Goal: Information Seeking & Learning: Compare options

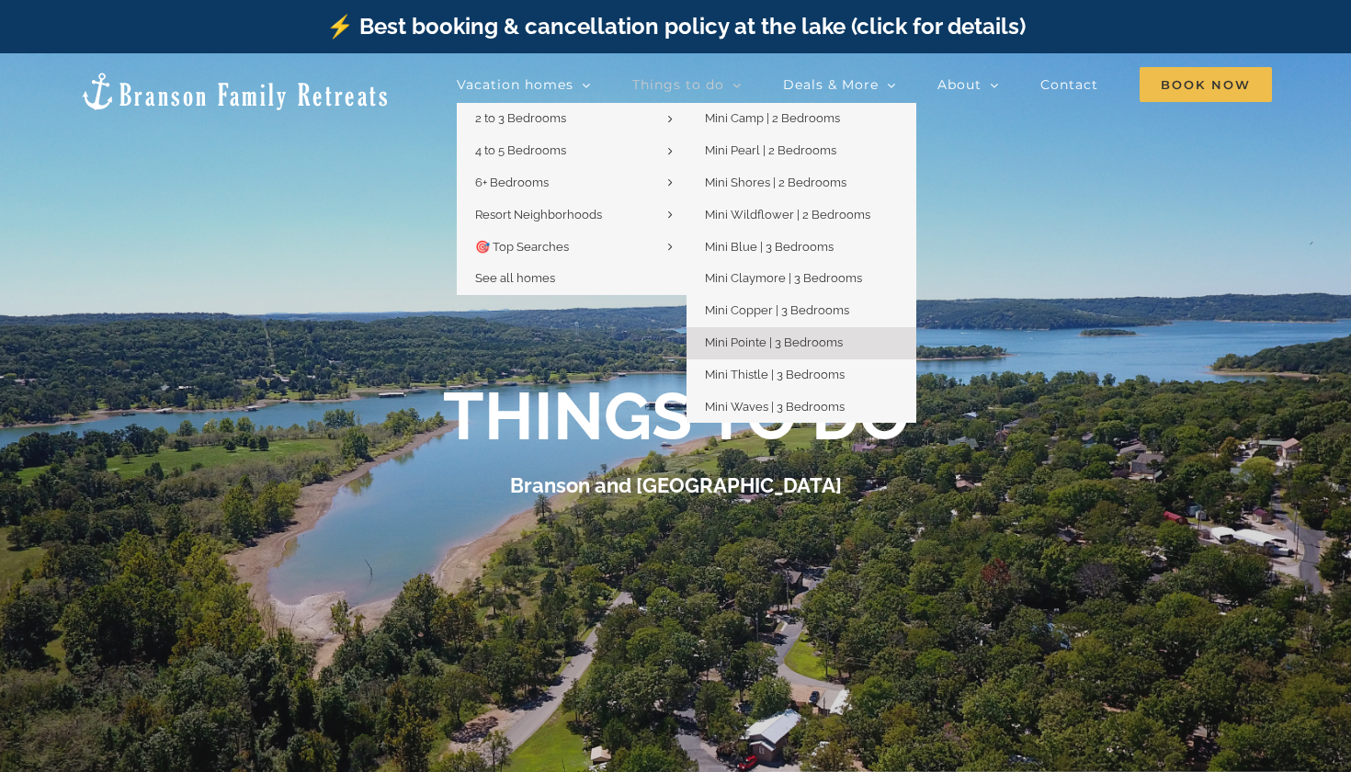
click at [781, 336] on span "Mini Pointe | 3 Bedrooms" at bounding box center [774, 343] width 138 height 14
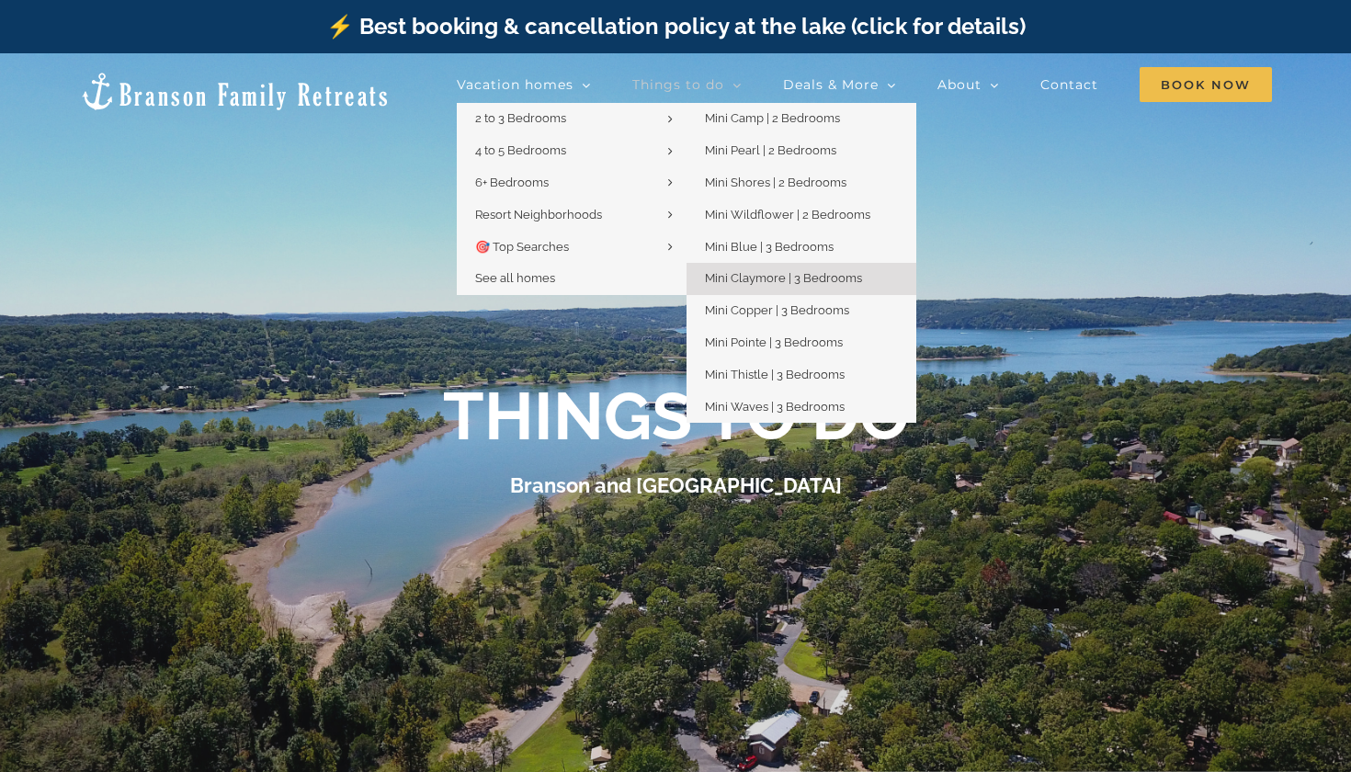
click at [771, 271] on span "Mini Claymore | 3 Bedrooms" at bounding box center [783, 278] width 157 height 14
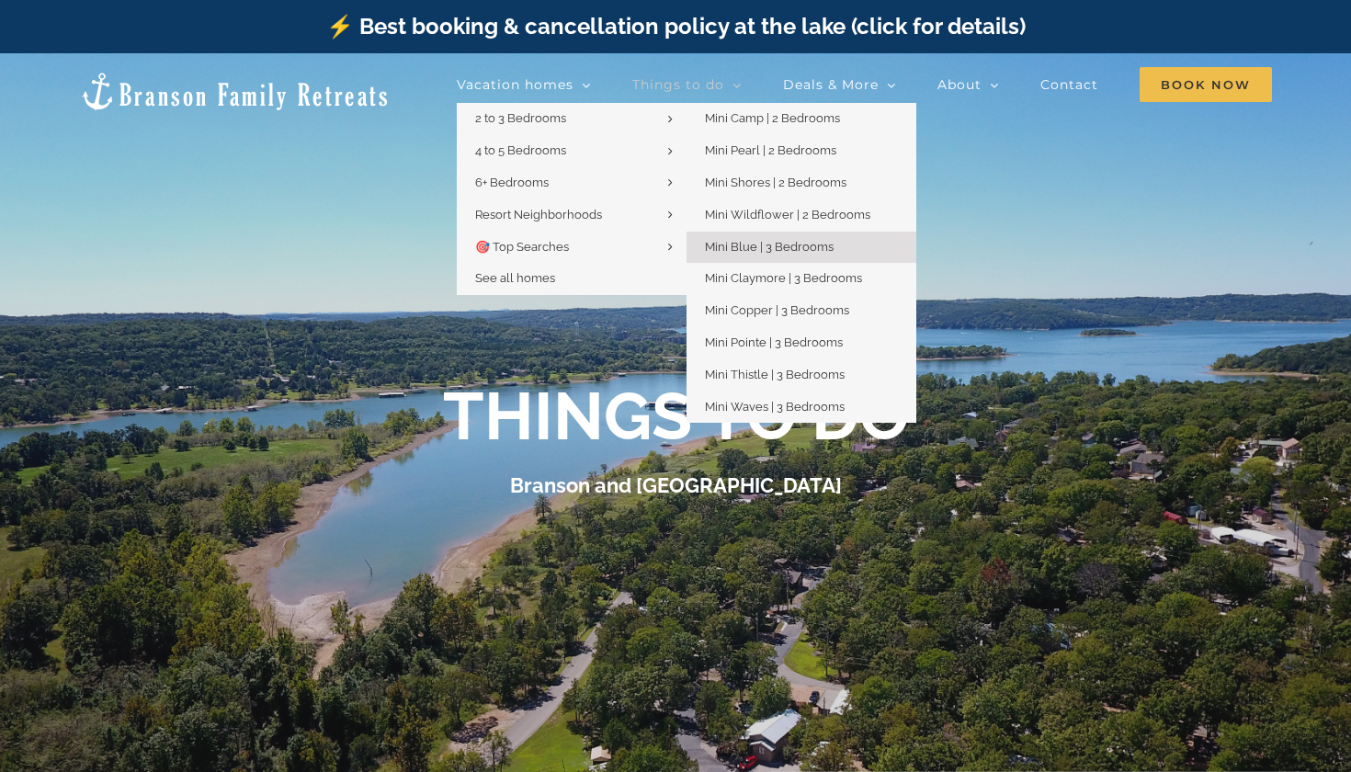
click at [745, 245] on span "Mini Blue | 3 Bedrooms" at bounding box center [769, 247] width 129 height 14
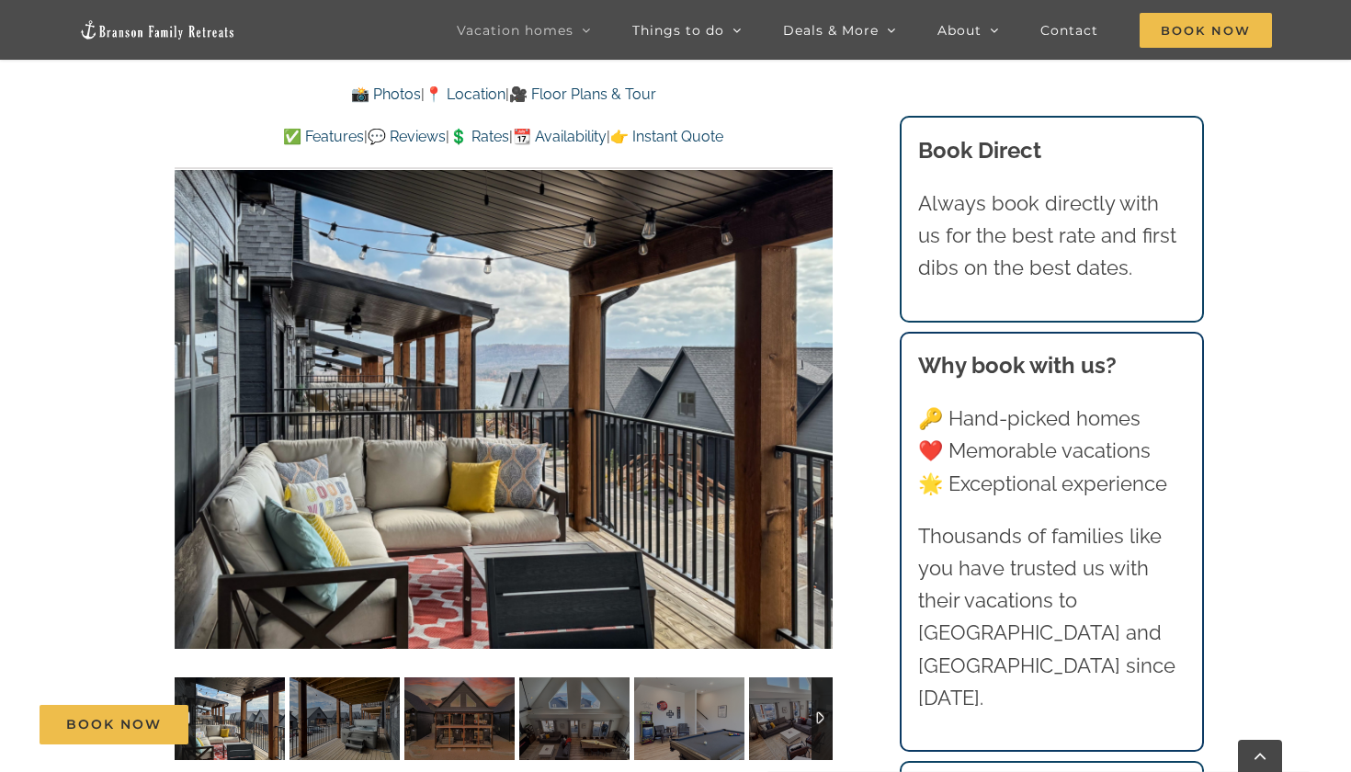
scroll to position [1258, 0]
click at [769, 428] on div "1 / 51" at bounding box center [504, 401] width 658 height 541
click at [810, 401] on div at bounding box center [795, 402] width 57 height 114
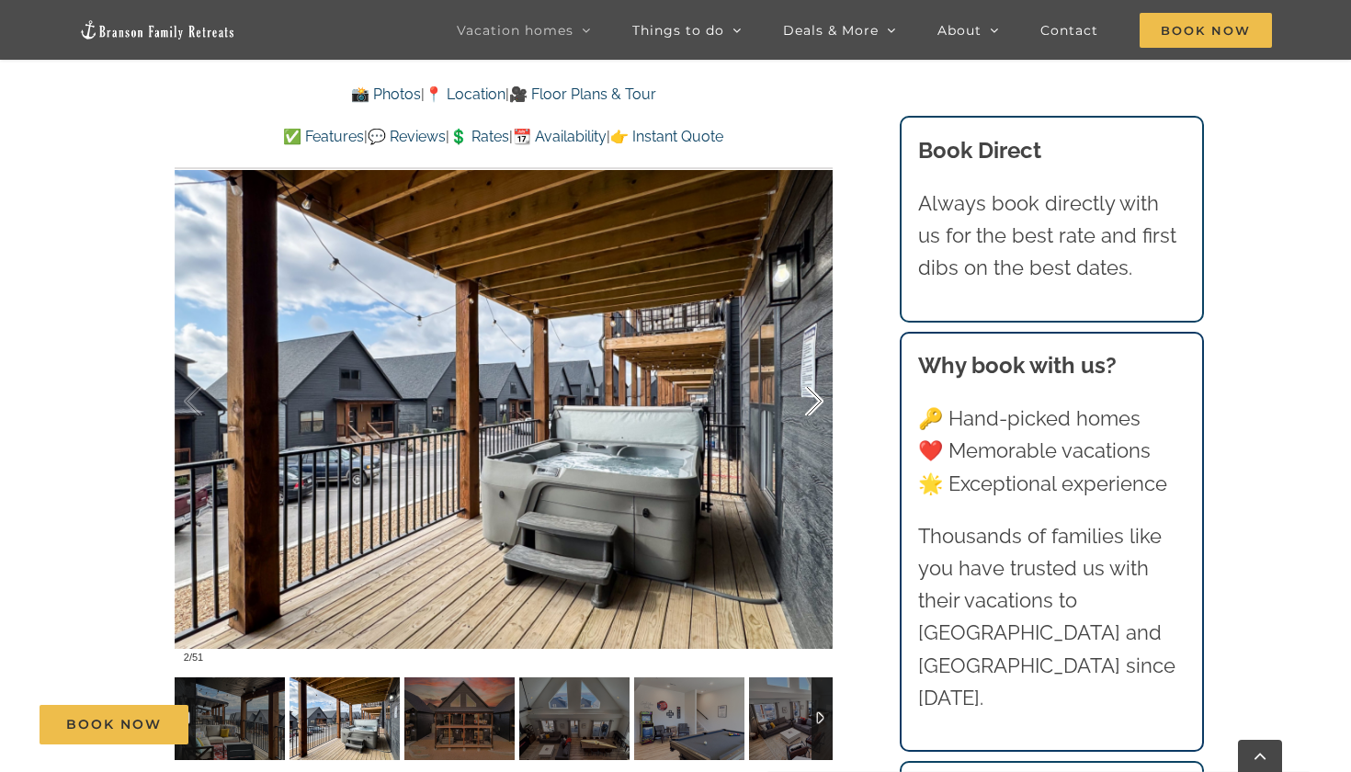
click at [810, 402] on div at bounding box center [795, 402] width 57 height 114
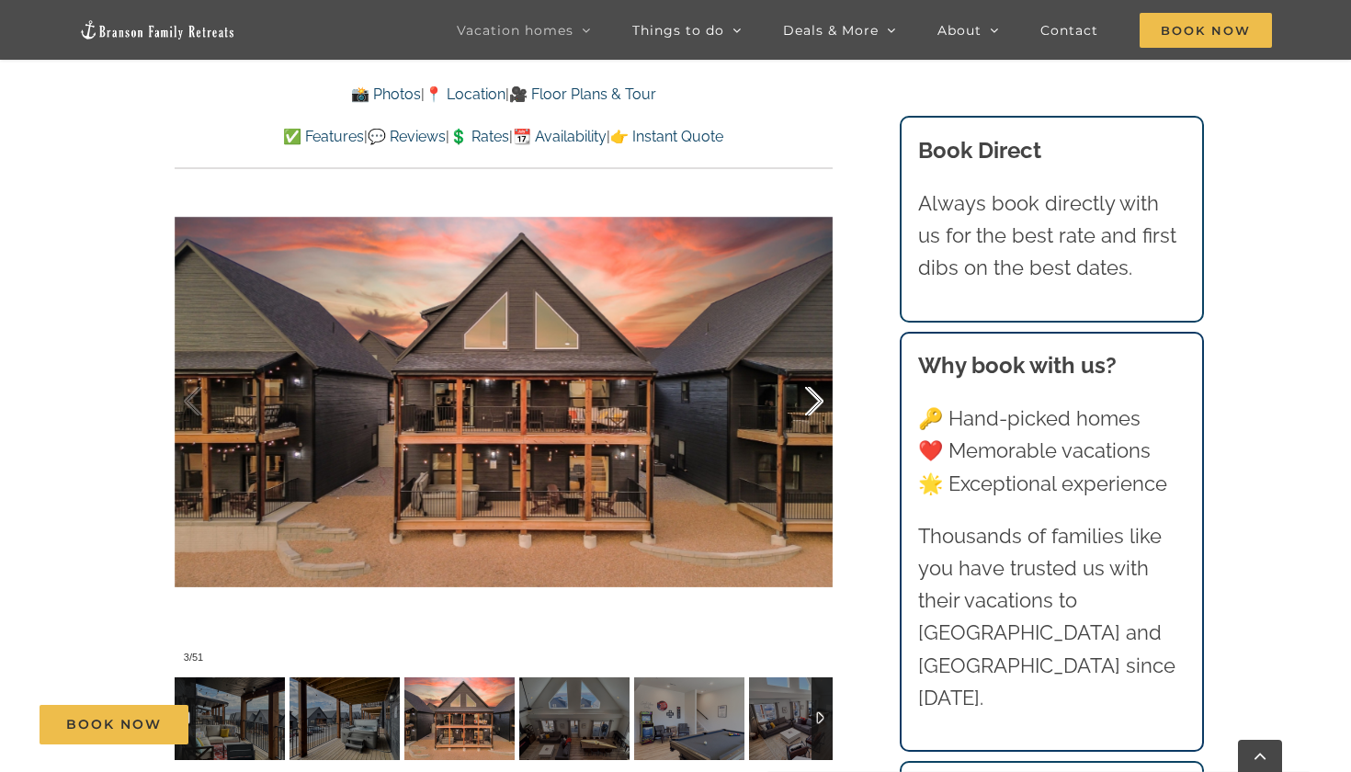
click at [810, 402] on div at bounding box center [795, 402] width 57 height 114
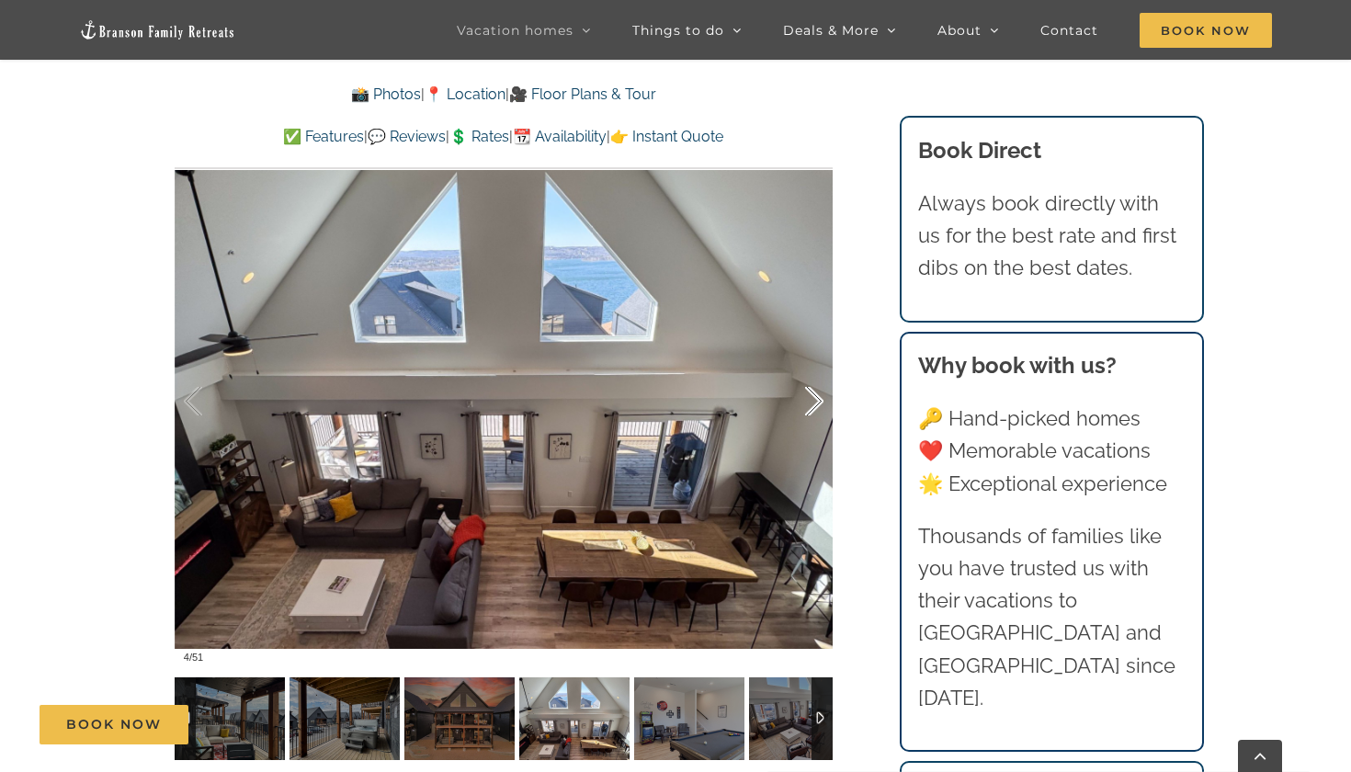
click at [810, 402] on div at bounding box center [795, 402] width 57 height 114
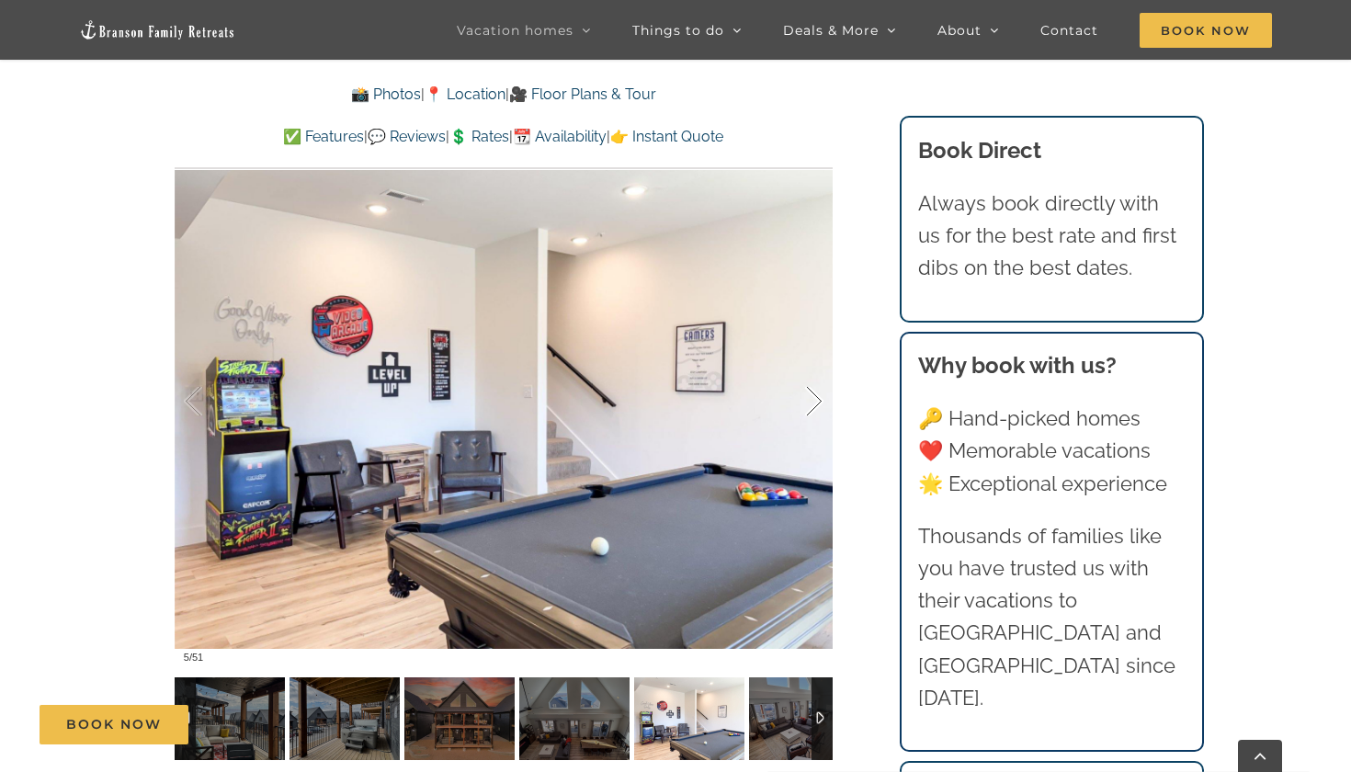
click at [810, 402] on div at bounding box center [795, 402] width 57 height 114
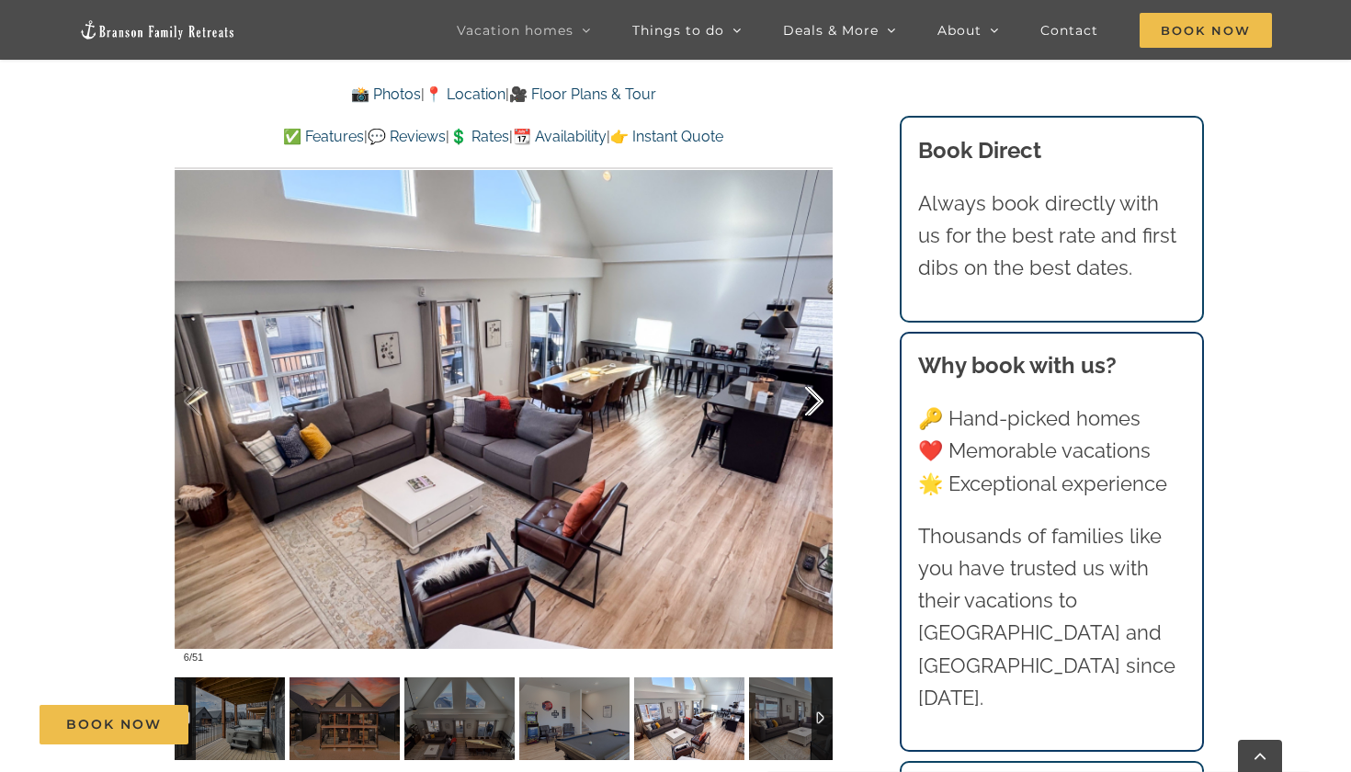
click at [810, 402] on div at bounding box center [795, 402] width 57 height 114
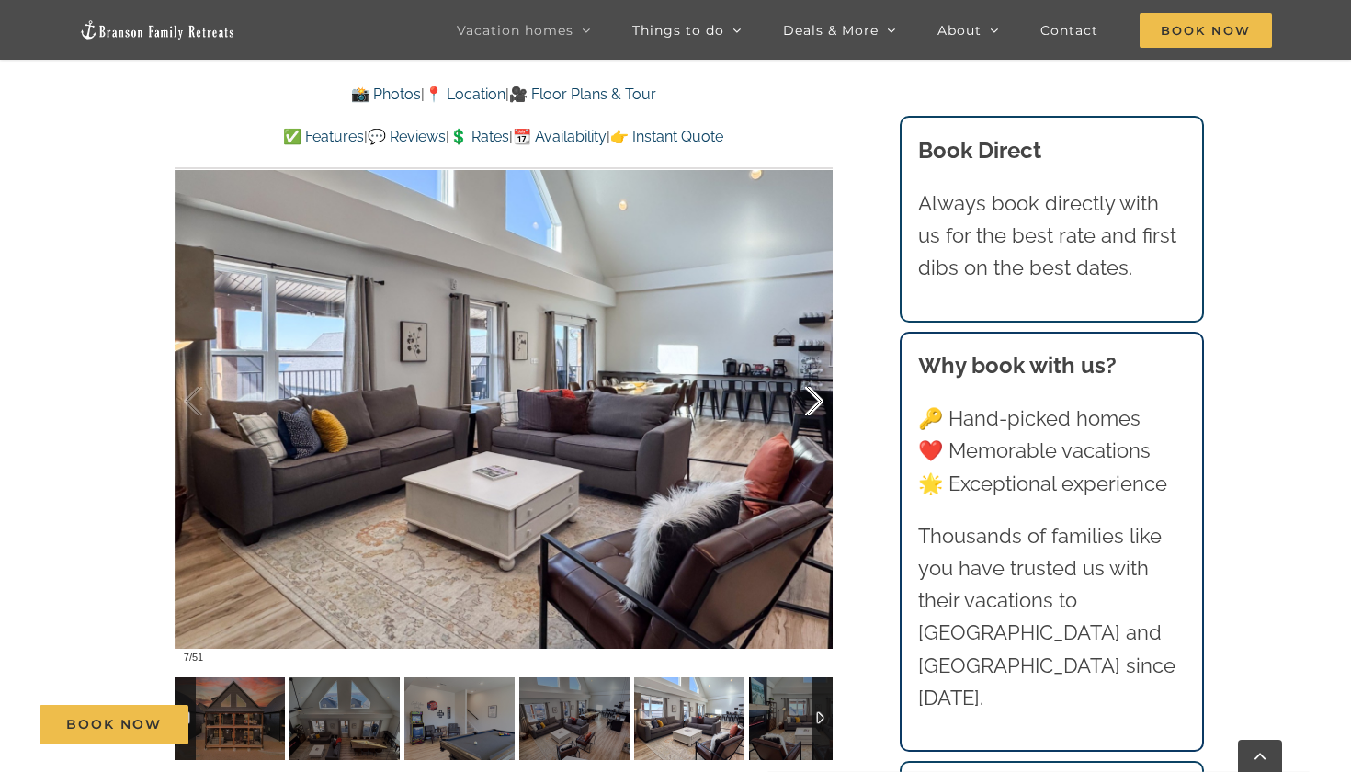
click at [810, 402] on div at bounding box center [795, 402] width 57 height 114
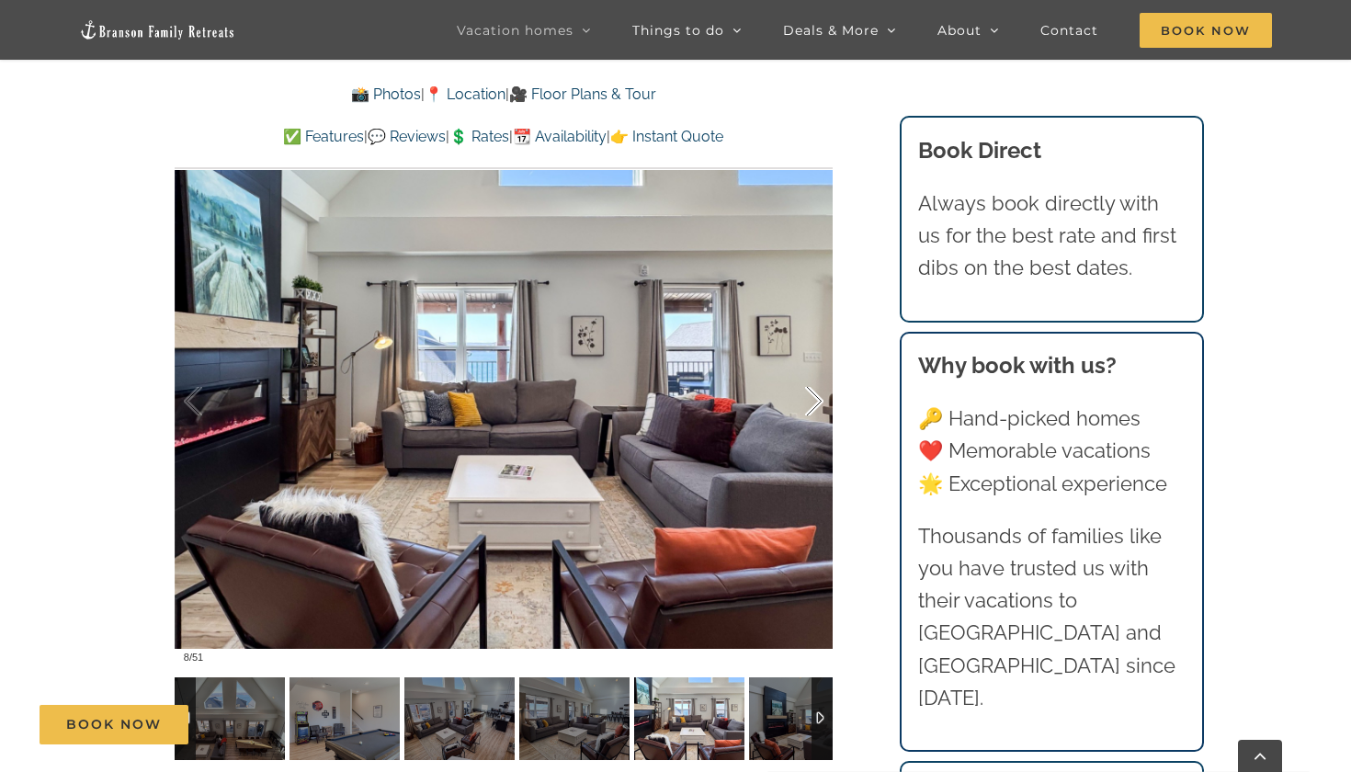
click at [810, 402] on div at bounding box center [795, 402] width 57 height 114
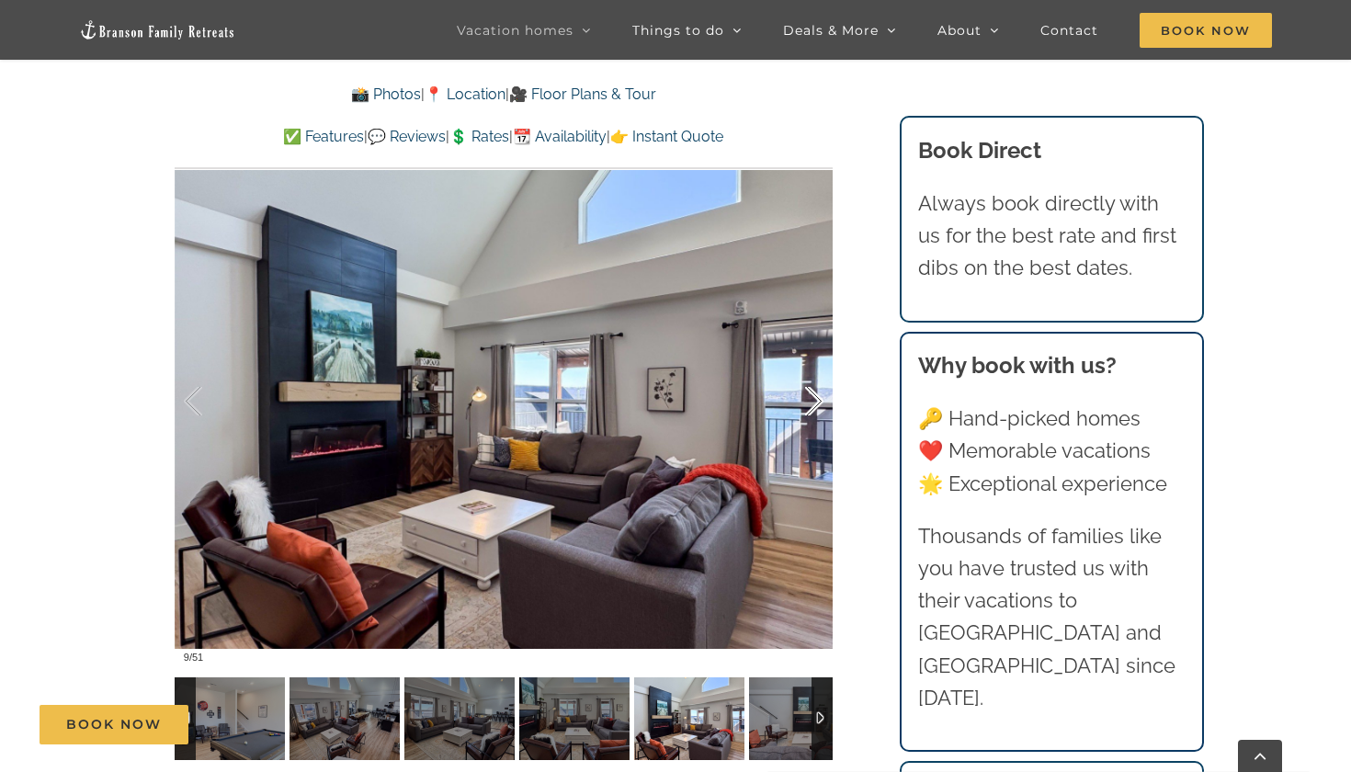
click at [810, 402] on div at bounding box center [795, 402] width 57 height 114
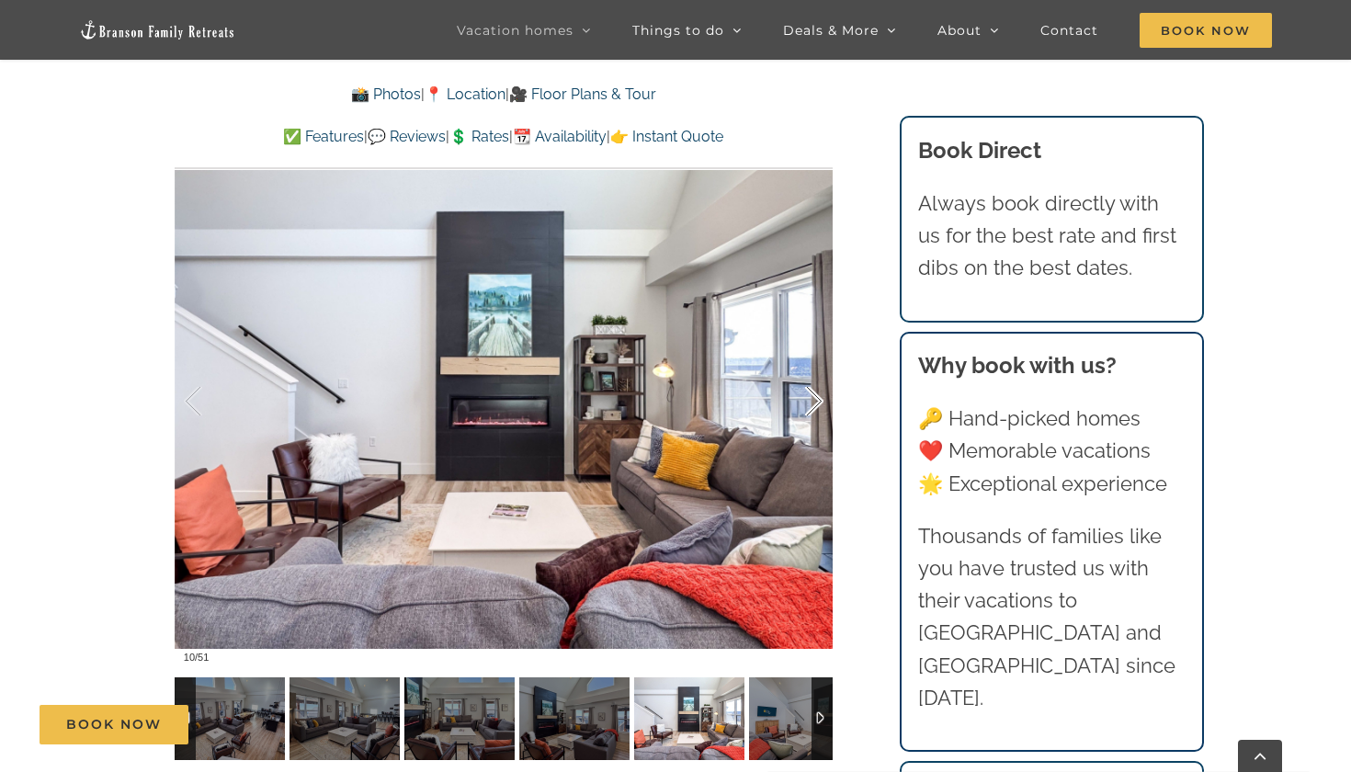
click at [810, 402] on div at bounding box center [795, 402] width 57 height 114
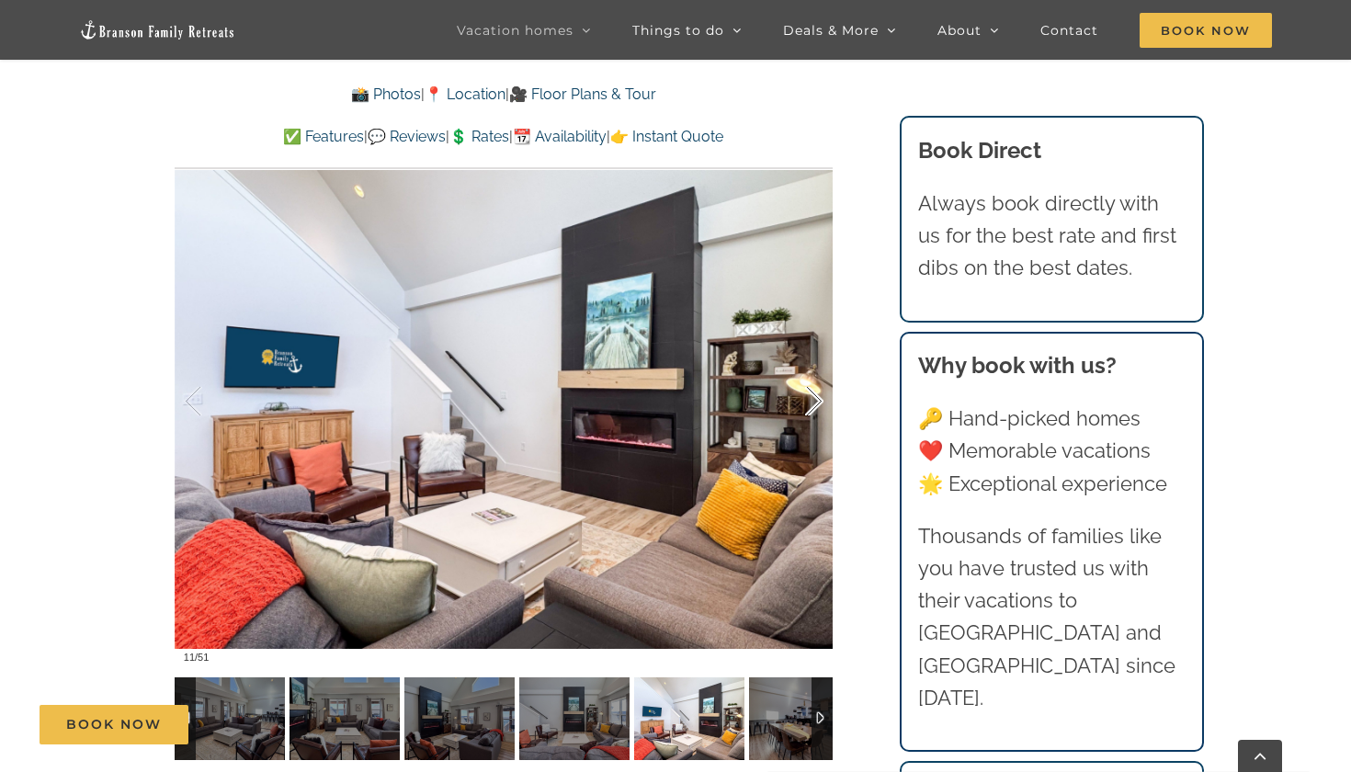
click at [810, 402] on div at bounding box center [795, 402] width 57 height 114
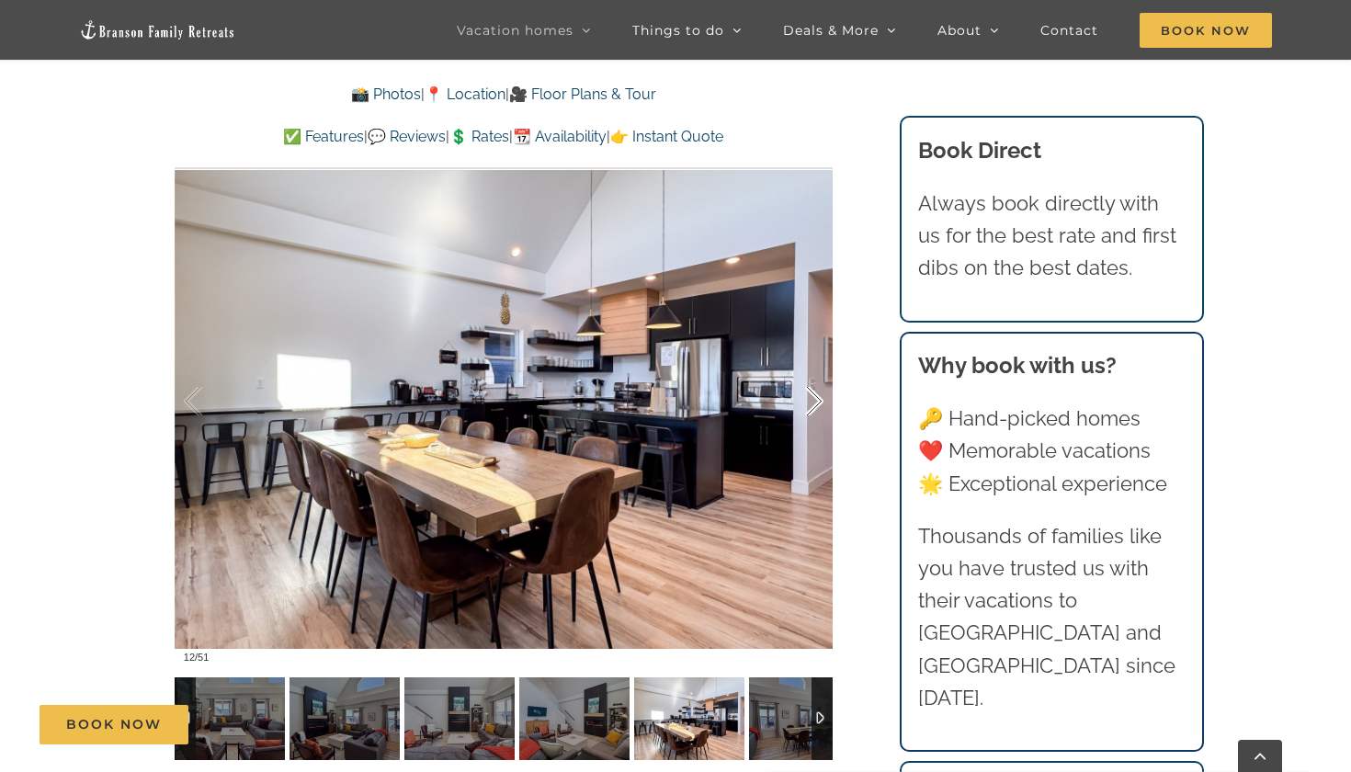
click at [810, 402] on div at bounding box center [795, 402] width 57 height 114
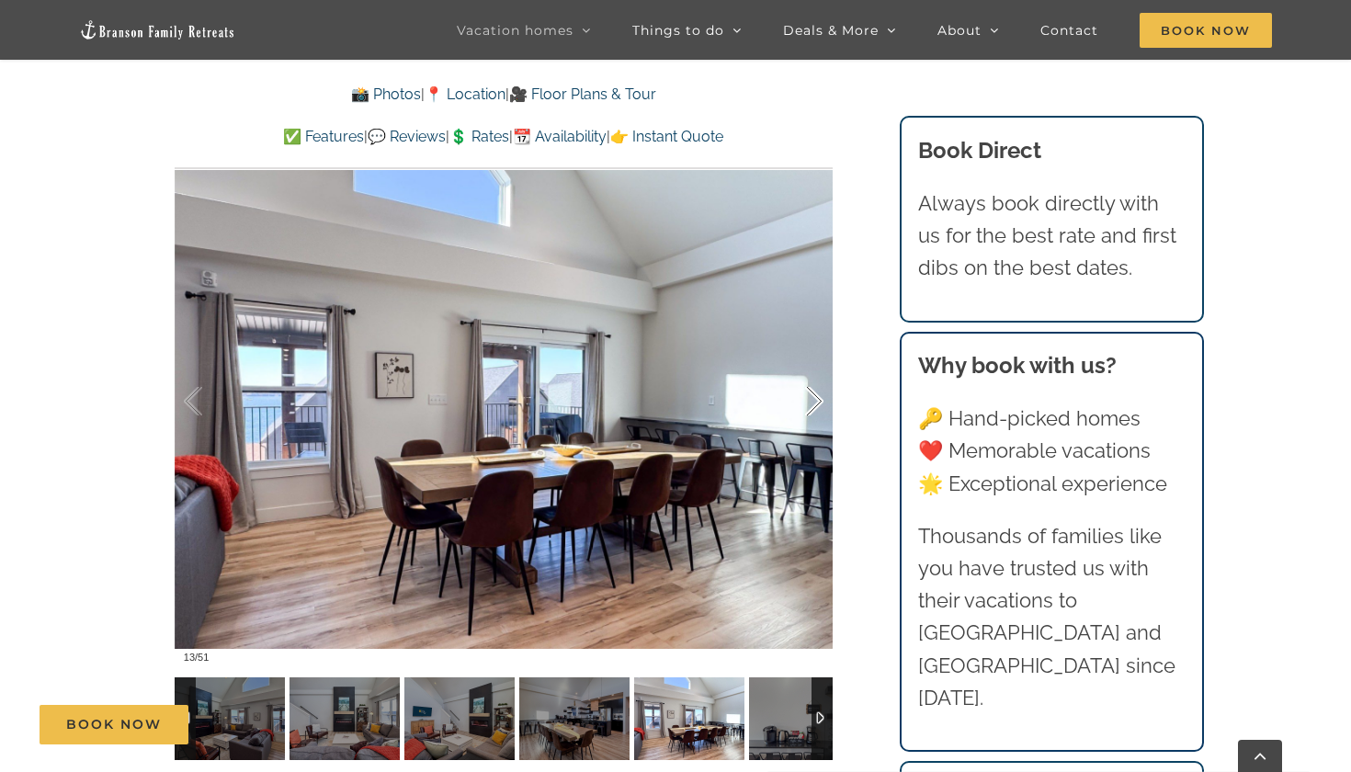
click at [810, 402] on div at bounding box center [795, 402] width 57 height 114
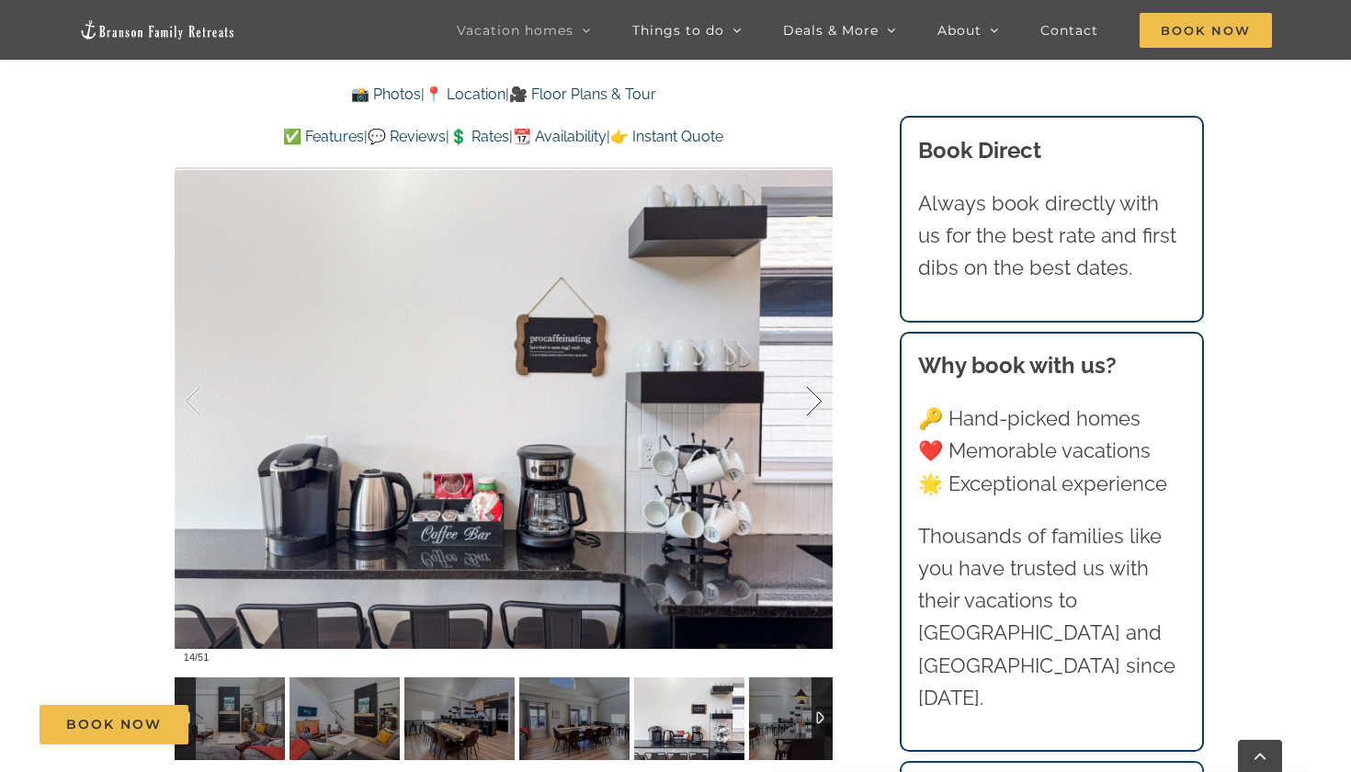
click at [810, 402] on div at bounding box center [795, 402] width 57 height 114
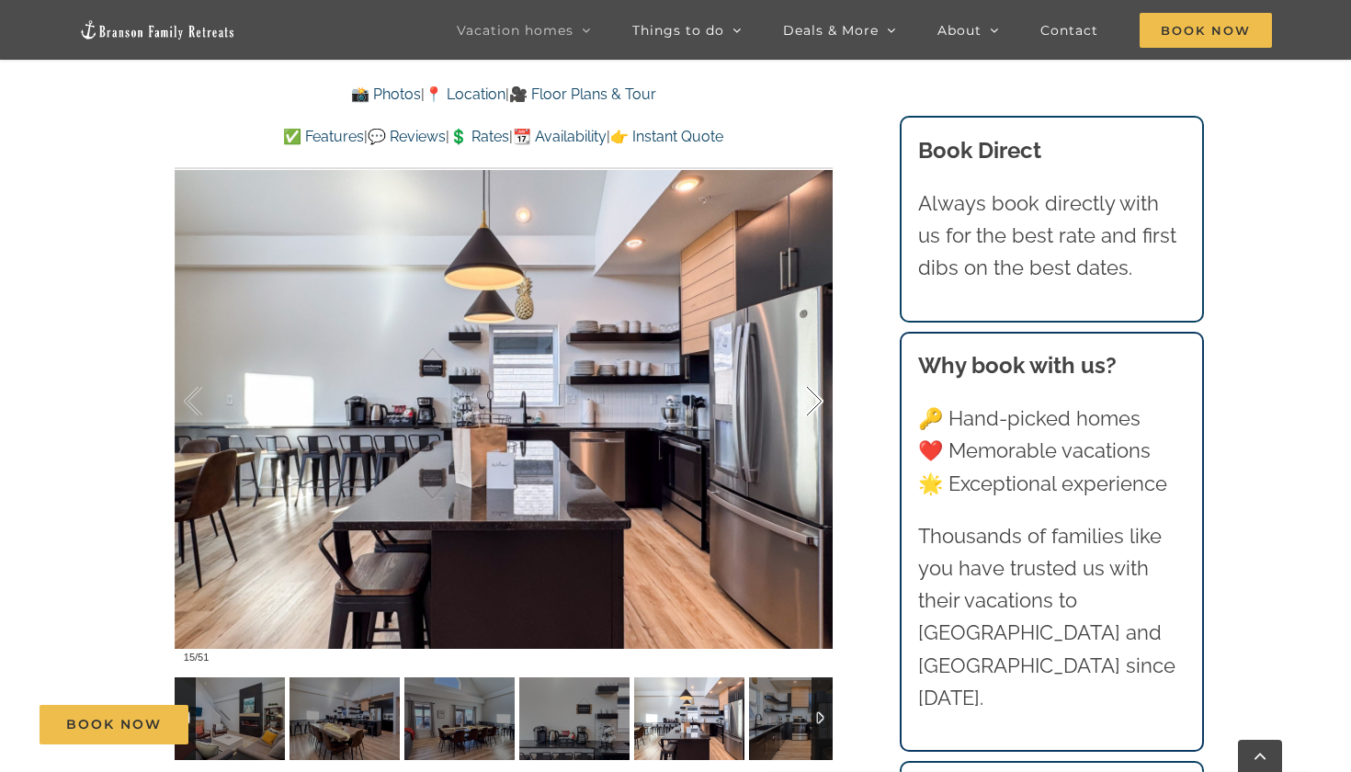
click at [810, 402] on div at bounding box center [795, 402] width 57 height 114
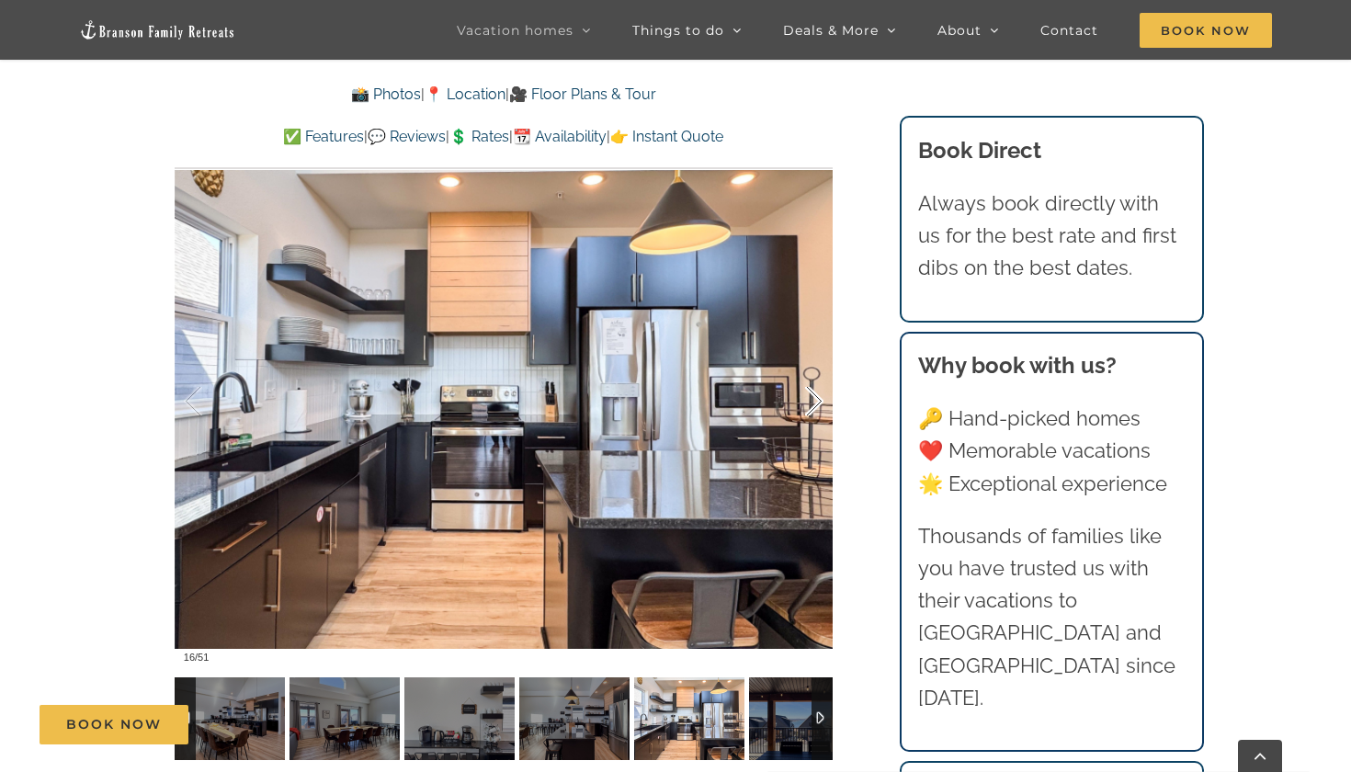
click at [810, 402] on div at bounding box center [795, 402] width 57 height 114
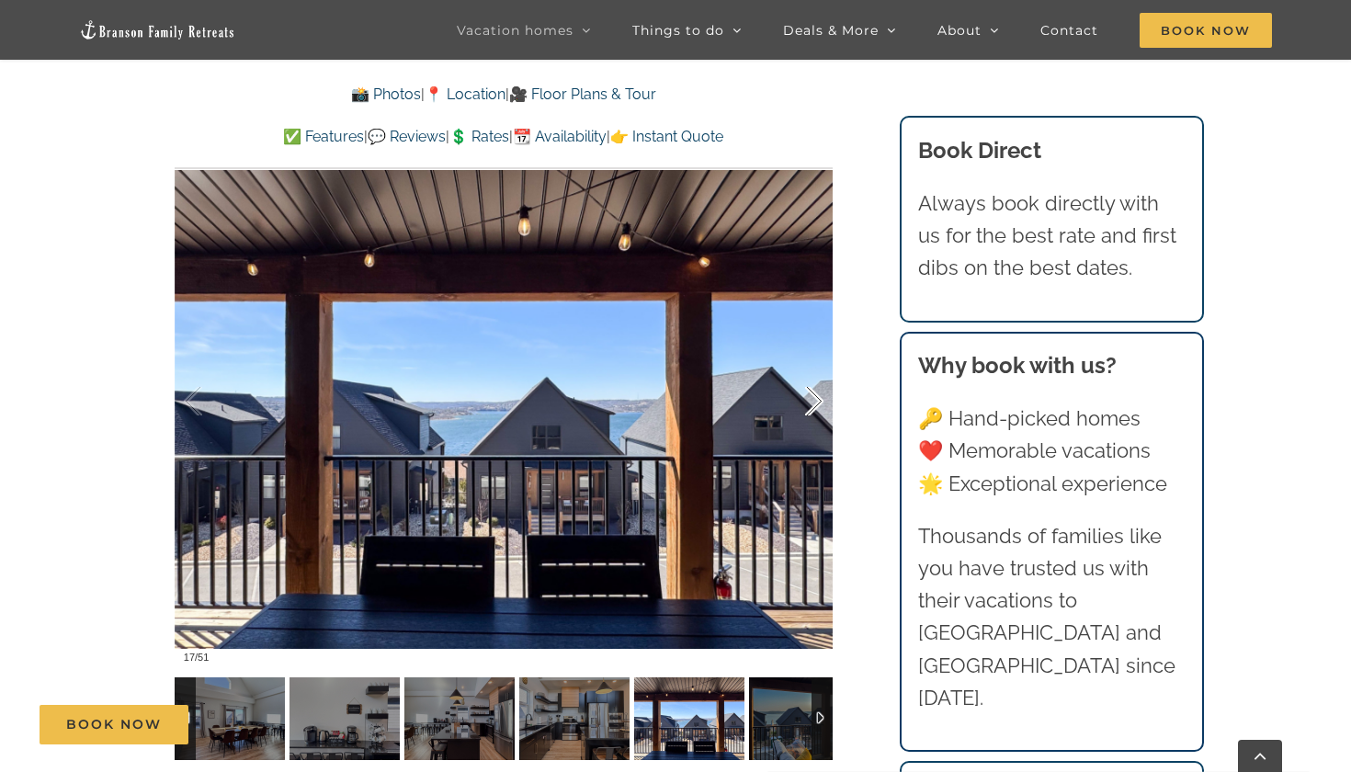
click at [810, 402] on div at bounding box center [795, 402] width 57 height 114
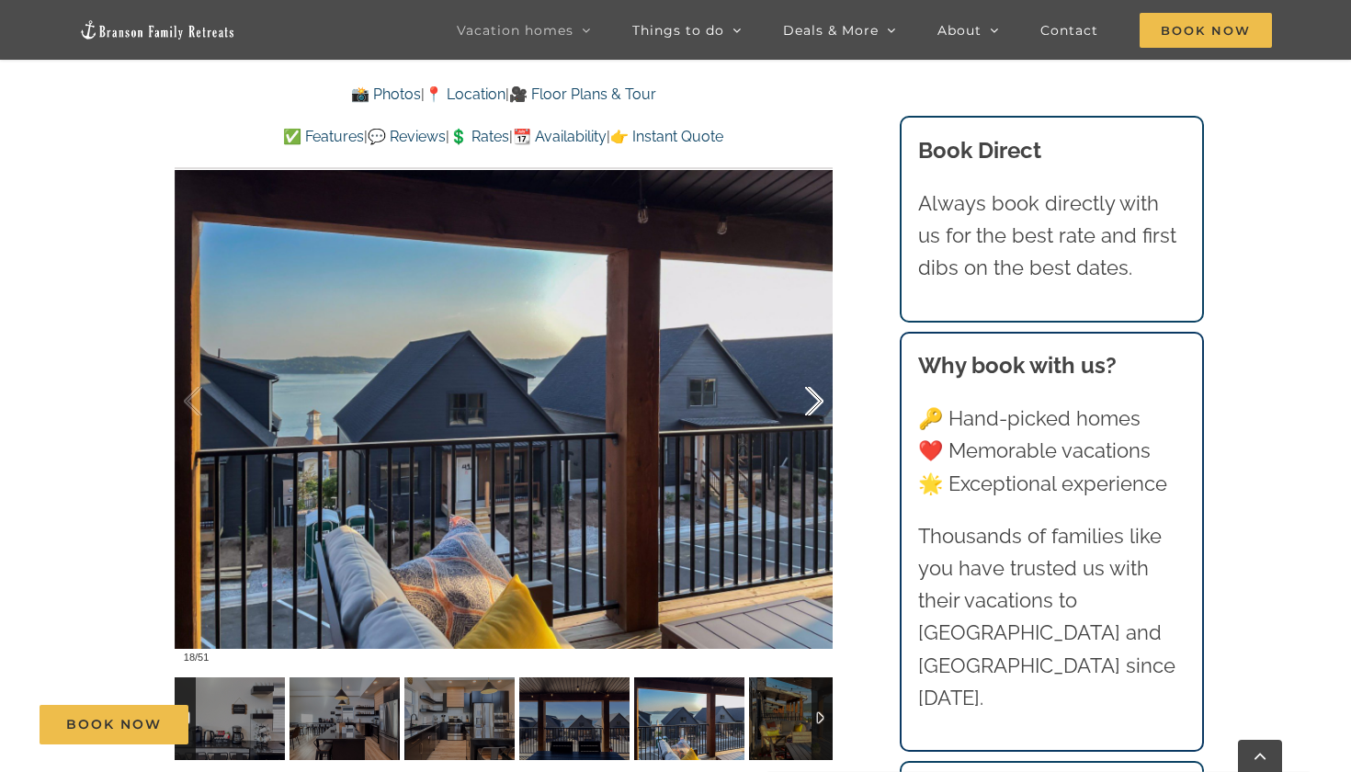
click at [810, 402] on div at bounding box center [795, 402] width 57 height 114
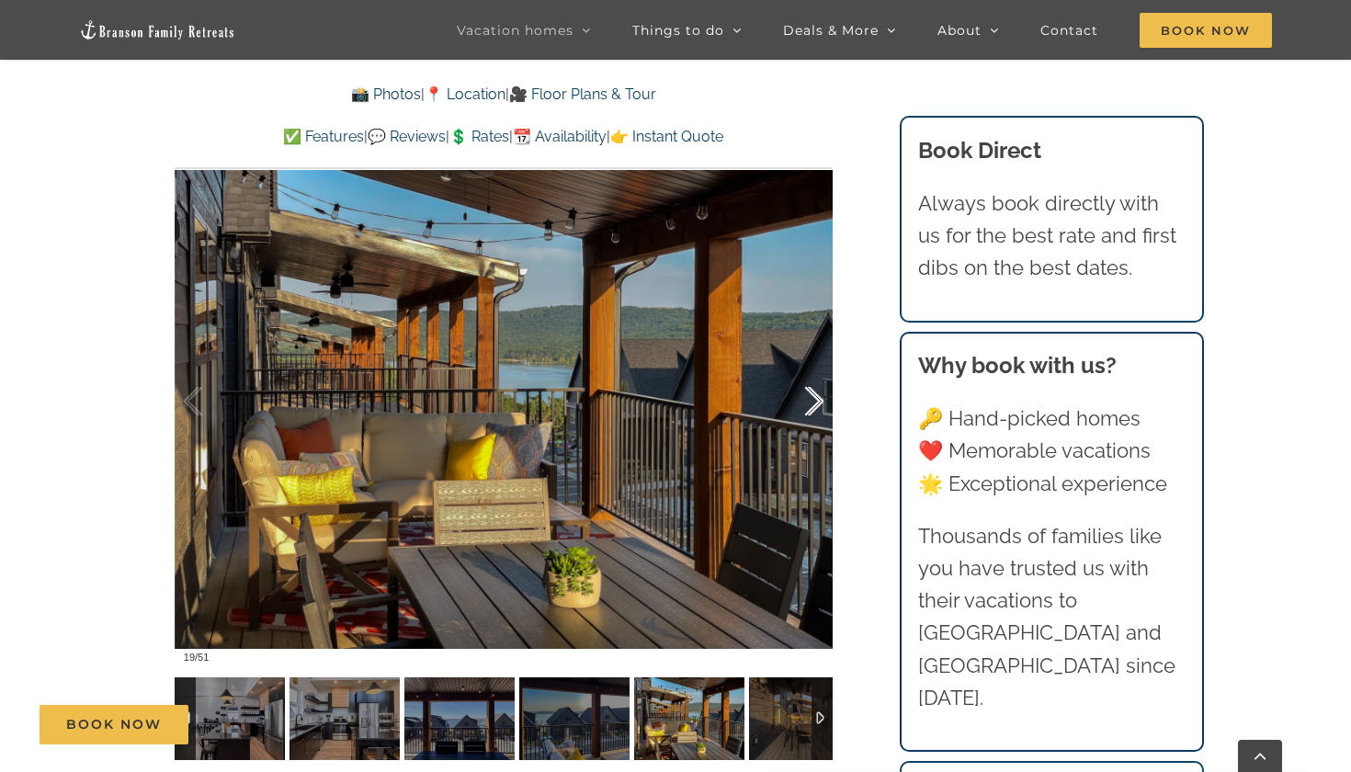
click at [810, 402] on div at bounding box center [795, 402] width 57 height 114
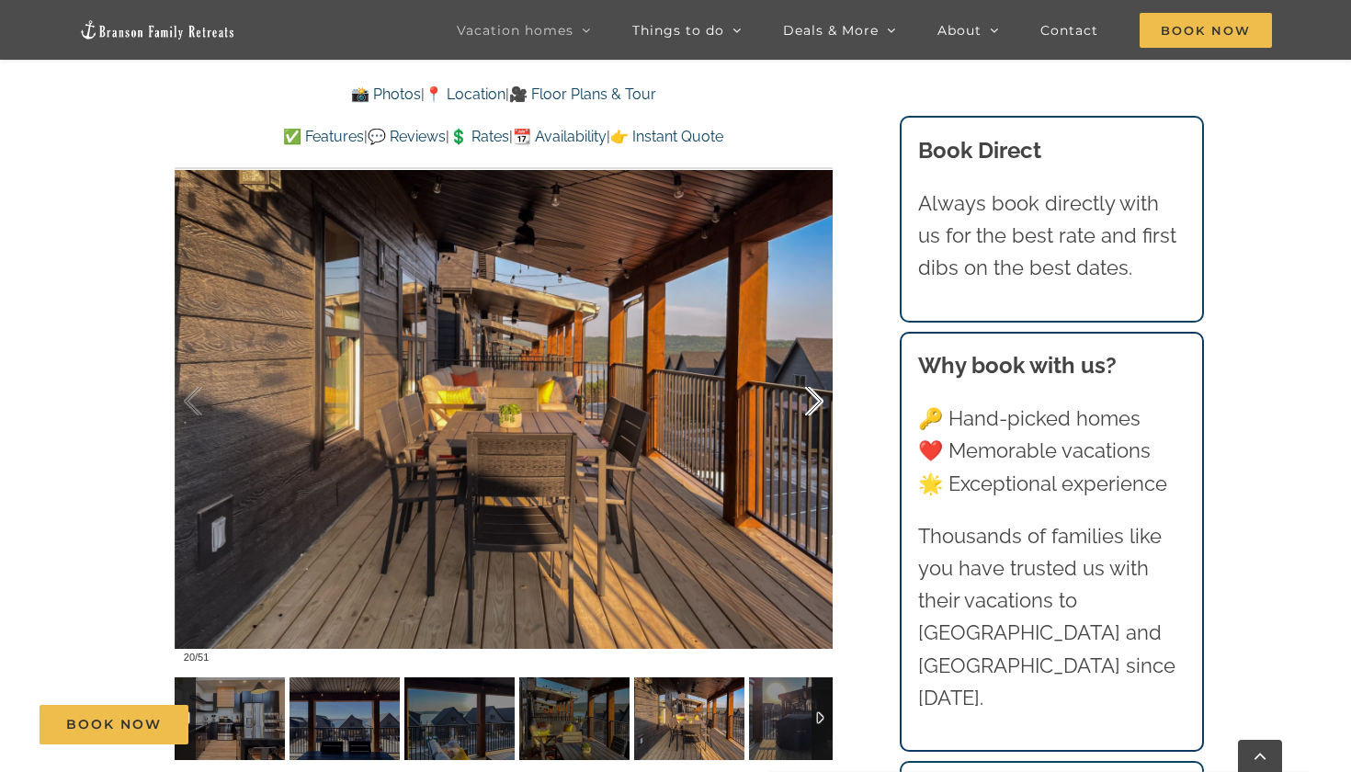
click at [810, 402] on div at bounding box center [795, 402] width 57 height 114
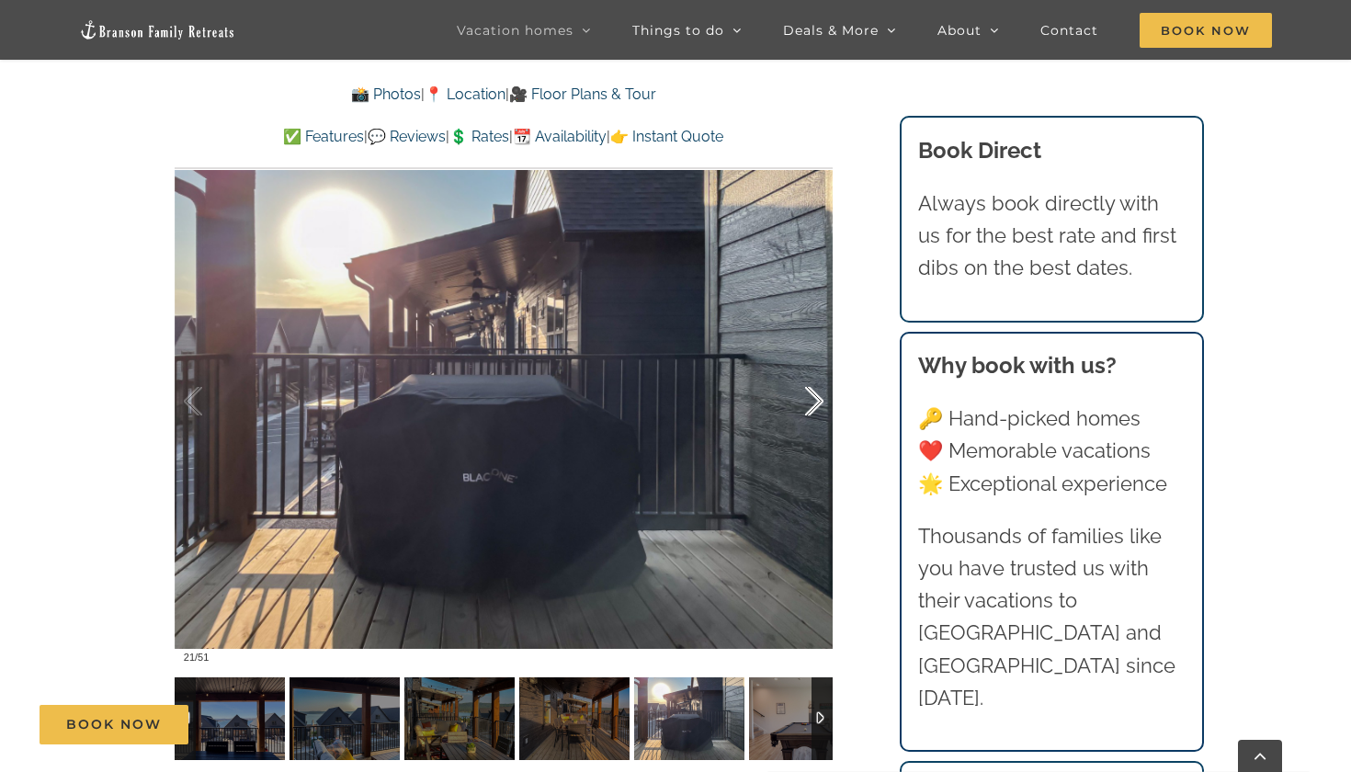
click at [810, 402] on div at bounding box center [795, 402] width 57 height 114
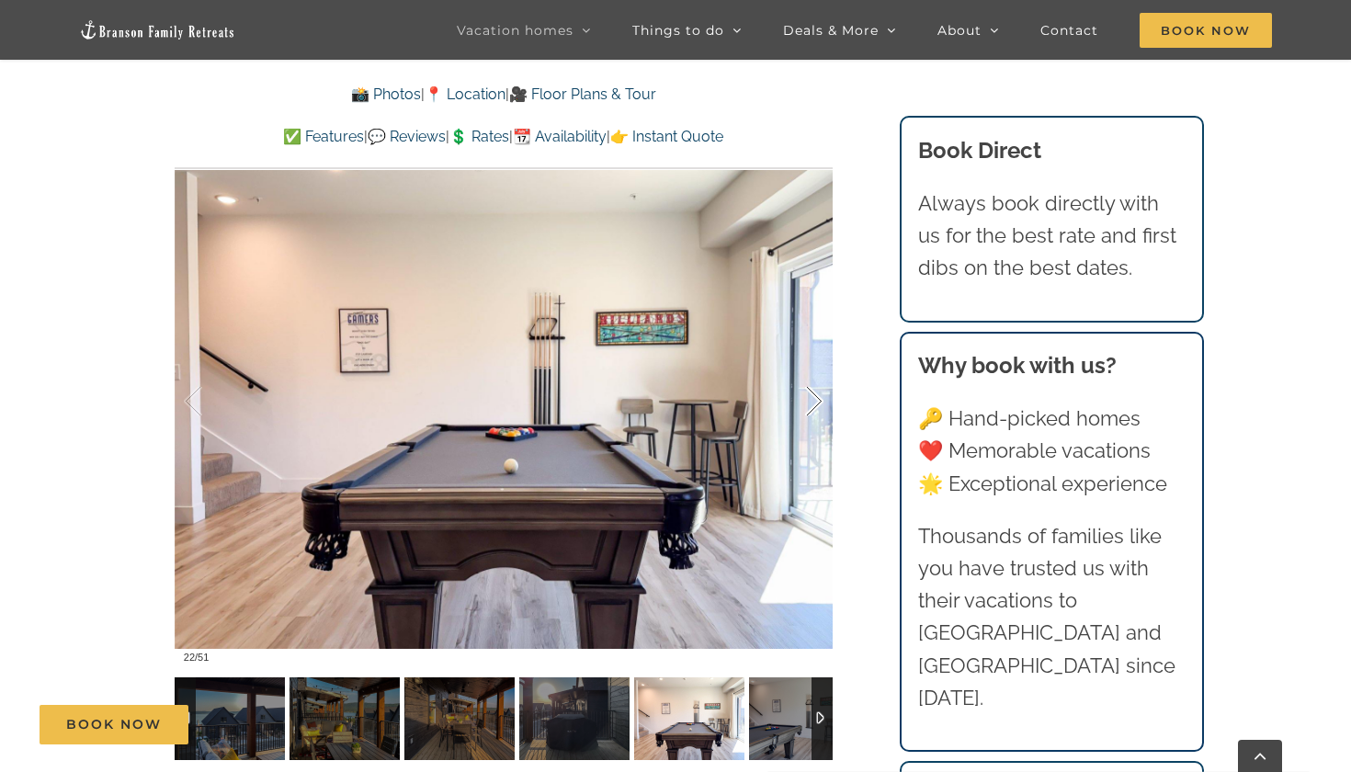
click at [810, 402] on div at bounding box center [795, 402] width 57 height 114
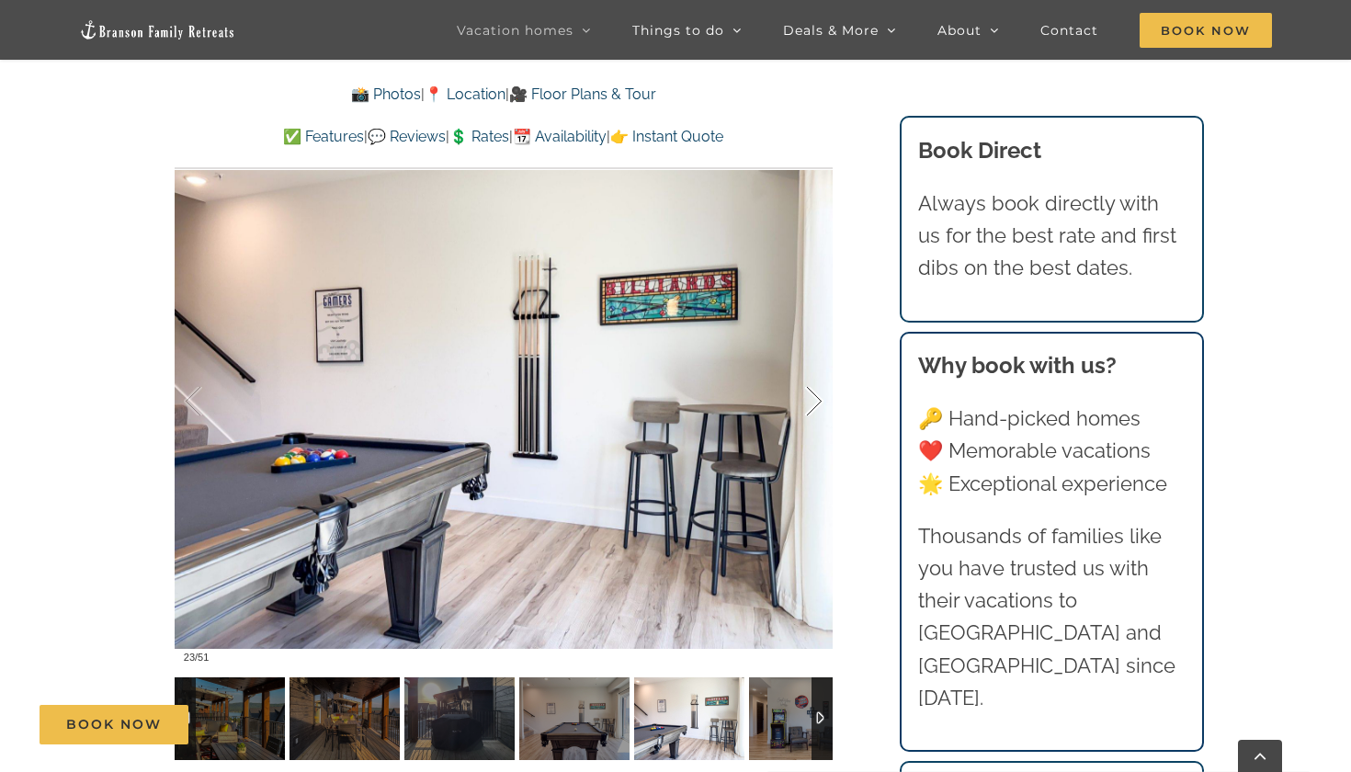
click at [810, 402] on div at bounding box center [795, 402] width 57 height 114
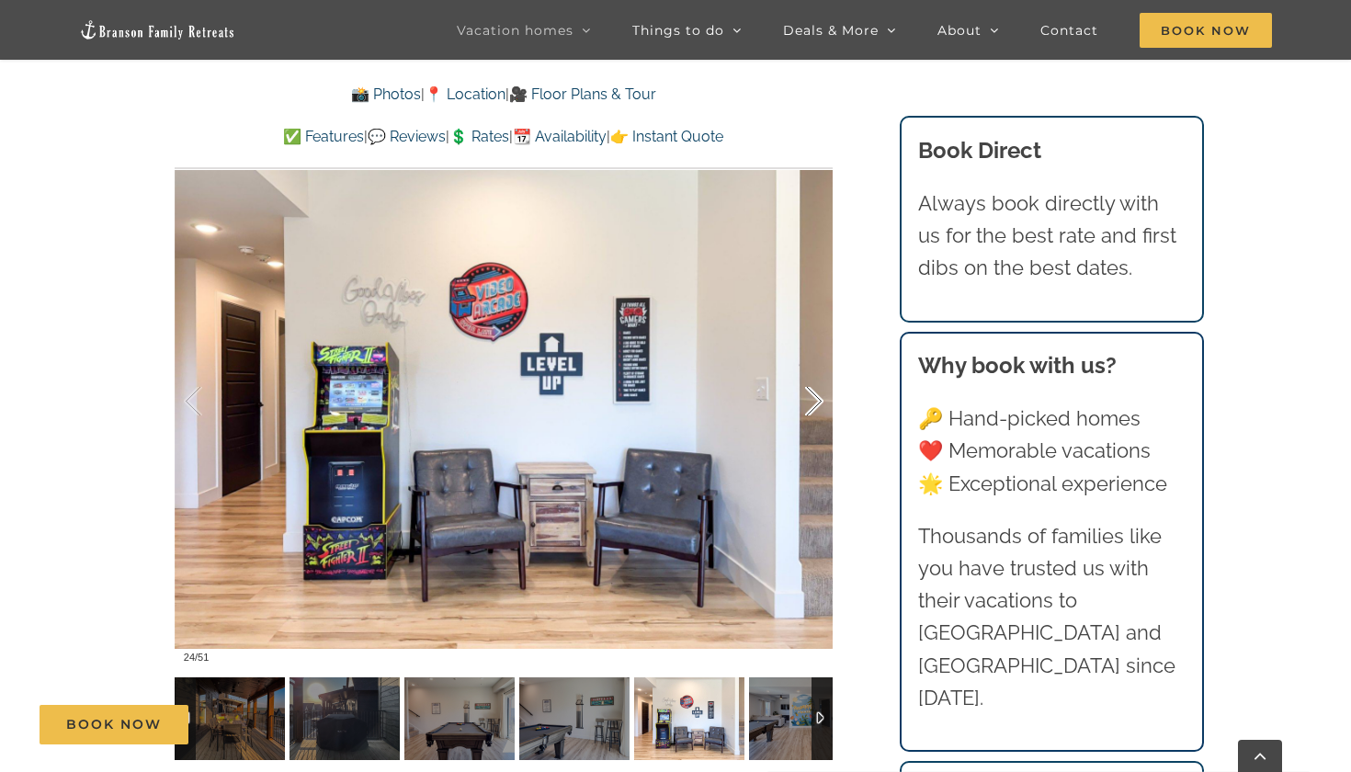
click at [810, 402] on div at bounding box center [795, 402] width 57 height 114
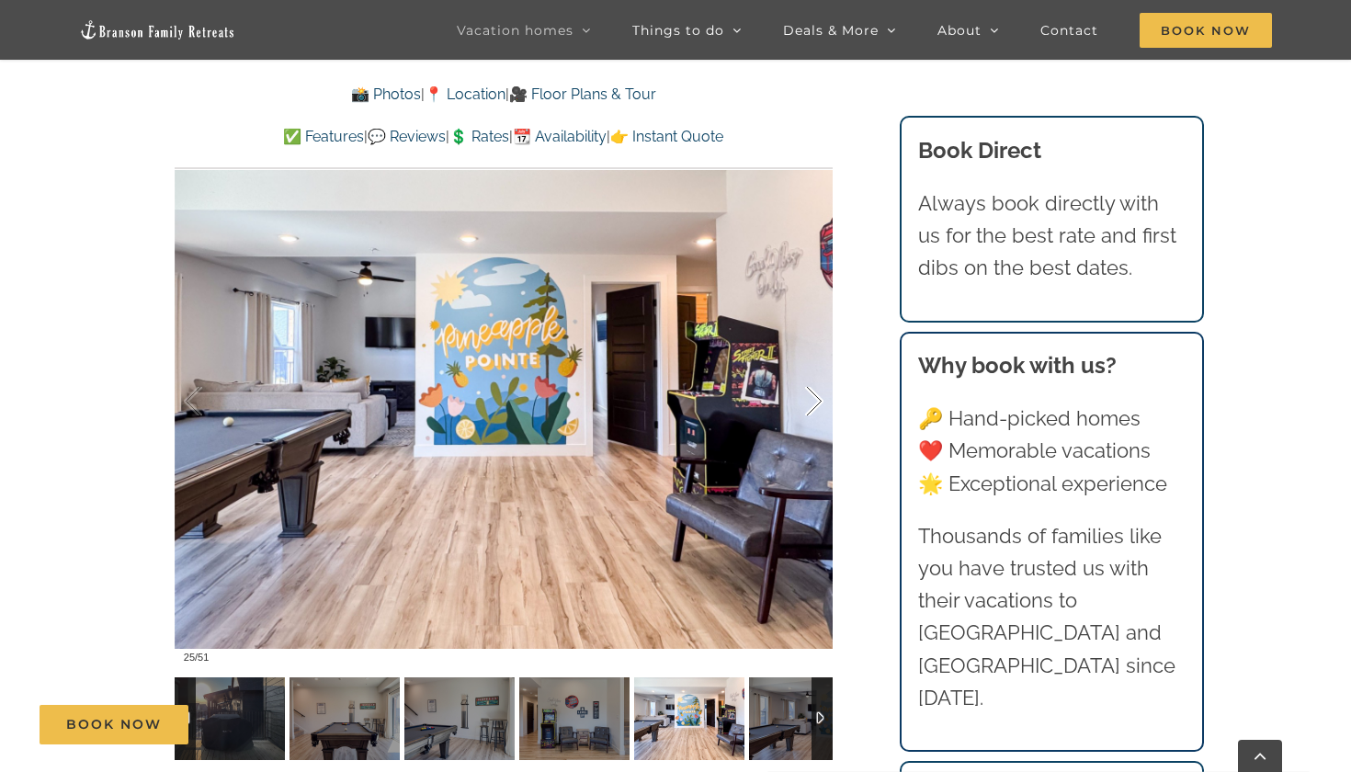
click at [810, 402] on div at bounding box center [795, 402] width 57 height 114
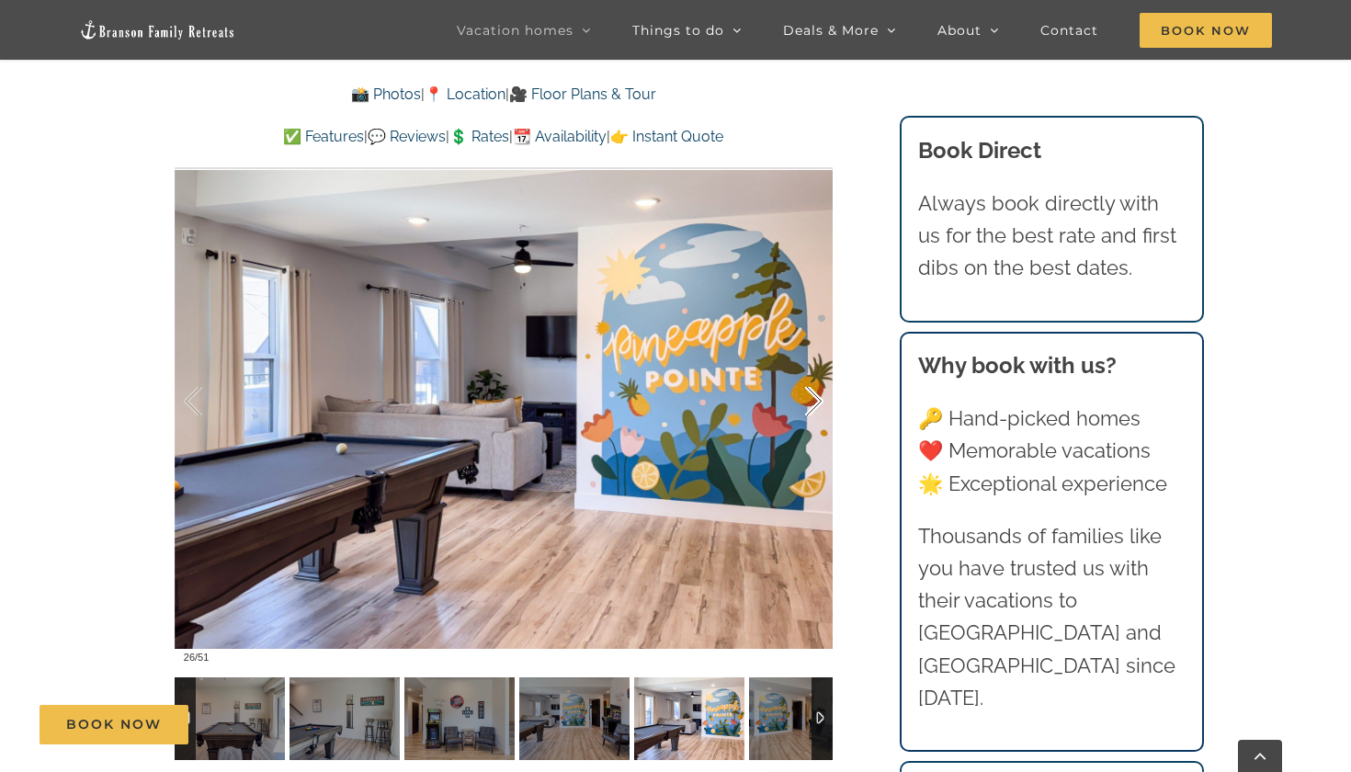
click at [810, 402] on div at bounding box center [795, 402] width 57 height 114
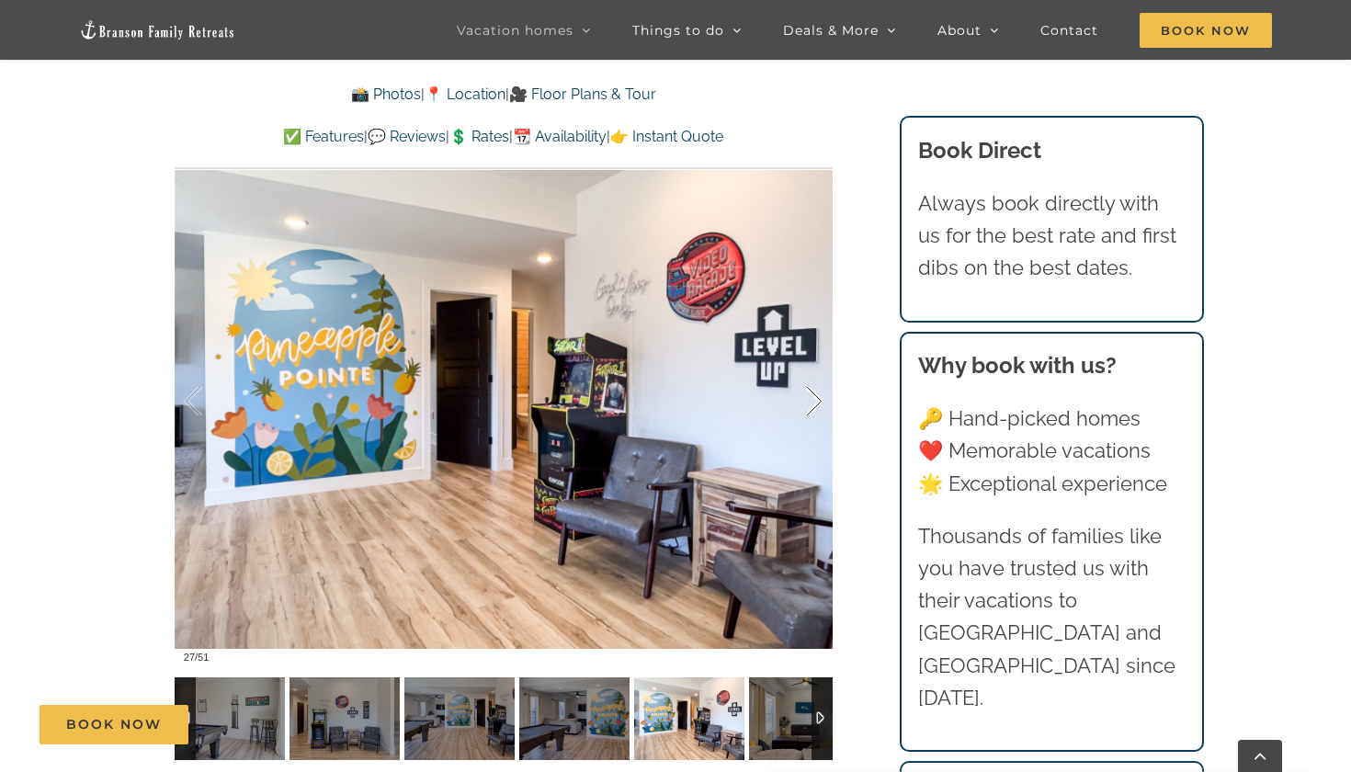
click at [810, 402] on div at bounding box center [795, 402] width 57 height 114
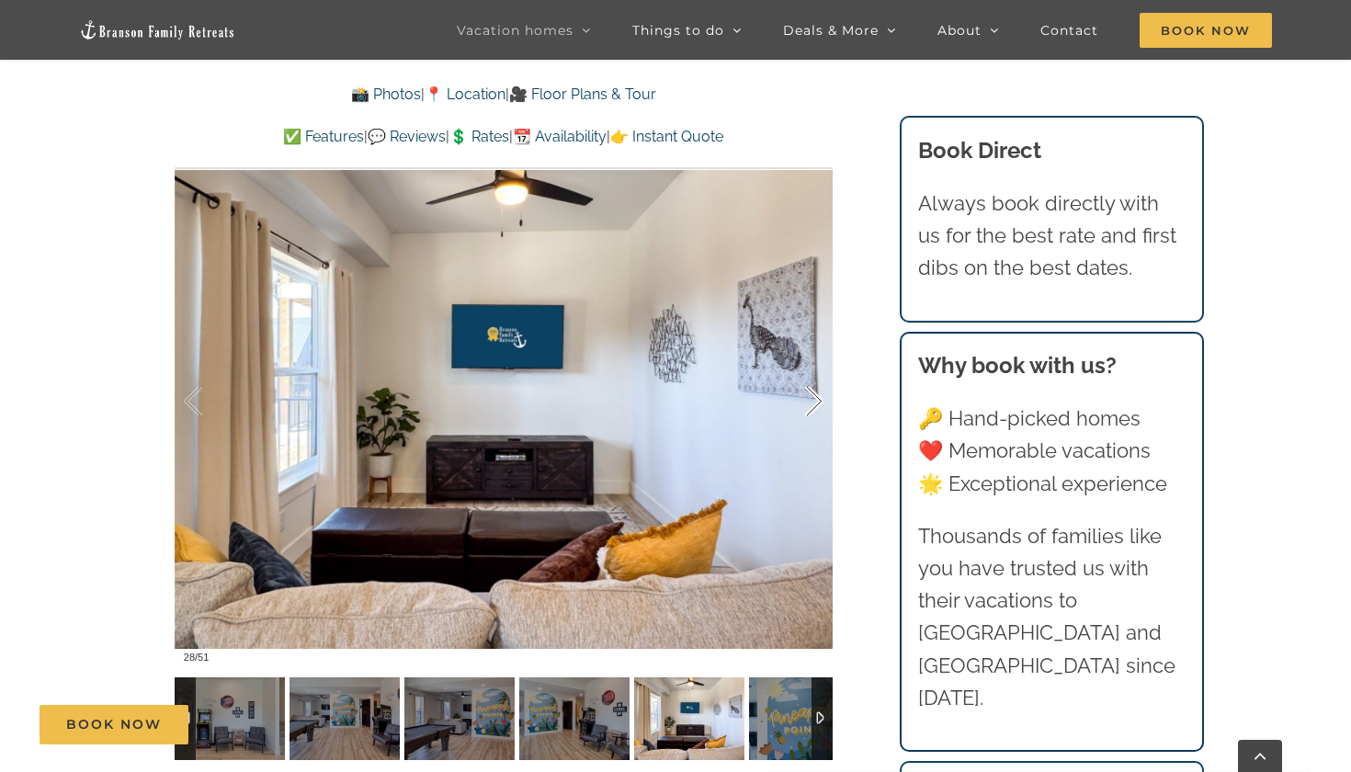
click at [810, 402] on div at bounding box center [795, 402] width 57 height 114
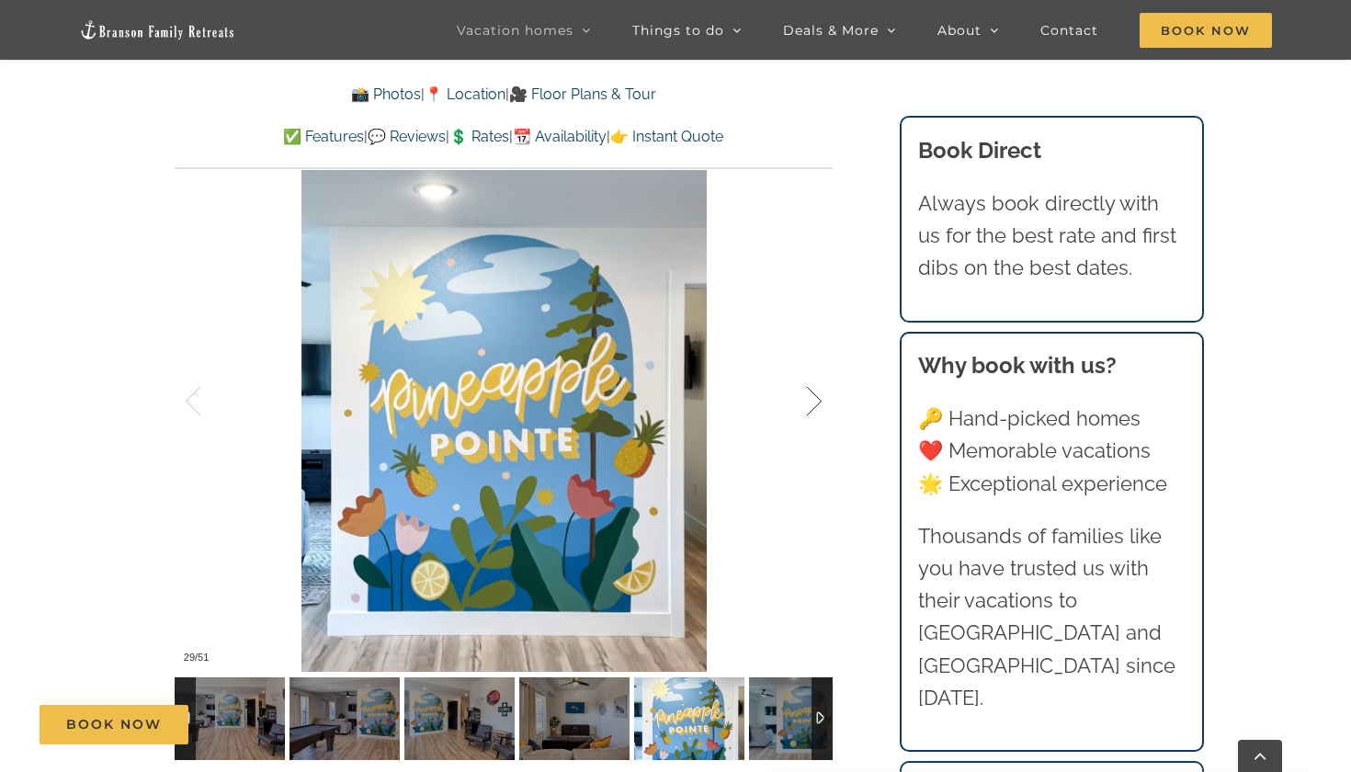
click at [810, 402] on div at bounding box center [795, 402] width 57 height 114
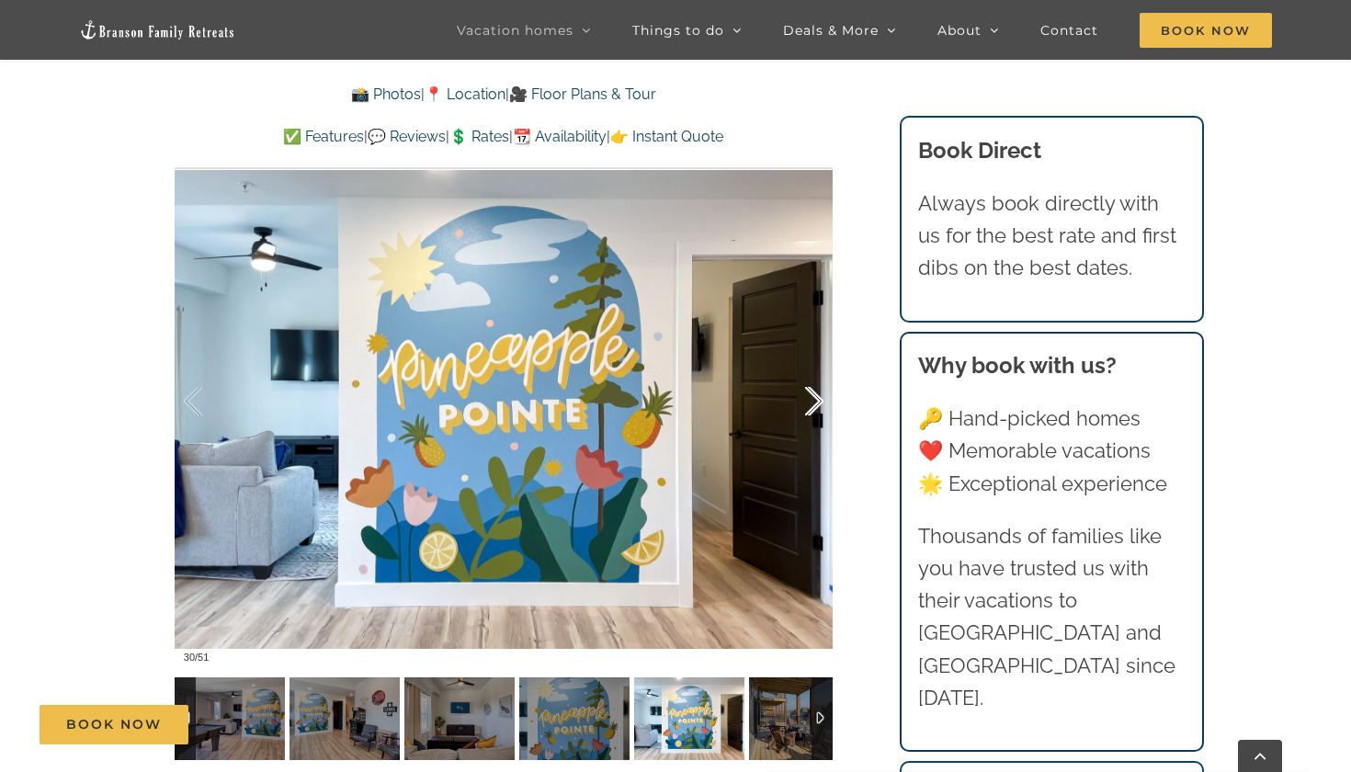
click at [810, 402] on div at bounding box center [795, 402] width 57 height 114
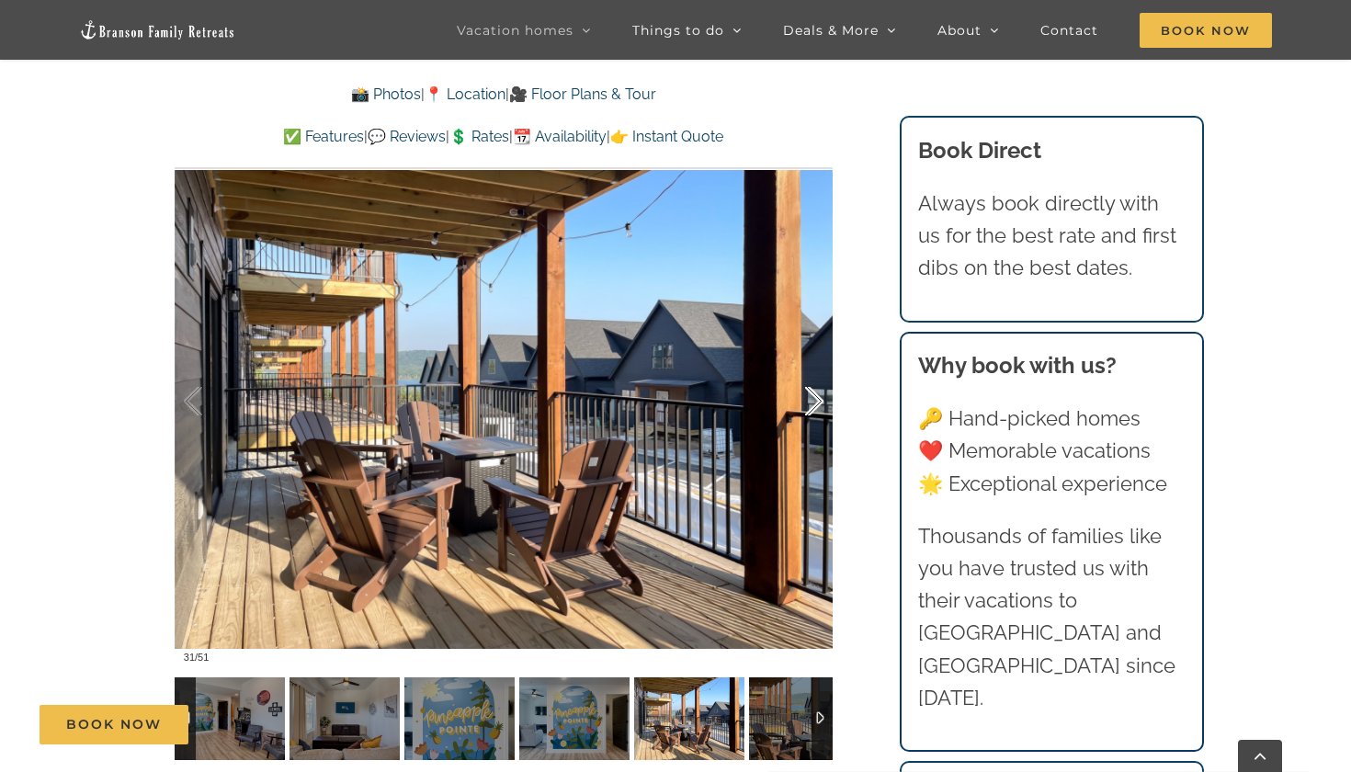
click at [810, 402] on div at bounding box center [795, 402] width 57 height 114
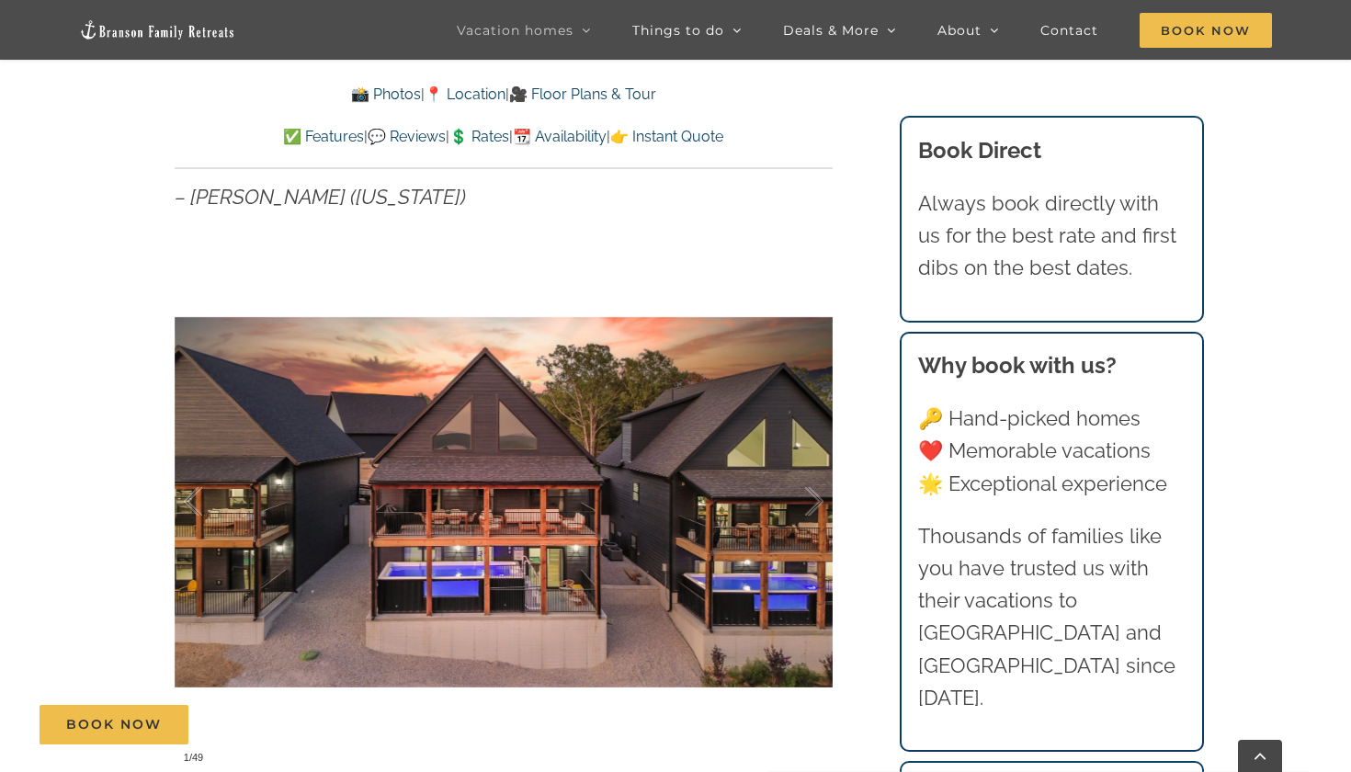
scroll to position [1107, 0]
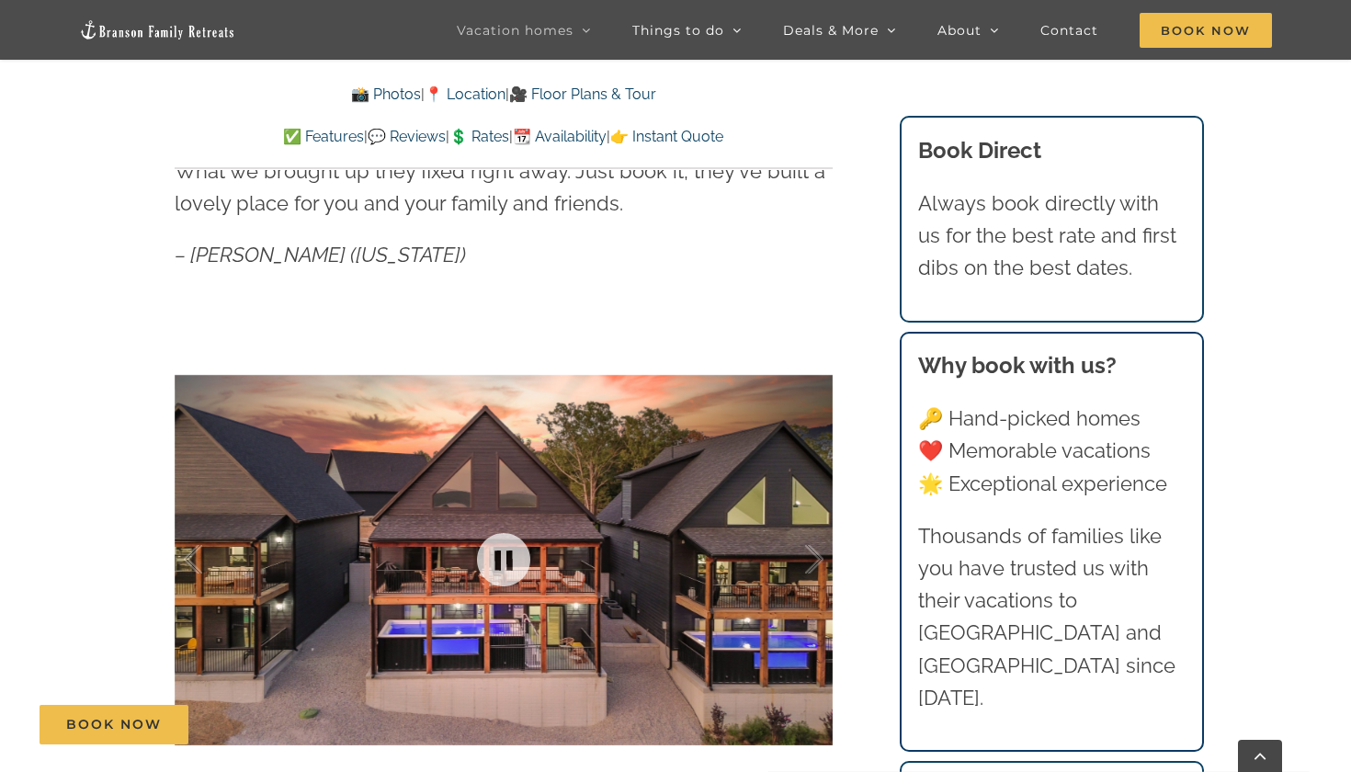
click at [702, 586] on div at bounding box center [504, 560] width 658 height 541
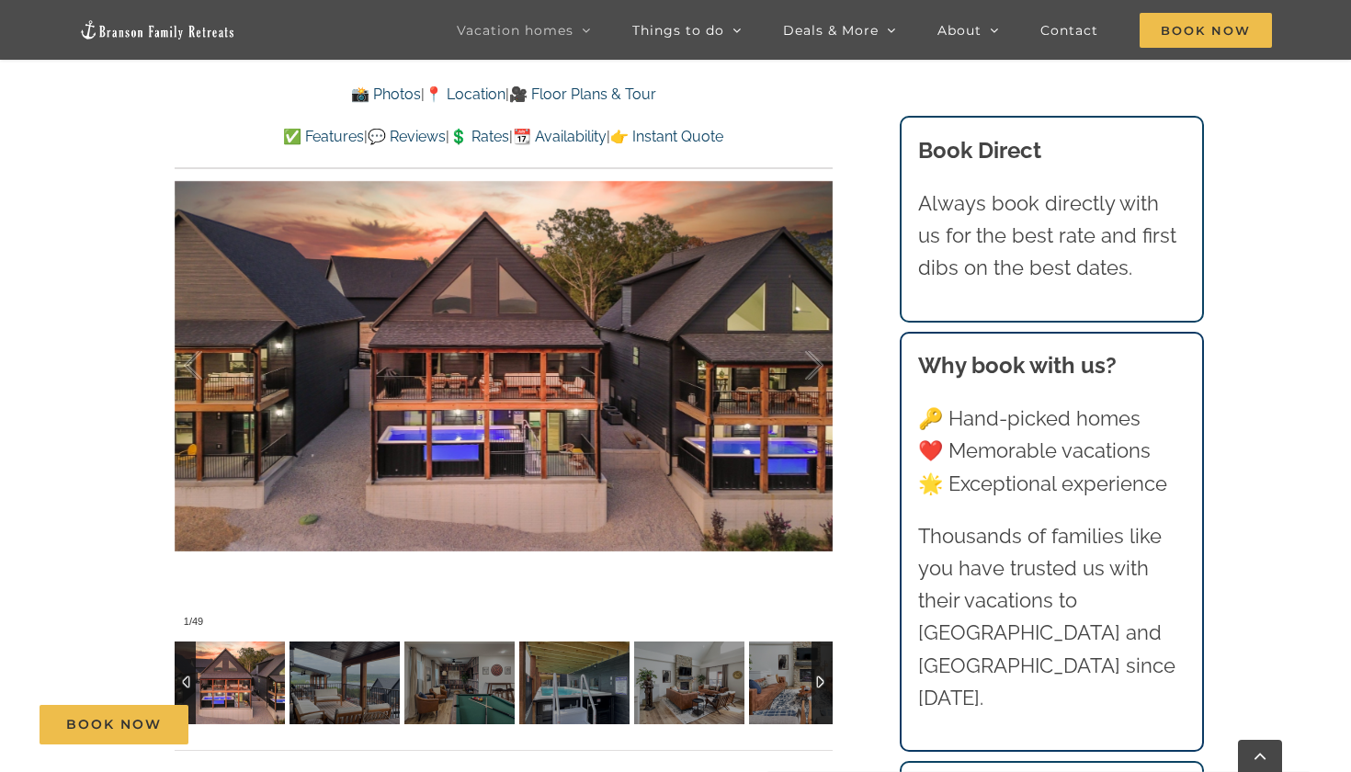
scroll to position [1296, 0]
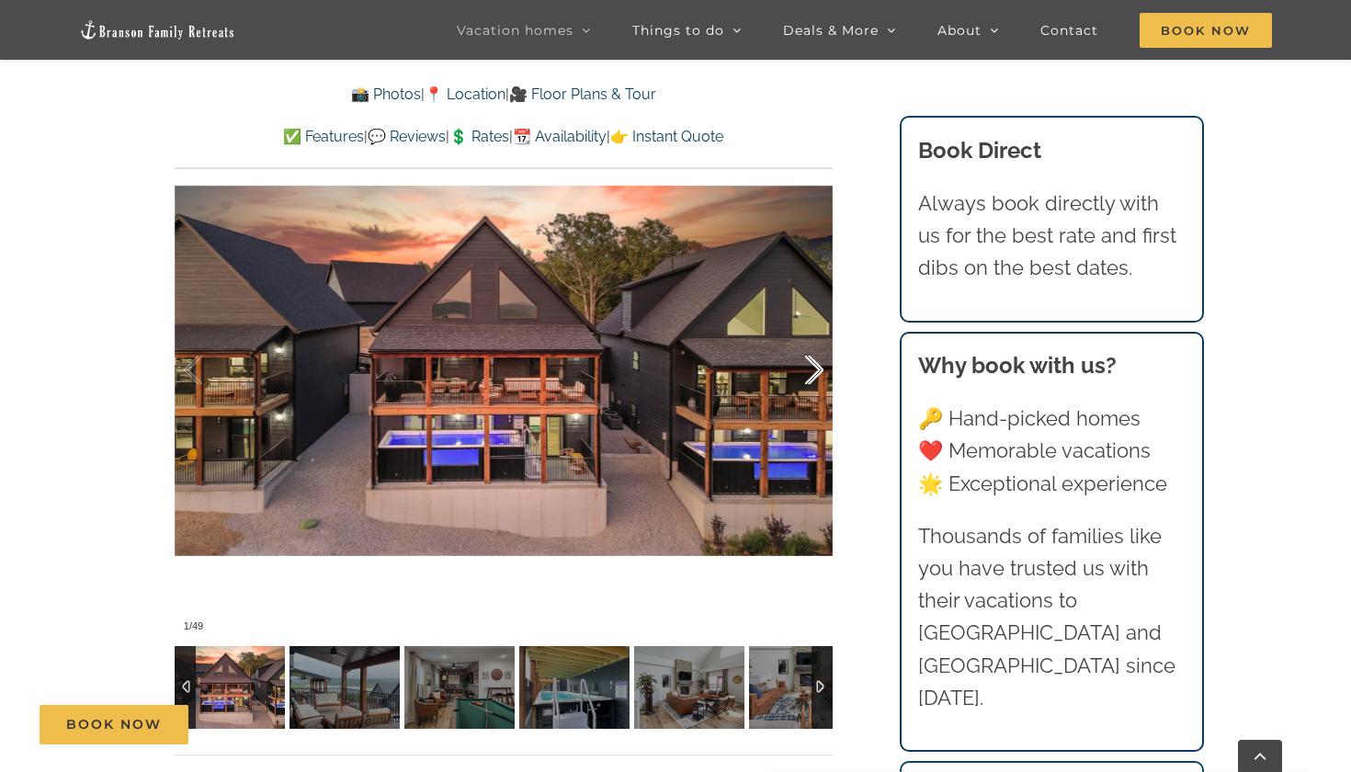
click at [807, 362] on div at bounding box center [795, 370] width 57 height 114
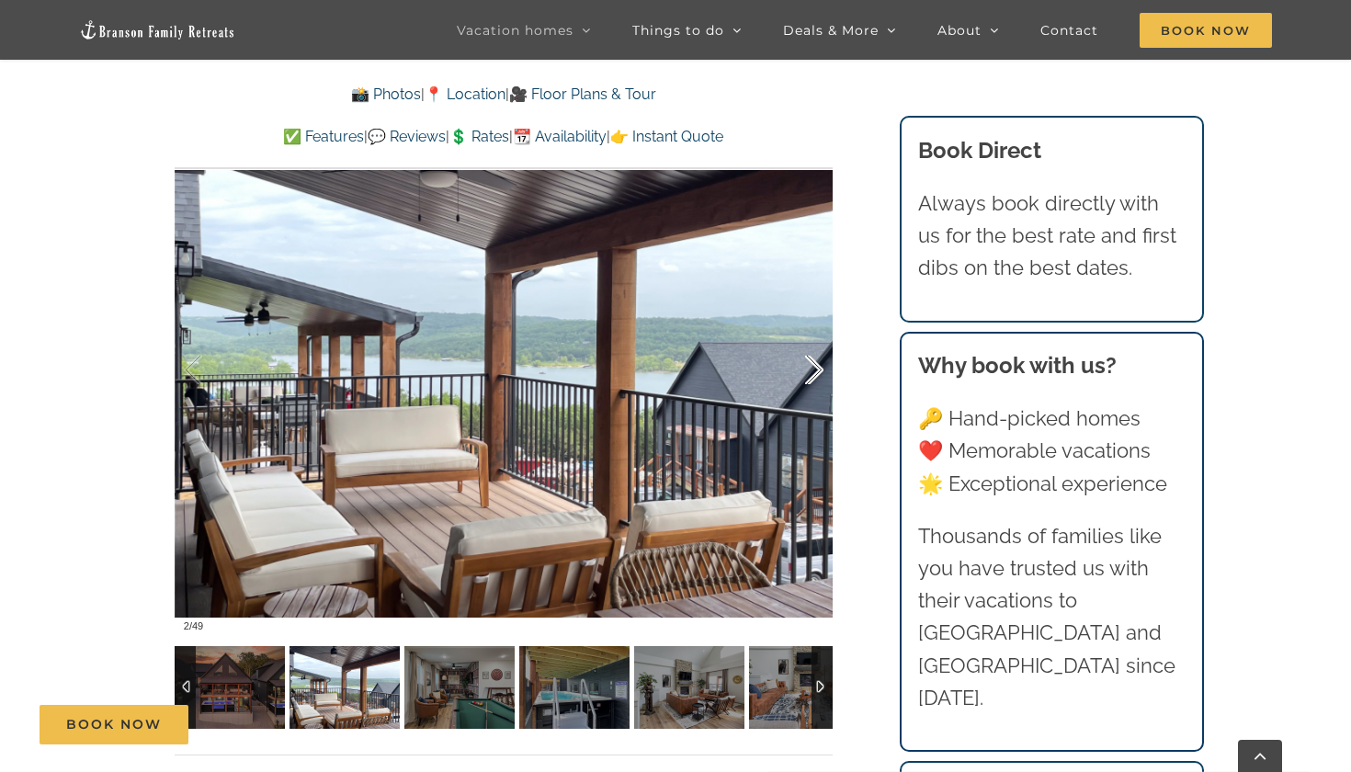
click at [807, 362] on div at bounding box center [795, 370] width 57 height 114
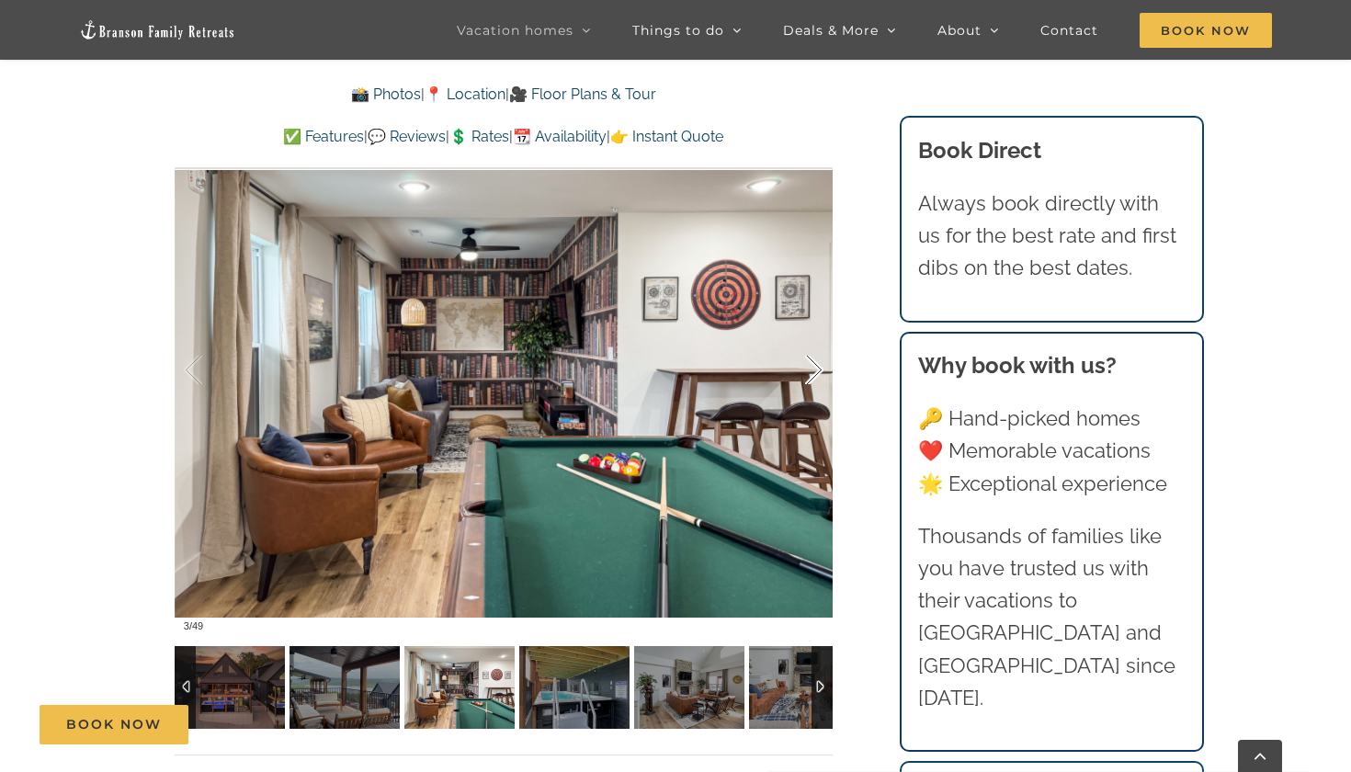
click at [807, 362] on div at bounding box center [795, 370] width 57 height 114
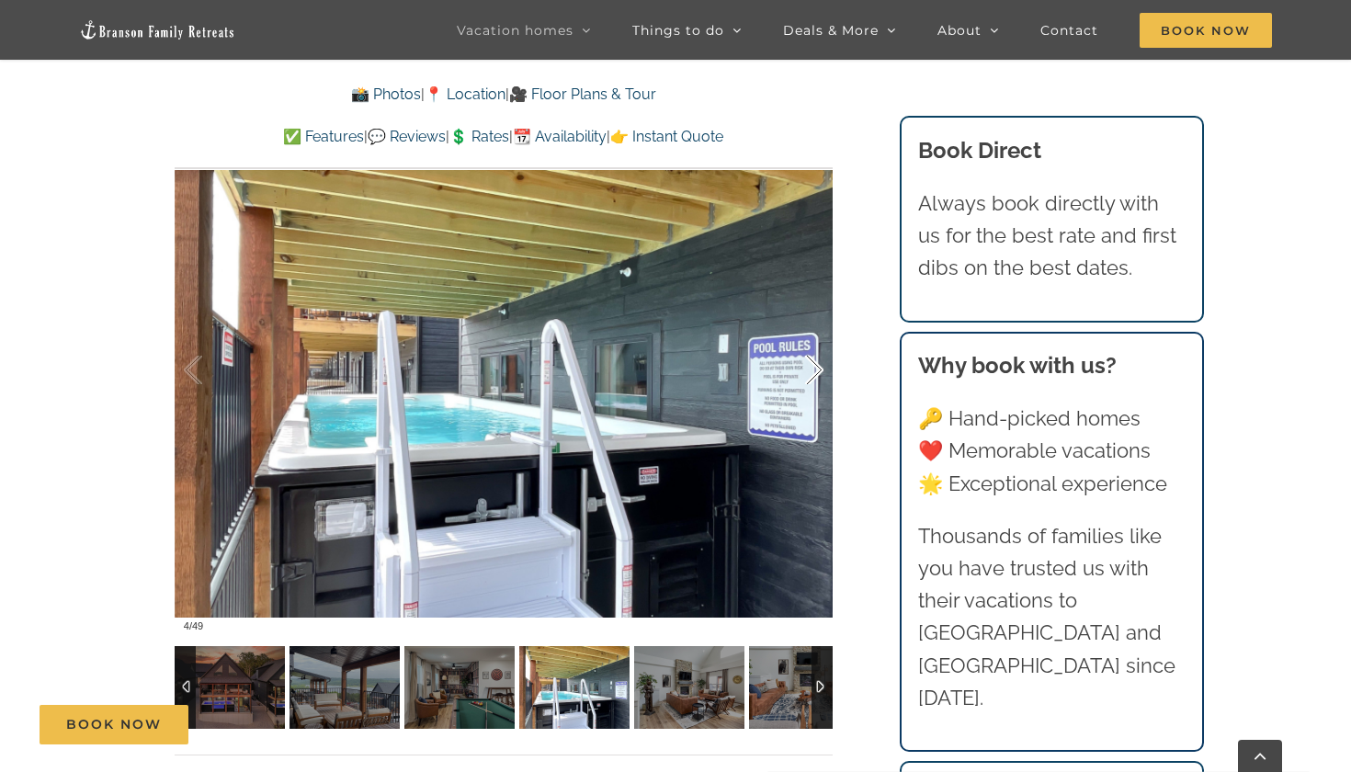
click at [807, 362] on div at bounding box center [795, 370] width 57 height 114
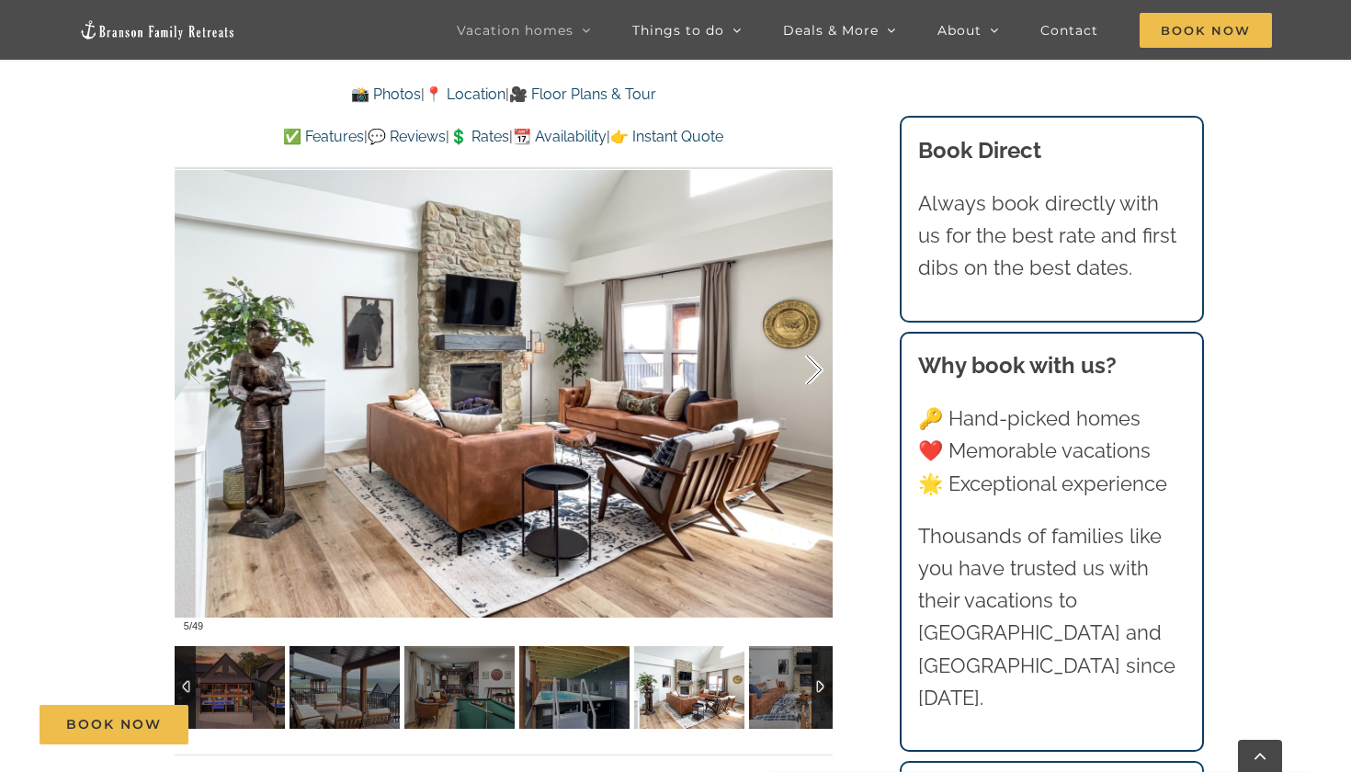
click at [807, 362] on div at bounding box center [795, 370] width 57 height 114
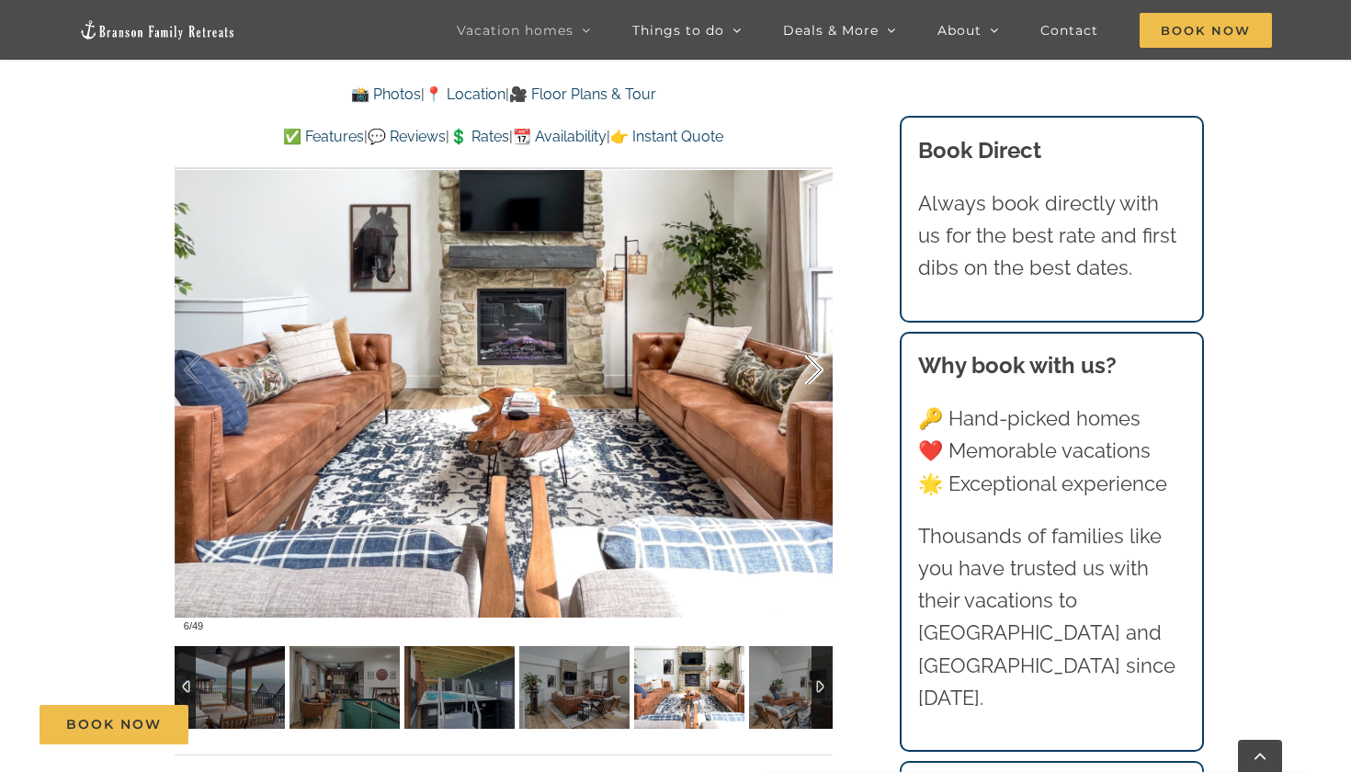
click at [807, 362] on div at bounding box center [795, 370] width 57 height 114
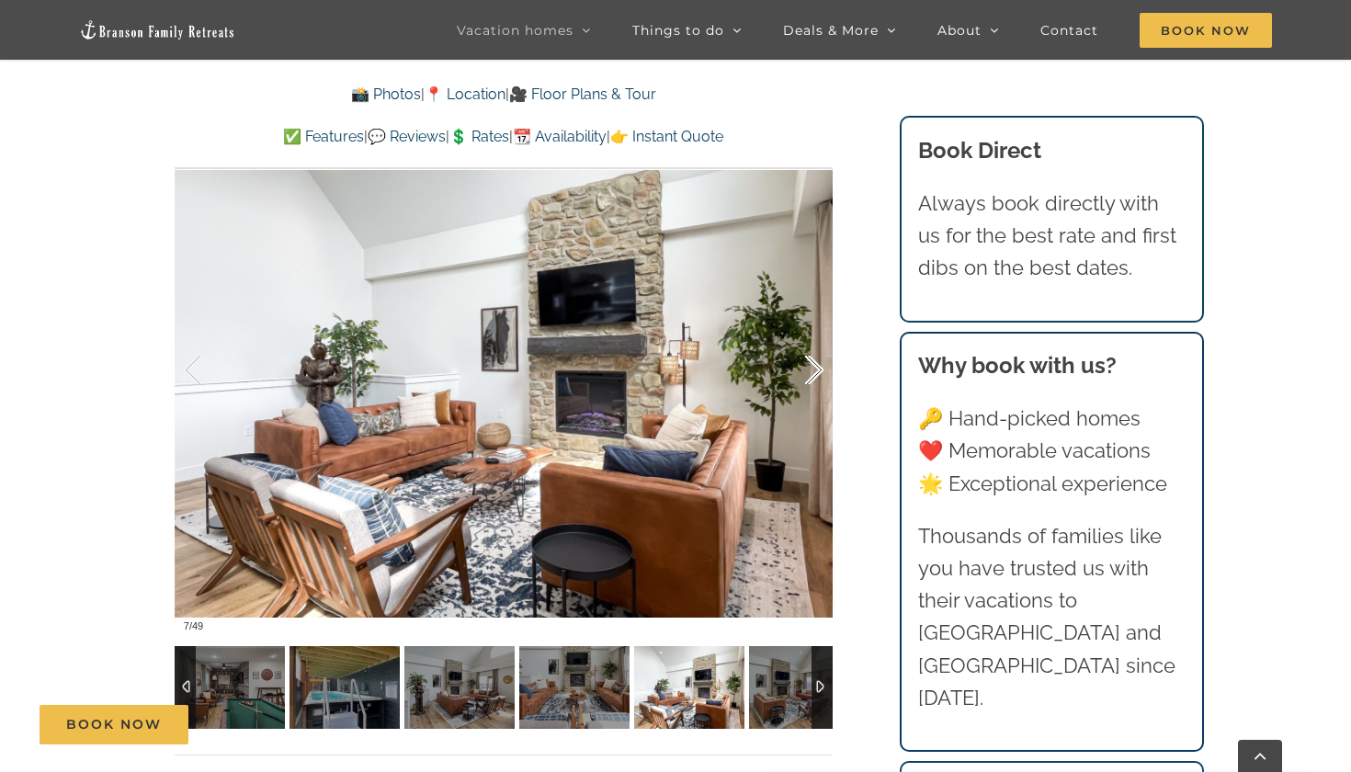
click at [807, 362] on div at bounding box center [795, 370] width 57 height 114
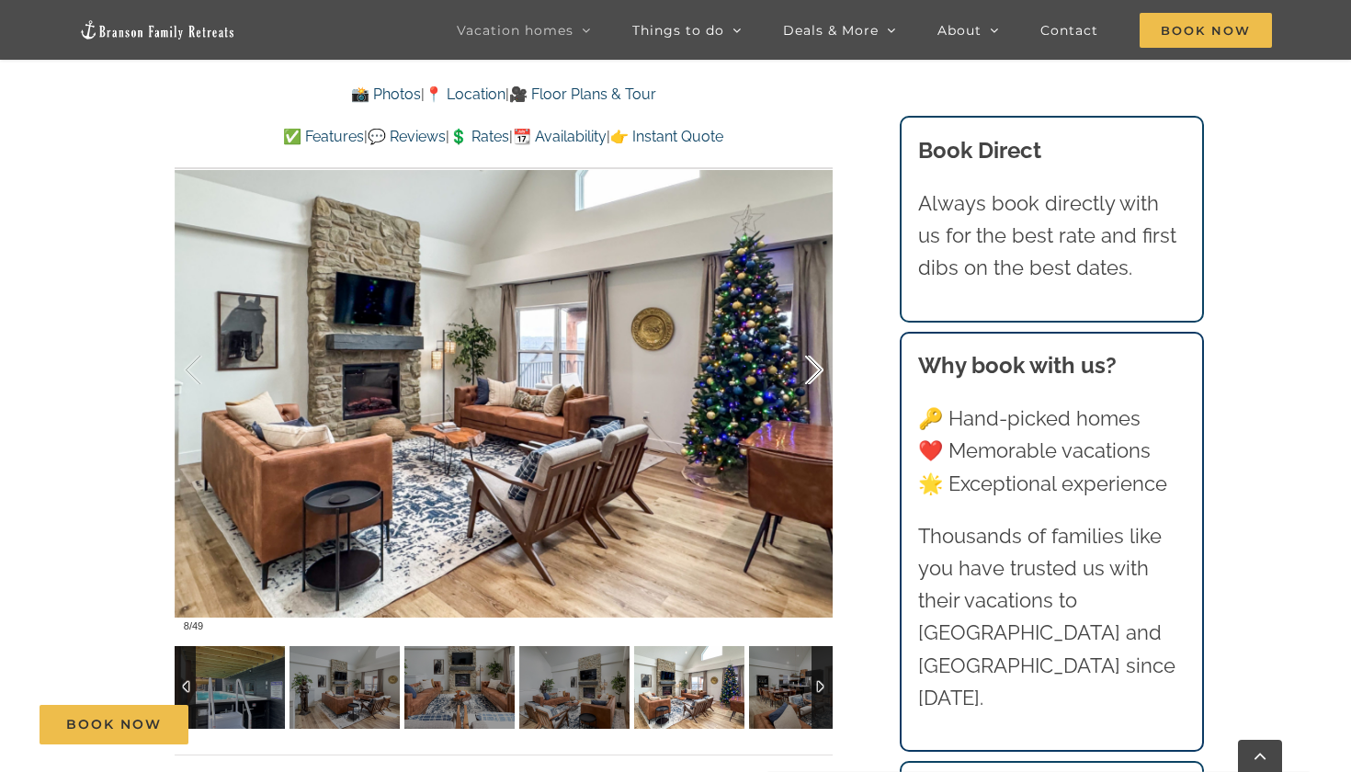
click at [807, 362] on div at bounding box center [795, 370] width 57 height 114
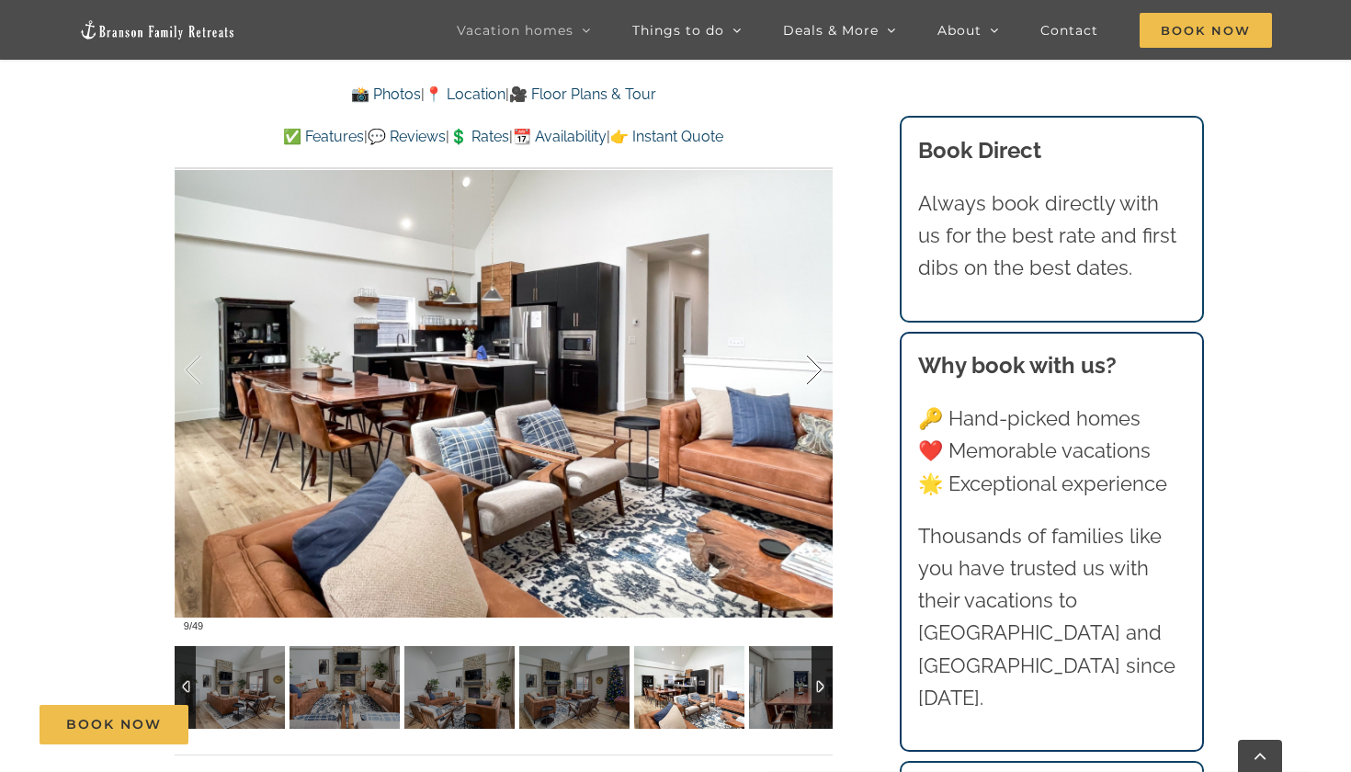
click at [807, 362] on div at bounding box center [795, 370] width 57 height 114
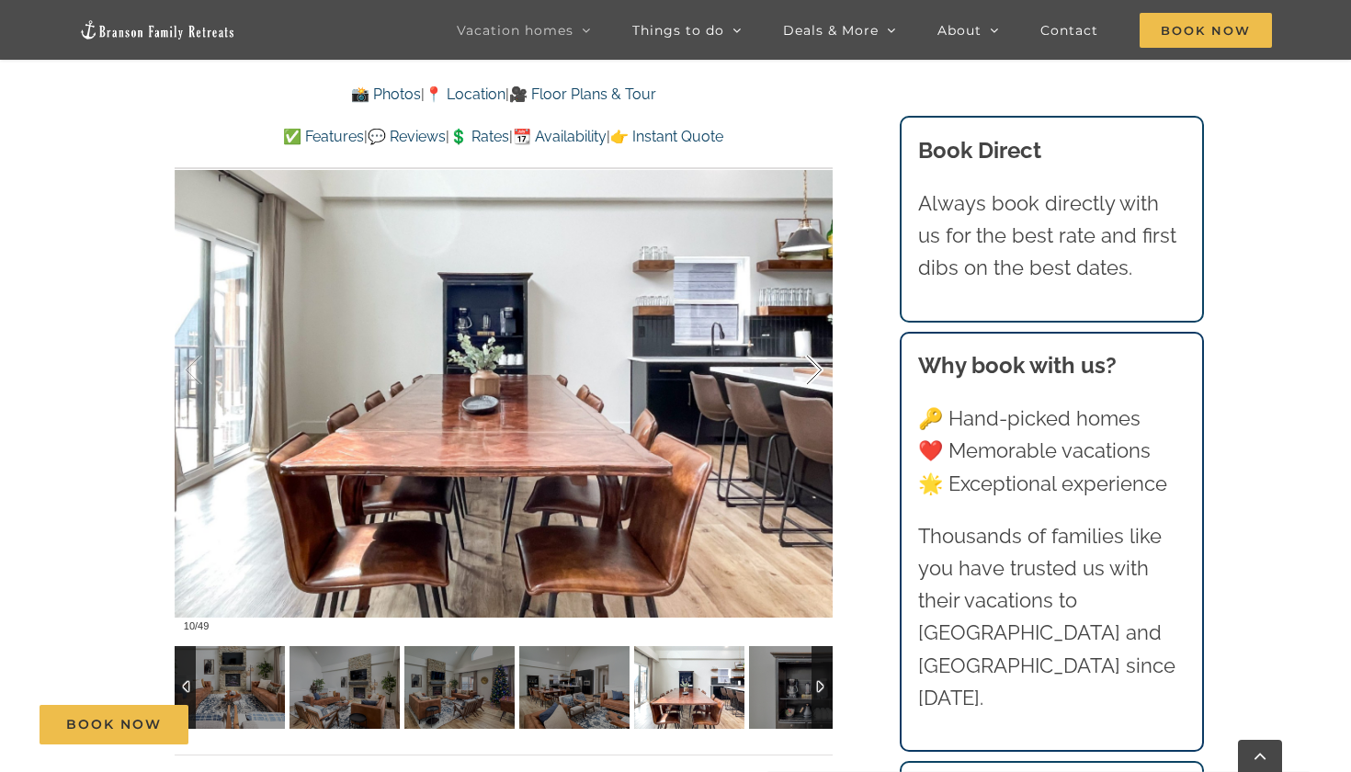
click at [807, 362] on div at bounding box center [795, 370] width 57 height 114
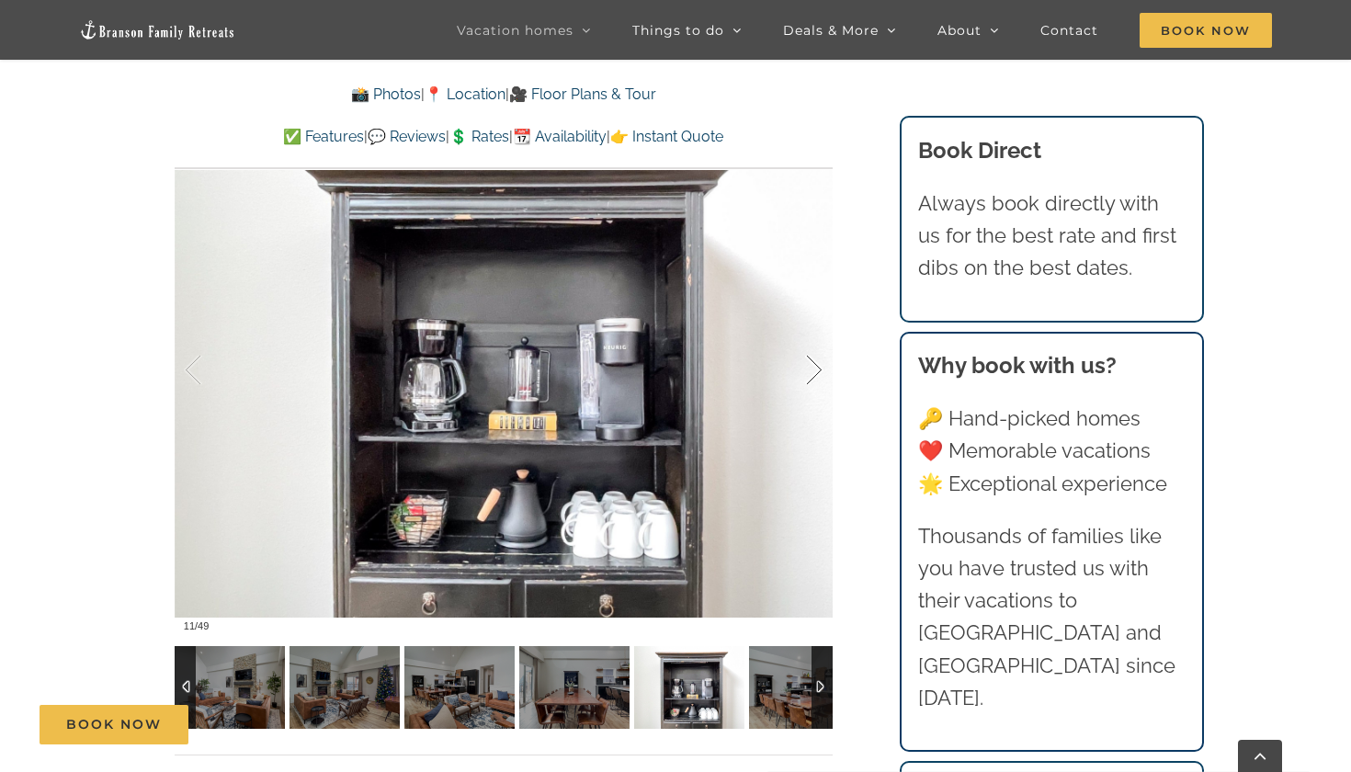
click at [807, 362] on div at bounding box center [795, 370] width 57 height 114
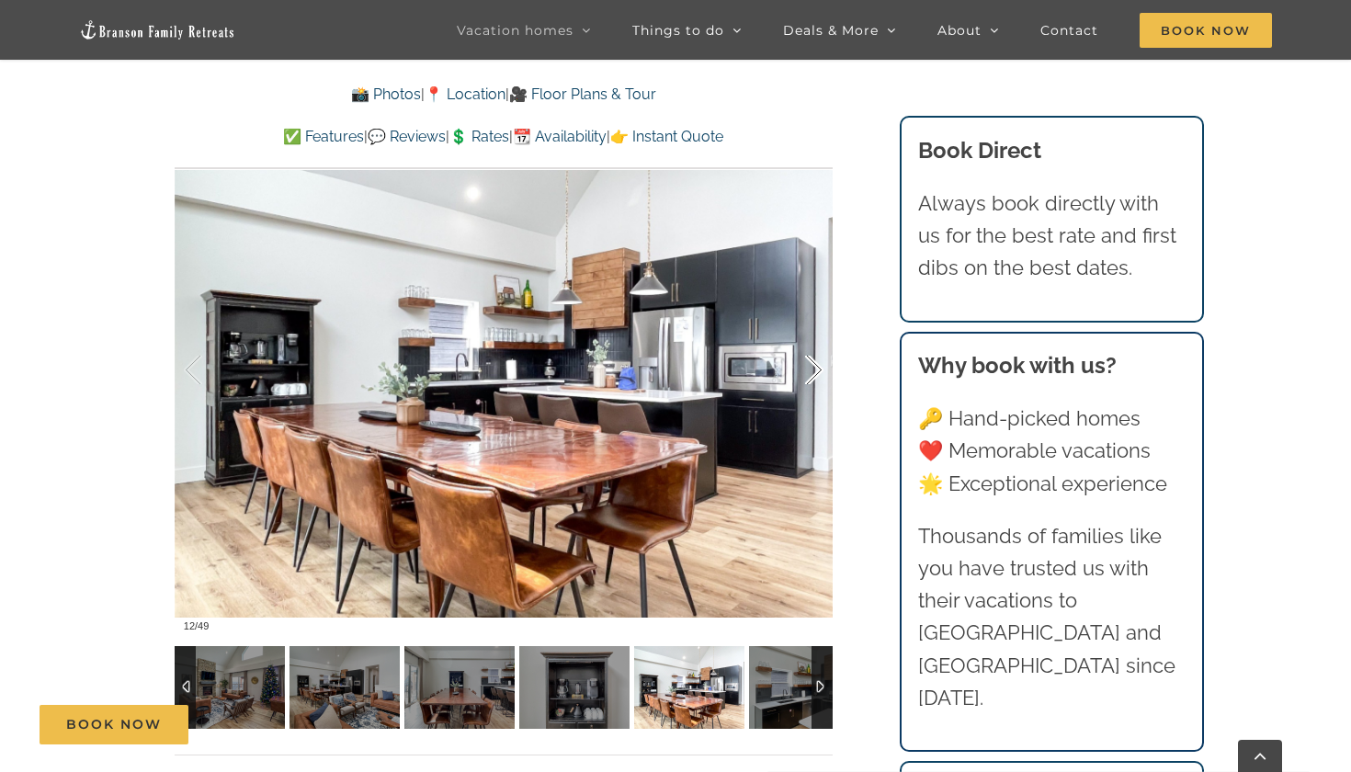
click at [807, 362] on div at bounding box center [795, 370] width 57 height 114
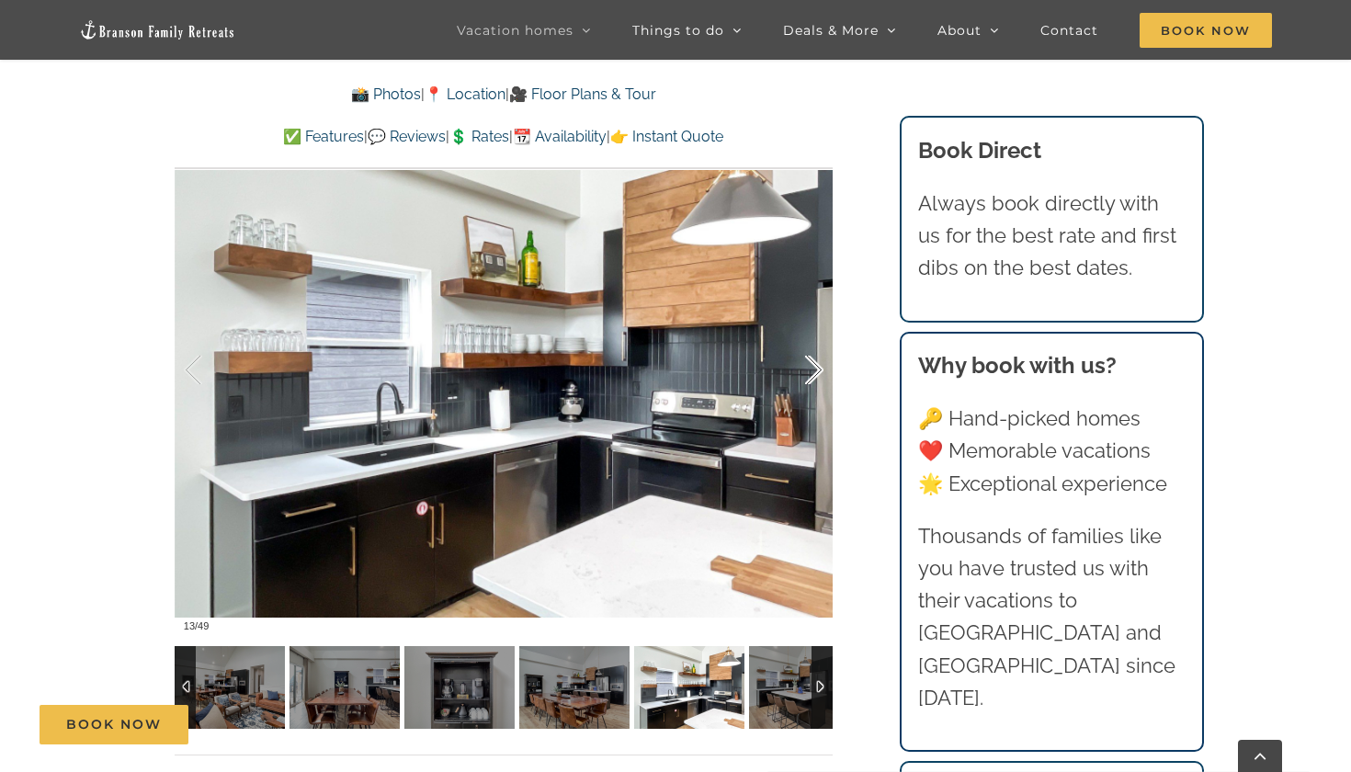
click at [807, 362] on div at bounding box center [795, 370] width 57 height 114
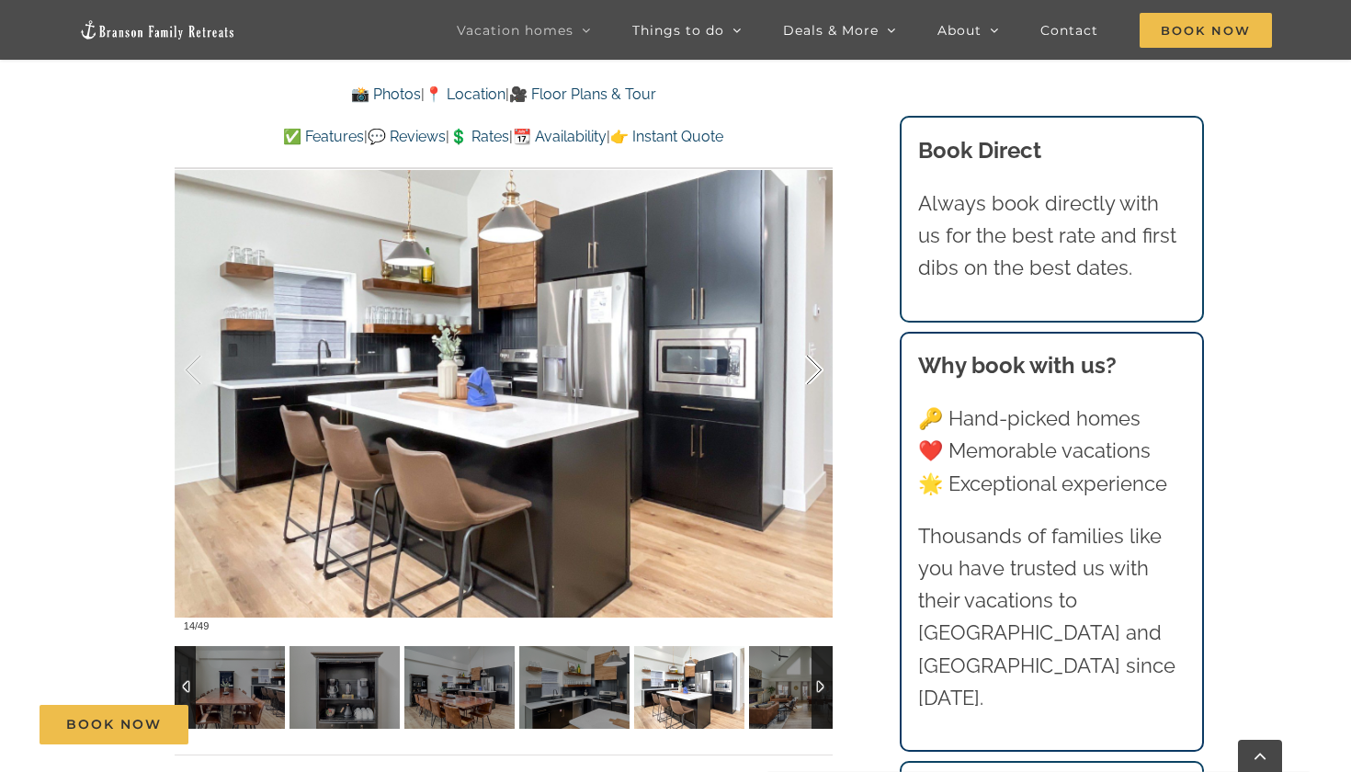
click at [807, 362] on div at bounding box center [795, 370] width 57 height 114
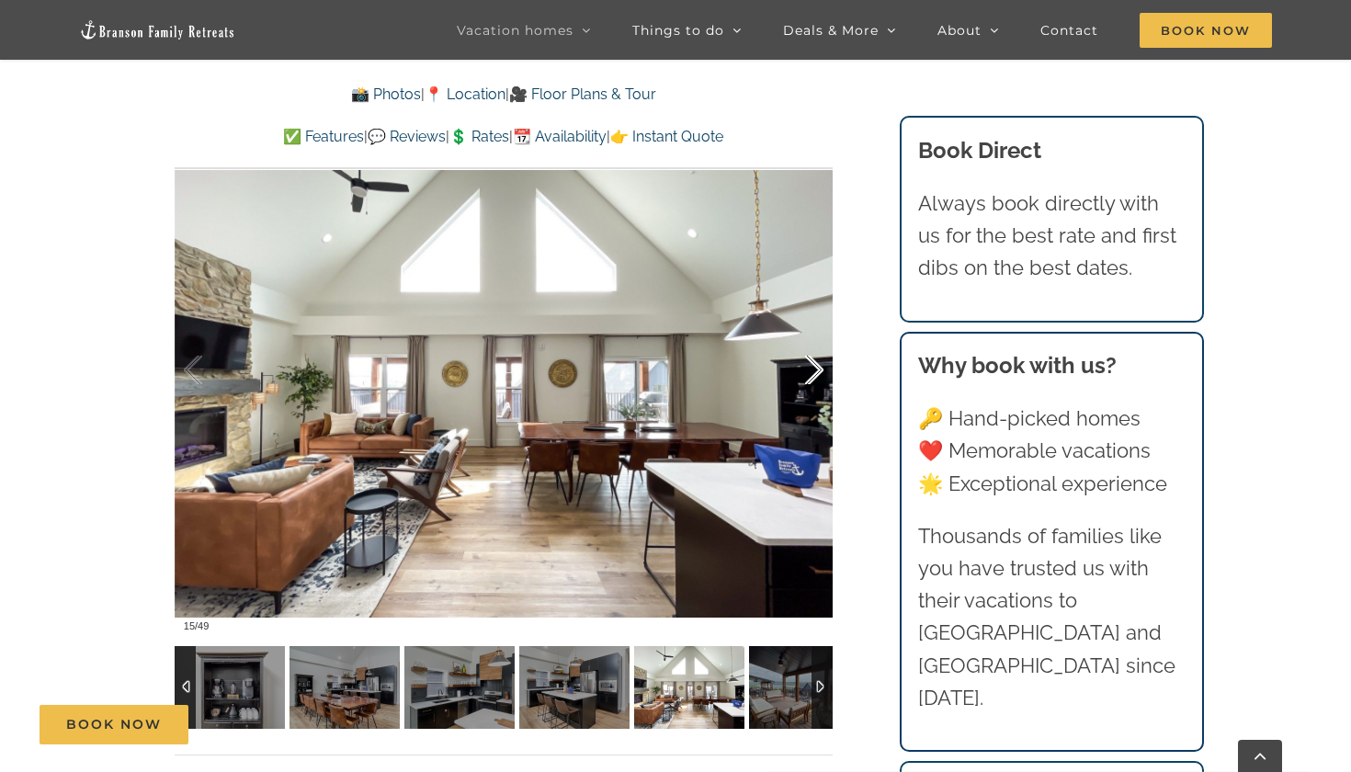
click at [807, 362] on div at bounding box center [795, 370] width 57 height 114
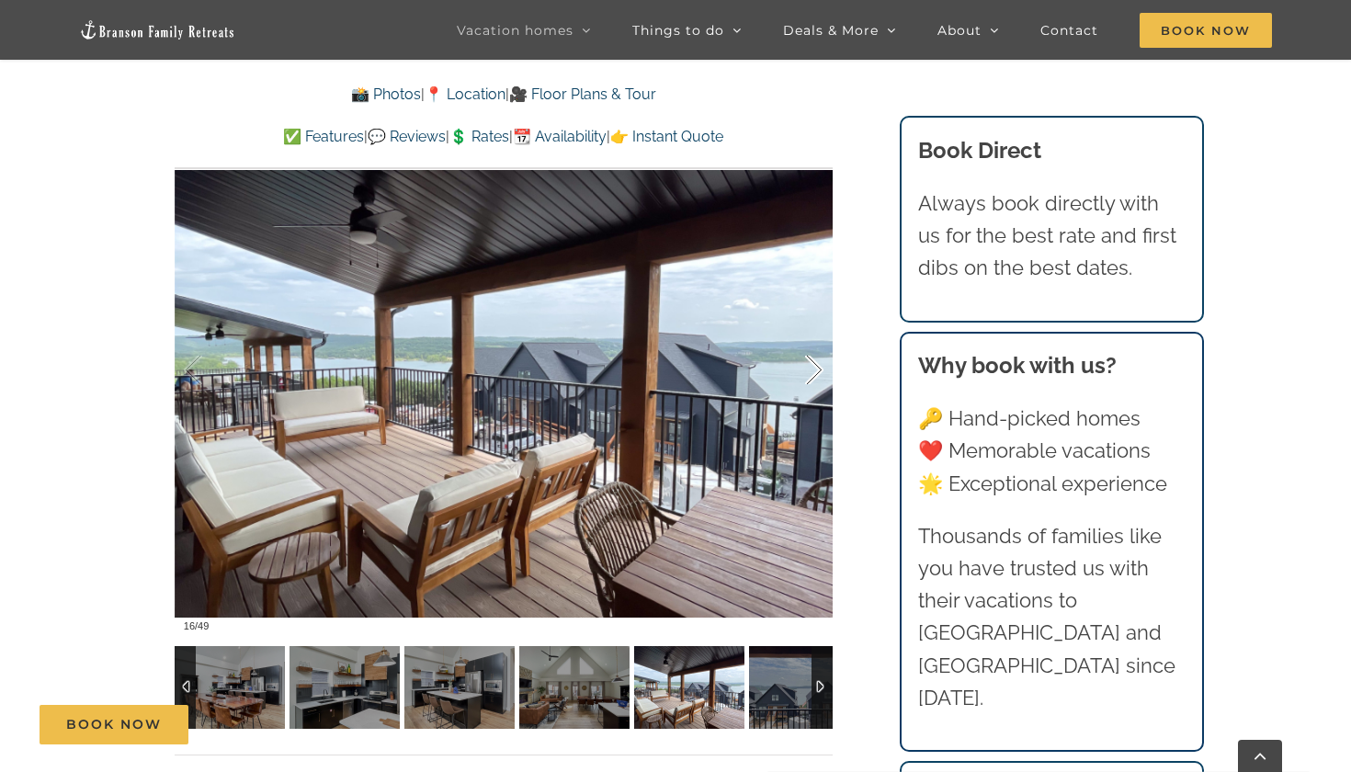
click at [807, 362] on div at bounding box center [795, 370] width 57 height 114
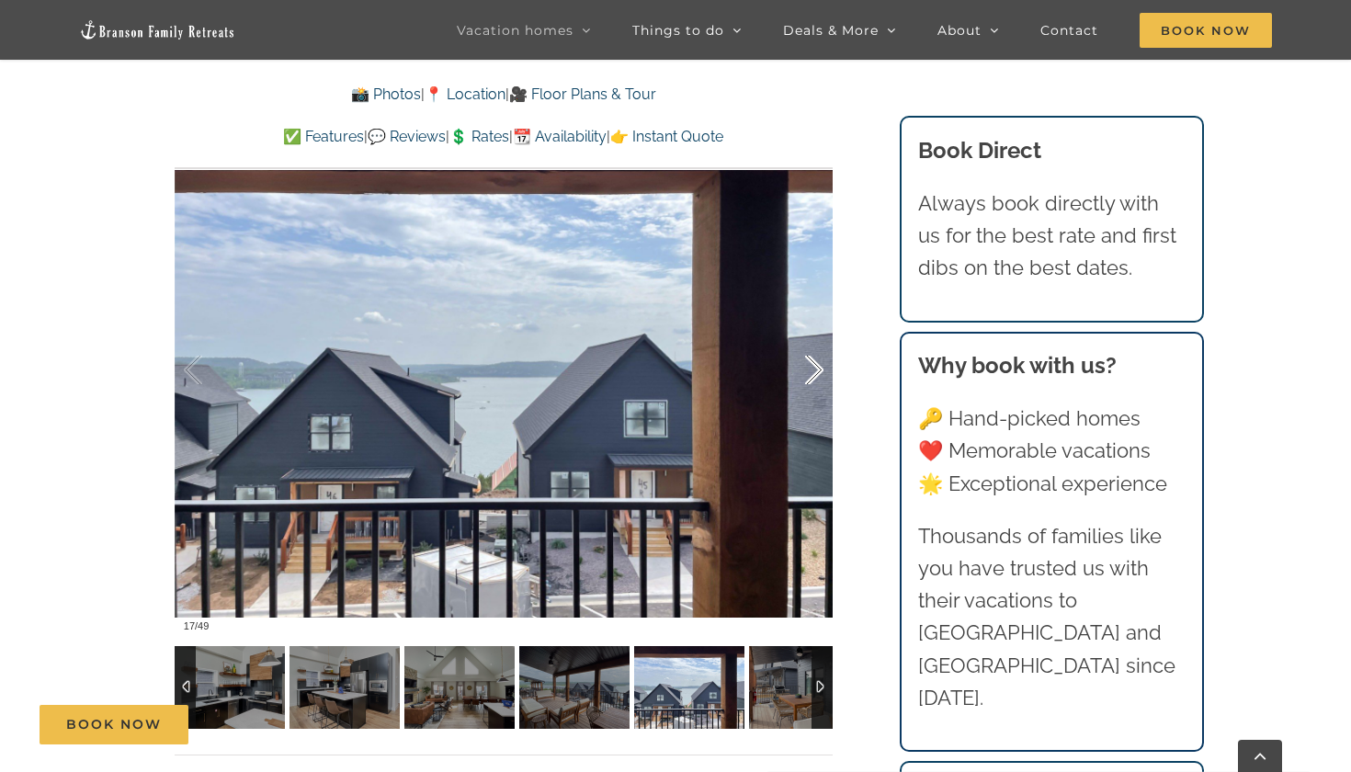
click at [807, 362] on div at bounding box center [795, 370] width 57 height 114
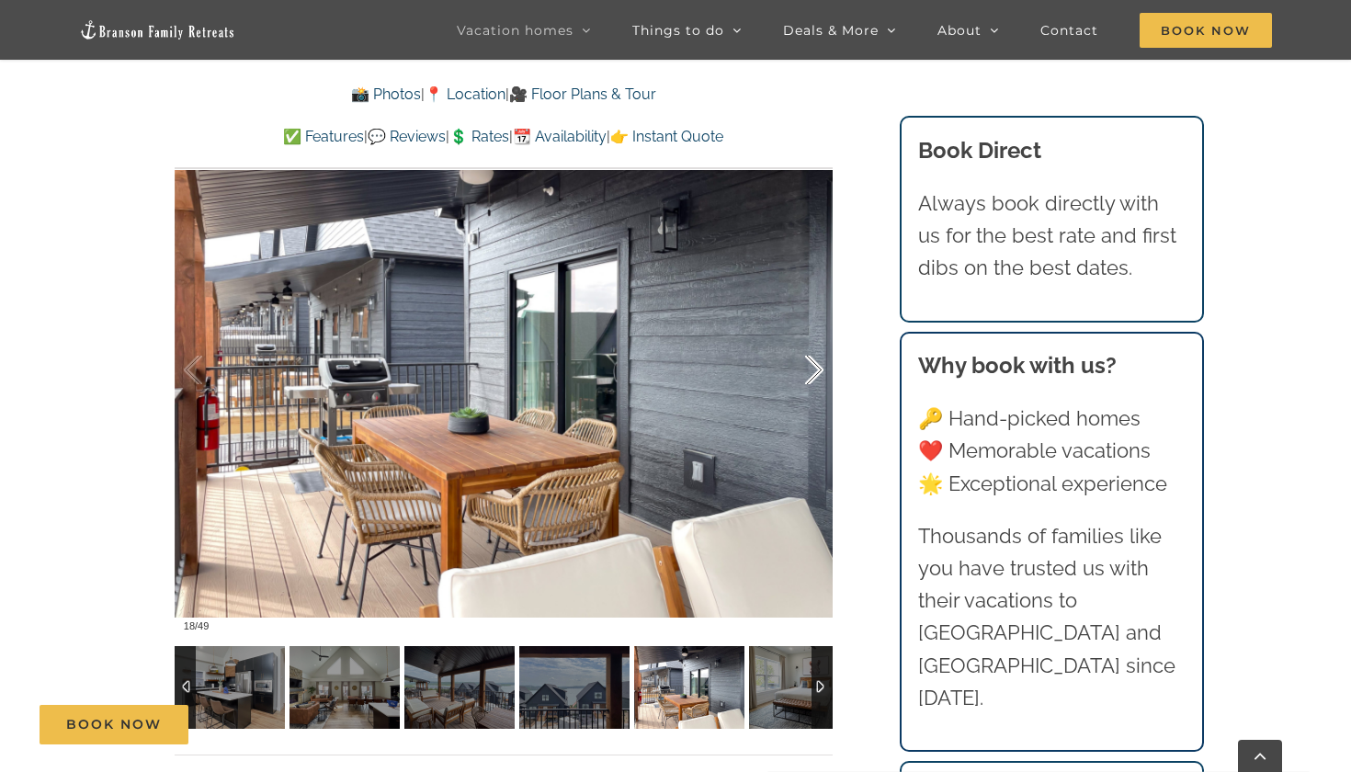
click at [807, 362] on div at bounding box center [795, 370] width 57 height 114
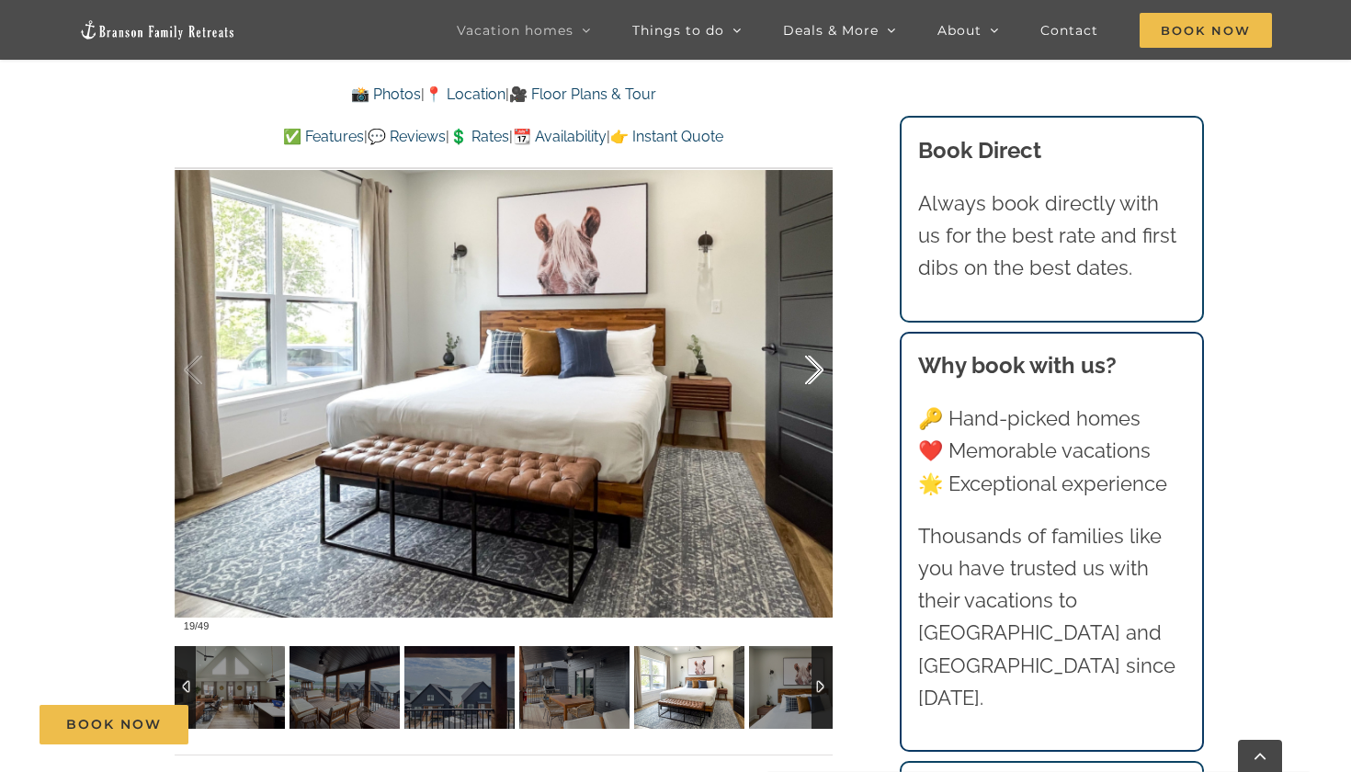
click at [807, 362] on div at bounding box center [795, 370] width 57 height 114
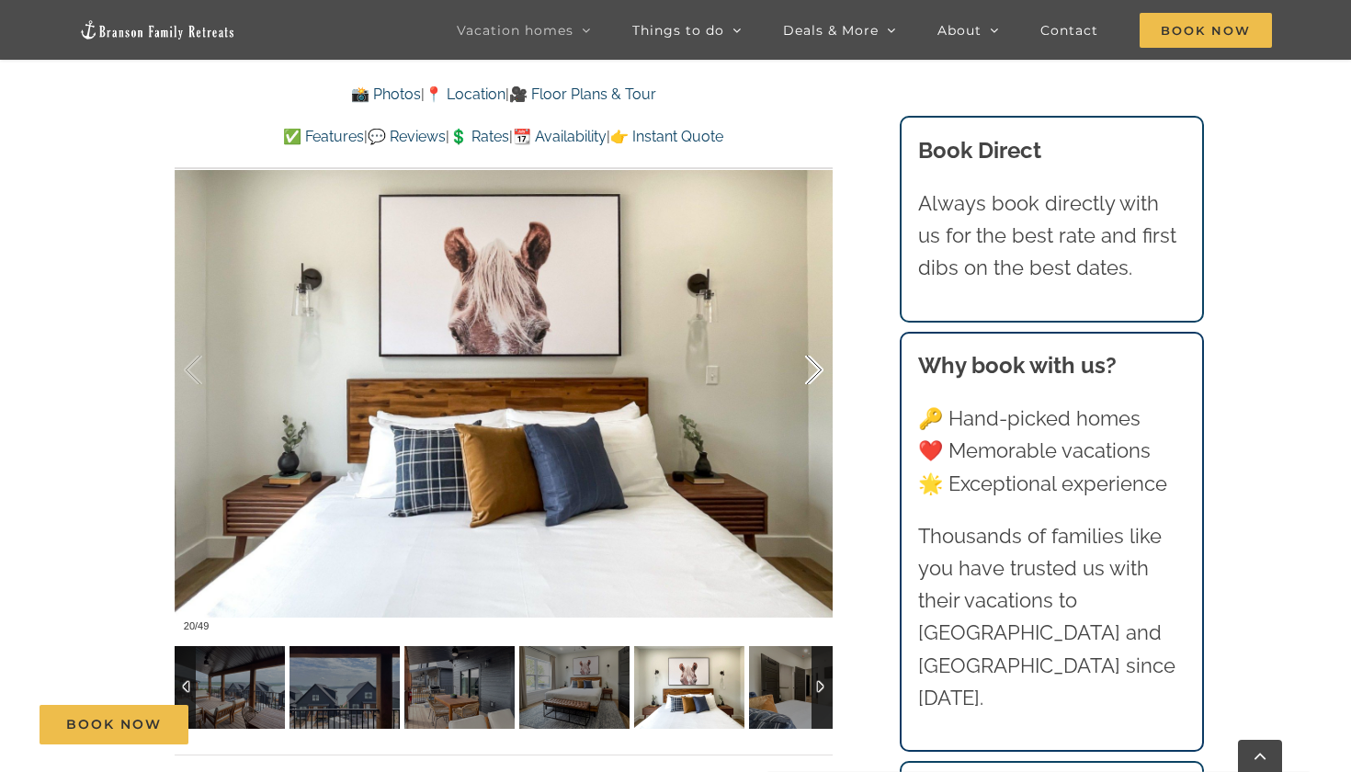
click at [807, 362] on div at bounding box center [795, 370] width 57 height 114
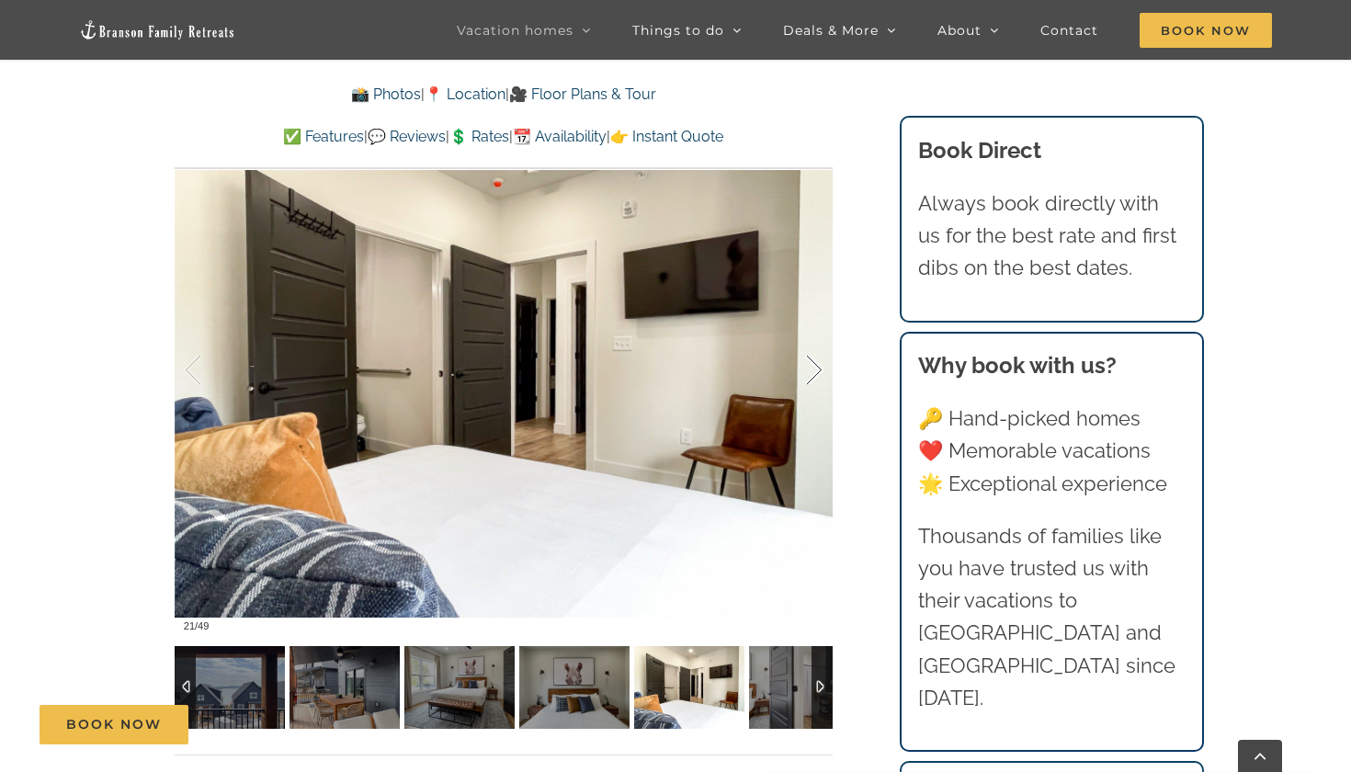
click at [807, 362] on div at bounding box center [795, 370] width 57 height 114
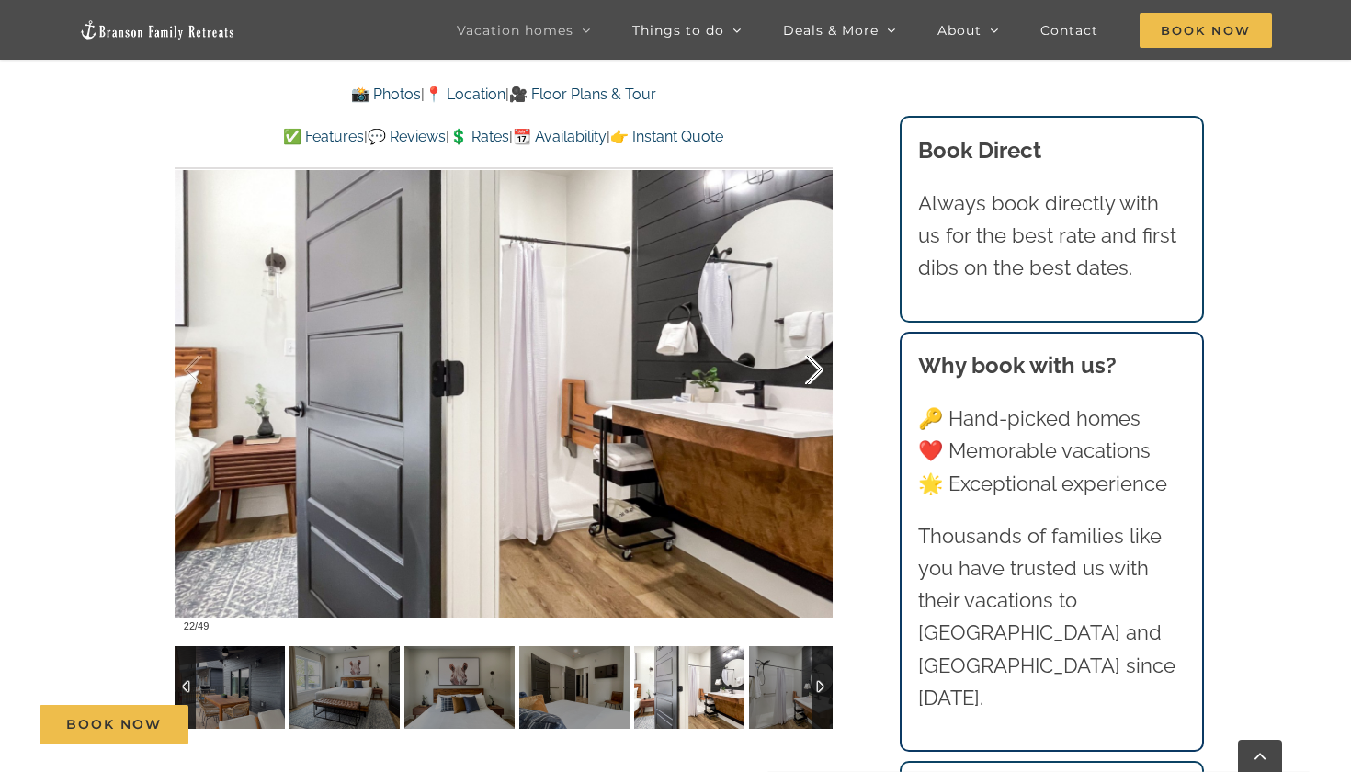
click at [807, 362] on div at bounding box center [795, 370] width 57 height 114
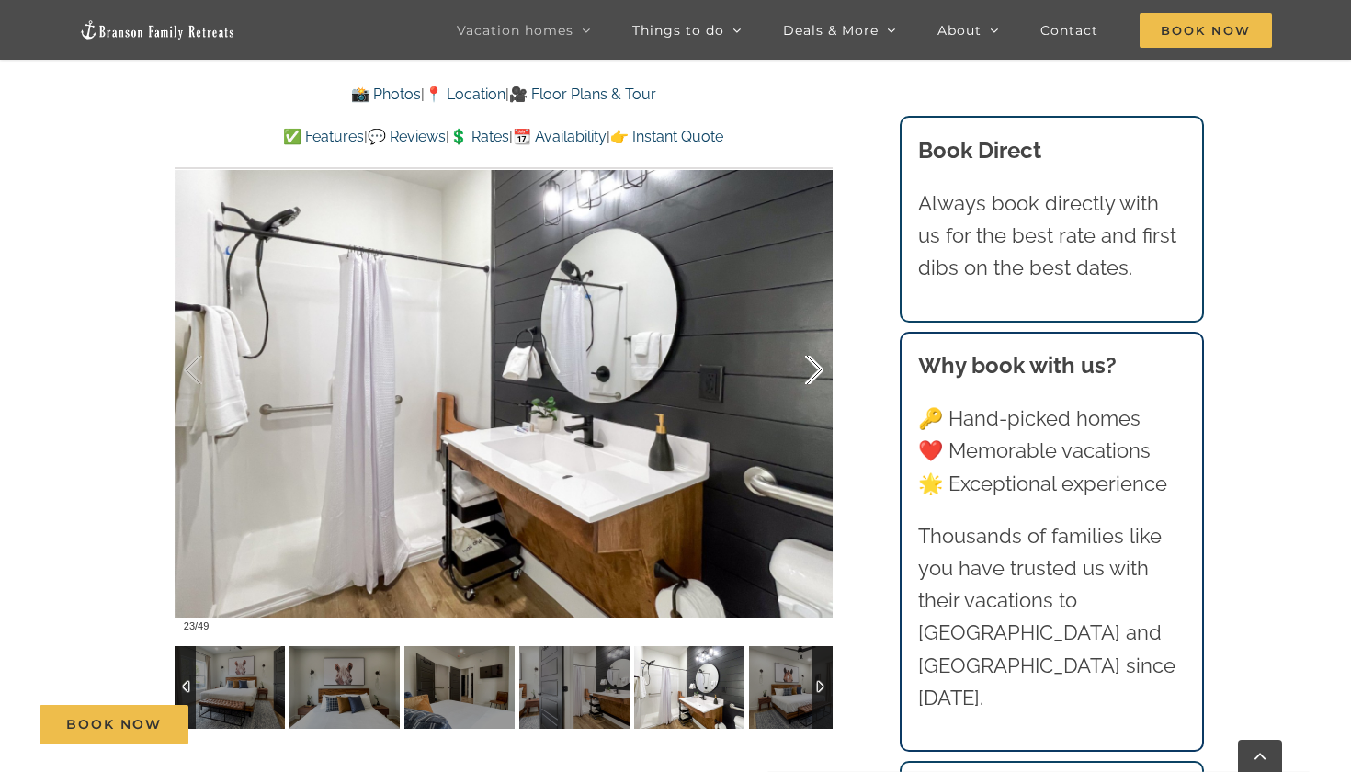
click at [807, 362] on div at bounding box center [795, 370] width 57 height 114
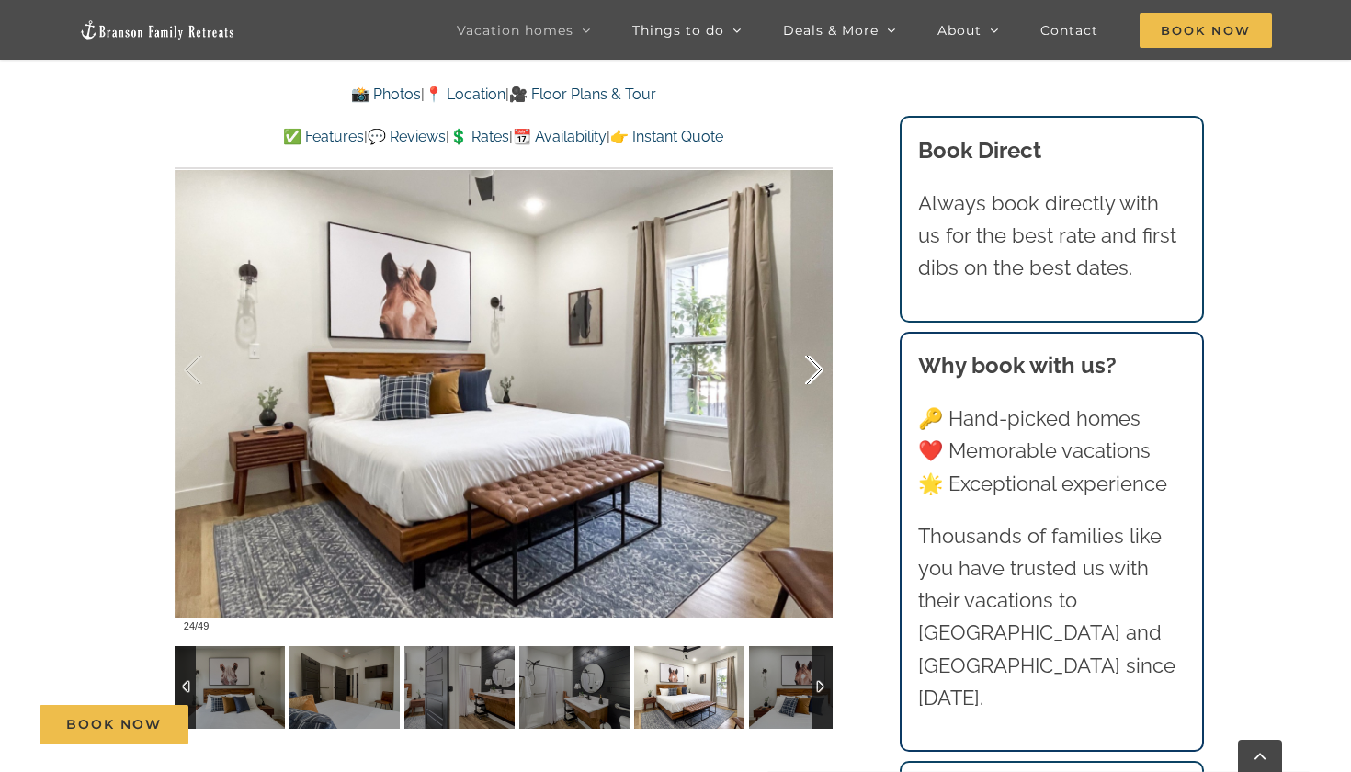
click at [807, 362] on div at bounding box center [795, 370] width 57 height 114
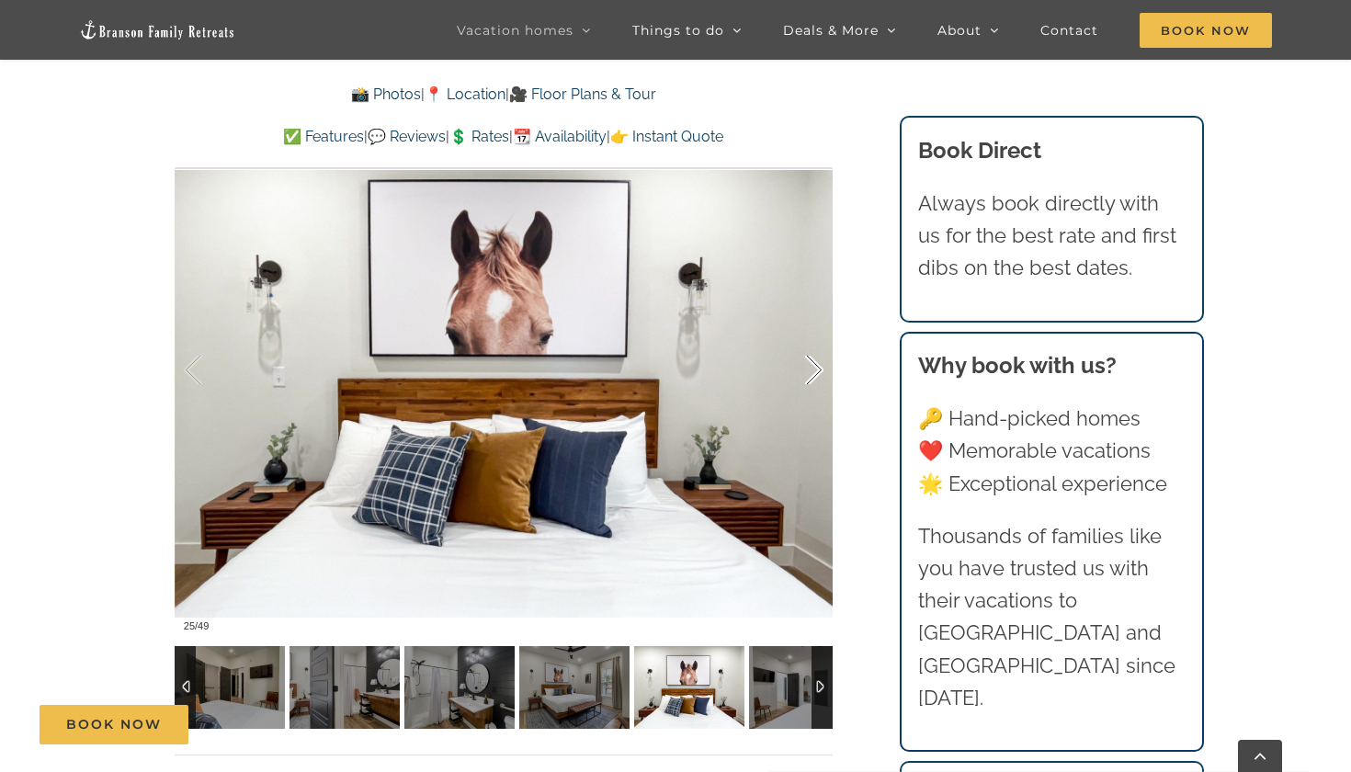
click at [807, 362] on div at bounding box center [795, 370] width 57 height 114
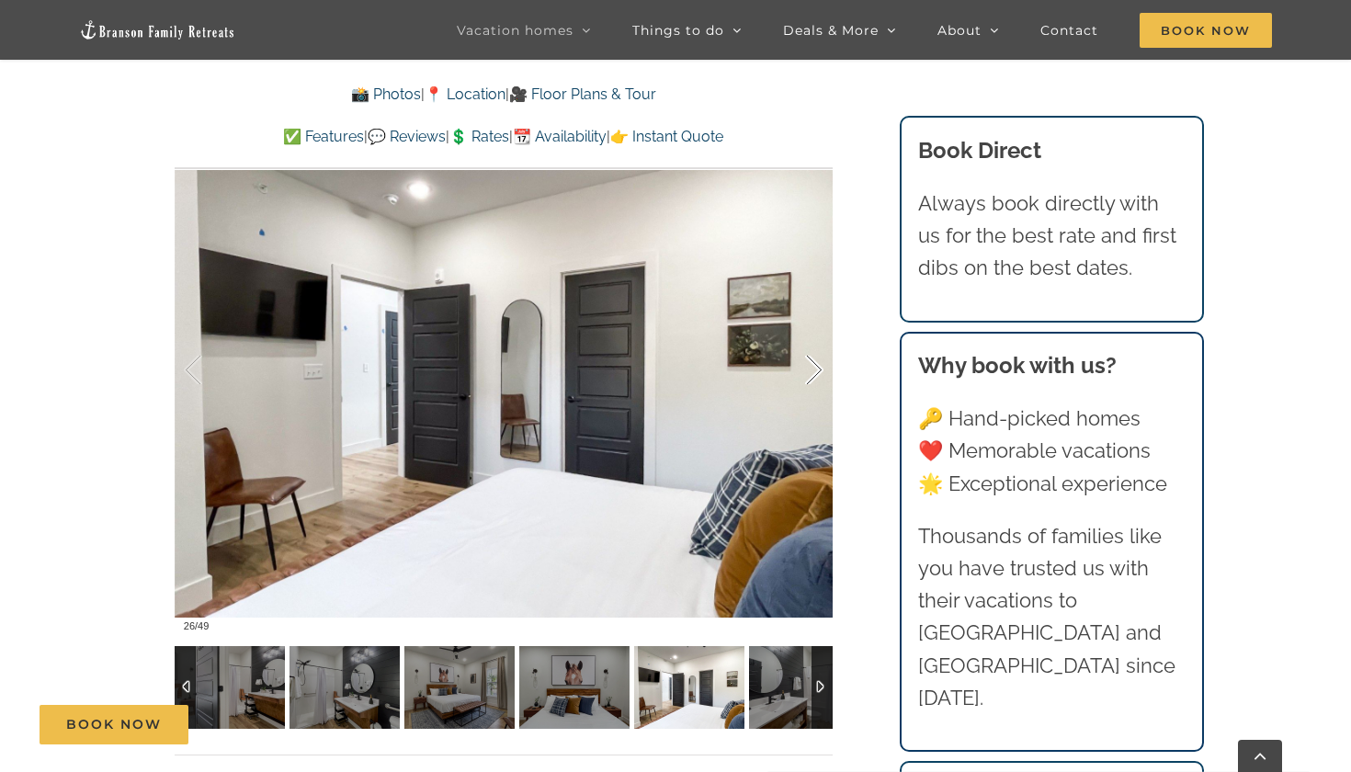
click at [807, 362] on div at bounding box center [795, 370] width 57 height 114
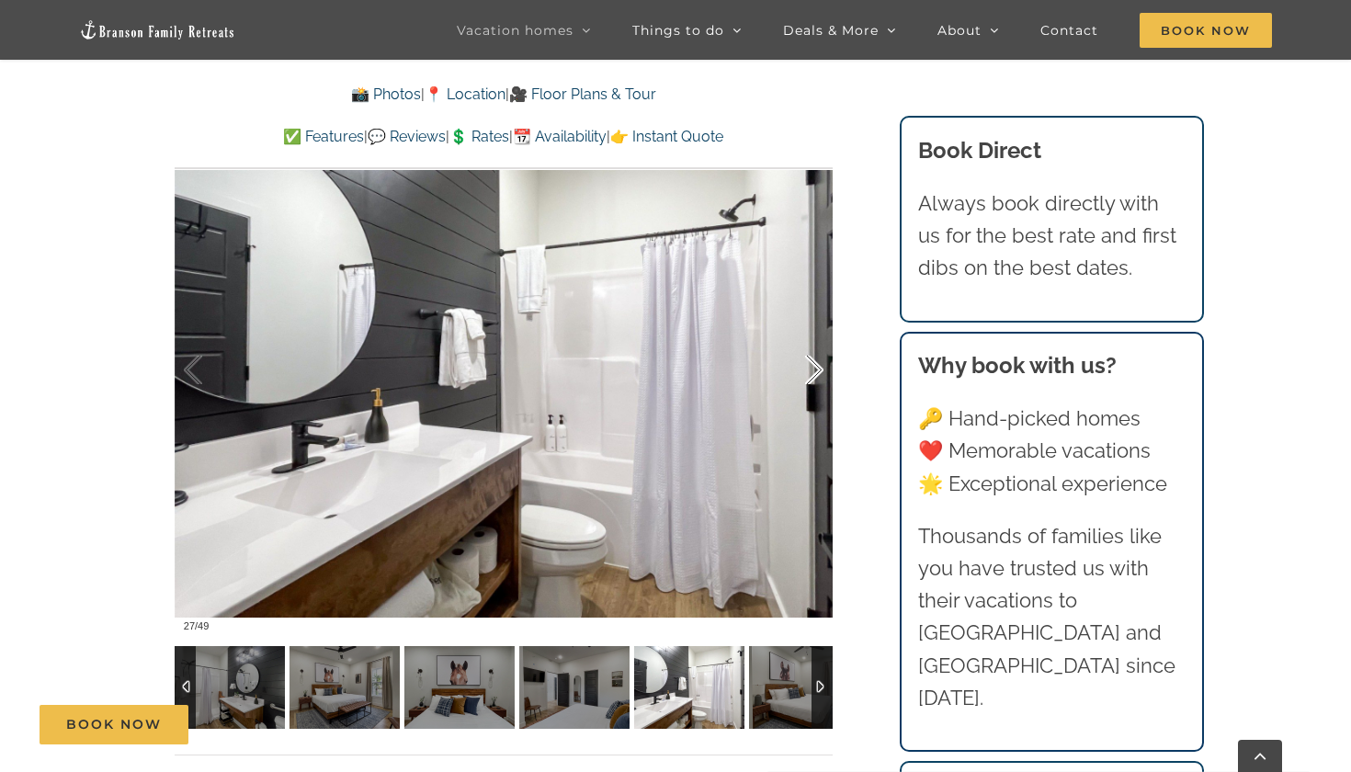
click at [807, 362] on div at bounding box center [795, 370] width 57 height 114
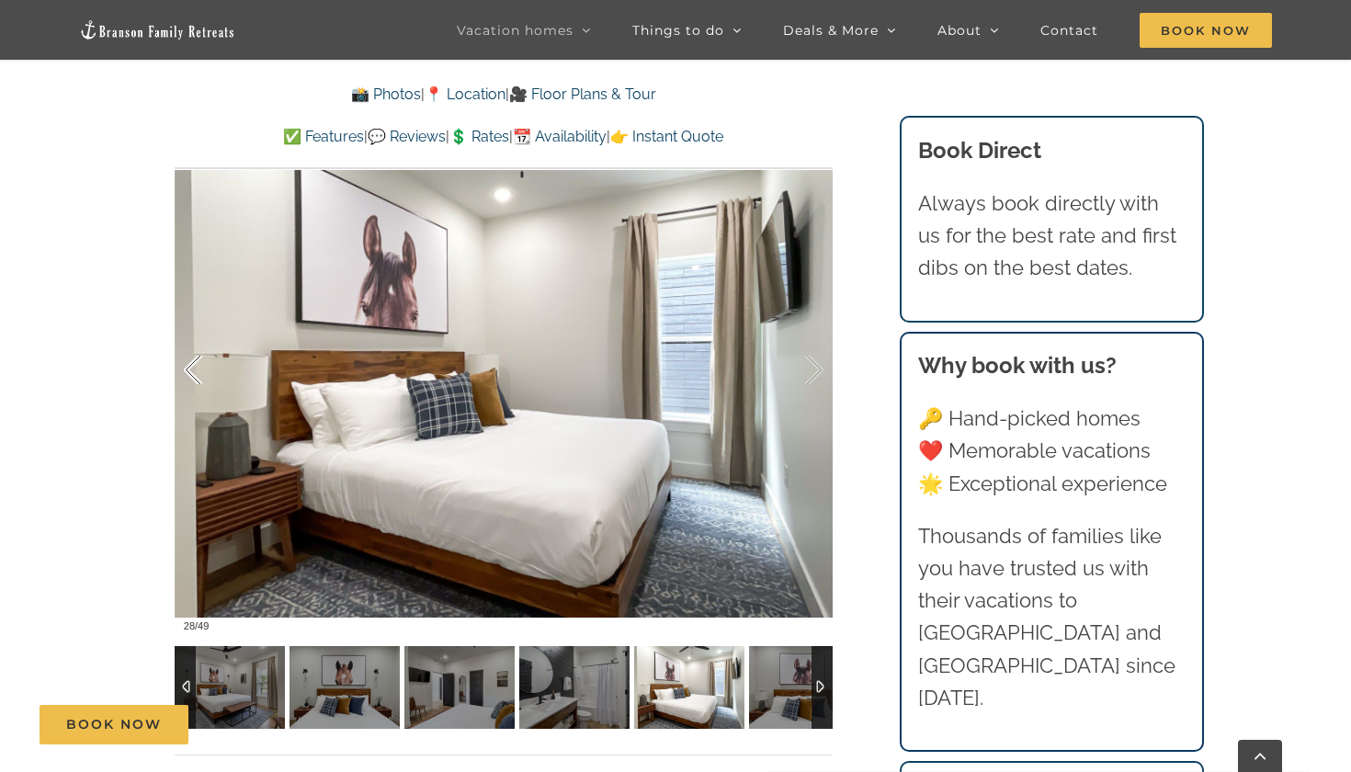
click at [196, 380] on div at bounding box center [212, 370] width 57 height 114
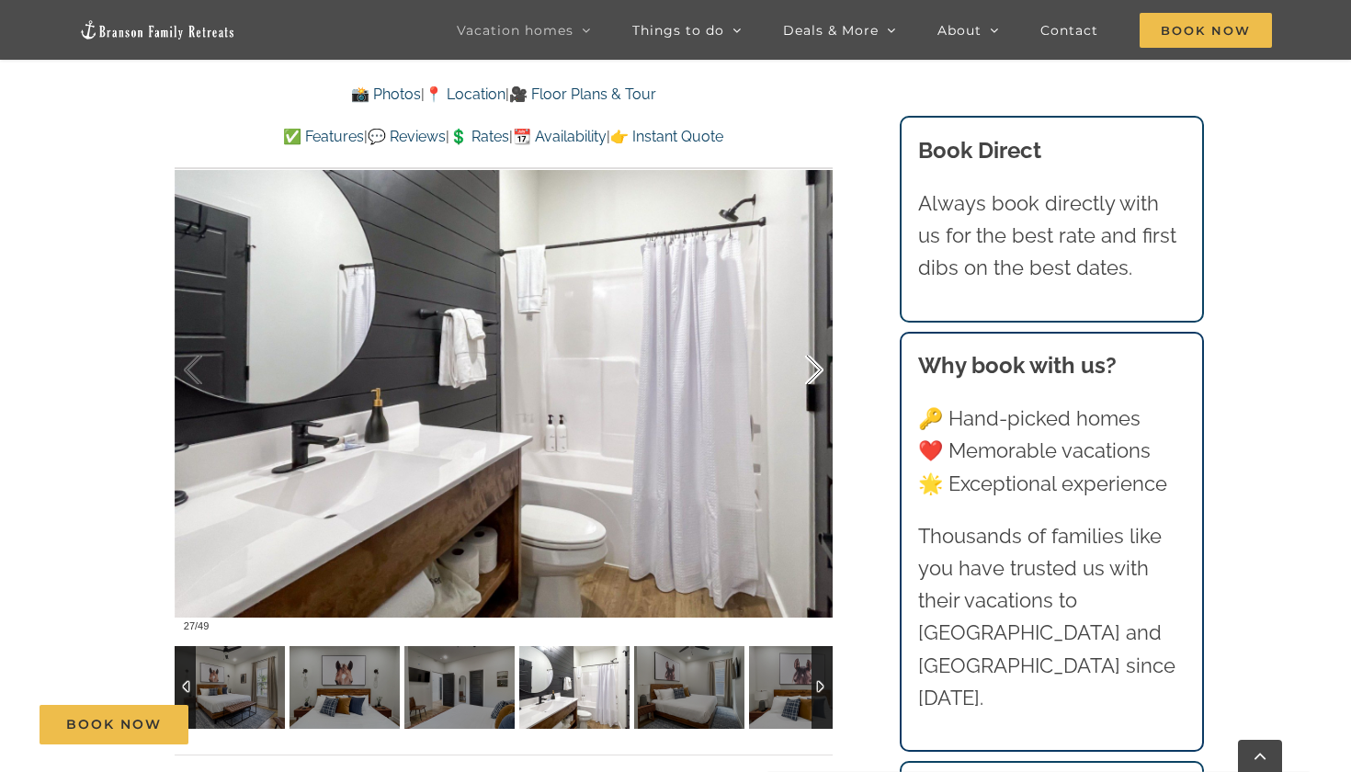
click at [813, 393] on div at bounding box center [795, 370] width 57 height 114
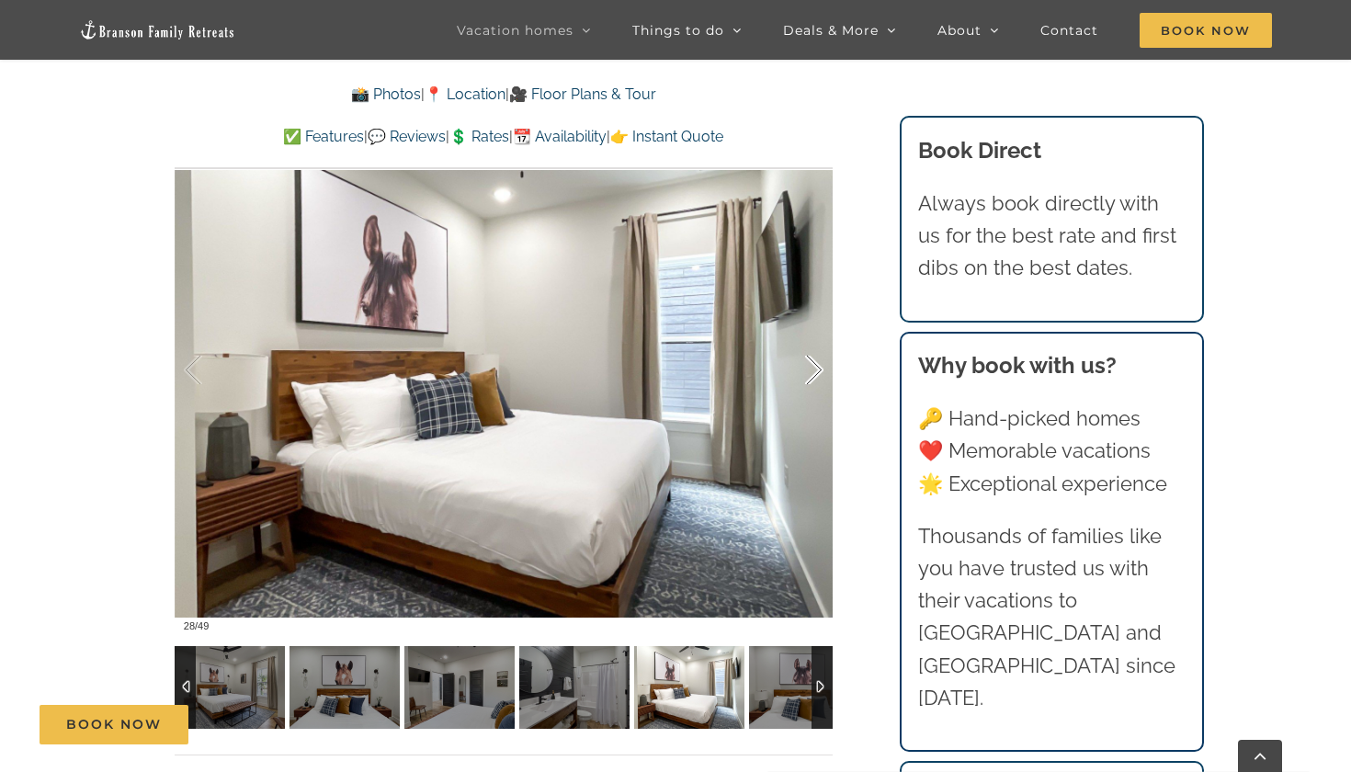
click at [813, 393] on div at bounding box center [795, 370] width 57 height 114
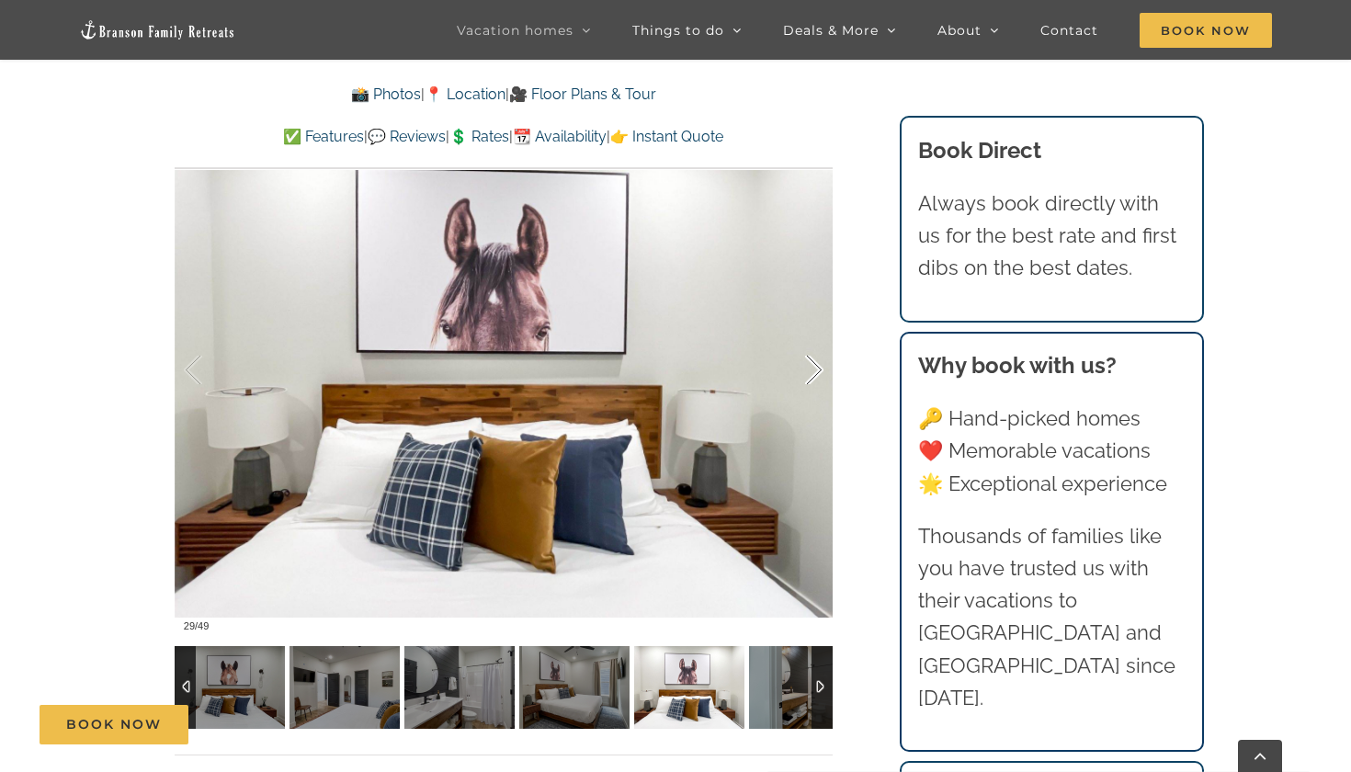
click at [813, 393] on div at bounding box center [795, 370] width 57 height 114
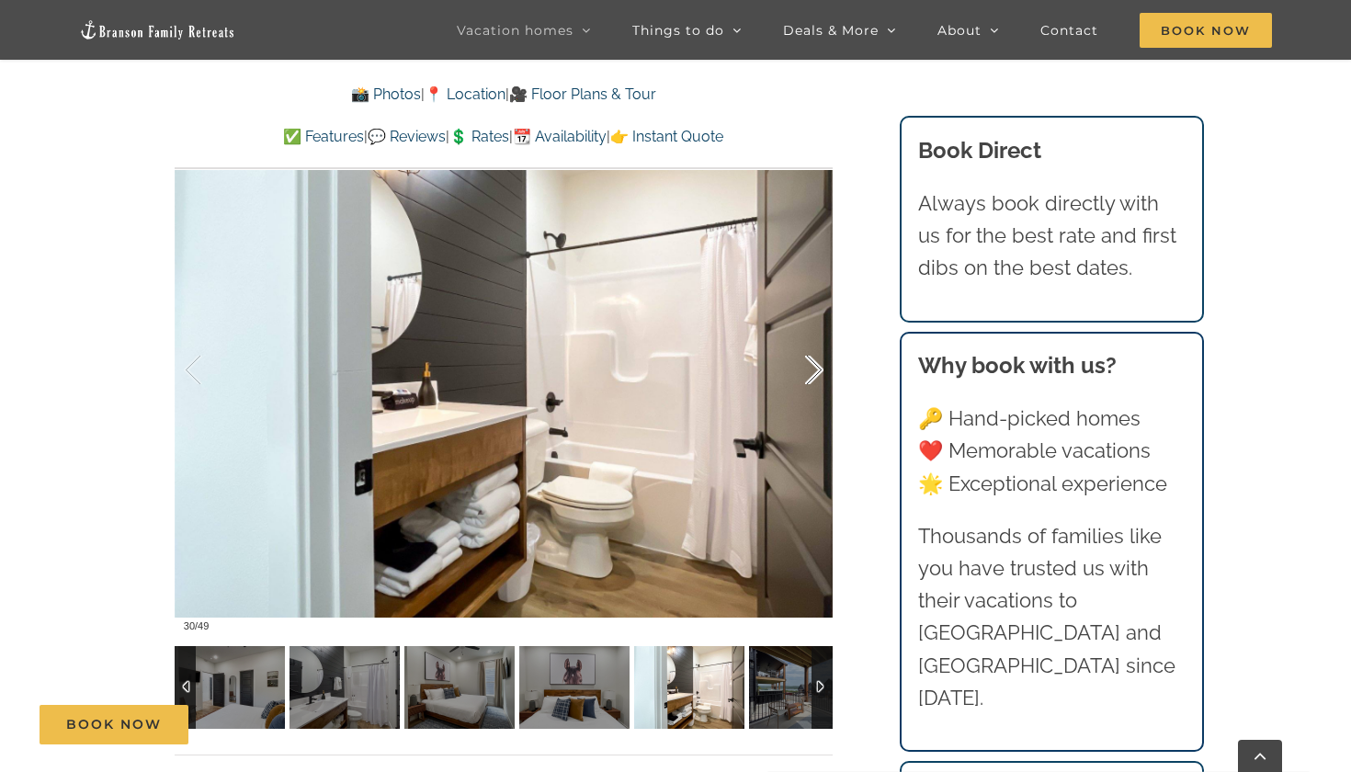
click at [813, 393] on div at bounding box center [795, 370] width 57 height 114
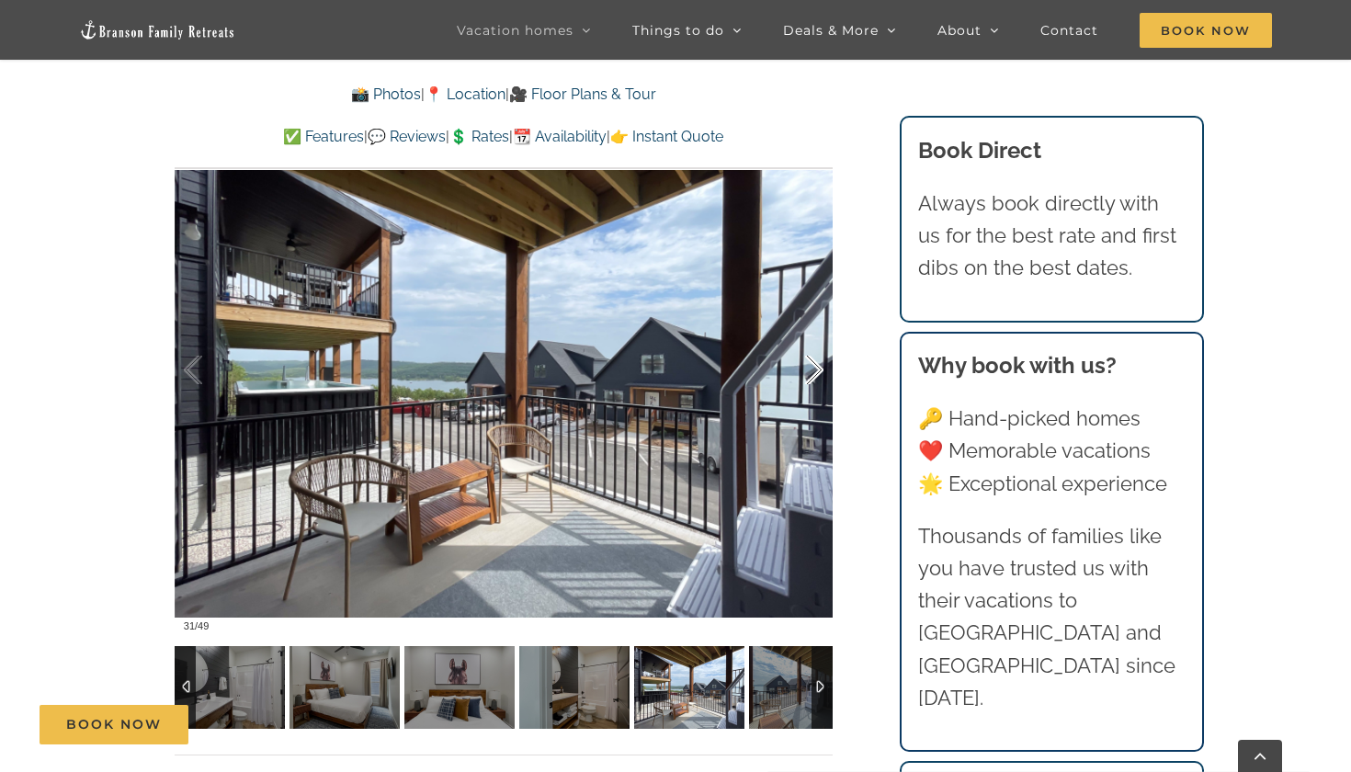
click at [813, 393] on div at bounding box center [795, 370] width 57 height 114
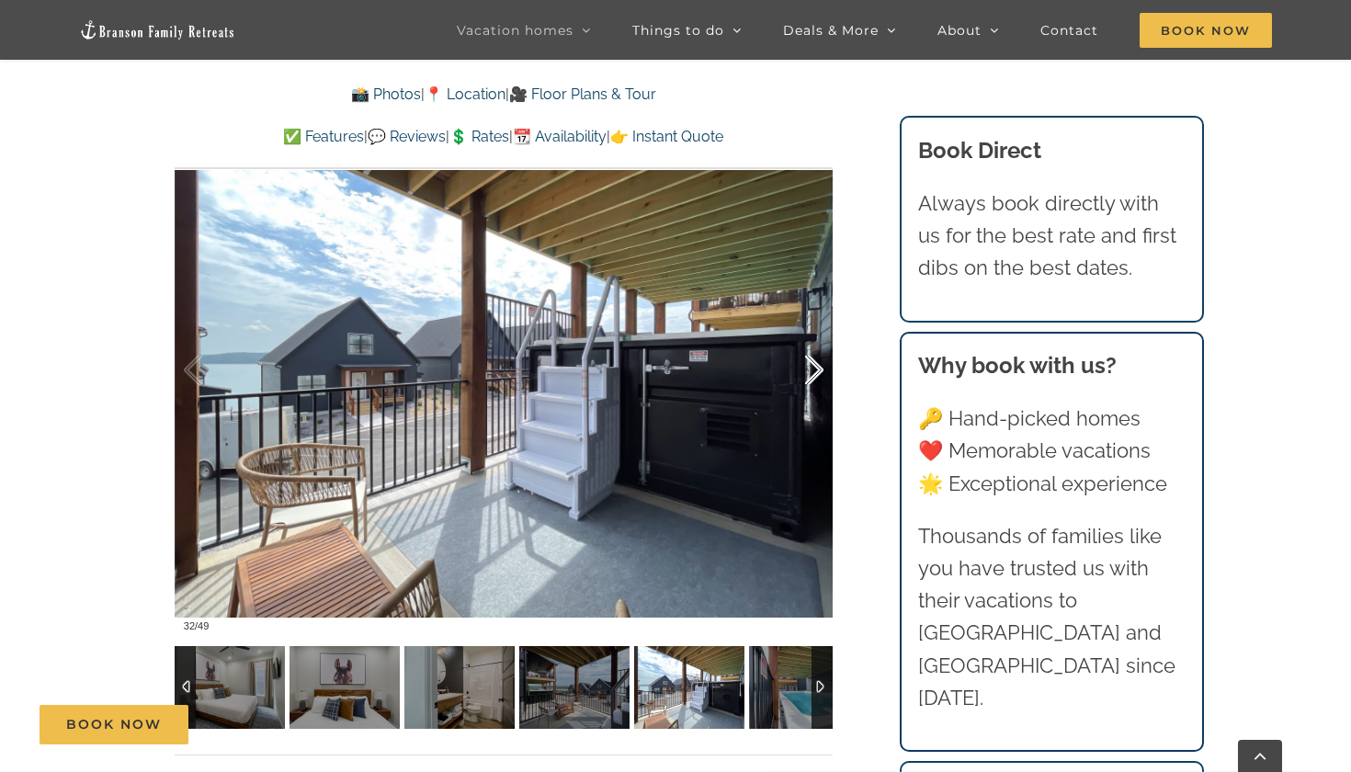
click at [813, 393] on div at bounding box center [795, 370] width 57 height 114
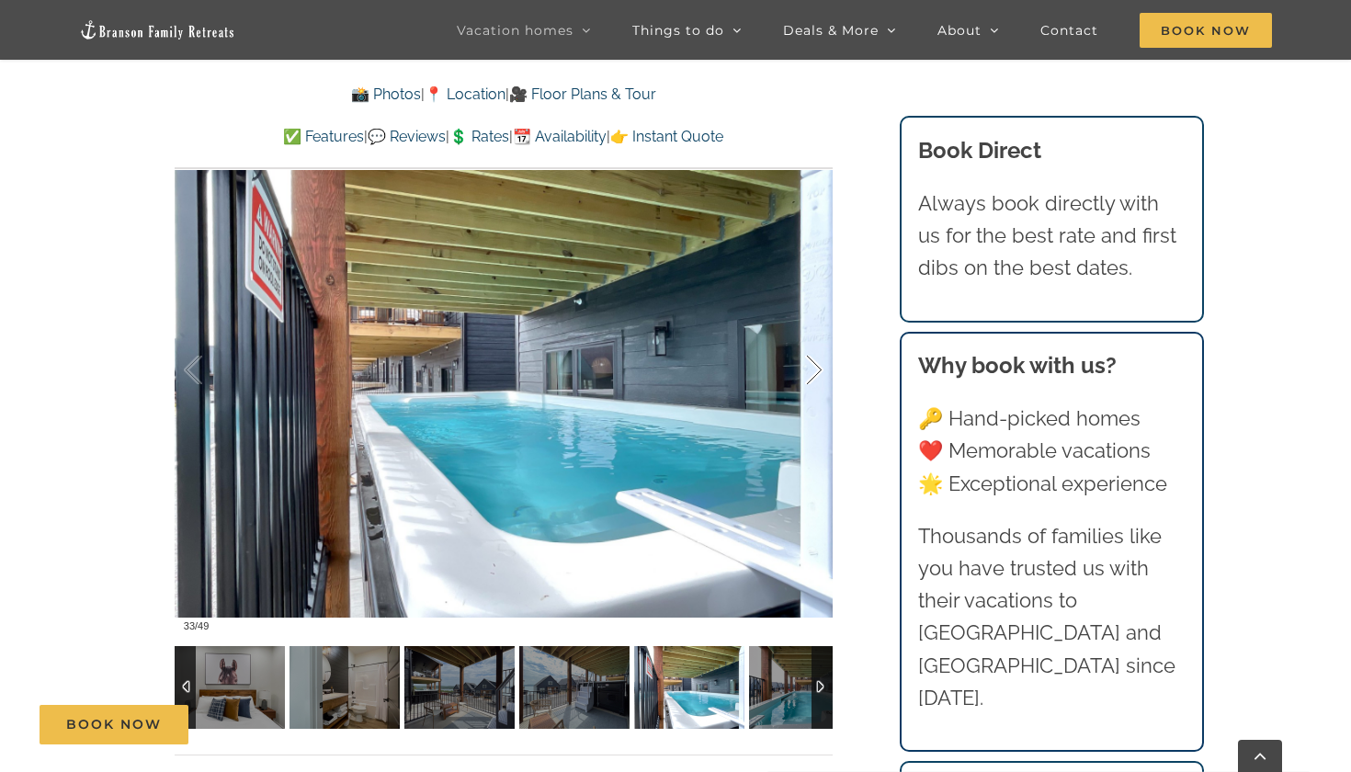
click at [813, 393] on div at bounding box center [795, 370] width 57 height 114
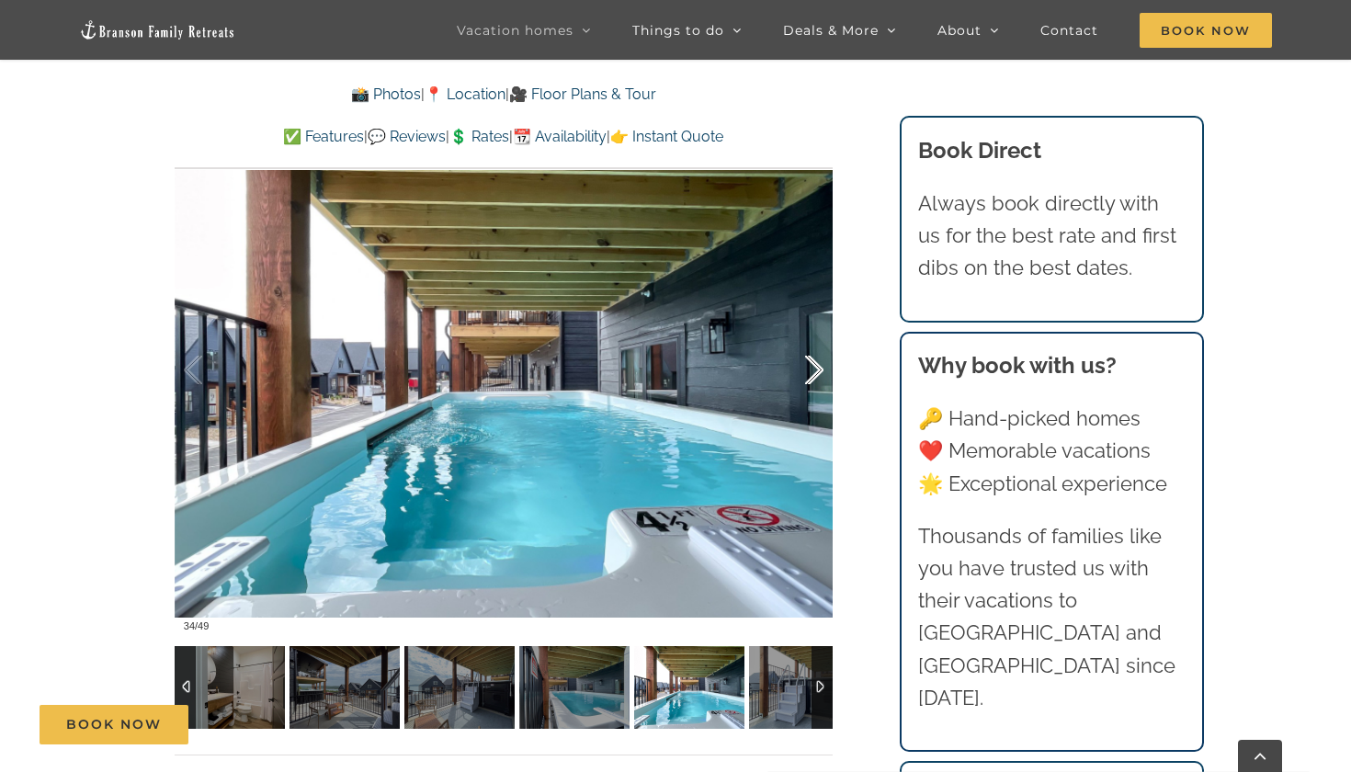
click at [813, 393] on div at bounding box center [795, 370] width 57 height 114
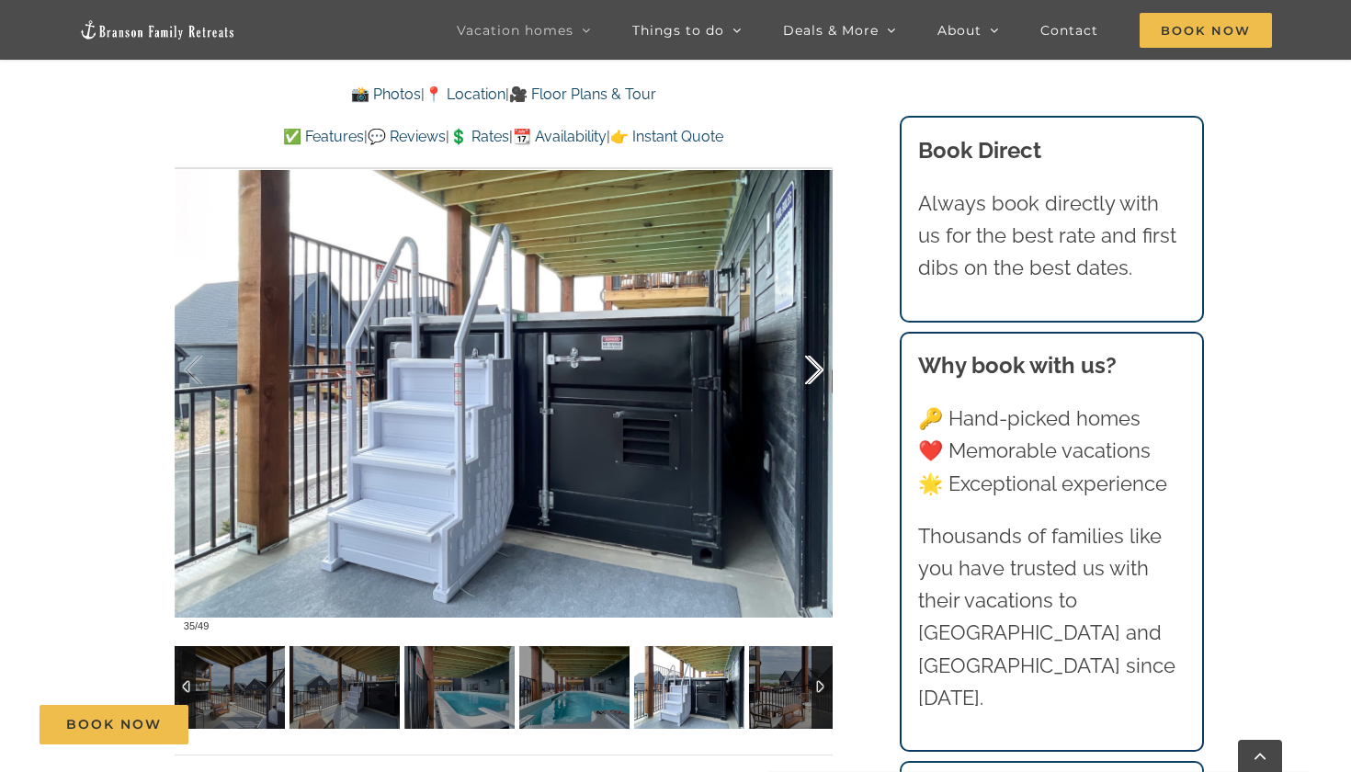
click at [813, 393] on div at bounding box center [795, 370] width 57 height 114
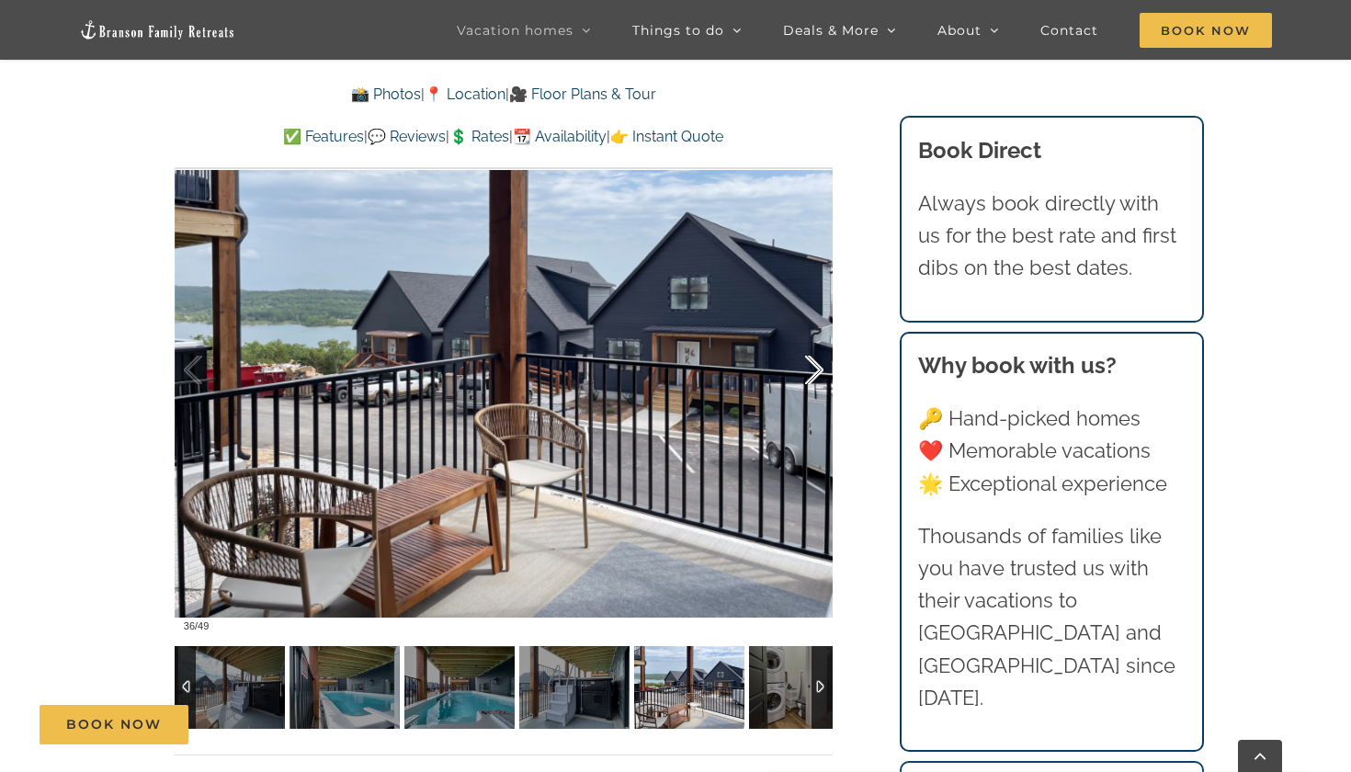
click at [813, 393] on div at bounding box center [795, 370] width 57 height 114
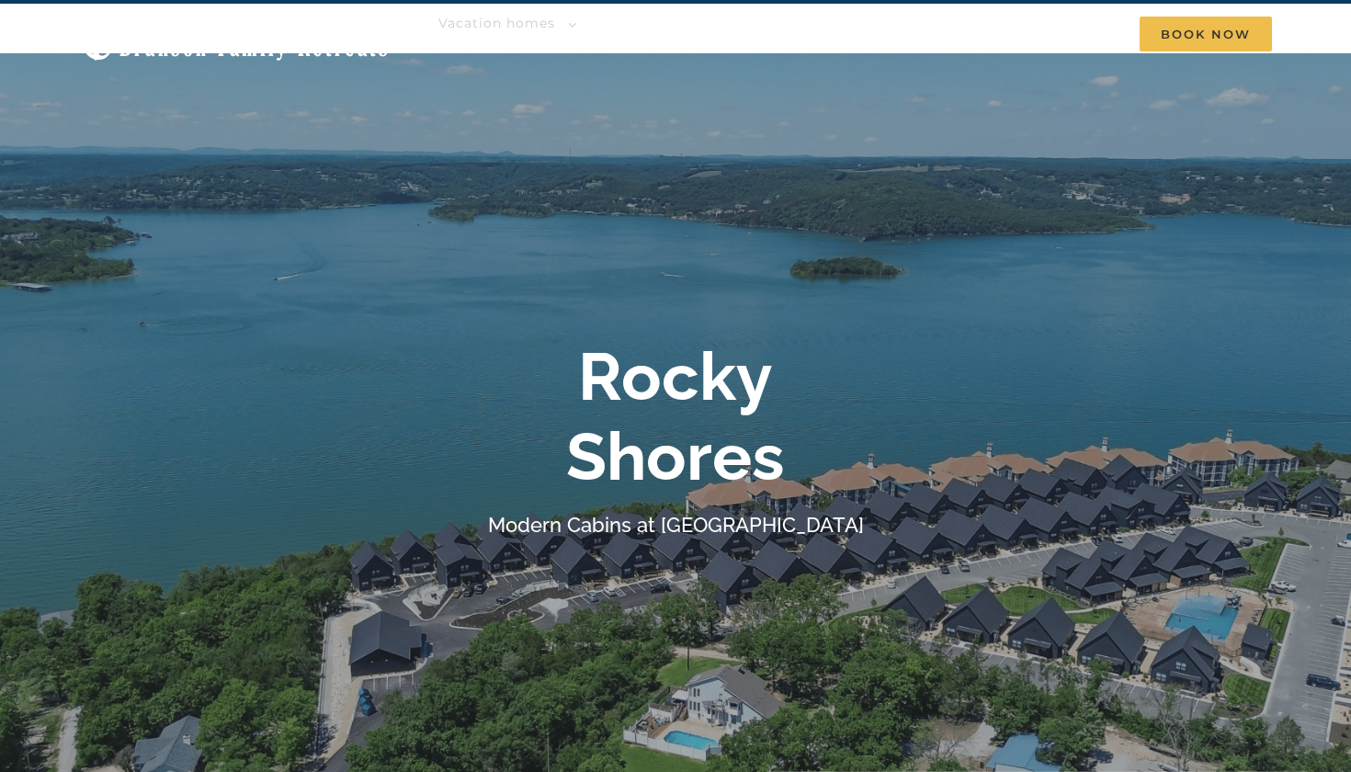
scroll to position [108, 0]
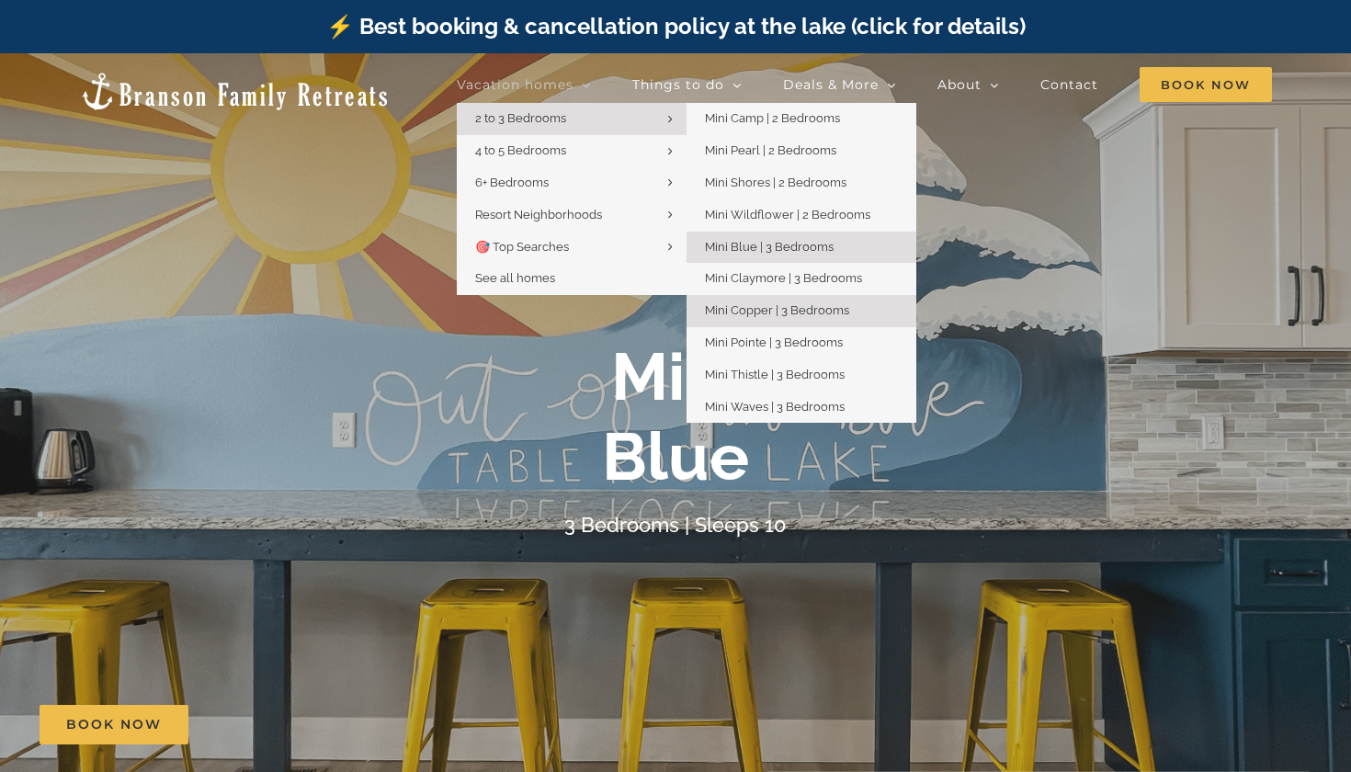
click at [768, 307] on span "Mini Copper | 3 Bedrooms" at bounding box center [777, 310] width 144 height 14
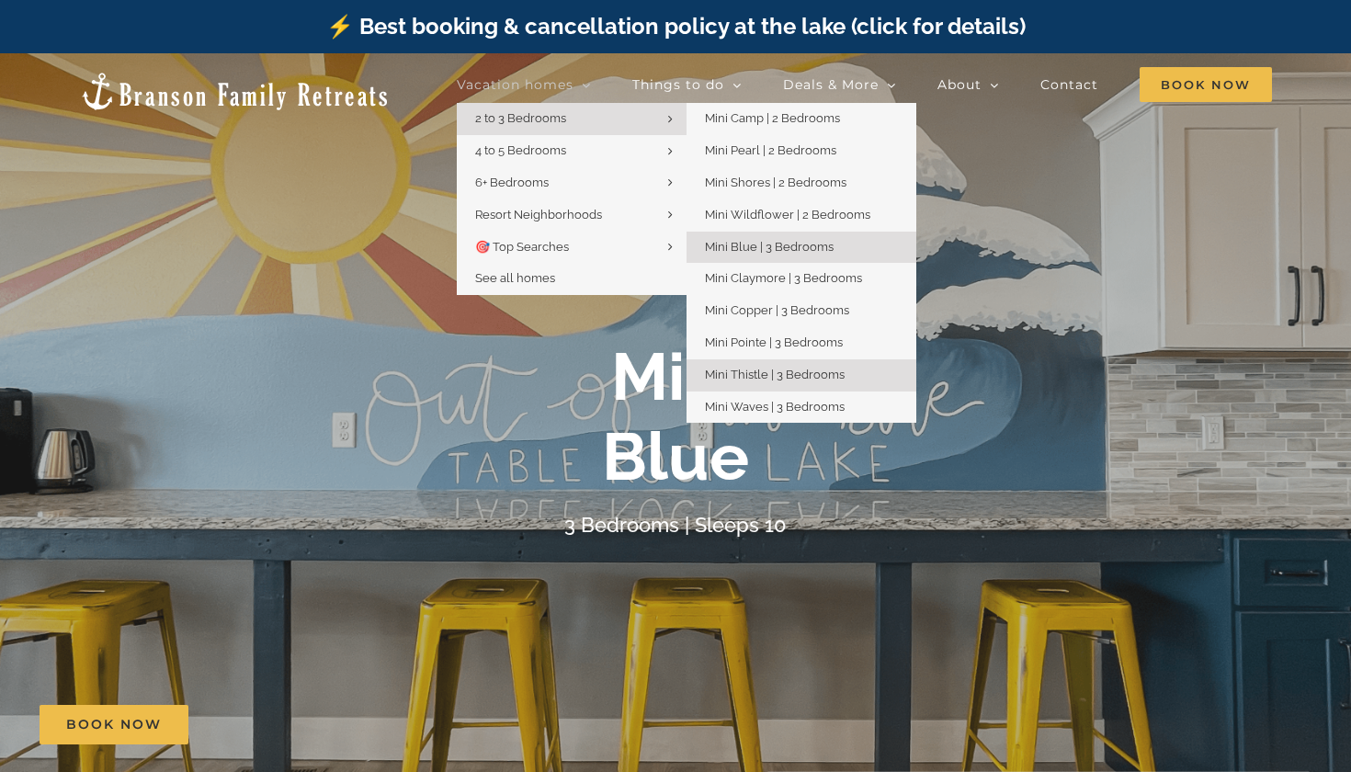
click at [765, 368] on span "Mini Thistle | 3 Bedrooms" at bounding box center [775, 375] width 140 height 14
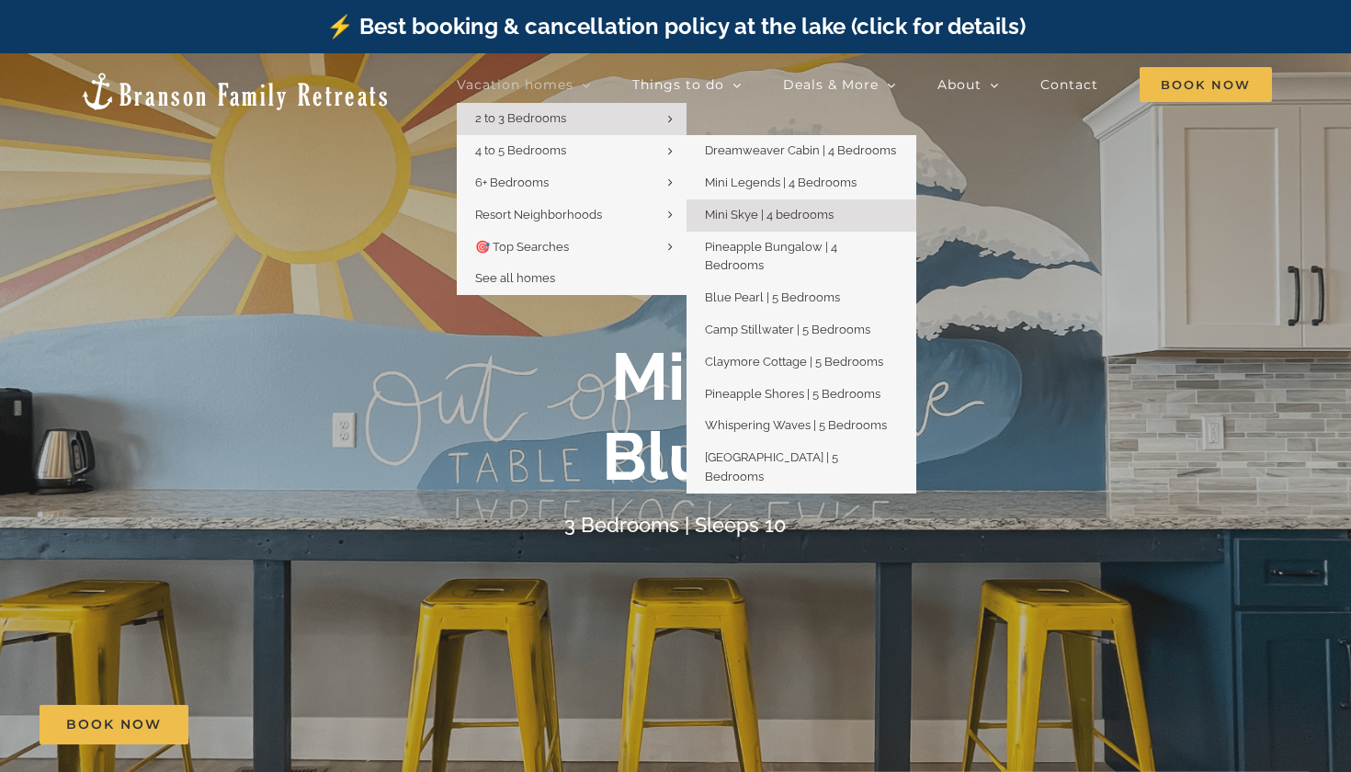
click at [736, 208] on span "Mini Skye | 4 bedrooms" at bounding box center [769, 215] width 129 height 14
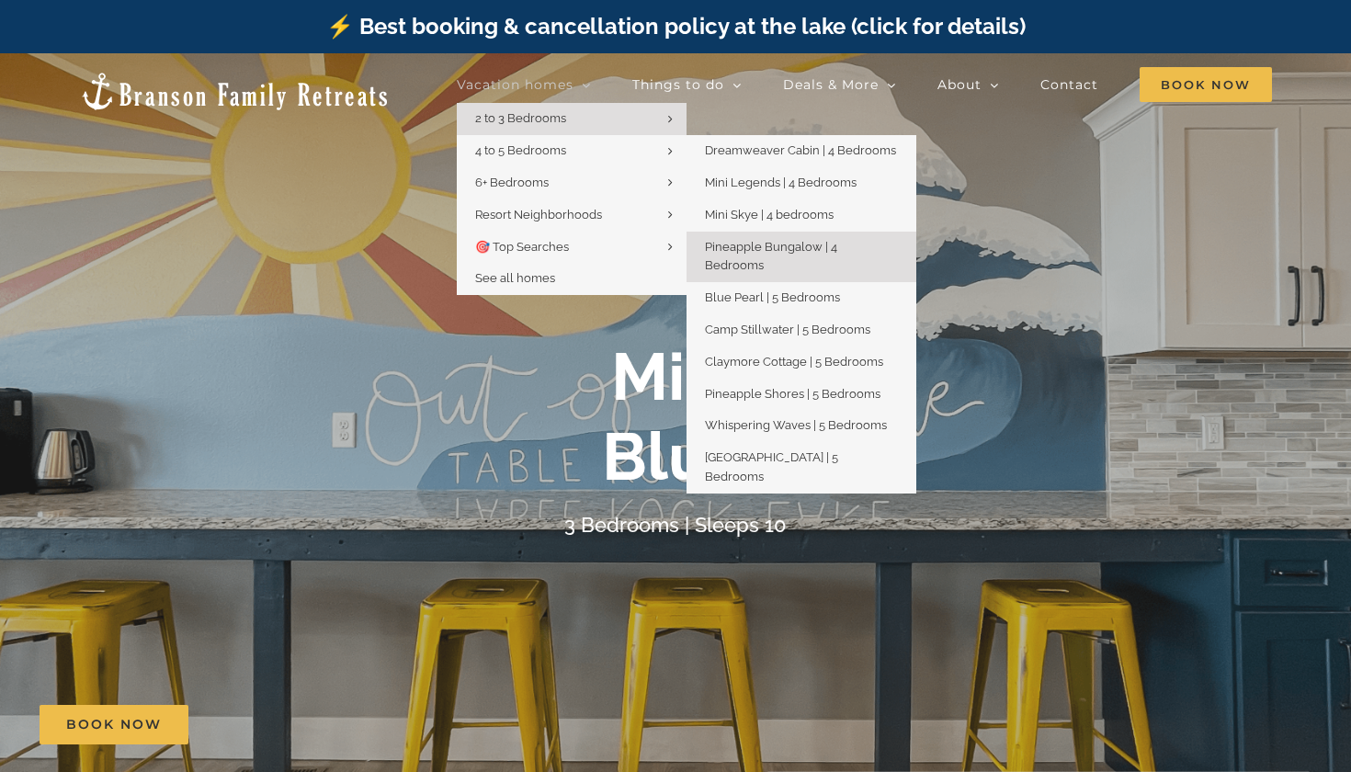
click at [771, 245] on span "Pineapple Bungalow | 4 Bedrooms" at bounding box center [771, 256] width 132 height 33
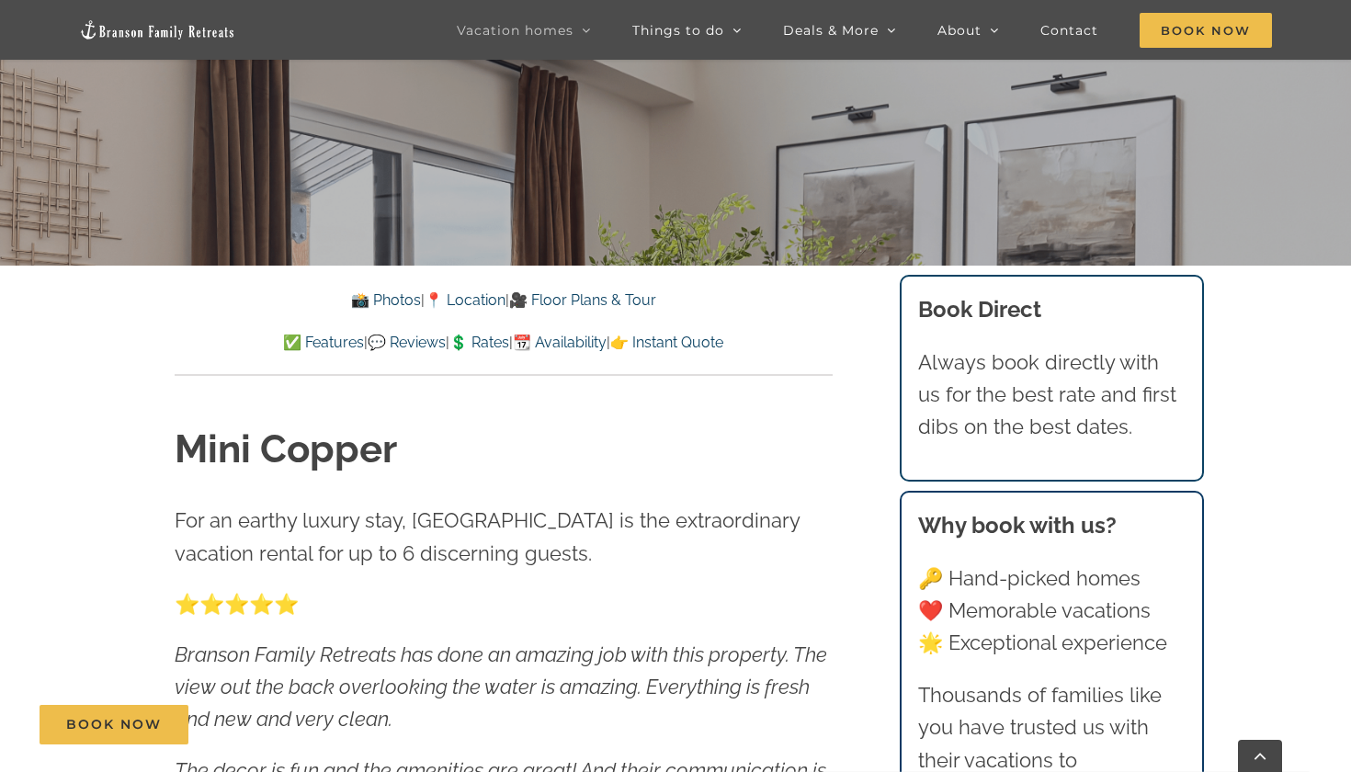
scroll to position [561, 0]
click at [607, 296] on link "🎥 Floor Plans & Tour" at bounding box center [582, 298] width 147 height 17
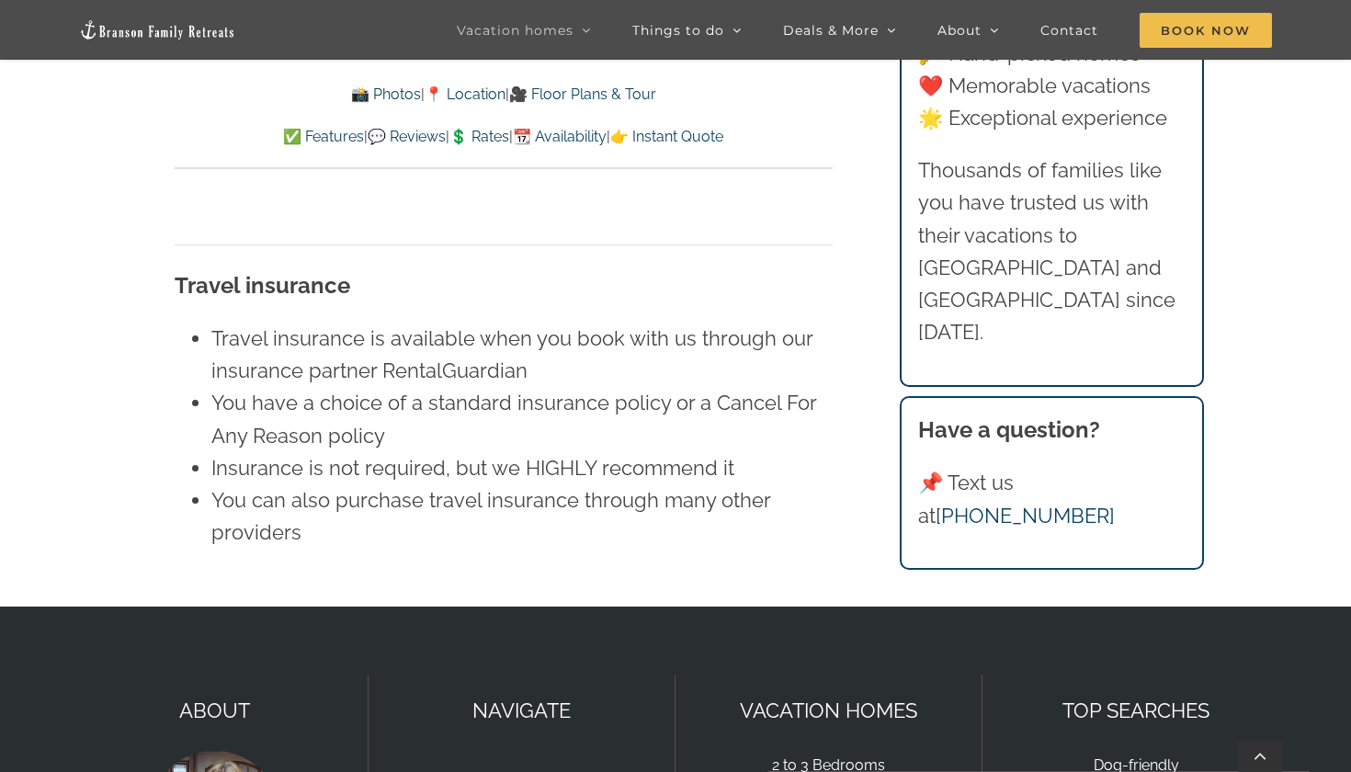
scroll to position [11365, 0]
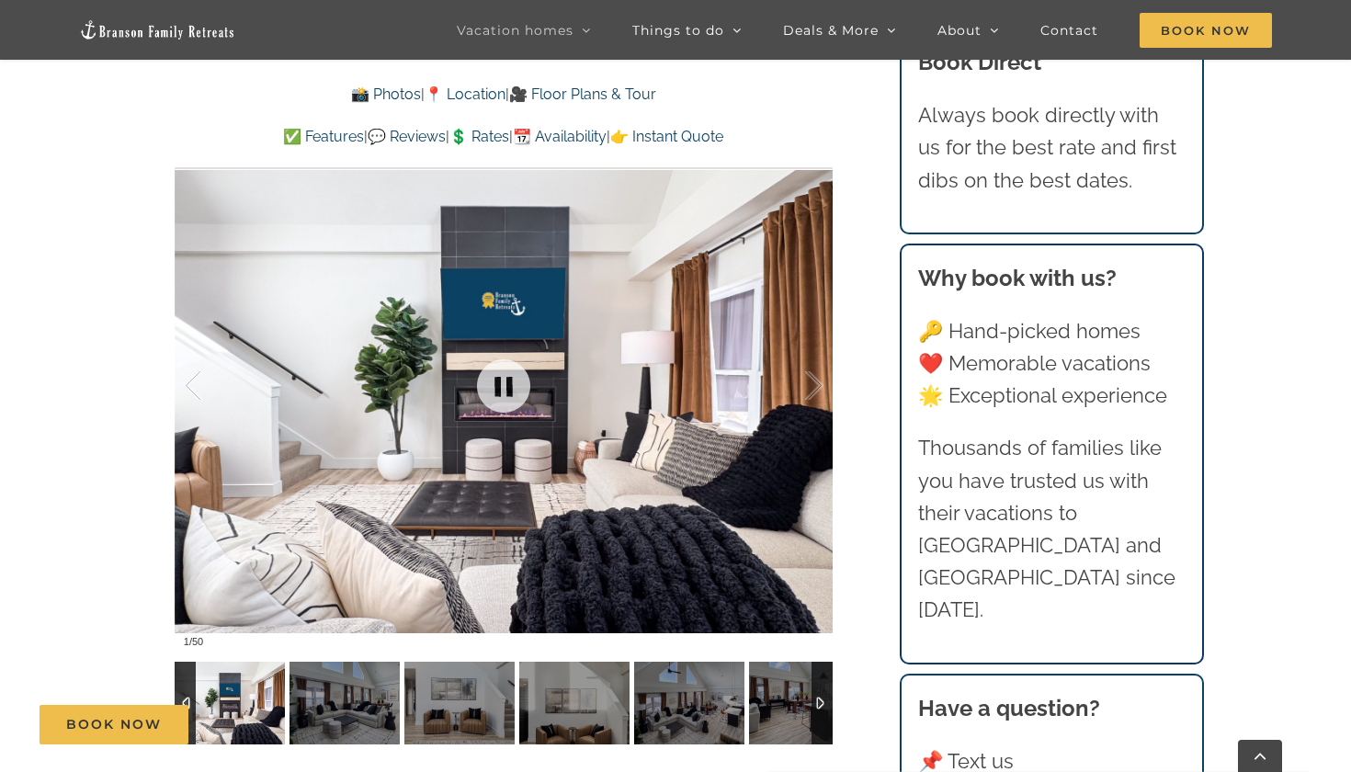
scroll to position [1389, 0]
click at [799, 378] on div at bounding box center [795, 385] width 57 height 114
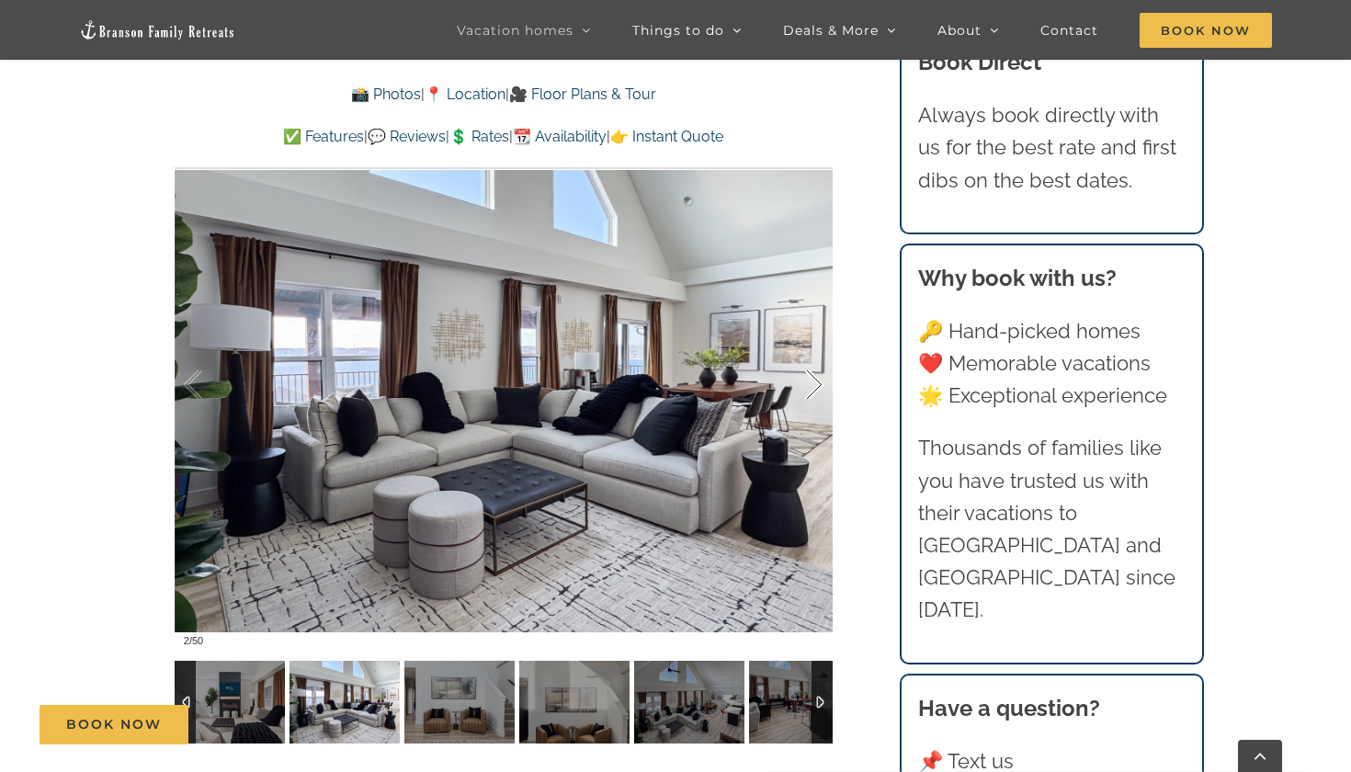
click at [800, 378] on div at bounding box center [795, 385] width 57 height 114
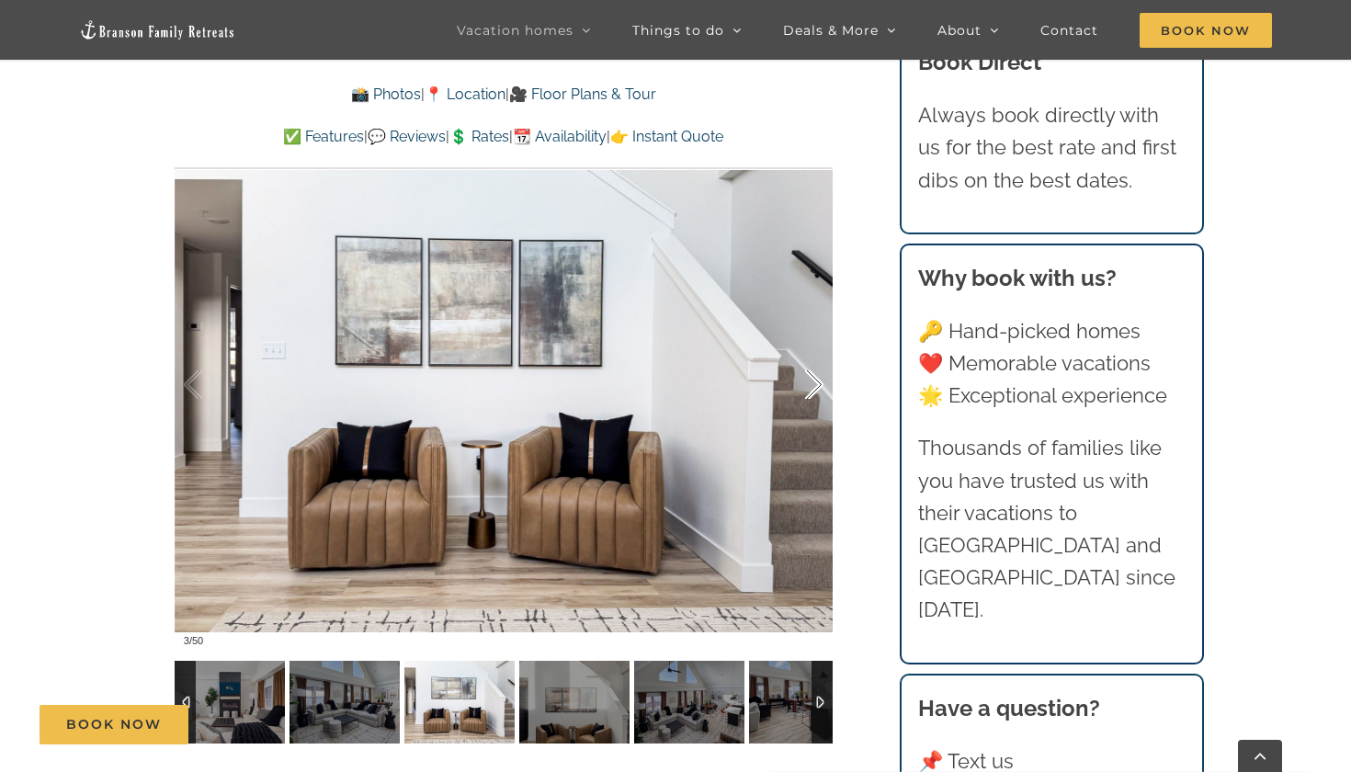
click at [800, 378] on div at bounding box center [795, 385] width 57 height 114
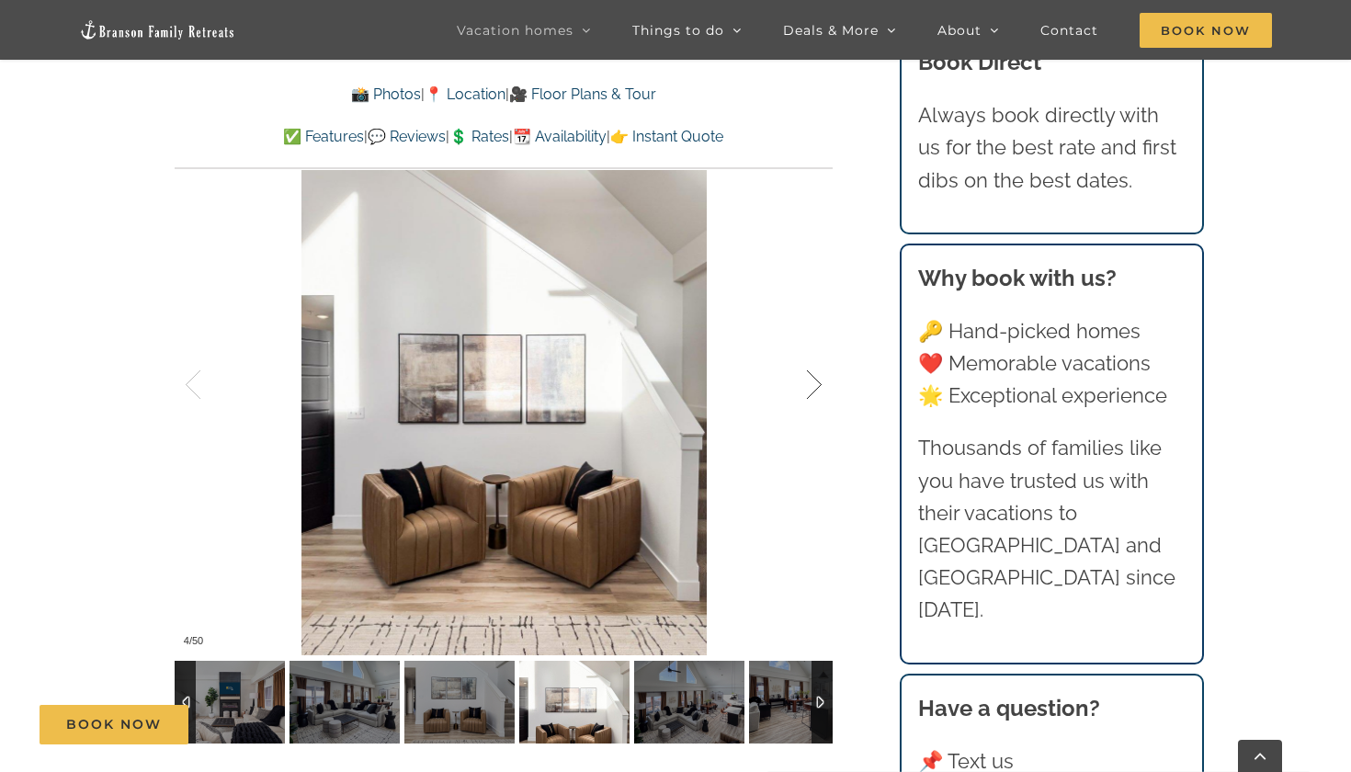
click at [800, 378] on div at bounding box center [795, 385] width 57 height 114
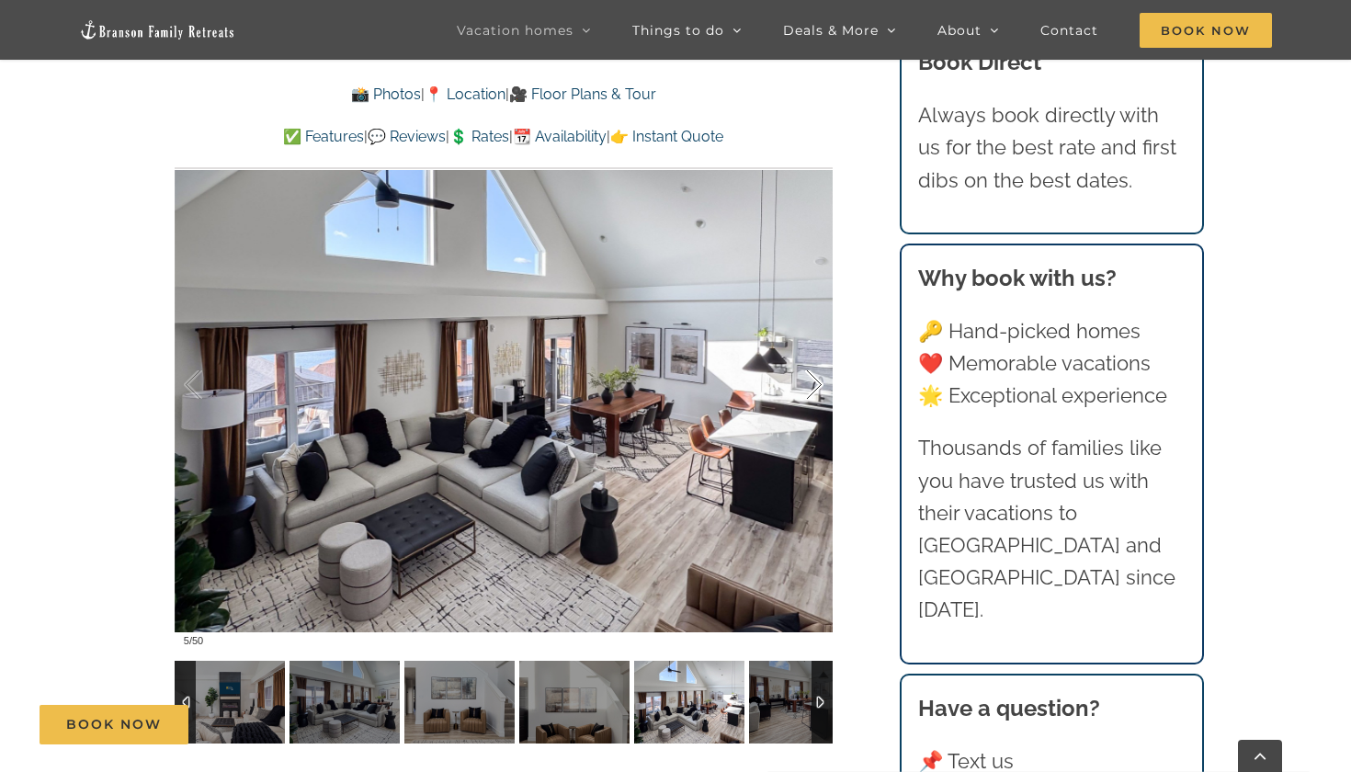
click at [800, 378] on div at bounding box center [795, 385] width 57 height 114
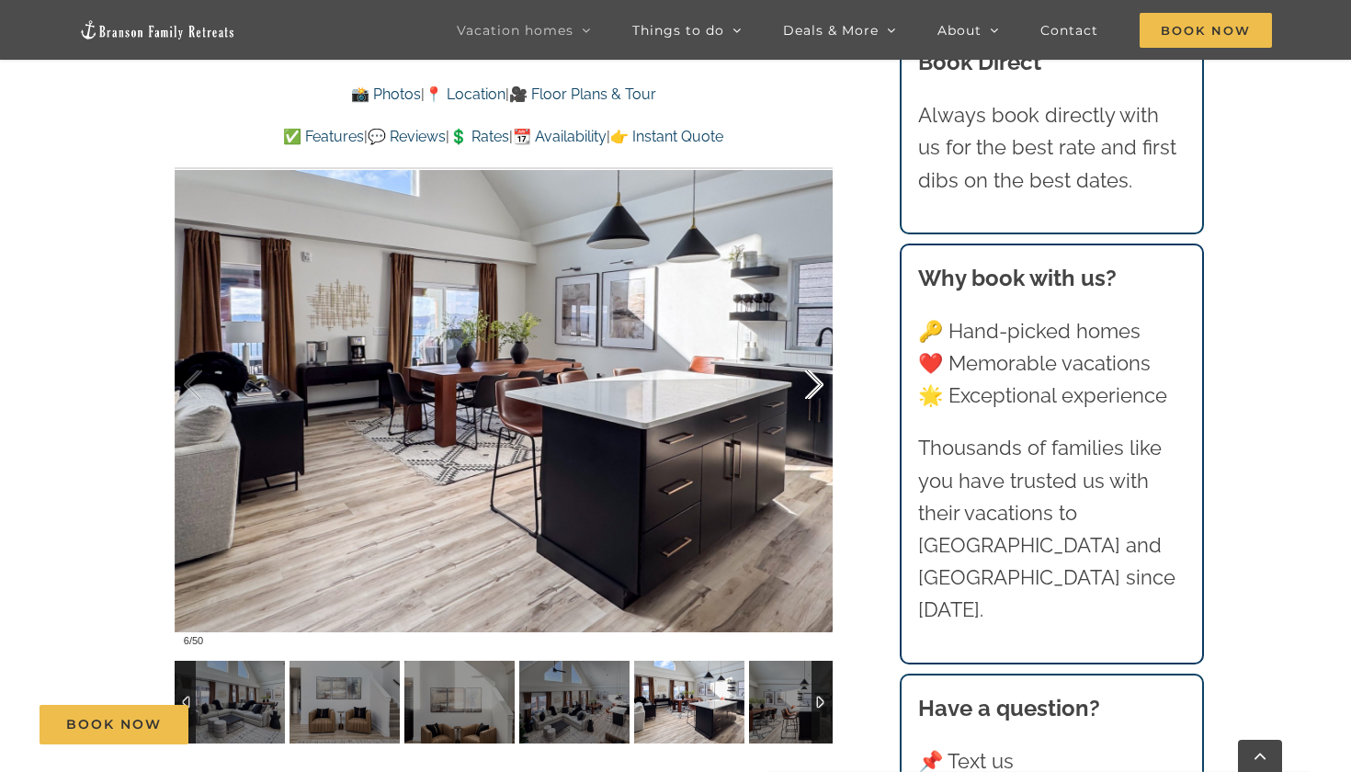
click at [800, 378] on div at bounding box center [795, 385] width 57 height 114
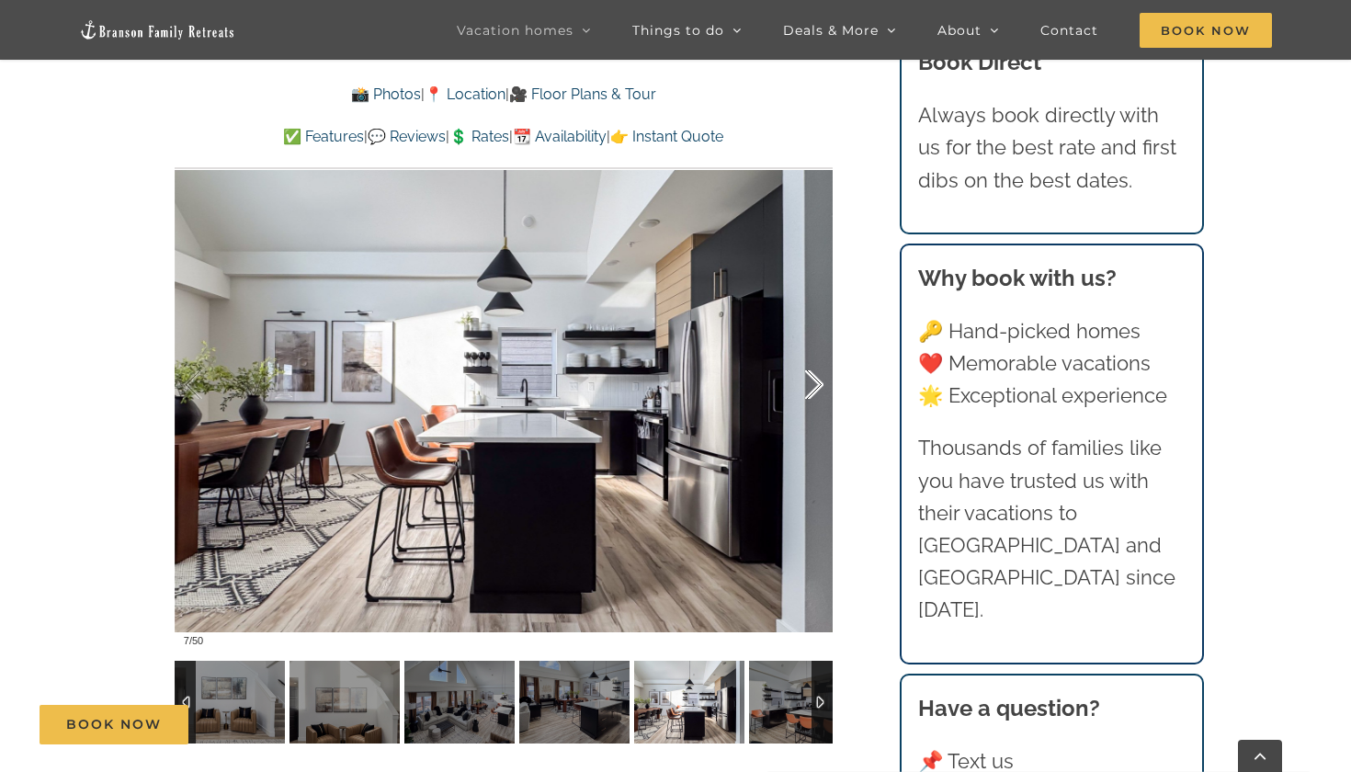
click at [800, 378] on div at bounding box center [795, 385] width 57 height 114
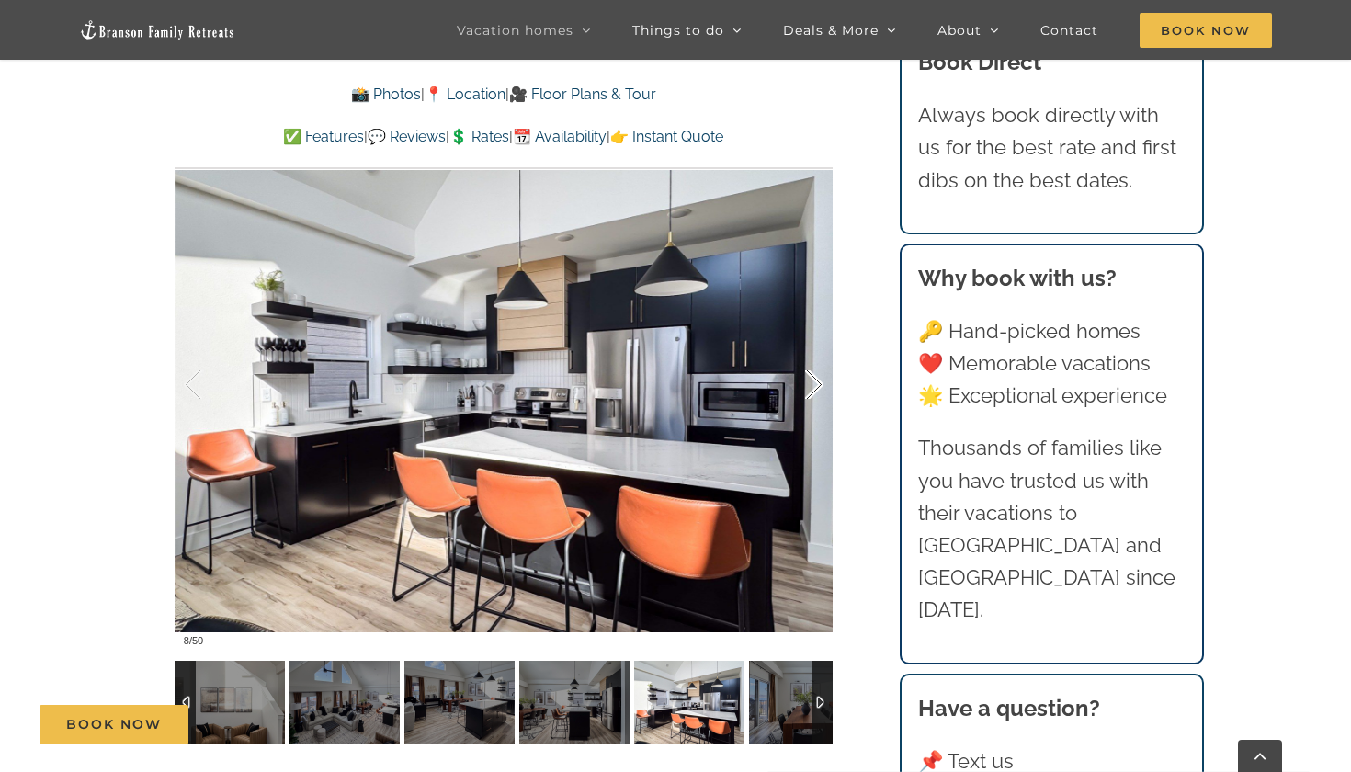
click at [800, 378] on div at bounding box center [795, 385] width 57 height 114
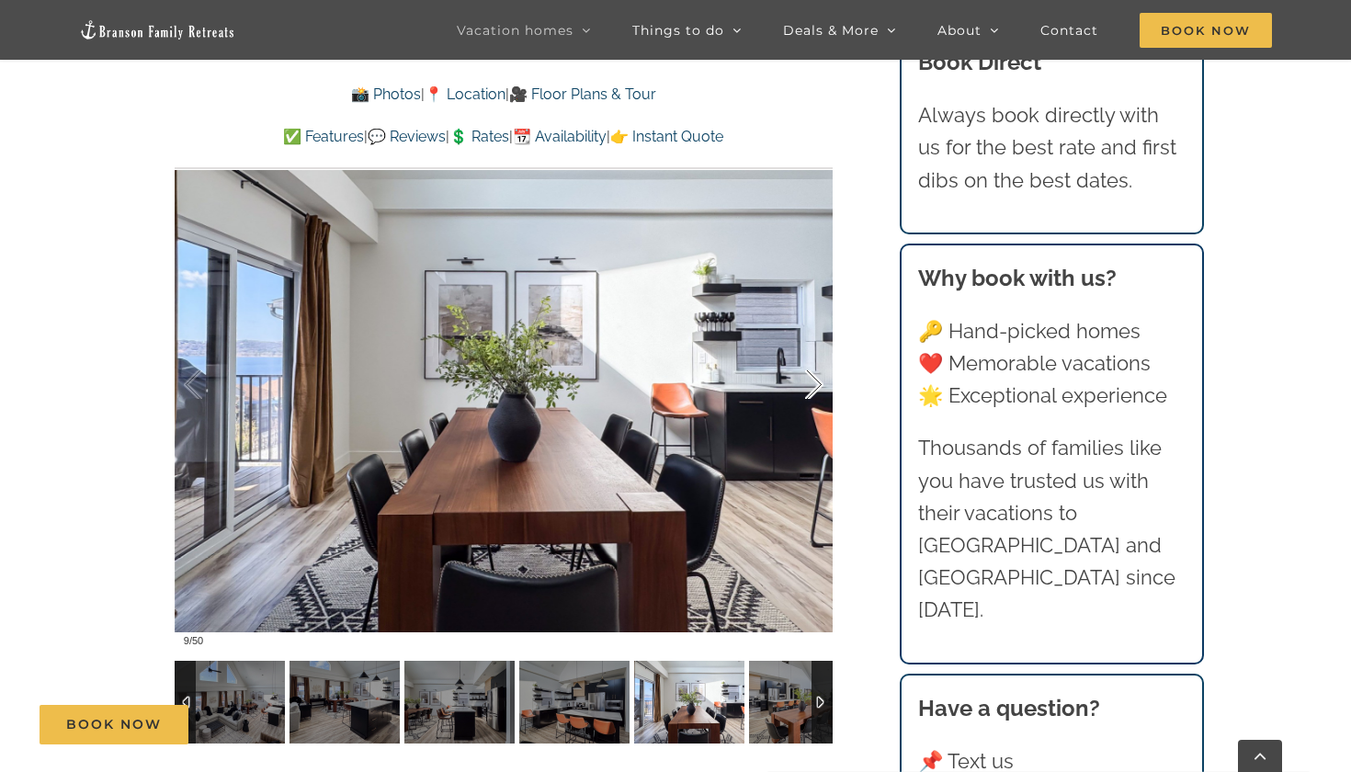
click at [800, 378] on div at bounding box center [795, 385] width 57 height 114
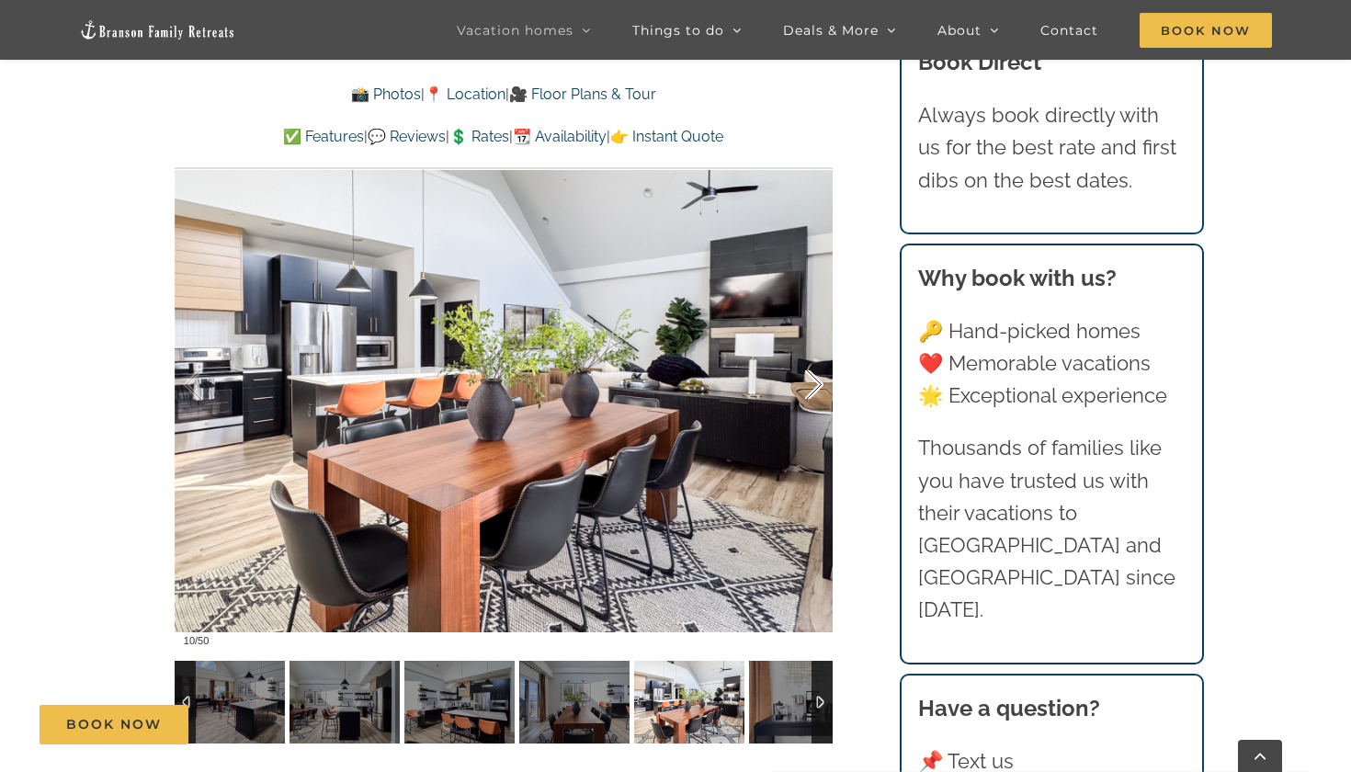
click at [800, 378] on div at bounding box center [795, 385] width 57 height 114
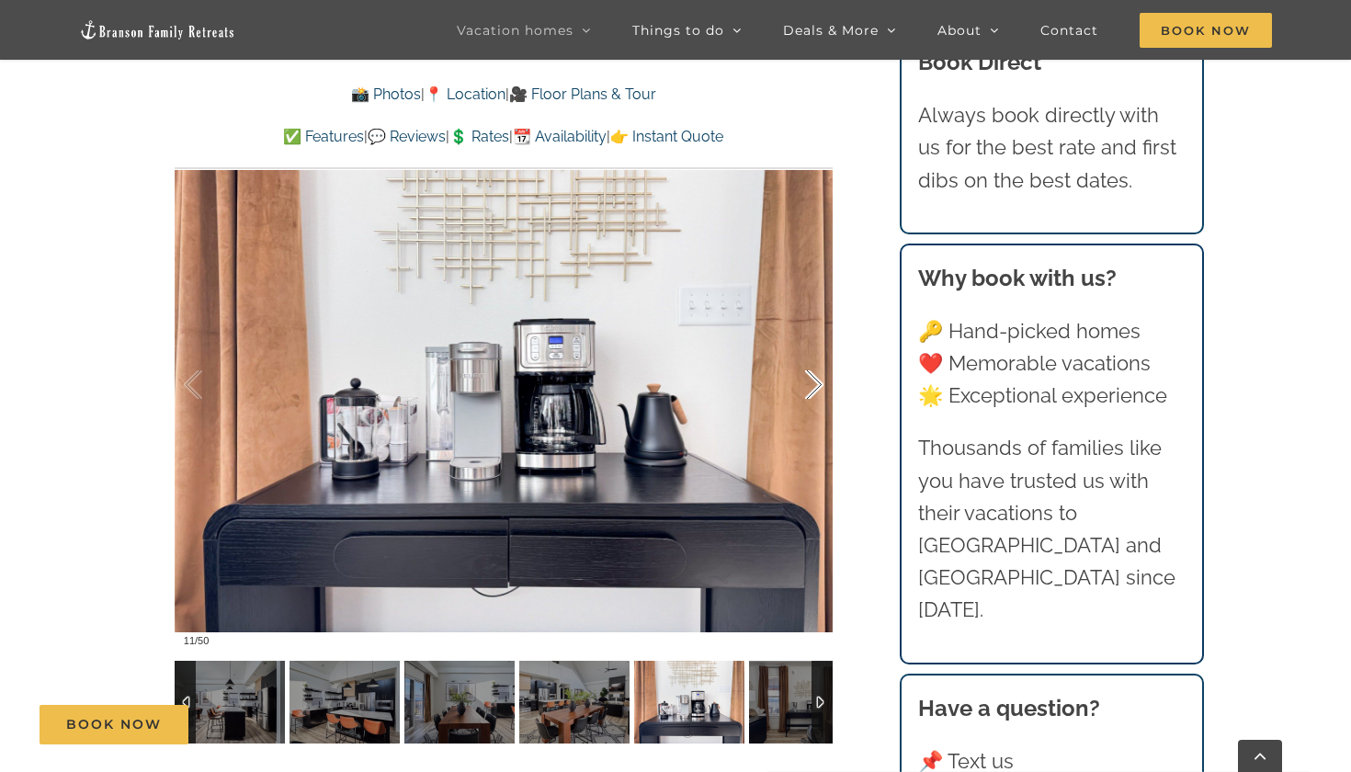
click at [800, 378] on div at bounding box center [795, 385] width 57 height 114
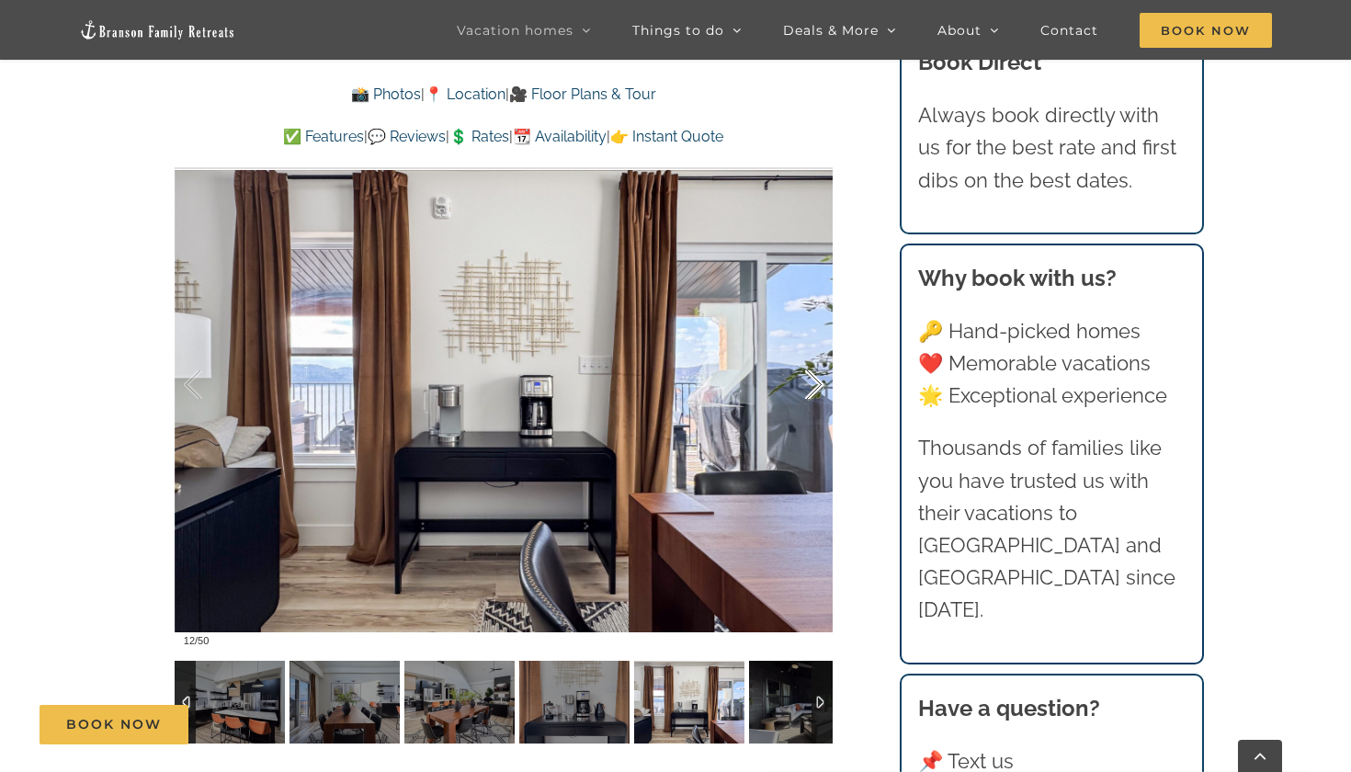
click at [800, 378] on div at bounding box center [795, 385] width 57 height 114
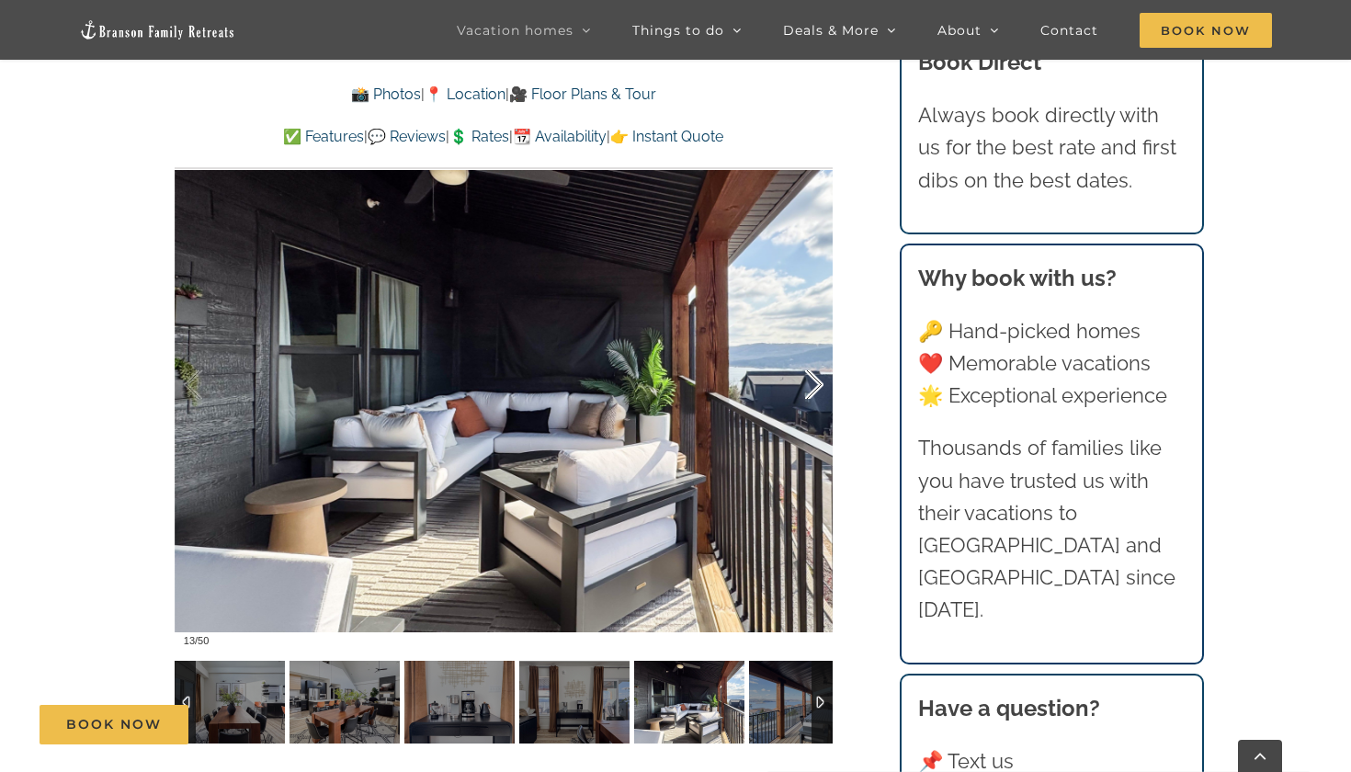
click at [800, 378] on div at bounding box center [795, 385] width 57 height 114
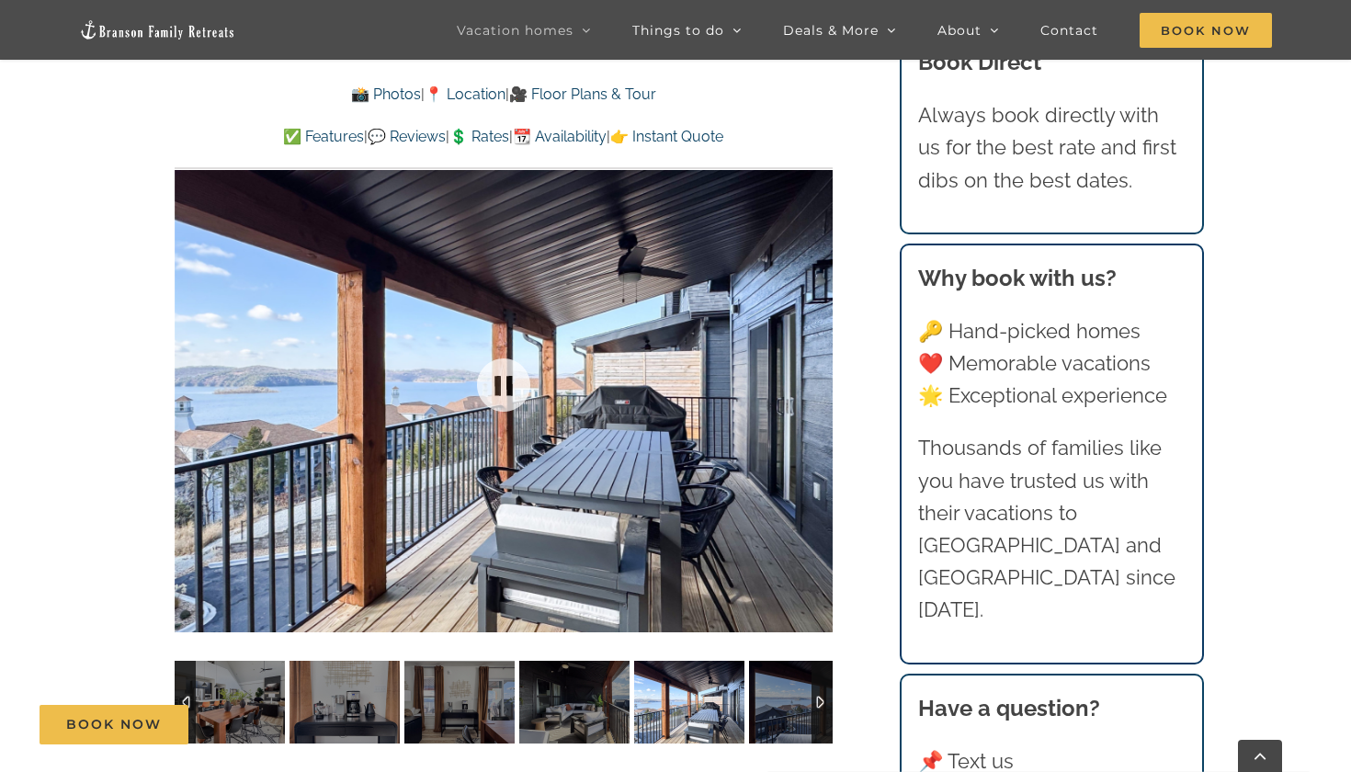
click at [800, 378] on div at bounding box center [504, 385] width 658 height 541
click at [809, 382] on div at bounding box center [795, 385] width 57 height 114
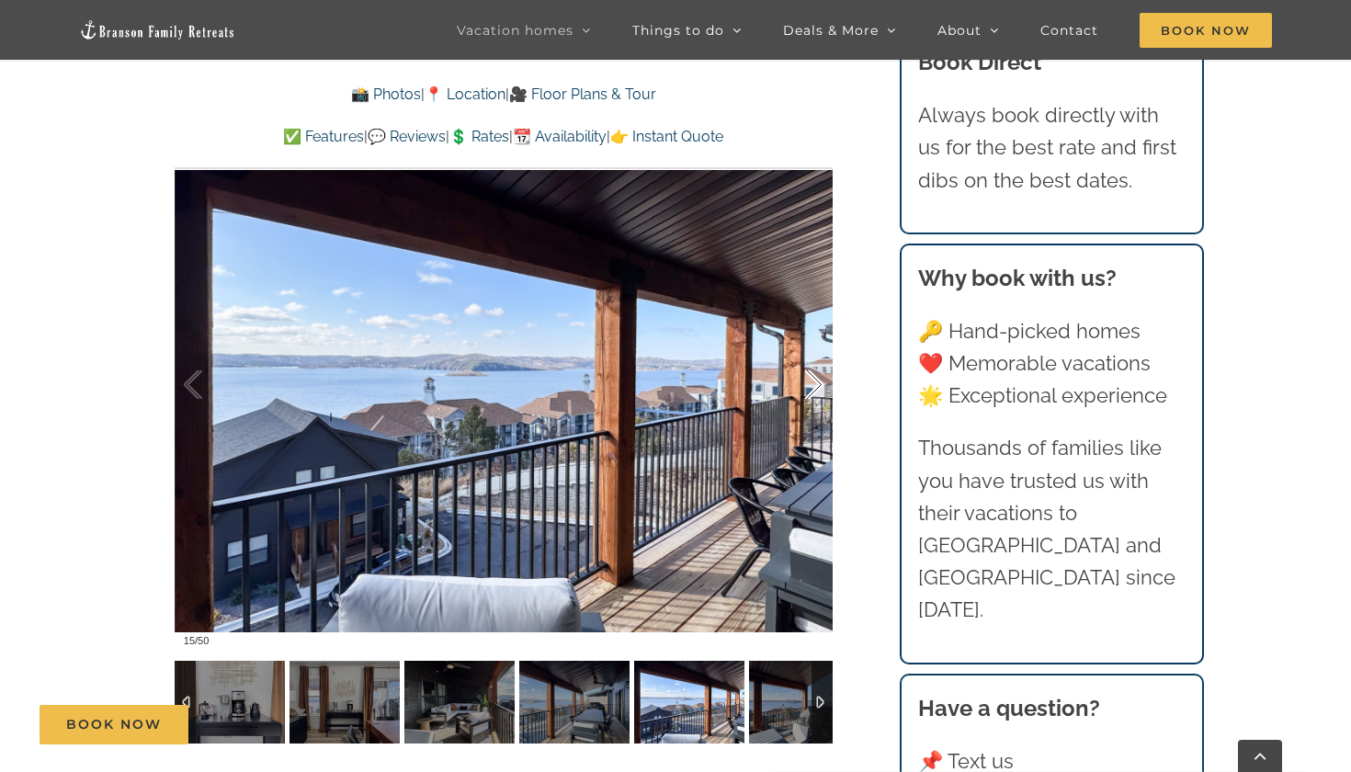
click at [809, 382] on div at bounding box center [795, 385] width 57 height 114
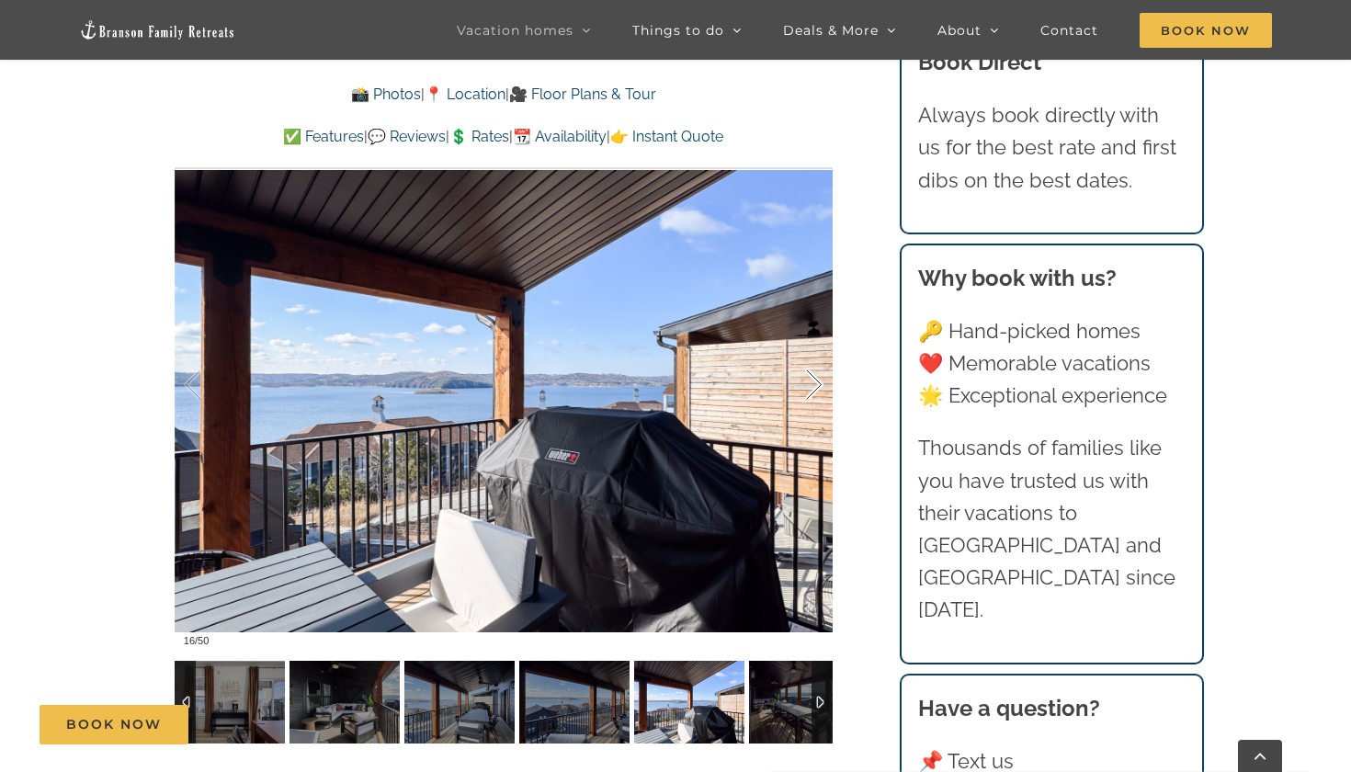
click at [809, 383] on div at bounding box center [795, 385] width 57 height 114
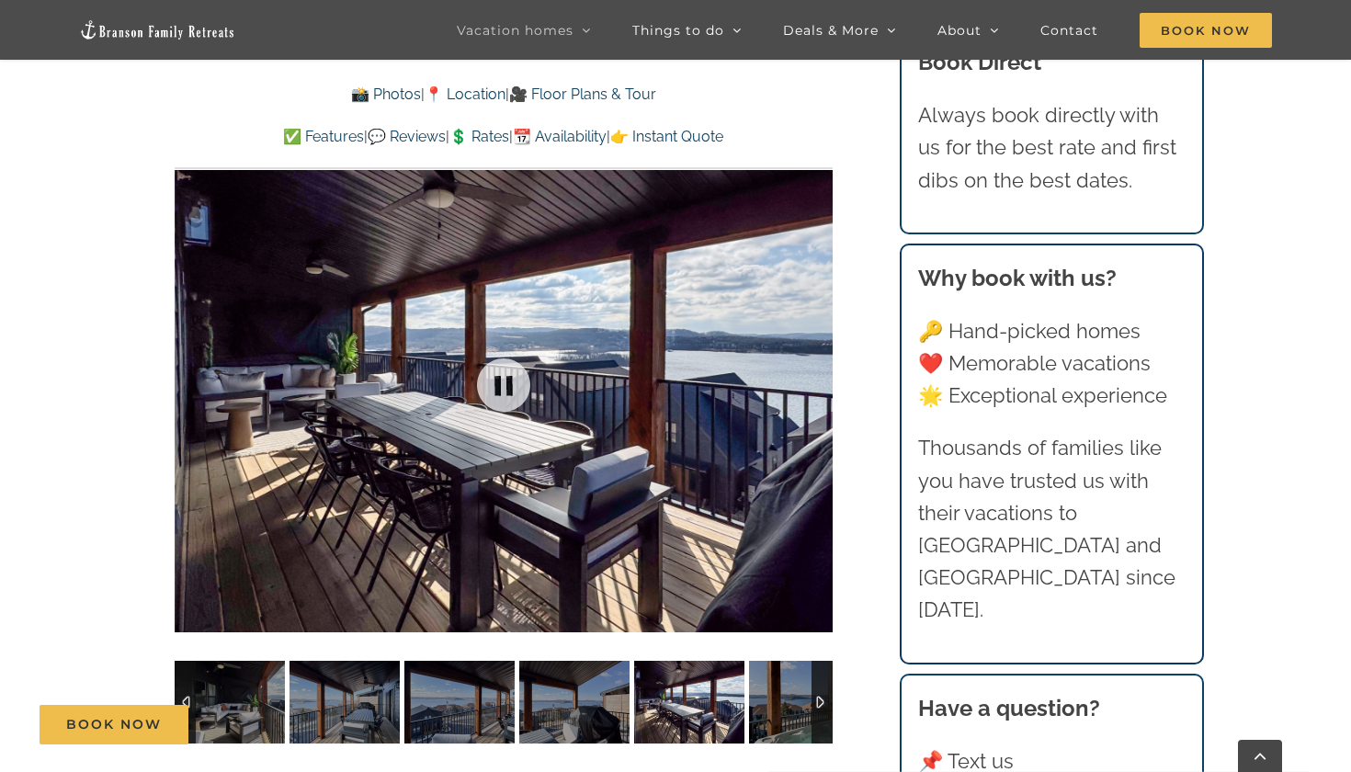
click at [809, 383] on div at bounding box center [504, 385] width 658 height 541
click at [816, 381] on div at bounding box center [795, 385] width 57 height 114
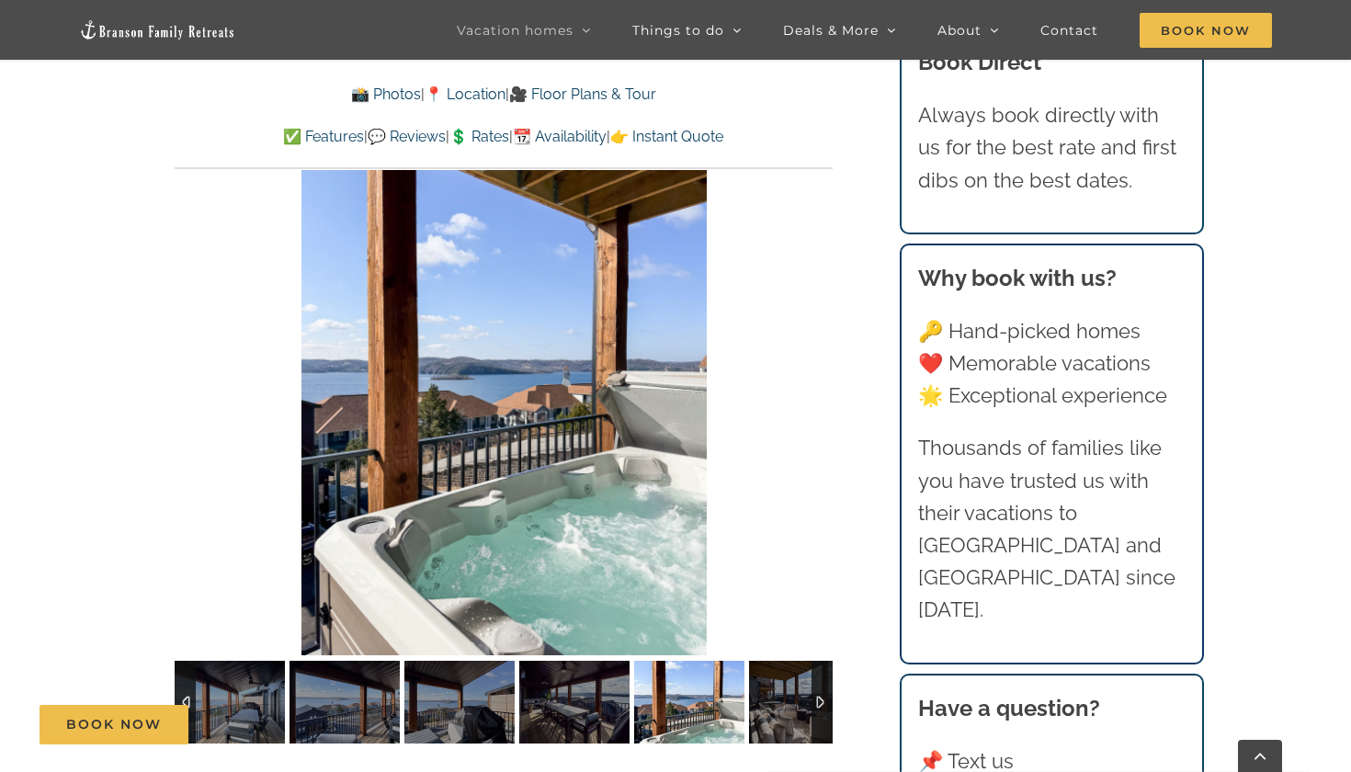
click at [822, 381] on div at bounding box center [850, 385] width 57 height 114
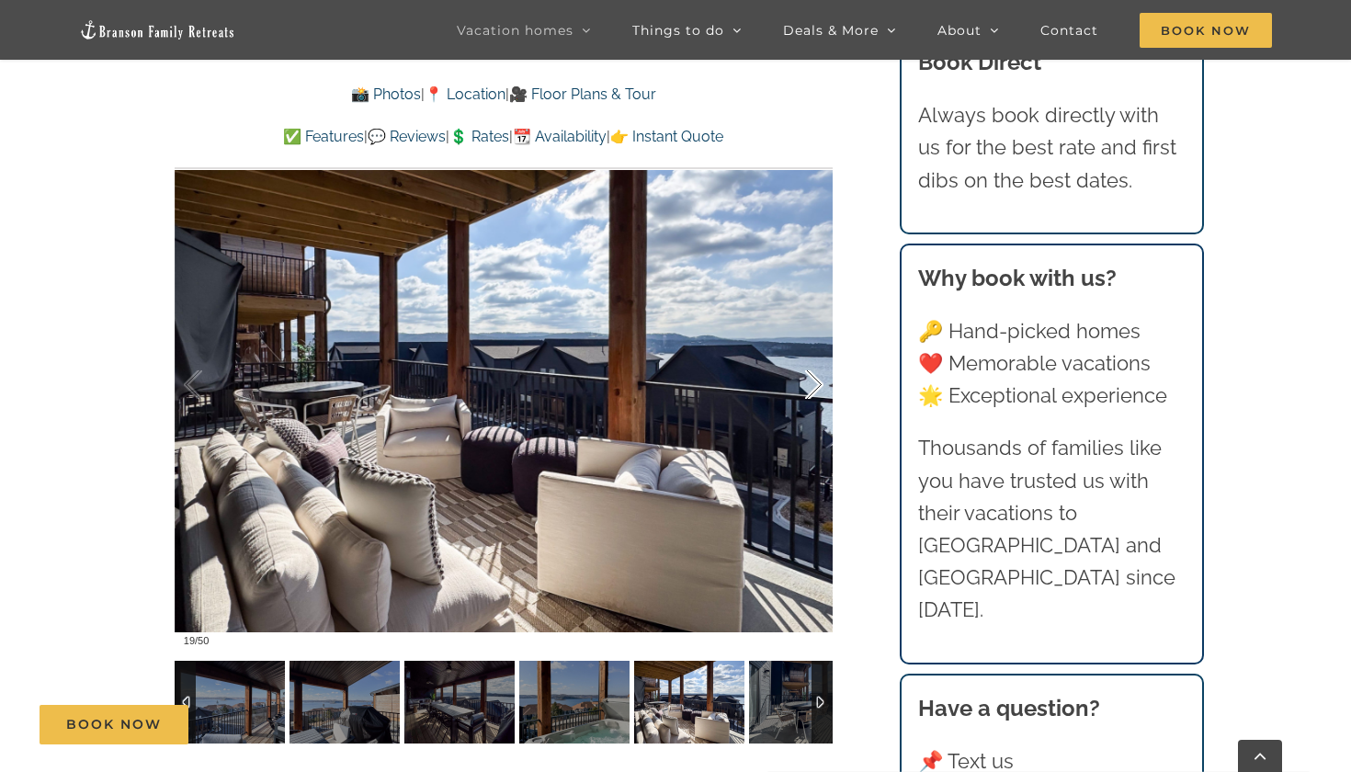
click at [816, 381] on div at bounding box center [795, 385] width 57 height 114
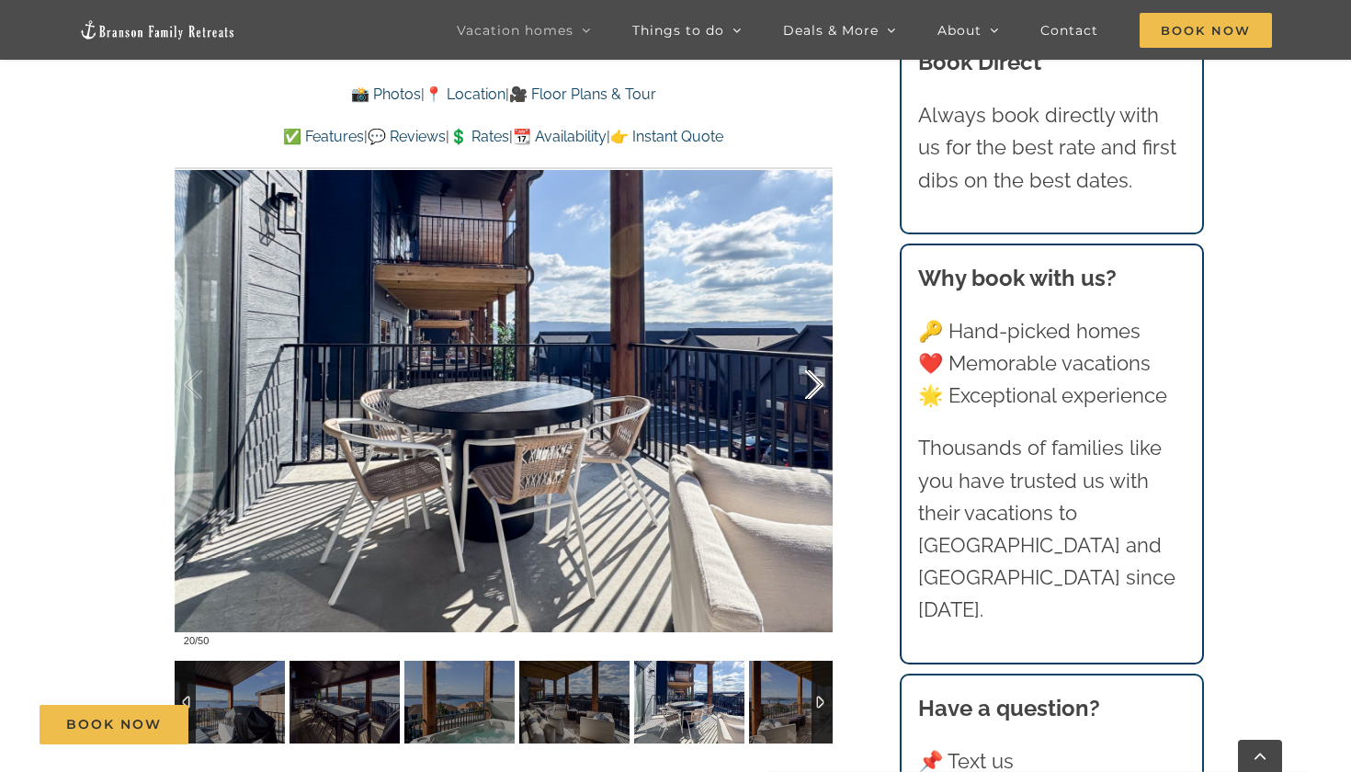
click at [816, 381] on div at bounding box center [795, 385] width 57 height 114
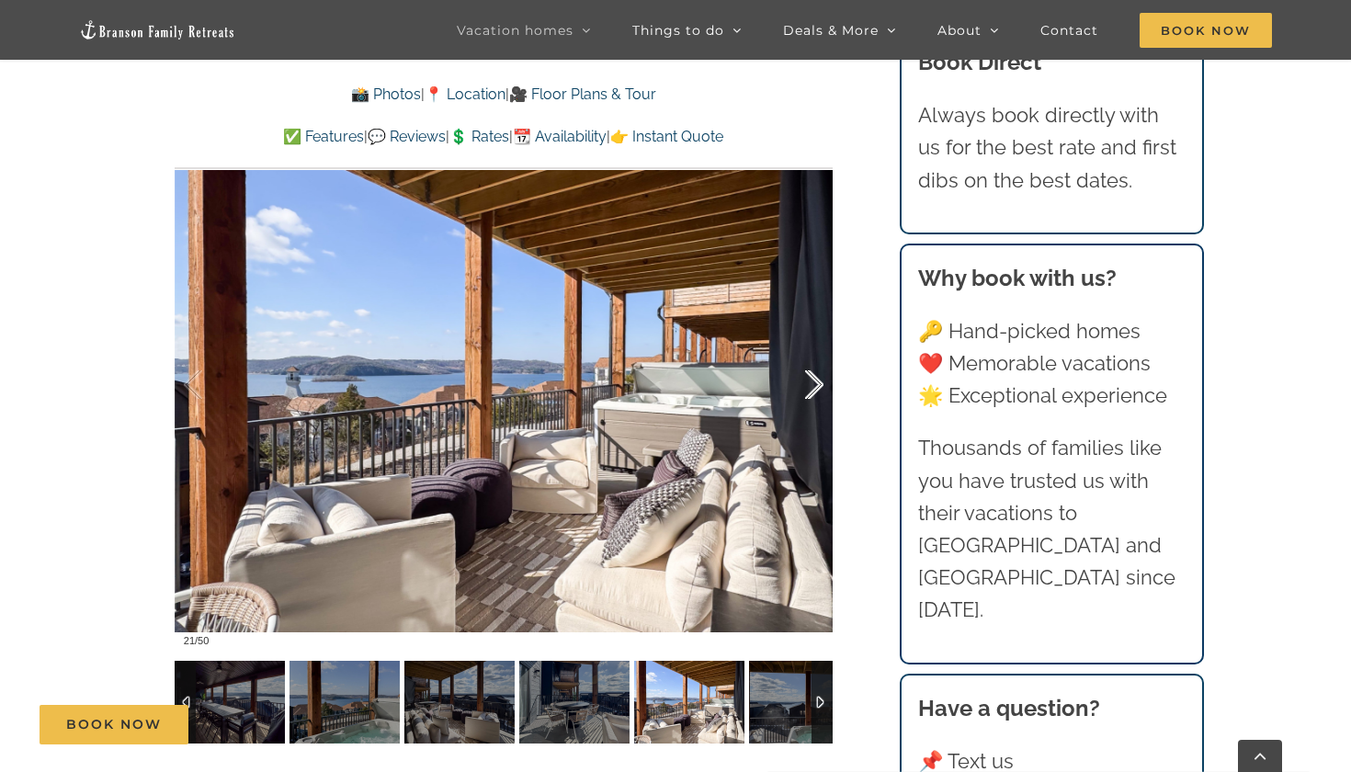
click at [816, 381] on div at bounding box center [795, 385] width 57 height 114
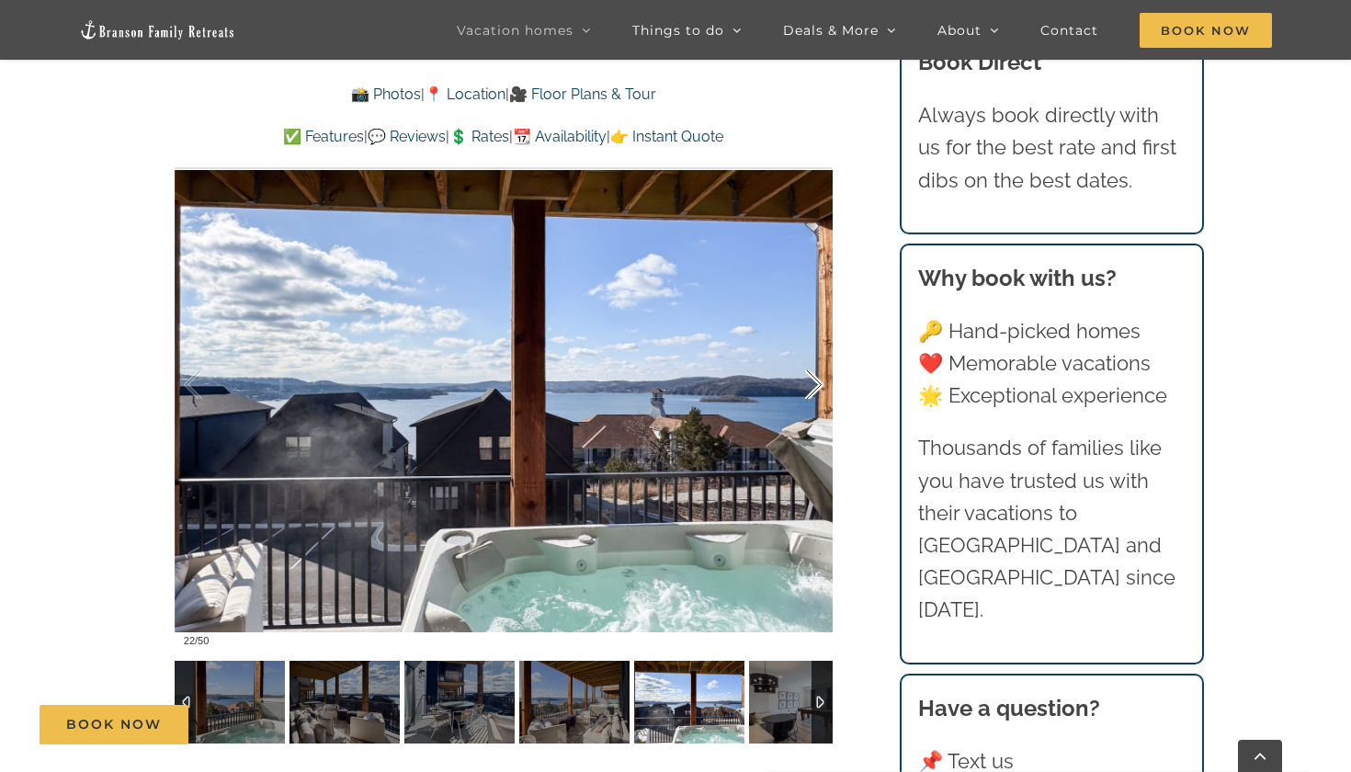
click at [816, 381] on div at bounding box center [795, 385] width 57 height 114
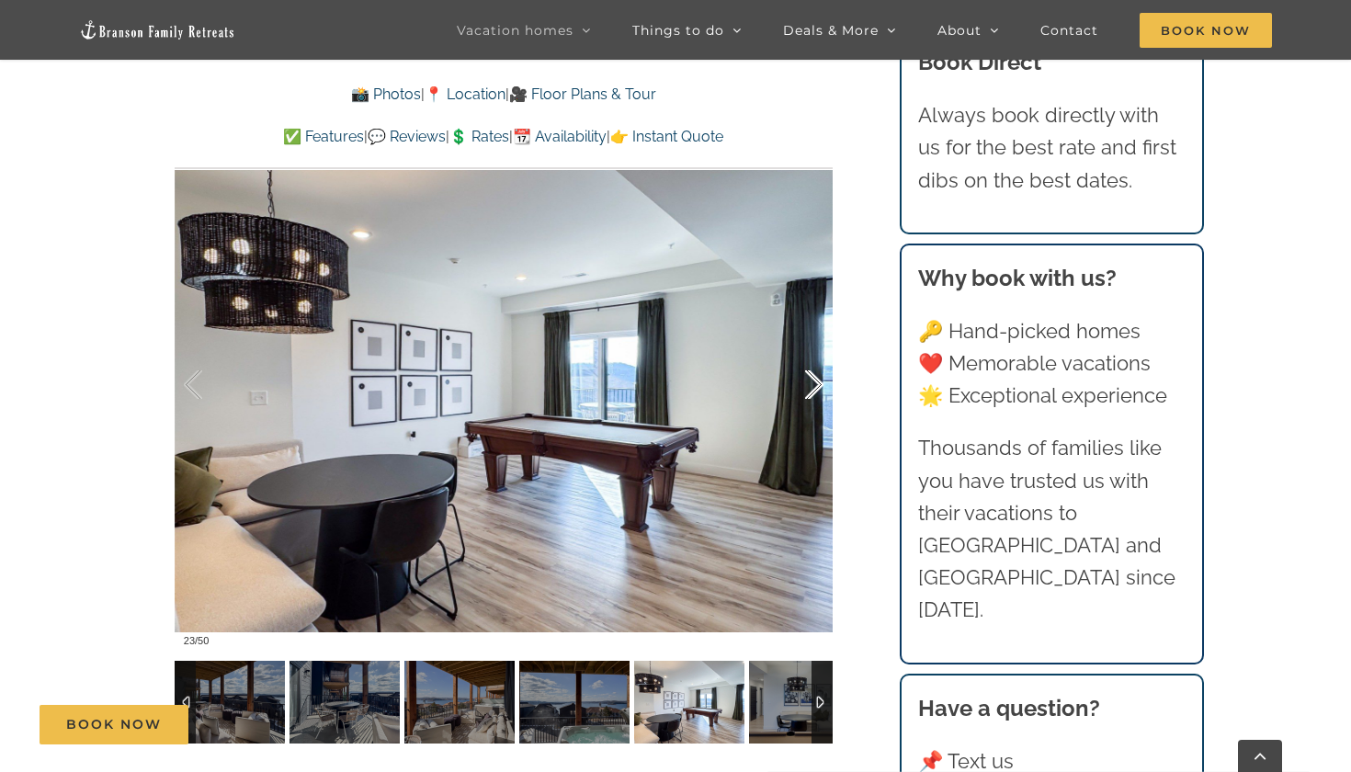
click at [816, 381] on div at bounding box center [795, 385] width 57 height 114
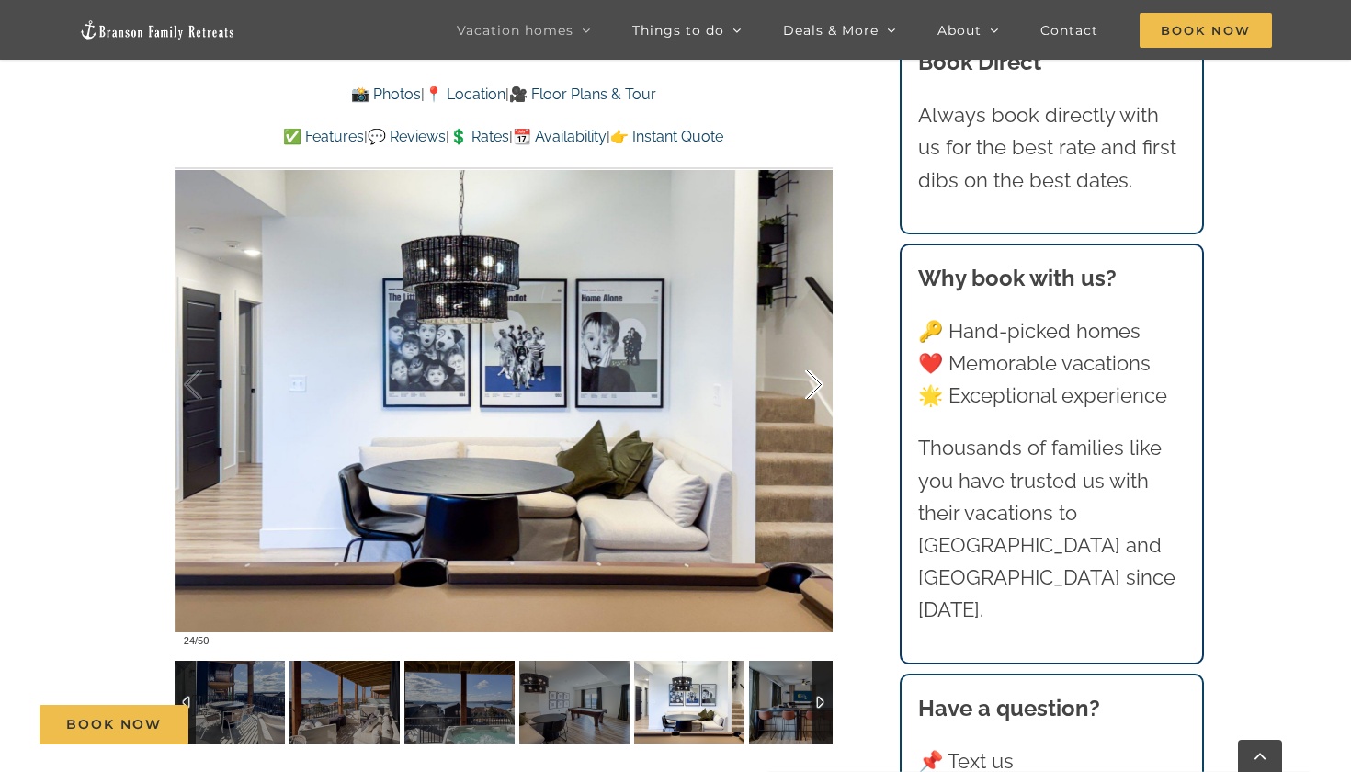
click at [816, 381] on div at bounding box center [795, 385] width 57 height 114
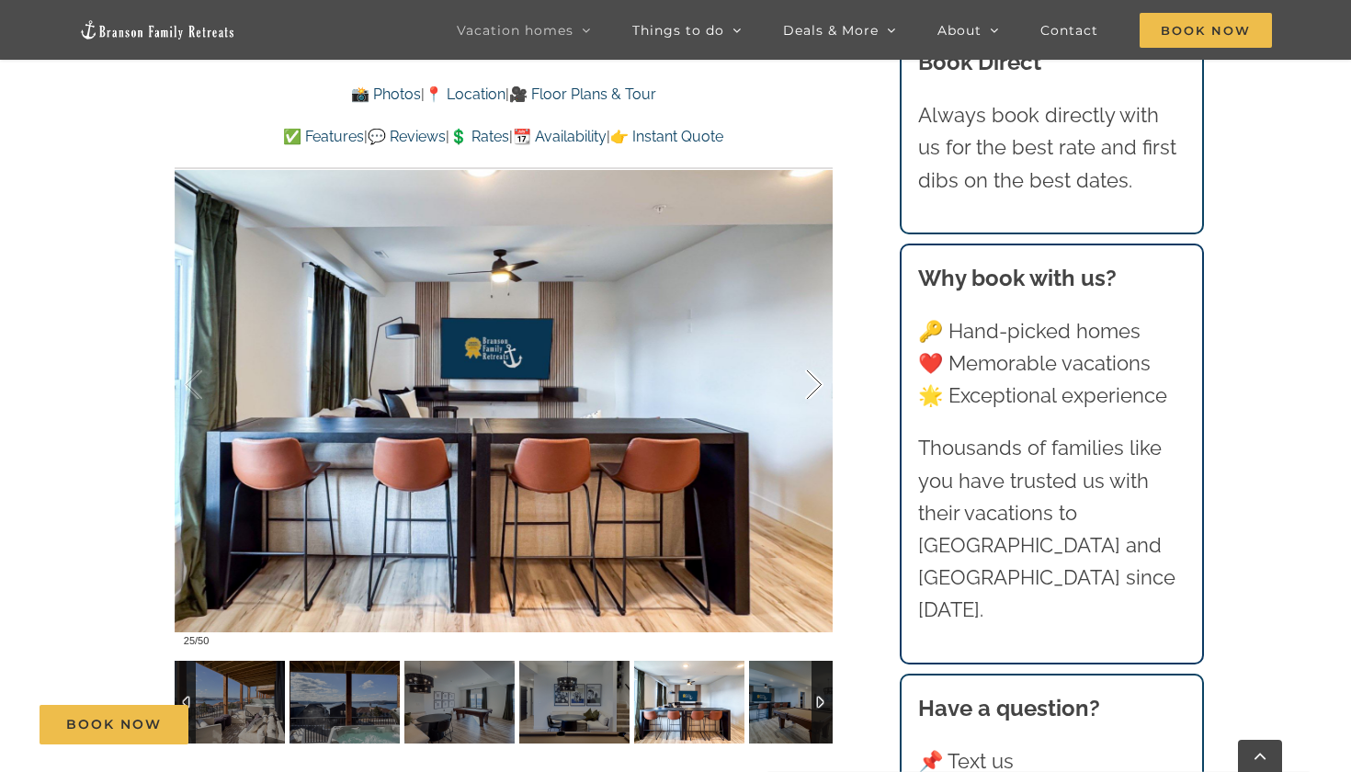
click at [816, 381] on div at bounding box center [795, 385] width 57 height 114
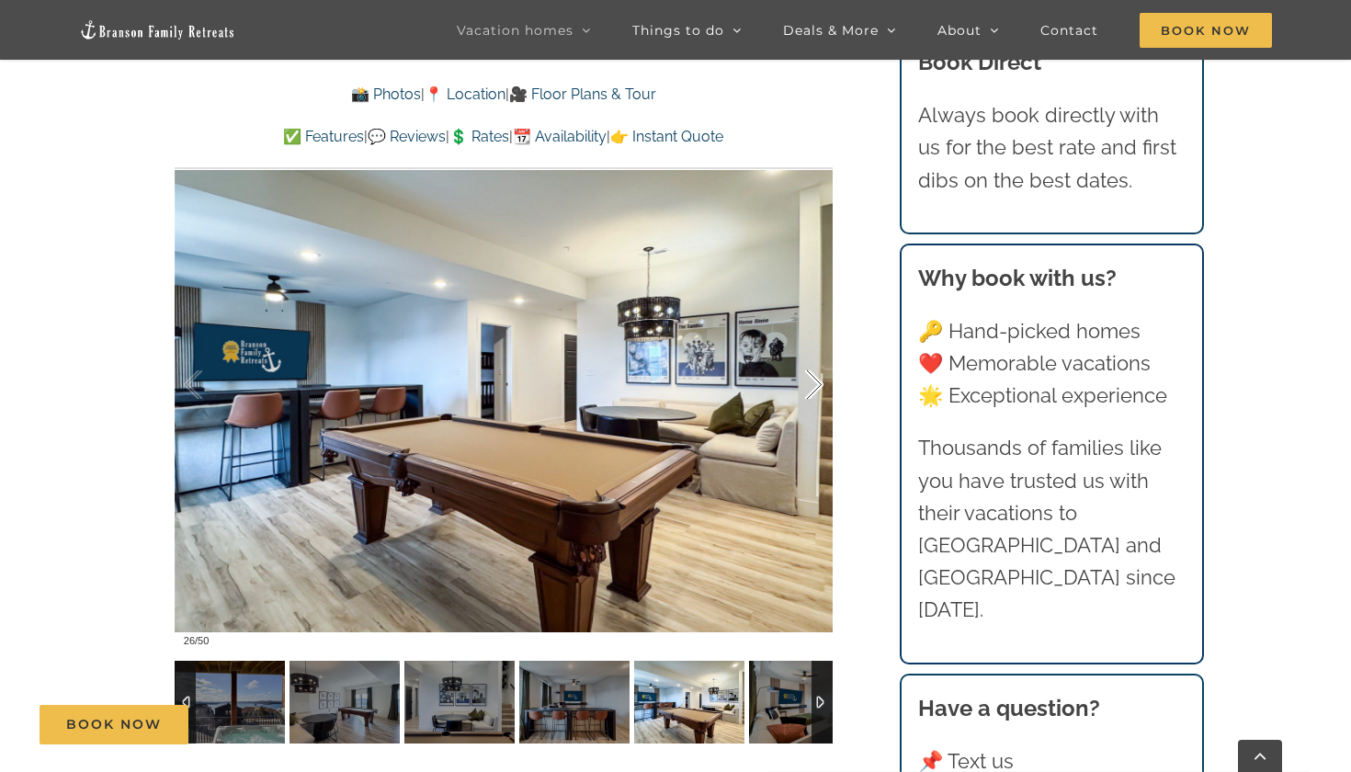
click at [816, 381] on div at bounding box center [795, 385] width 57 height 114
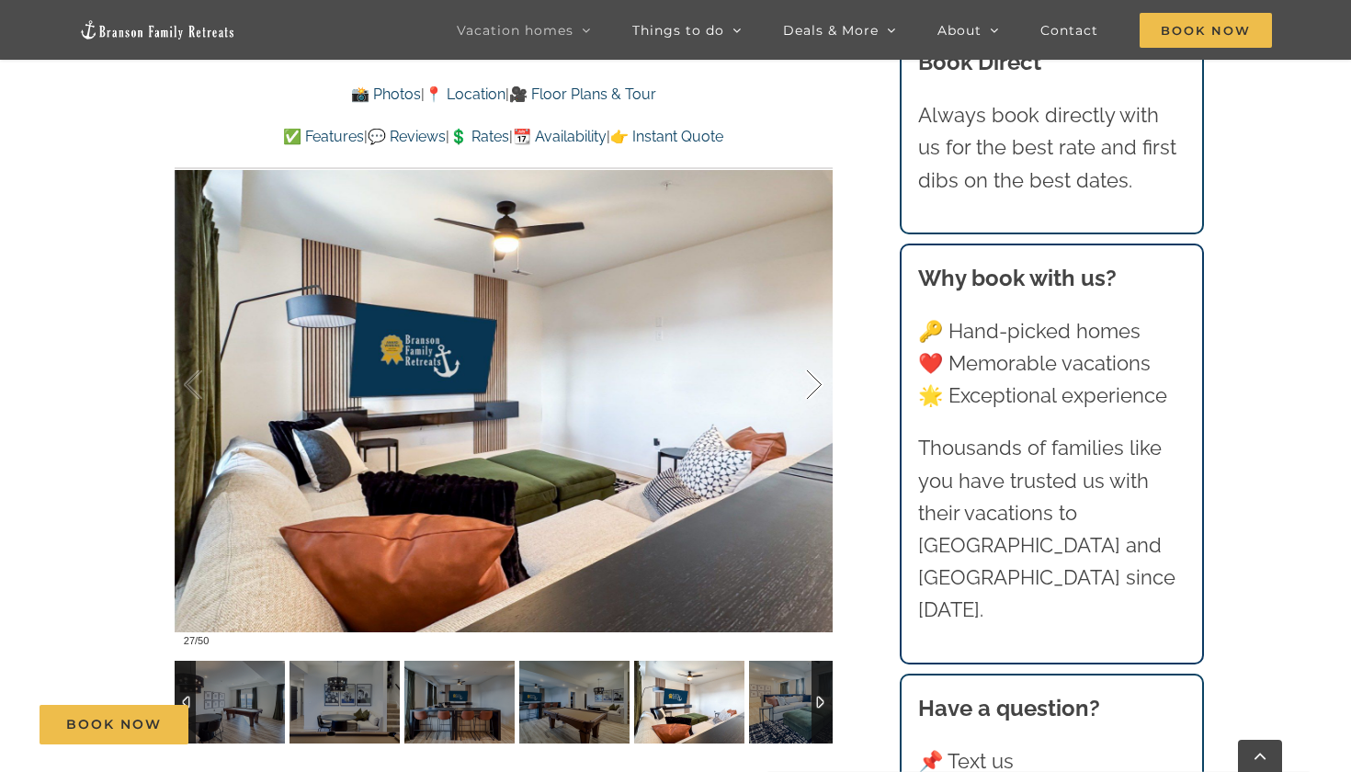
click at [816, 381] on div at bounding box center [795, 385] width 57 height 114
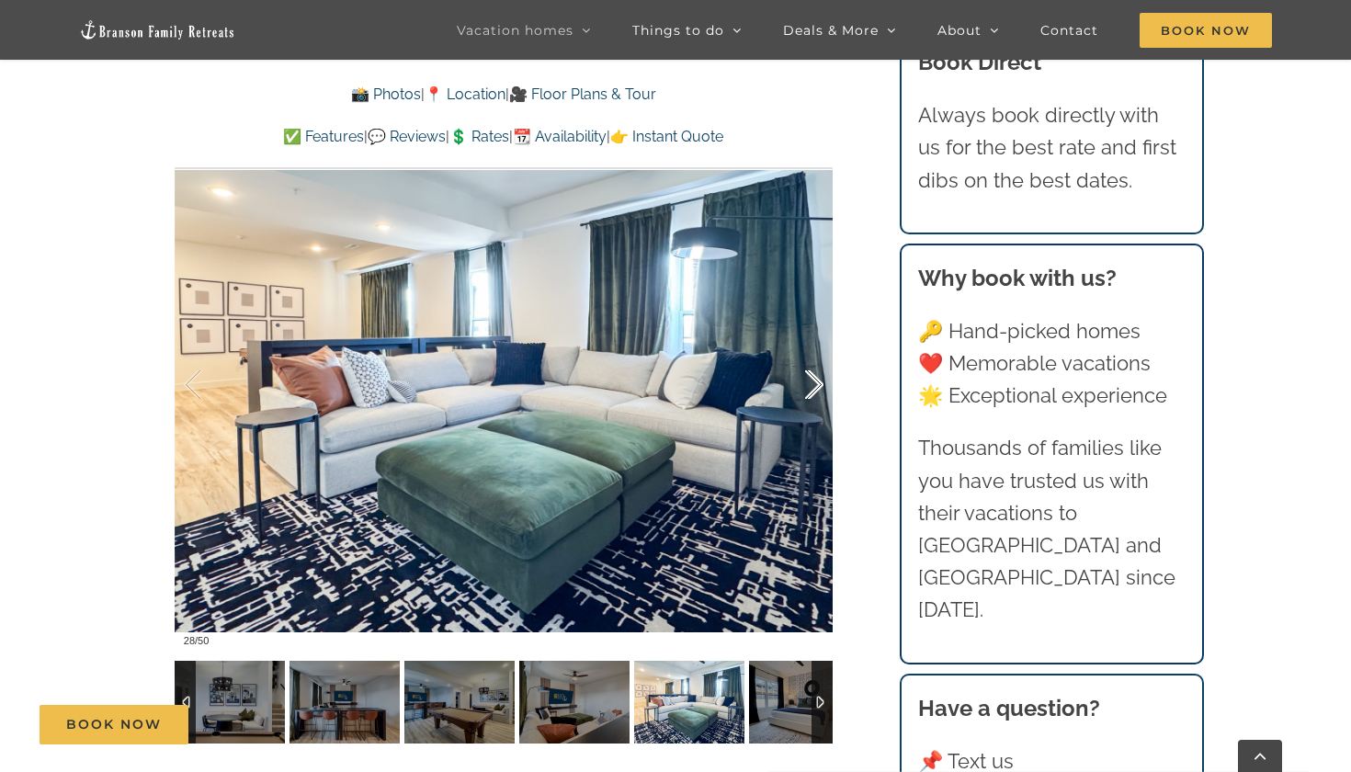
click at [816, 381] on div at bounding box center [795, 385] width 57 height 114
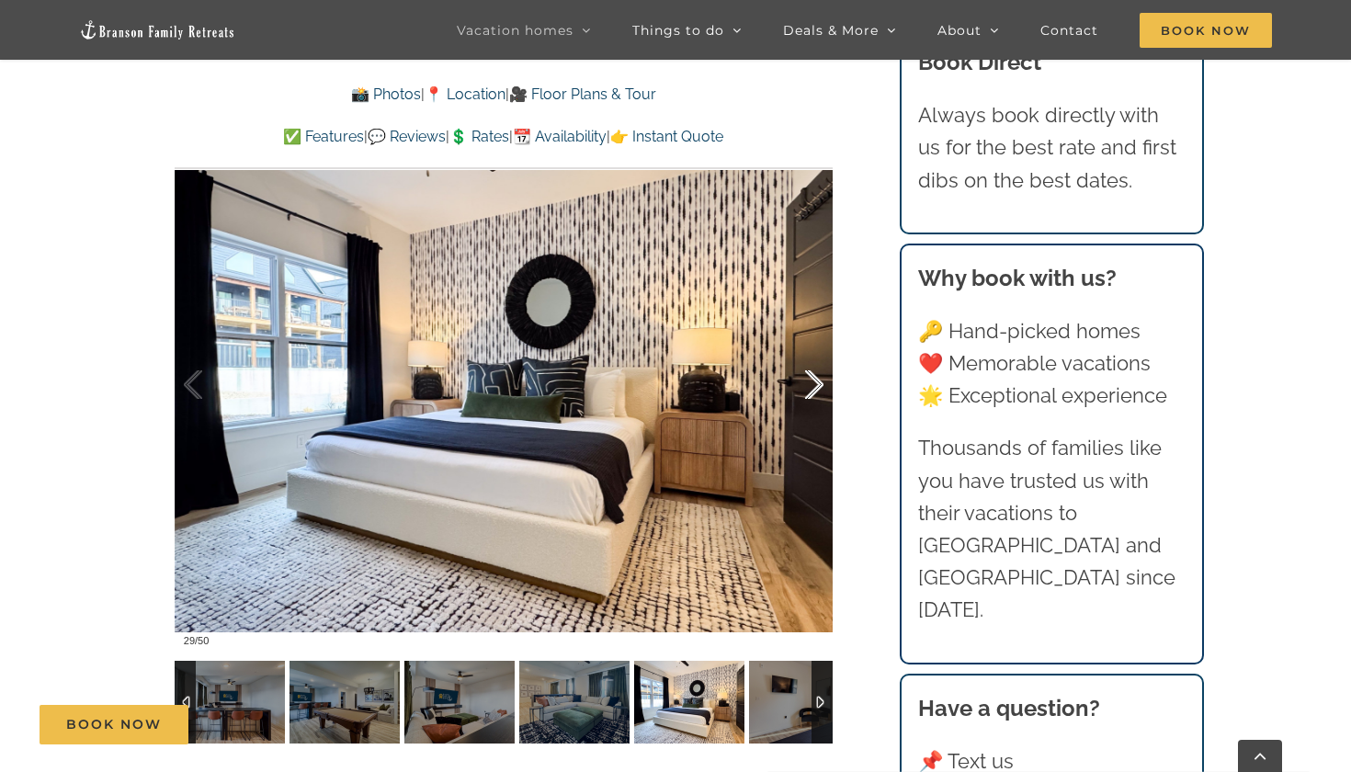
click at [816, 381] on div at bounding box center [795, 385] width 57 height 114
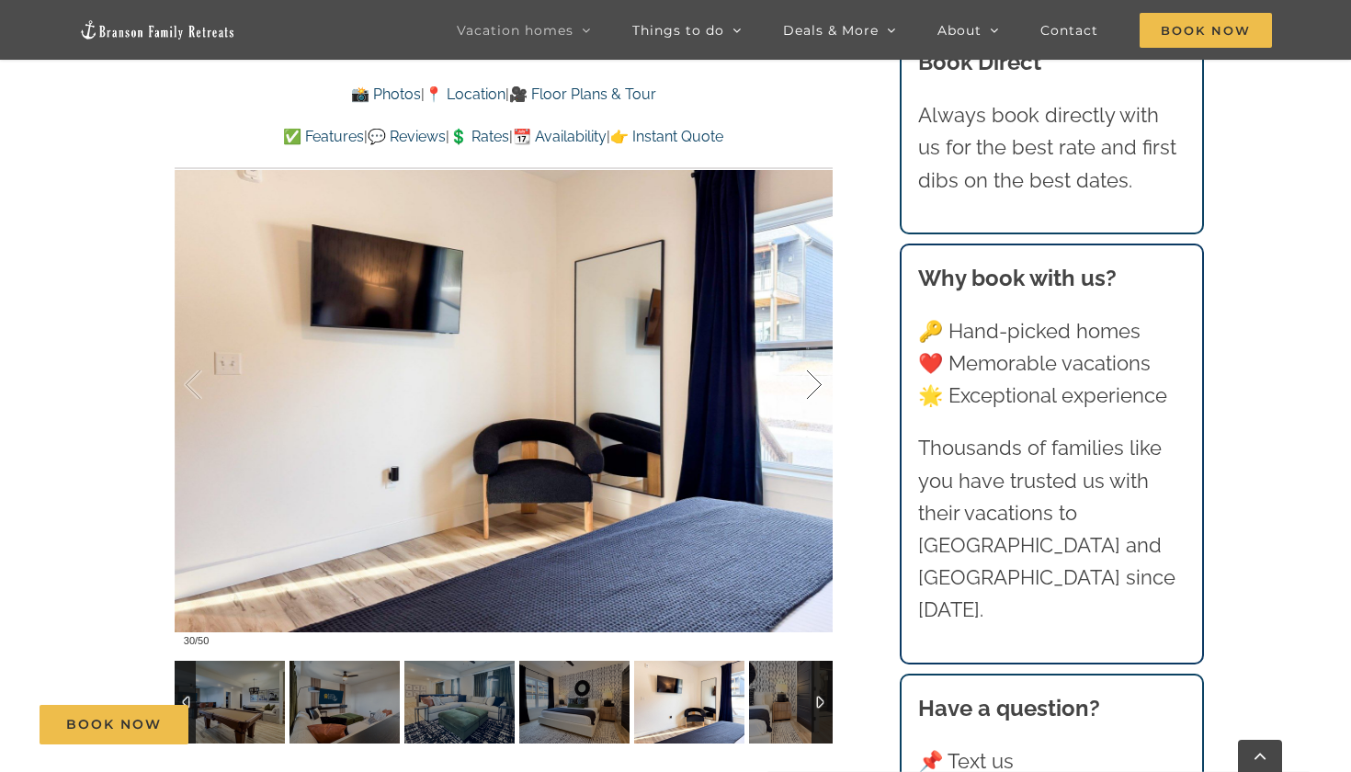
click at [816, 381] on div at bounding box center [795, 385] width 57 height 114
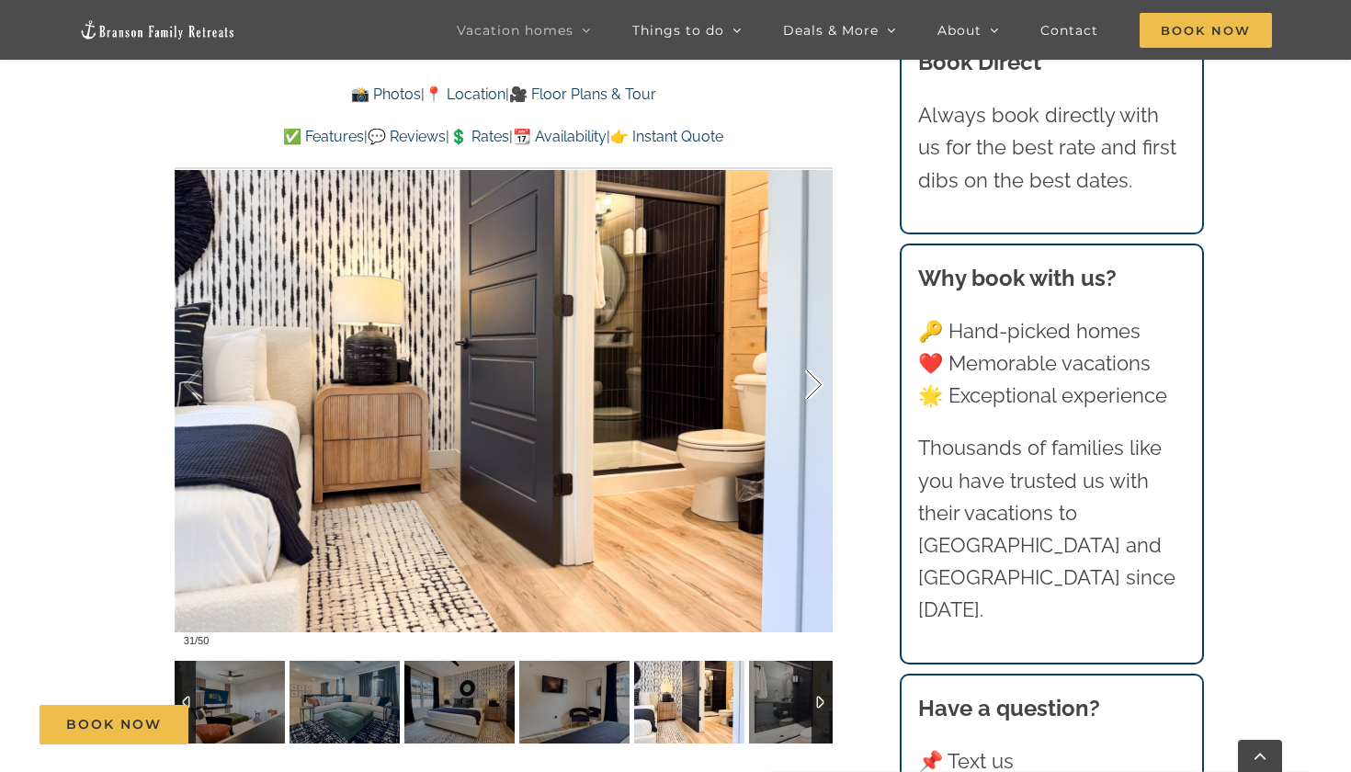
click at [816, 381] on div at bounding box center [795, 385] width 57 height 114
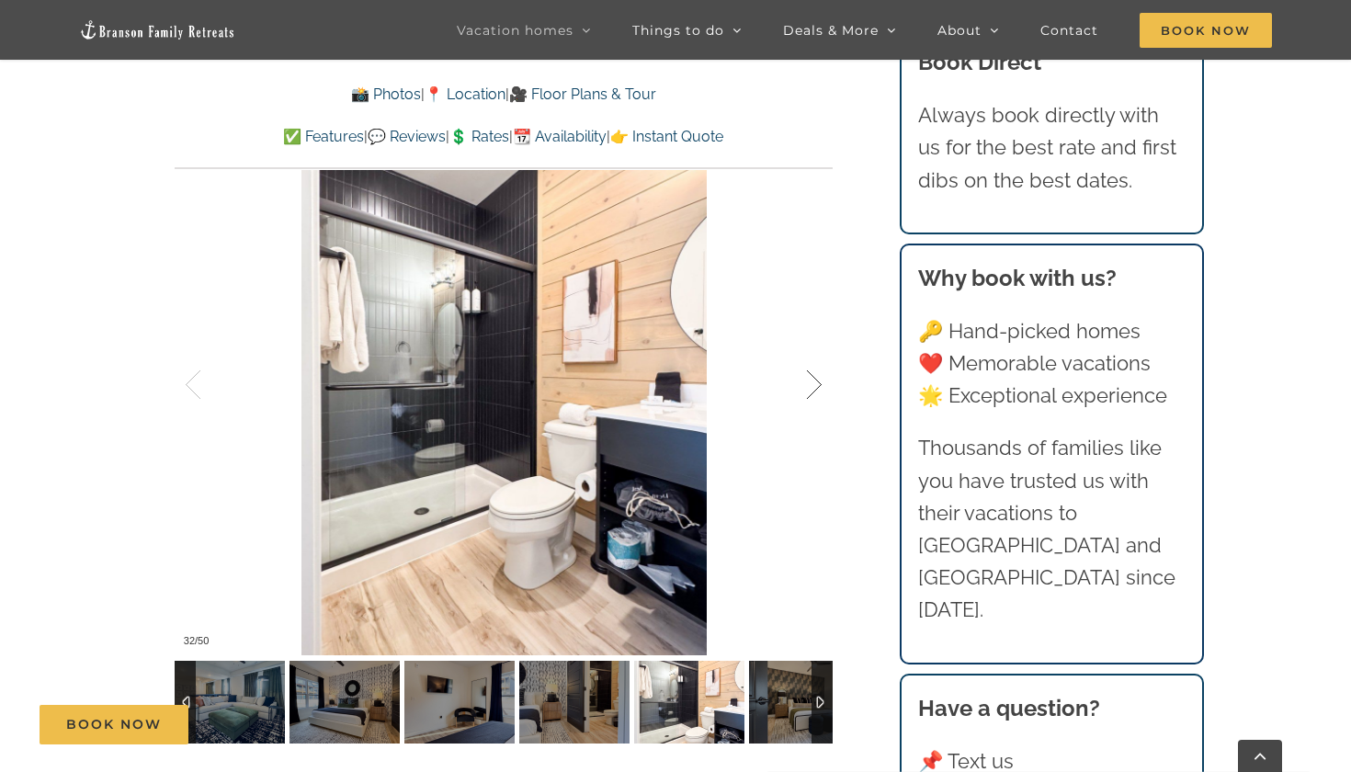
click at [816, 381] on div at bounding box center [795, 385] width 57 height 114
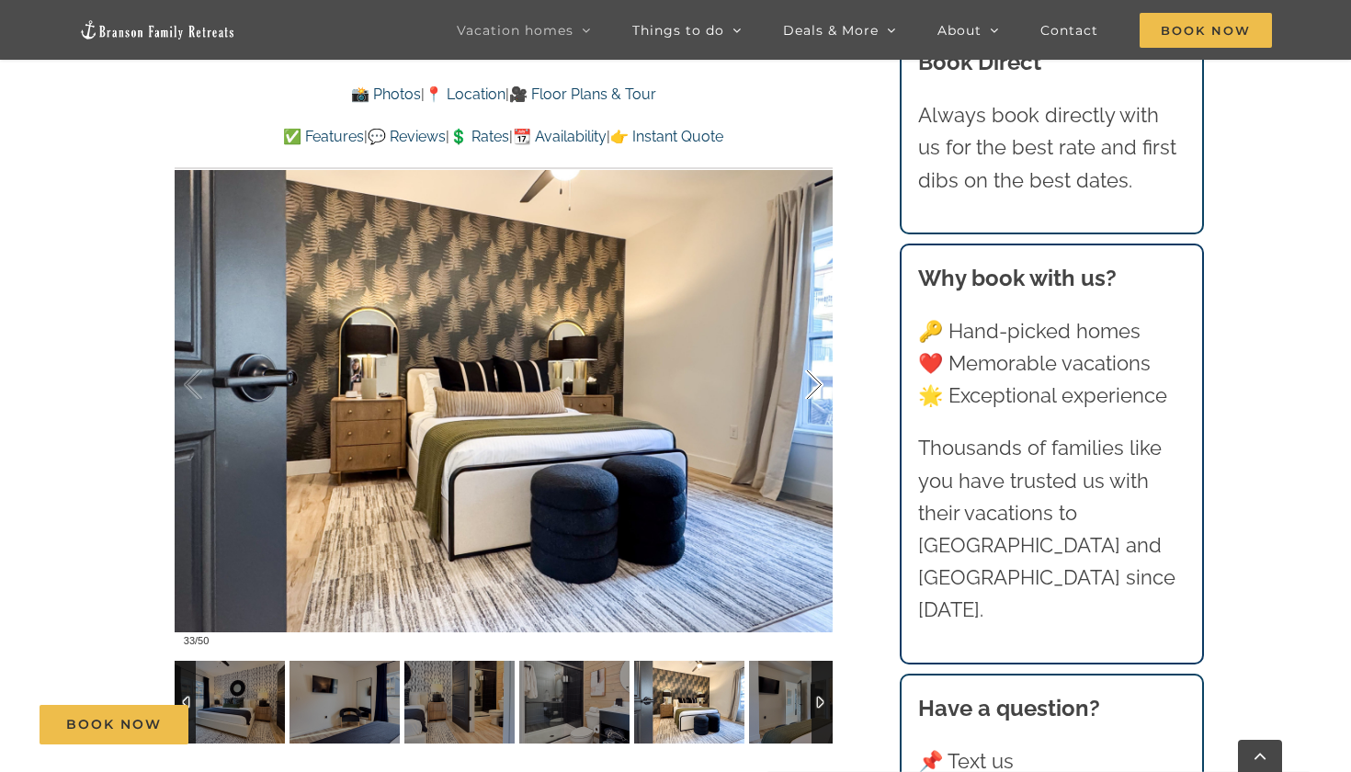
click at [816, 381] on div at bounding box center [795, 385] width 57 height 114
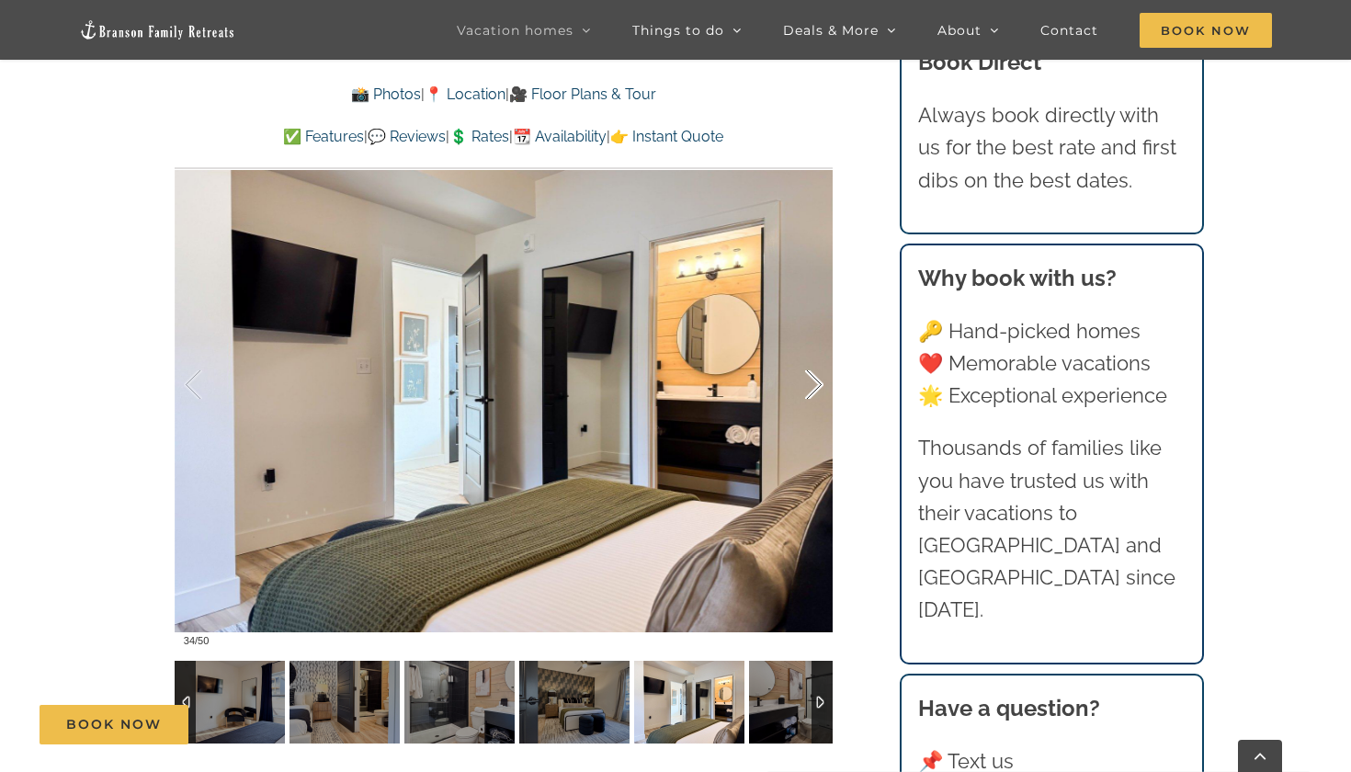
click at [816, 381] on div at bounding box center [795, 385] width 57 height 114
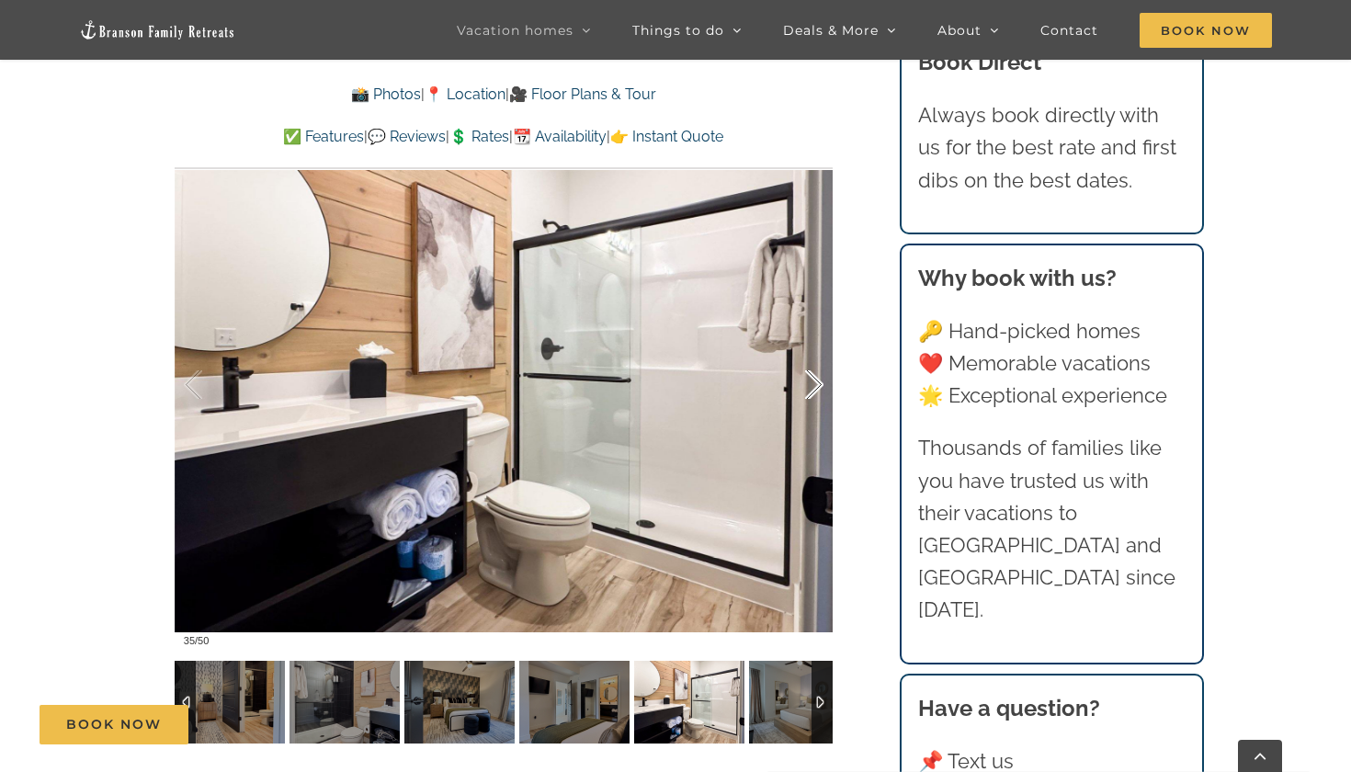
click at [816, 381] on div at bounding box center [795, 385] width 57 height 114
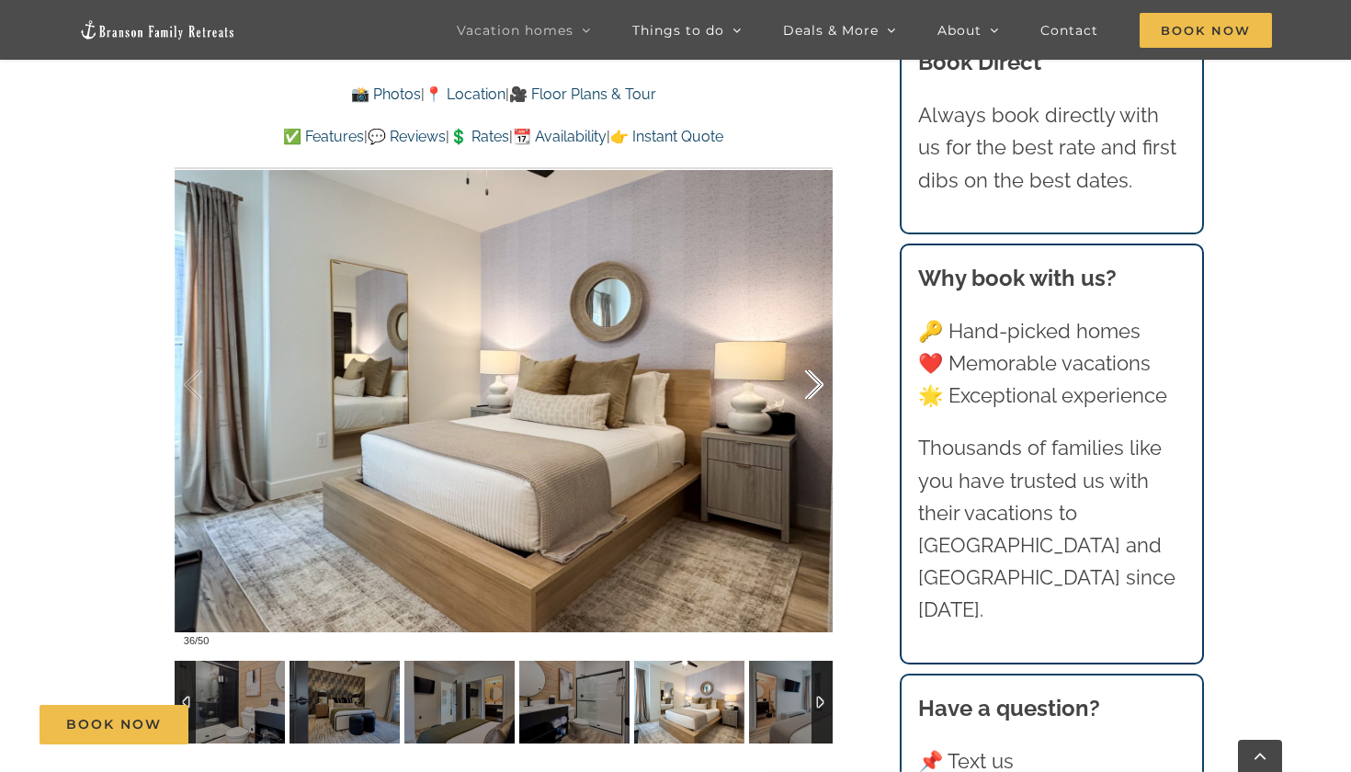
click at [816, 381] on div at bounding box center [795, 385] width 57 height 114
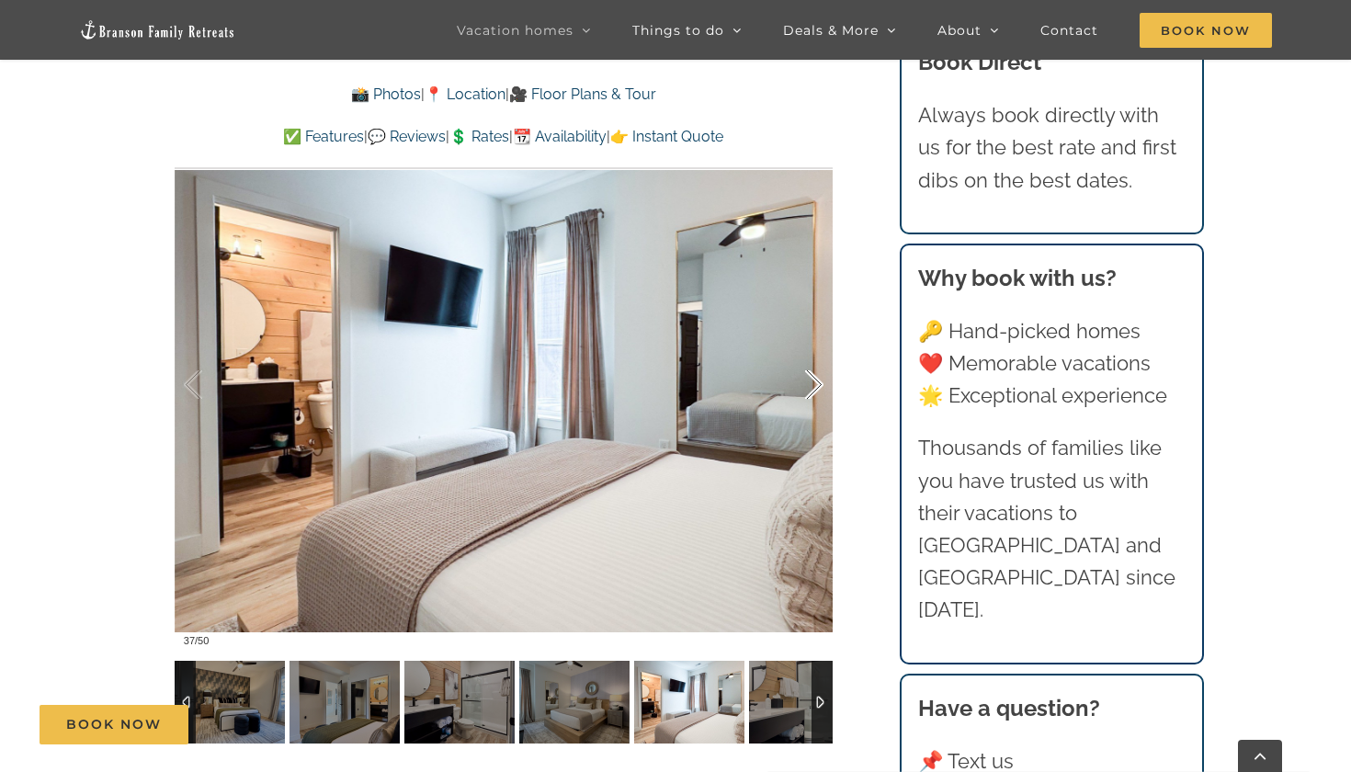
click at [816, 381] on div at bounding box center [795, 385] width 57 height 114
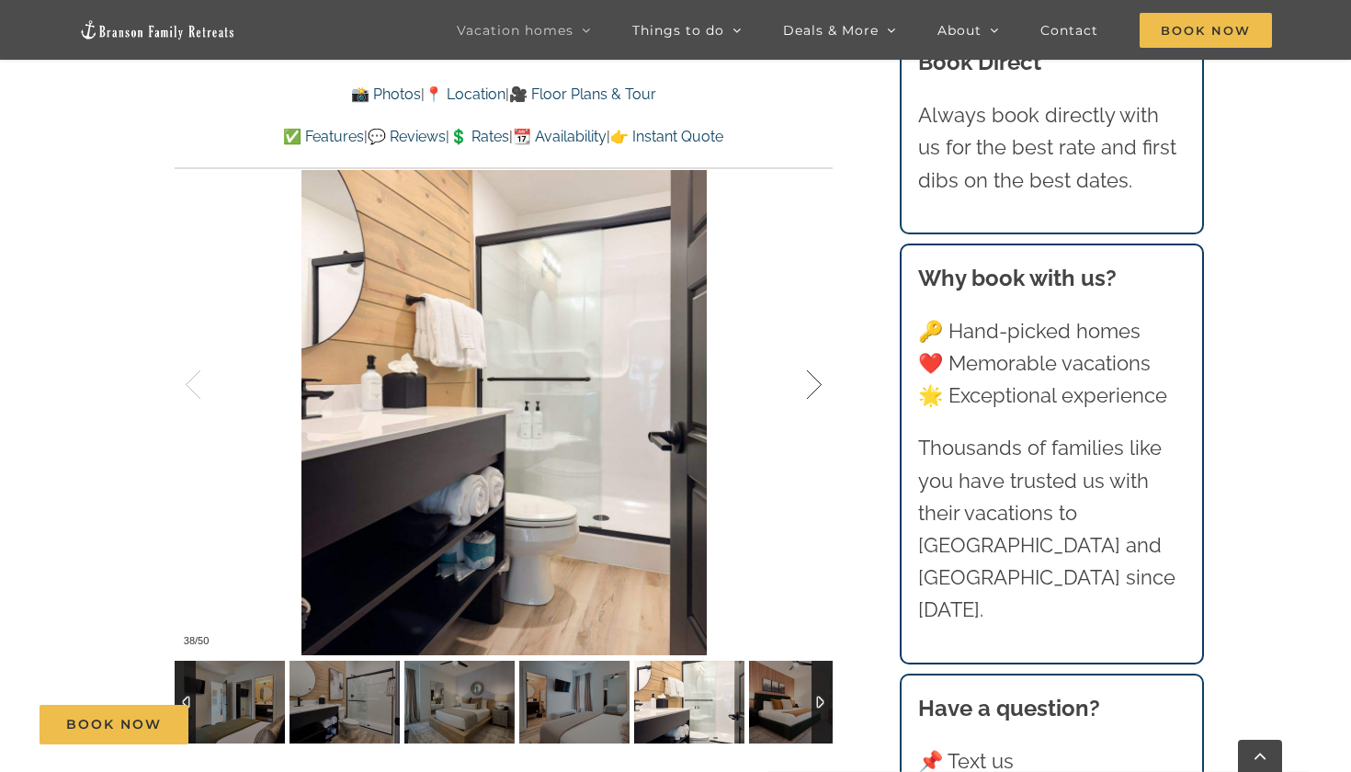
click at [816, 381] on div at bounding box center [795, 385] width 57 height 114
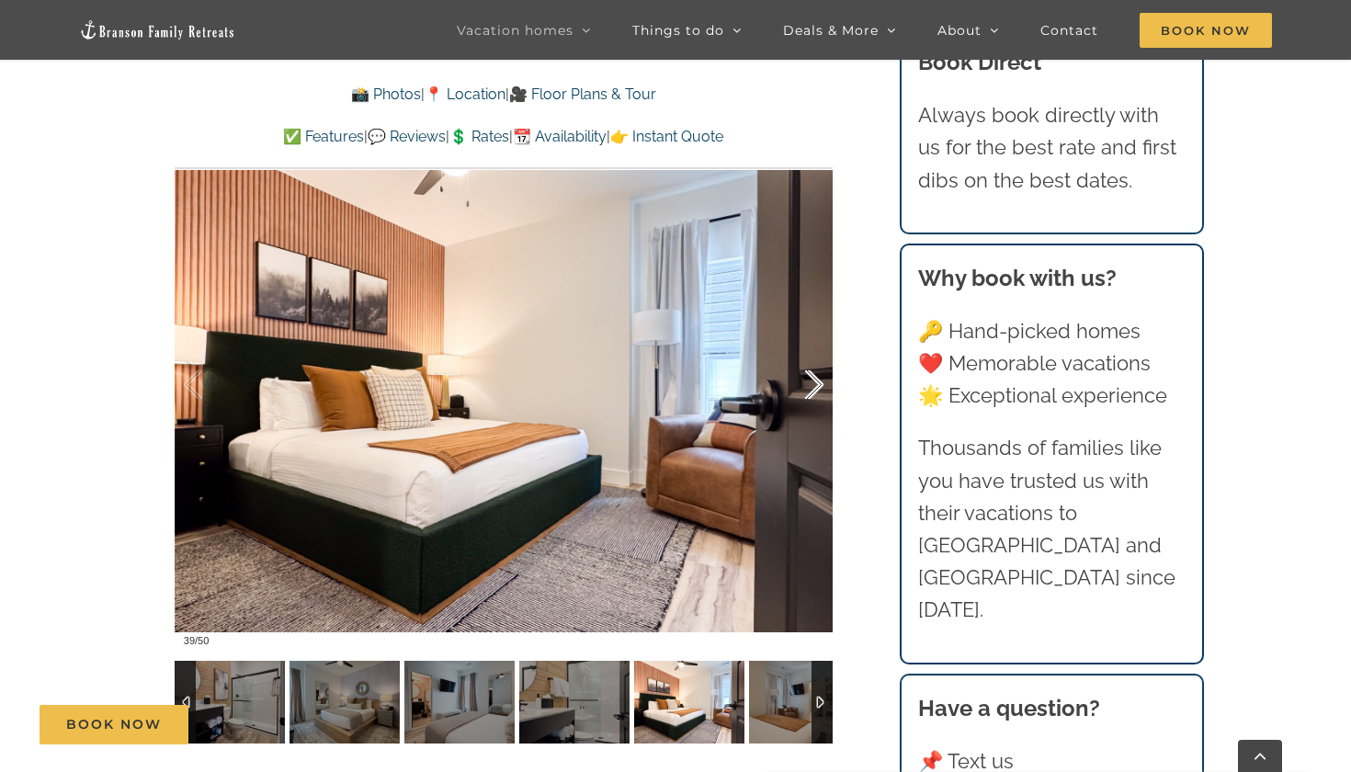
click at [816, 381] on div at bounding box center [795, 385] width 57 height 114
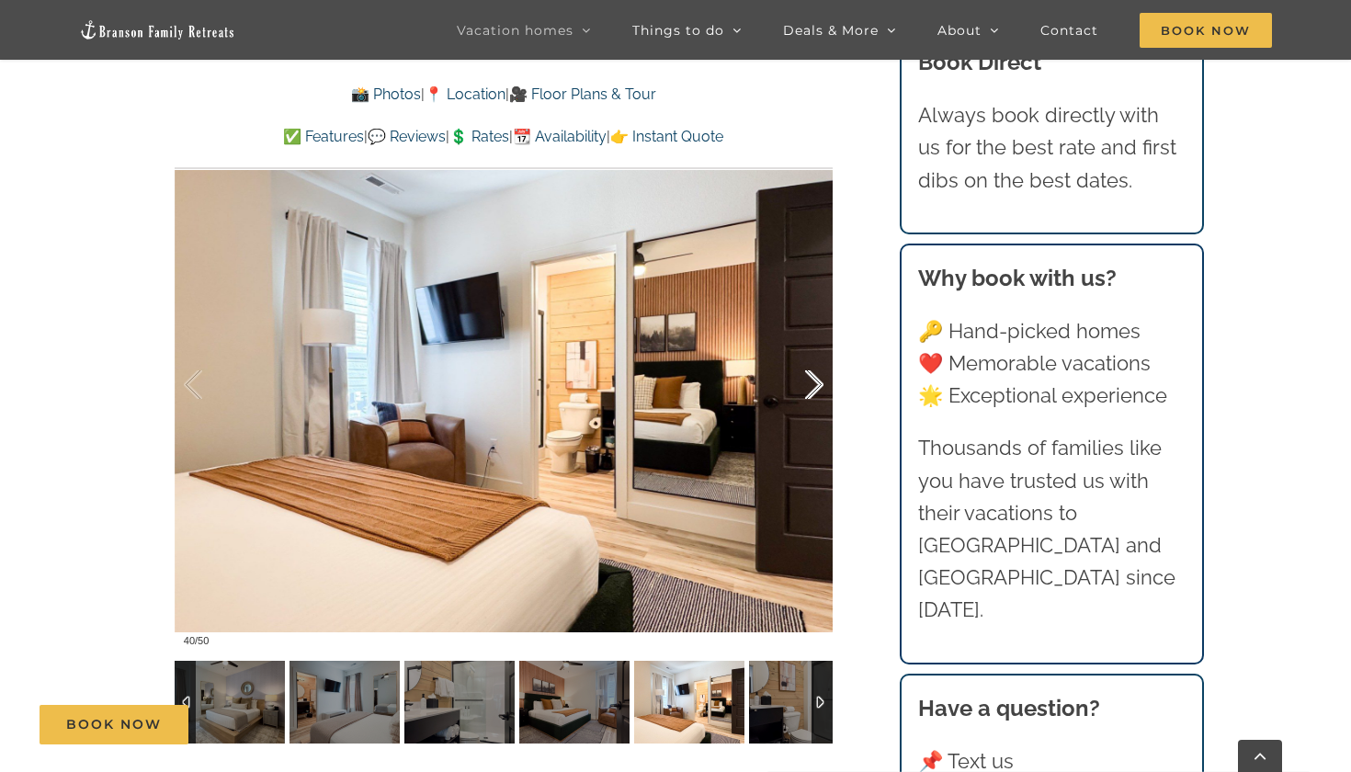
click at [816, 381] on div at bounding box center [795, 385] width 57 height 114
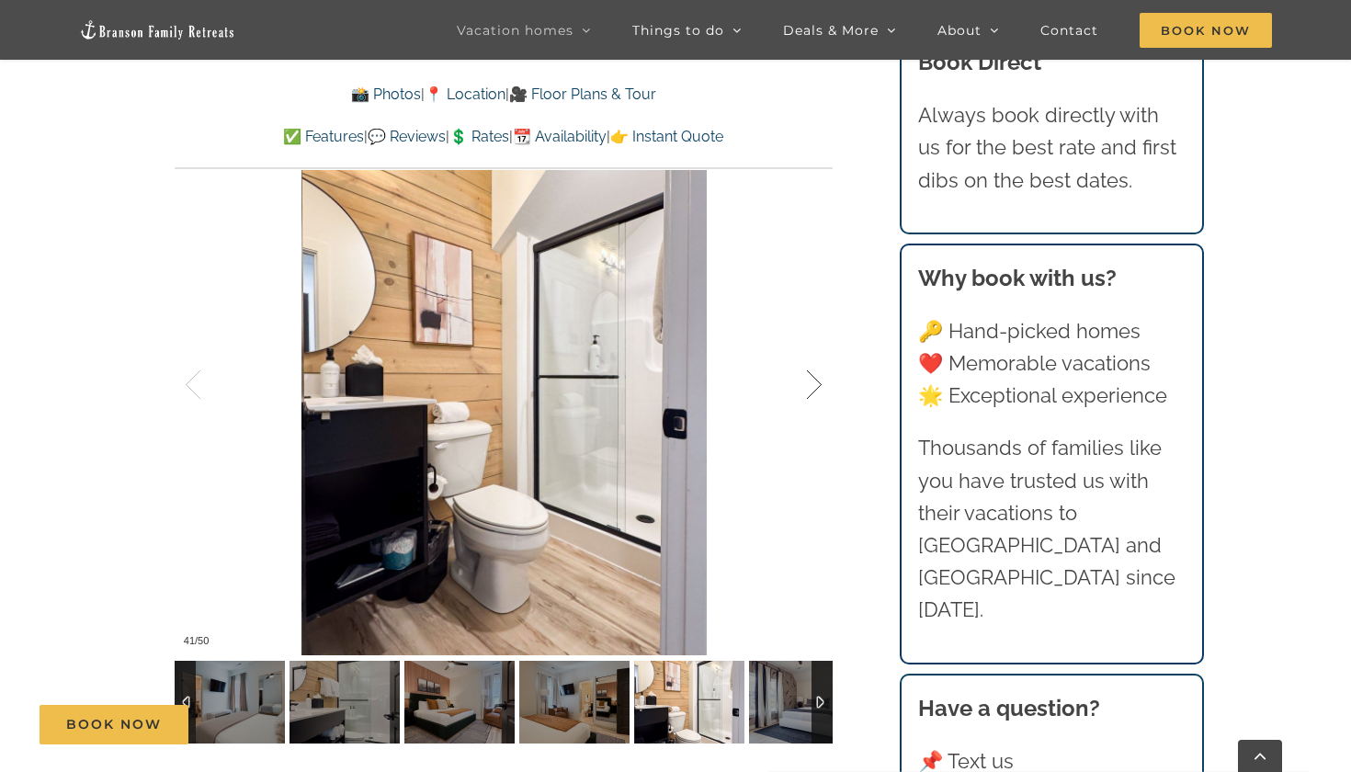
click at [816, 381] on div at bounding box center [795, 385] width 57 height 114
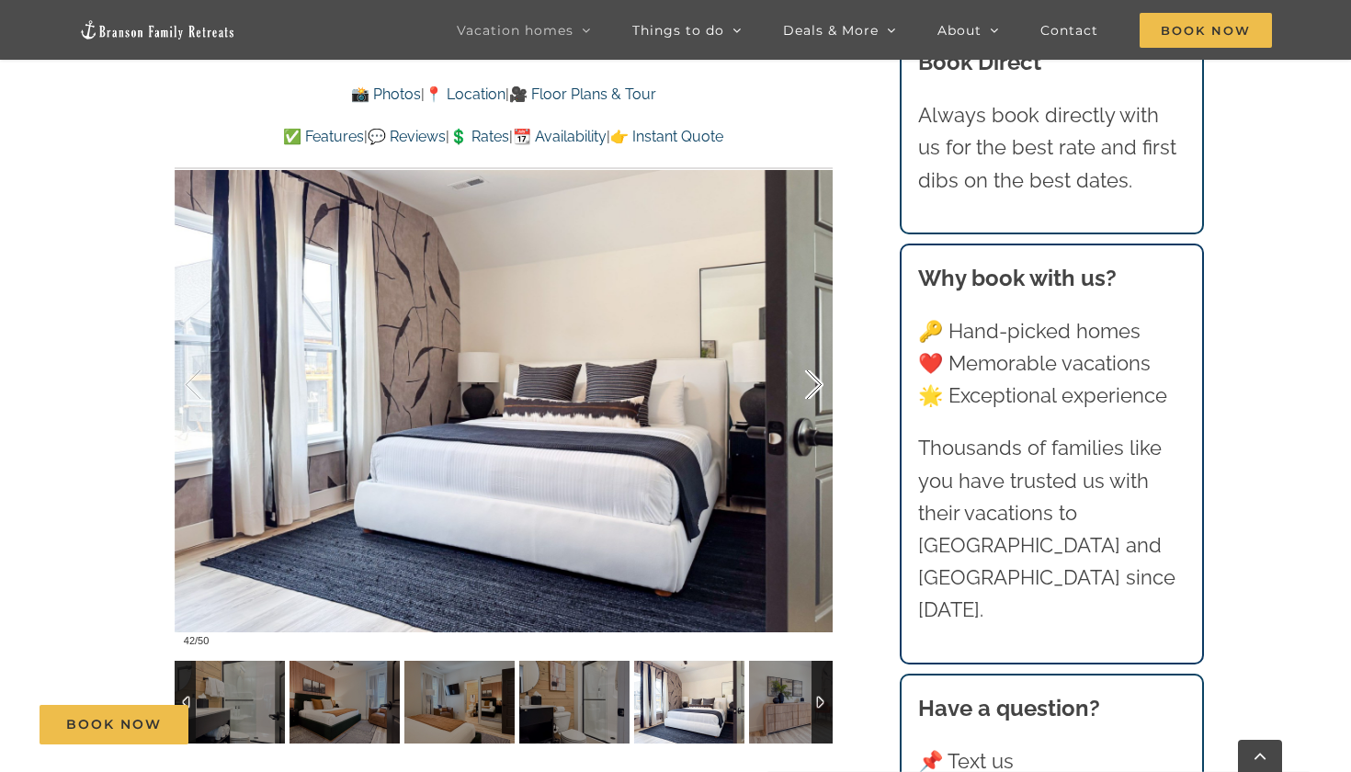
click at [816, 381] on div at bounding box center [795, 385] width 57 height 114
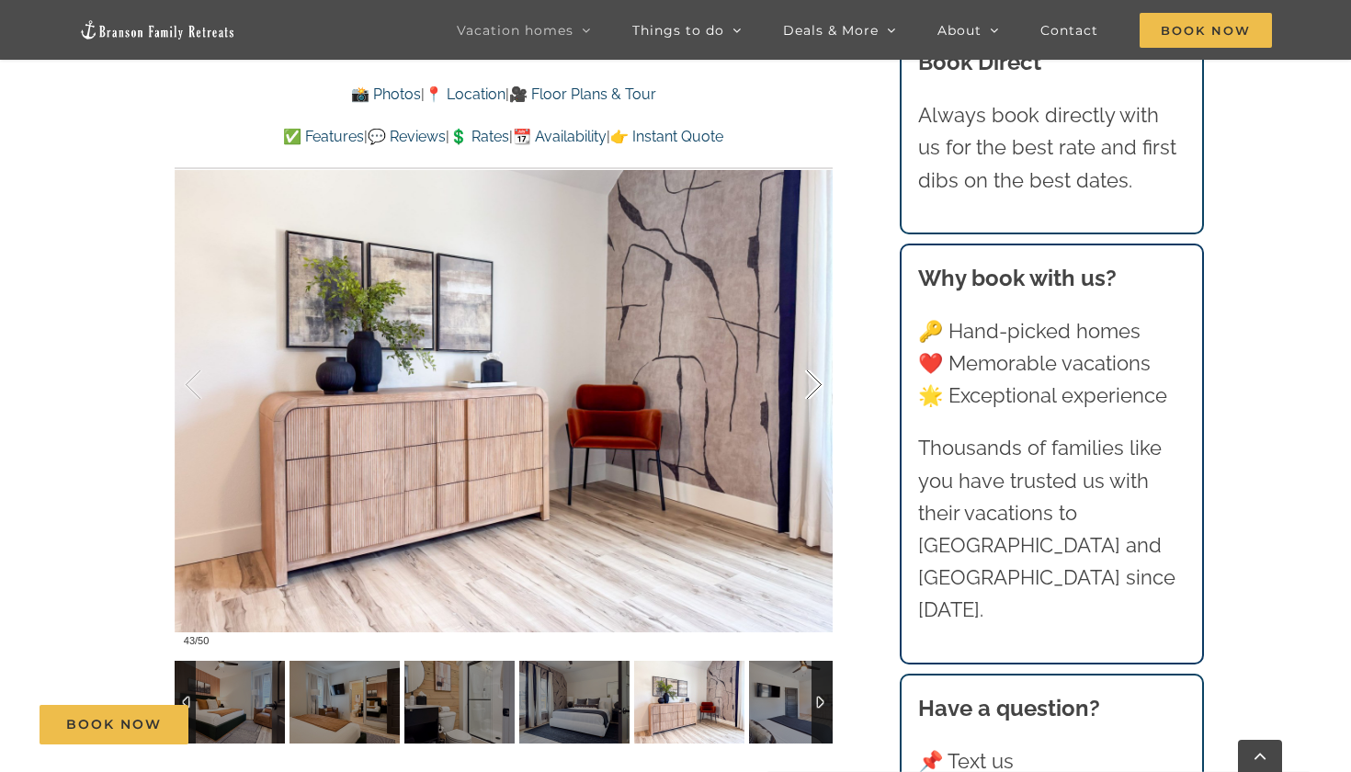
click at [816, 381] on div at bounding box center [795, 385] width 57 height 114
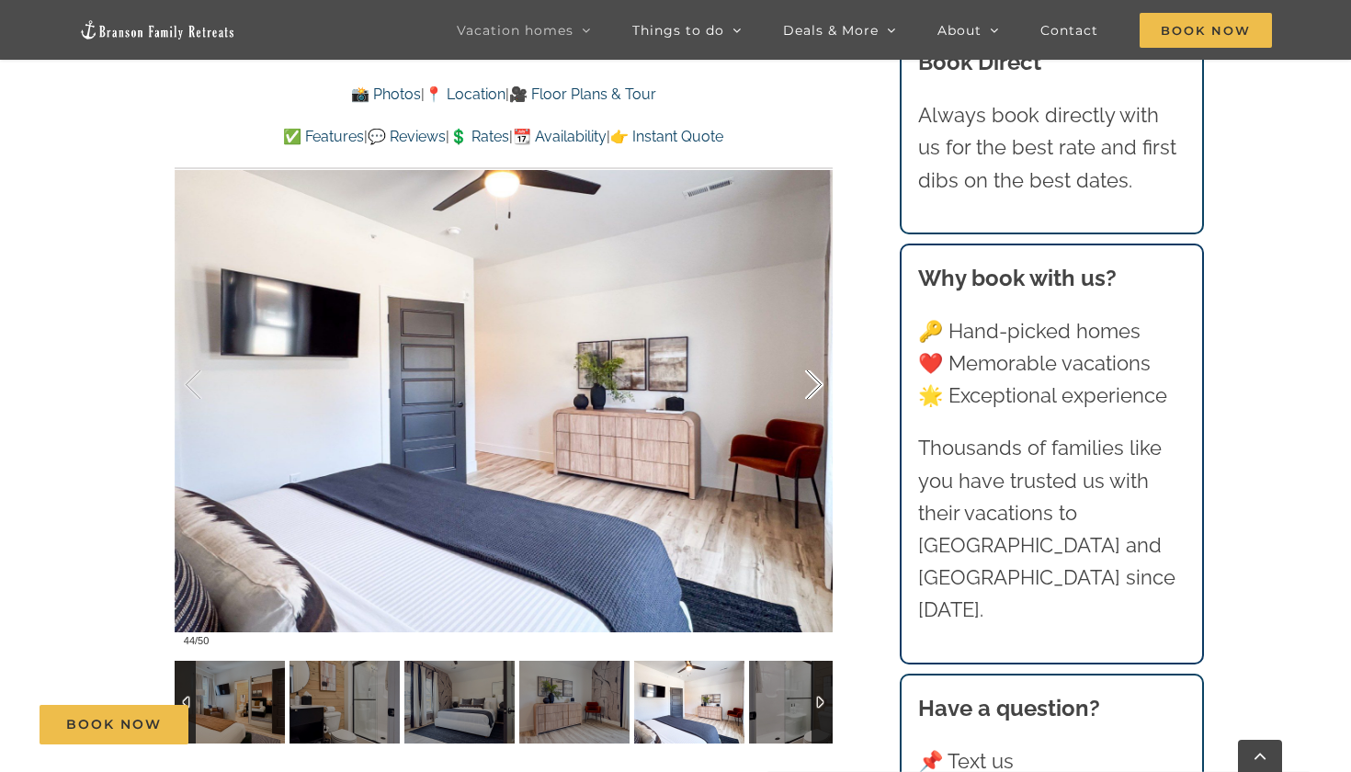
click at [816, 381] on div at bounding box center [795, 385] width 57 height 114
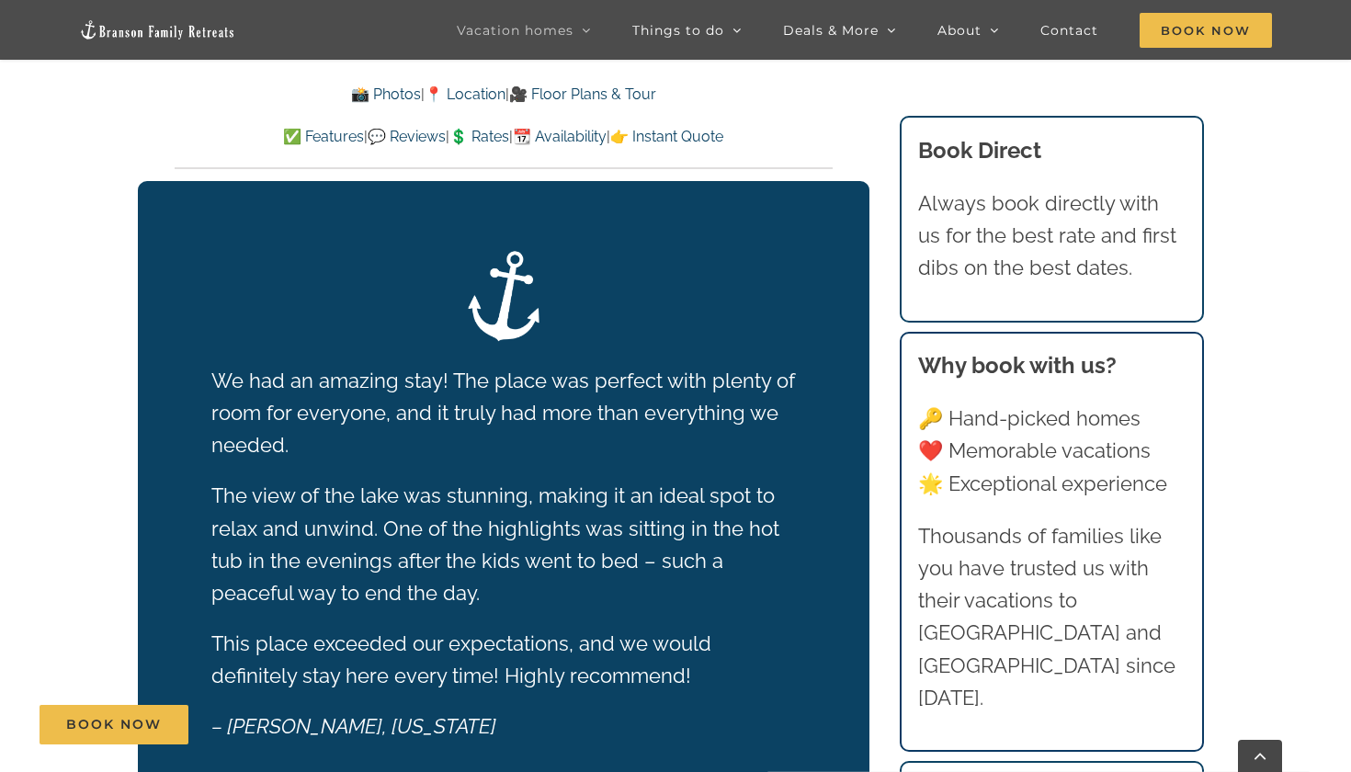
scroll to position [3316, 0]
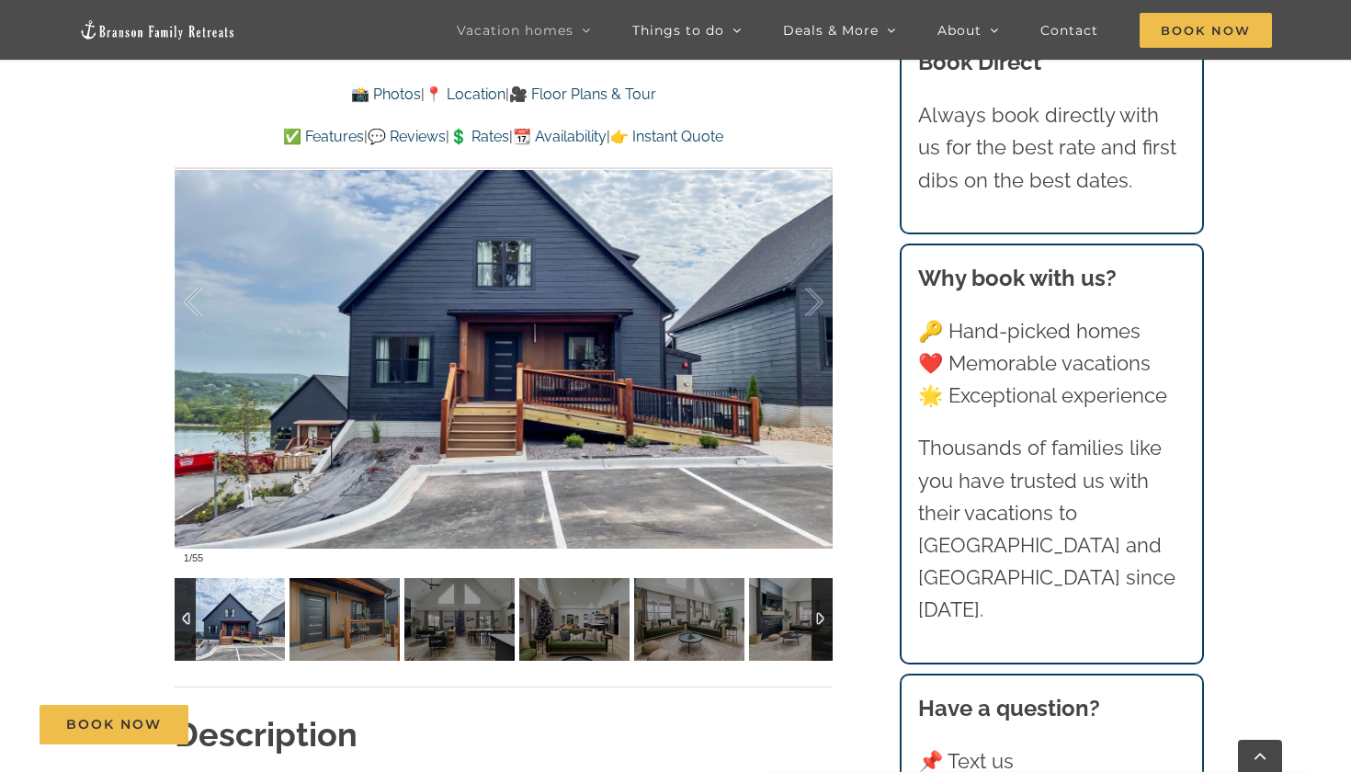
scroll to position [1503, 0]
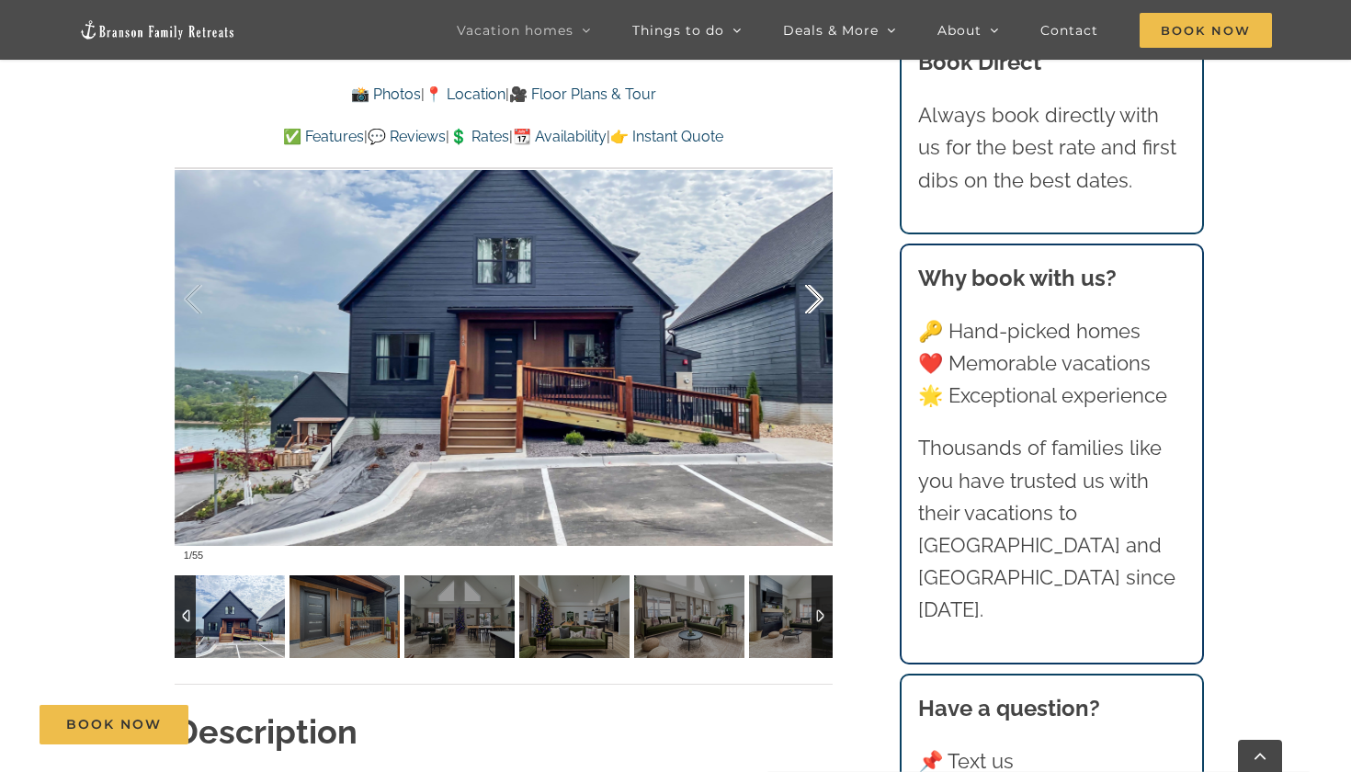
click at [816, 299] on div at bounding box center [795, 300] width 57 height 114
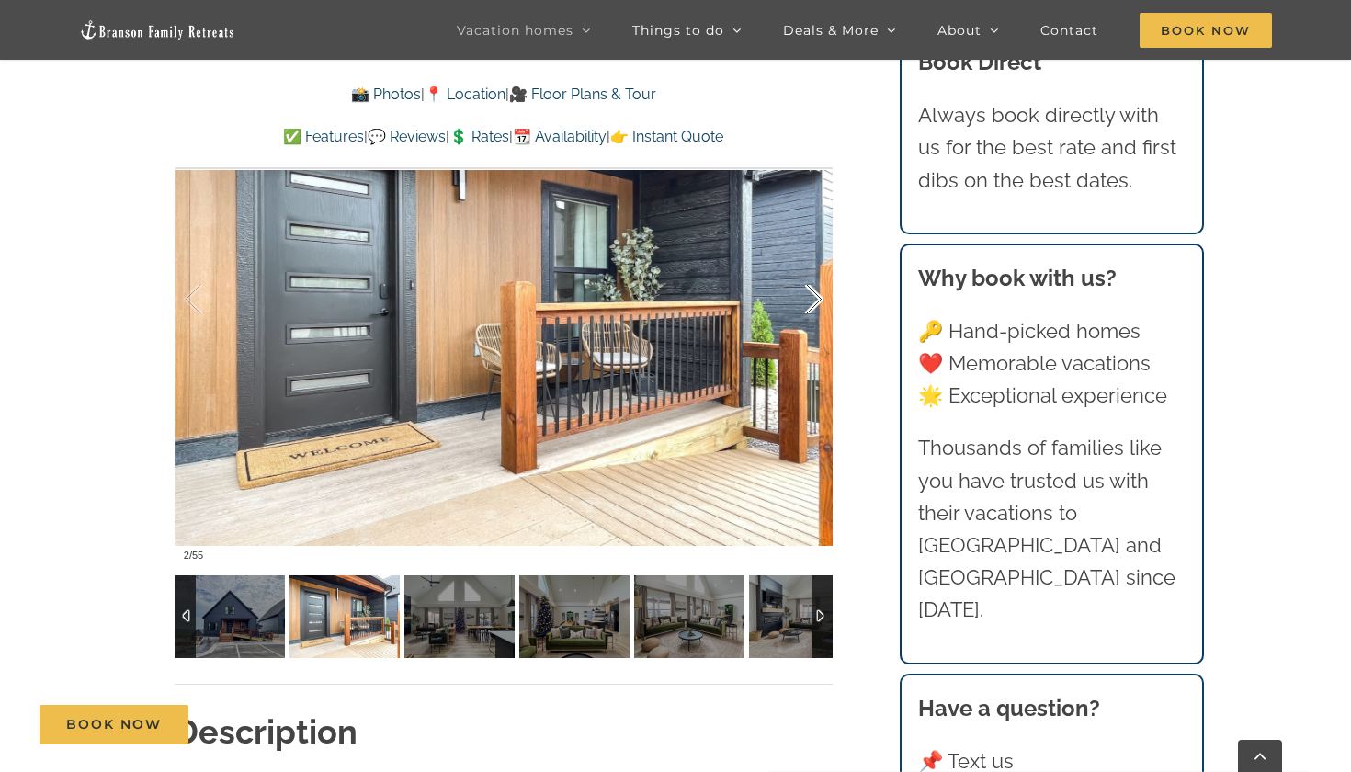
click at [816, 299] on div at bounding box center [795, 300] width 57 height 114
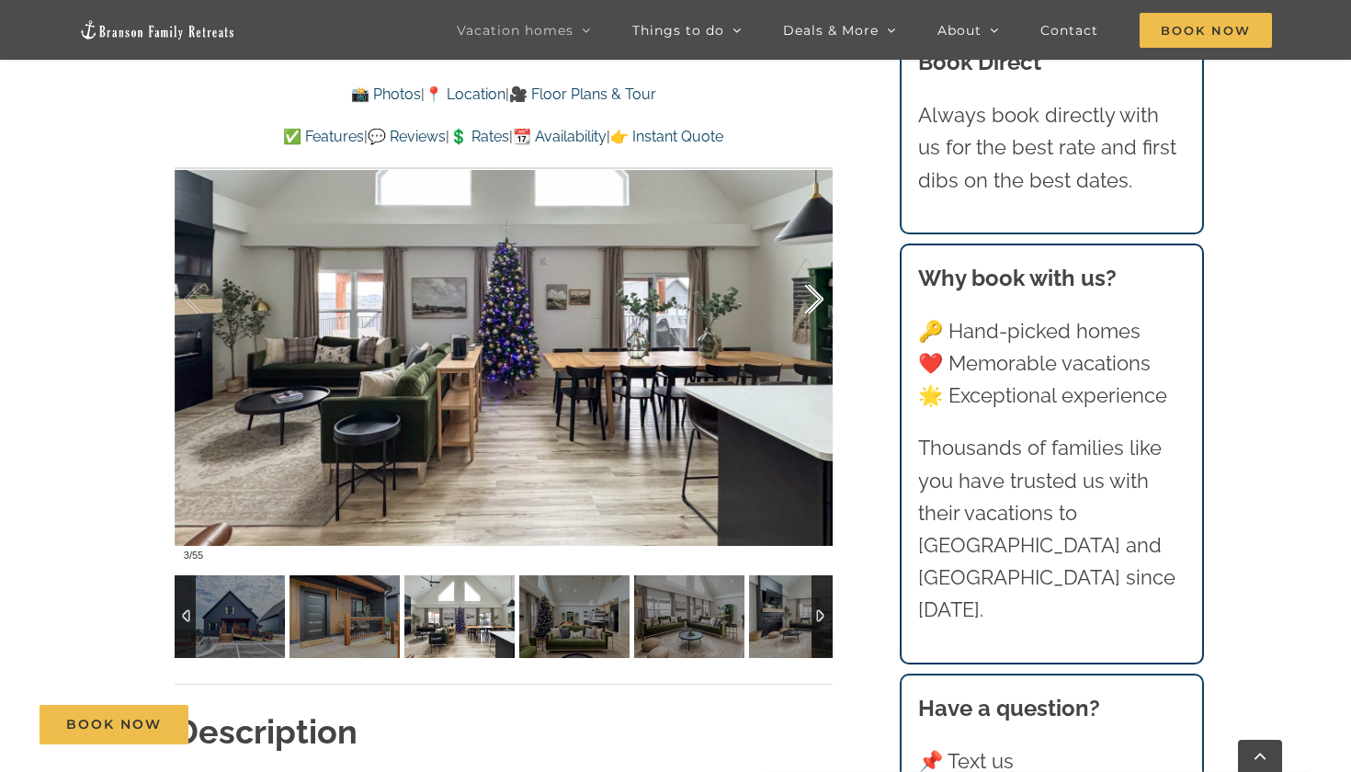
click at [816, 299] on div at bounding box center [795, 300] width 57 height 114
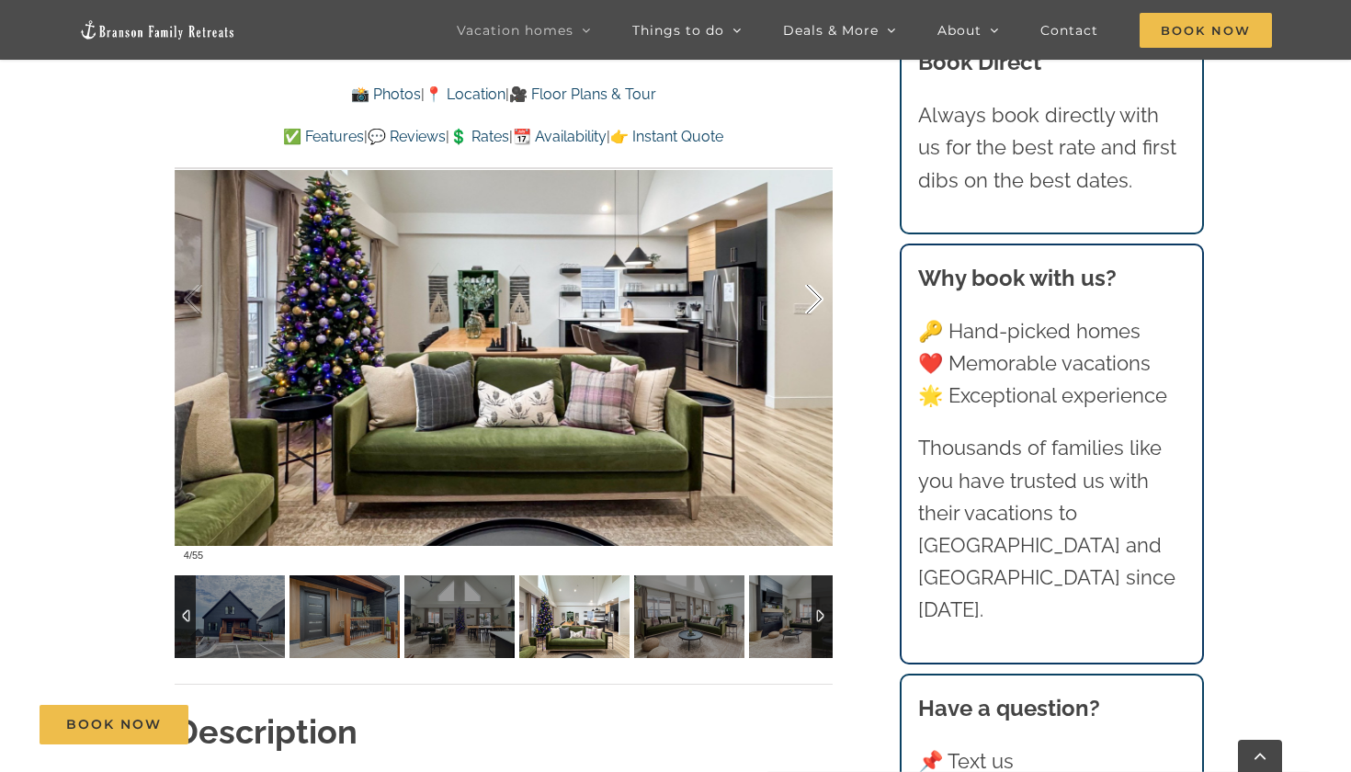
click at [816, 299] on div at bounding box center [795, 300] width 57 height 114
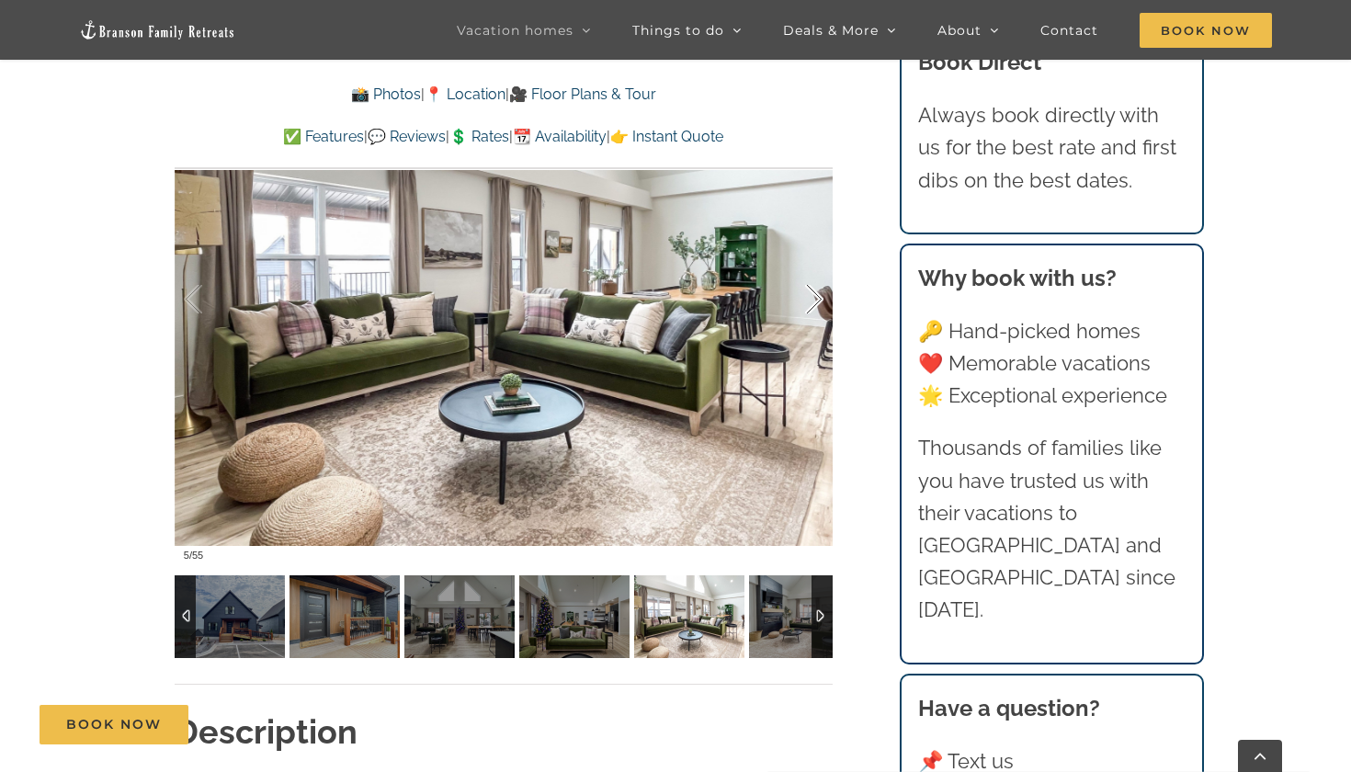
click at [816, 299] on div at bounding box center [795, 300] width 57 height 114
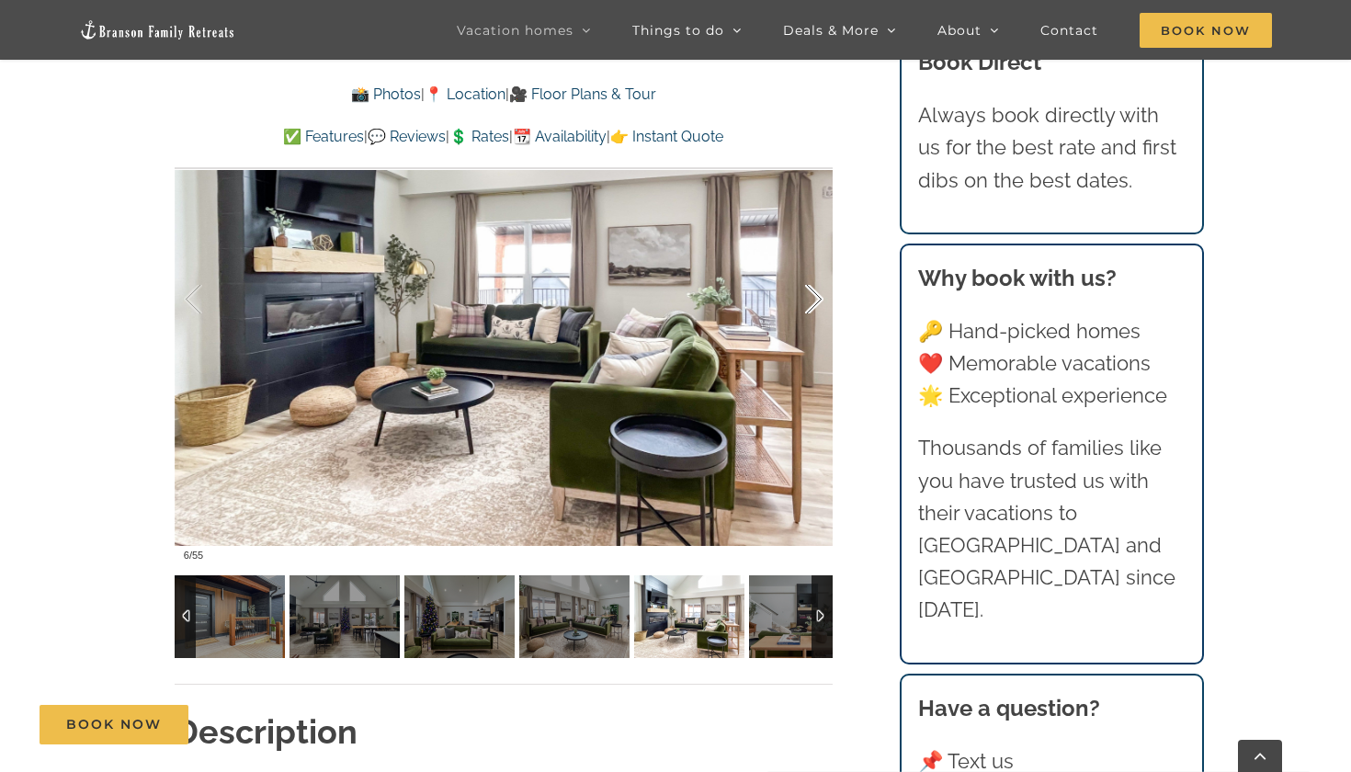
click at [816, 299] on div at bounding box center [795, 300] width 57 height 114
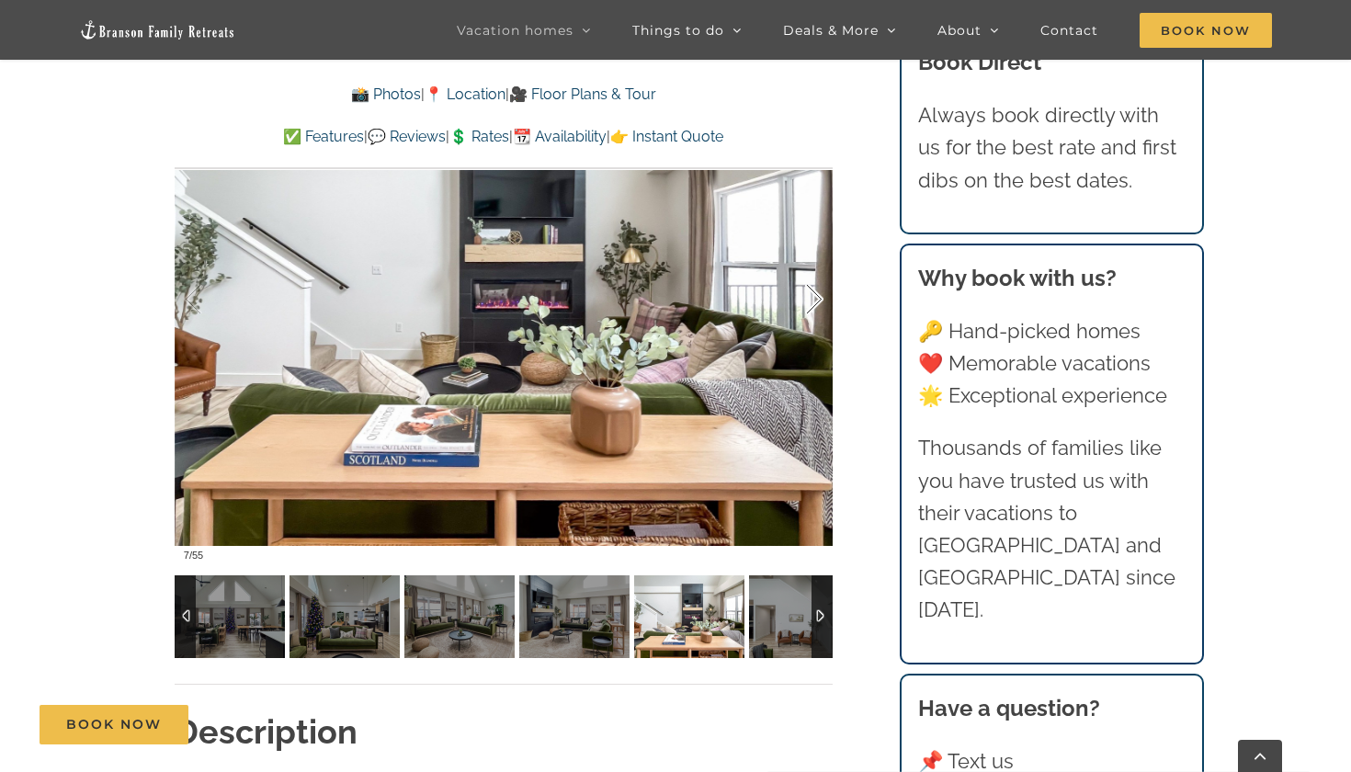
click at [816, 299] on div at bounding box center [795, 300] width 57 height 114
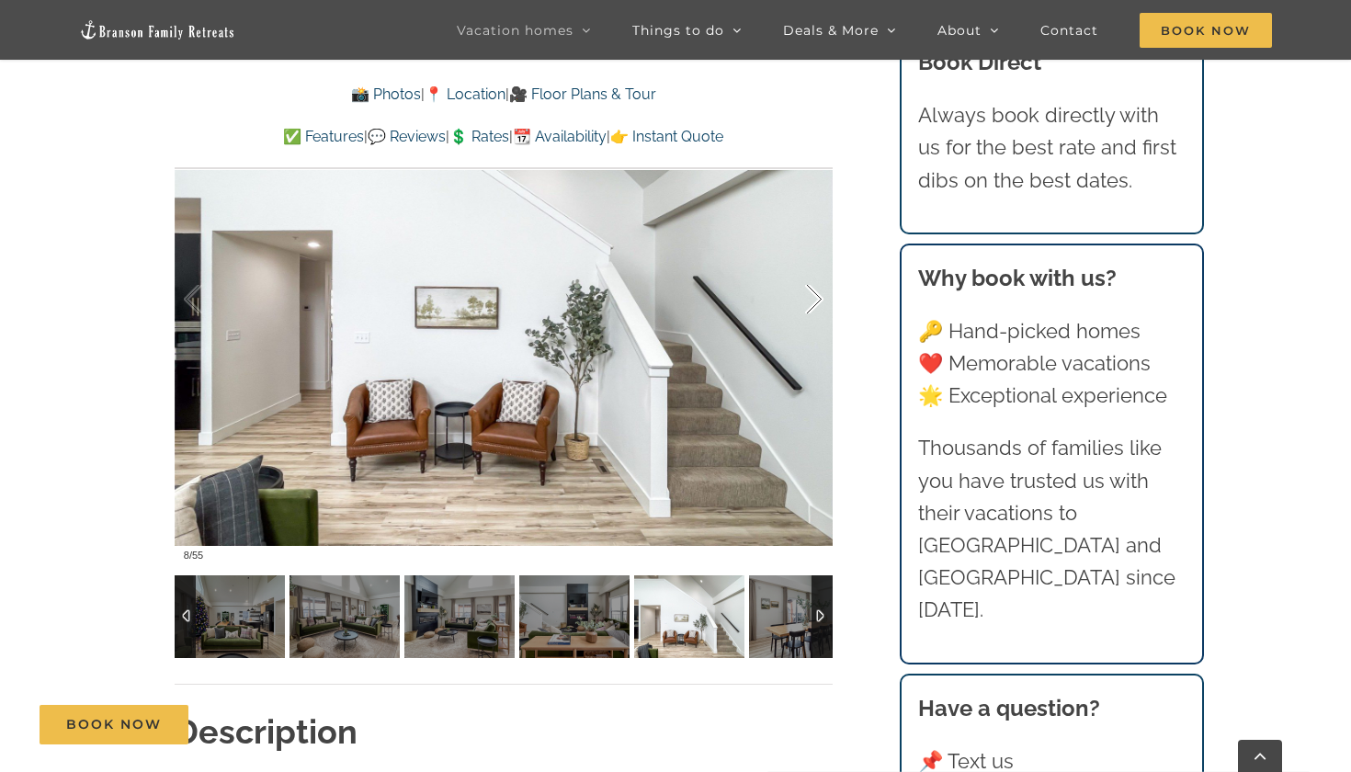
click at [816, 299] on div at bounding box center [795, 300] width 57 height 114
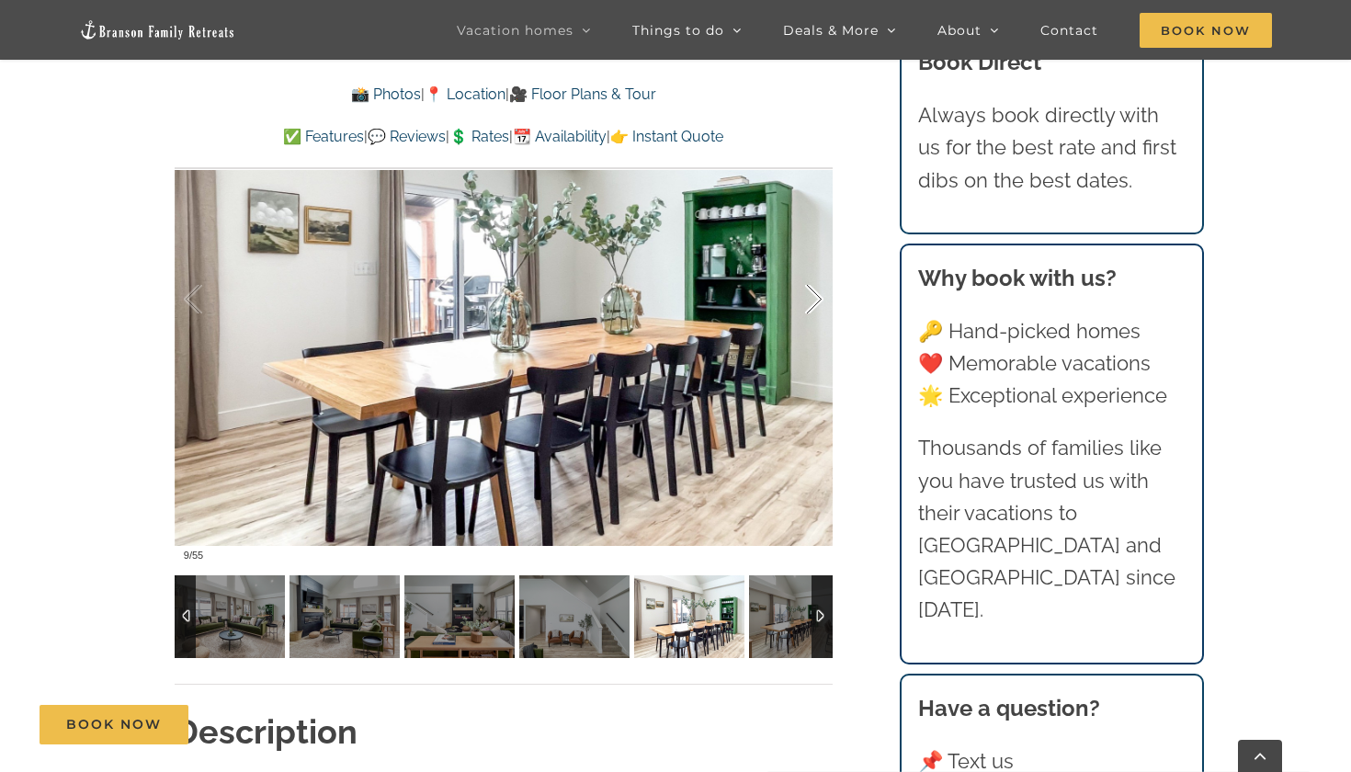
click at [816, 299] on div at bounding box center [795, 300] width 57 height 114
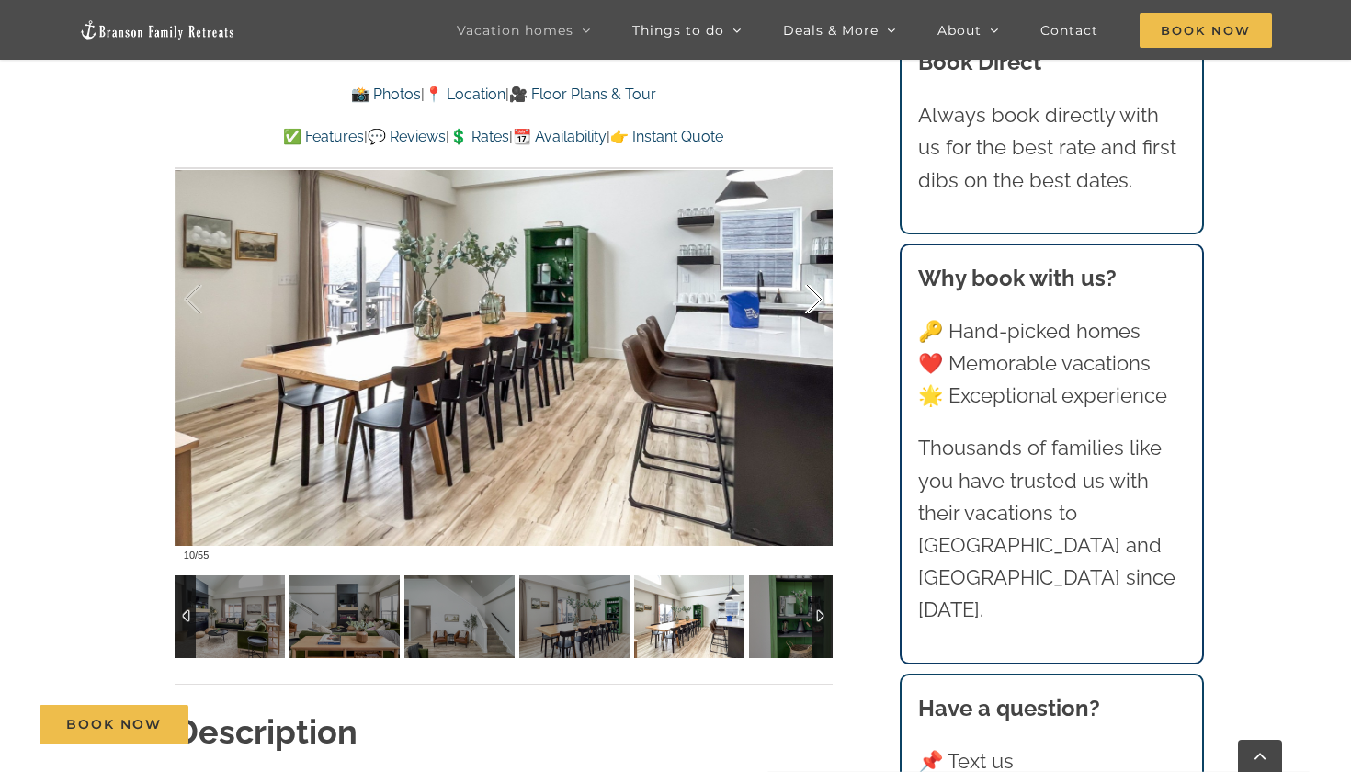
click at [816, 299] on div at bounding box center [795, 300] width 57 height 114
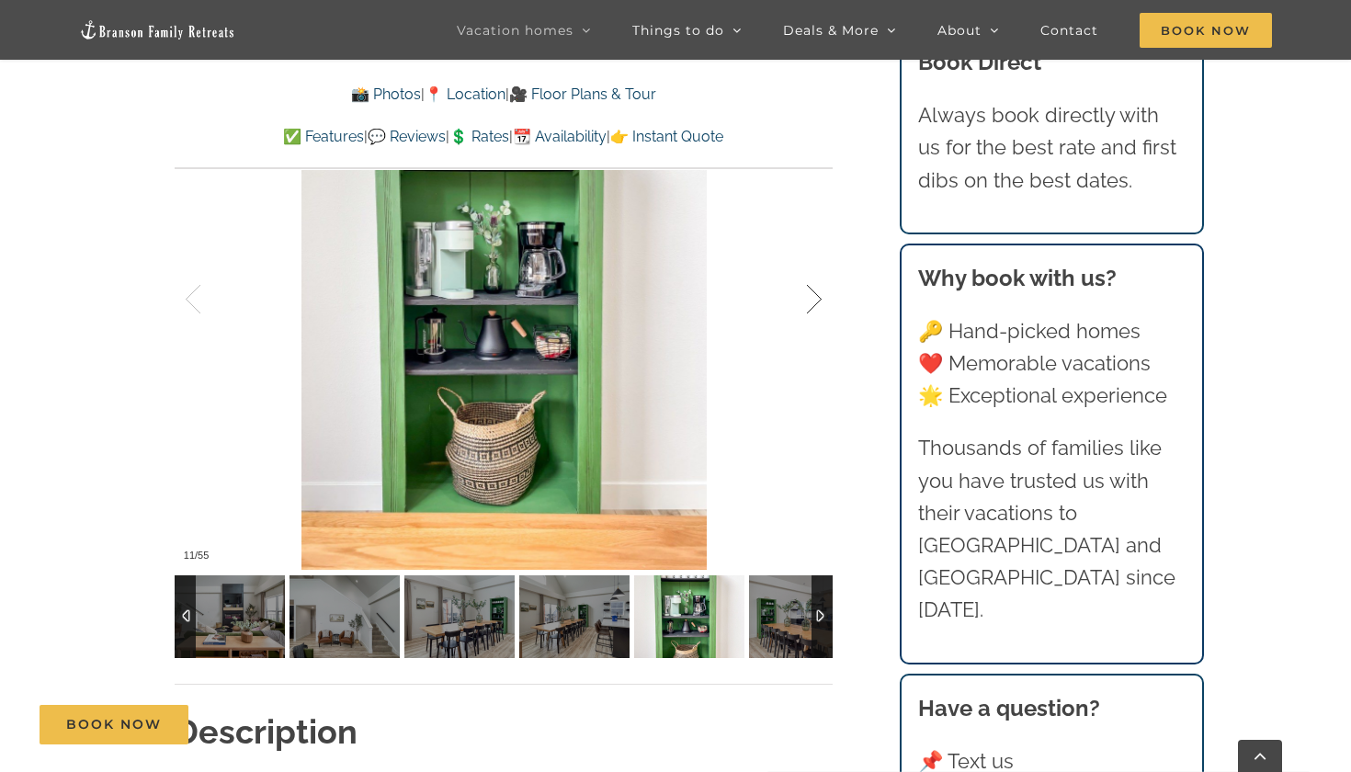
click at [816, 299] on div at bounding box center [795, 300] width 57 height 114
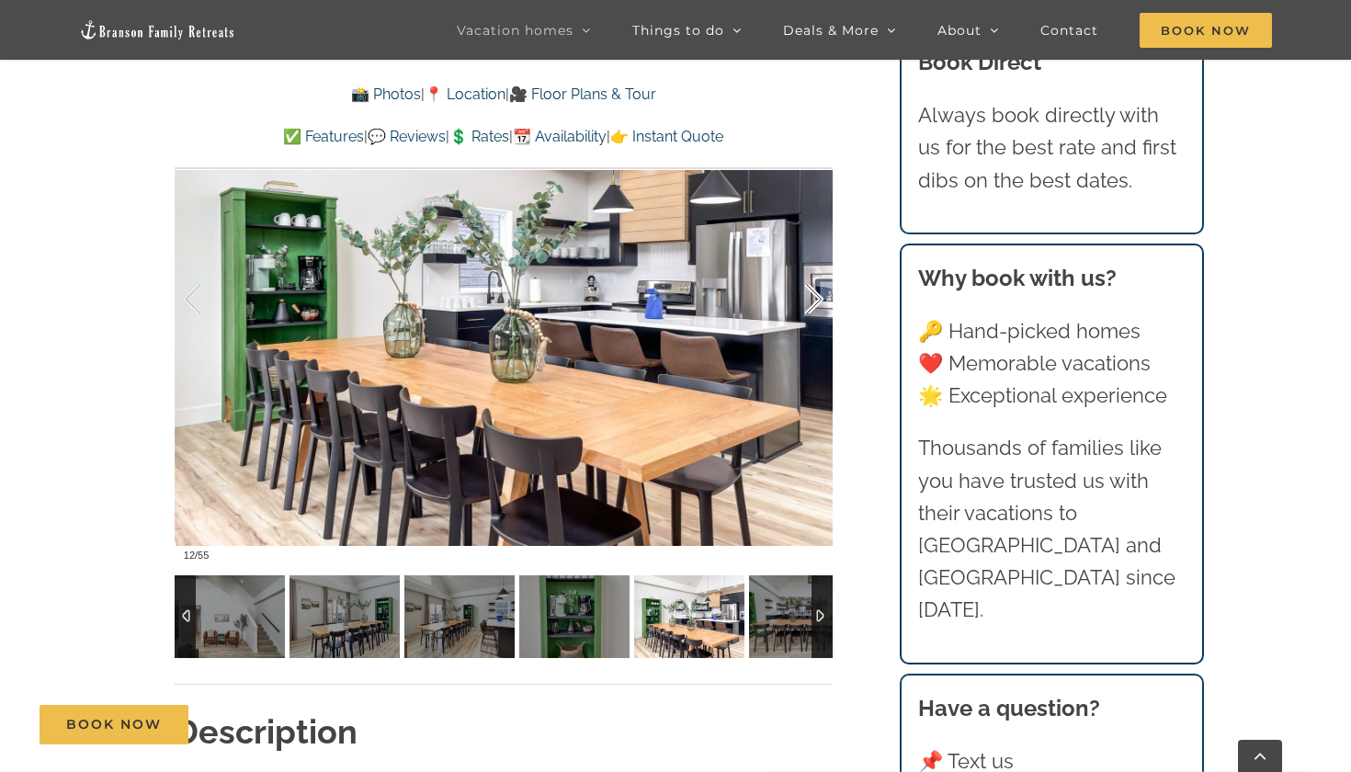
click at [816, 299] on div at bounding box center [795, 300] width 57 height 114
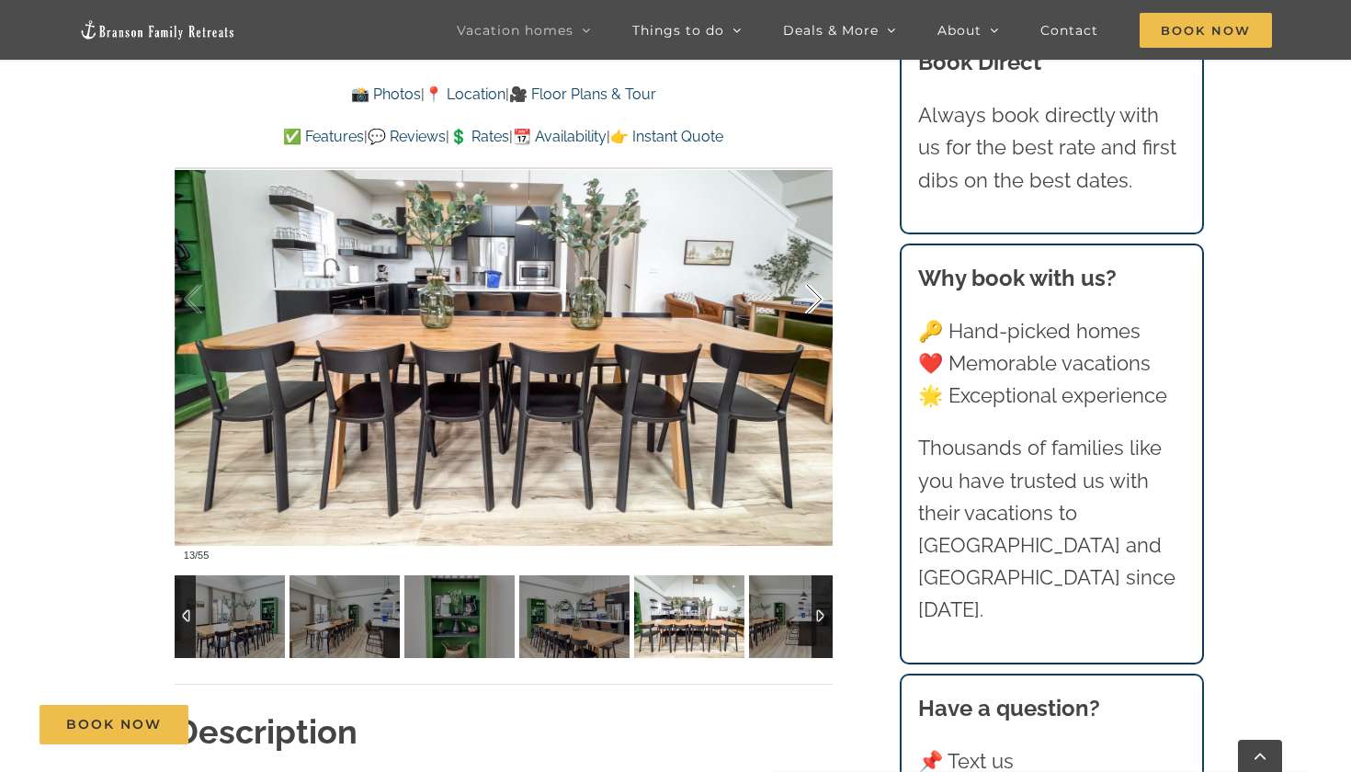
click at [816, 299] on div at bounding box center [795, 300] width 57 height 114
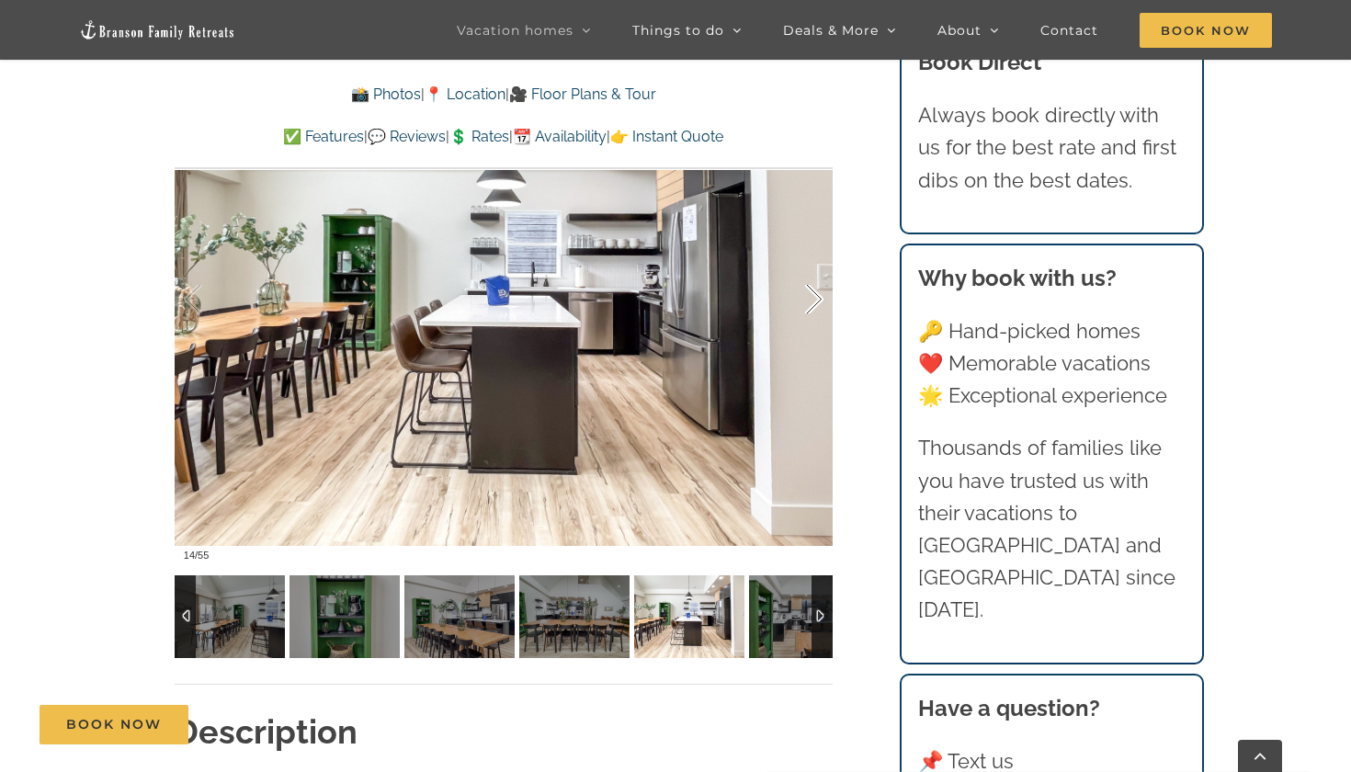
click at [816, 299] on div at bounding box center [795, 300] width 57 height 114
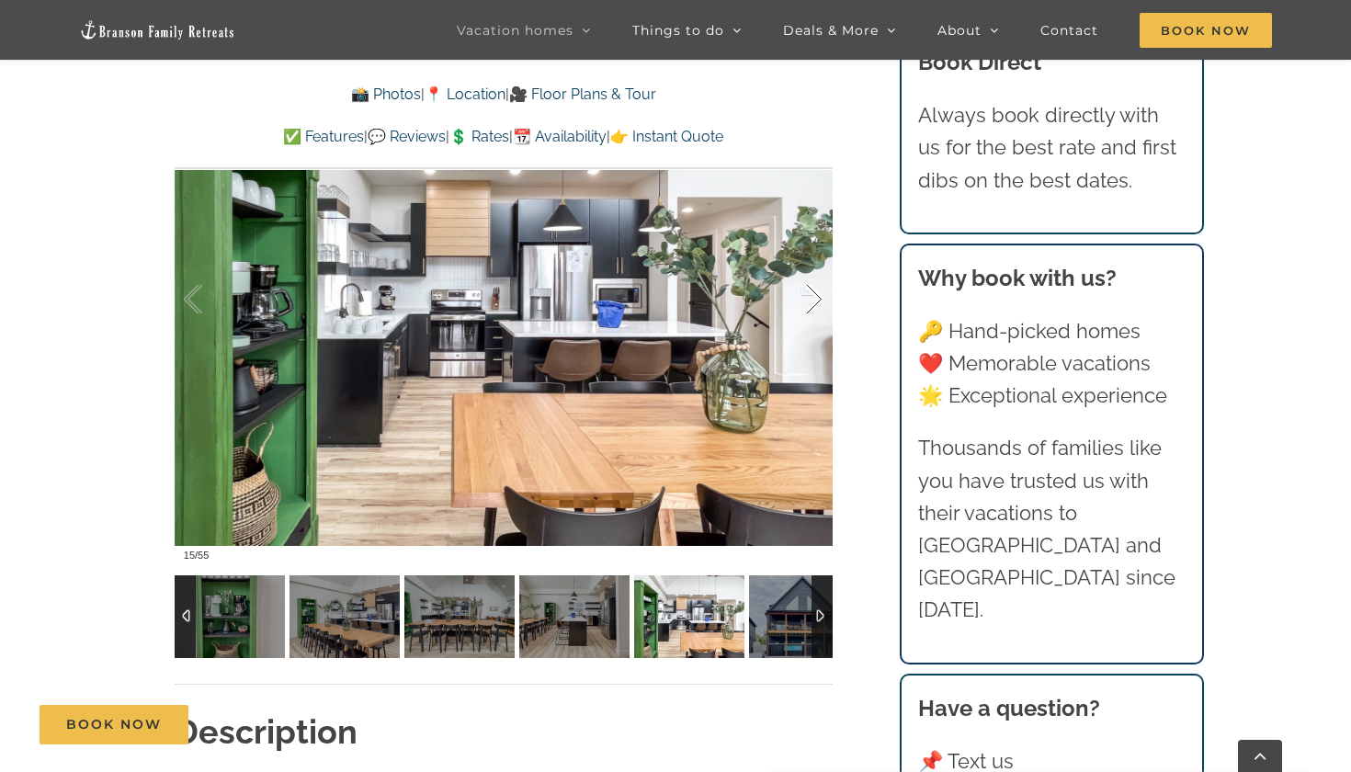
click at [816, 299] on div at bounding box center [795, 300] width 57 height 114
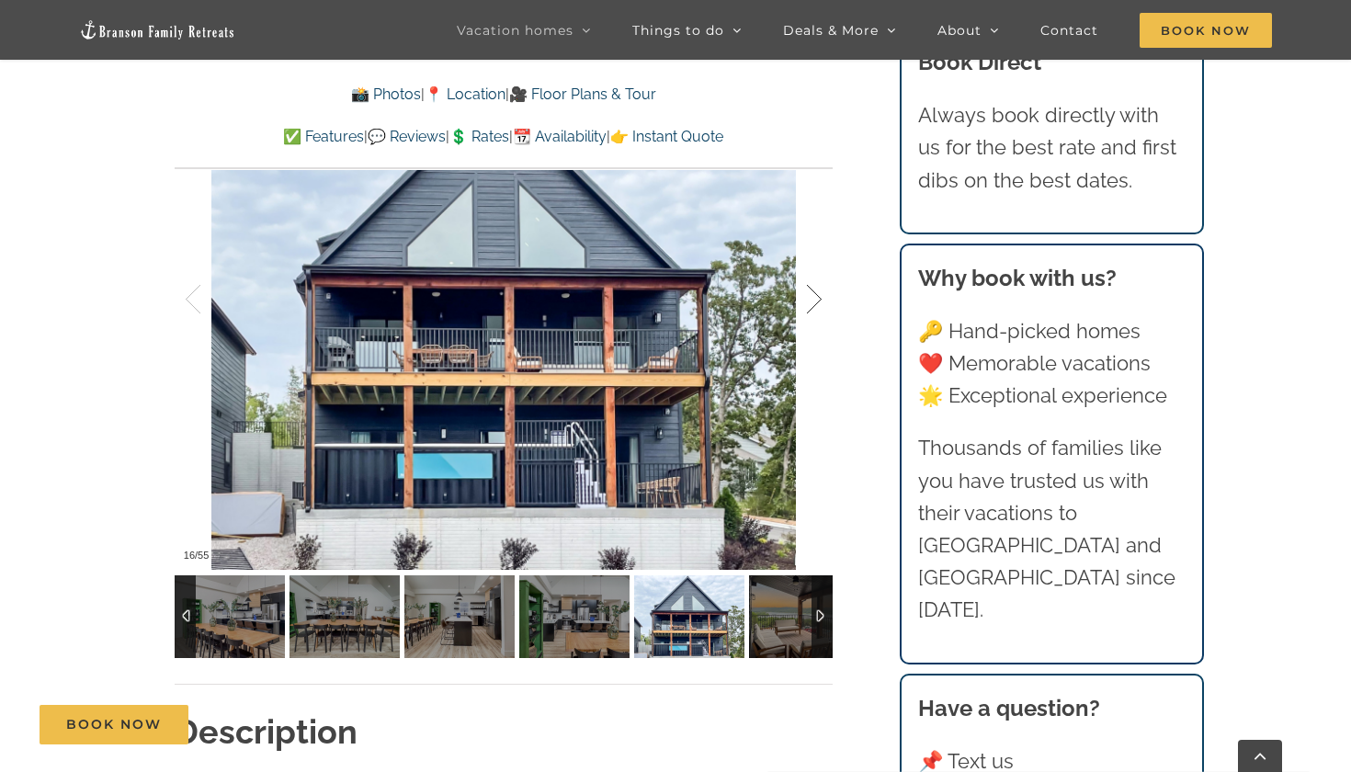
click at [816, 299] on div at bounding box center [795, 300] width 57 height 114
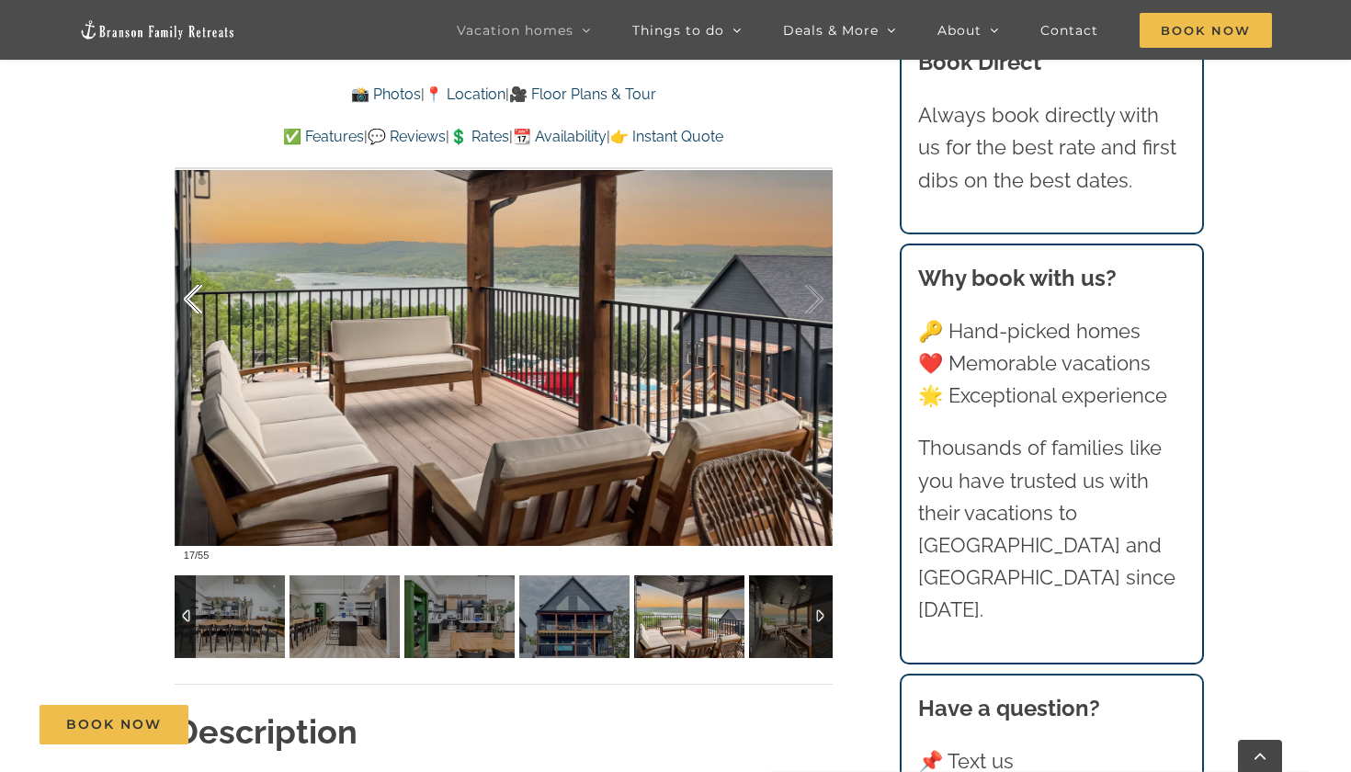
click at [195, 288] on div at bounding box center [212, 300] width 57 height 114
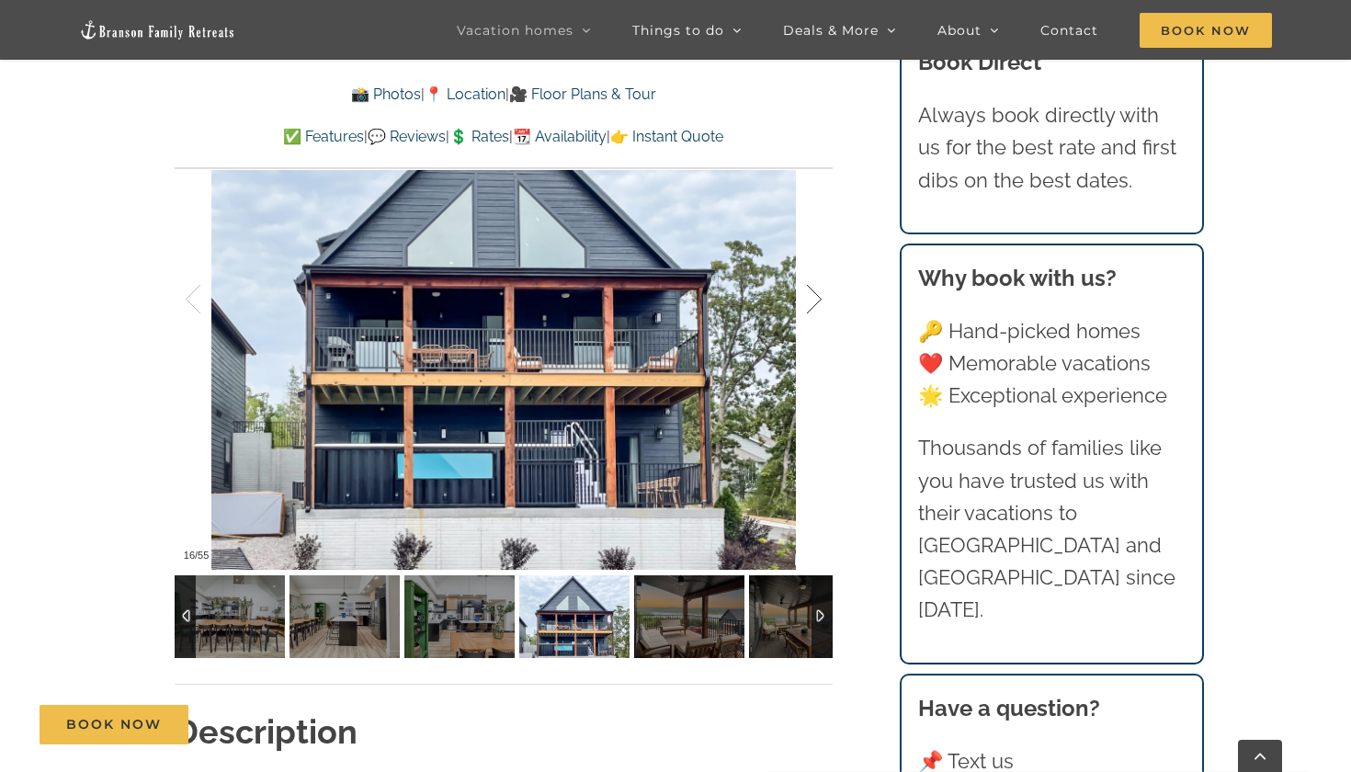
click at [813, 301] on div at bounding box center [795, 300] width 57 height 114
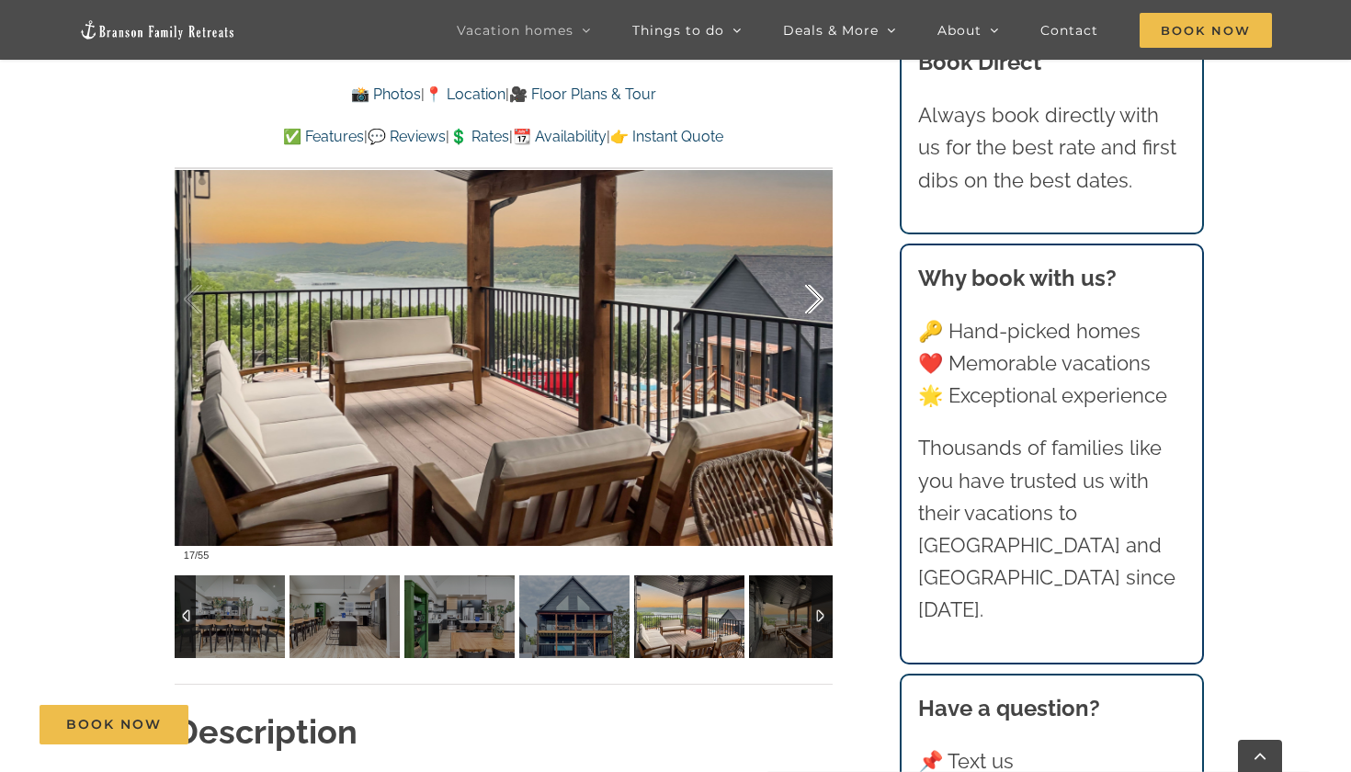
click at [813, 301] on div at bounding box center [795, 300] width 57 height 114
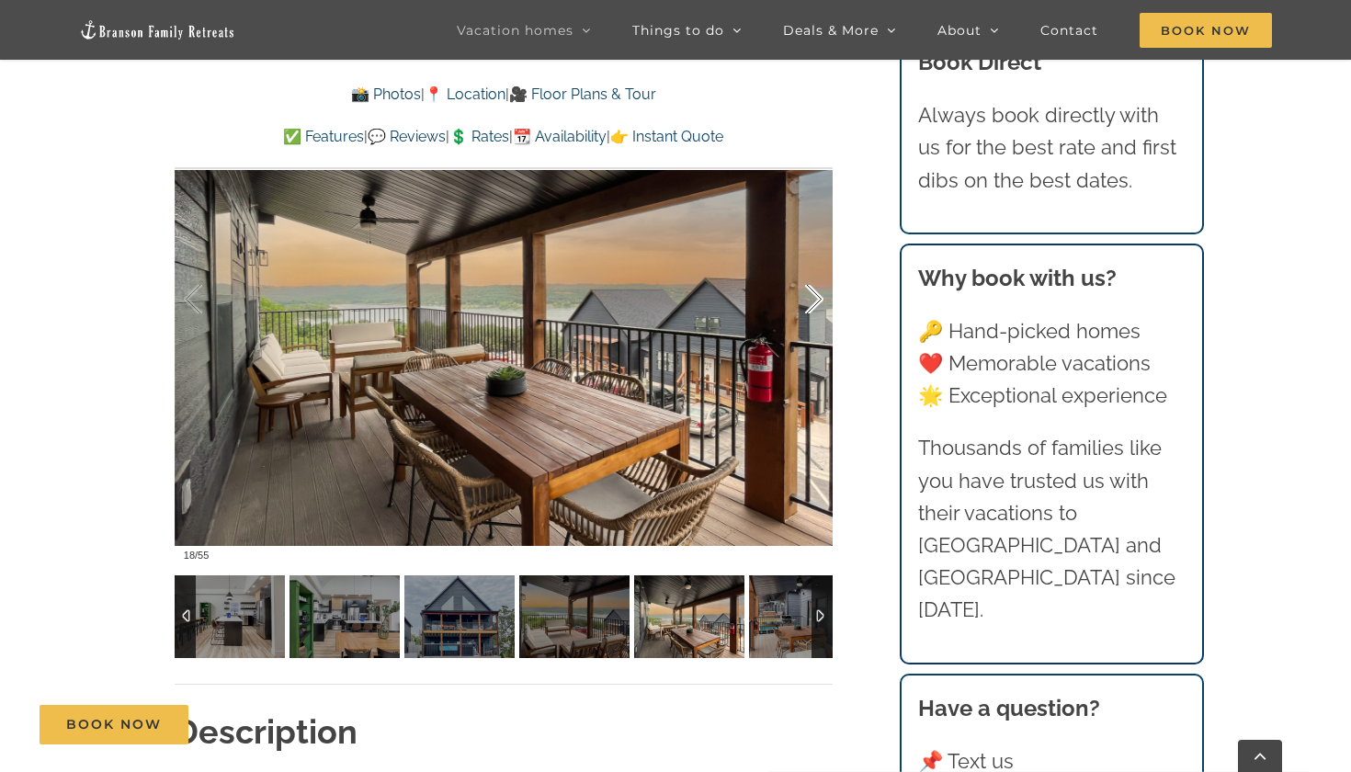
click at [813, 301] on div at bounding box center [795, 300] width 57 height 114
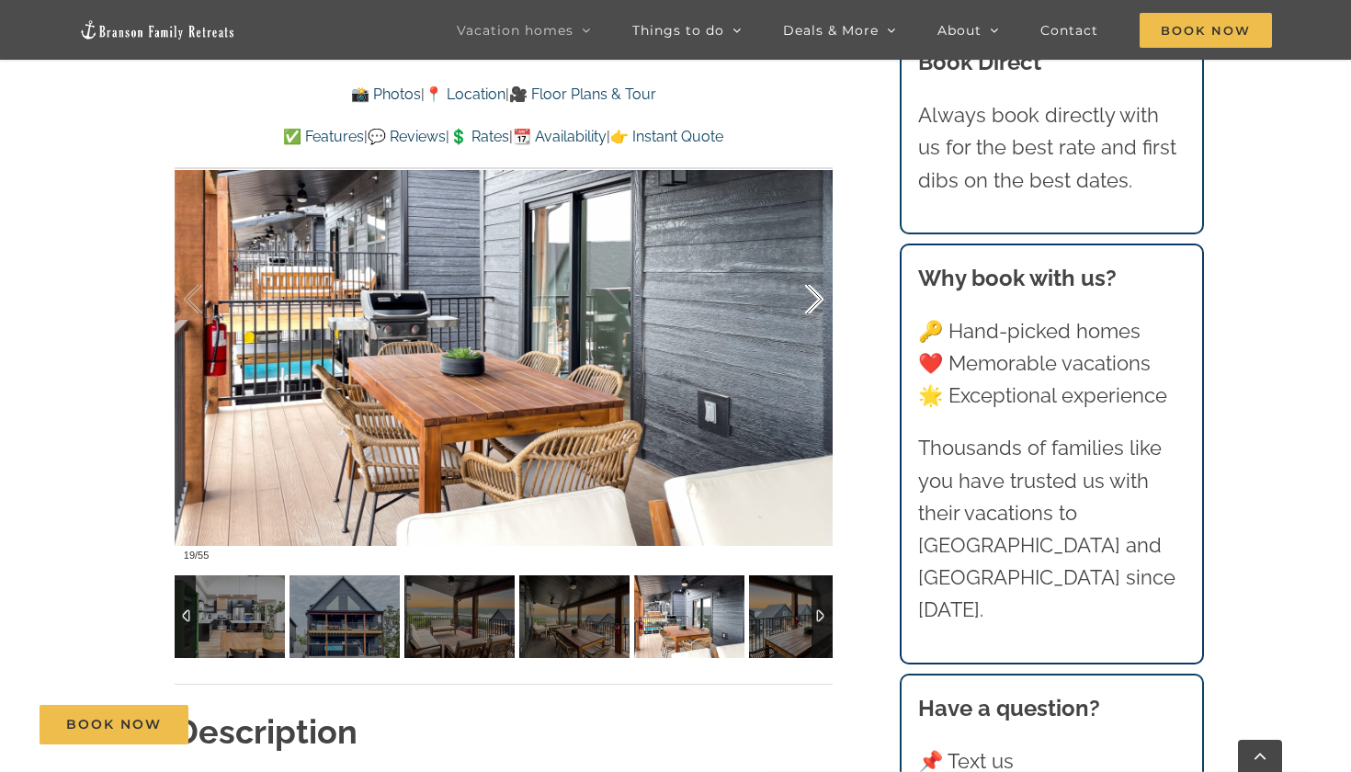
click at [813, 301] on div at bounding box center [795, 300] width 57 height 114
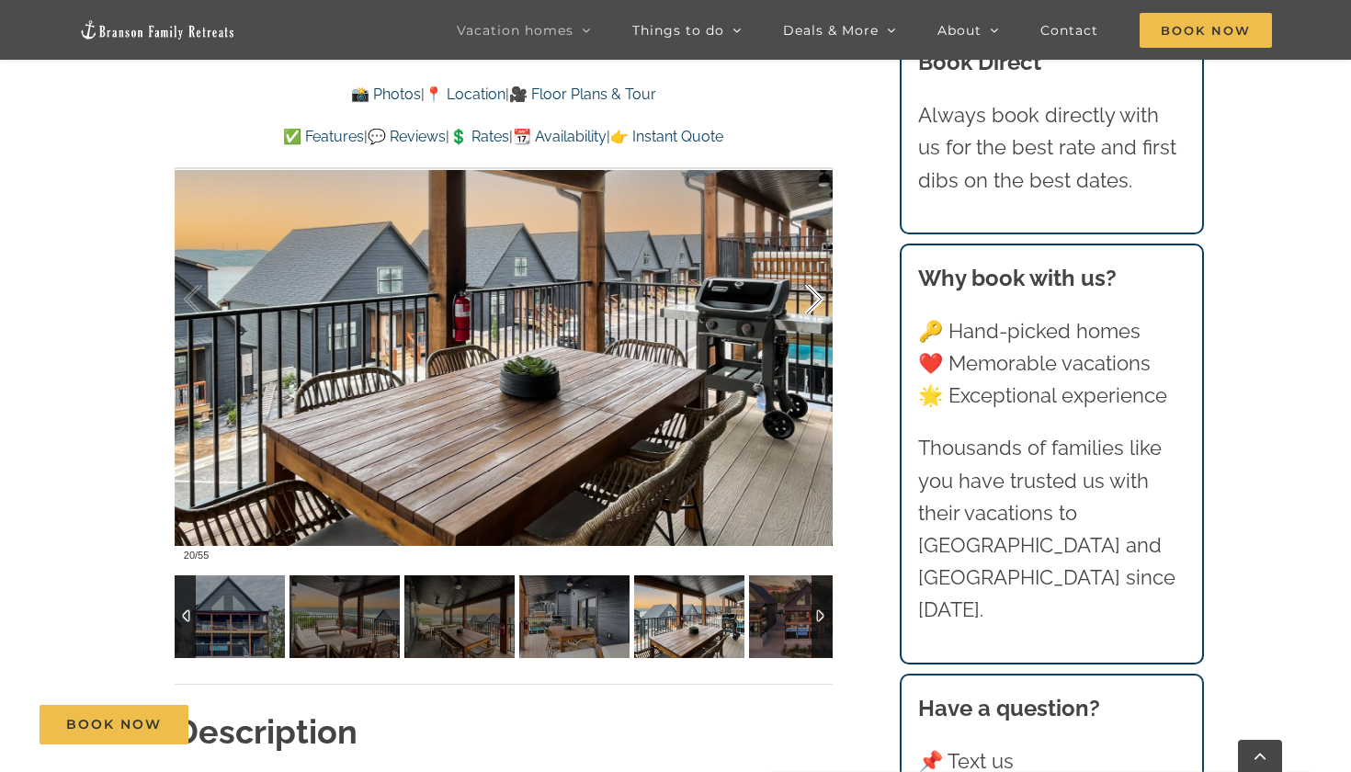
click at [813, 301] on div at bounding box center [795, 300] width 57 height 114
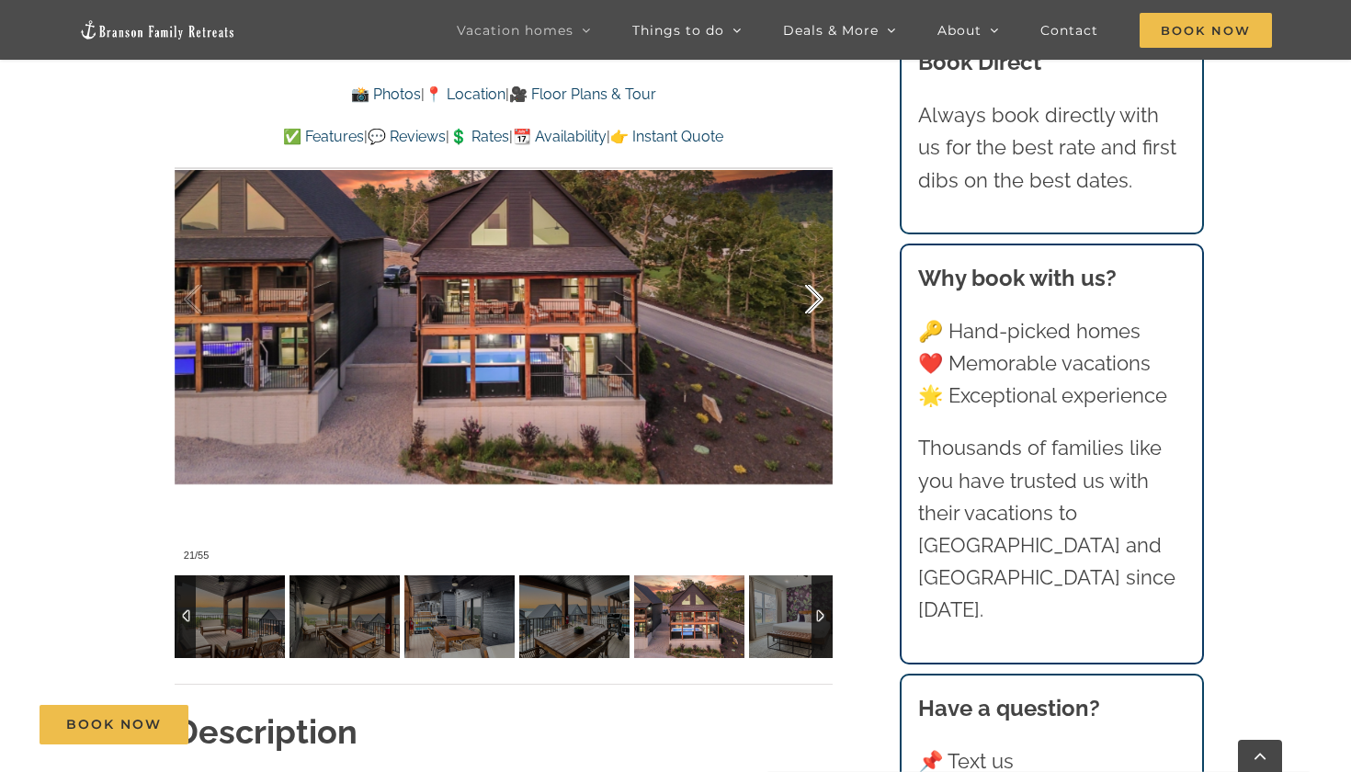
click at [813, 301] on div at bounding box center [795, 300] width 57 height 114
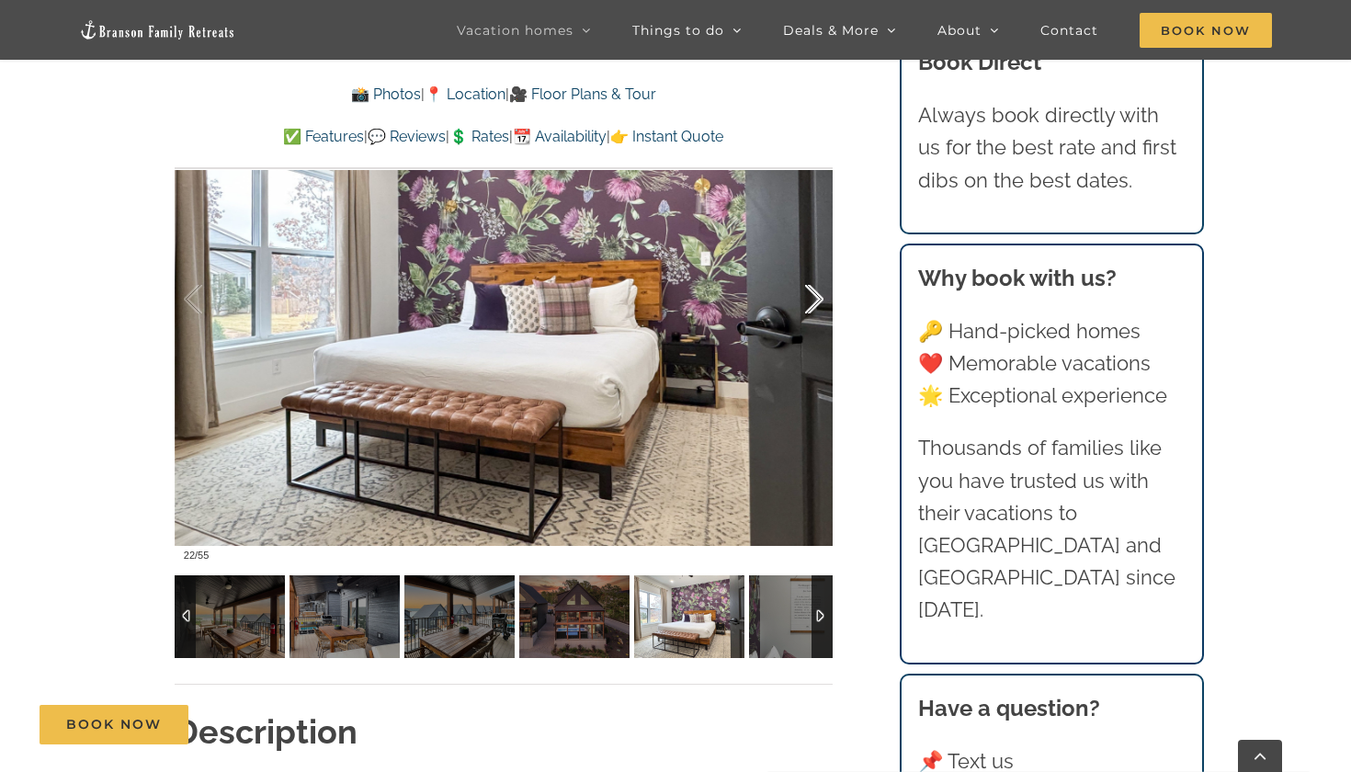
click at [813, 301] on div at bounding box center [795, 300] width 57 height 114
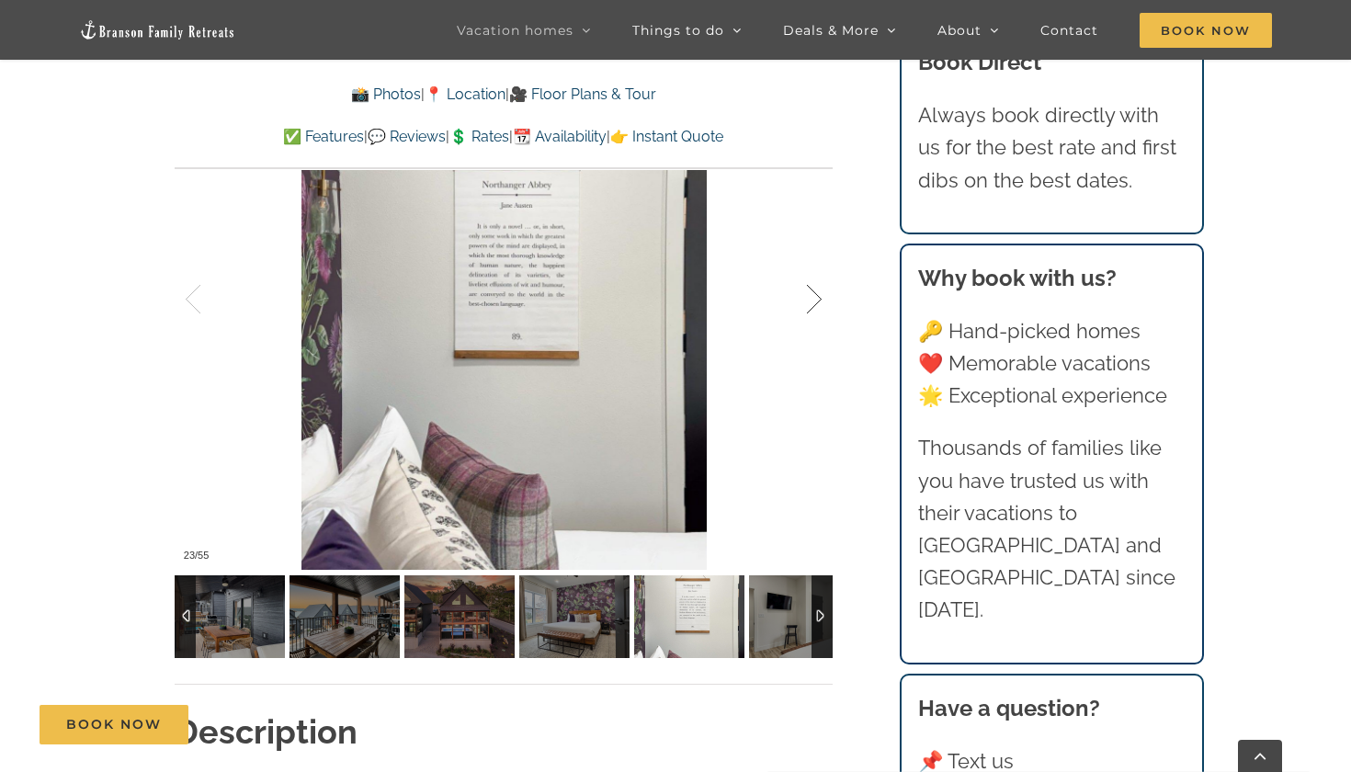
click at [813, 301] on div at bounding box center [795, 300] width 57 height 114
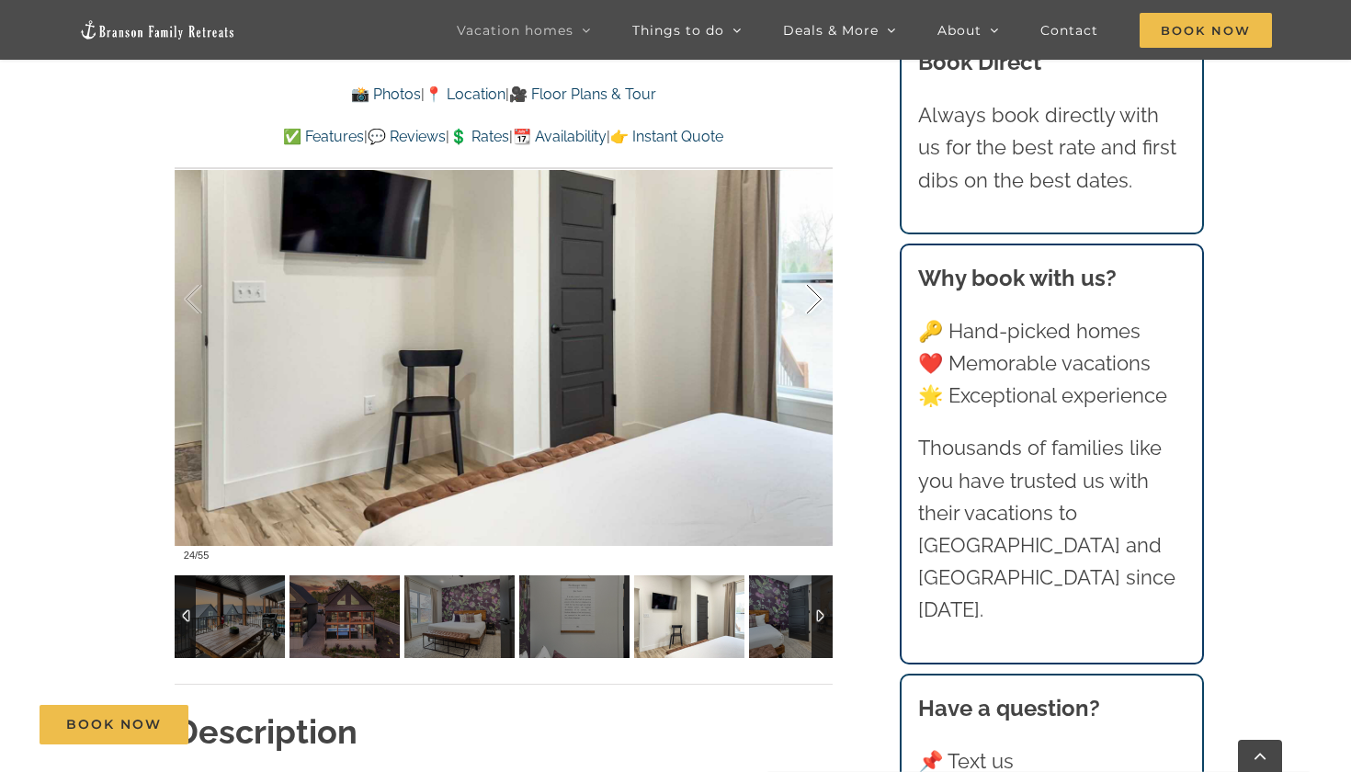
click at [813, 301] on div at bounding box center [795, 300] width 57 height 114
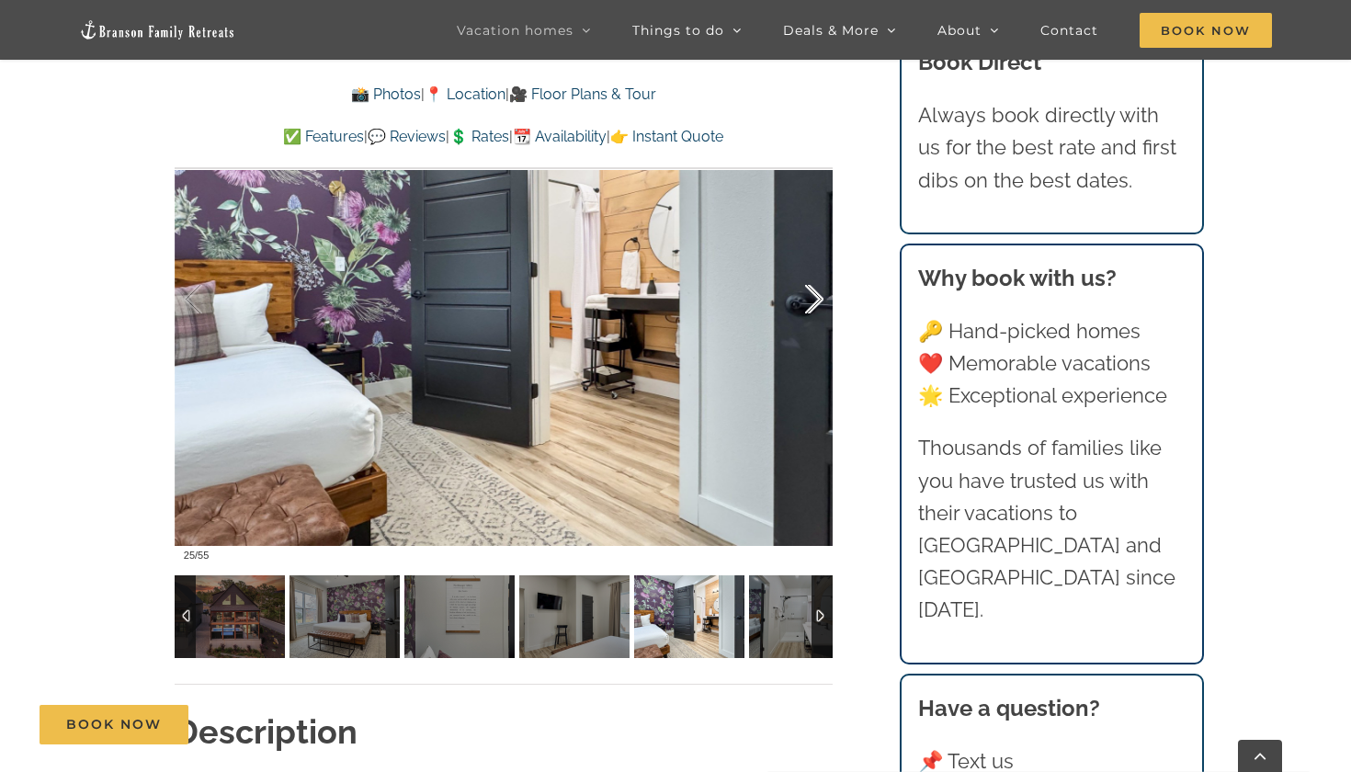
click at [813, 301] on div at bounding box center [795, 300] width 57 height 114
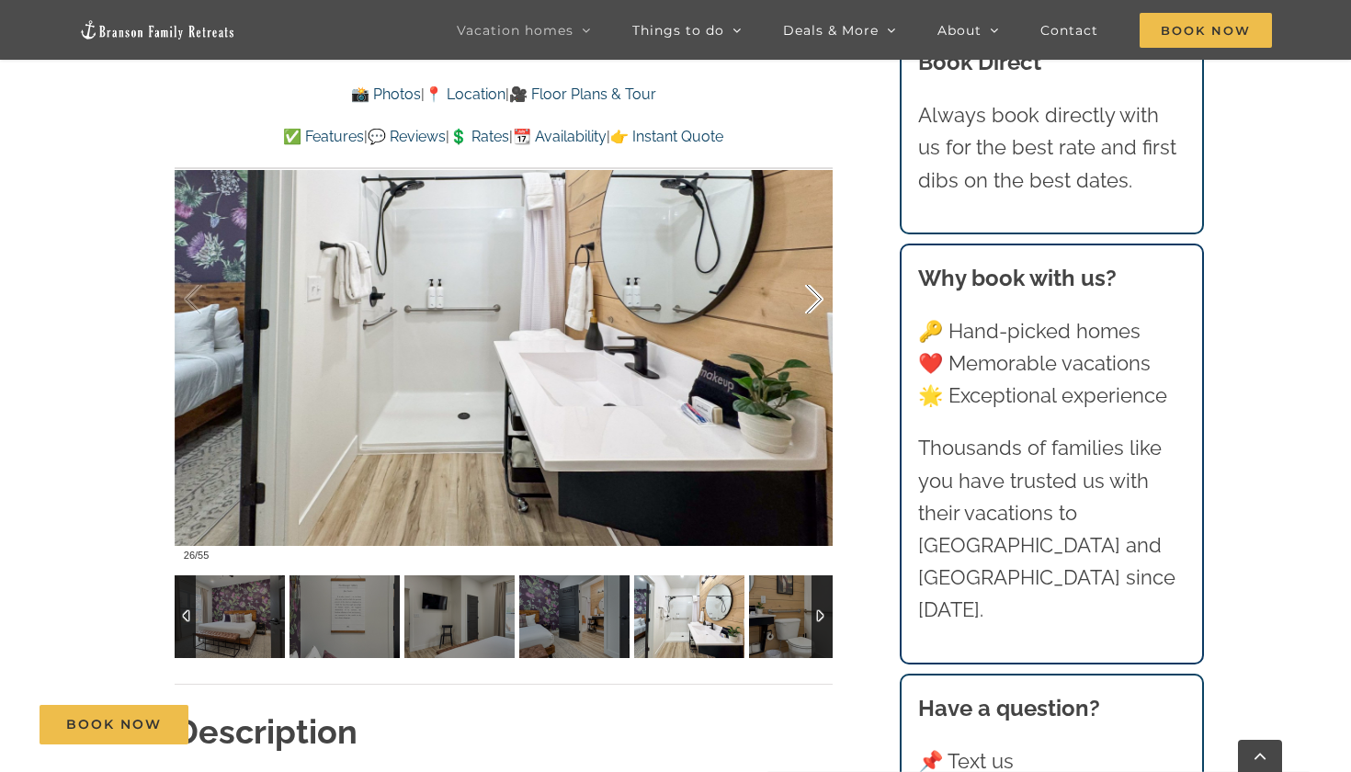
click at [813, 301] on div at bounding box center [795, 300] width 57 height 114
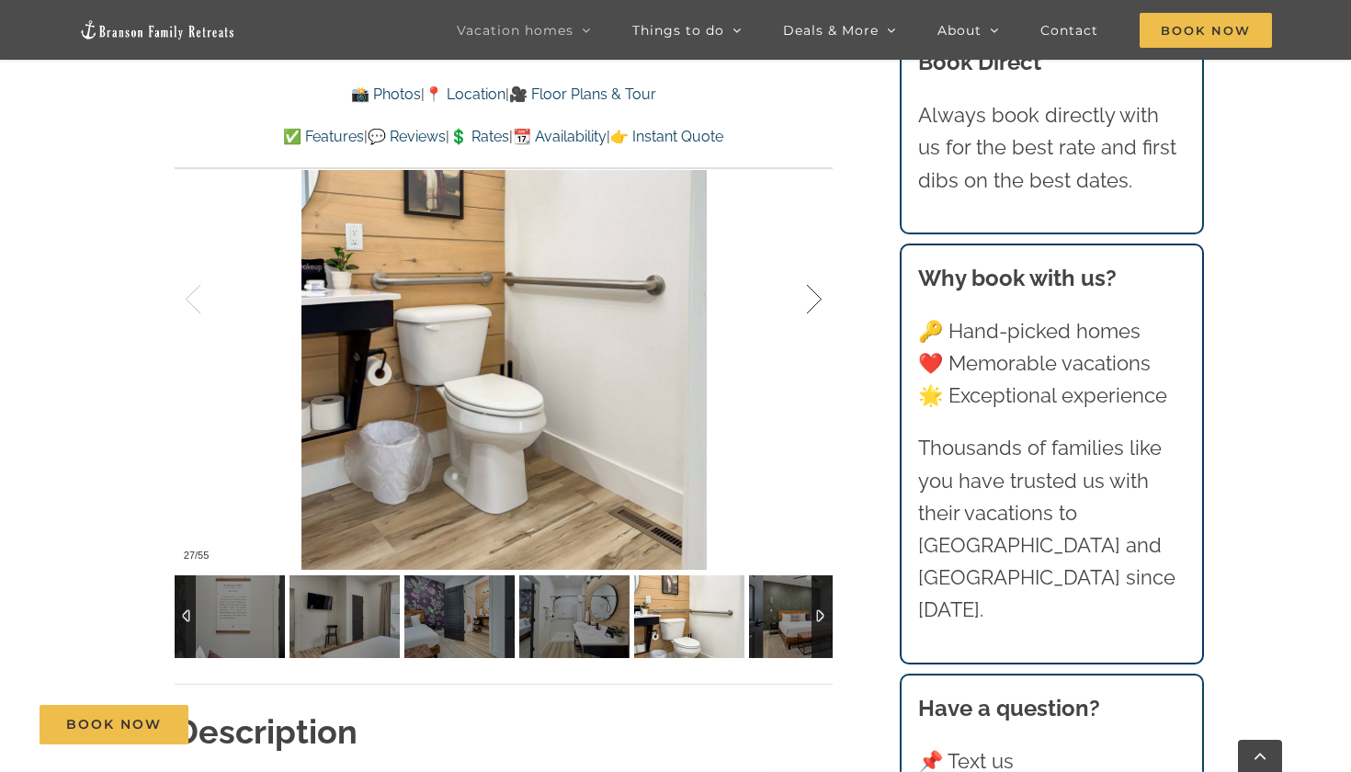
click at [813, 301] on div at bounding box center [795, 300] width 57 height 114
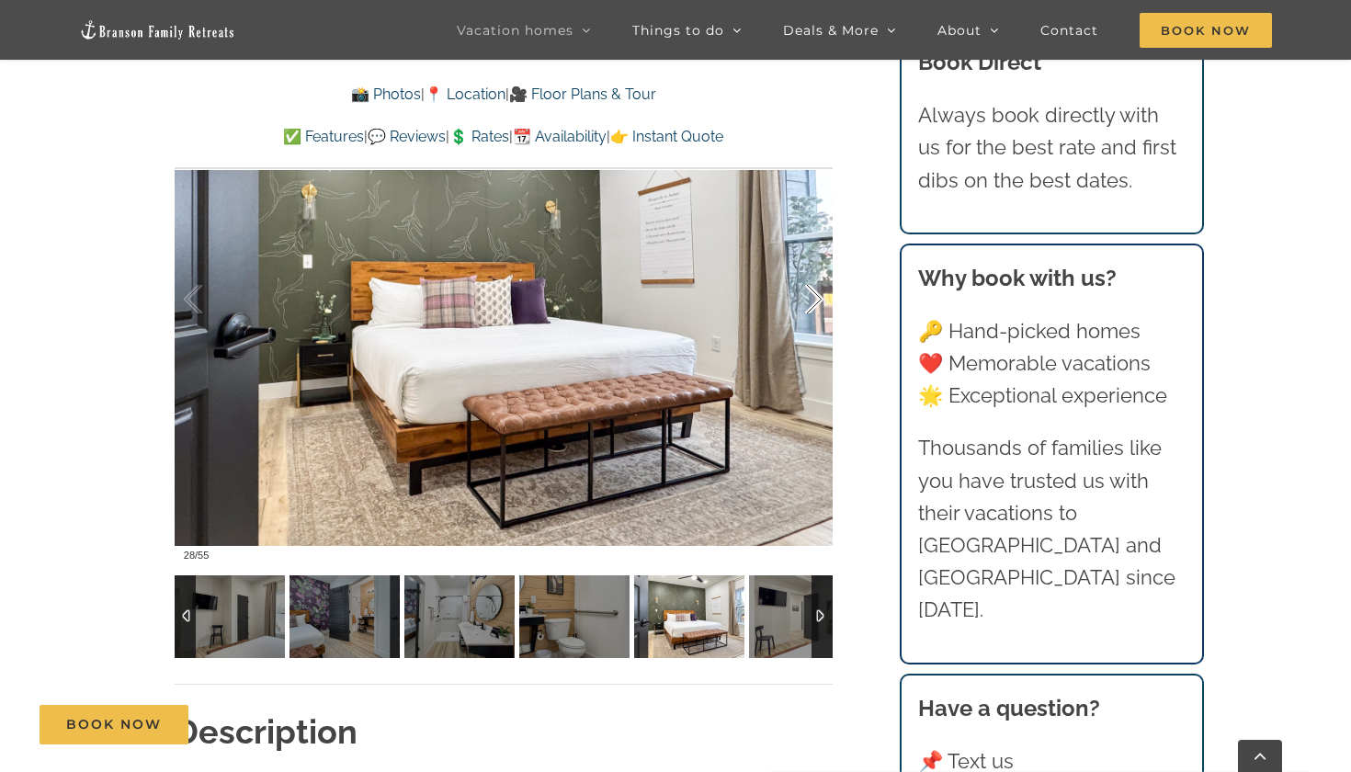
click at [813, 301] on div at bounding box center [795, 300] width 57 height 114
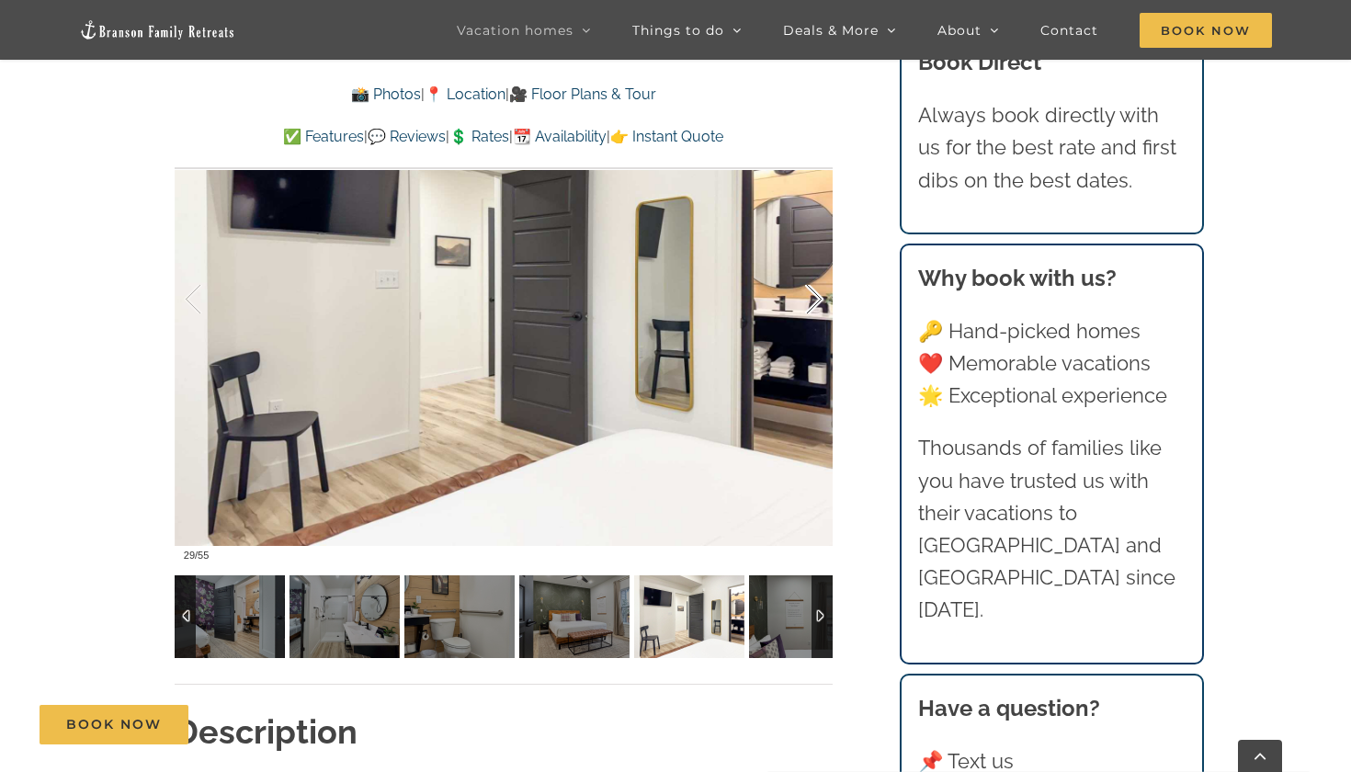
click at [813, 301] on div at bounding box center [795, 300] width 57 height 114
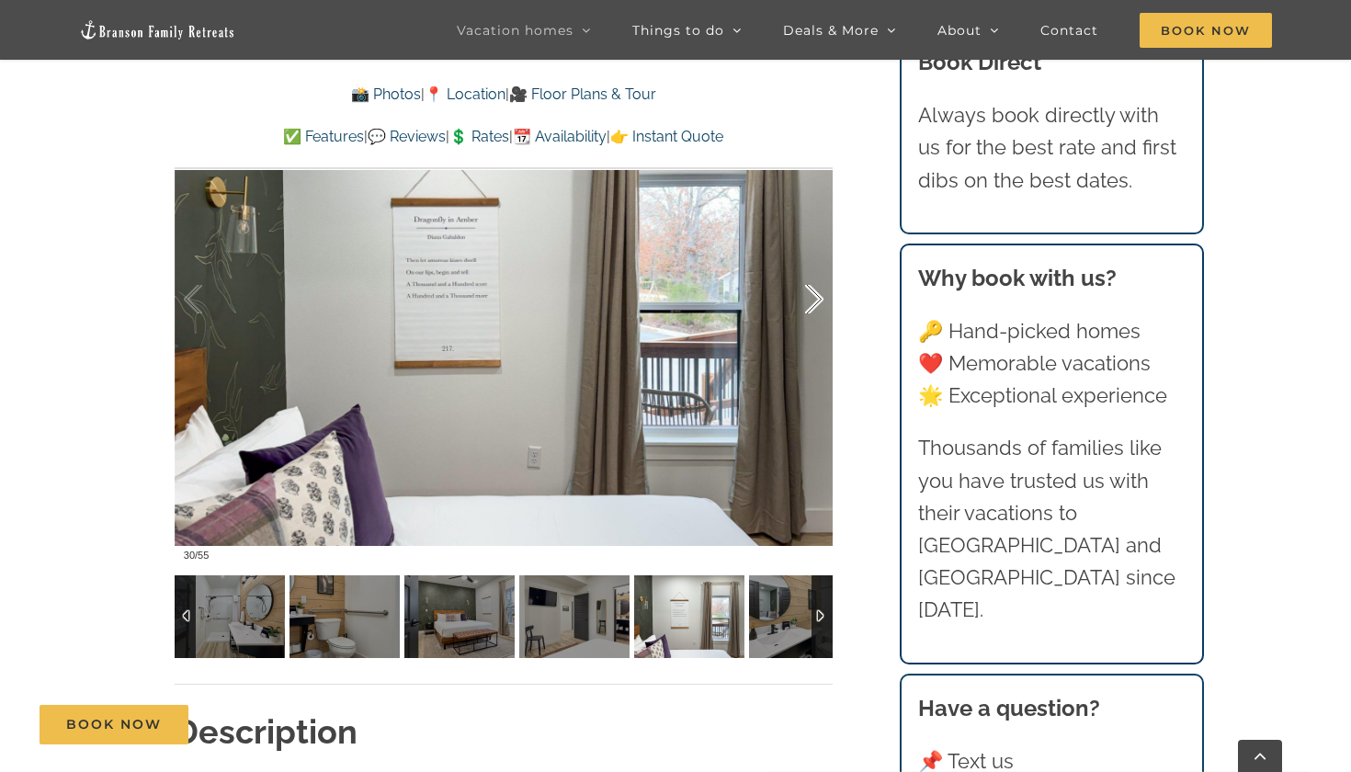
click at [813, 301] on div at bounding box center [795, 300] width 57 height 114
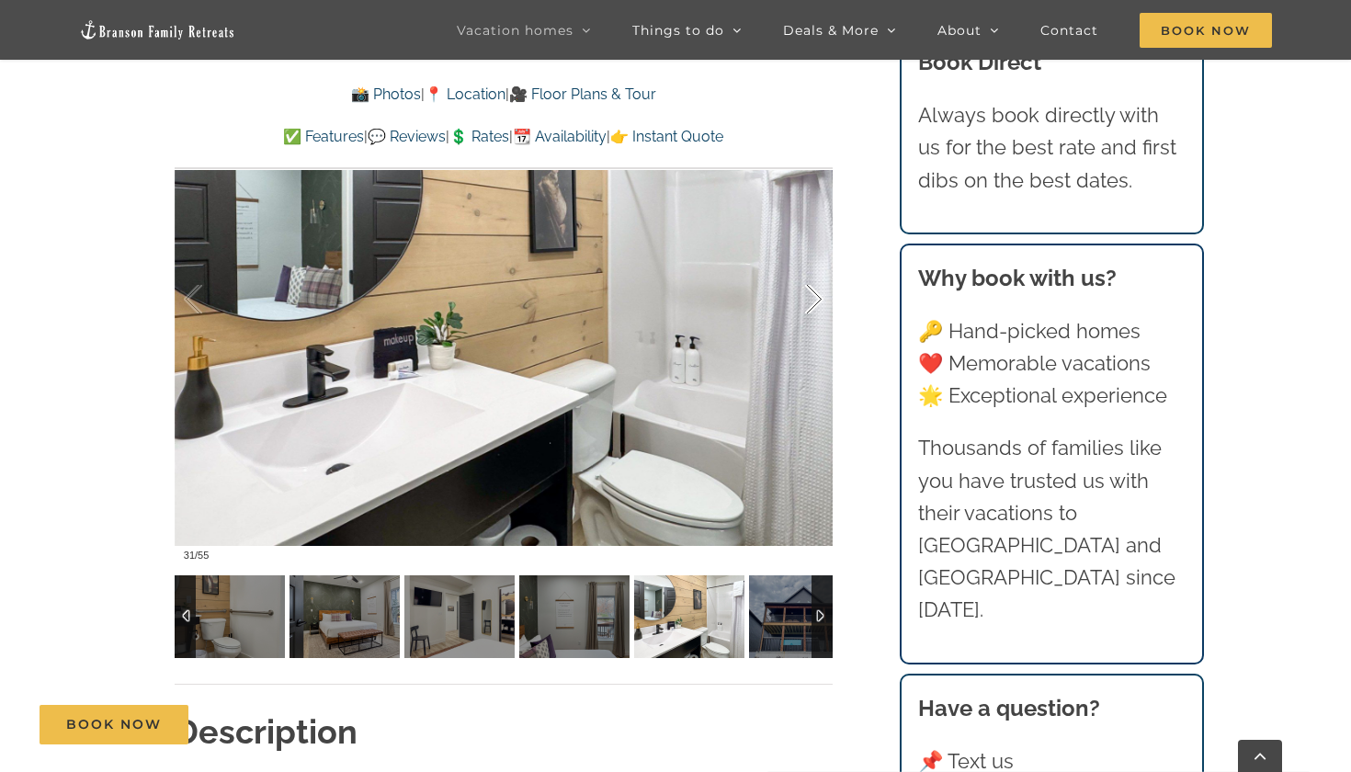
click at [813, 301] on div at bounding box center [795, 300] width 57 height 114
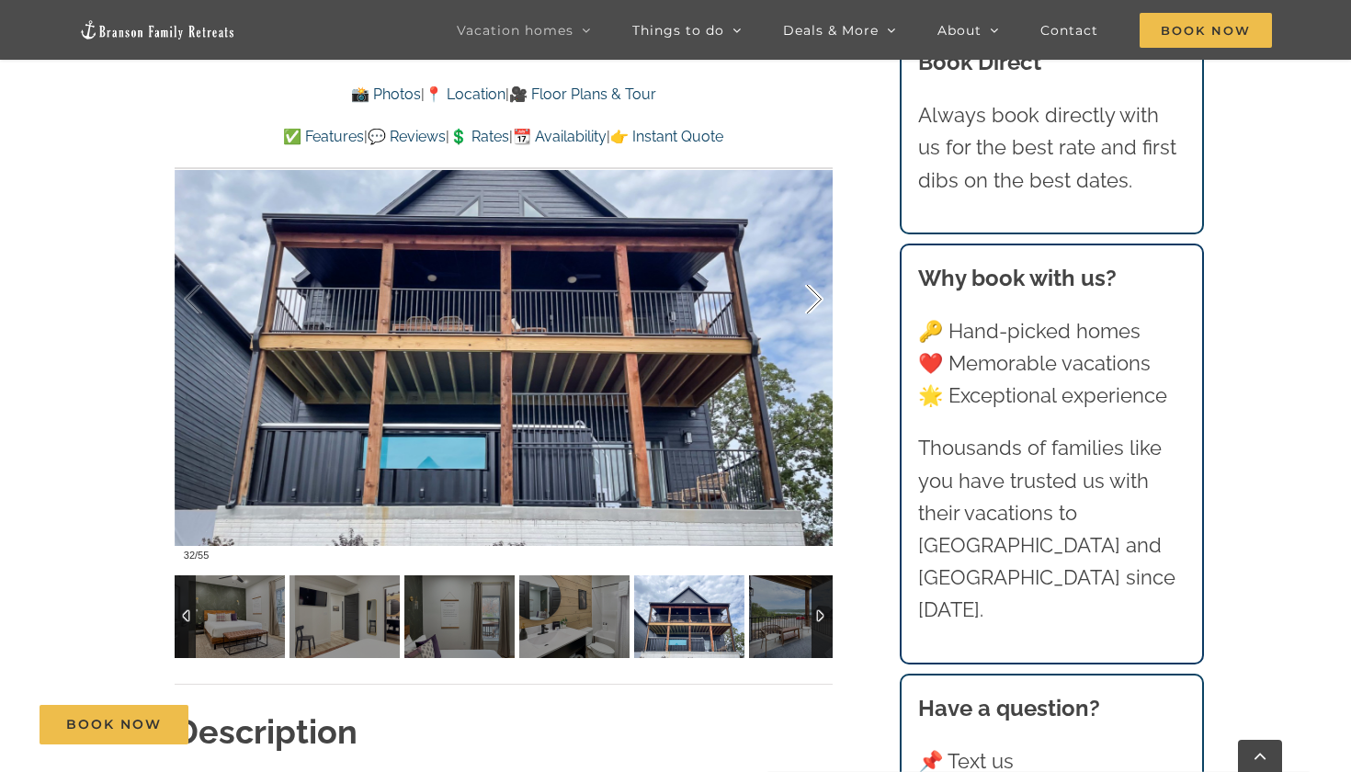
click at [813, 301] on div at bounding box center [795, 300] width 57 height 114
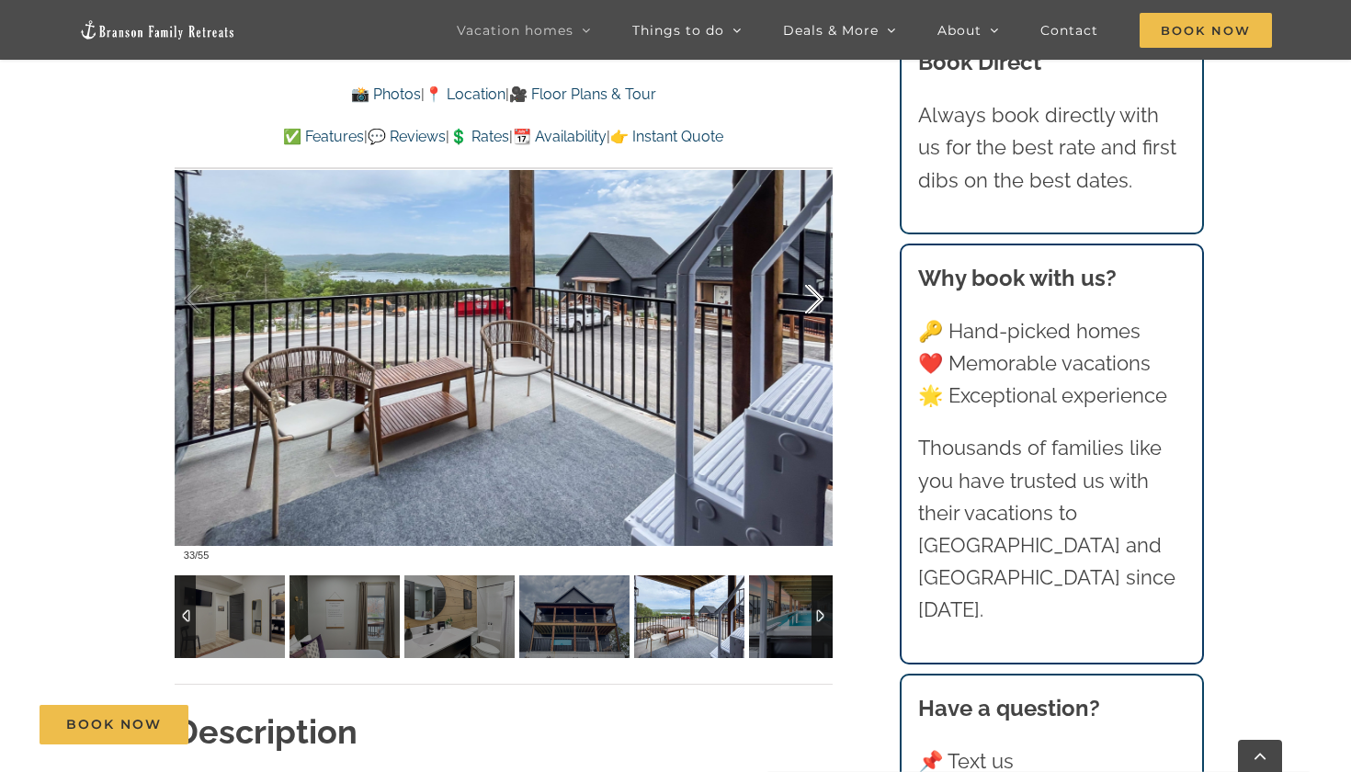
click at [813, 301] on div at bounding box center [795, 300] width 57 height 114
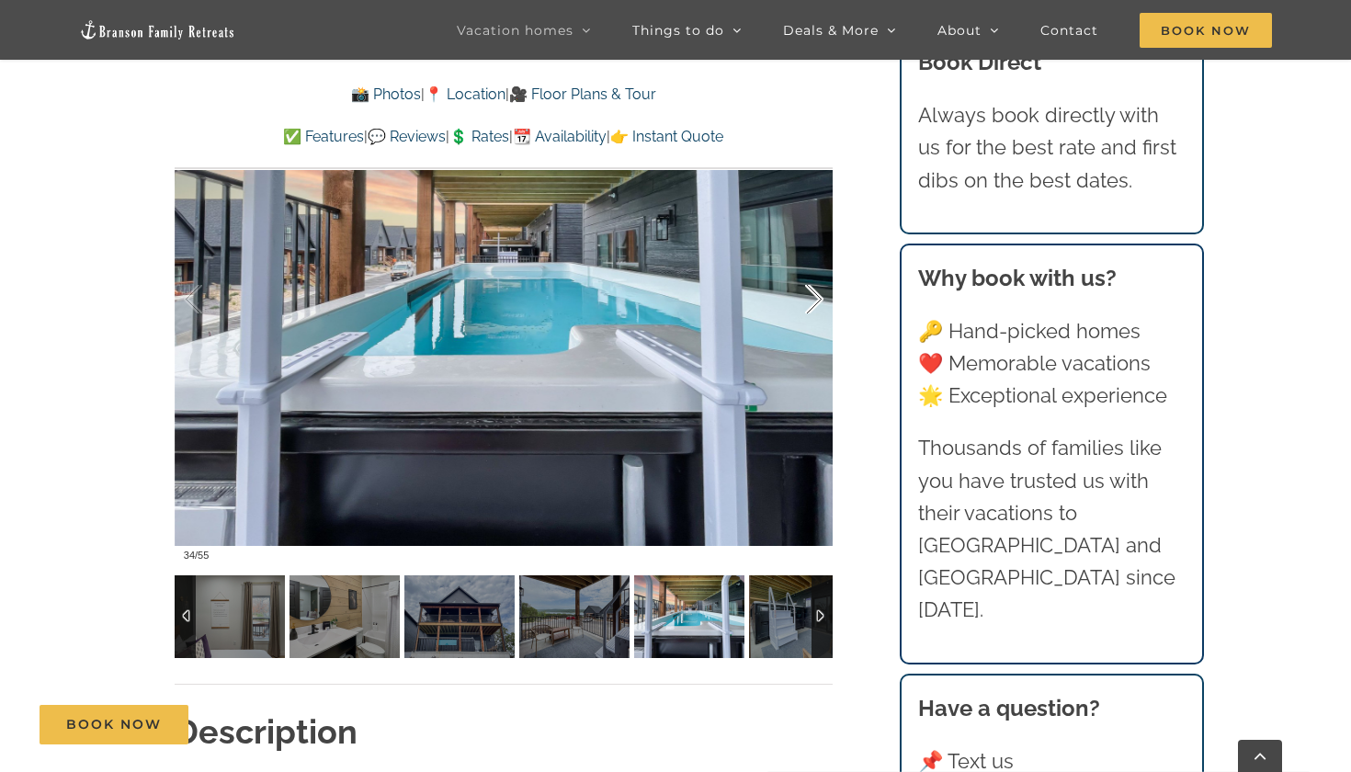
click at [813, 301] on div at bounding box center [795, 300] width 57 height 114
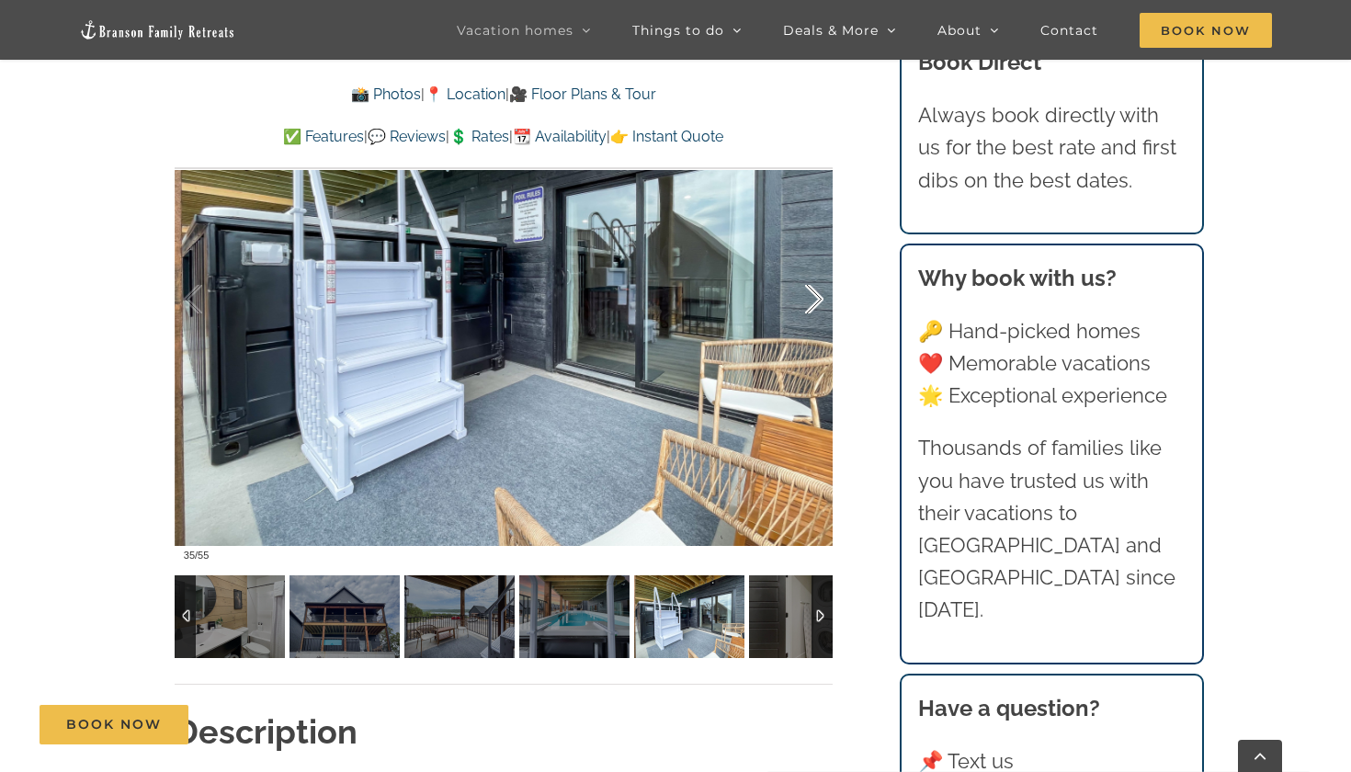
click at [813, 301] on div at bounding box center [795, 300] width 57 height 114
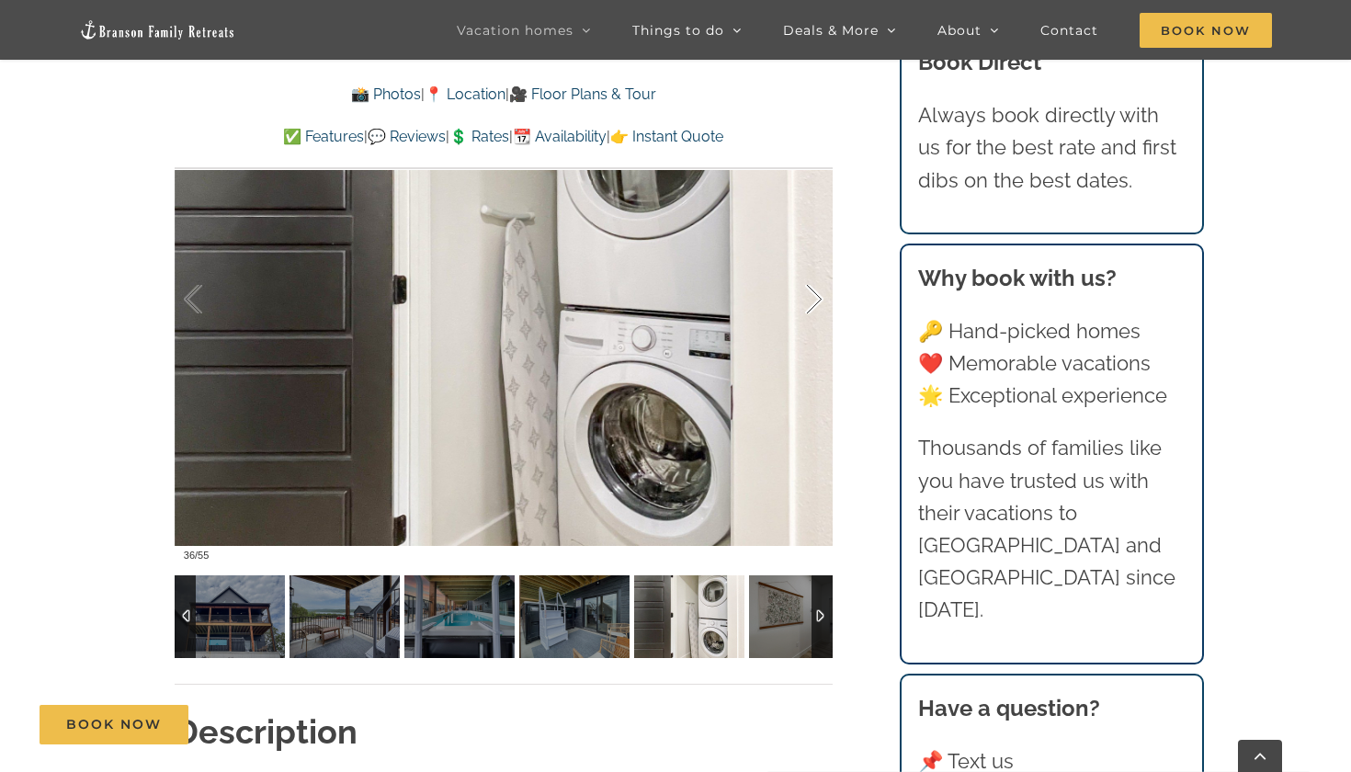
click at [813, 301] on div at bounding box center [795, 300] width 57 height 114
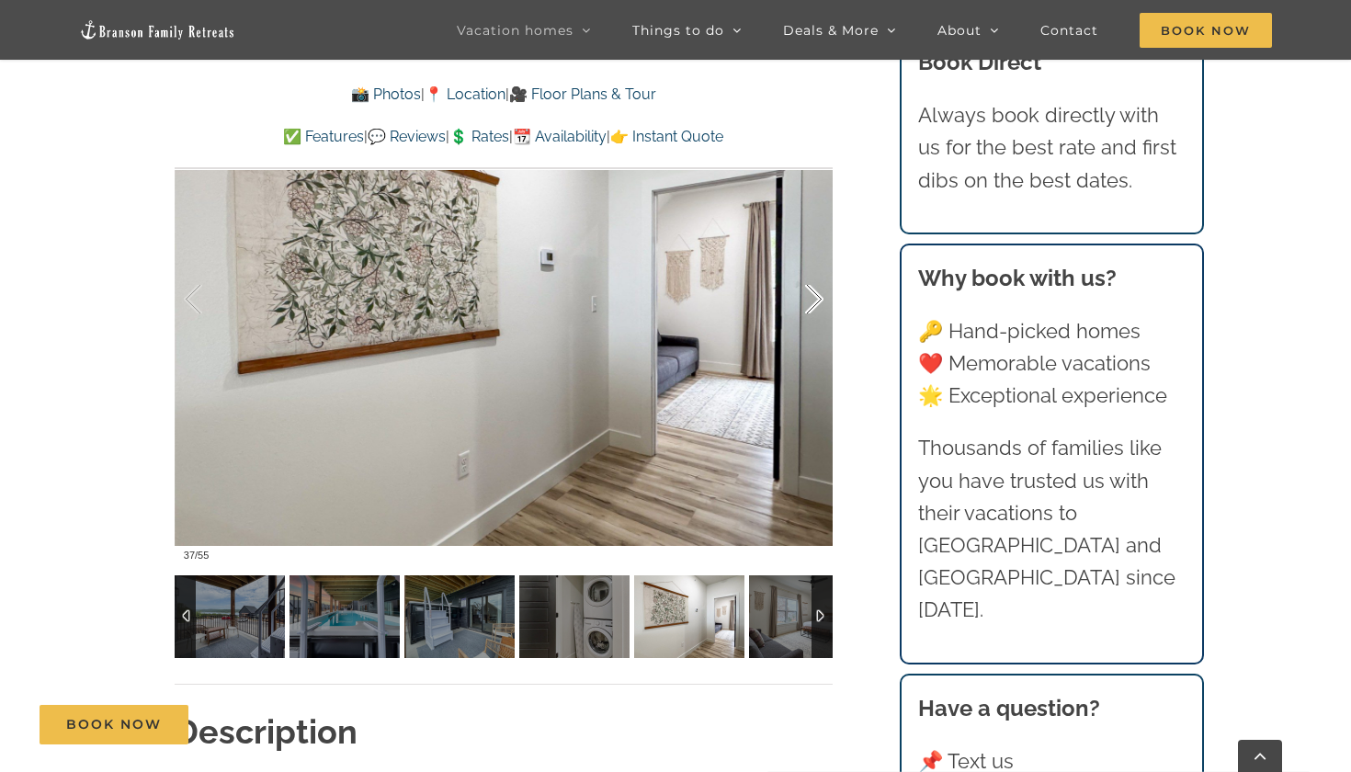
click at [814, 302] on div at bounding box center [795, 300] width 57 height 114
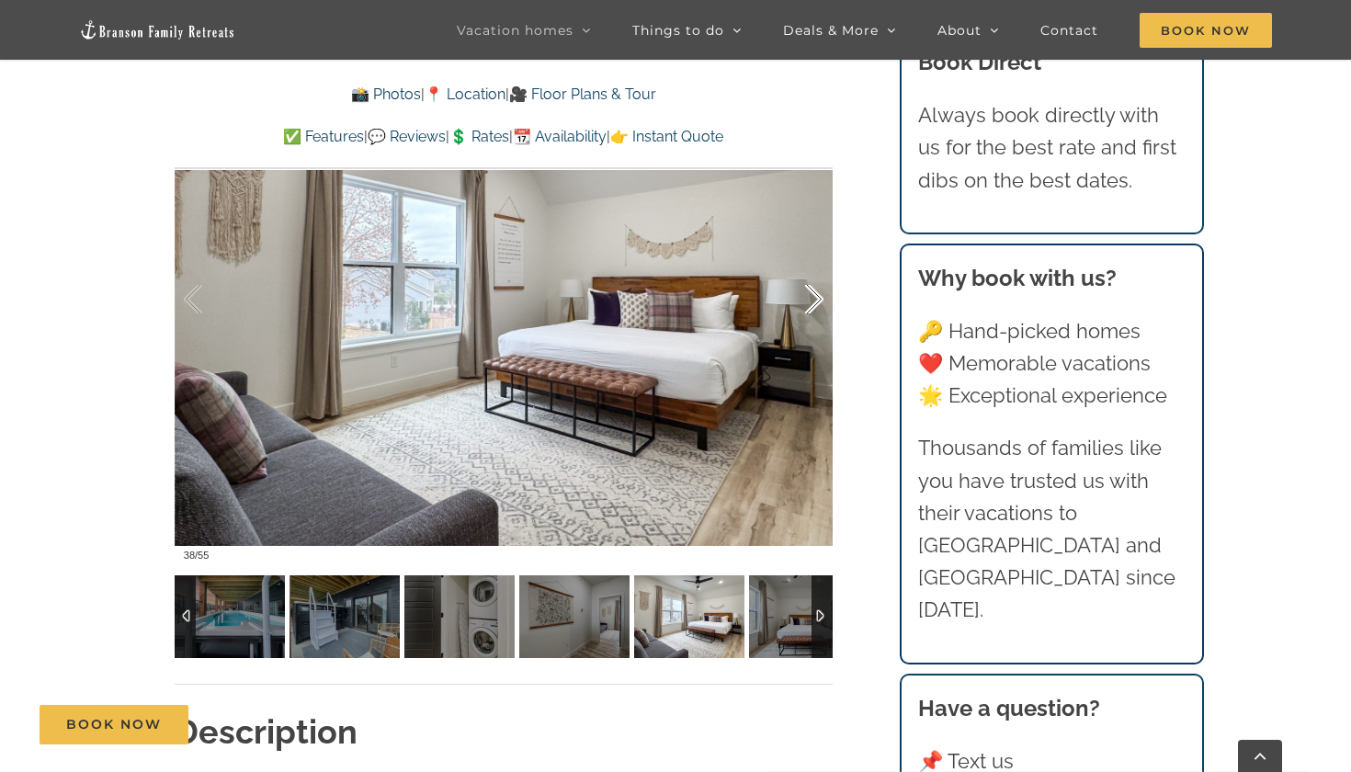
click at [814, 302] on div at bounding box center [795, 300] width 57 height 114
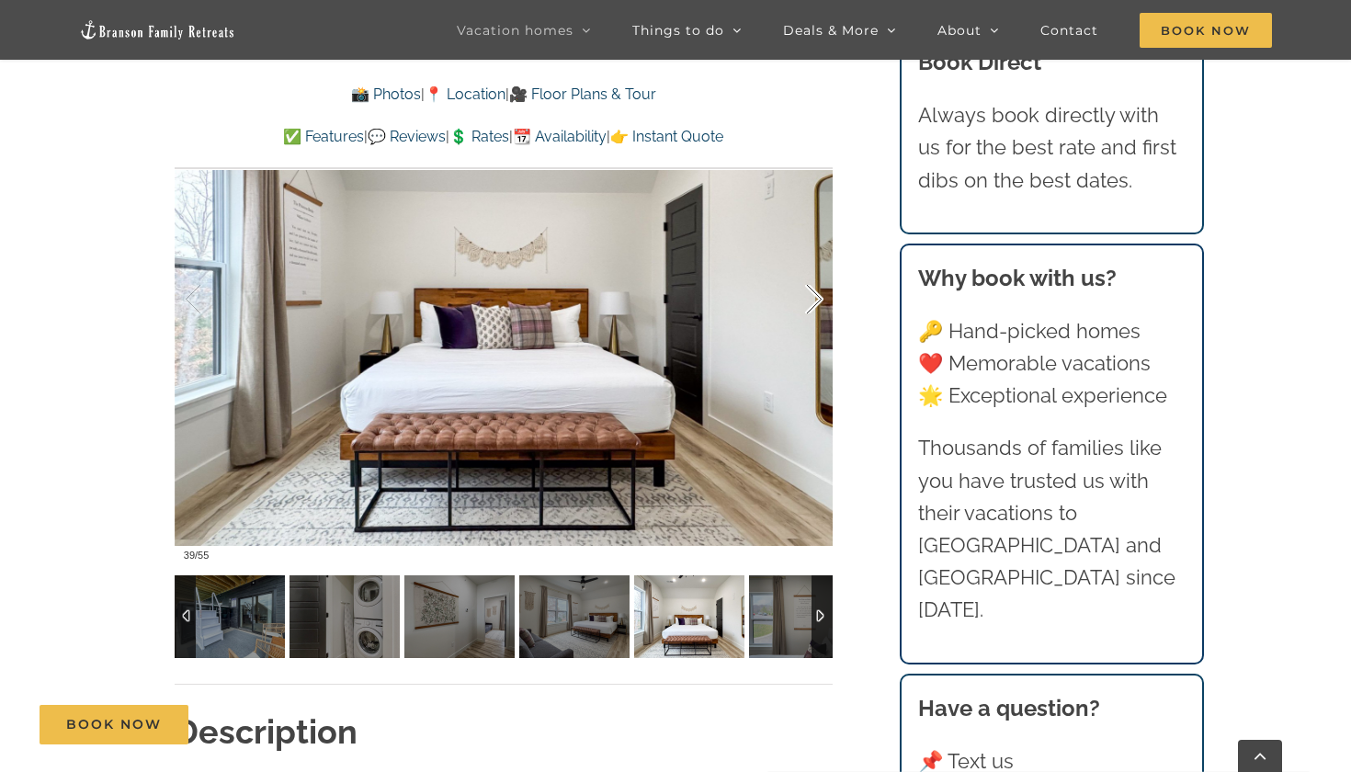
click at [814, 302] on div at bounding box center [795, 300] width 57 height 114
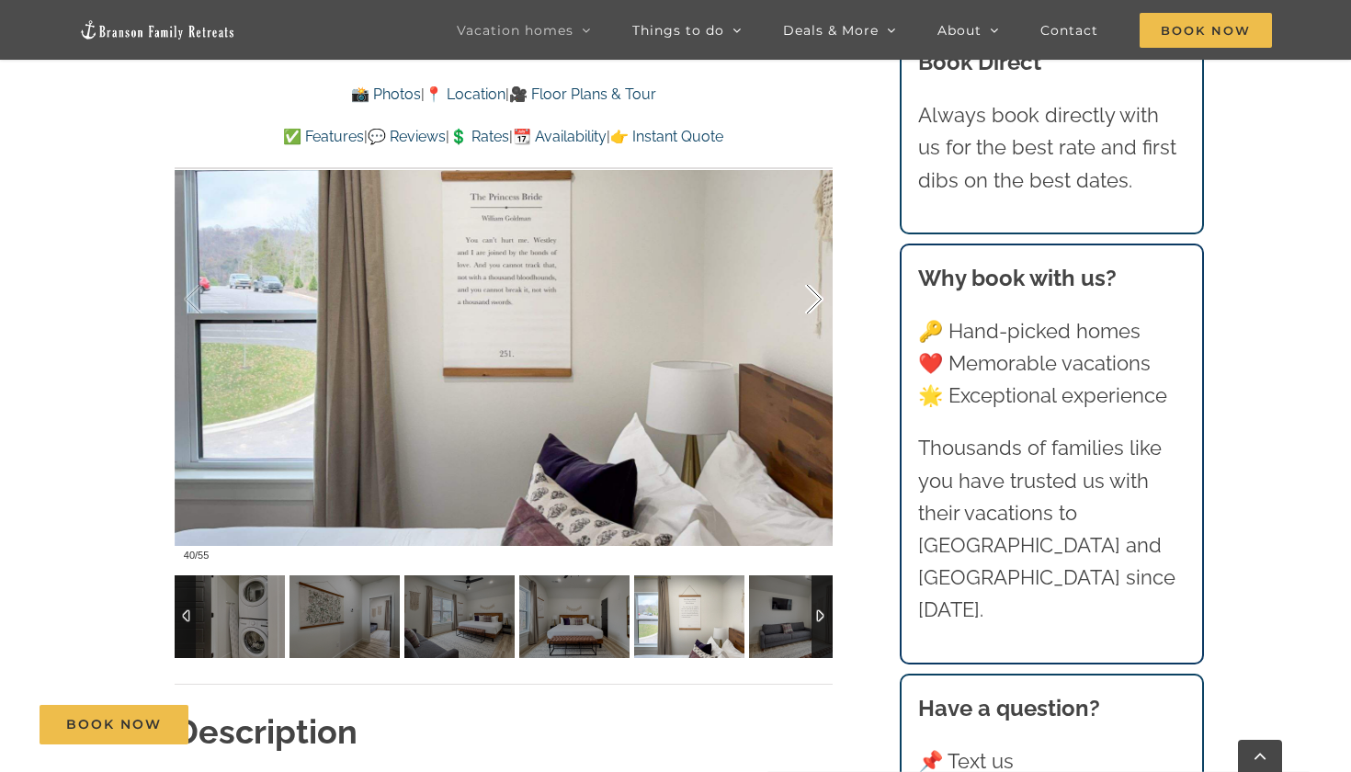
click at [814, 302] on div at bounding box center [795, 300] width 57 height 114
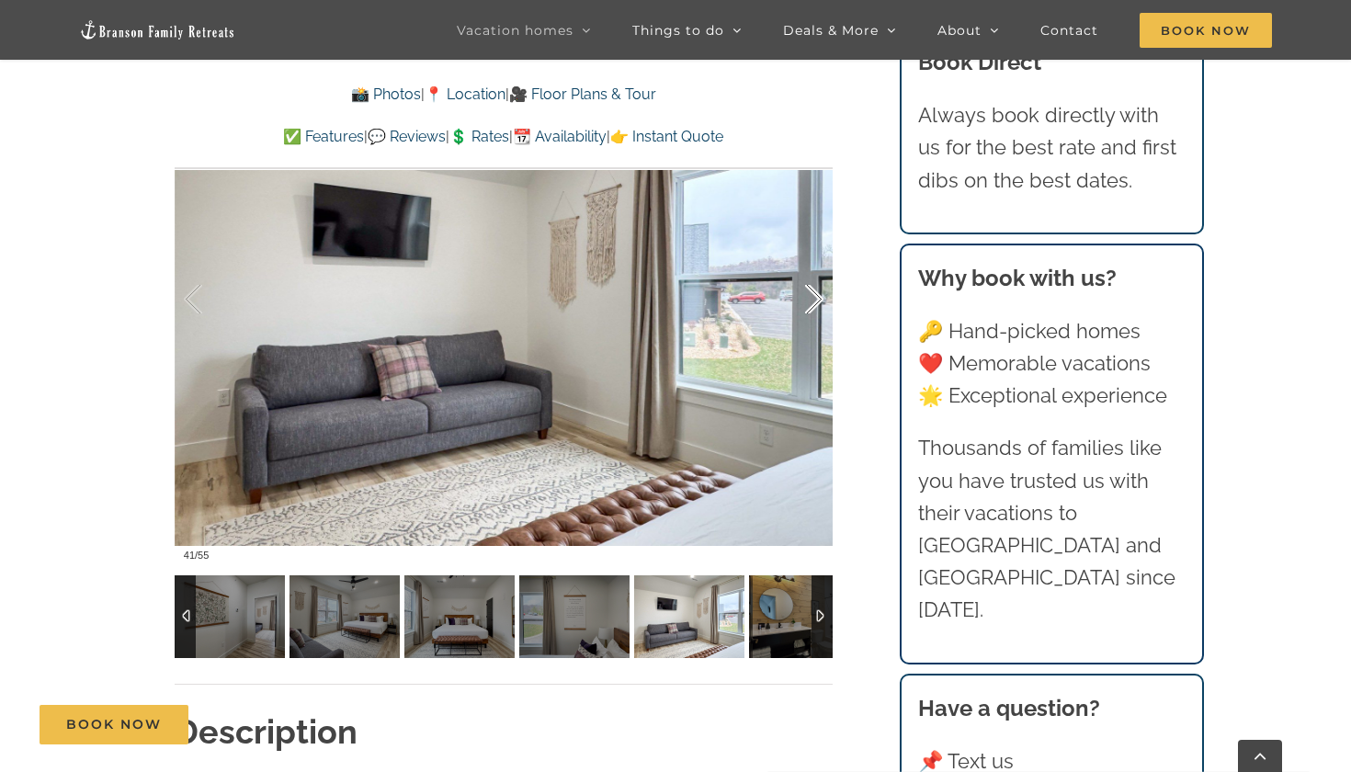
click at [814, 302] on div at bounding box center [795, 300] width 57 height 114
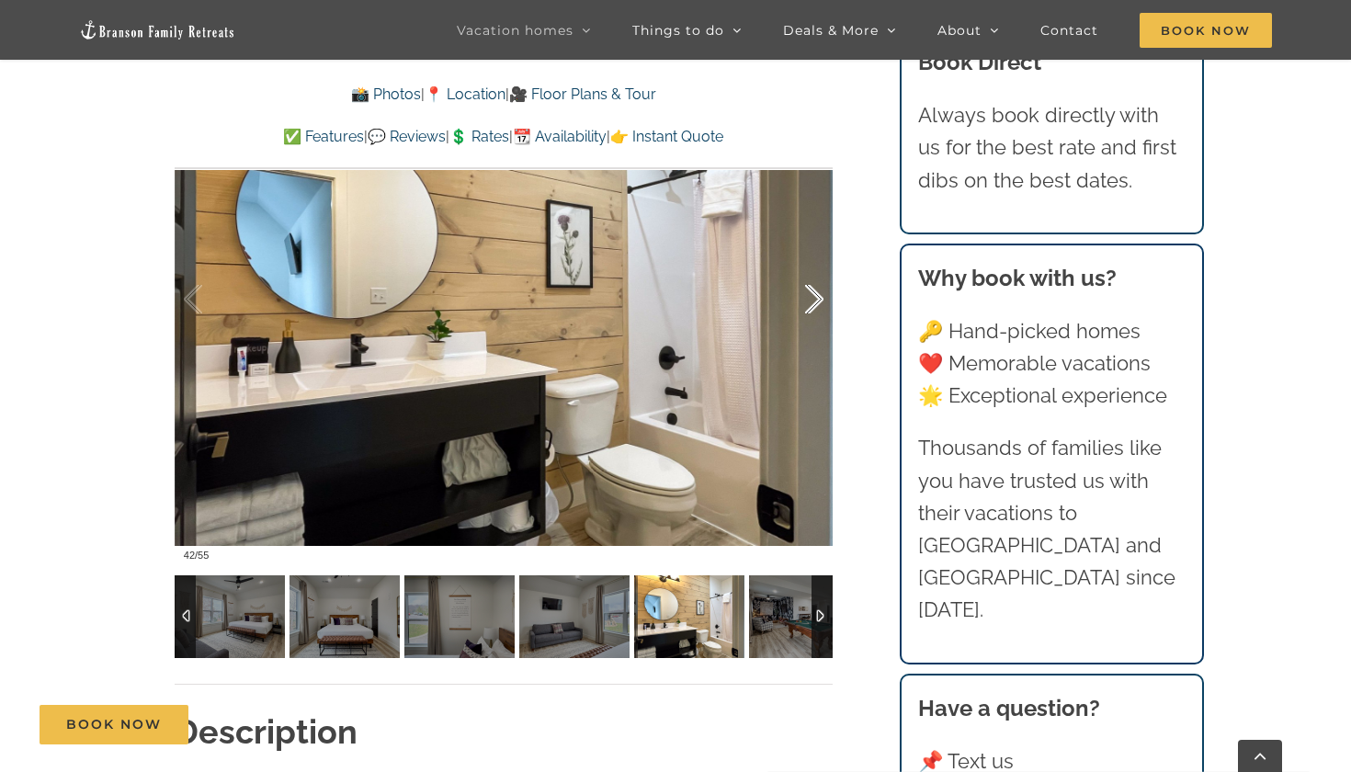
click at [814, 302] on div at bounding box center [795, 300] width 57 height 114
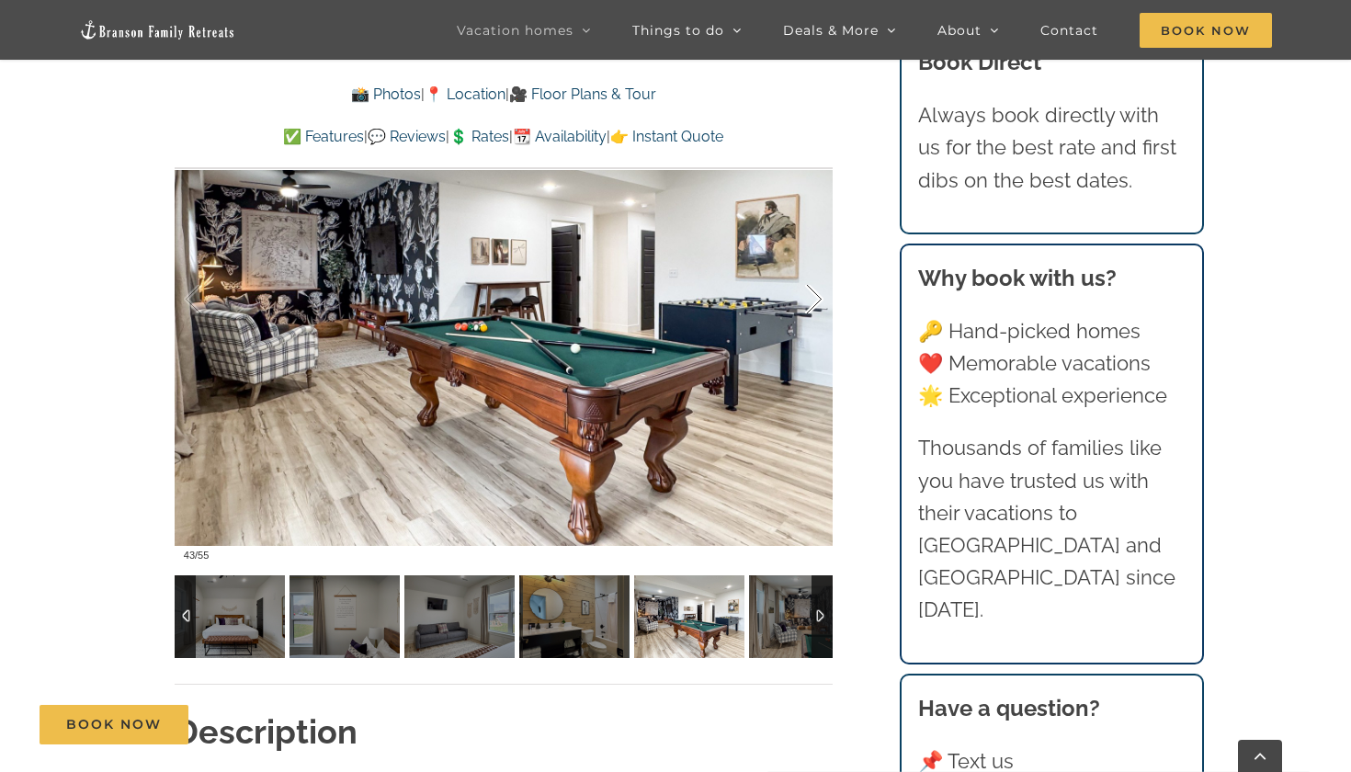
click at [814, 302] on div at bounding box center [795, 300] width 57 height 114
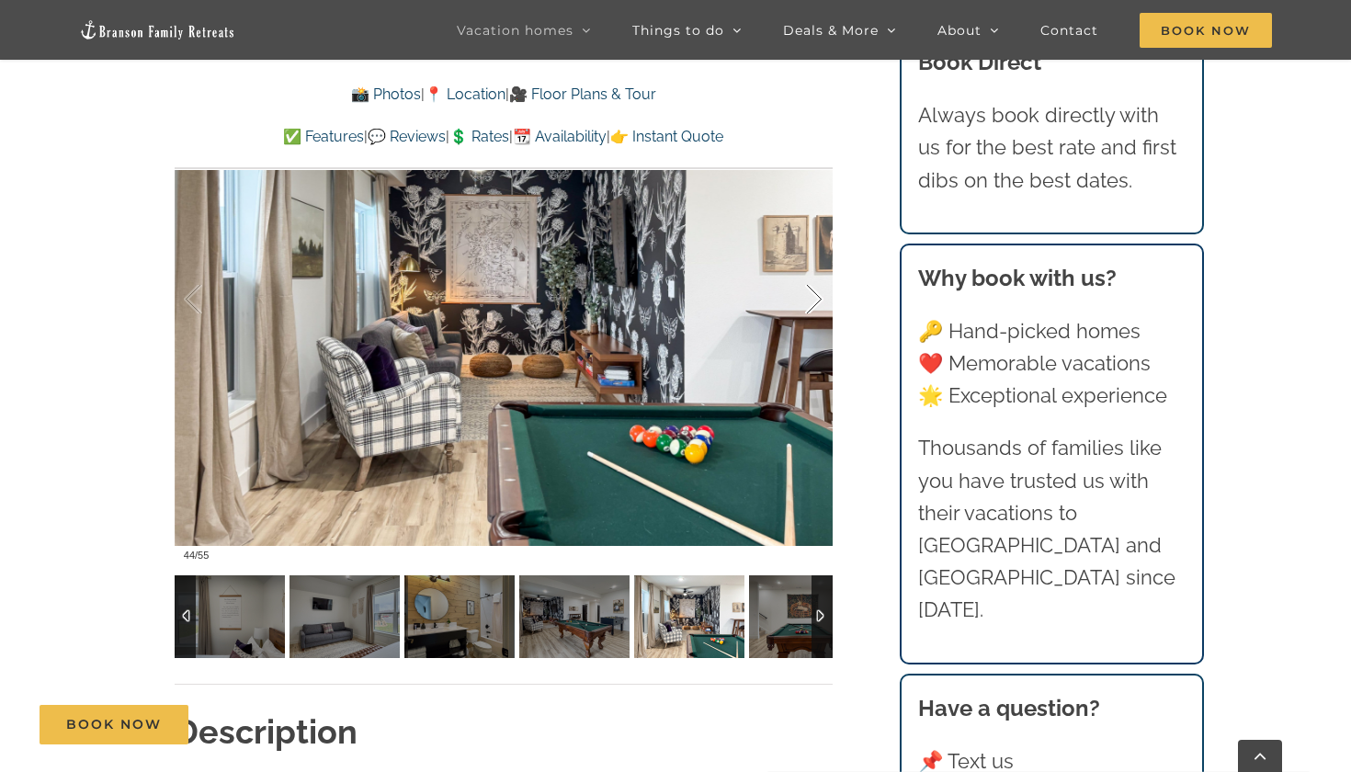
click at [813, 301] on div at bounding box center [795, 300] width 57 height 114
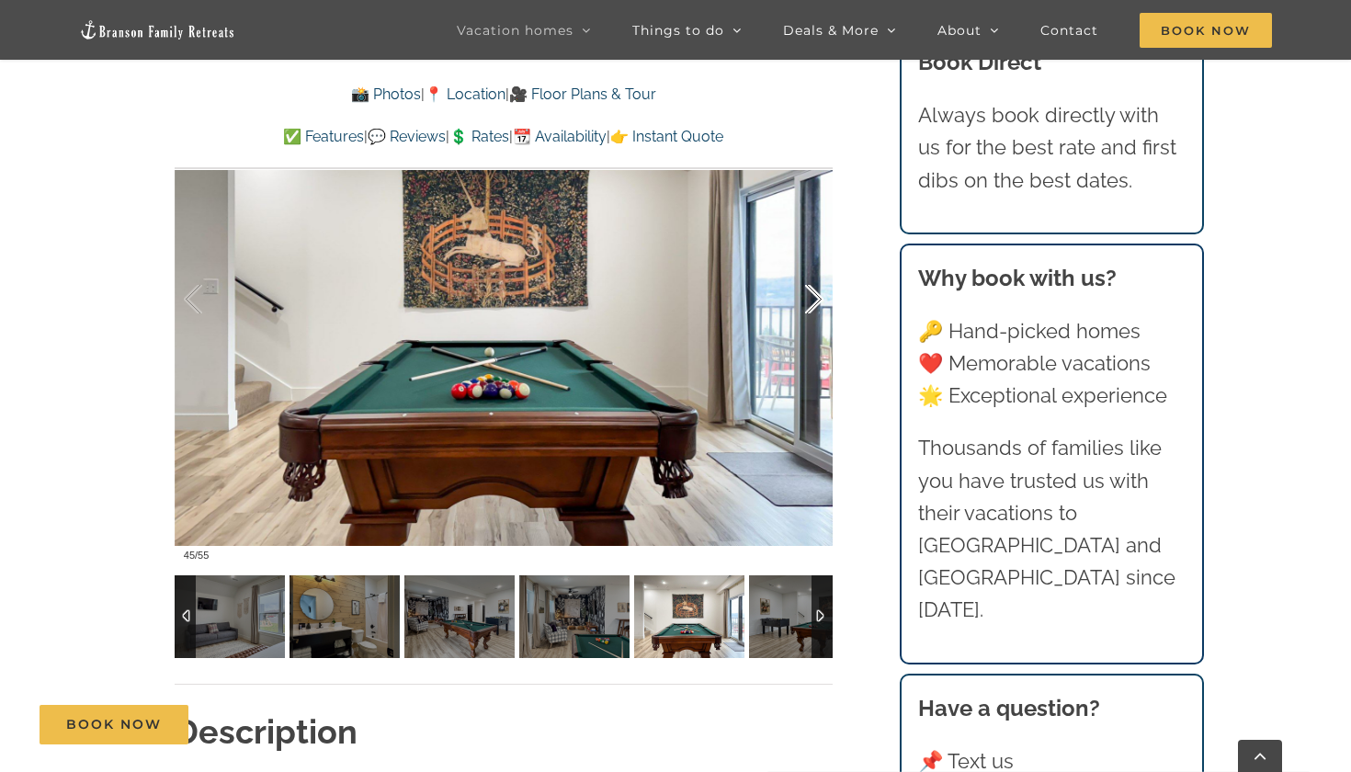
click at [813, 301] on div at bounding box center [795, 300] width 57 height 114
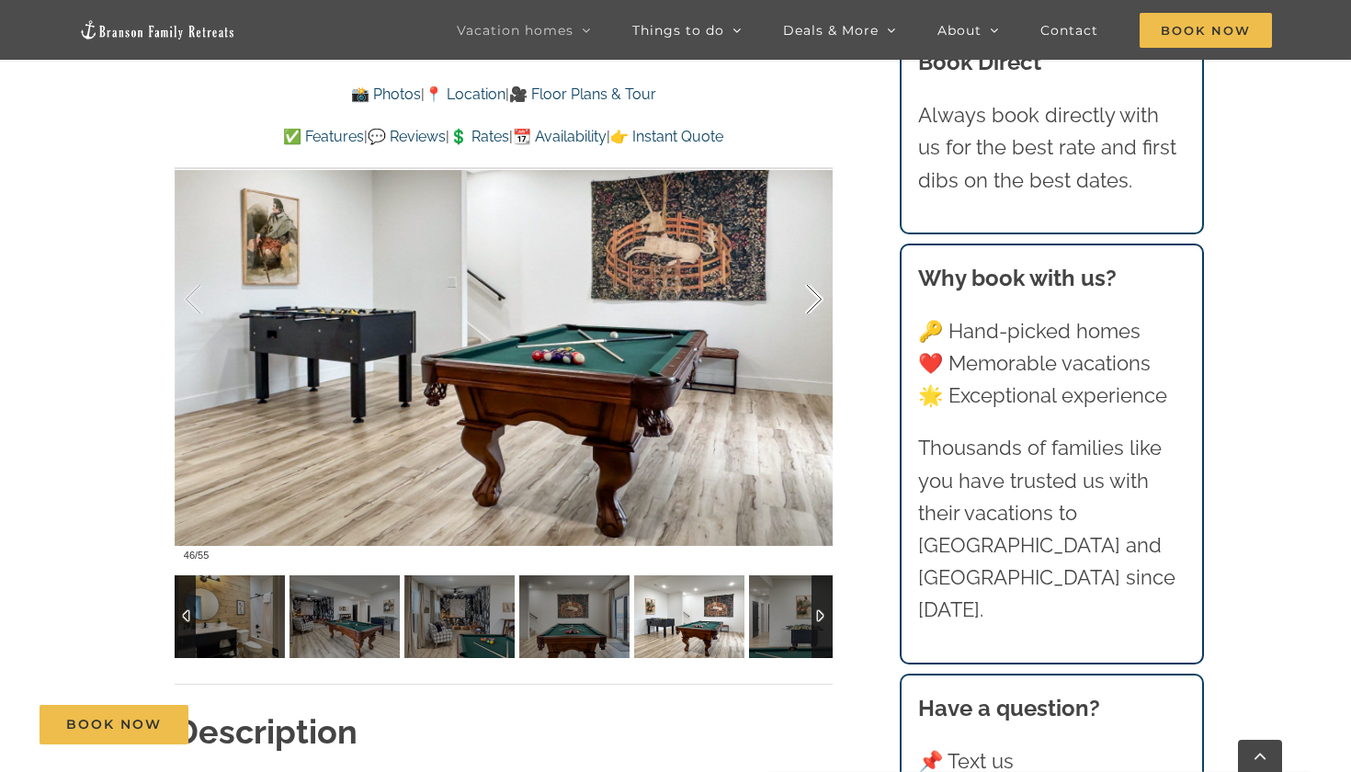
click at [813, 301] on div at bounding box center [795, 300] width 57 height 114
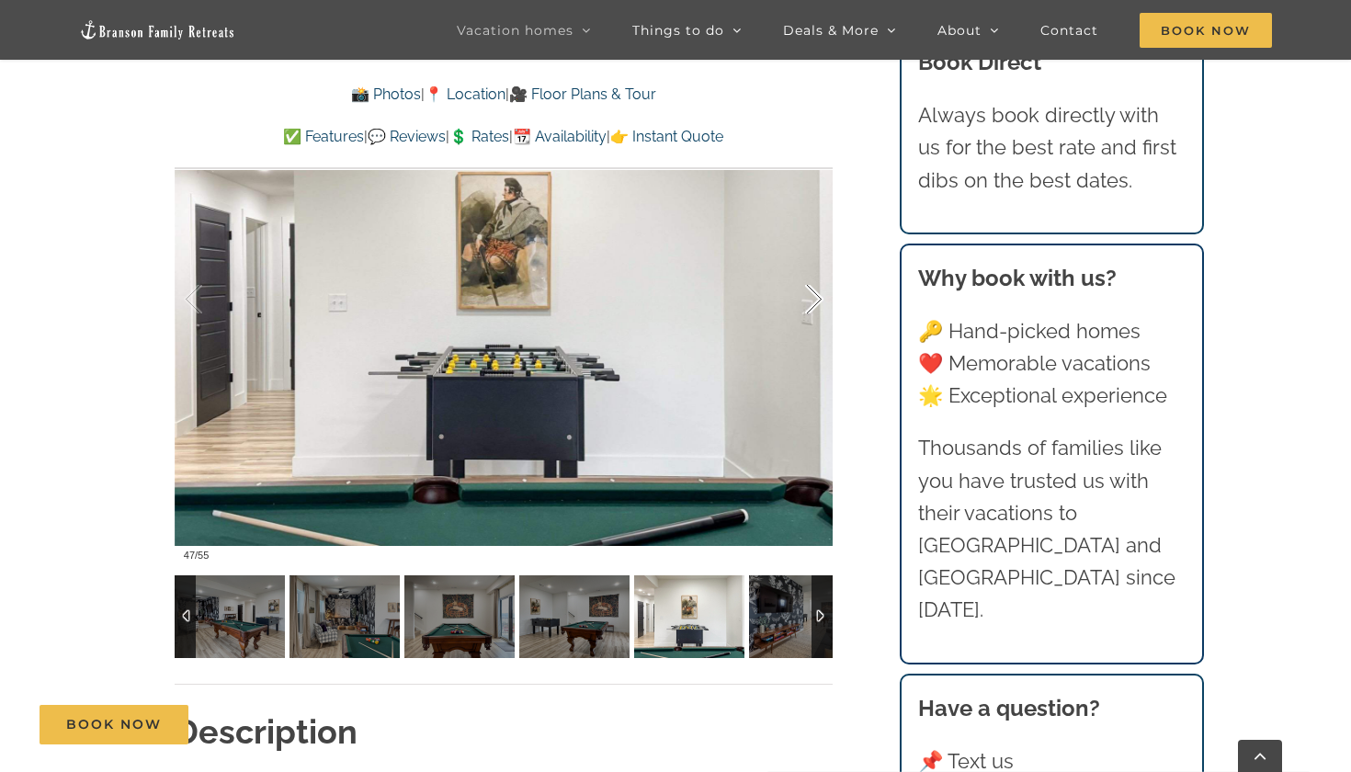
click at [813, 301] on div at bounding box center [795, 300] width 57 height 114
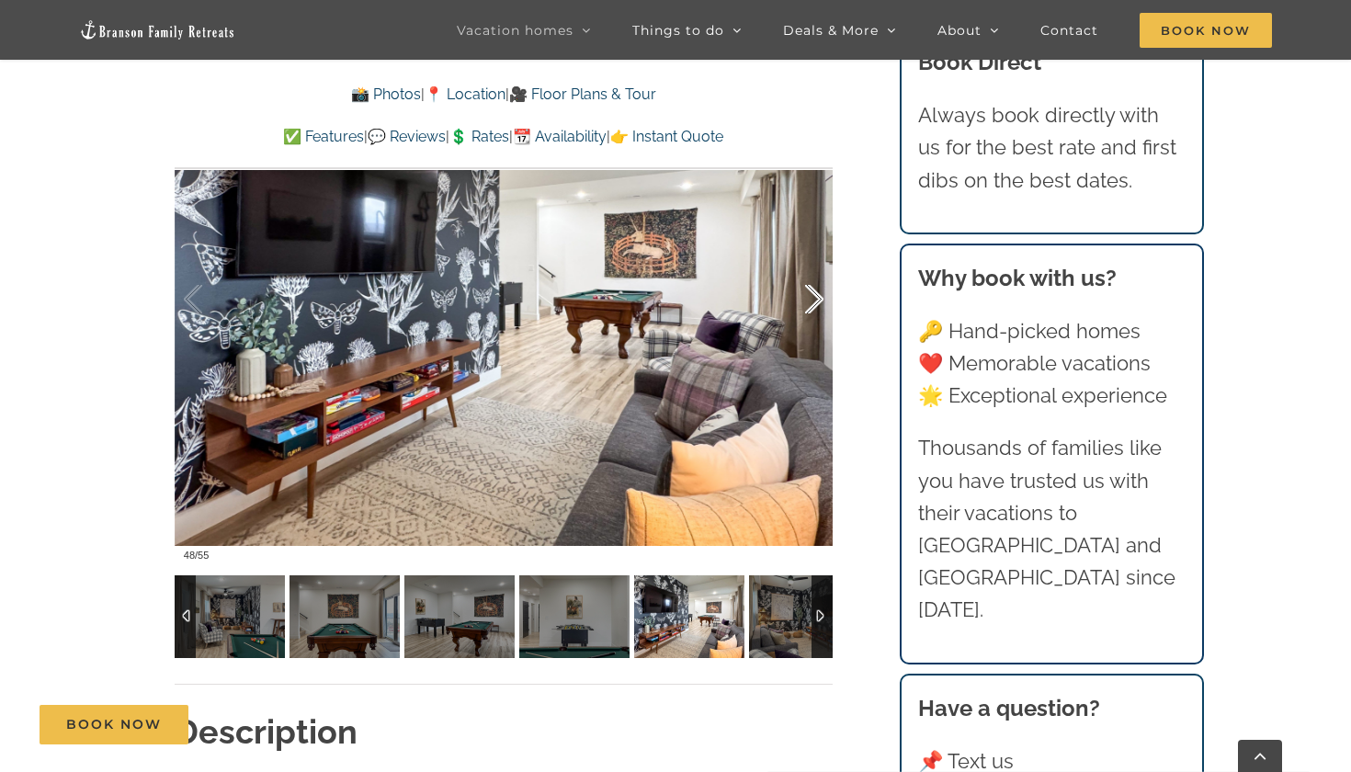
click at [813, 301] on div at bounding box center [795, 300] width 57 height 114
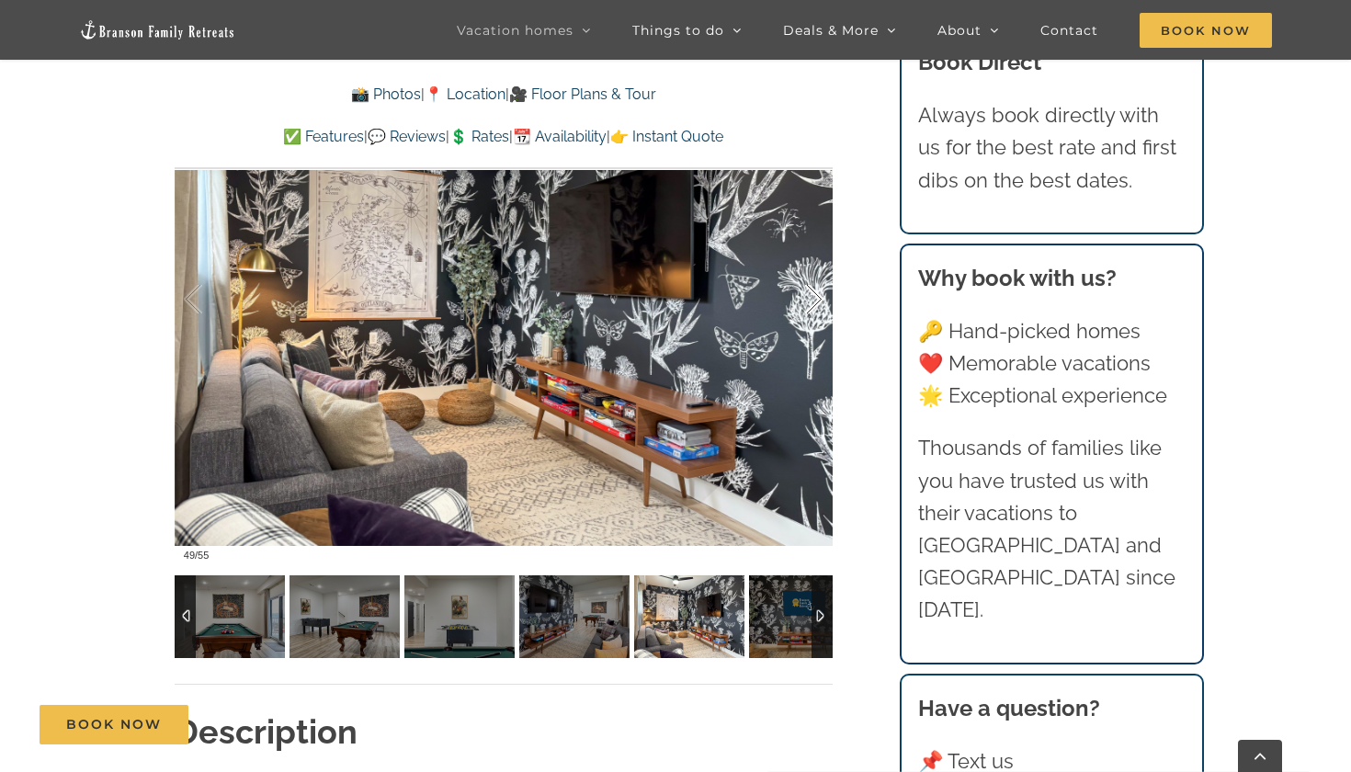
click at [813, 301] on div at bounding box center [795, 300] width 57 height 114
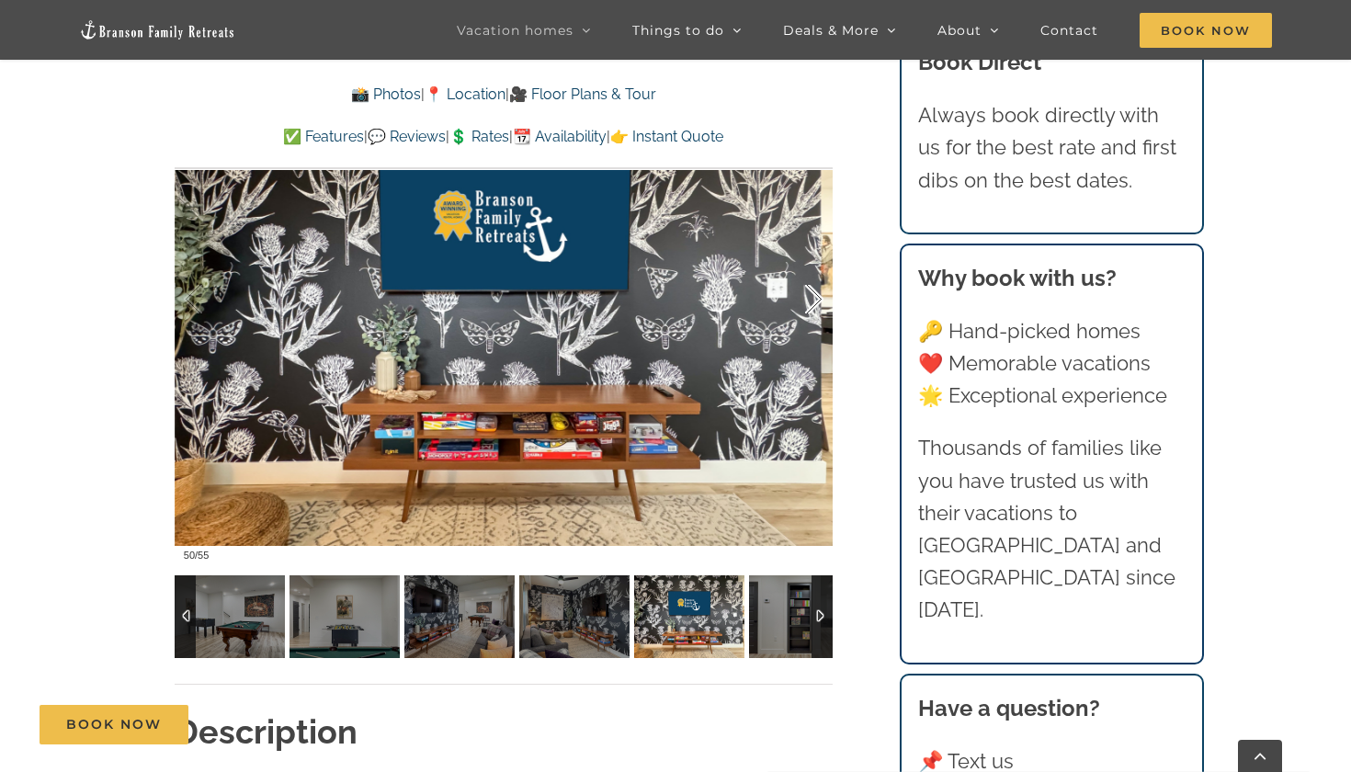
click at [813, 301] on div at bounding box center [795, 300] width 57 height 114
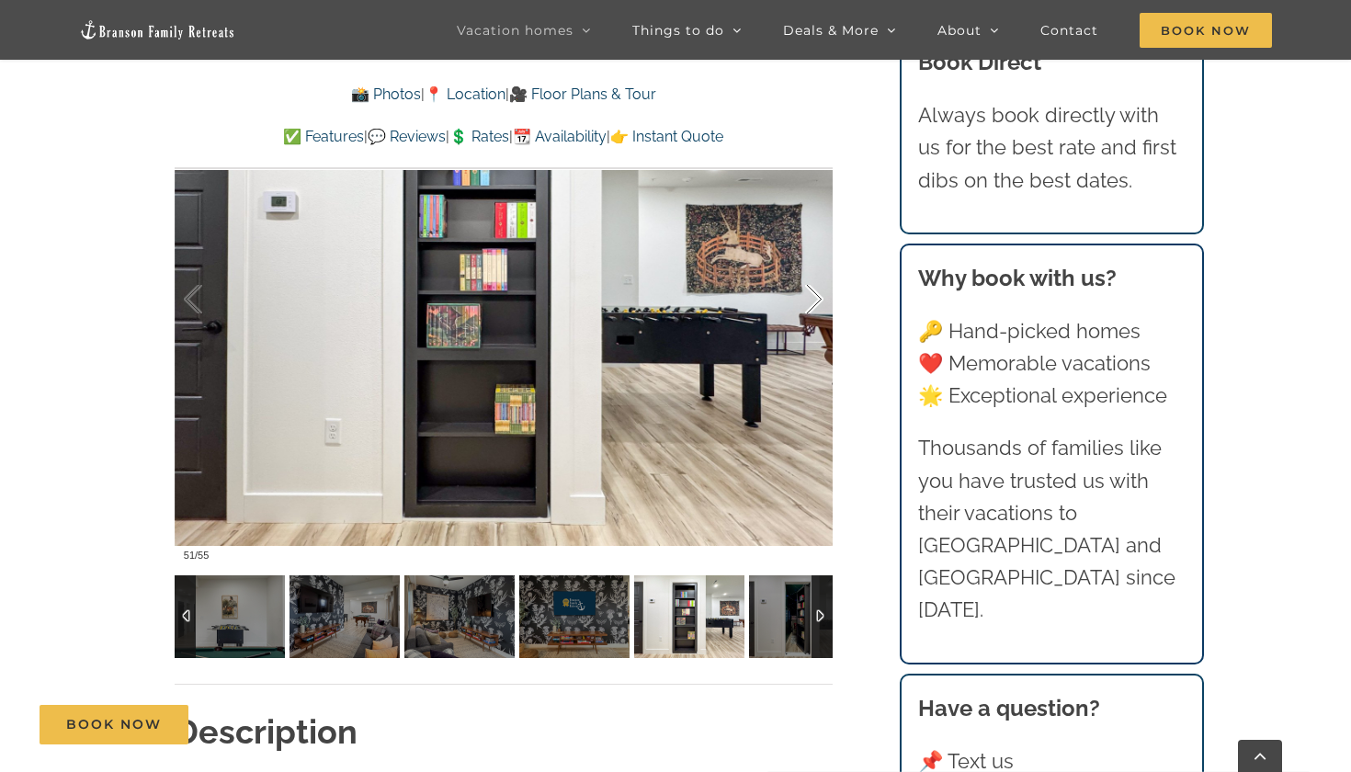
click at [813, 301] on div at bounding box center [795, 300] width 57 height 114
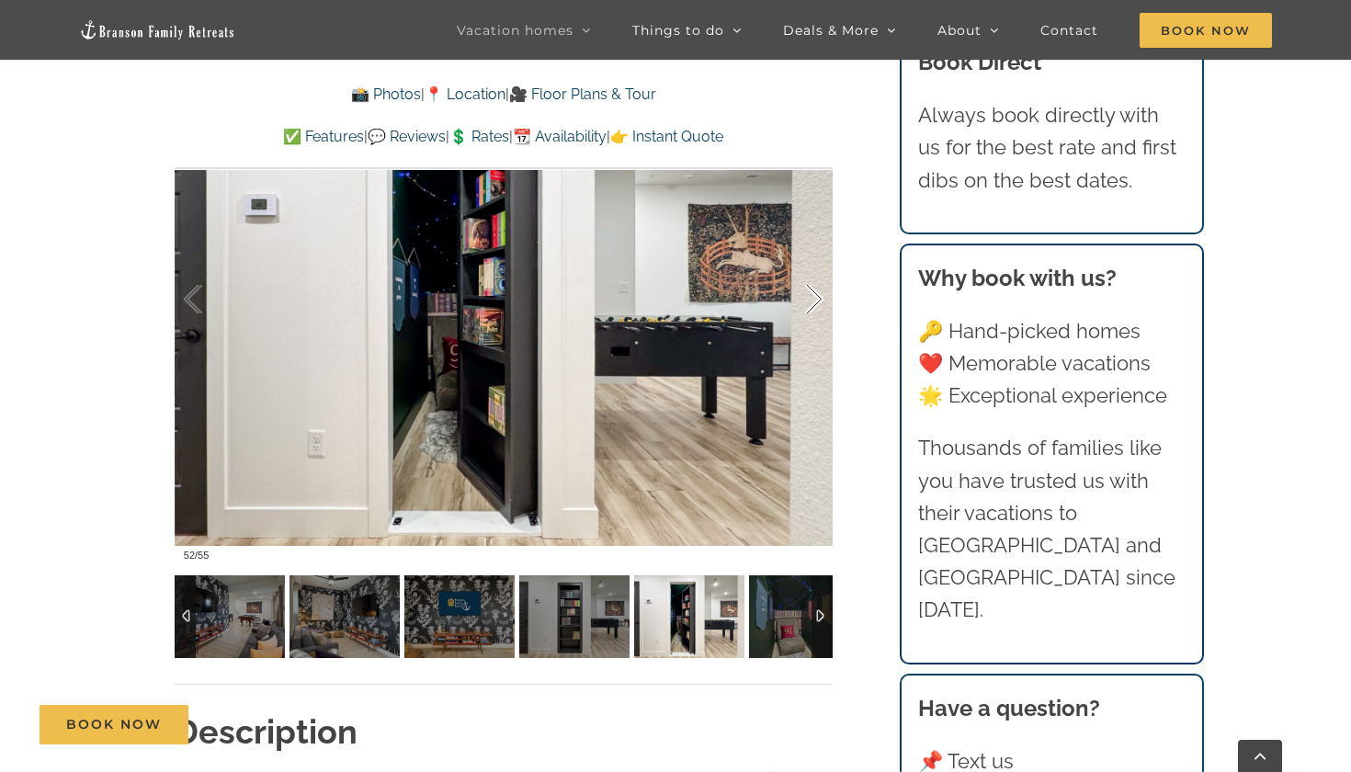
click at [813, 301] on div at bounding box center [795, 300] width 57 height 114
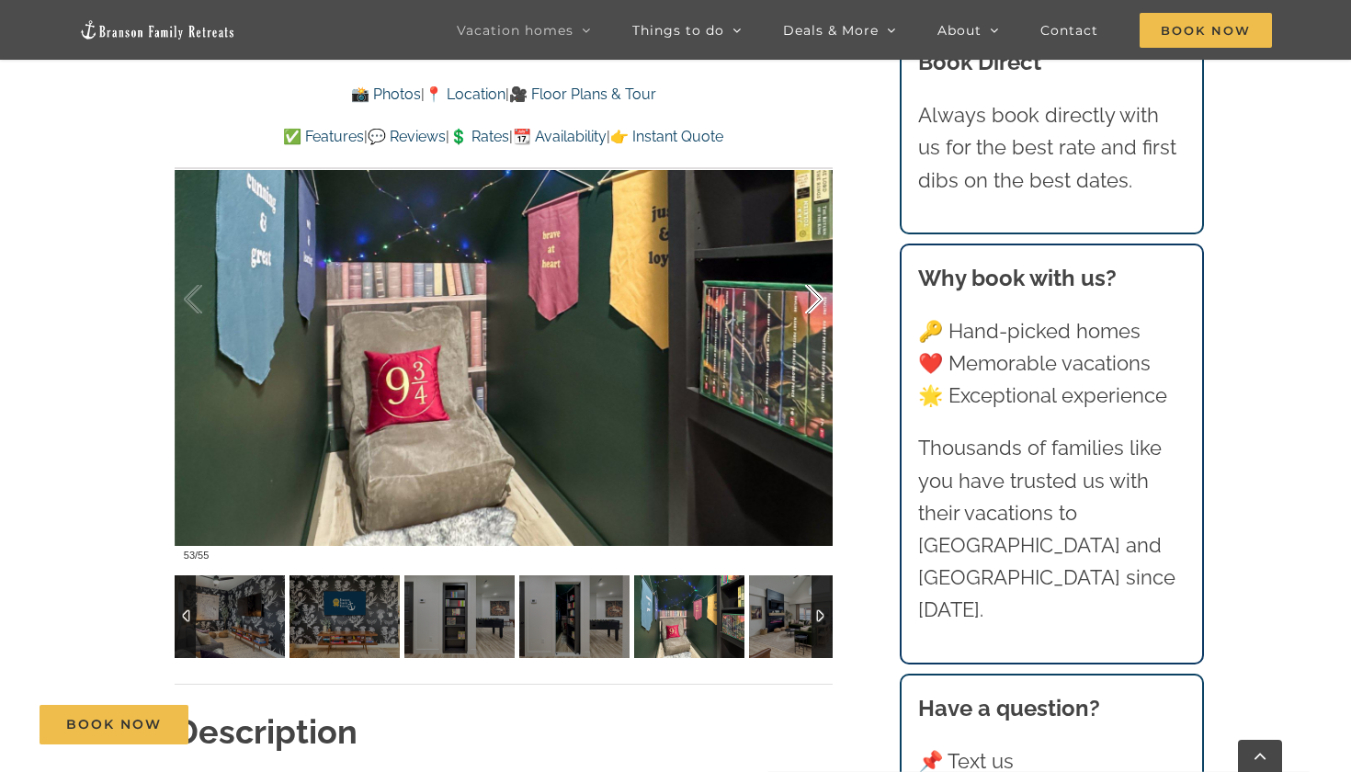
click at [813, 301] on div at bounding box center [795, 300] width 57 height 114
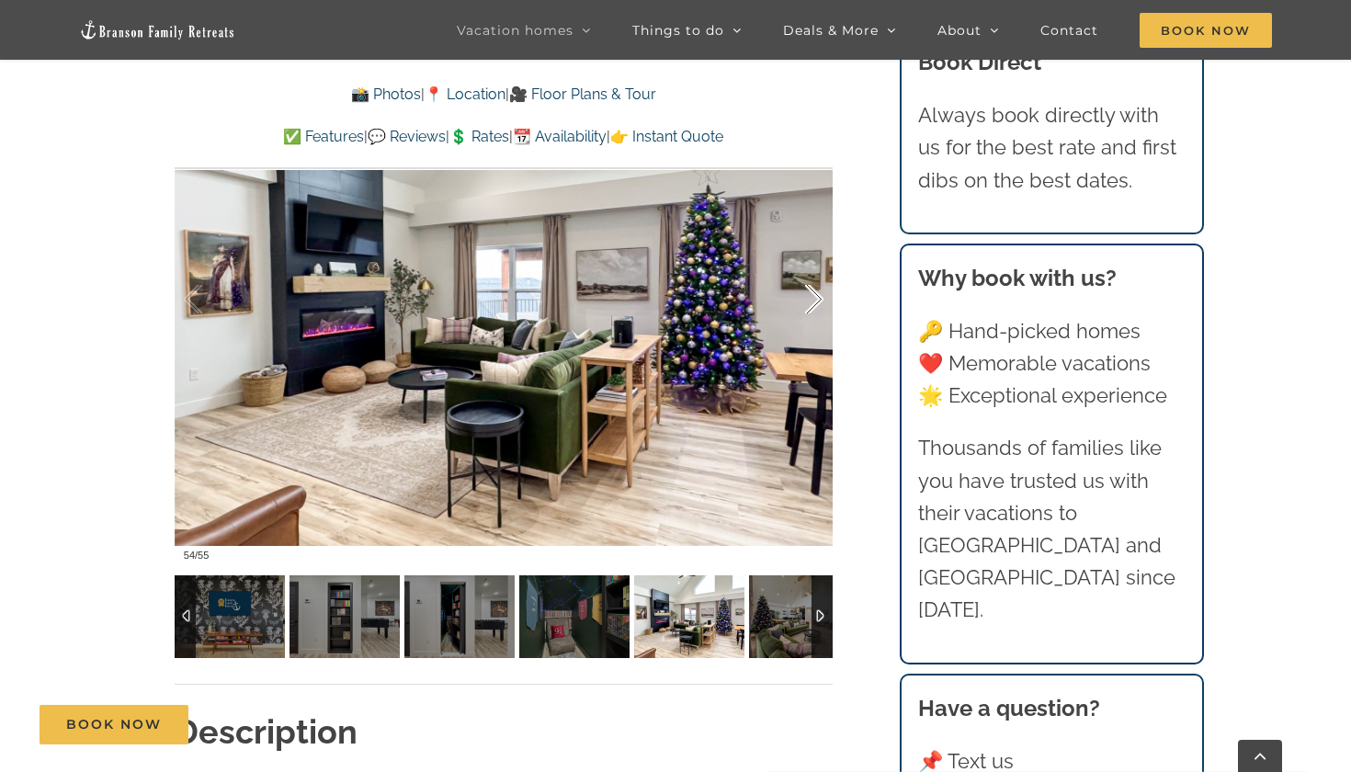
click at [813, 301] on div at bounding box center [795, 300] width 57 height 114
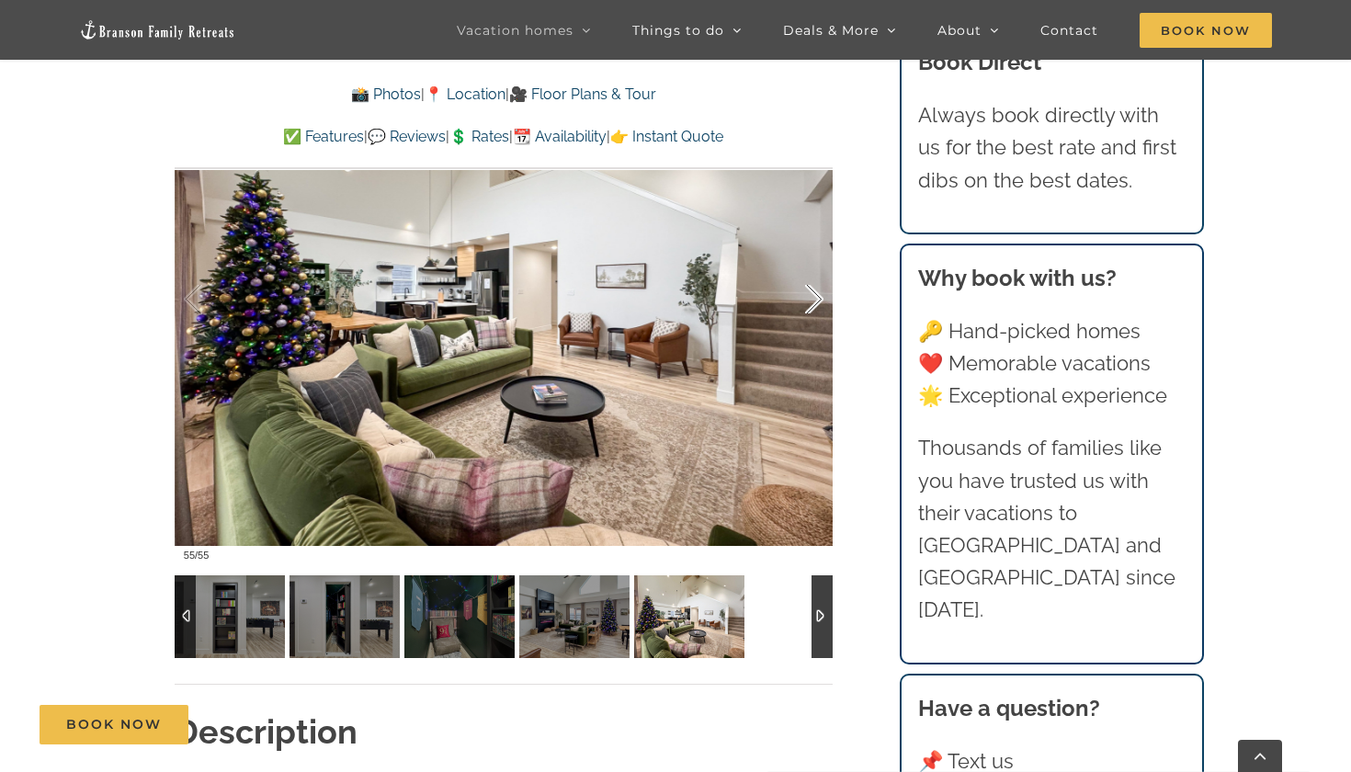
click at [813, 301] on div at bounding box center [795, 300] width 57 height 114
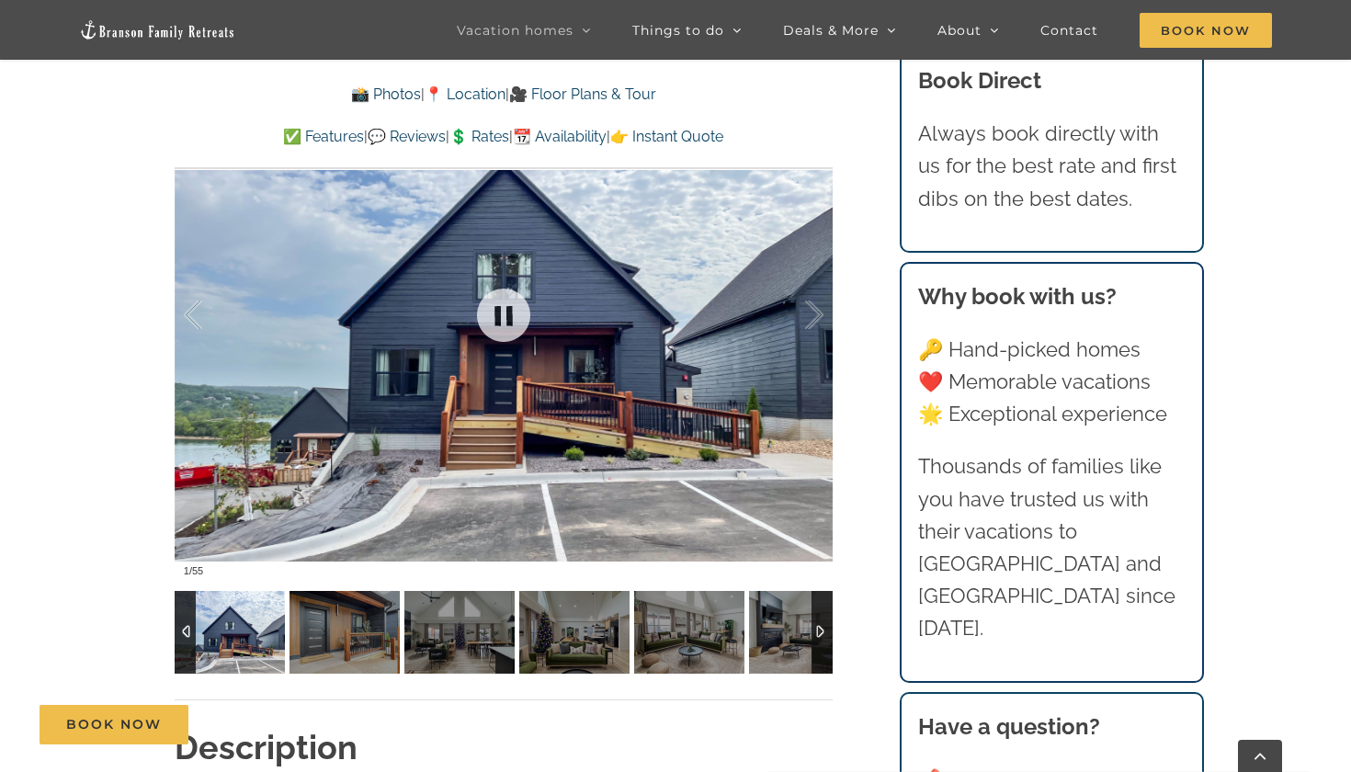
scroll to position [1484, 0]
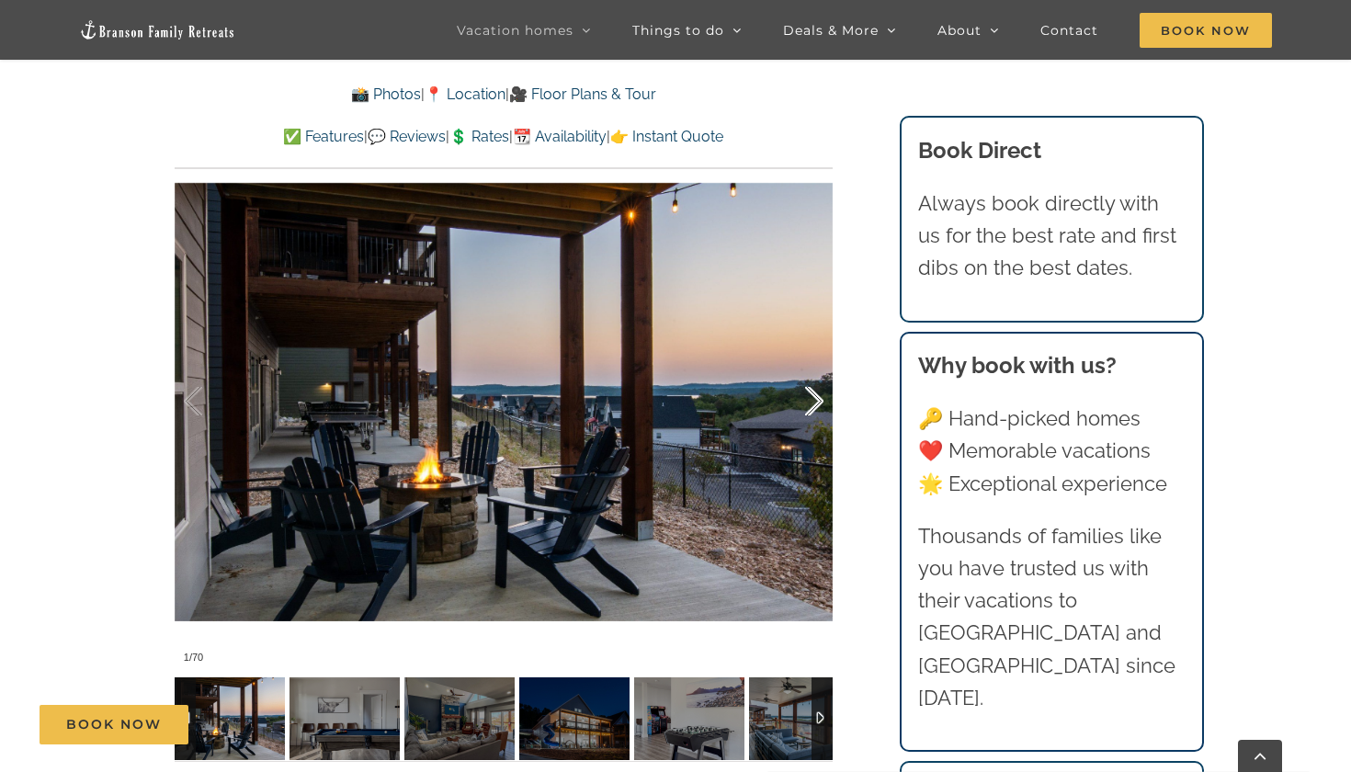
scroll to position [1289, 0]
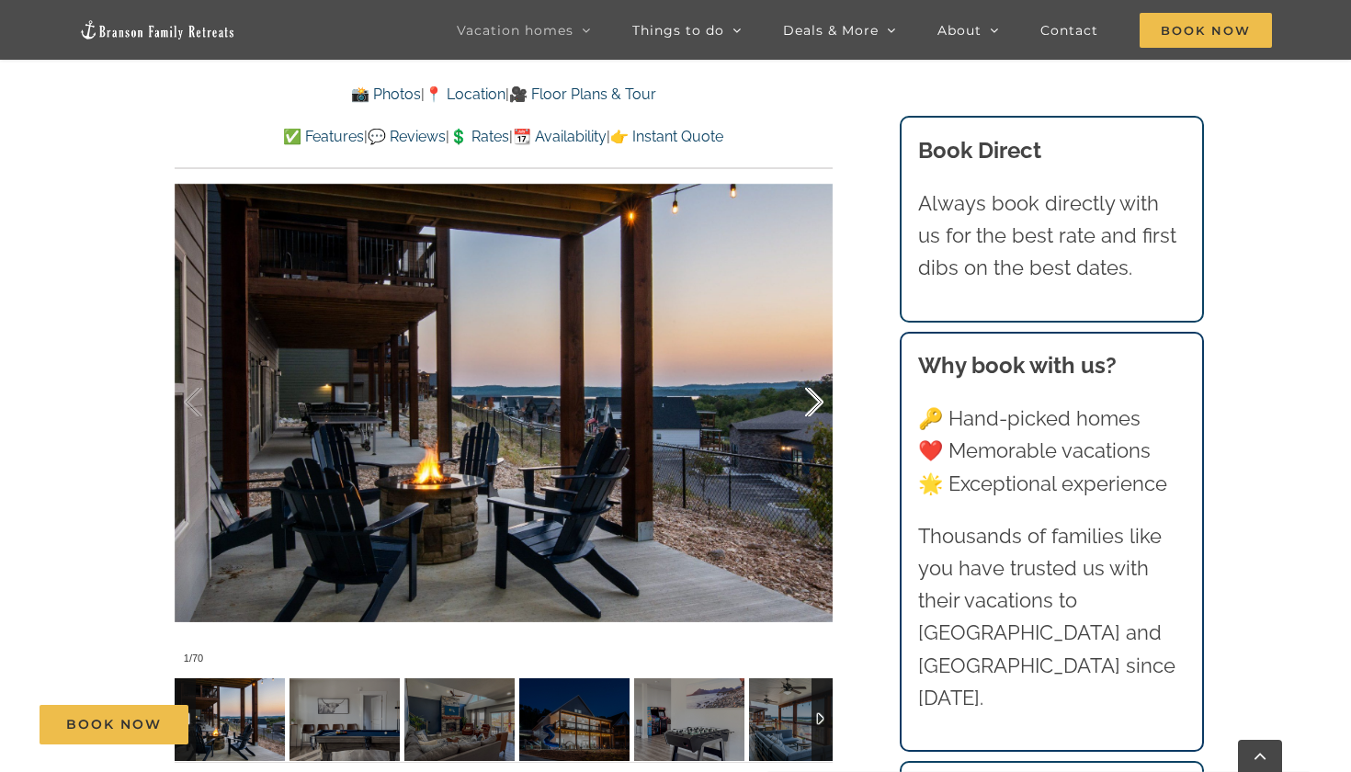
click at [815, 388] on div at bounding box center [795, 403] width 57 height 114
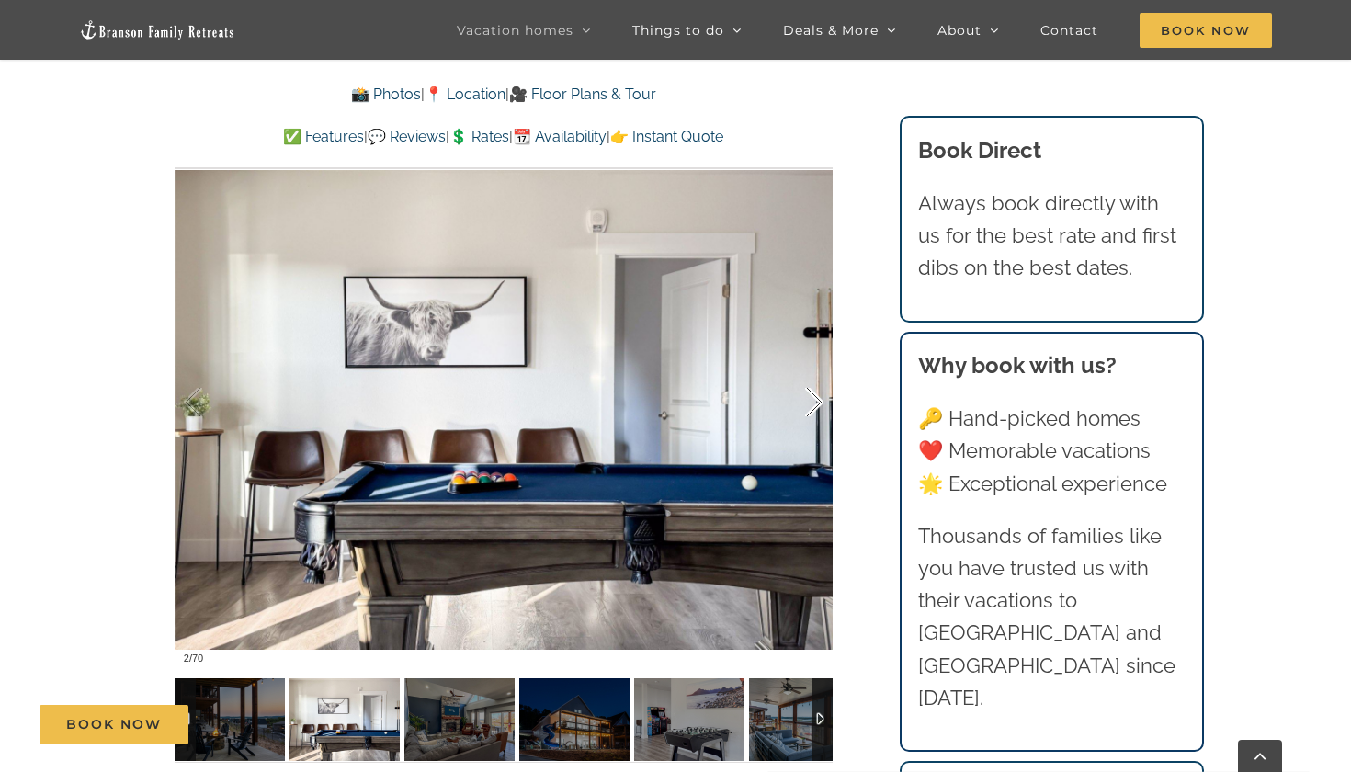
click at [816, 389] on div at bounding box center [795, 403] width 57 height 114
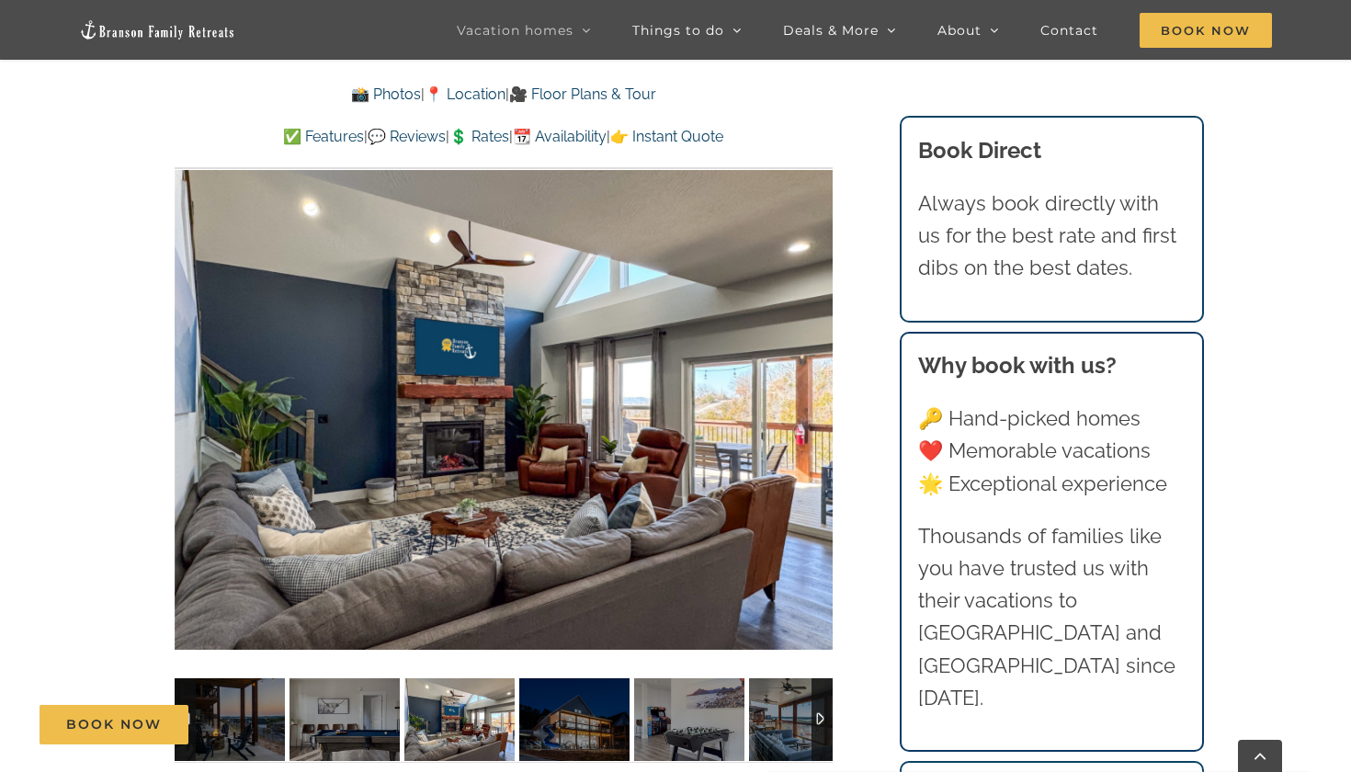
click at [816, 389] on div "3 / 70" at bounding box center [504, 402] width 658 height 541
click at [817, 392] on div at bounding box center [795, 403] width 57 height 114
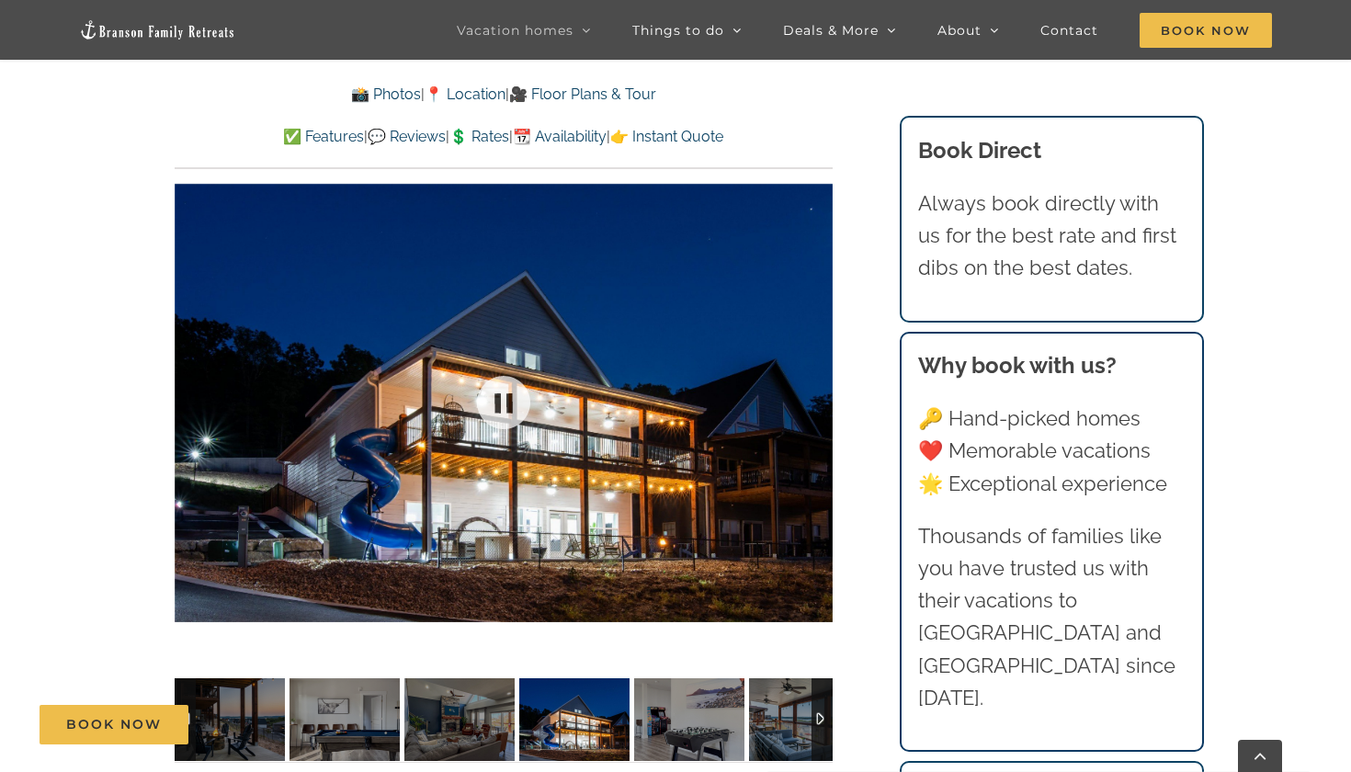
click at [817, 392] on div at bounding box center [504, 402] width 658 height 541
click at [813, 398] on div at bounding box center [795, 403] width 57 height 114
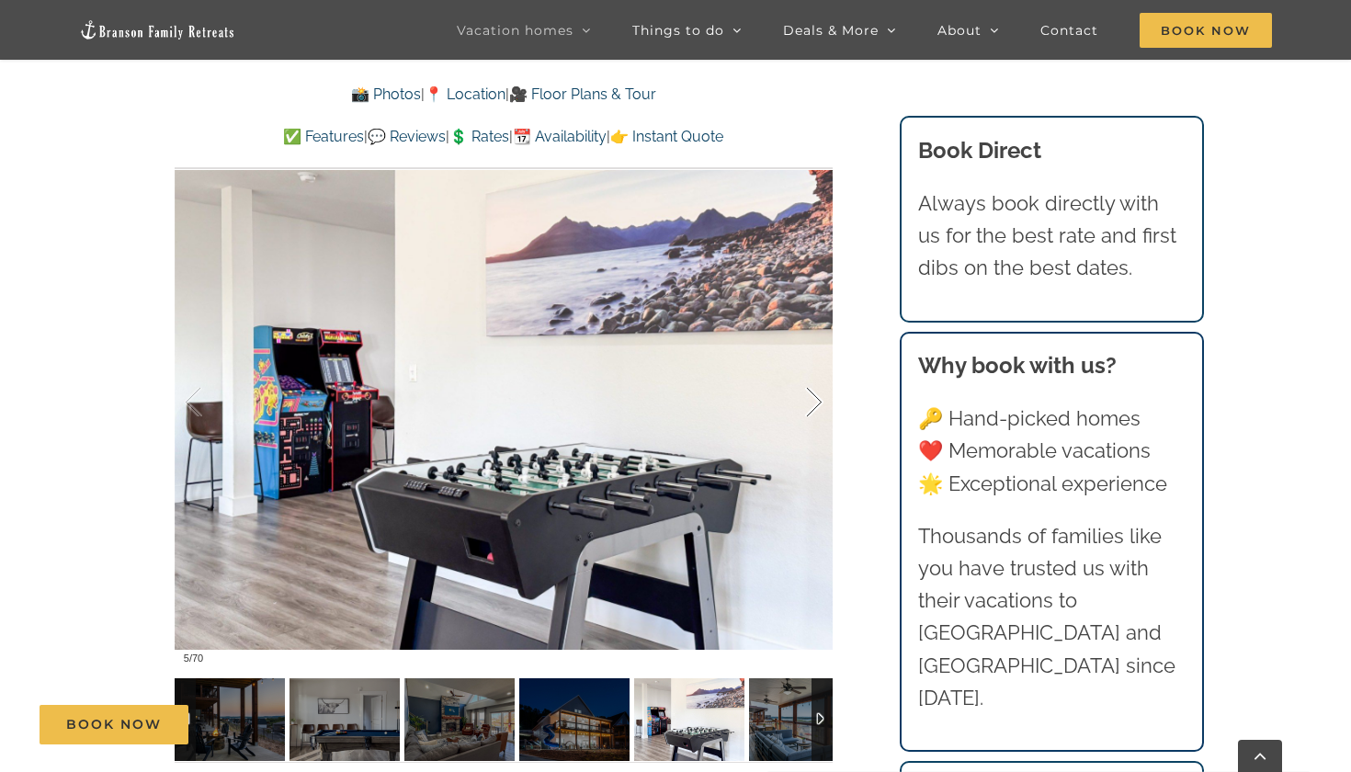
click at [813, 398] on div at bounding box center [795, 403] width 57 height 114
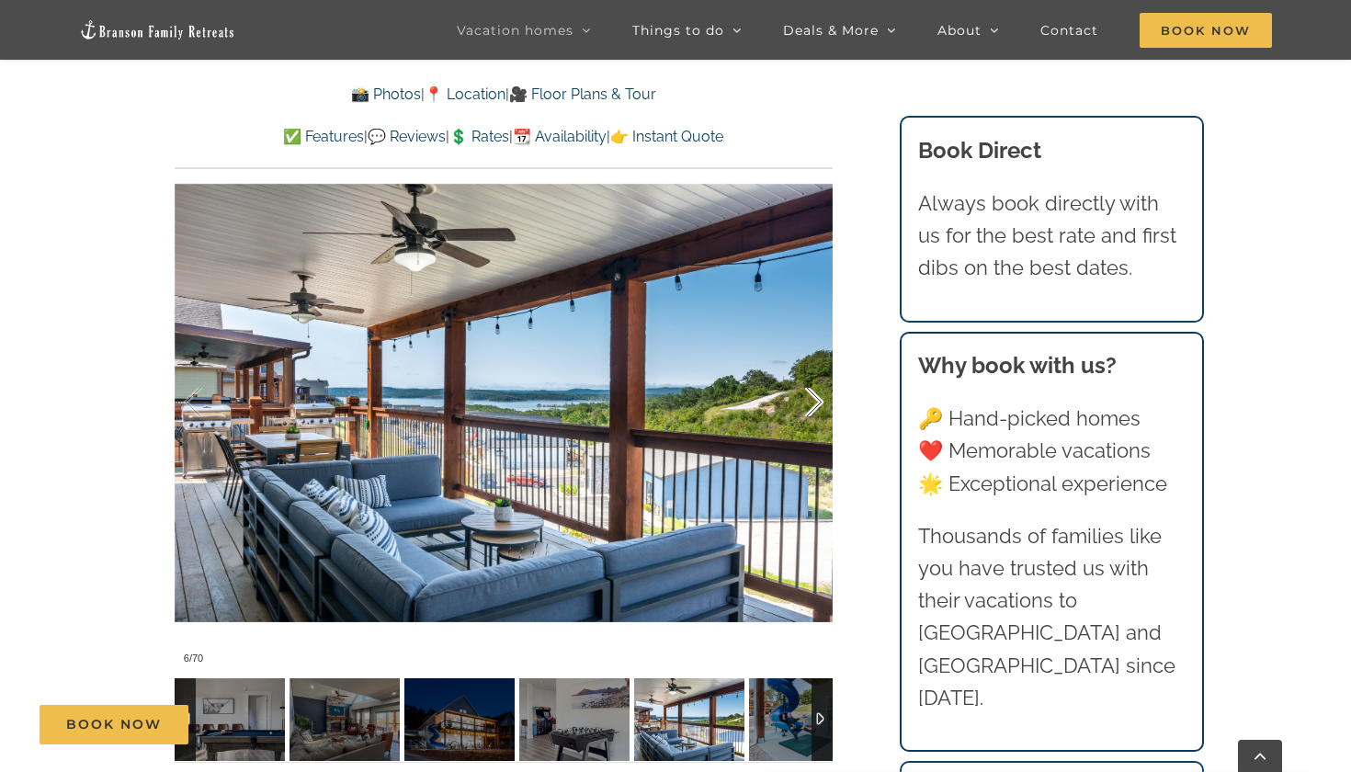
click at [813, 398] on div at bounding box center [795, 403] width 57 height 114
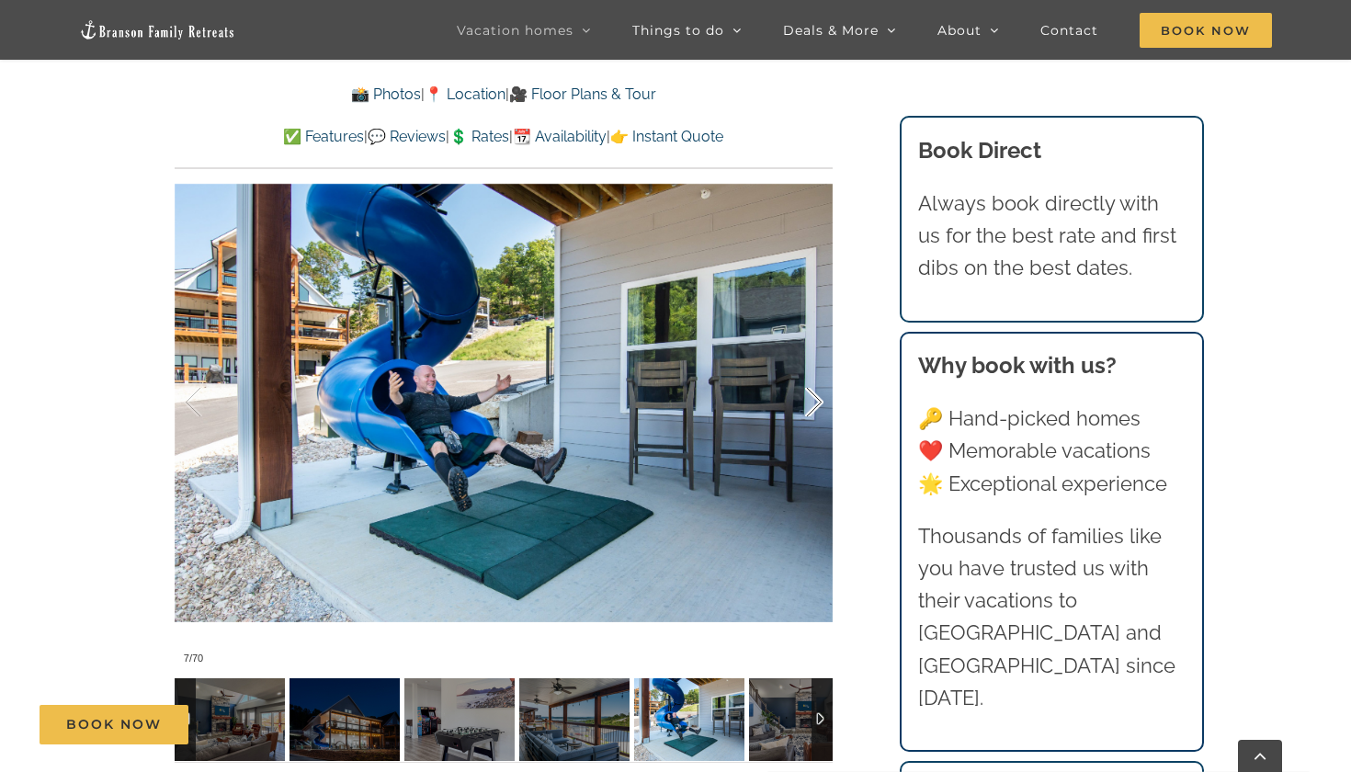
click at [813, 398] on div at bounding box center [795, 403] width 57 height 114
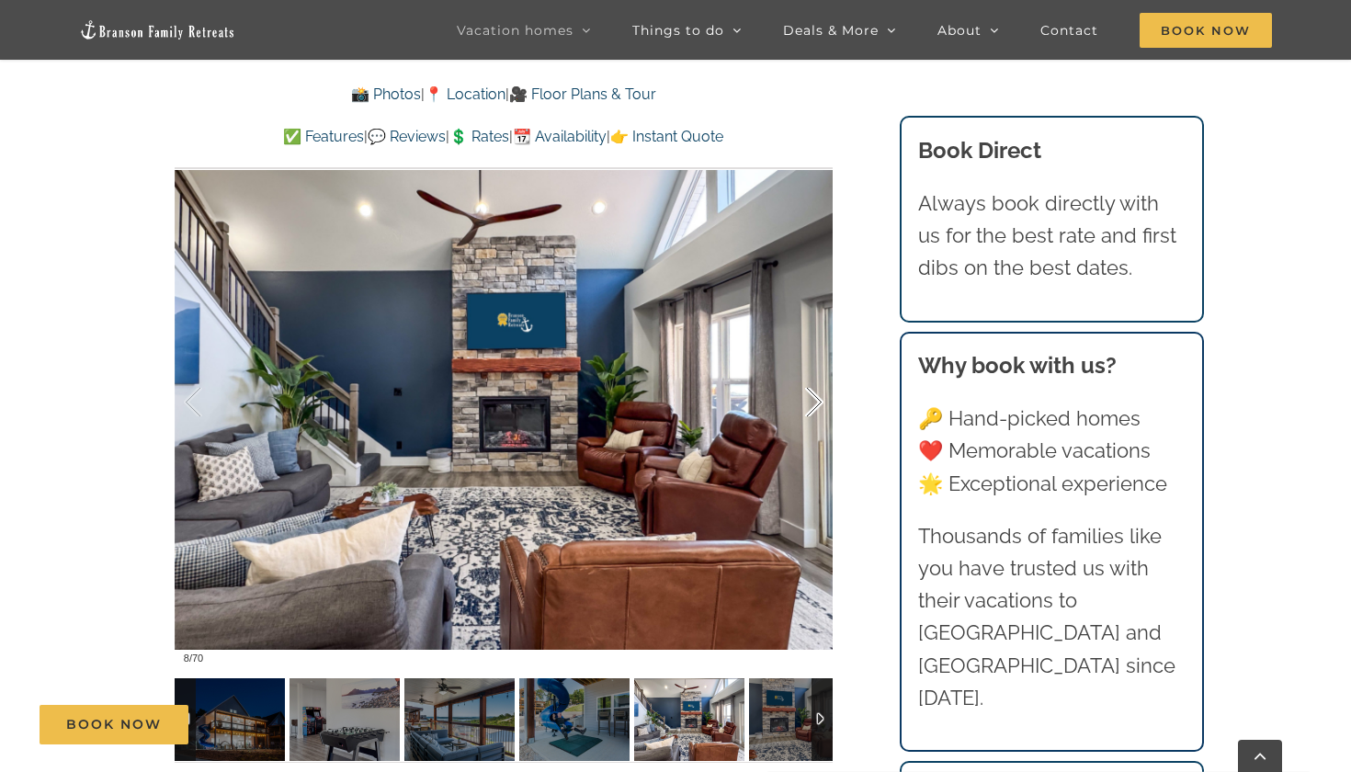
click at [813, 398] on div at bounding box center [795, 403] width 57 height 114
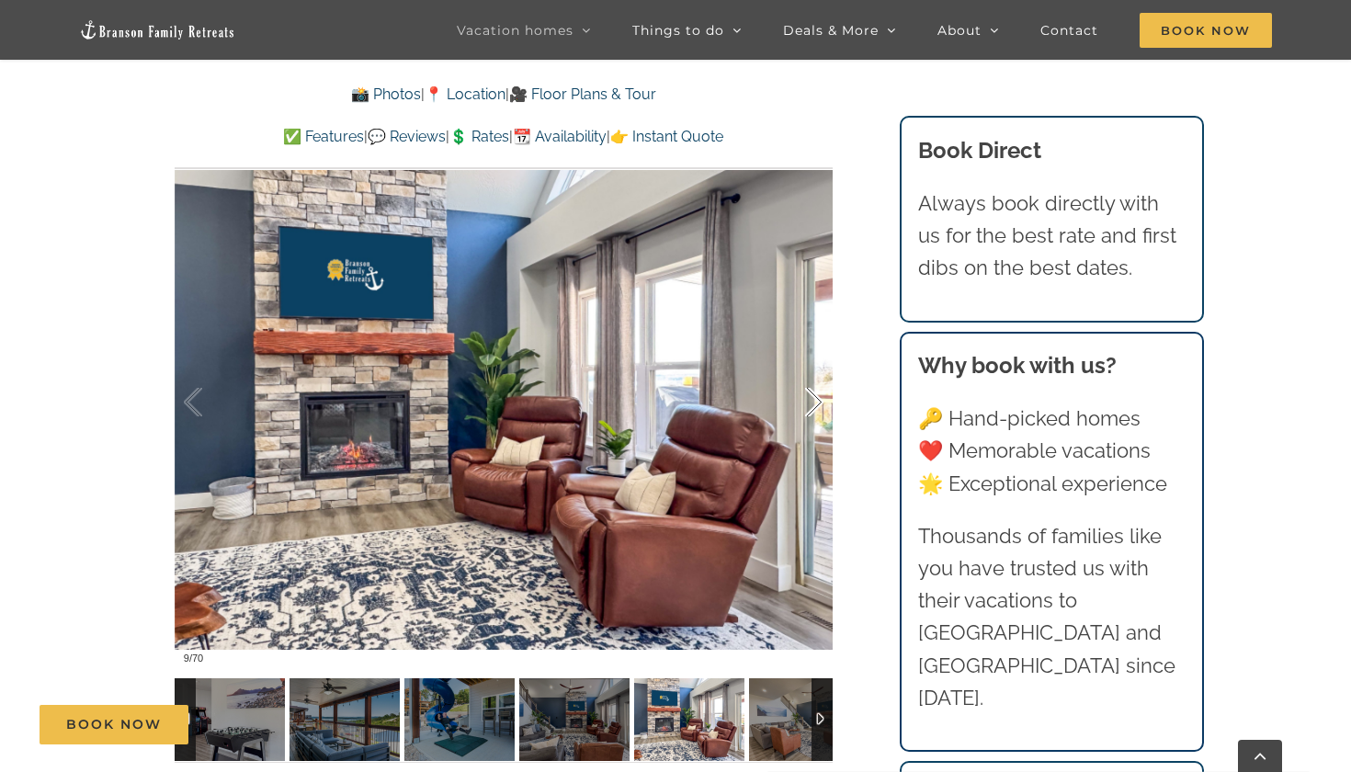
click at [813, 398] on div at bounding box center [795, 403] width 57 height 114
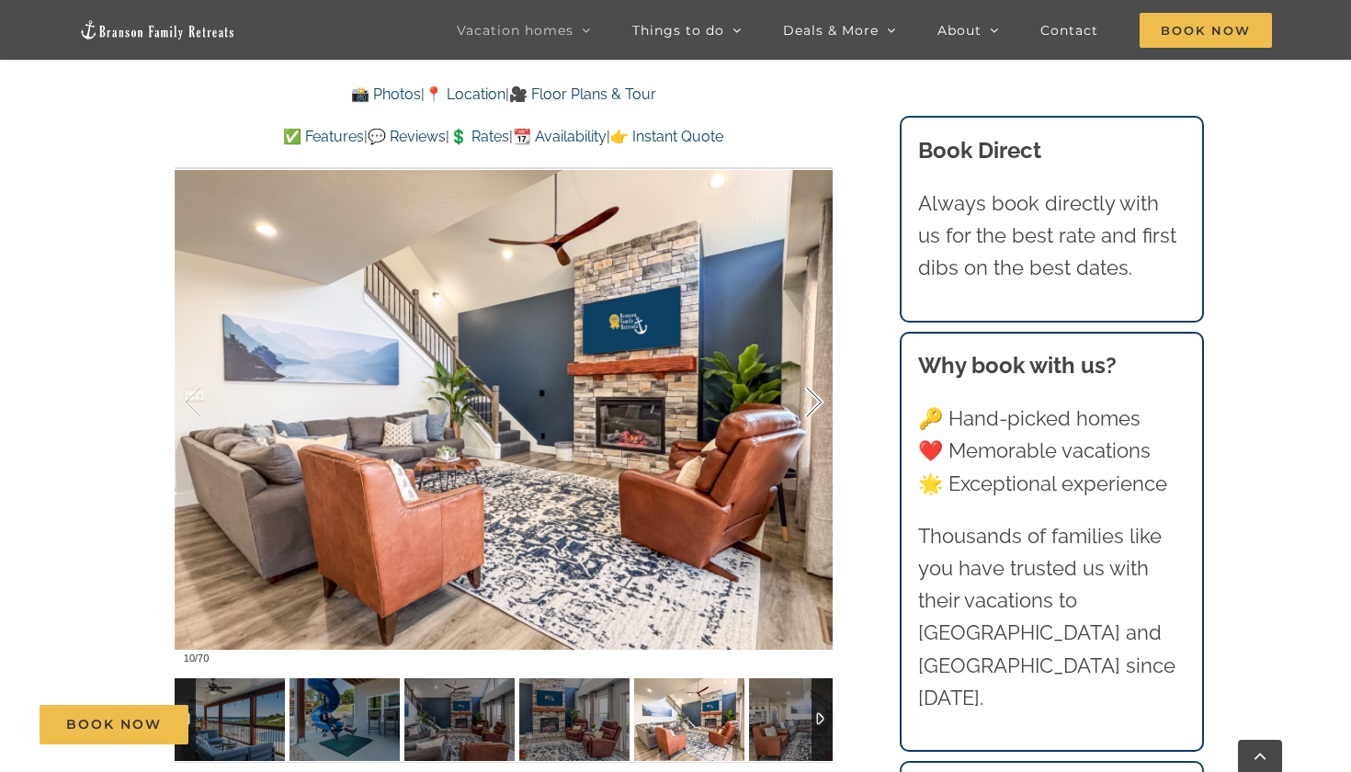
click at [813, 398] on div at bounding box center [795, 403] width 57 height 114
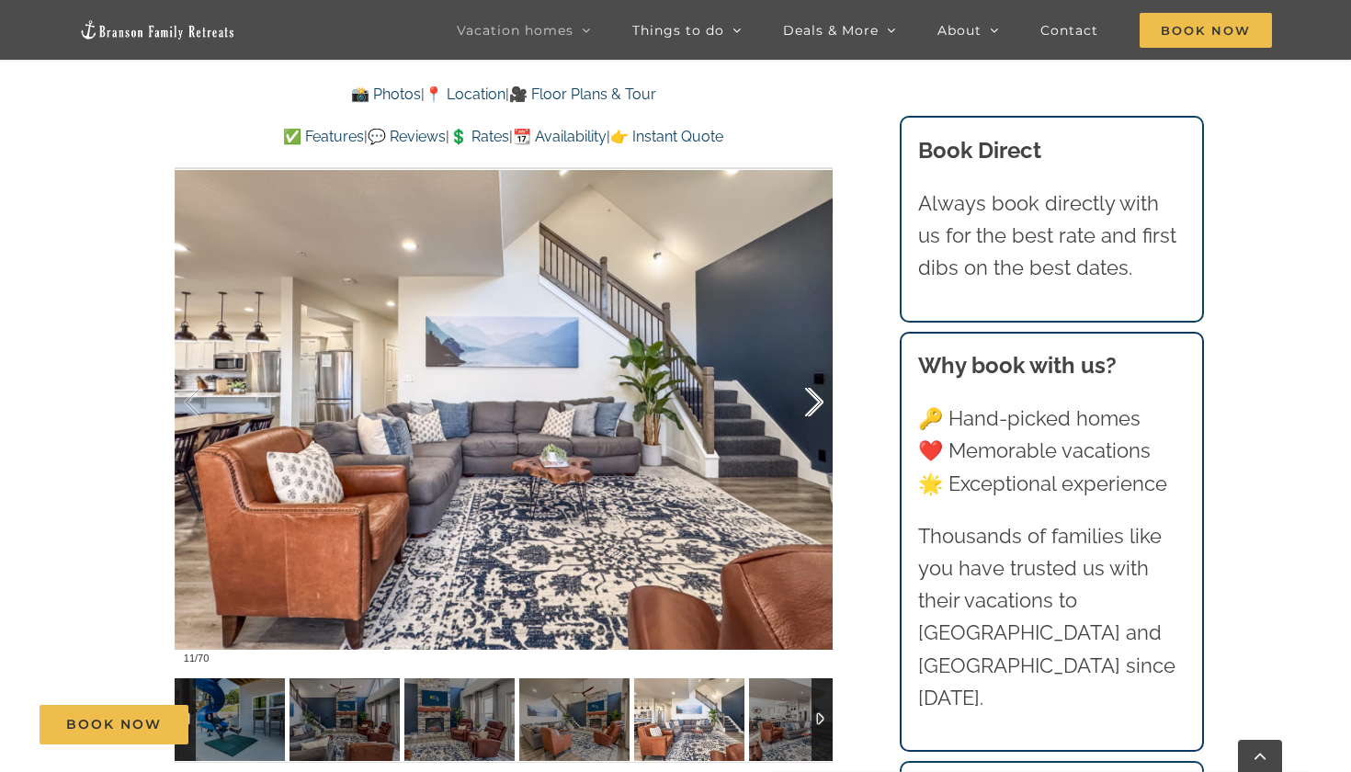
click at [813, 398] on div at bounding box center [795, 403] width 57 height 114
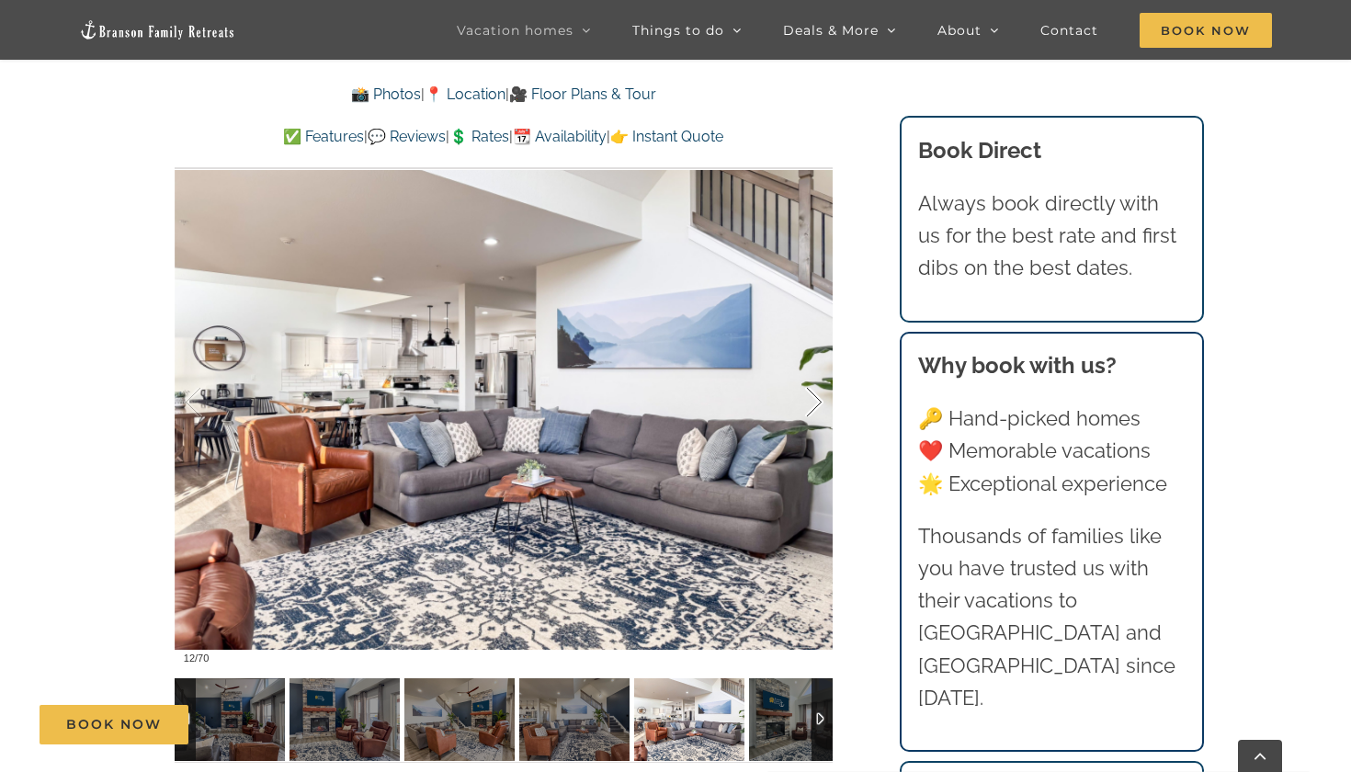
click at [813, 398] on div at bounding box center [795, 403] width 57 height 114
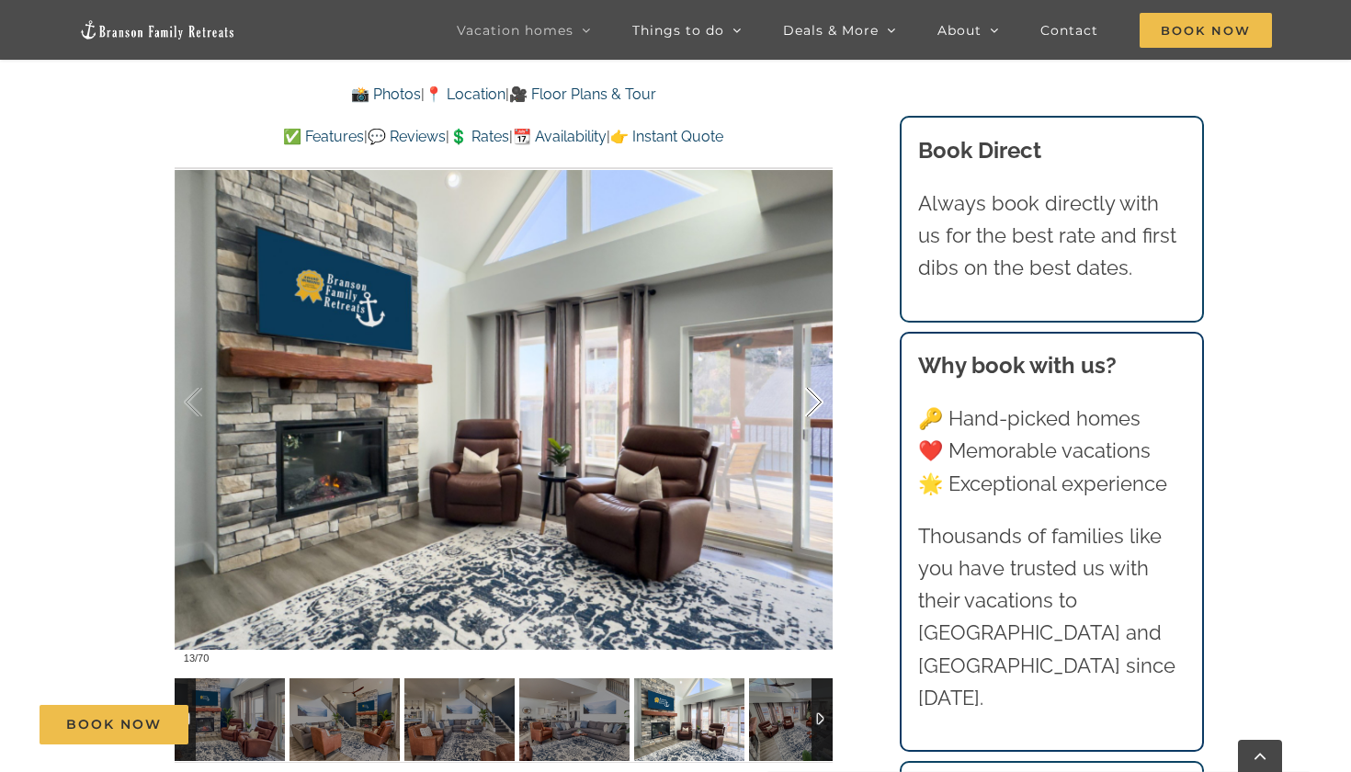
click at [813, 398] on div at bounding box center [795, 403] width 57 height 114
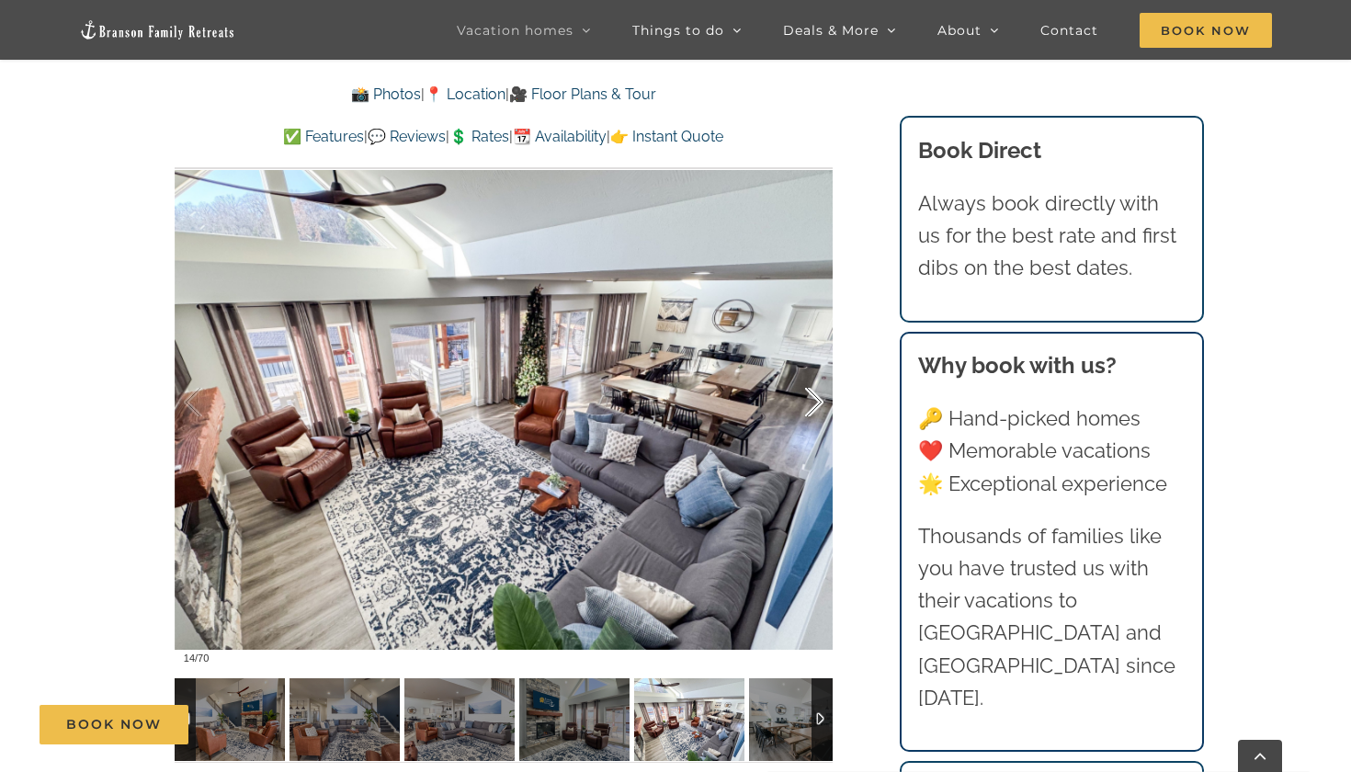
click at [813, 398] on div at bounding box center [795, 403] width 57 height 114
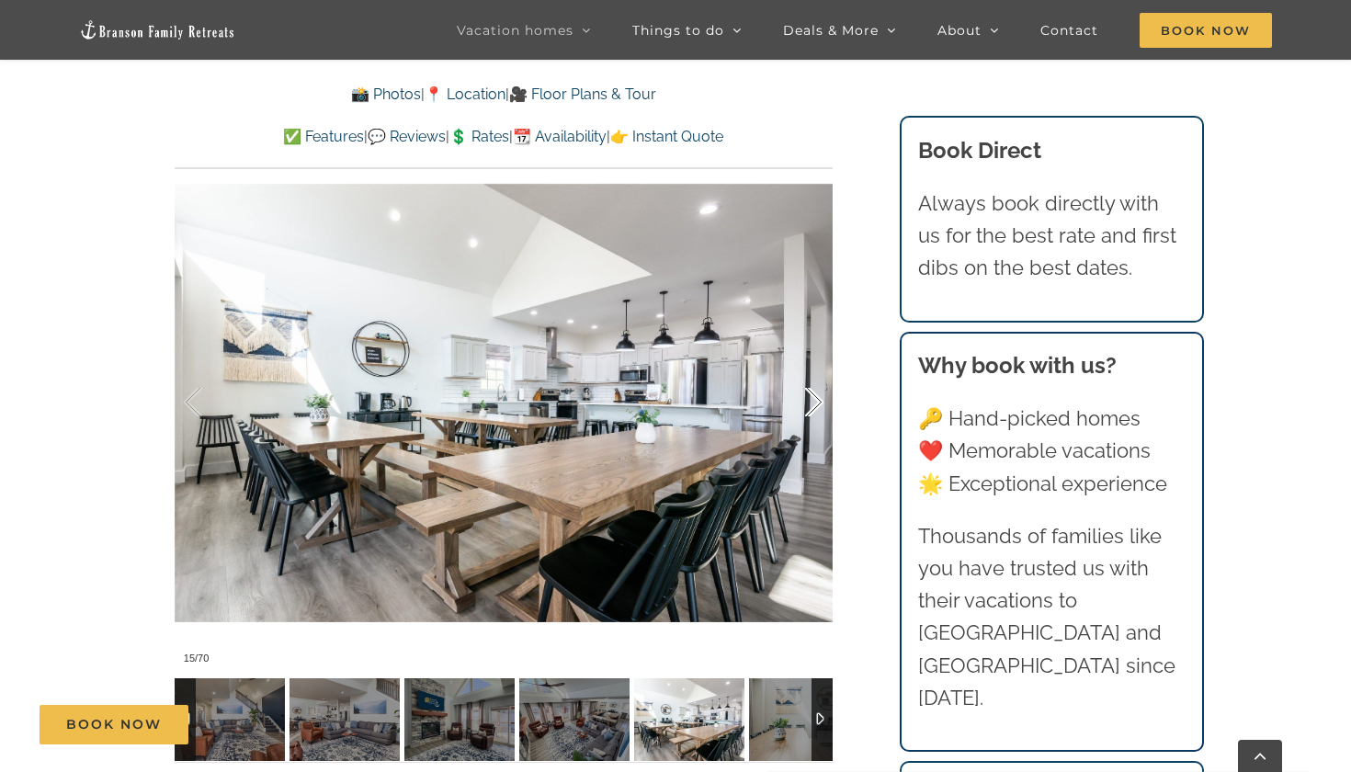
click at [813, 398] on div at bounding box center [795, 403] width 57 height 114
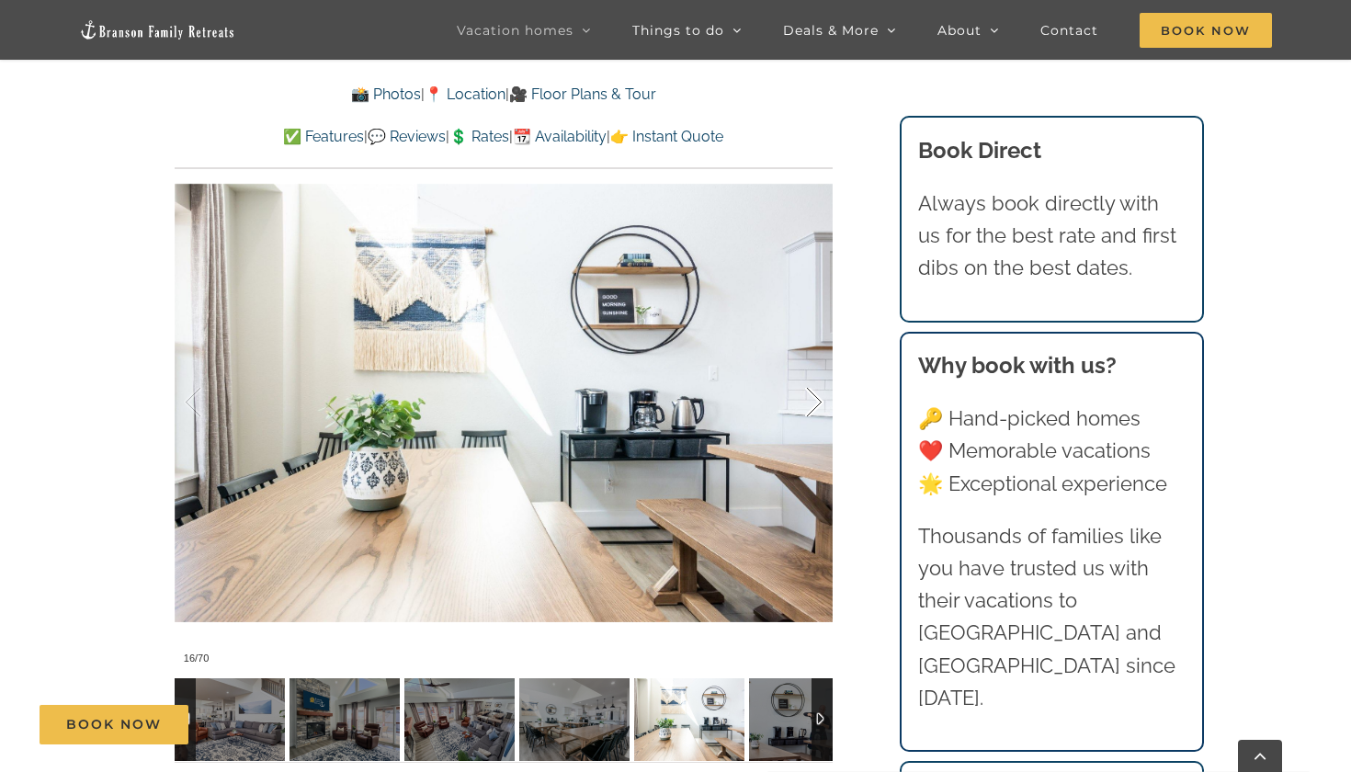
click at [813, 398] on div at bounding box center [795, 403] width 57 height 114
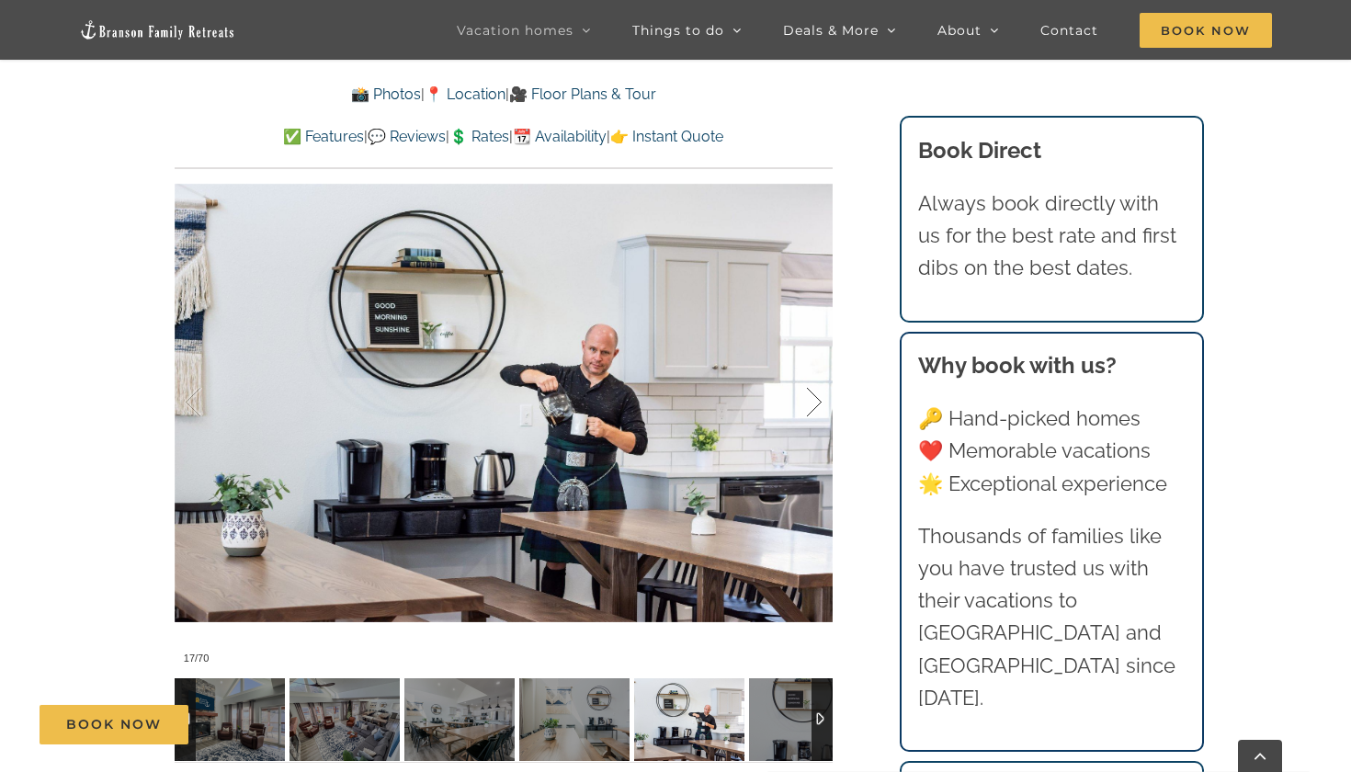
click at [813, 398] on div at bounding box center [795, 403] width 57 height 114
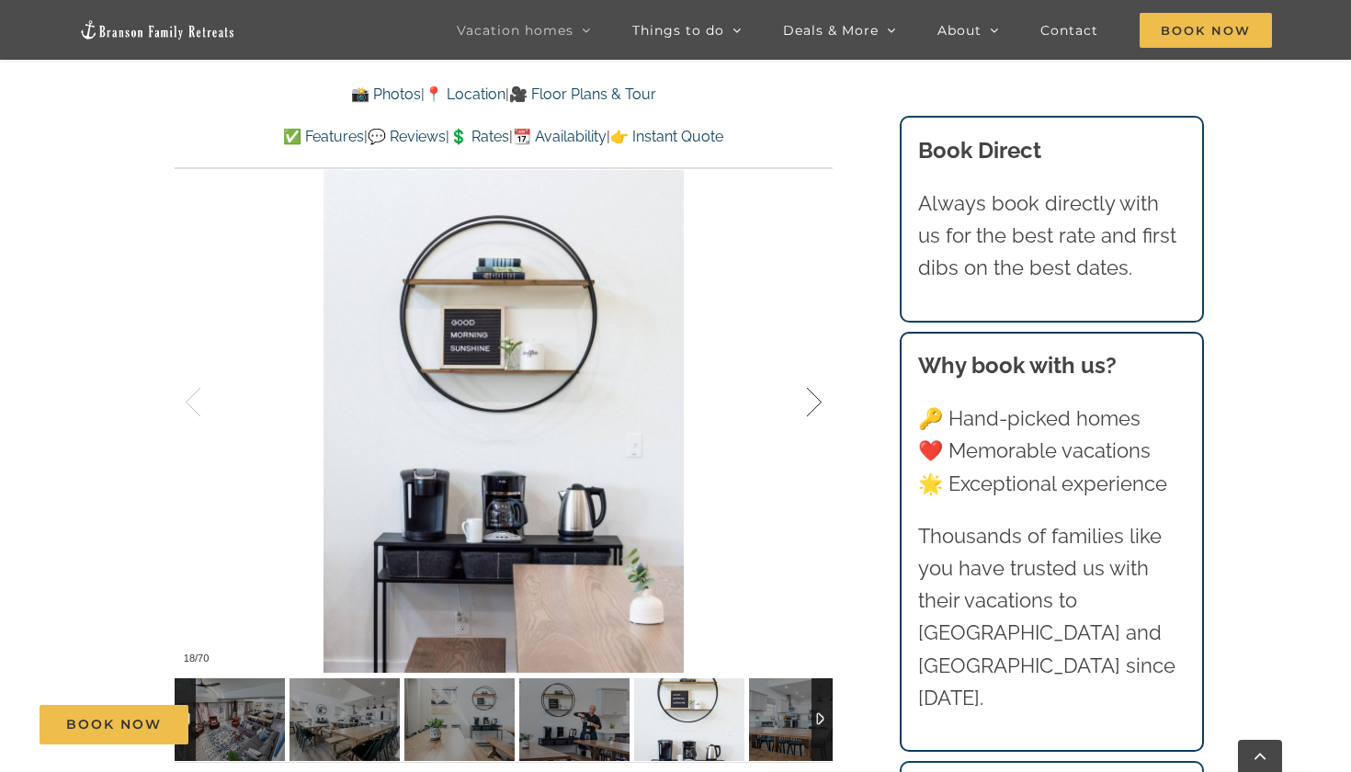
click at [813, 398] on div at bounding box center [795, 403] width 57 height 114
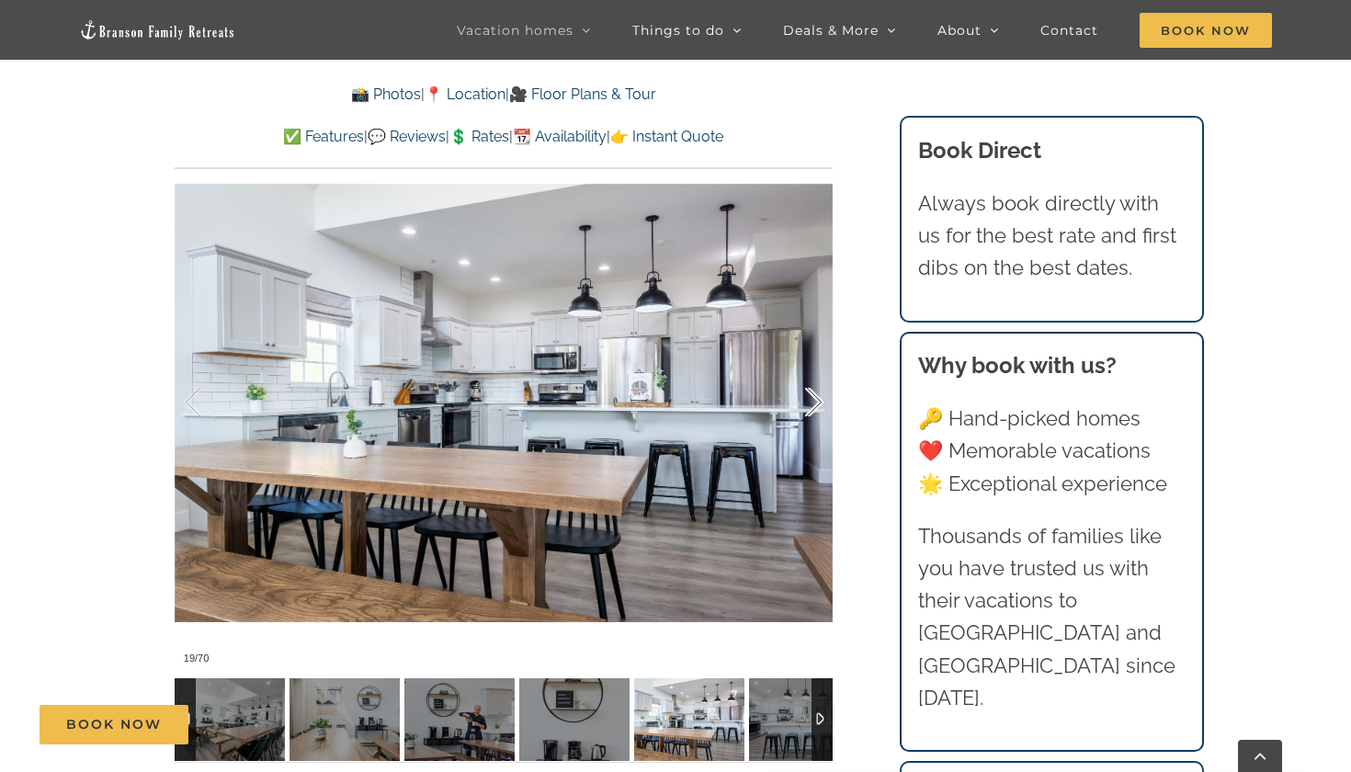
click at [813, 398] on div at bounding box center [795, 403] width 57 height 114
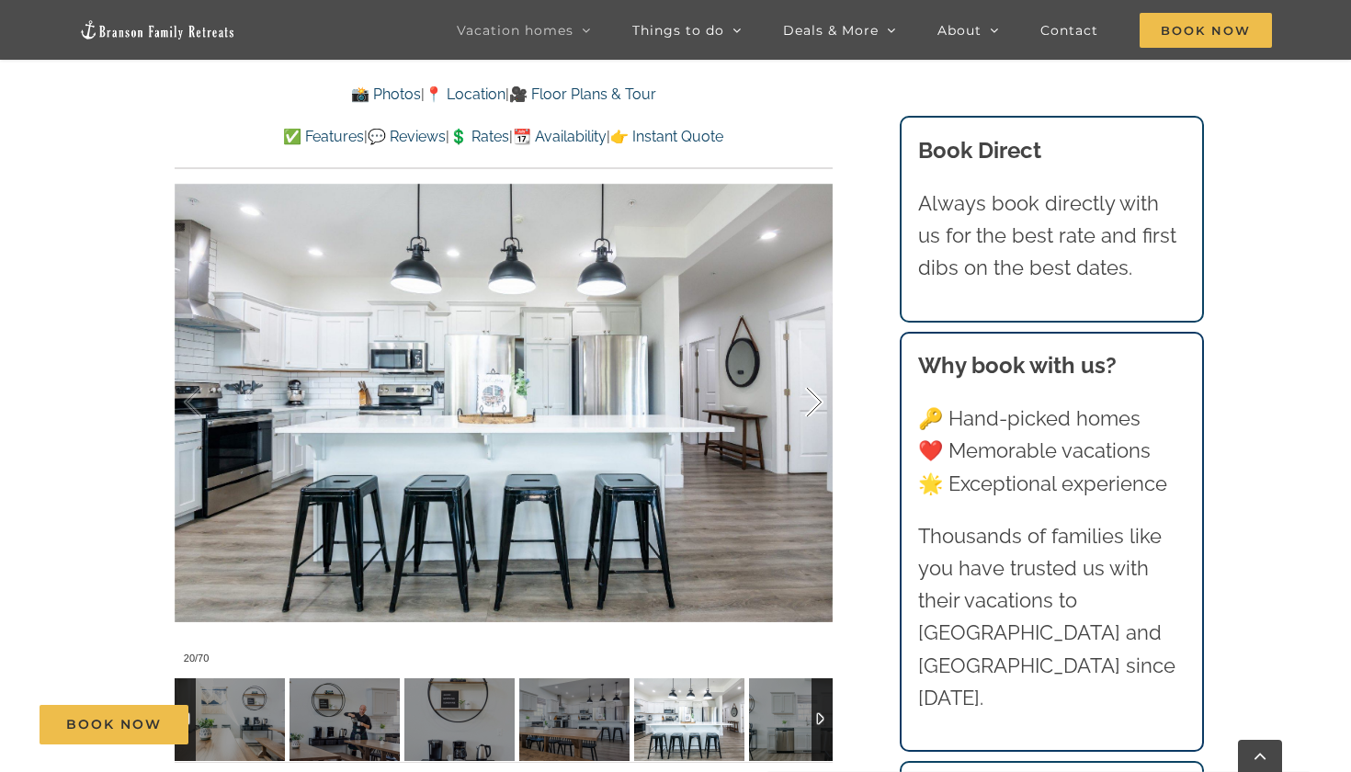
click at [813, 398] on div at bounding box center [795, 403] width 57 height 114
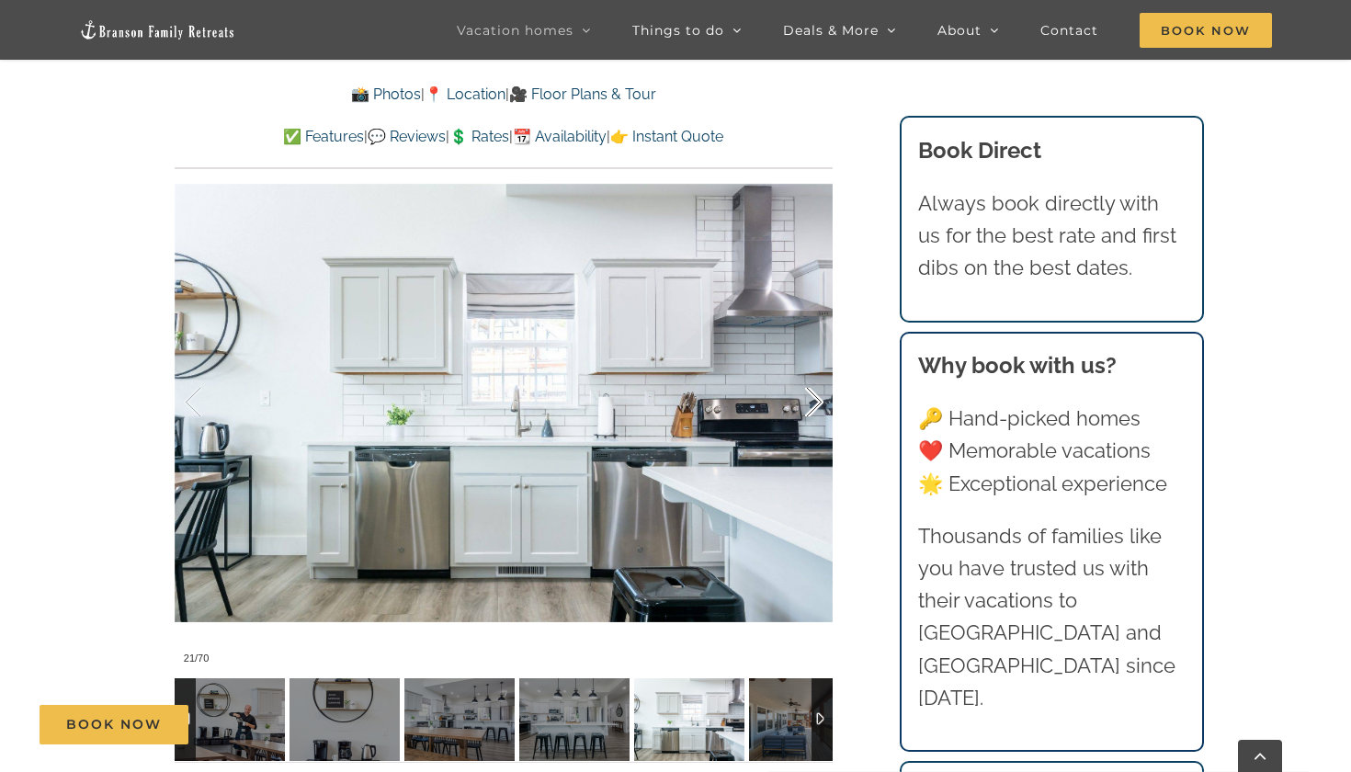
click at [813, 398] on div at bounding box center [795, 403] width 57 height 114
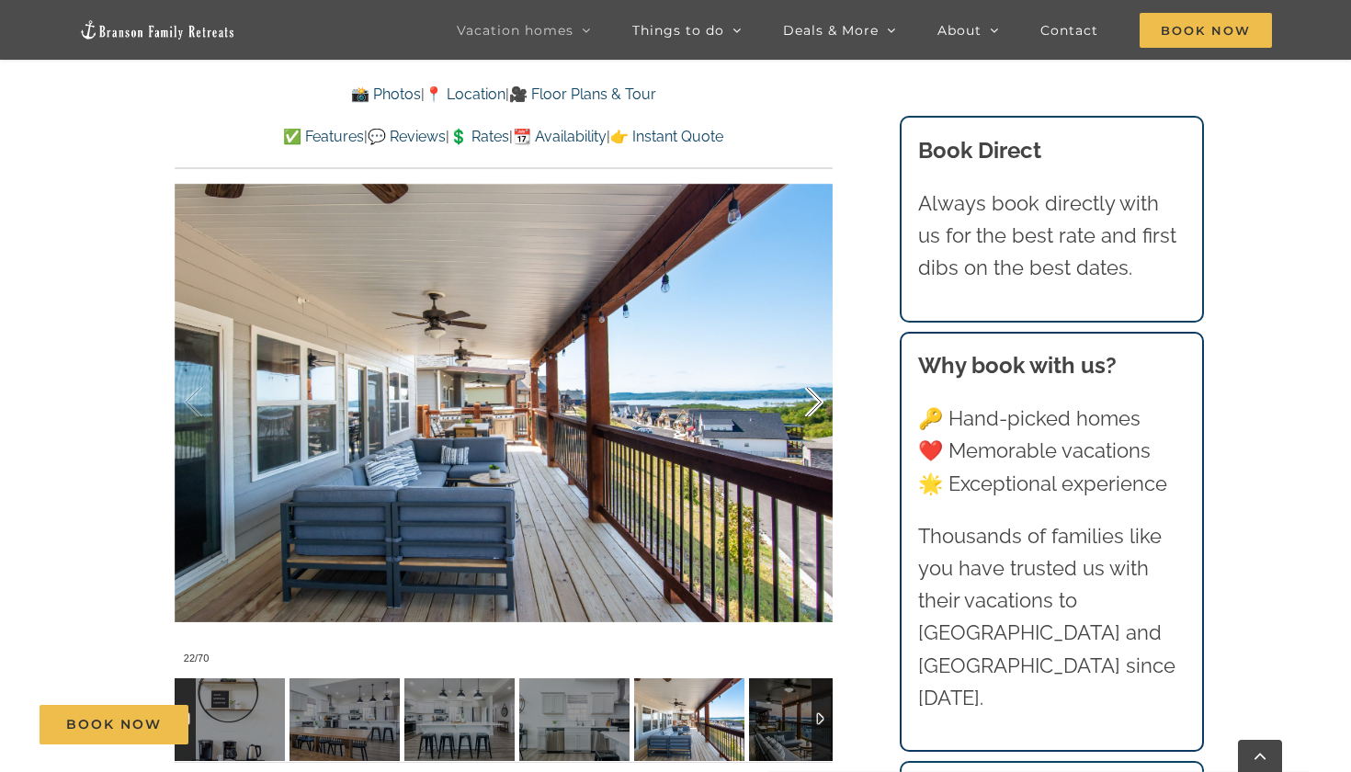
click at [813, 398] on div at bounding box center [795, 403] width 57 height 114
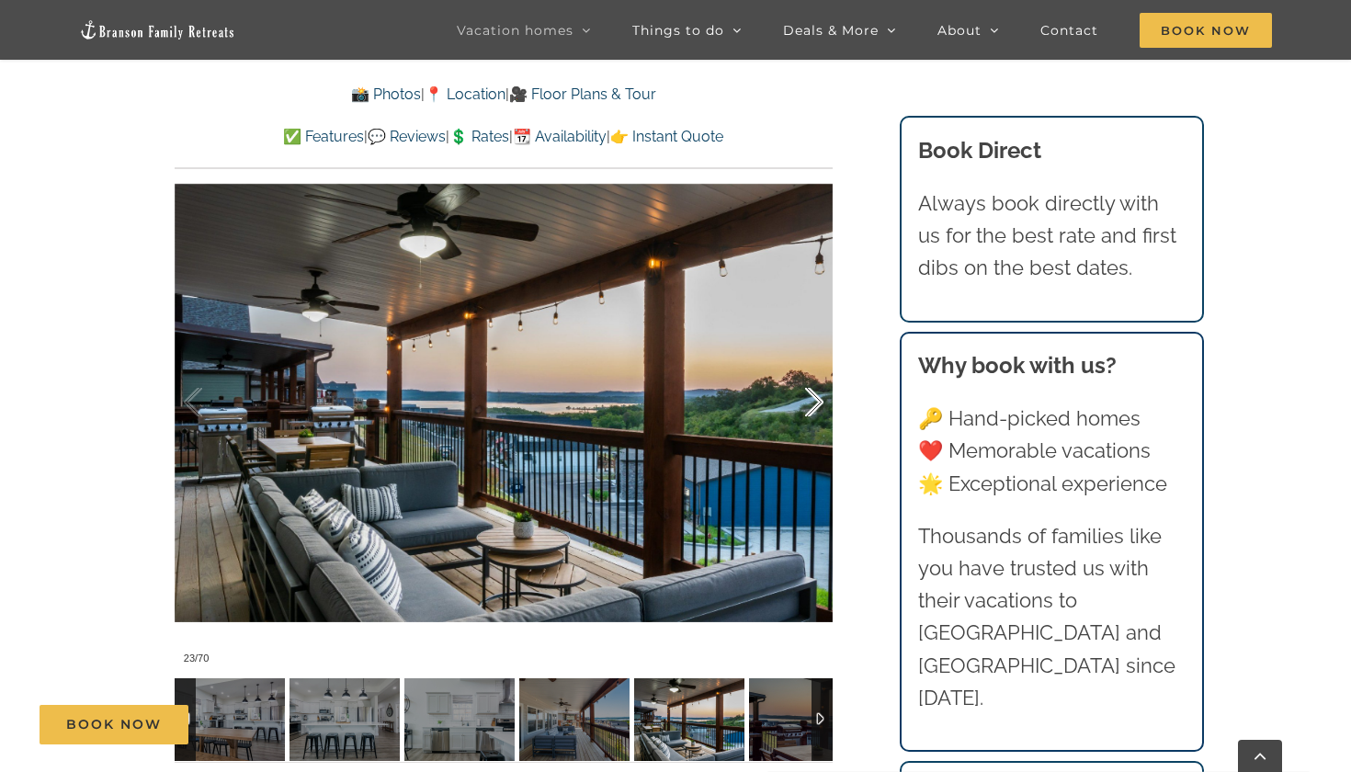
click at [813, 398] on div at bounding box center [795, 403] width 57 height 114
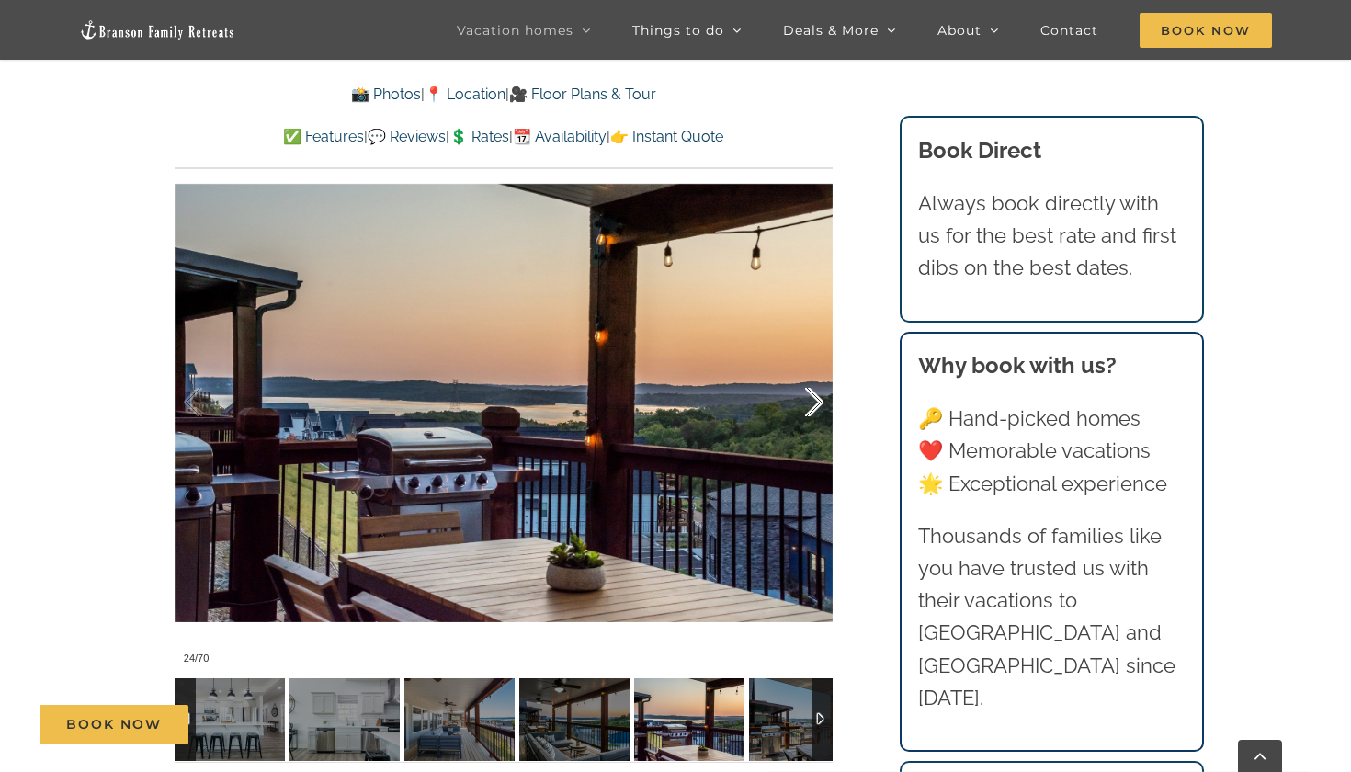
click at [813, 398] on div at bounding box center [795, 403] width 57 height 114
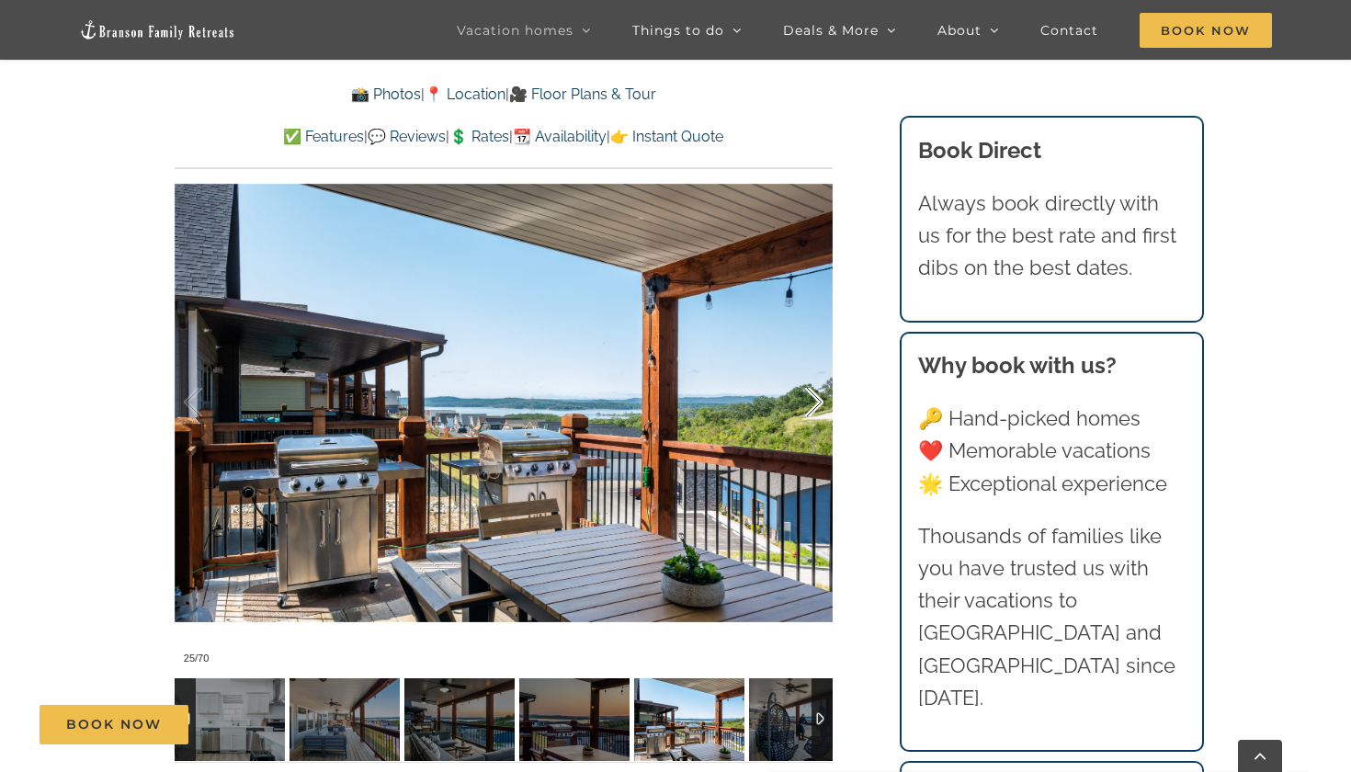
click at [813, 398] on div at bounding box center [795, 403] width 57 height 114
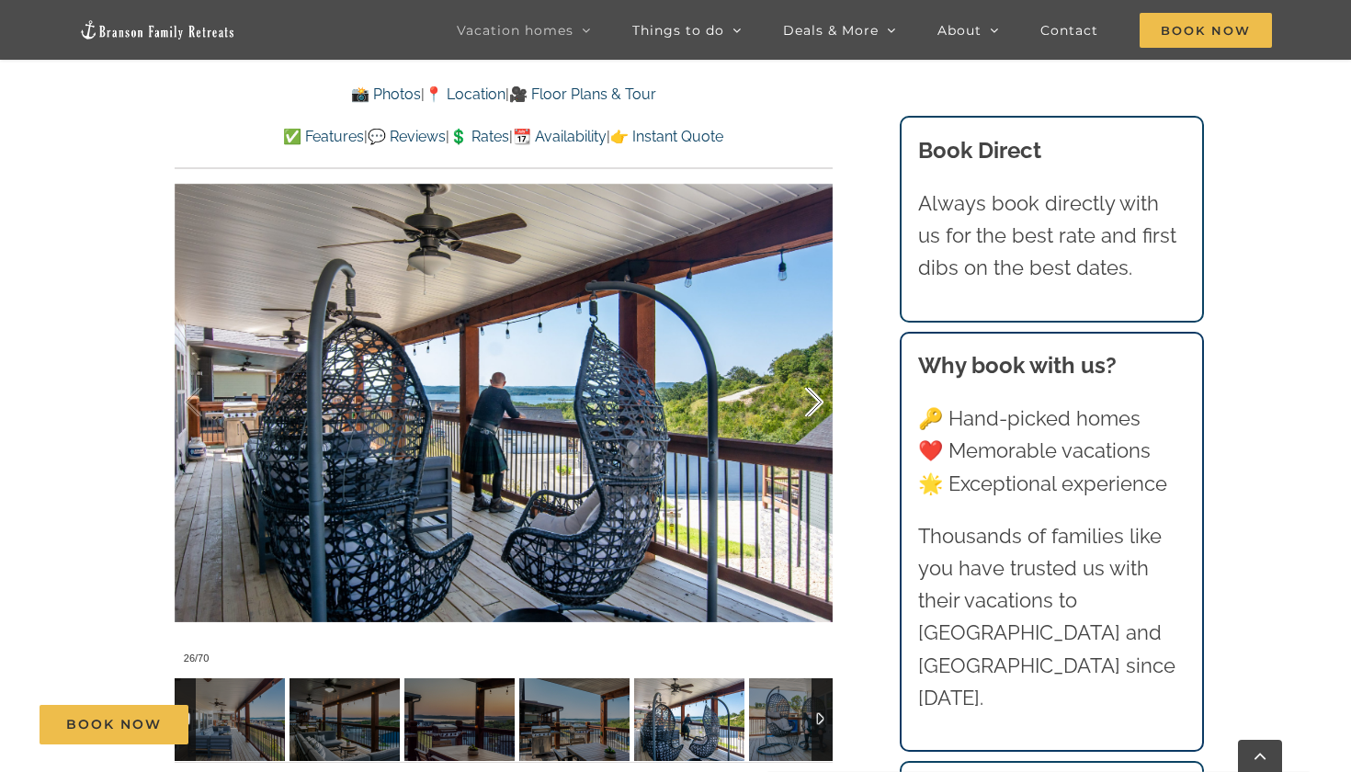
click at [813, 398] on div at bounding box center [795, 403] width 57 height 114
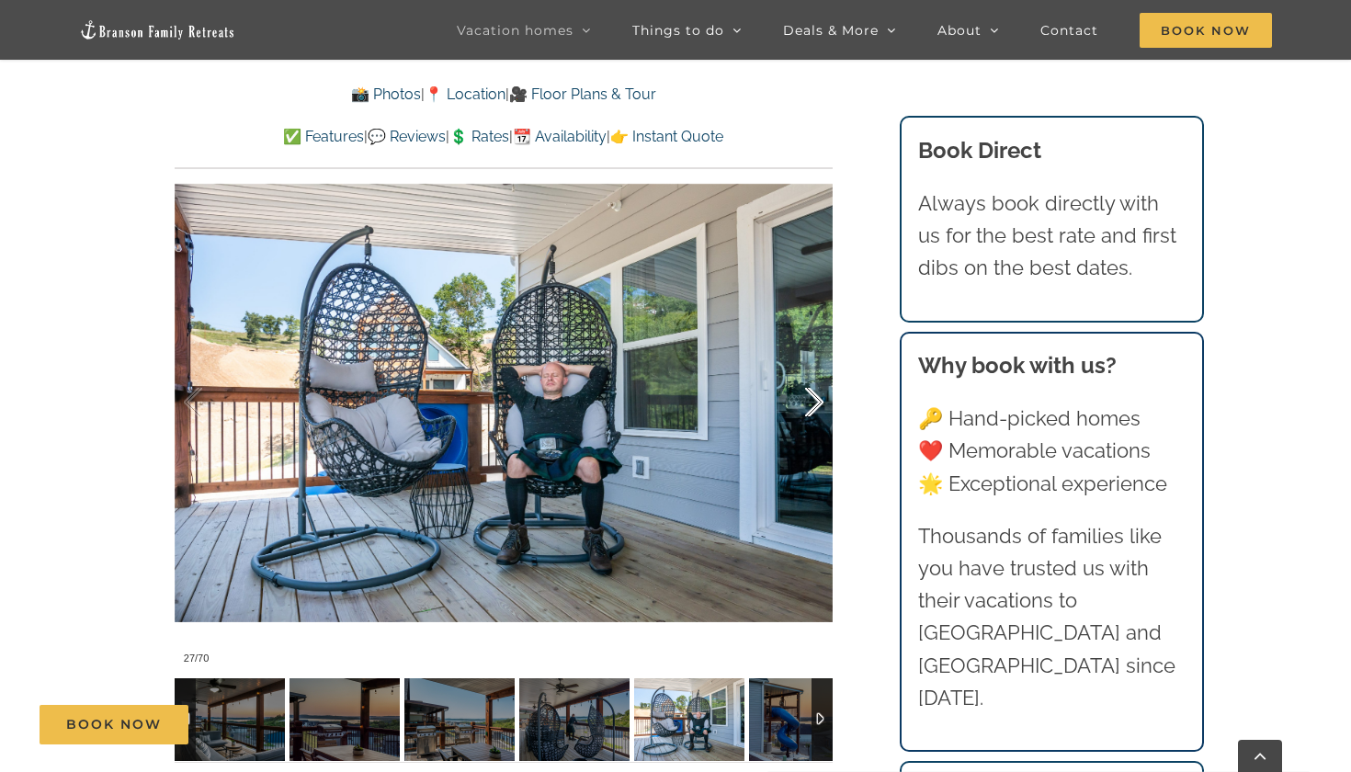
click at [813, 398] on div at bounding box center [795, 403] width 57 height 114
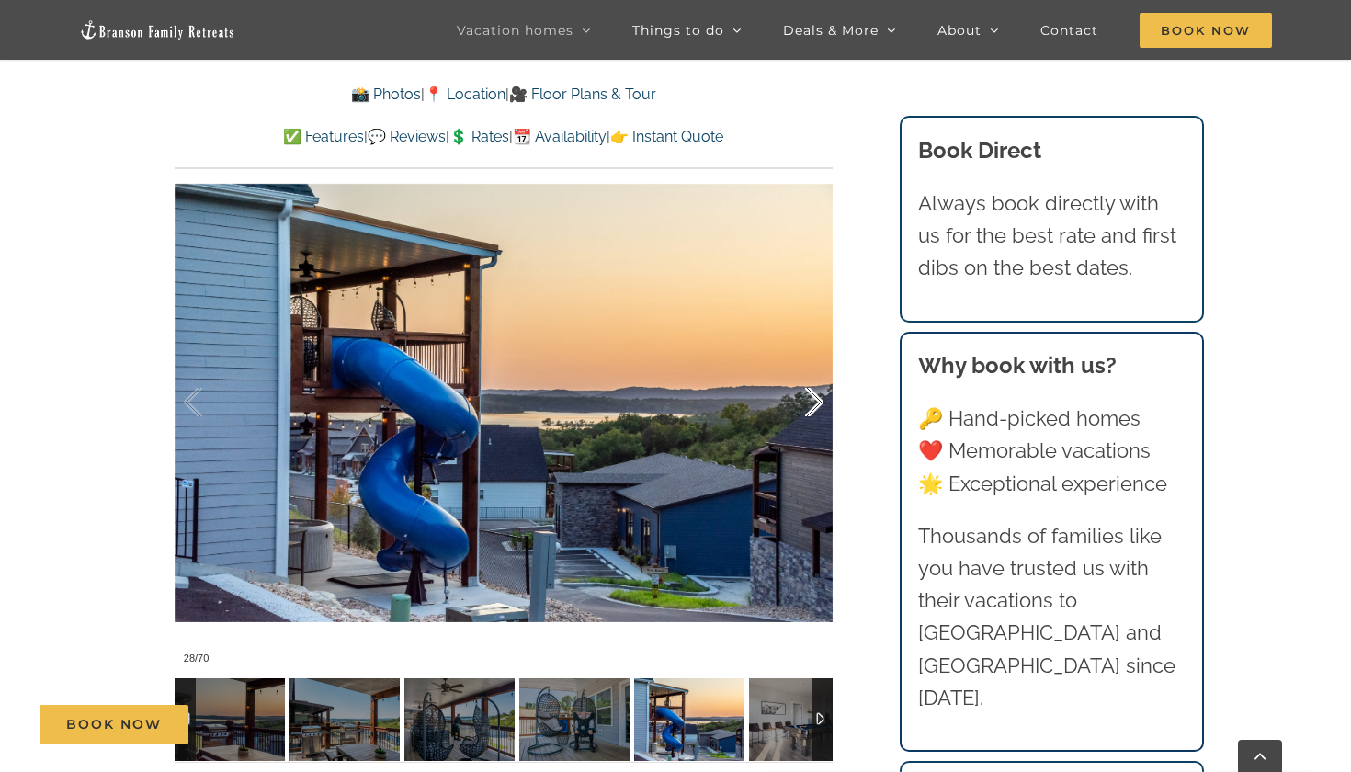
click at [813, 398] on div at bounding box center [795, 403] width 57 height 114
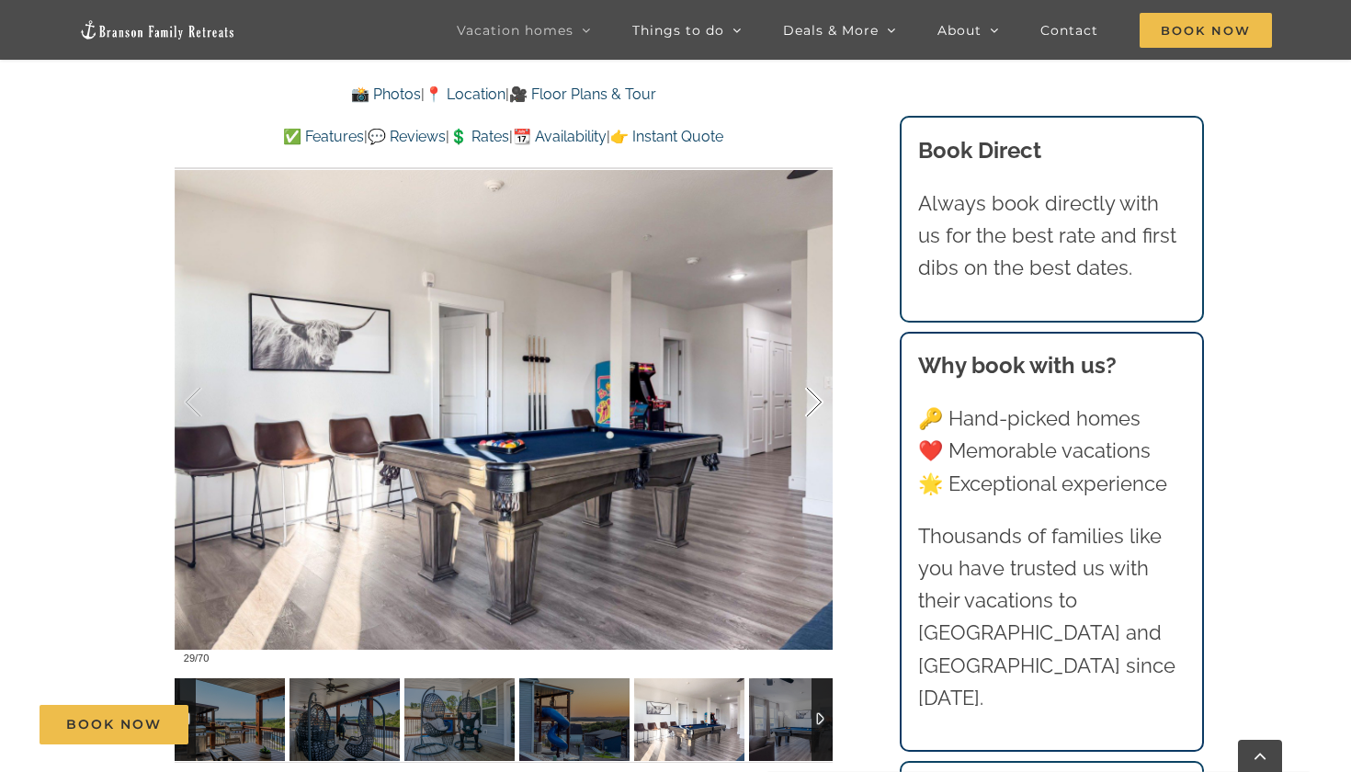
click at [813, 398] on div at bounding box center [795, 403] width 57 height 114
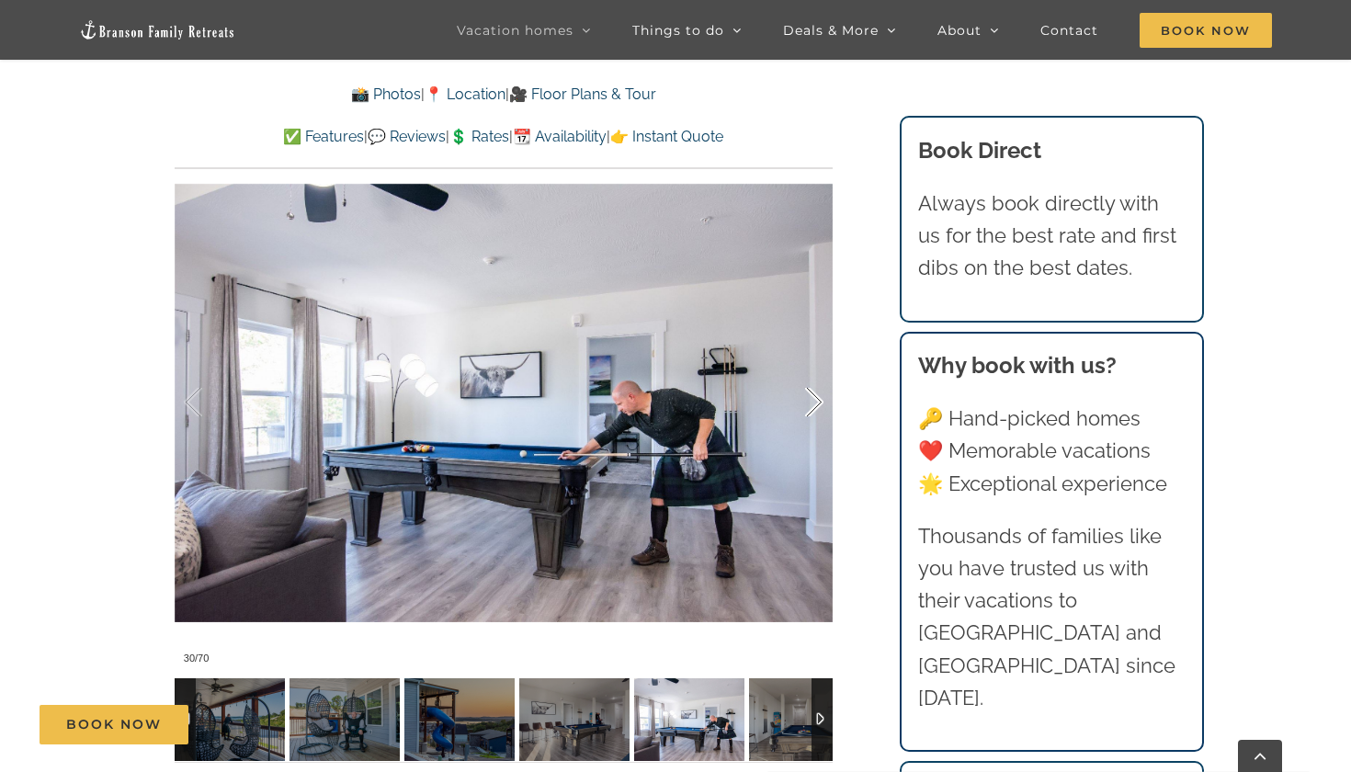
click at [813, 398] on div at bounding box center [795, 403] width 57 height 114
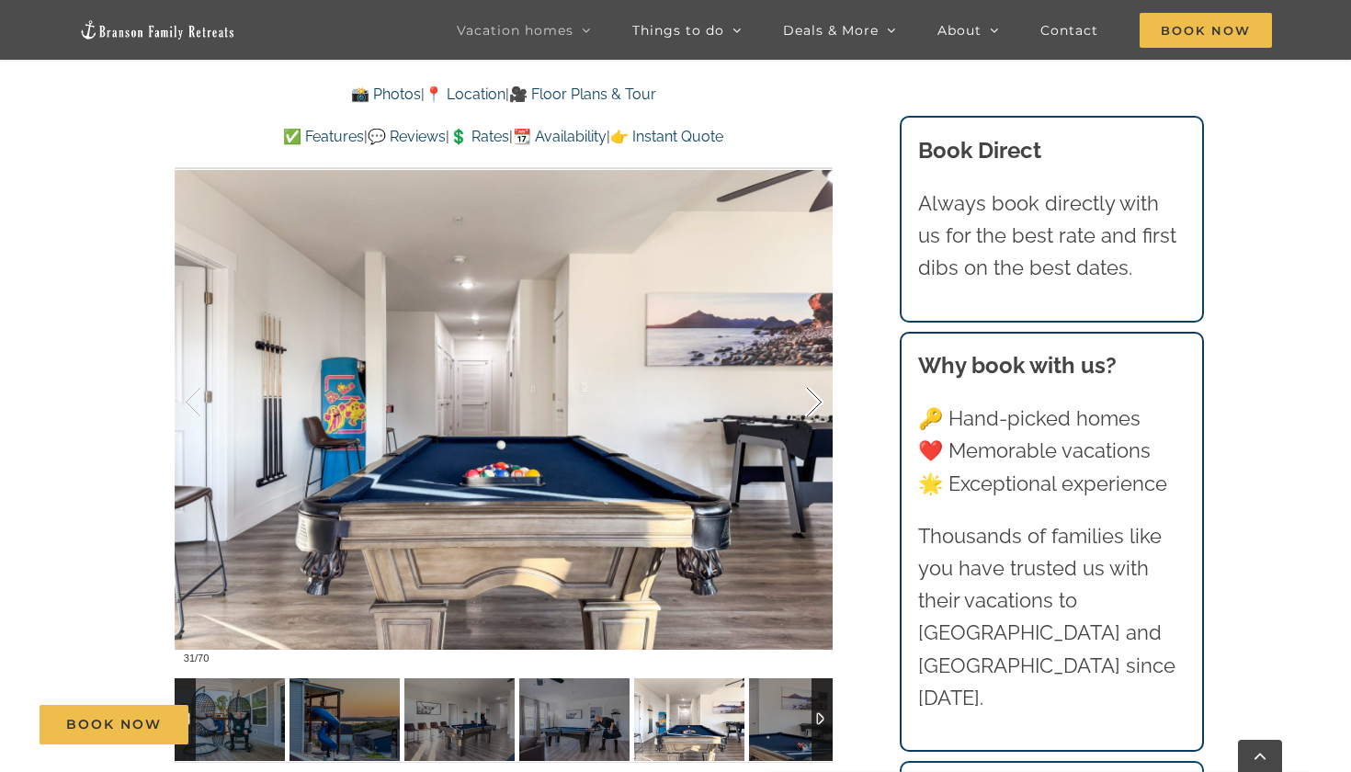
click at [813, 398] on div at bounding box center [795, 403] width 57 height 114
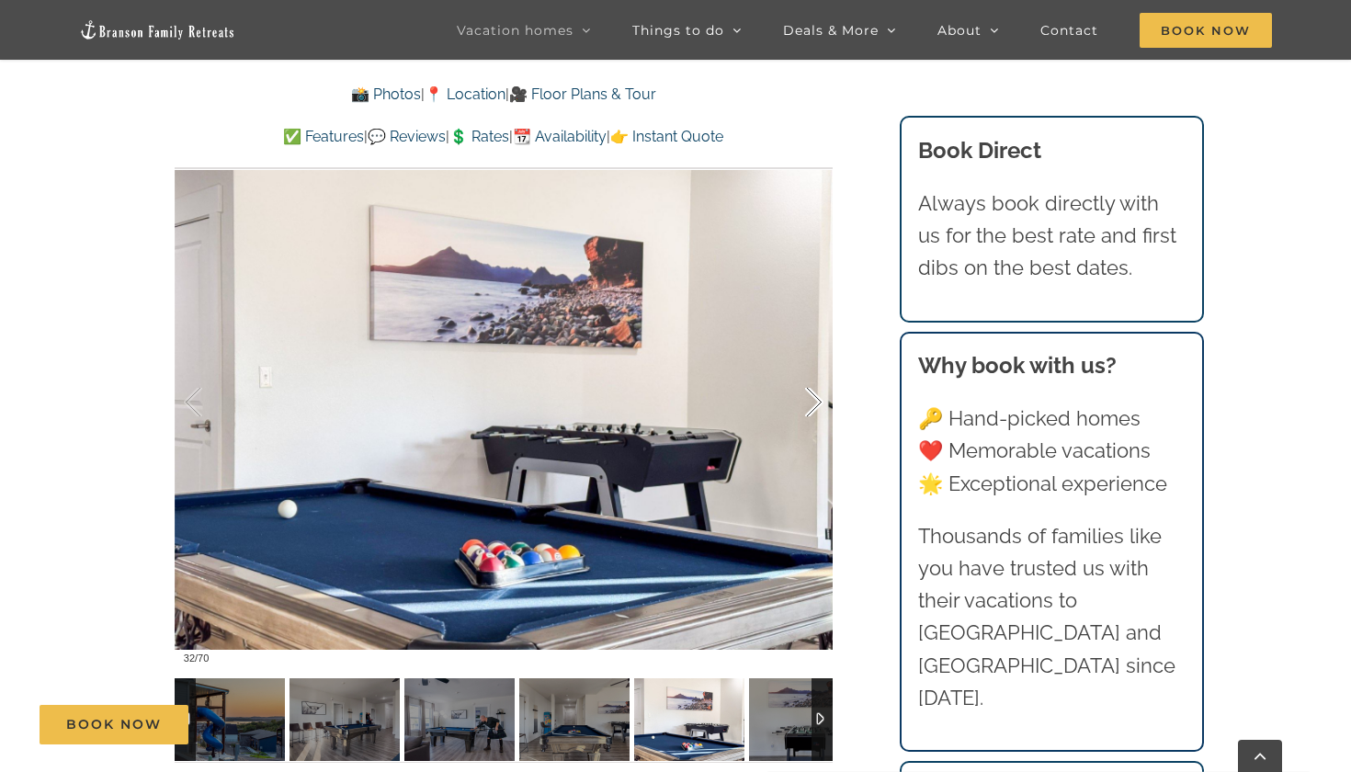
click at [813, 398] on div at bounding box center [795, 403] width 57 height 114
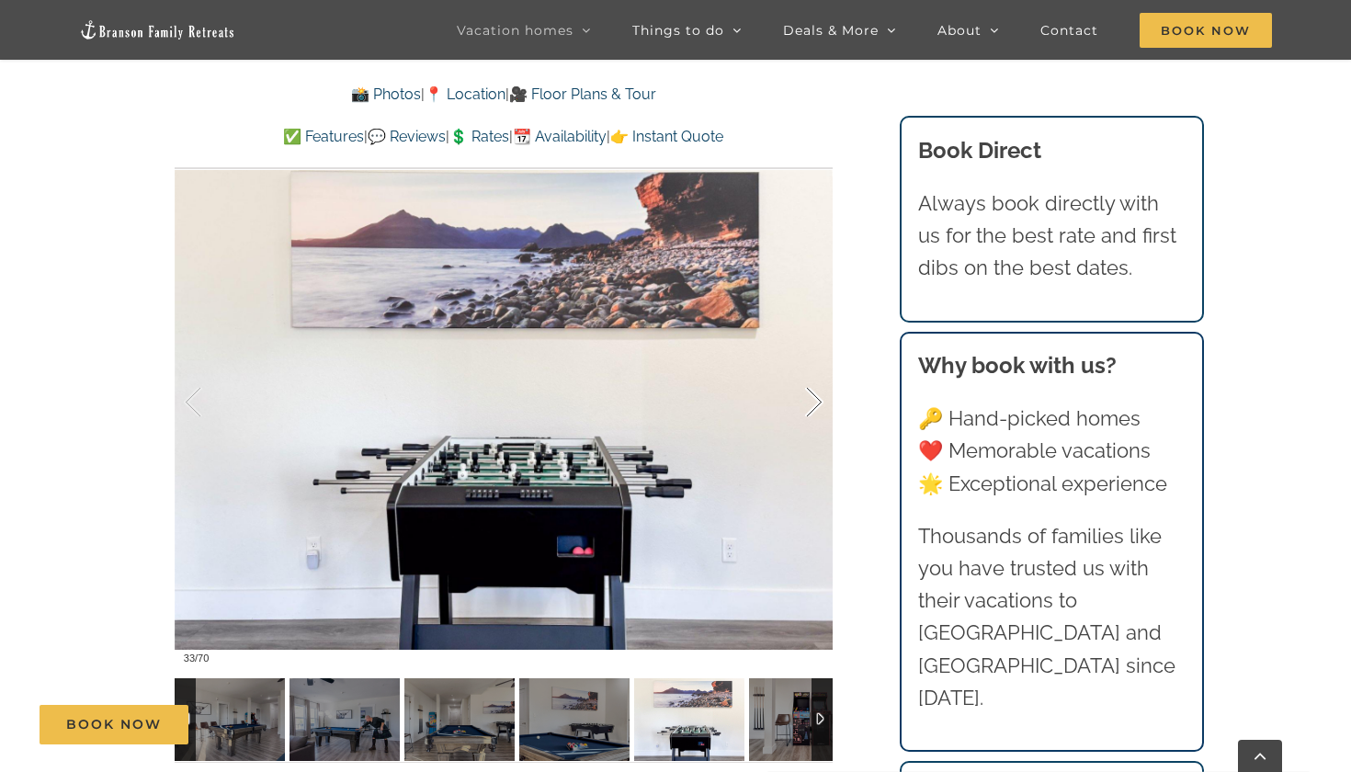
click at [813, 398] on div at bounding box center [795, 403] width 57 height 114
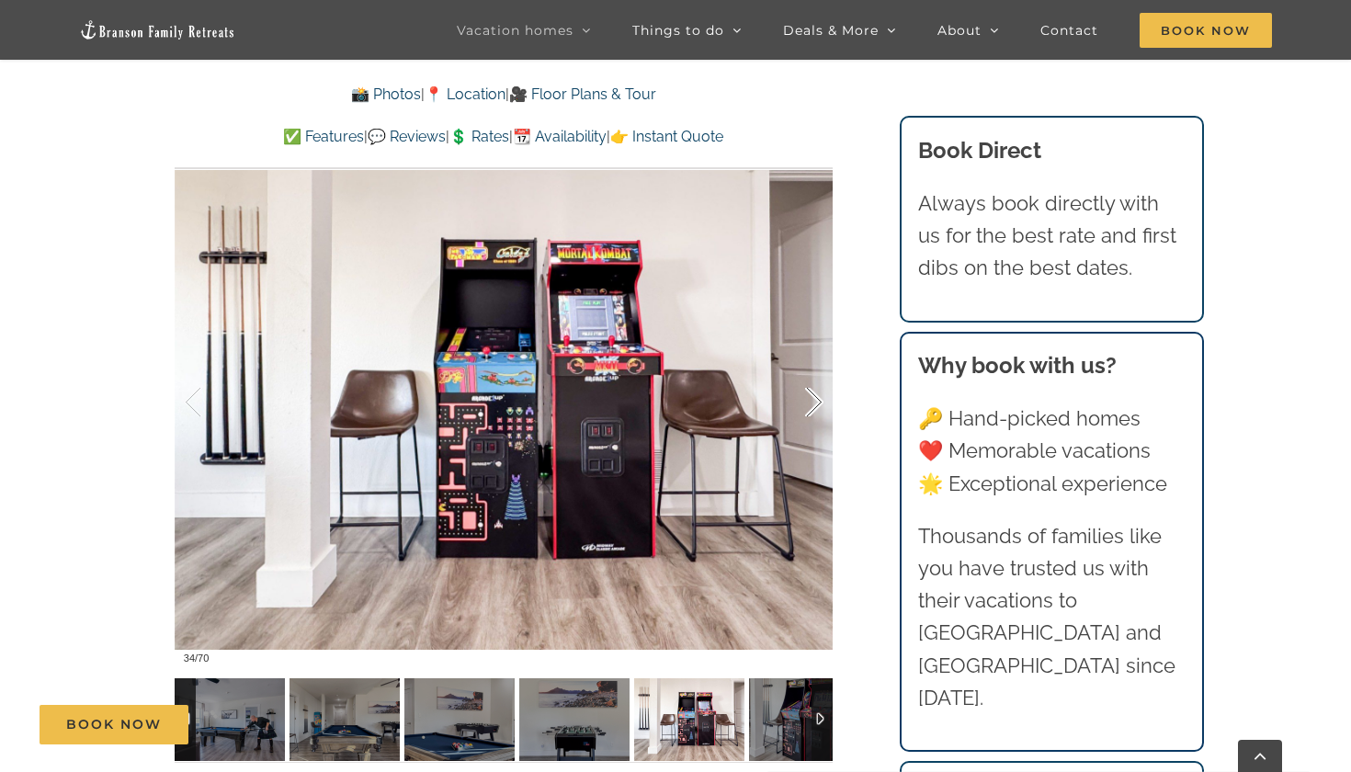
click at [813, 398] on div at bounding box center [795, 403] width 57 height 114
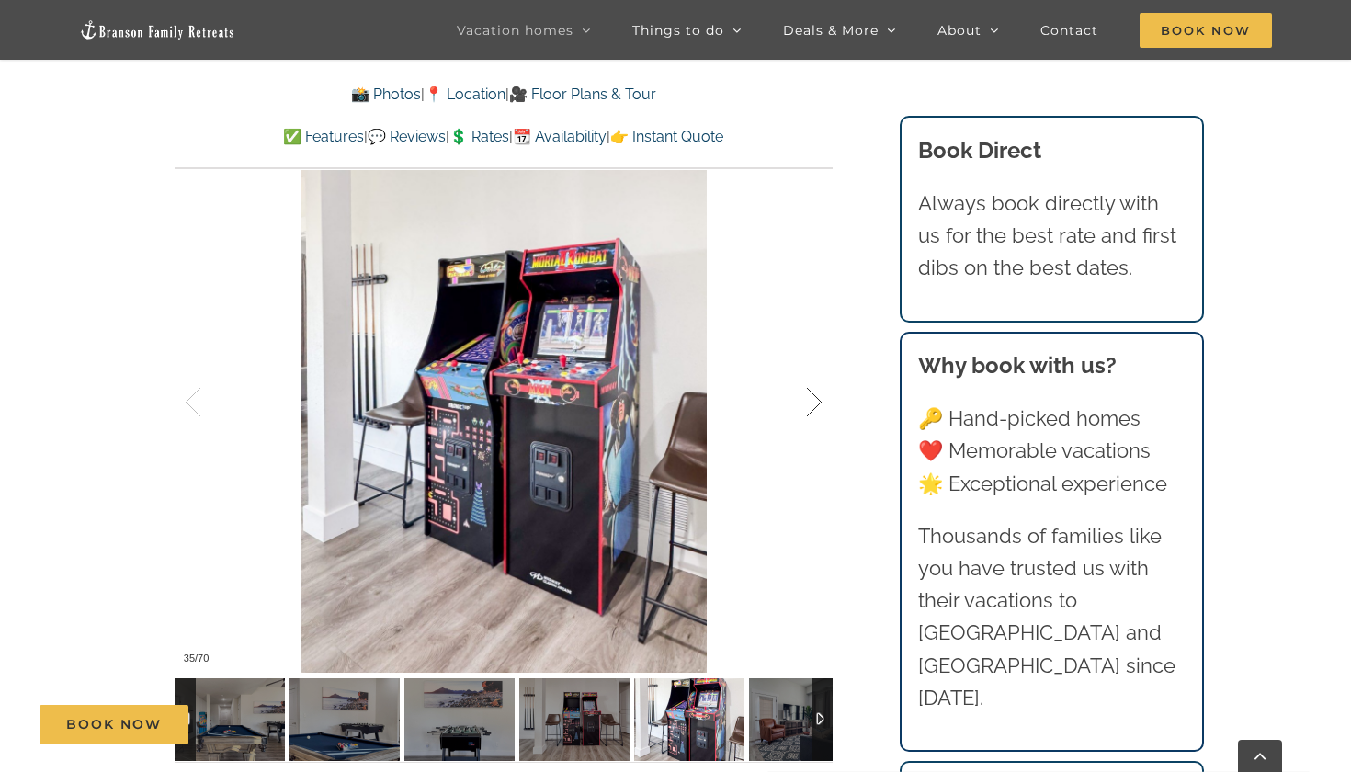
click at [813, 398] on div at bounding box center [795, 403] width 57 height 114
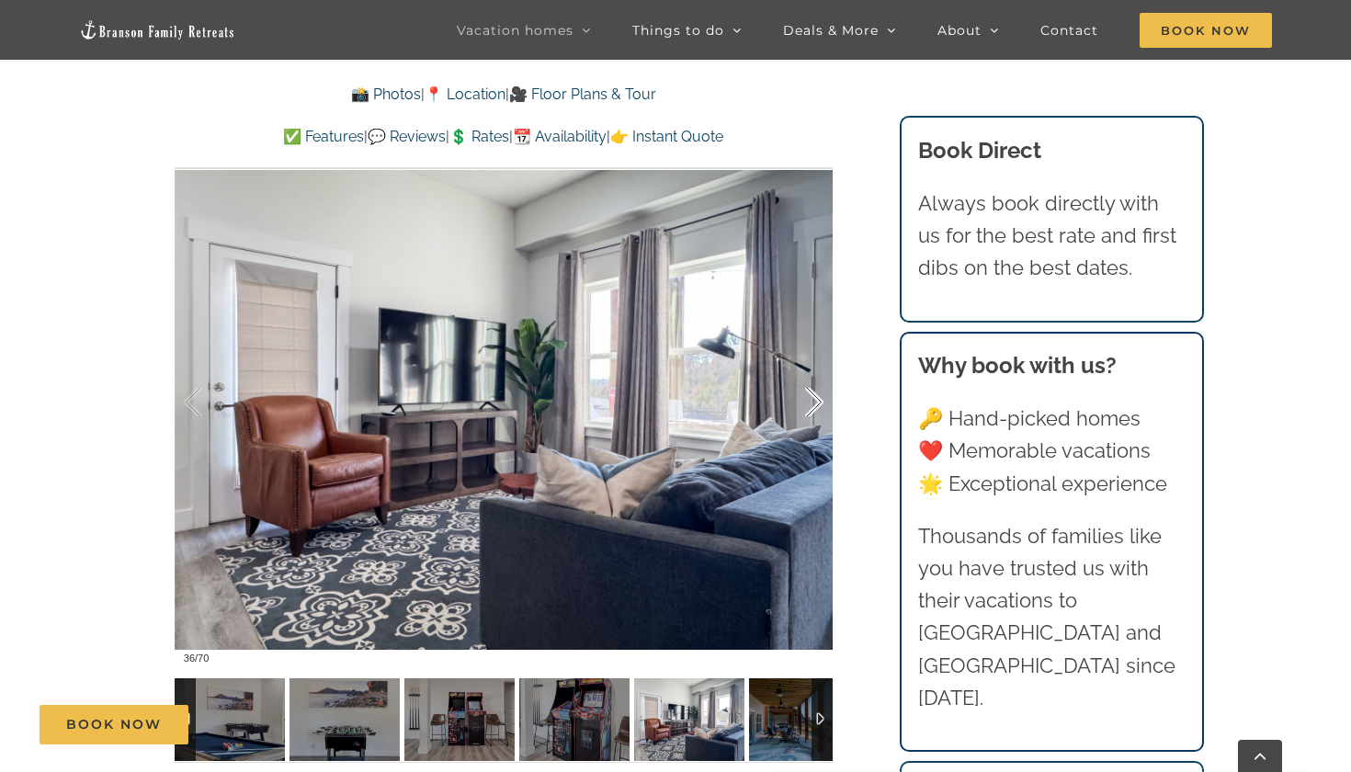
click at [813, 398] on div at bounding box center [795, 403] width 57 height 114
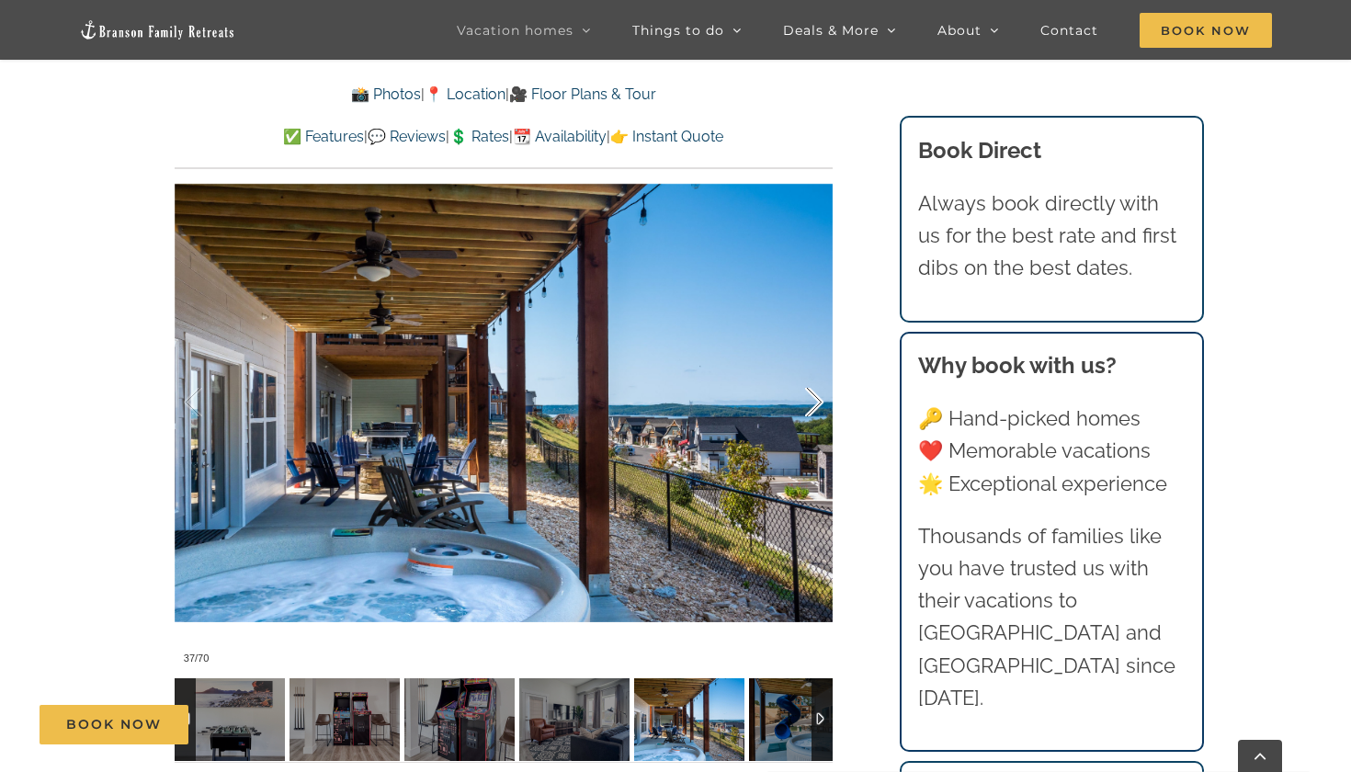
click at [813, 398] on div at bounding box center [795, 403] width 57 height 114
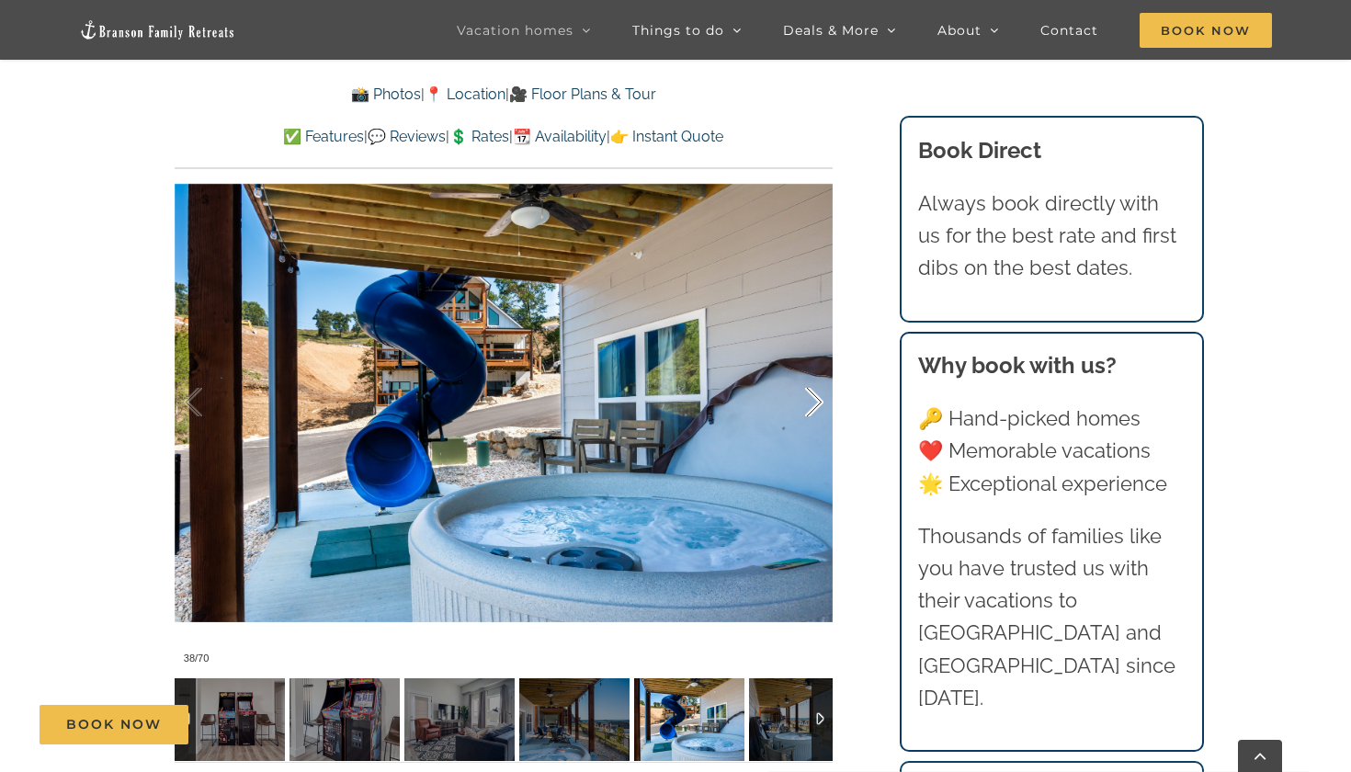
click at [813, 398] on div at bounding box center [795, 403] width 57 height 114
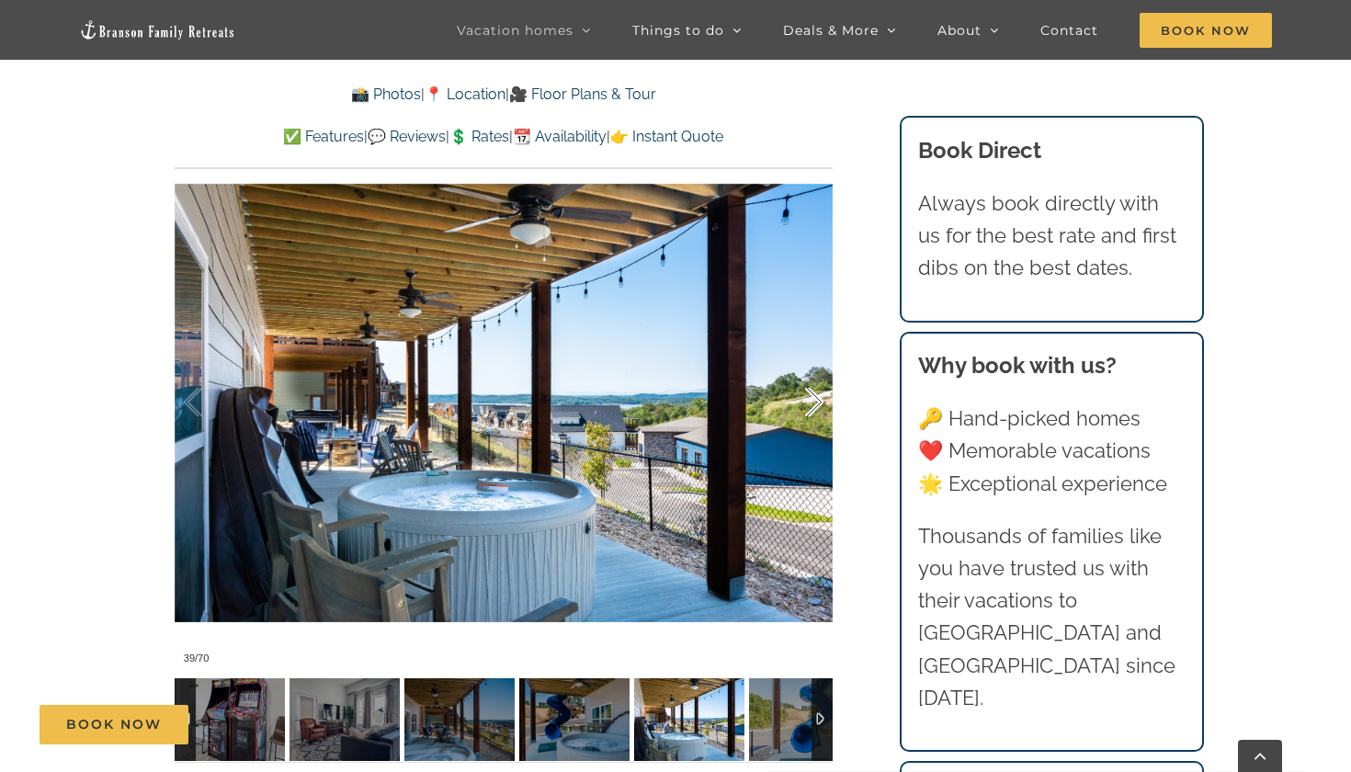
click at [813, 398] on div at bounding box center [795, 403] width 57 height 114
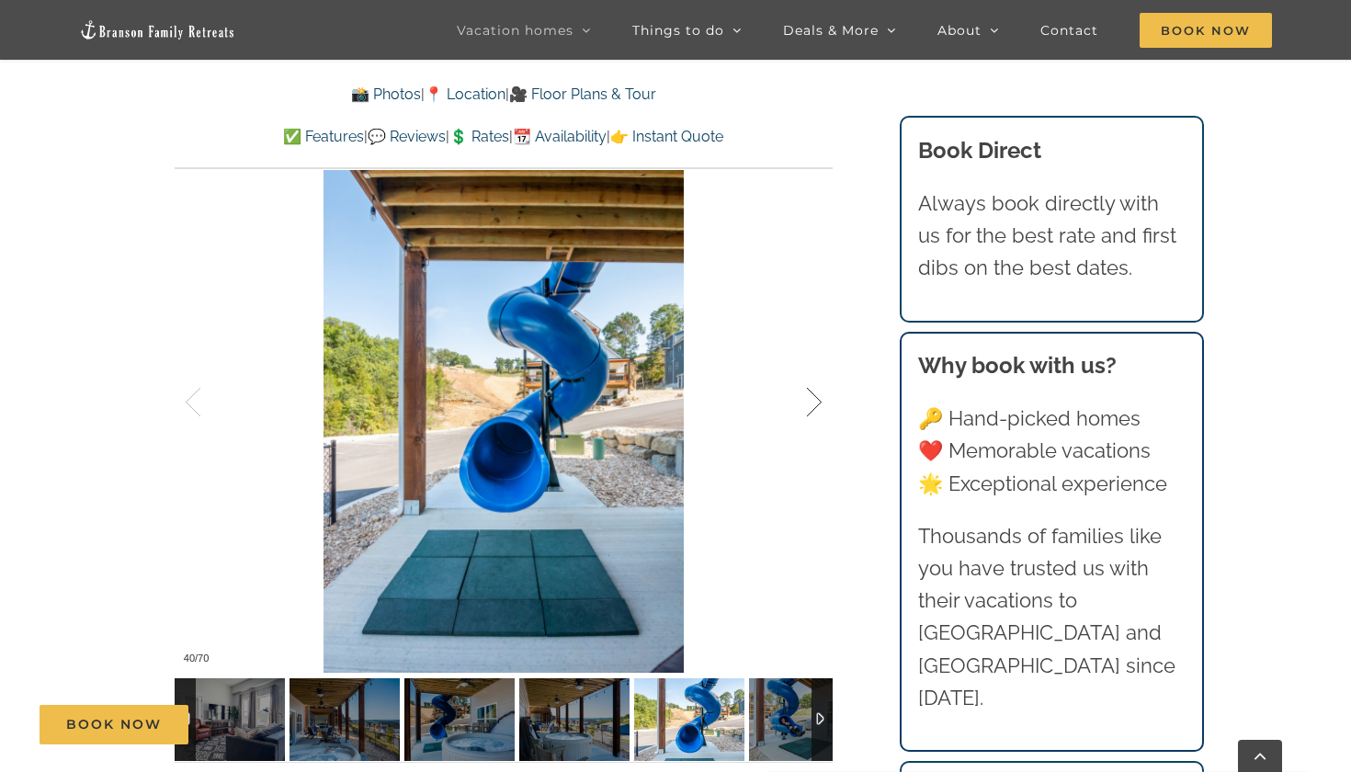
click at [813, 398] on div at bounding box center [795, 403] width 57 height 114
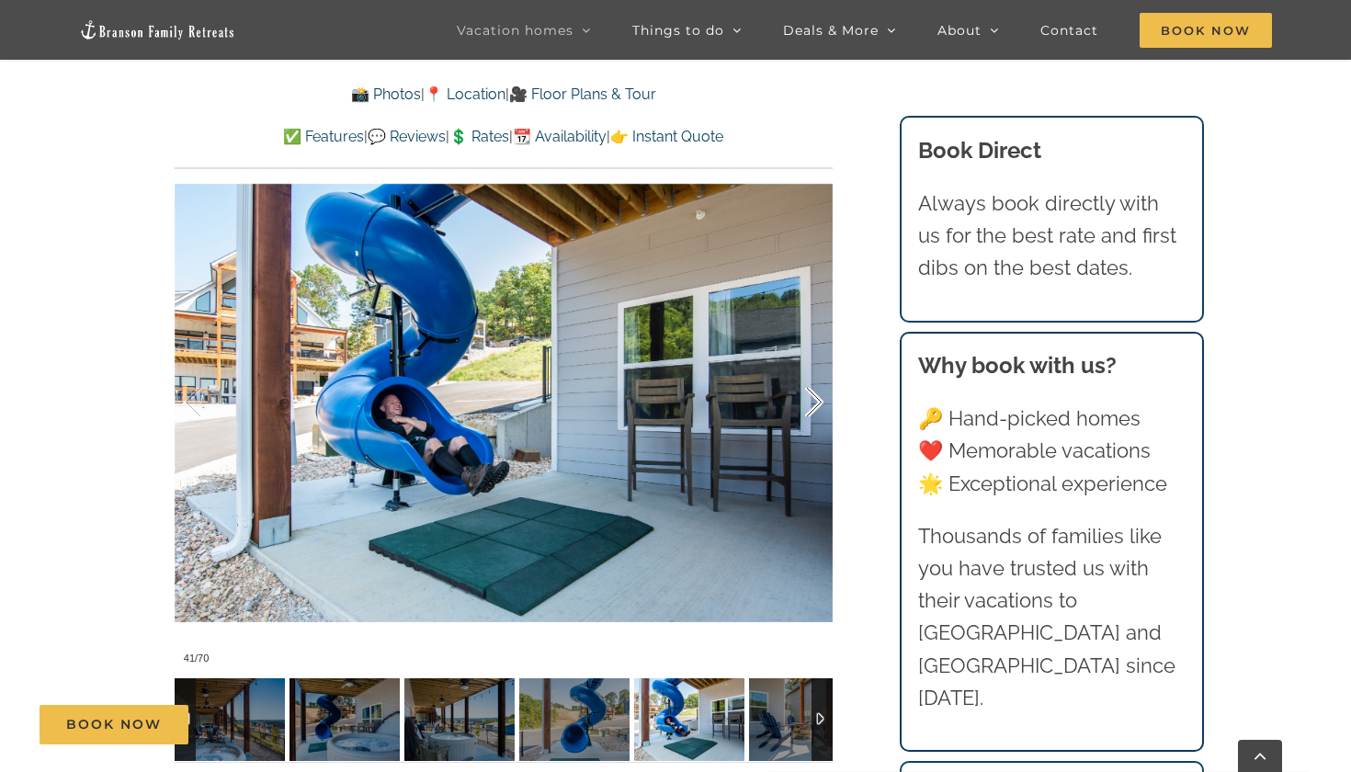
click at [813, 398] on div at bounding box center [795, 403] width 57 height 114
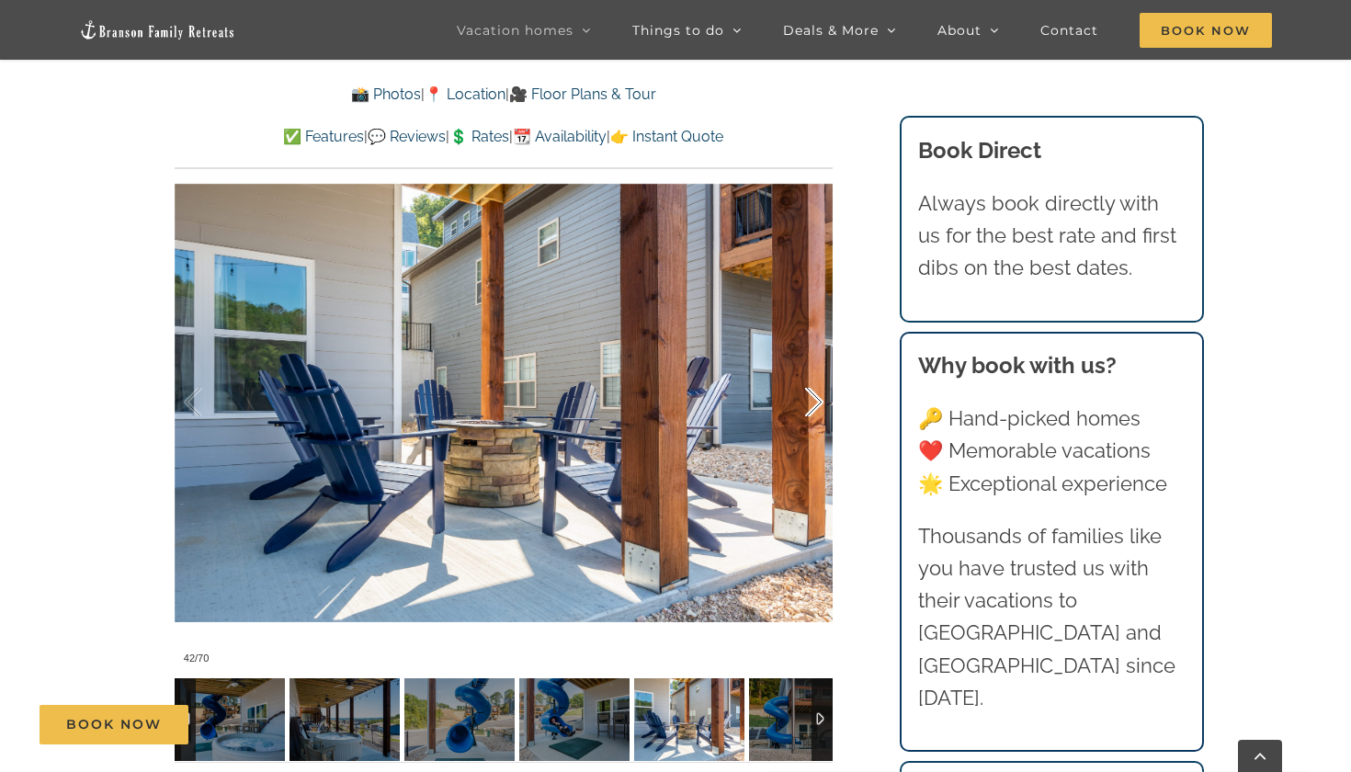
click at [813, 398] on div at bounding box center [795, 403] width 57 height 114
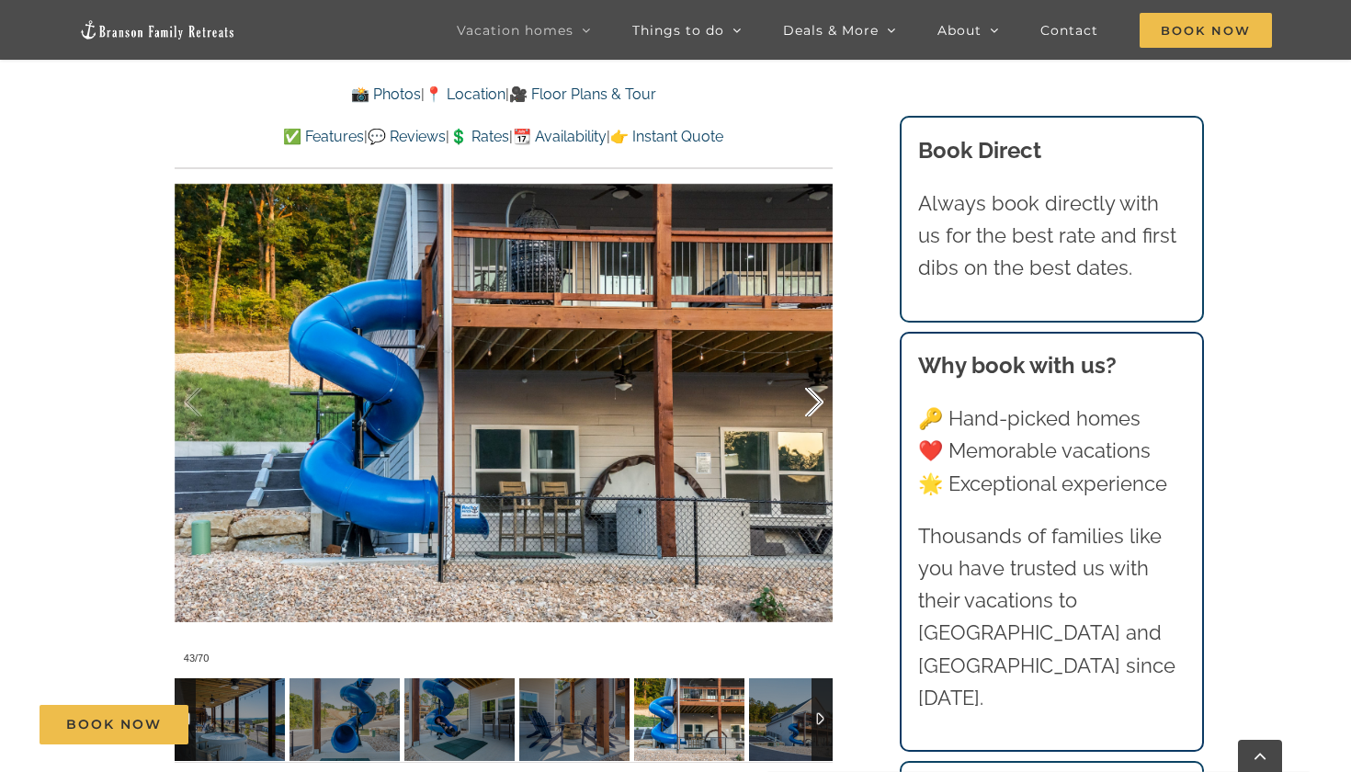
click at [813, 398] on div at bounding box center [795, 403] width 57 height 114
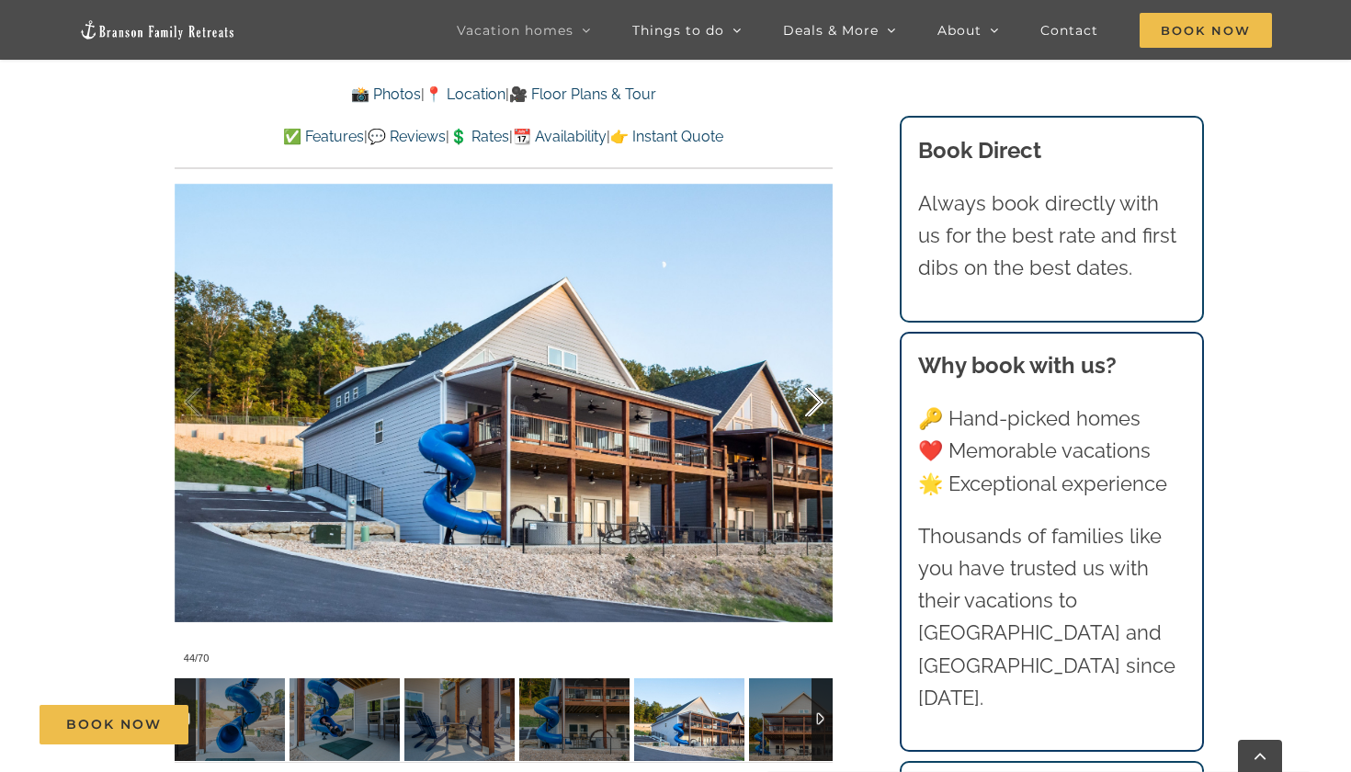
click at [813, 398] on div at bounding box center [795, 403] width 57 height 114
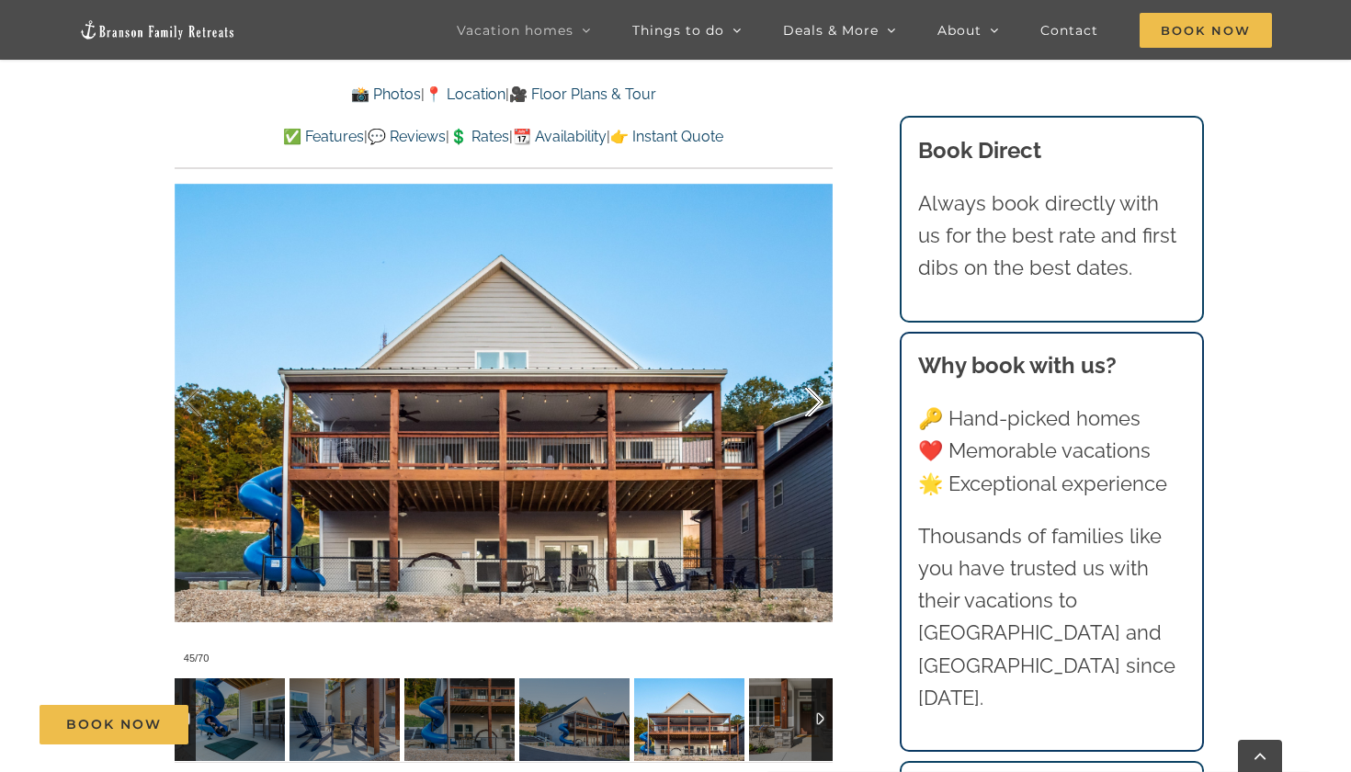
click at [813, 398] on div at bounding box center [795, 403] width 57 height 114
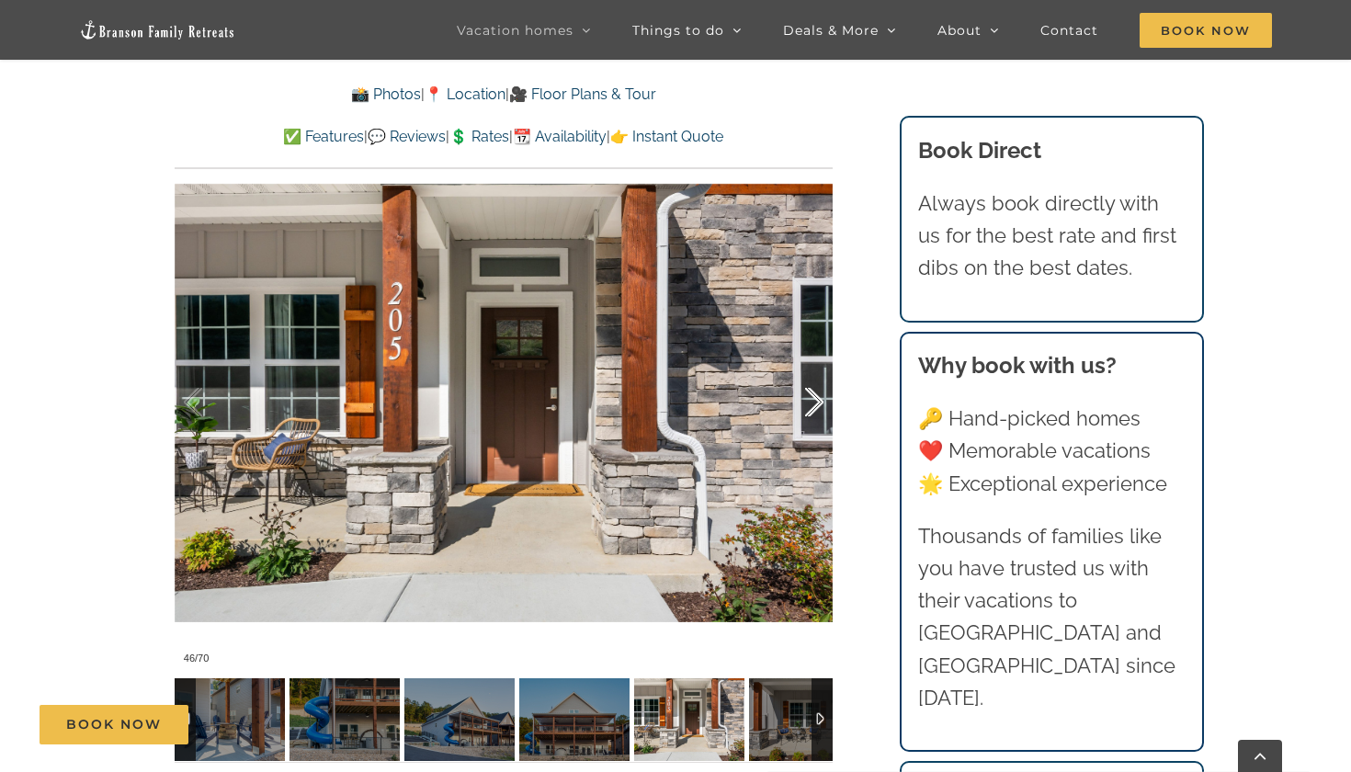
click at [813, 398] on div at bounding box center [795, 403] width 57 height 114
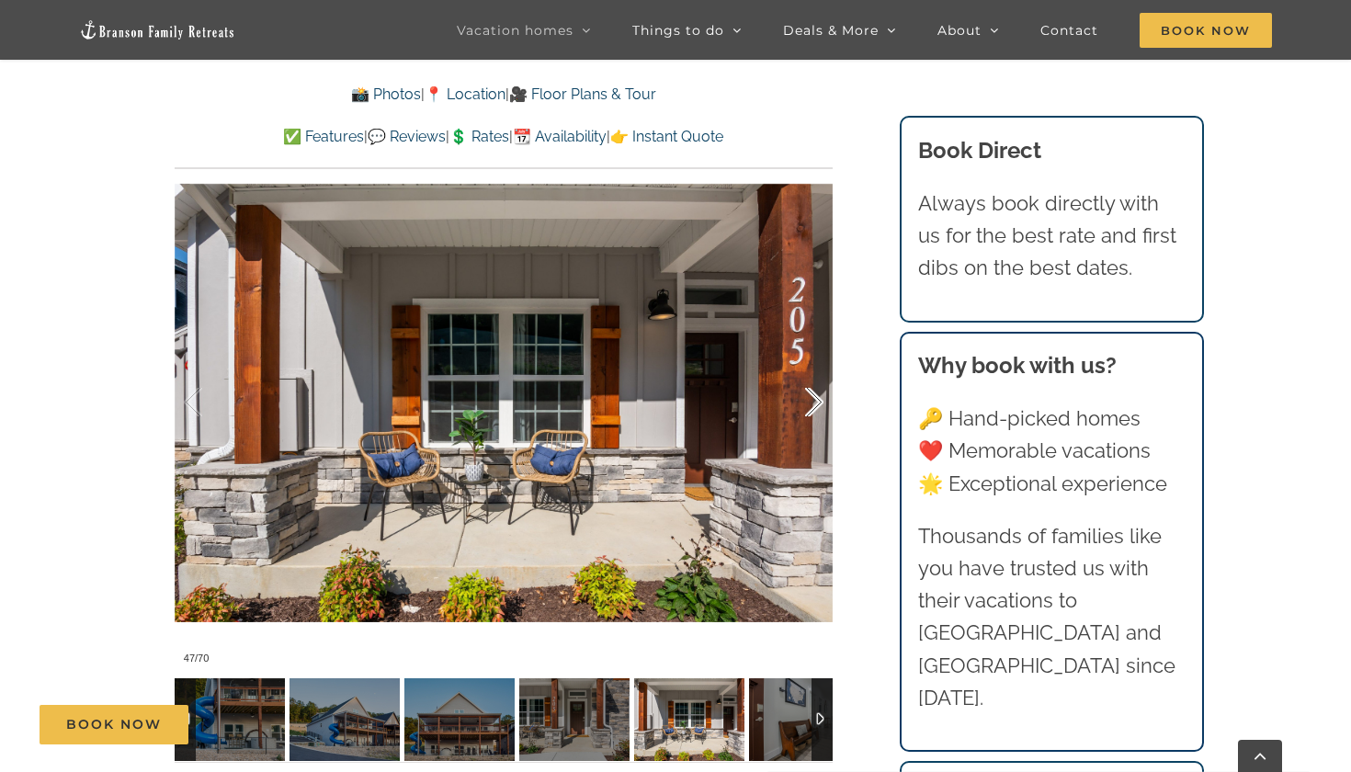
click at [813, 398] on div at bounding box center [795, 403] width 57 height 114
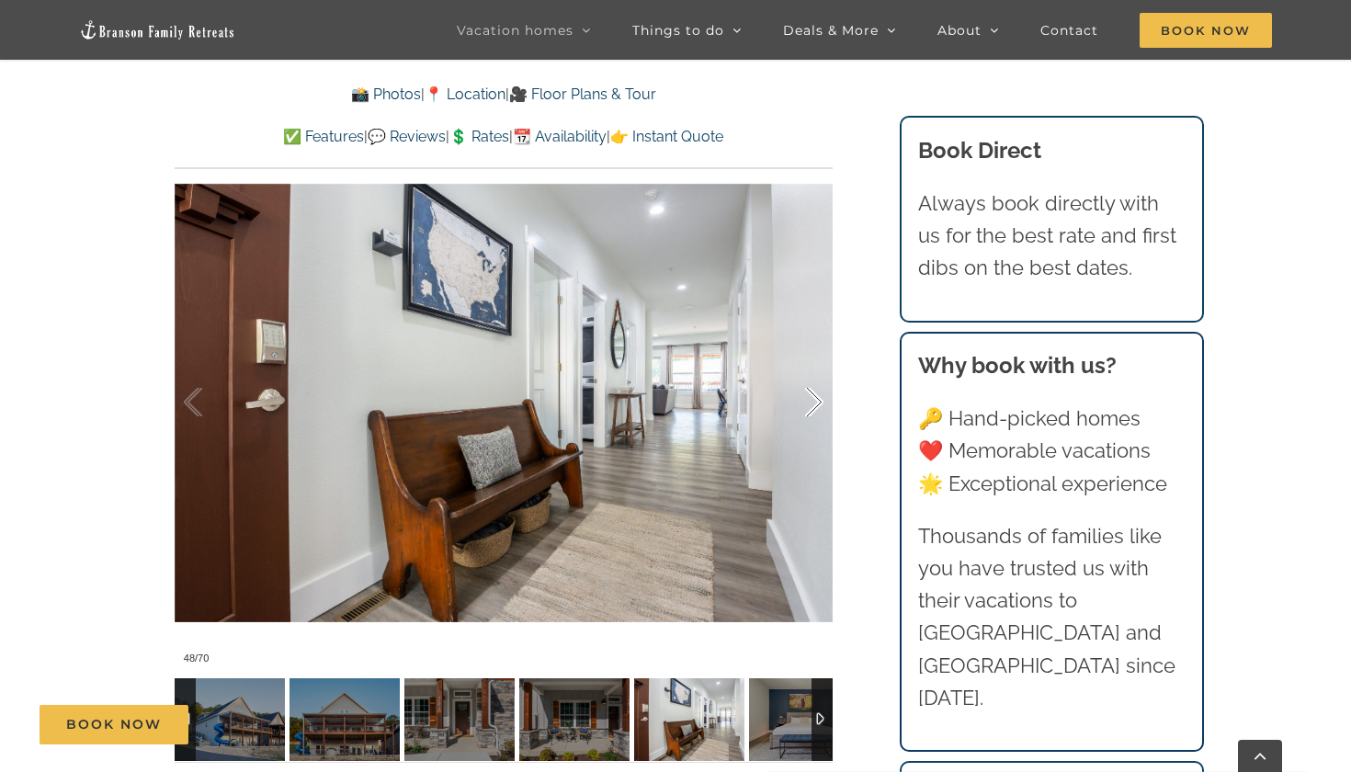
click at [813, 398] on div at bounding box center [795, 403] width 57 height 114
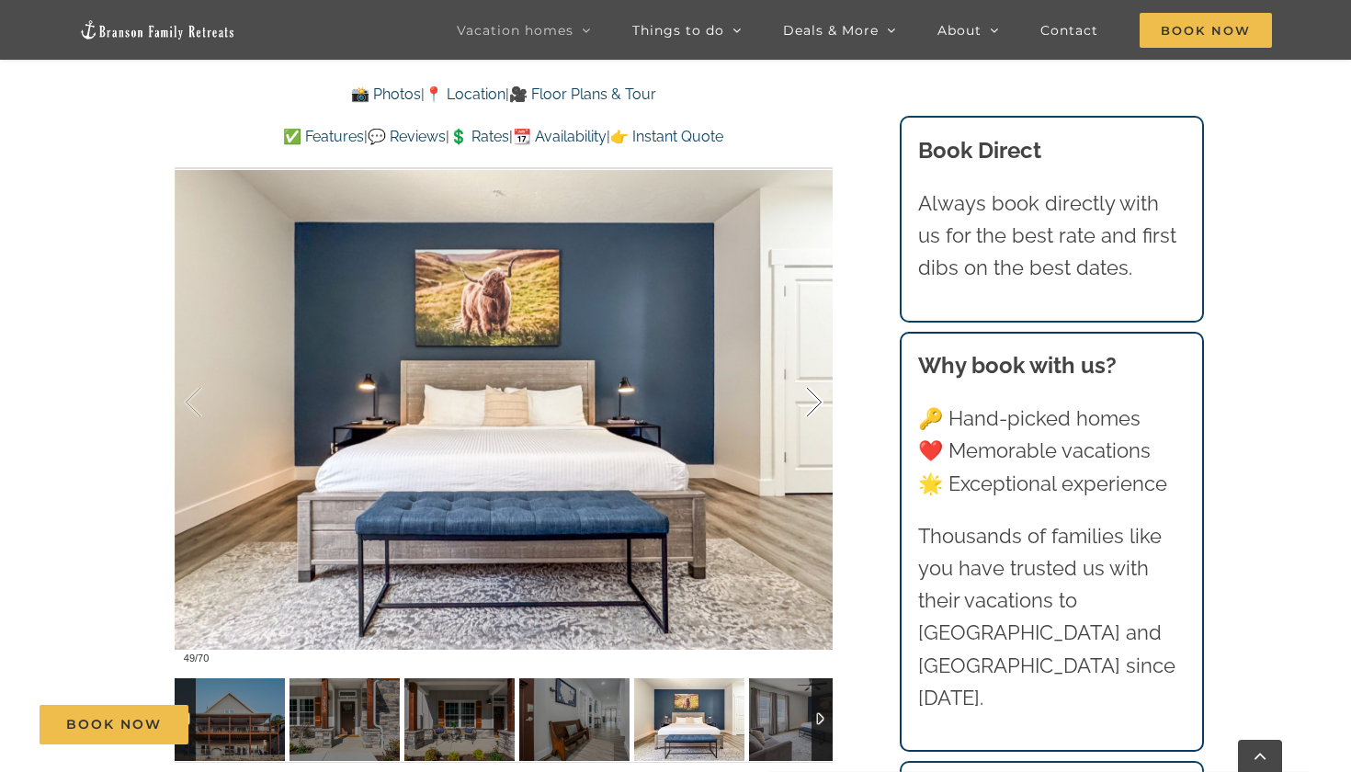
click at [813, 398] on div at bounding box center [795, 403] width 57 height 114
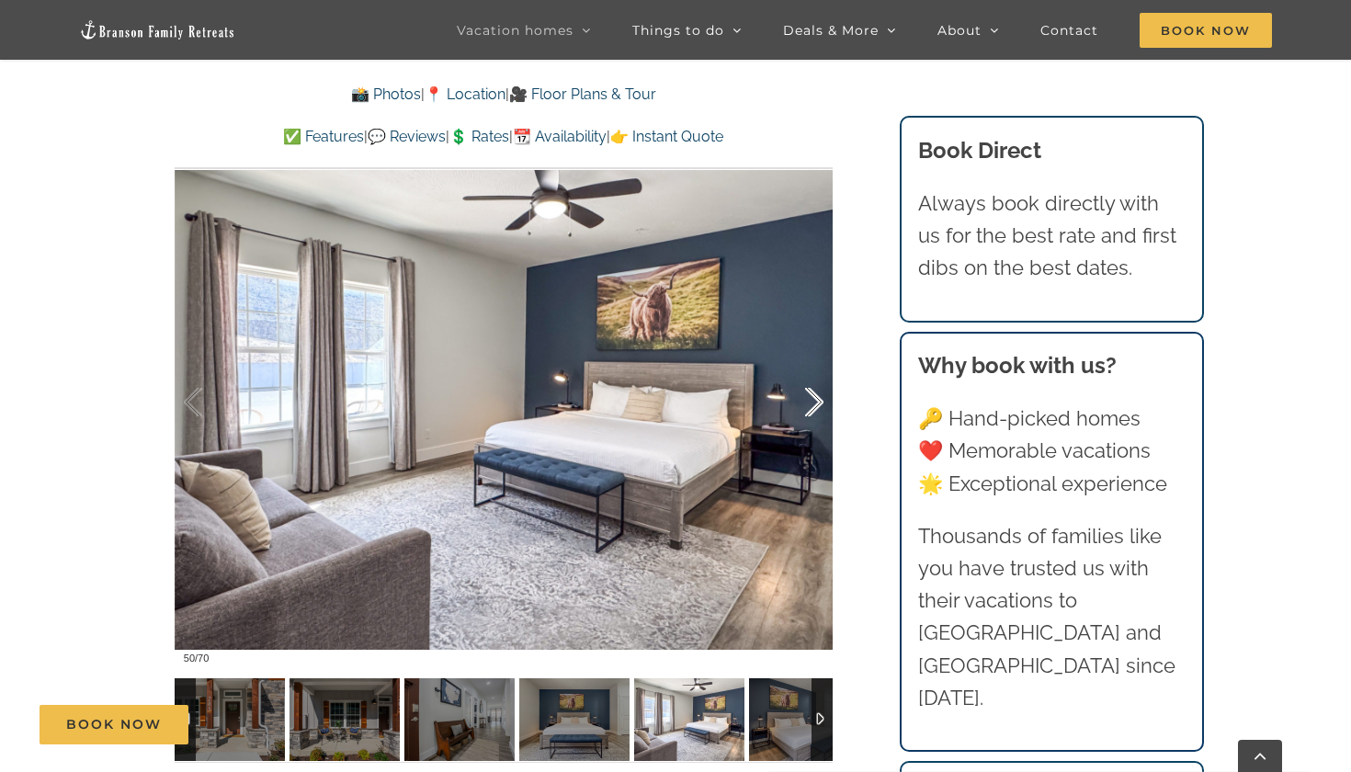
click at [813, 398] on div at bounding box center [795, 403] width 57 height 114
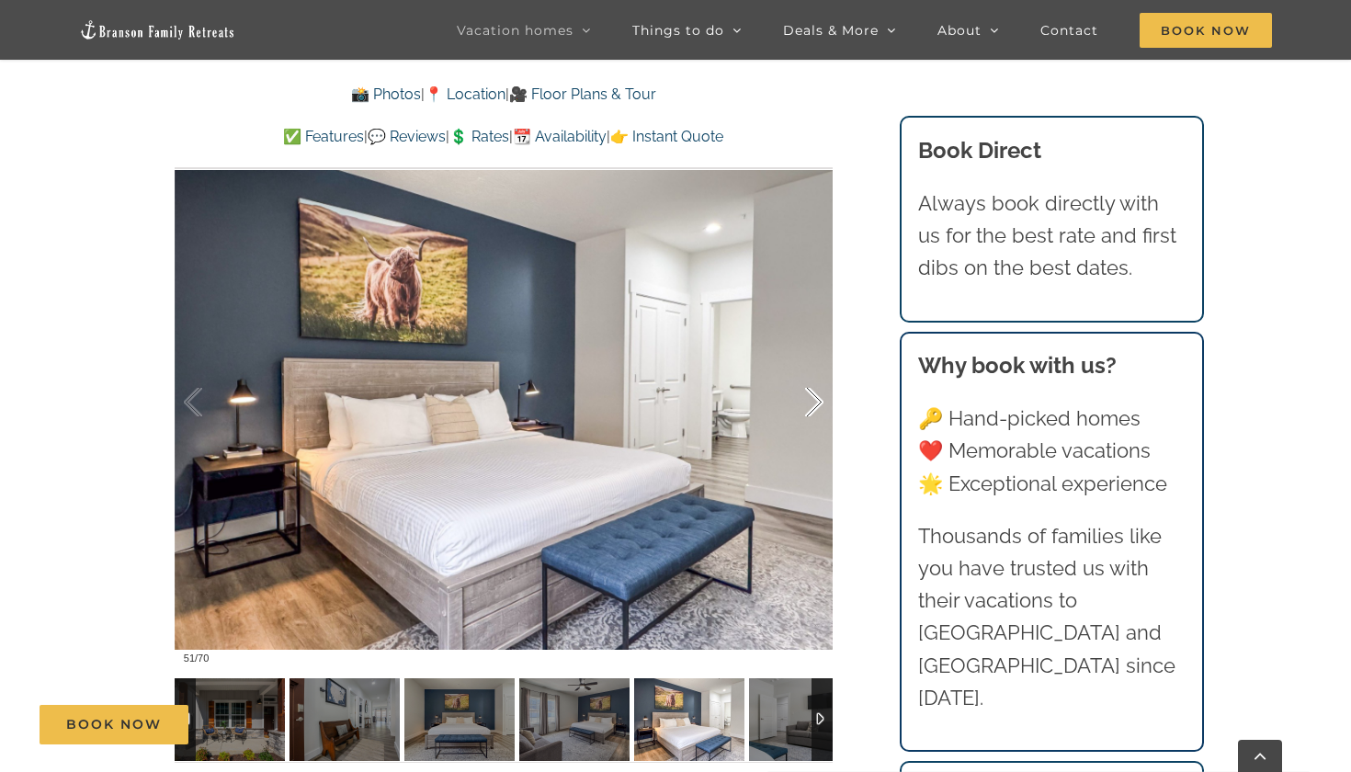
click at [813, 398] on div at bounding box center [795, 403] width 57 height 114
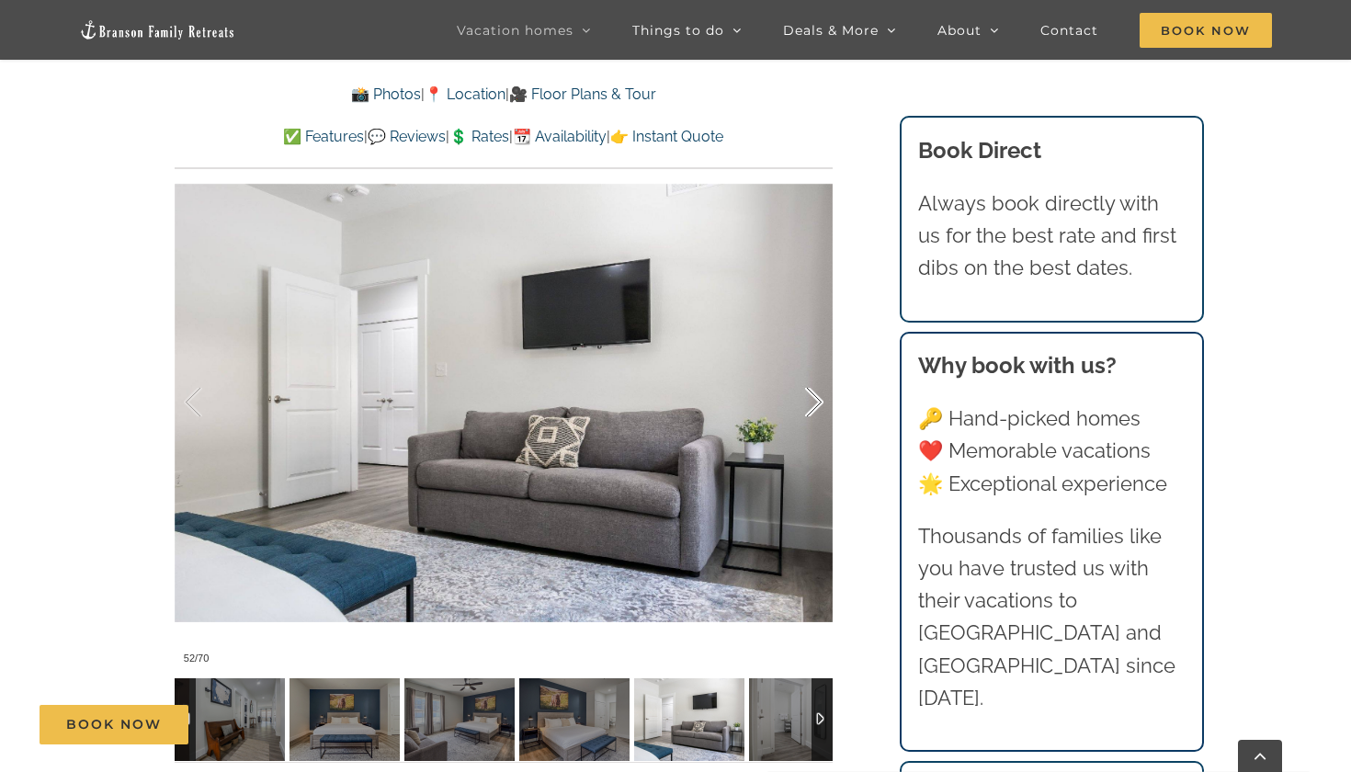
click at [813, 398] on div at bounding box center [795, 403] width 57 height 114
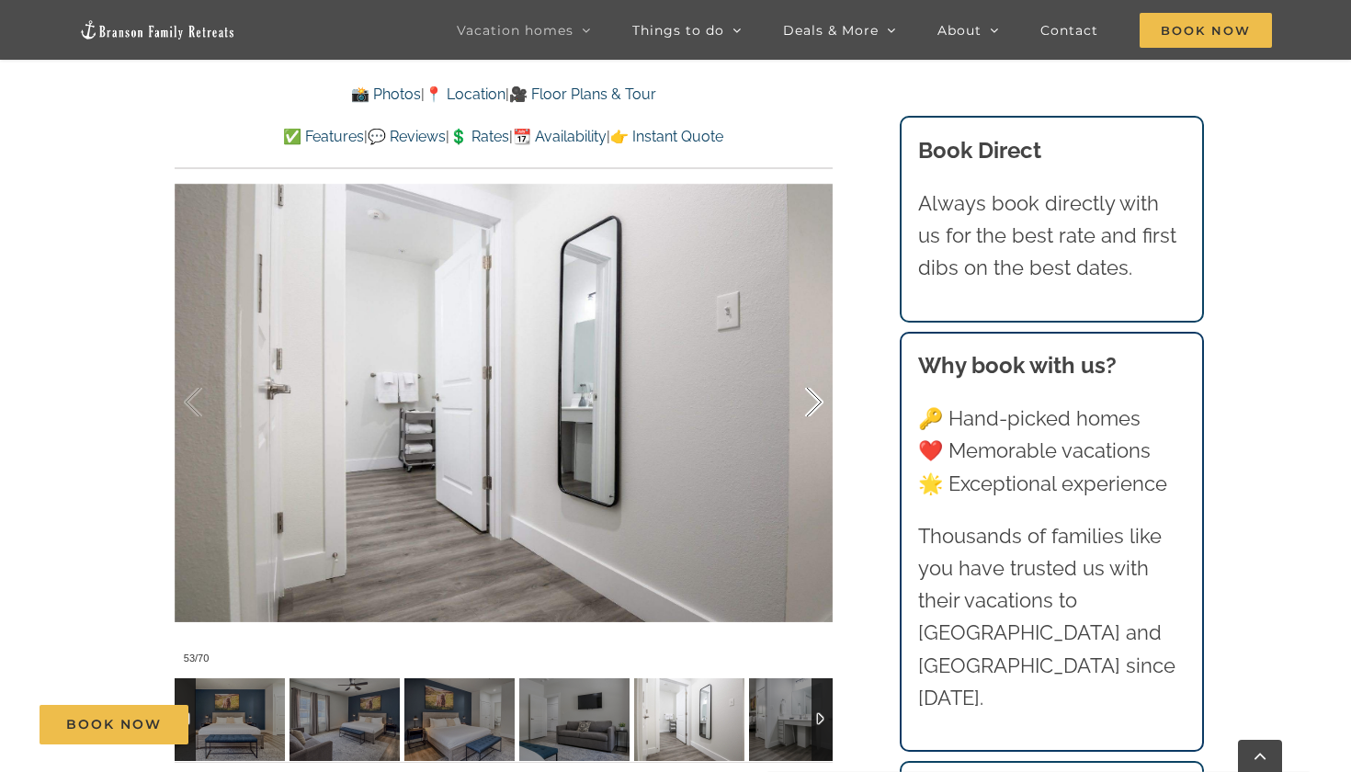
click at [813, 398] on div at bounding box center [795, 403] width 57 height 114
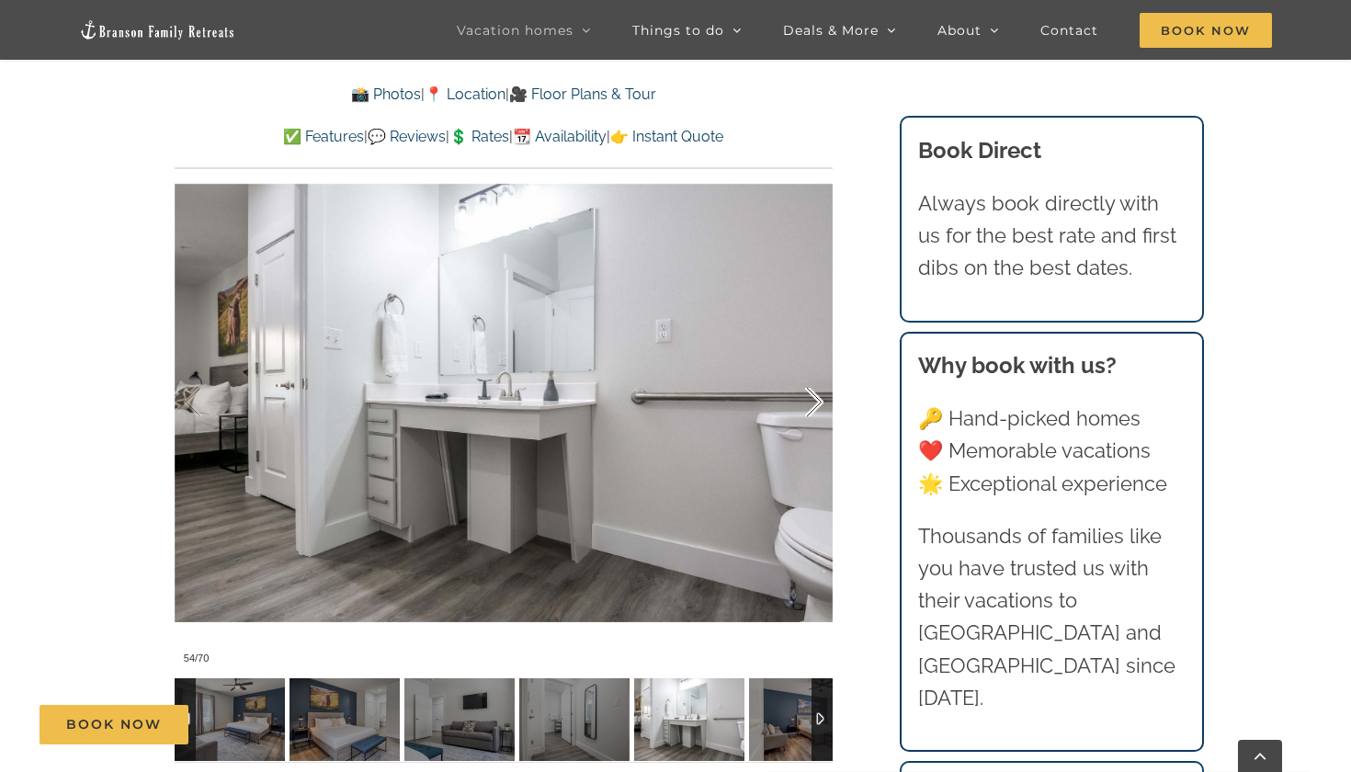
click at [813, 398] on div at bounding box center [795, 403] width 57 height 114
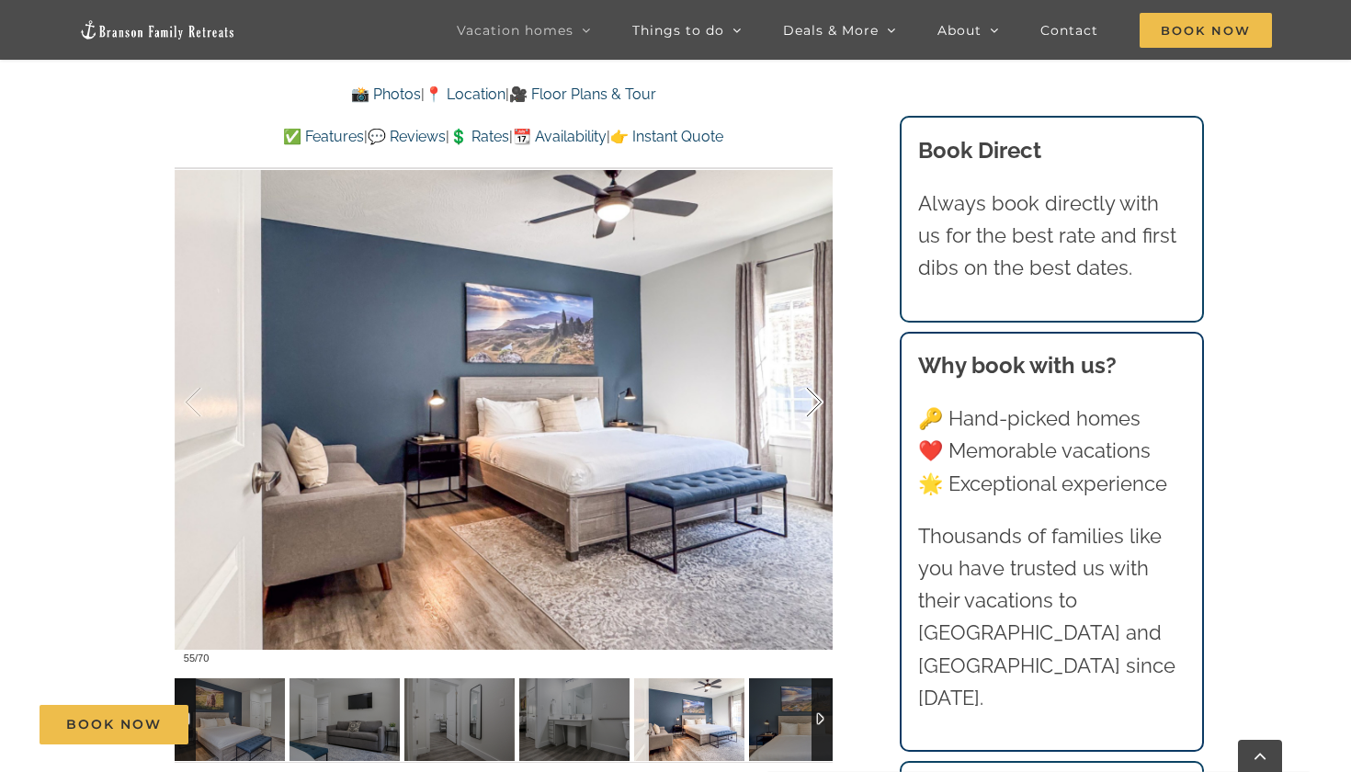
click at [813, 398] on div at bounding box center [795, 403] width 57 height 114
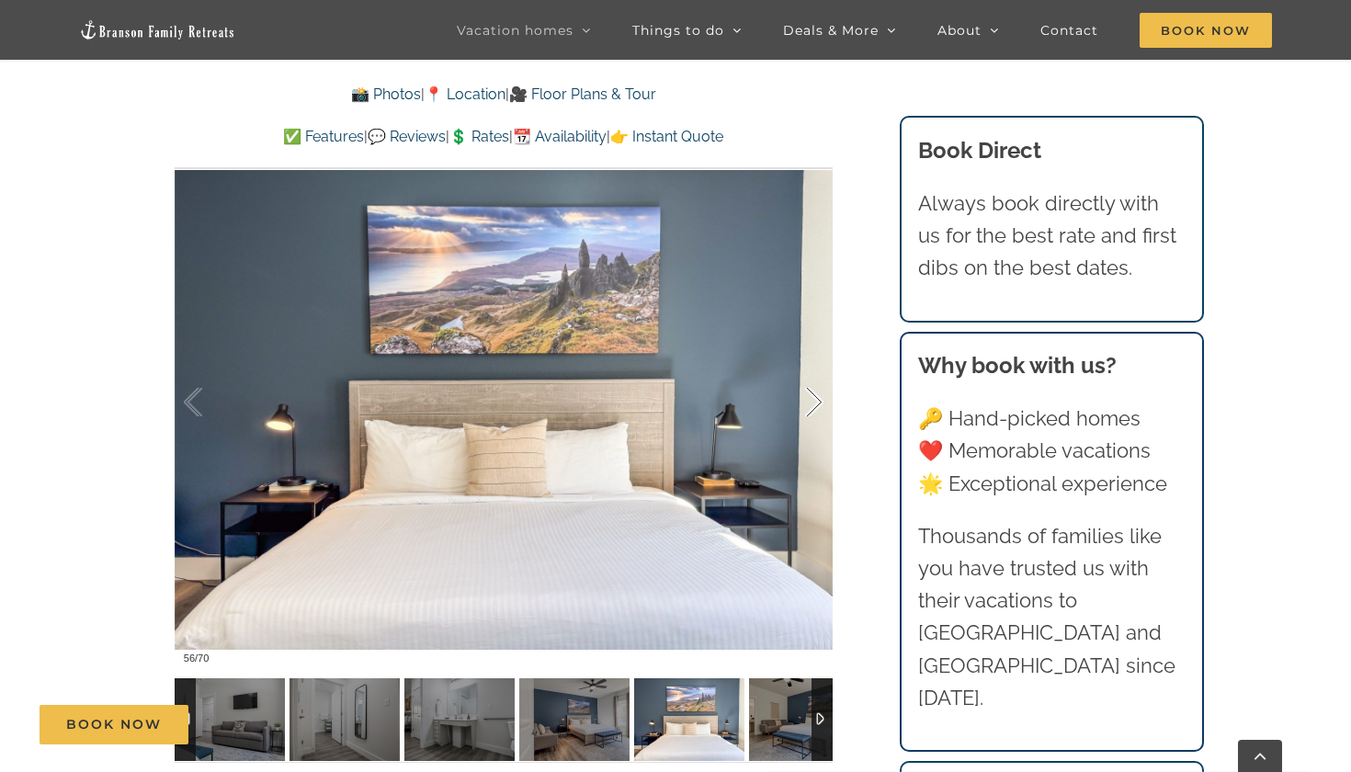
click at [813, 398] on div at bounding box center [795, 403] width 57 height 114
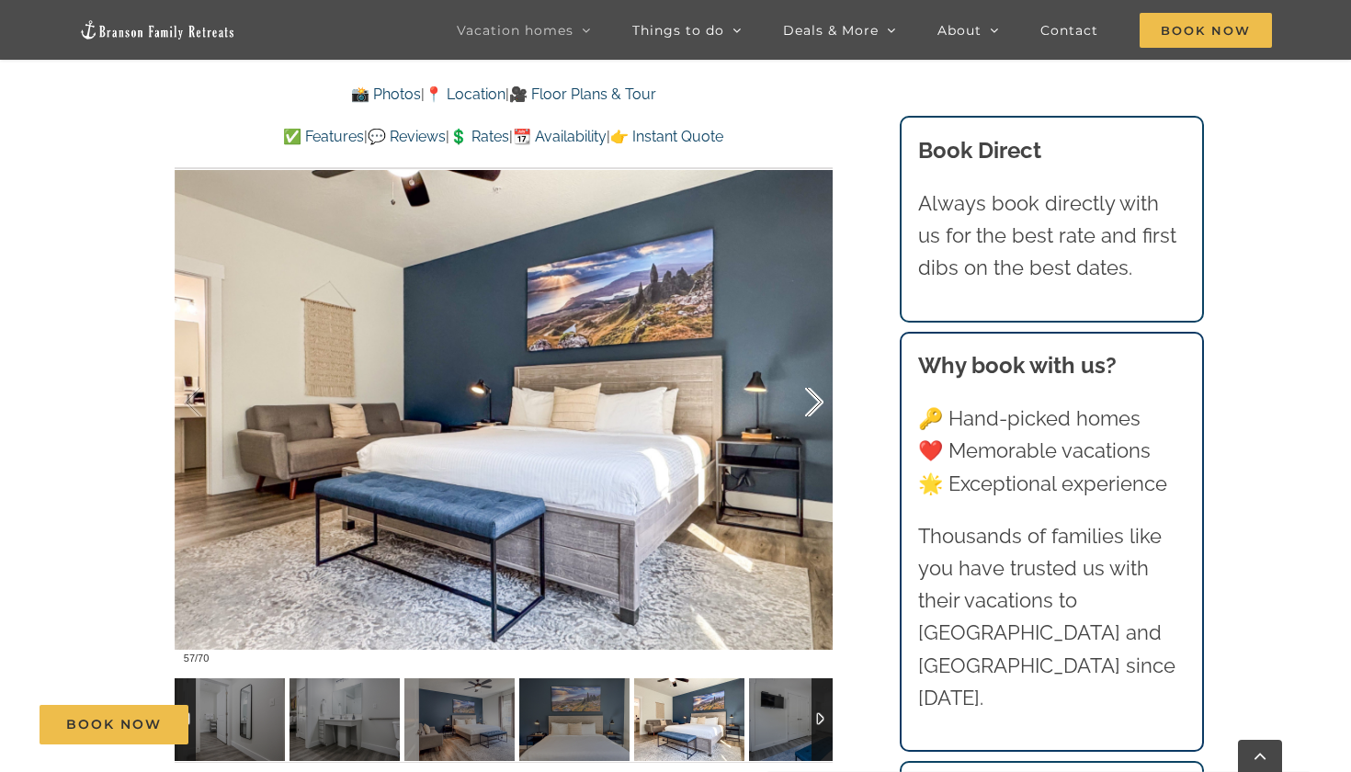
click at [813, 398] on div at bounding box center [795, 403] width 57 height 114
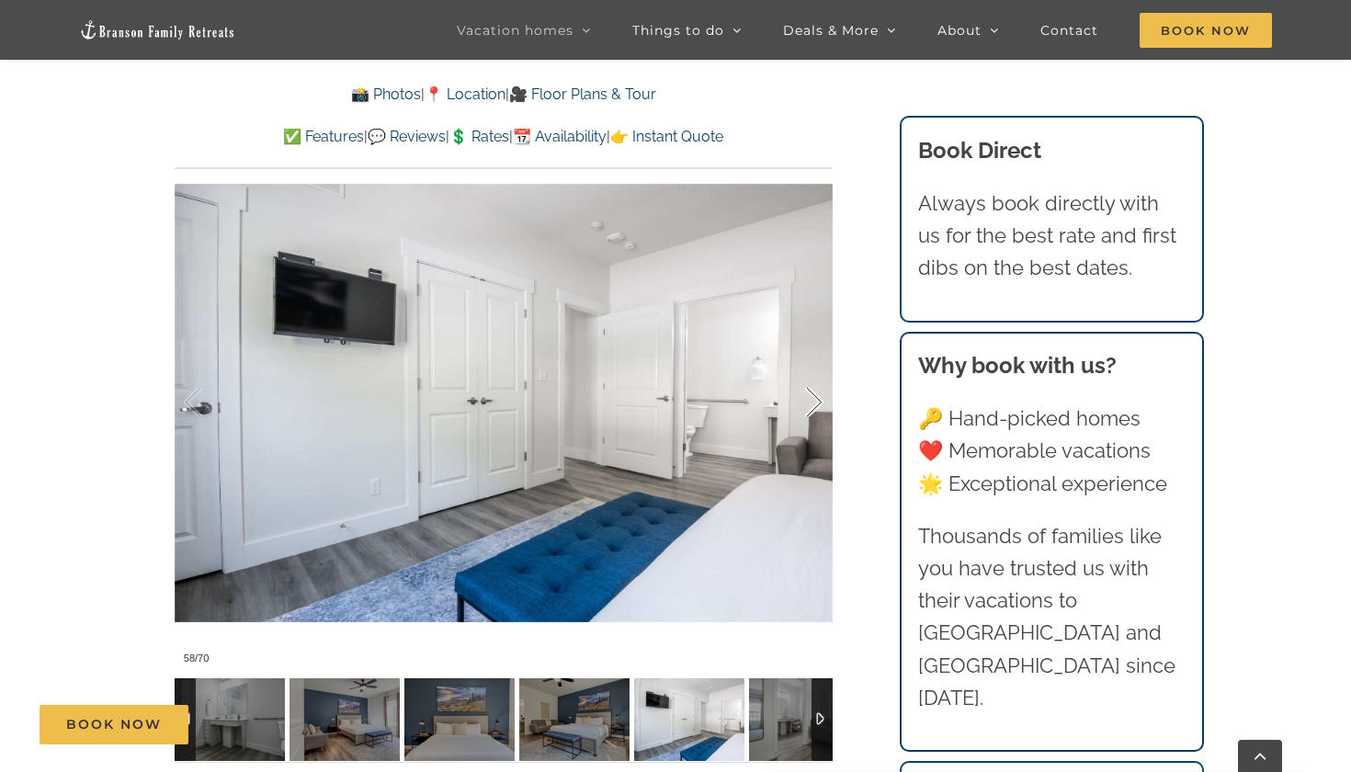
click at [813, 398] on div at bounding box center [795, 403] width 57 height 114
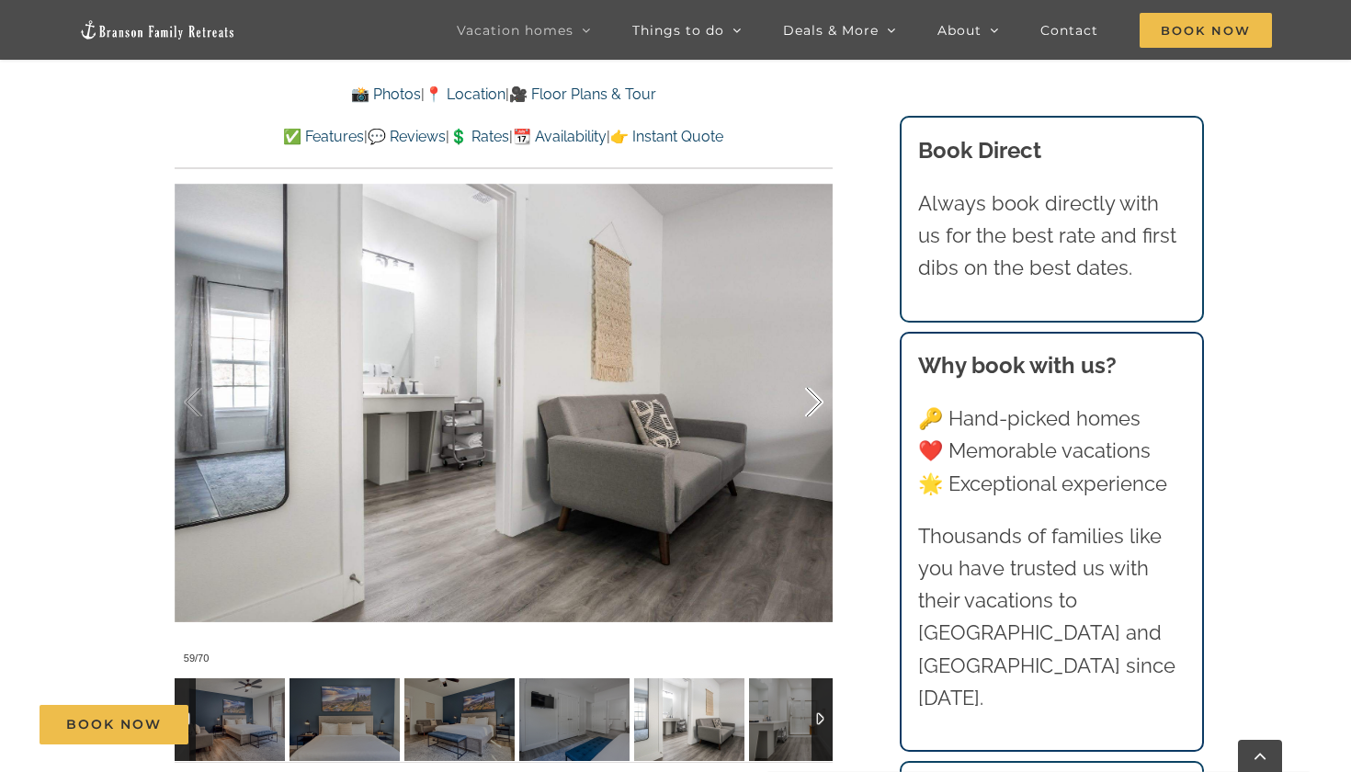
click at [813, 398] on div at bounding box center [795, 403] width 57 height 114
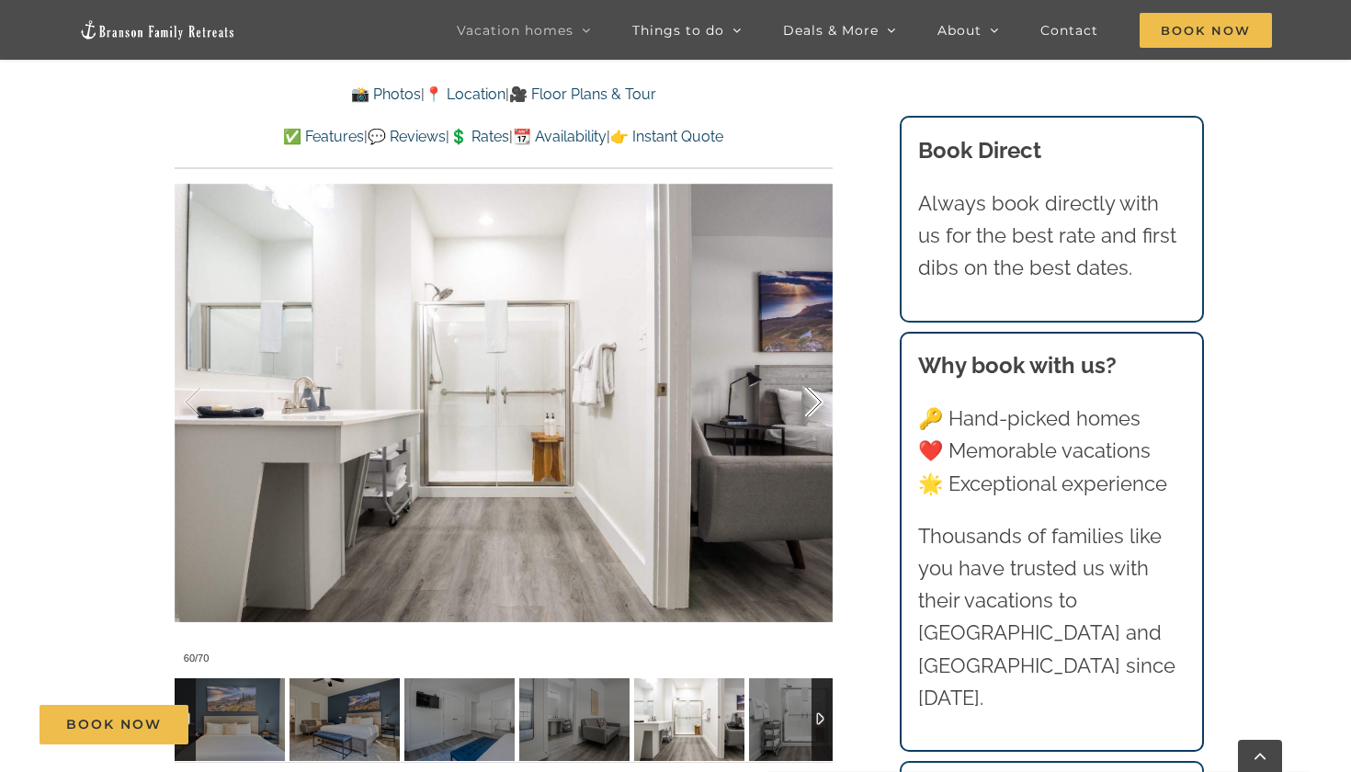
click at [813, 398] on div at bounding box center [795, 403] width 57 height 114
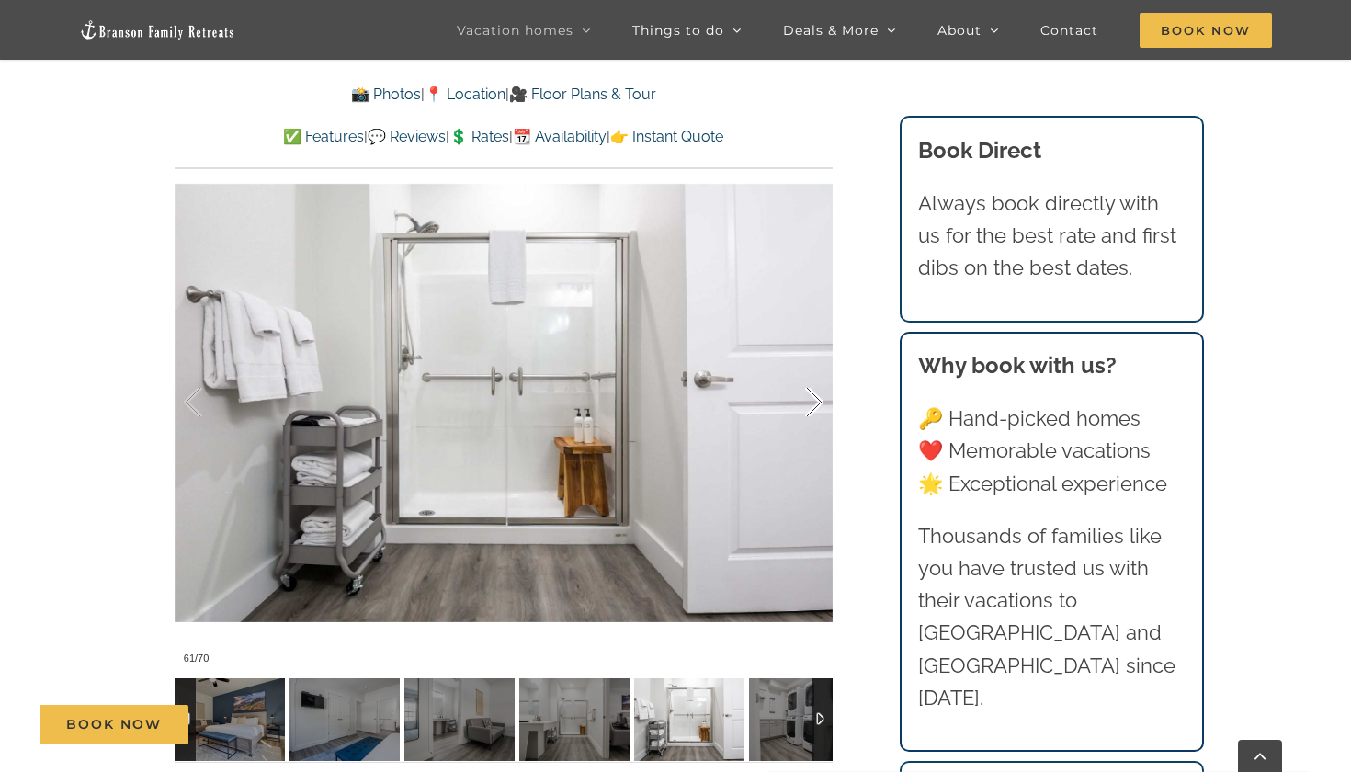
click at [813, 398] on div at bounding box center [795, 403] width 57 height 114
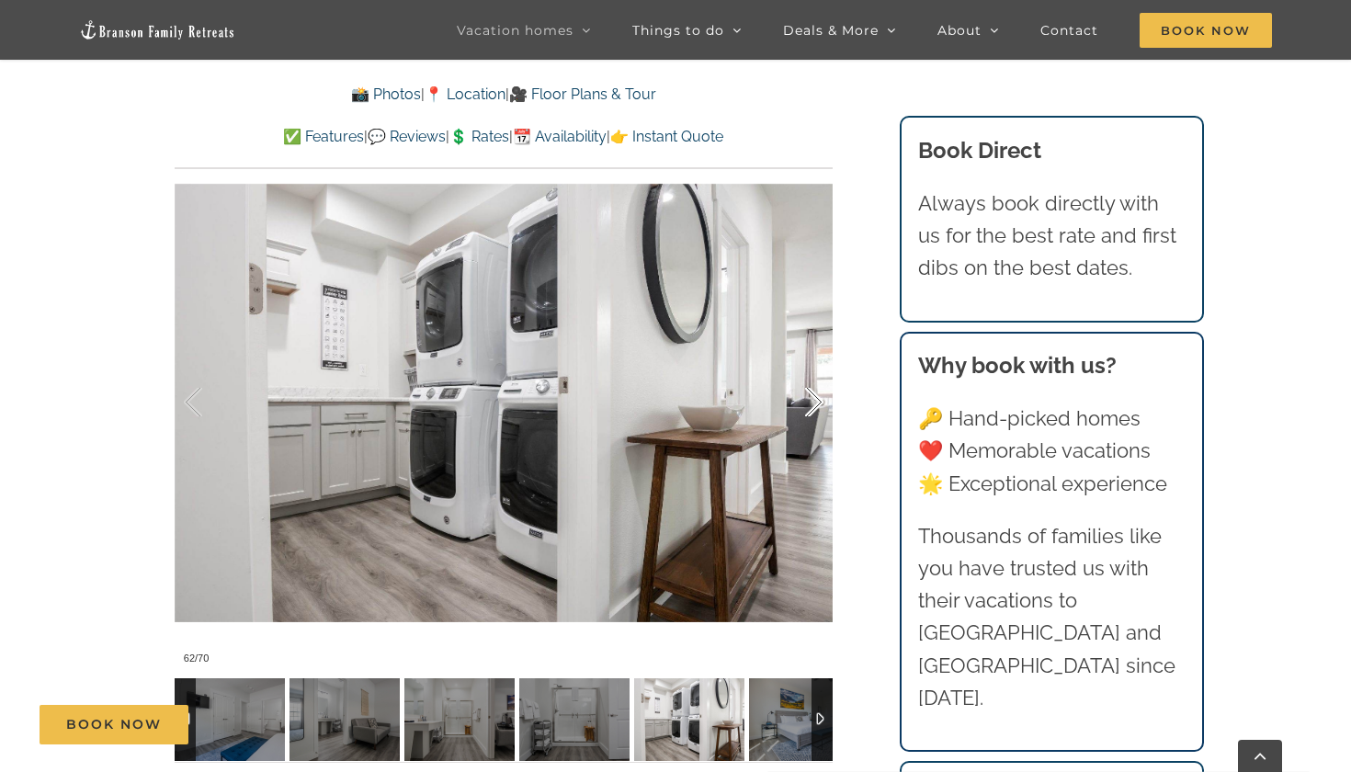
click at [813, 398] on div at bounding box center [795, 403] width 57 height 114
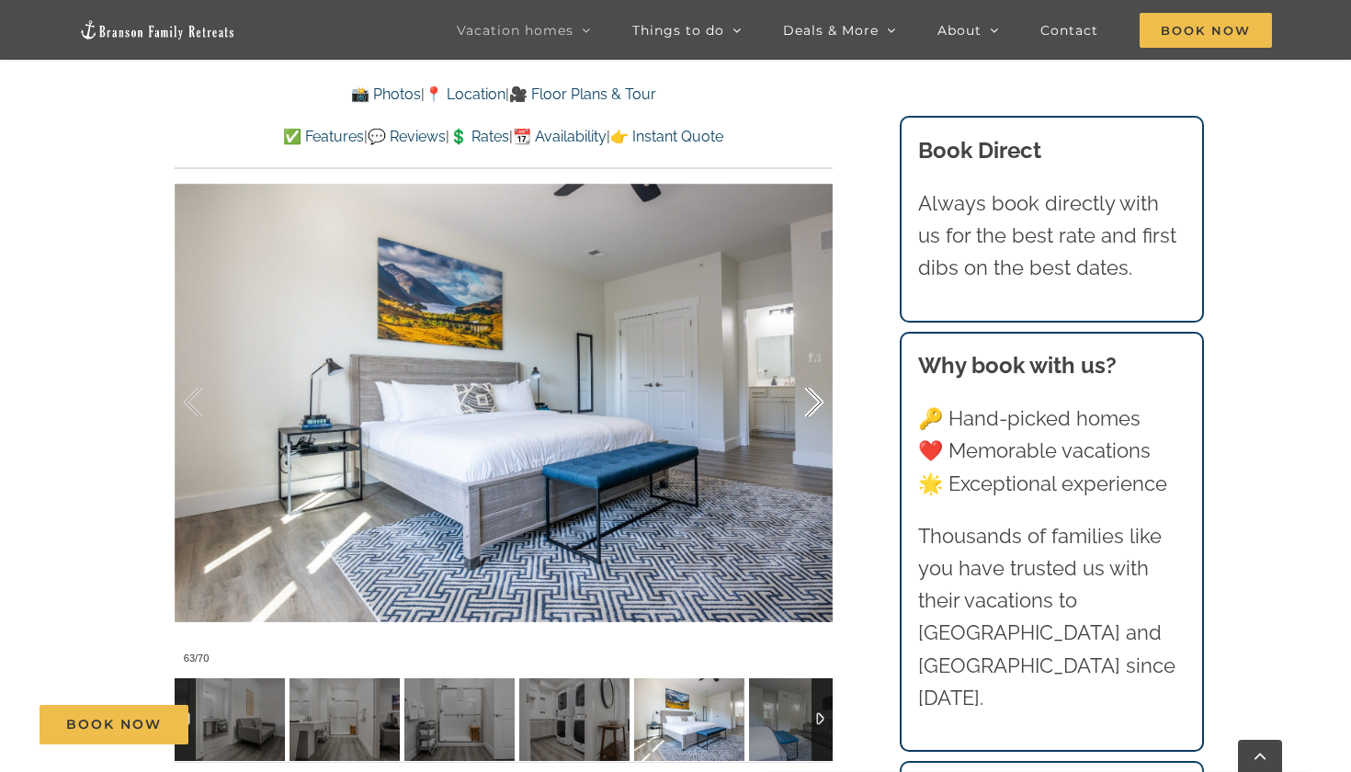
click at [813, 398] on div at bounding box center [795, 403] width 57 height 114
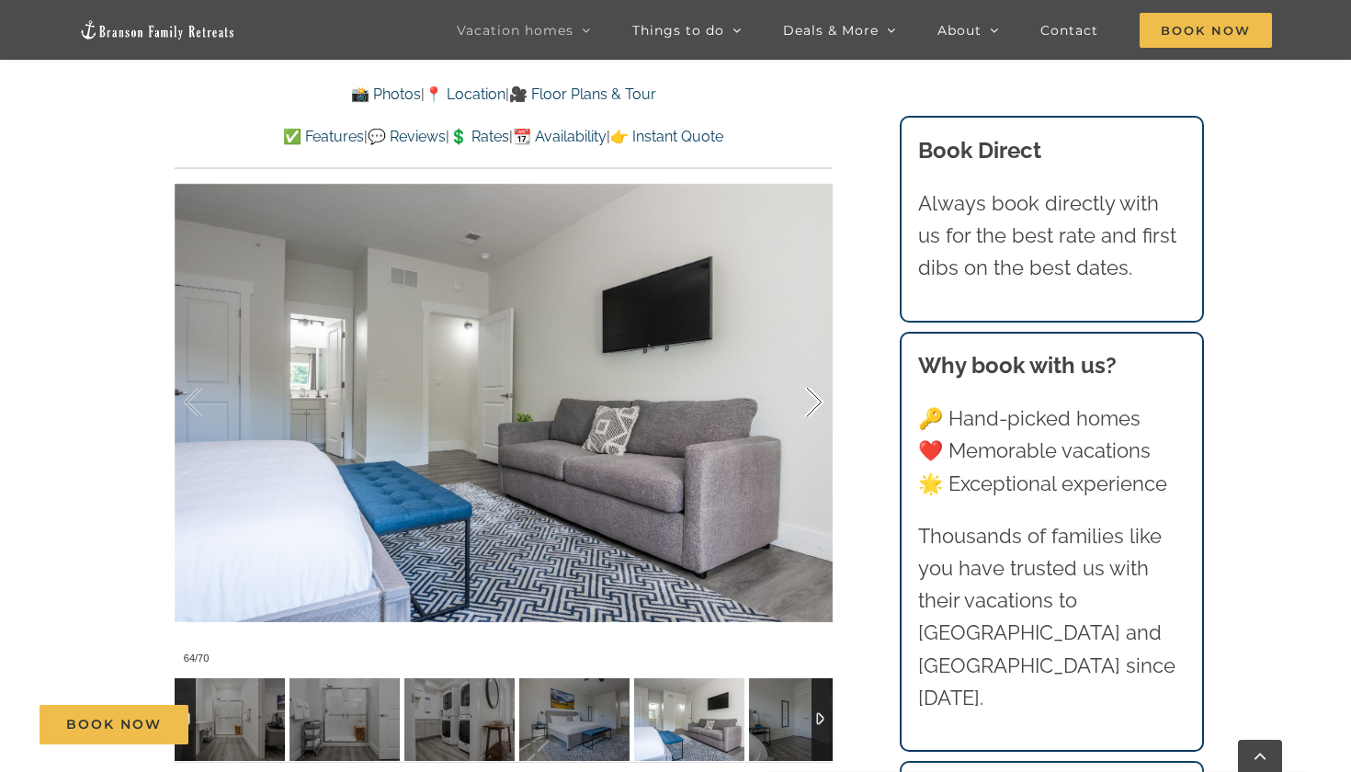
click at [813, 399] on div at bounding box center [795, 403] width 57 height 114
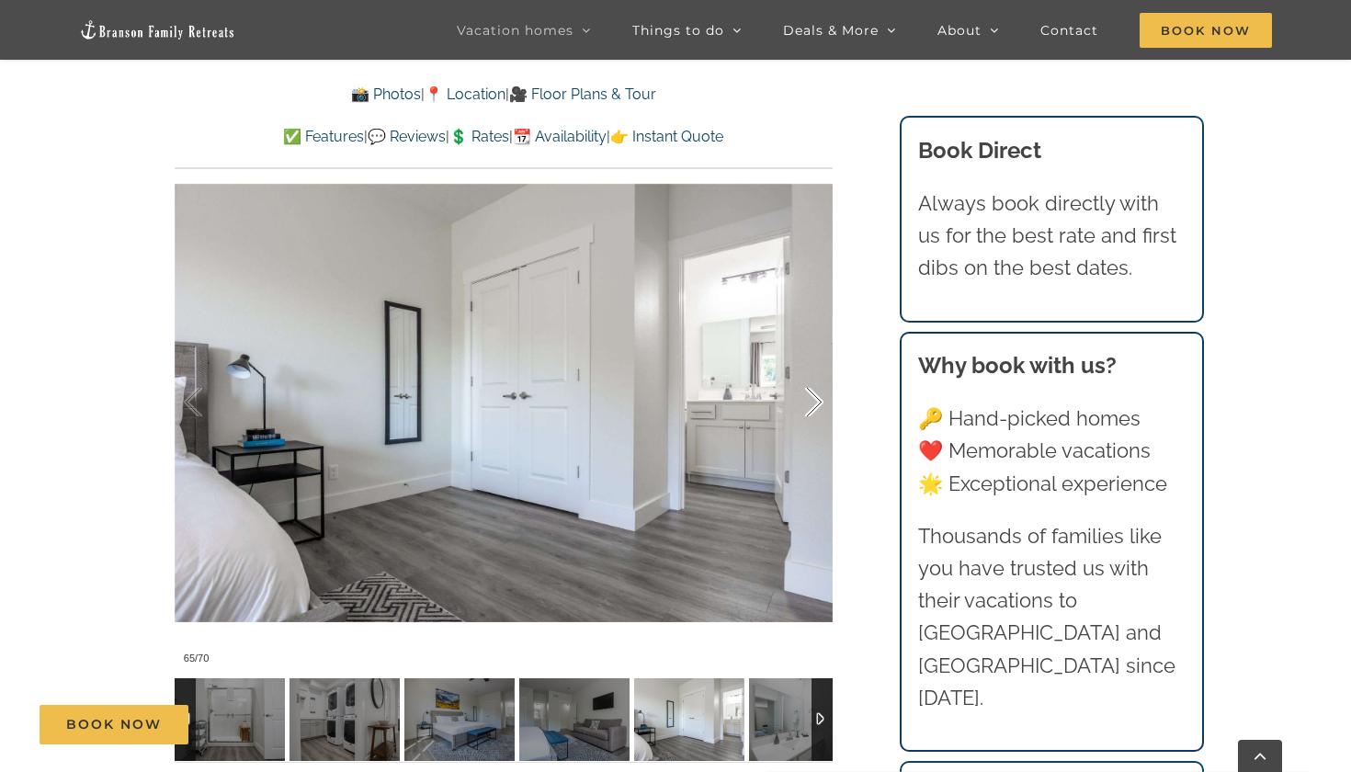
click at [813, 399] on div at bounding box center [795, 403] width 57 height 114
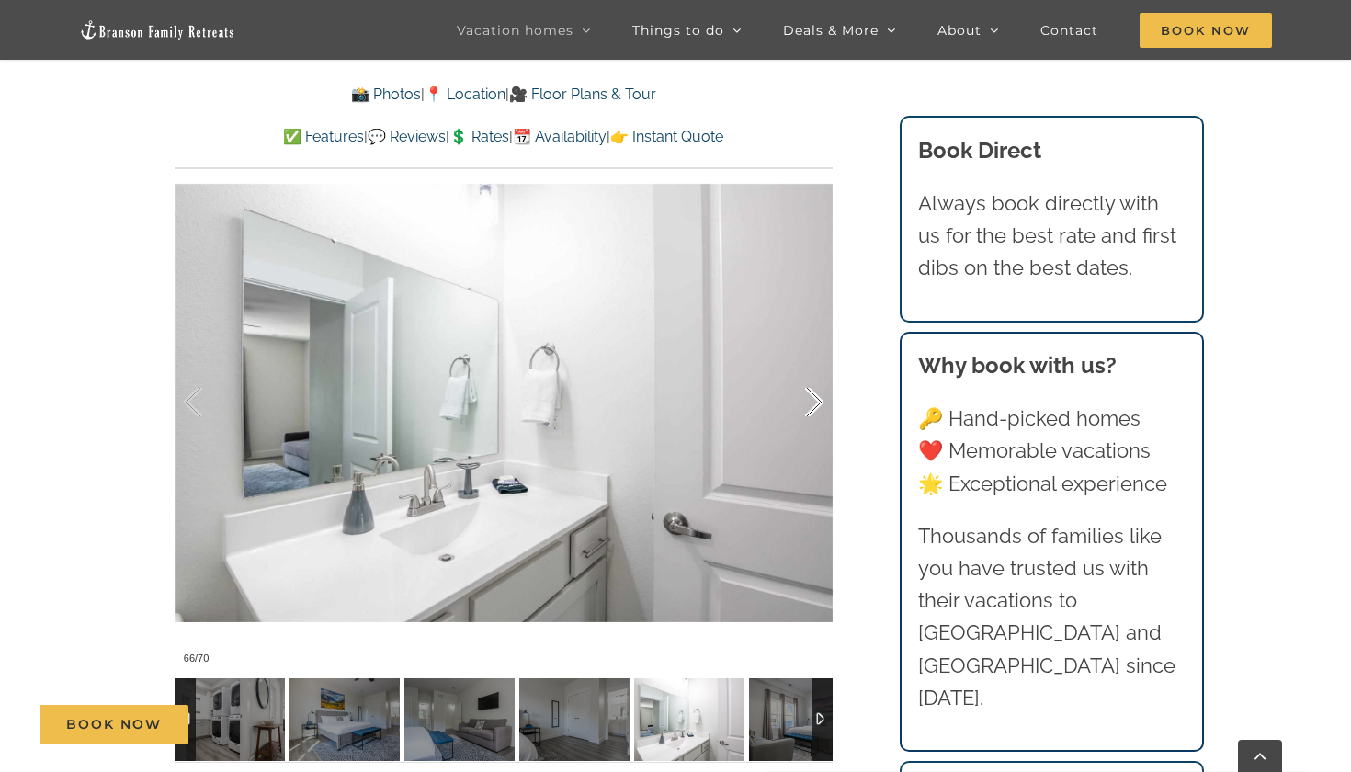
click at [813, 399] on div at bounding box center [795, 403] width 57 height 114
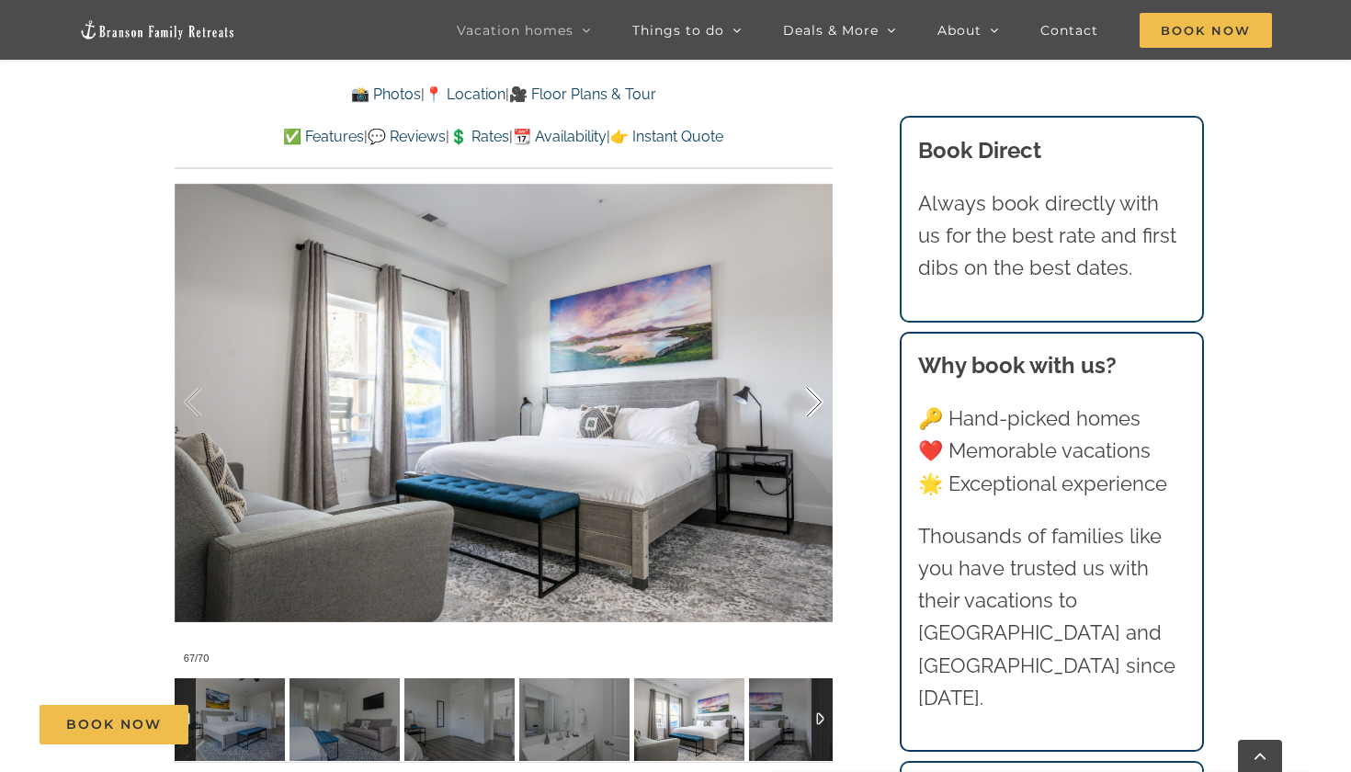
click at [813, 399] on div at bounding box center [795, 403] width 57 height 114
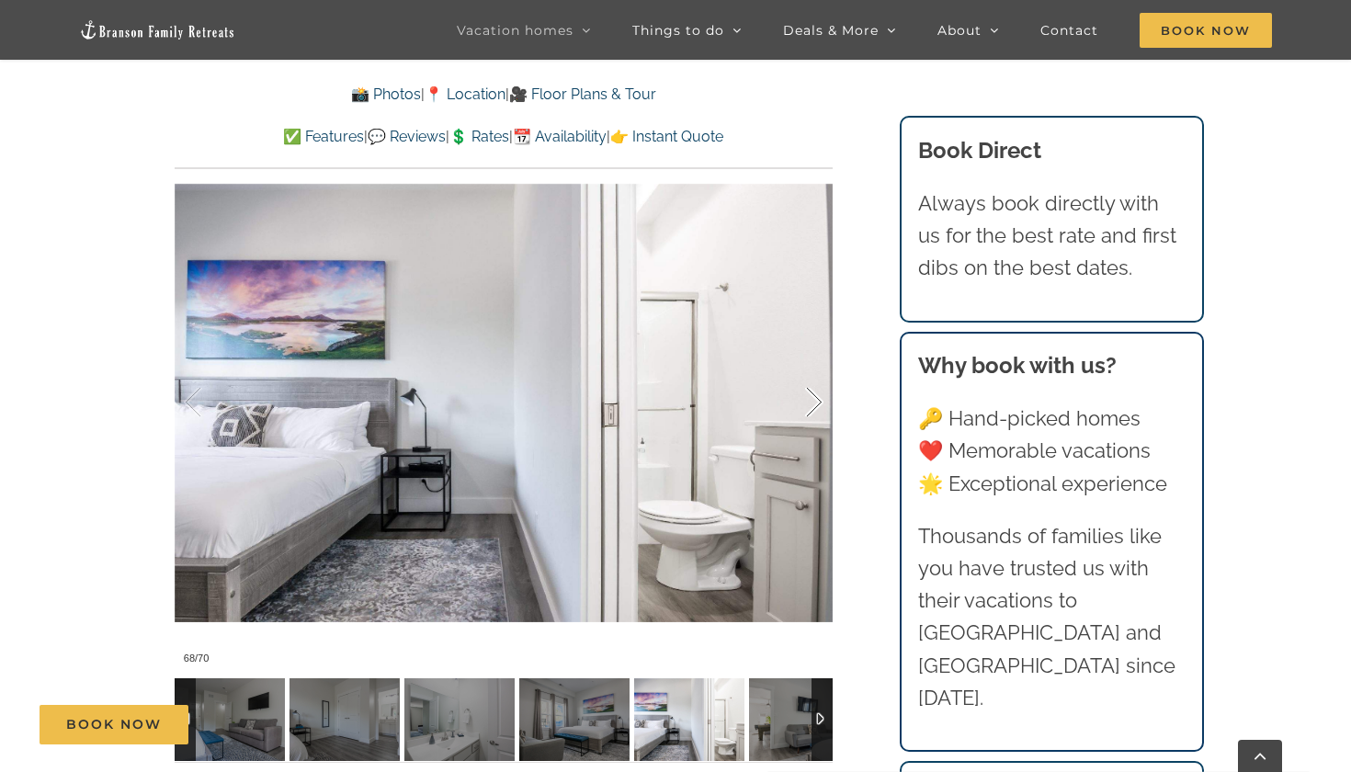
click at [813, 399] on div at bounding box center [795, 403] width 57 height 114
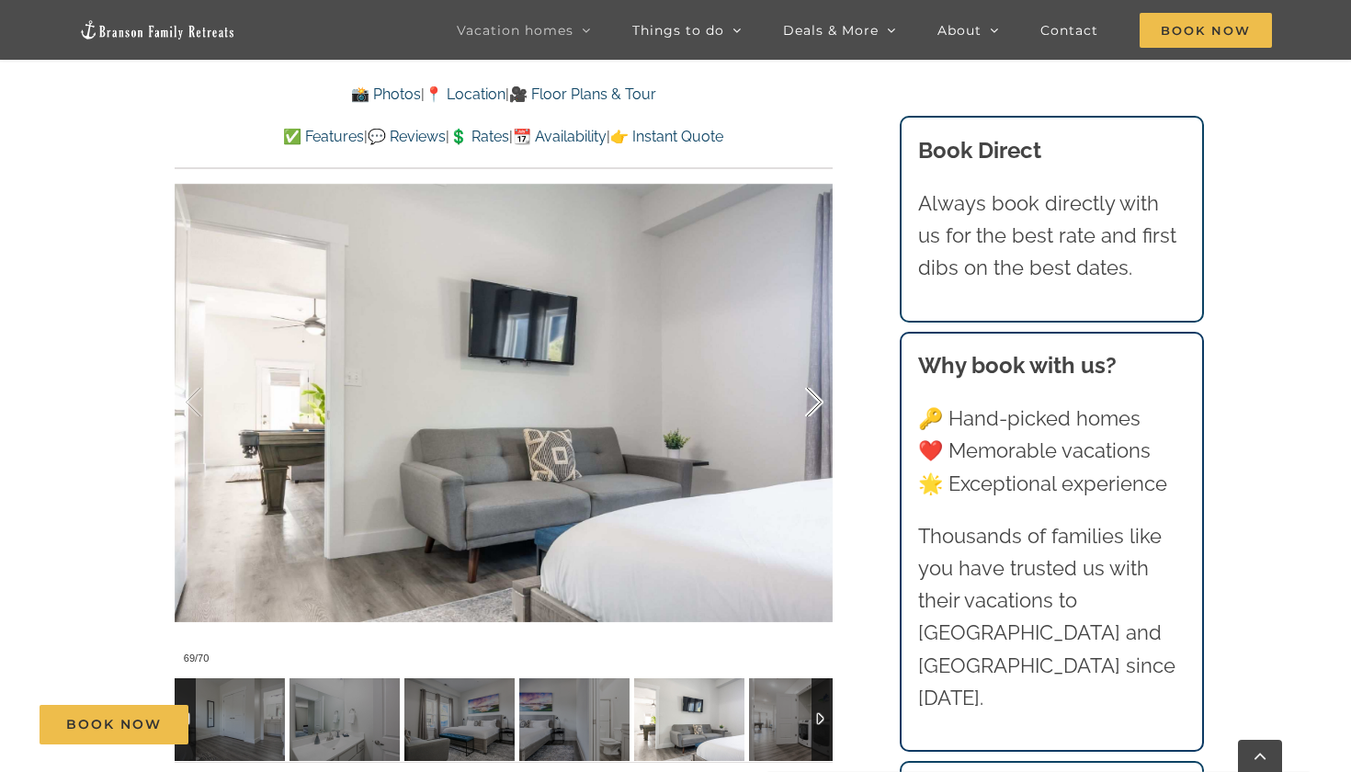
click at [813, 399] on div at bounding box center [795, 403] width 57 height 114
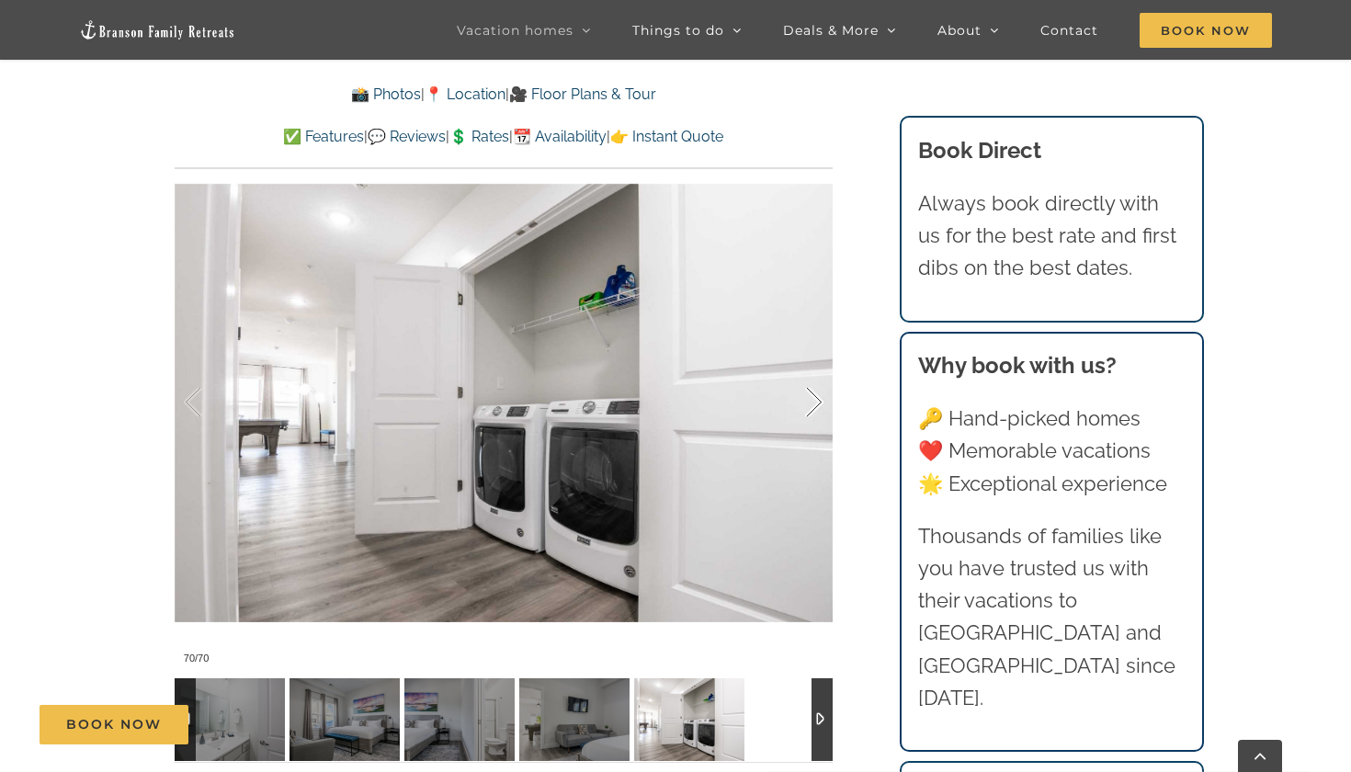
click at [813, 399] on div at bounding box center [795, 403] width 57 height 114
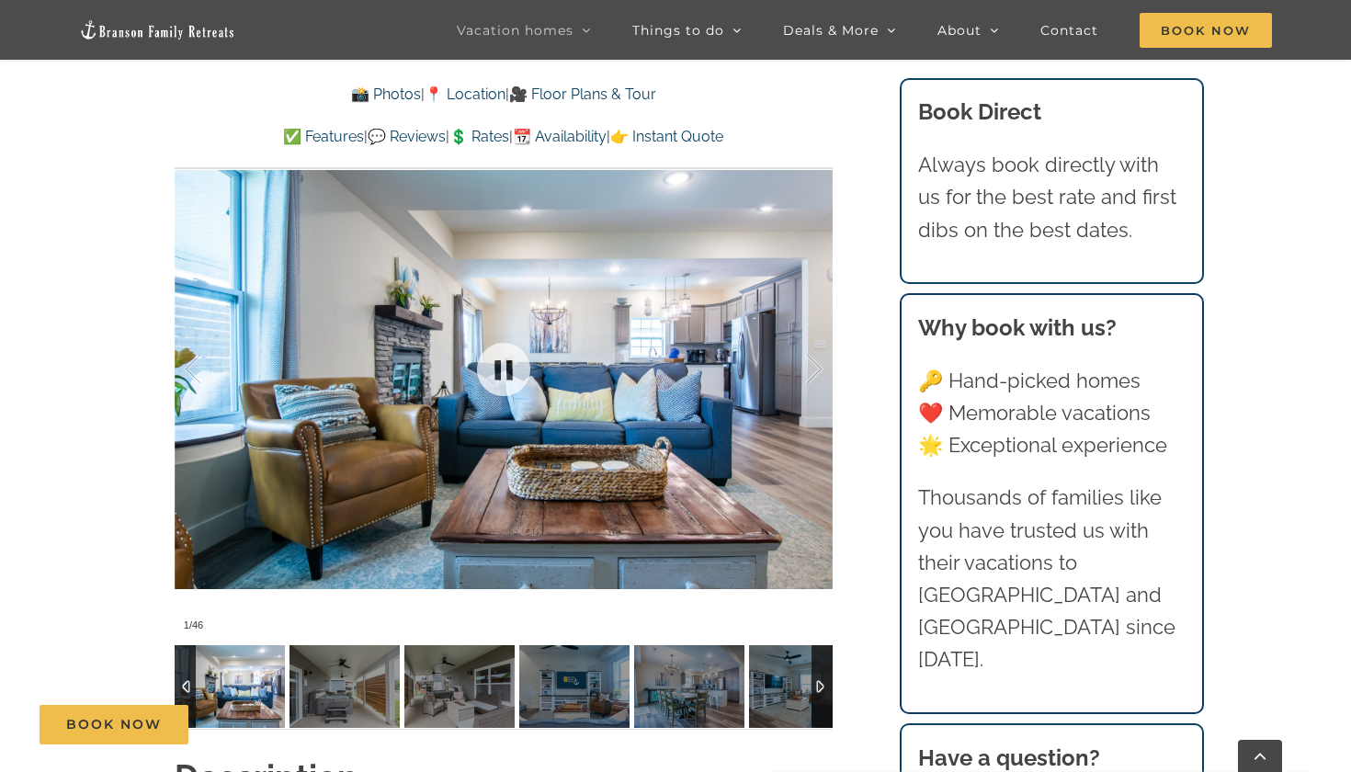
scroll to position [1398, 0]
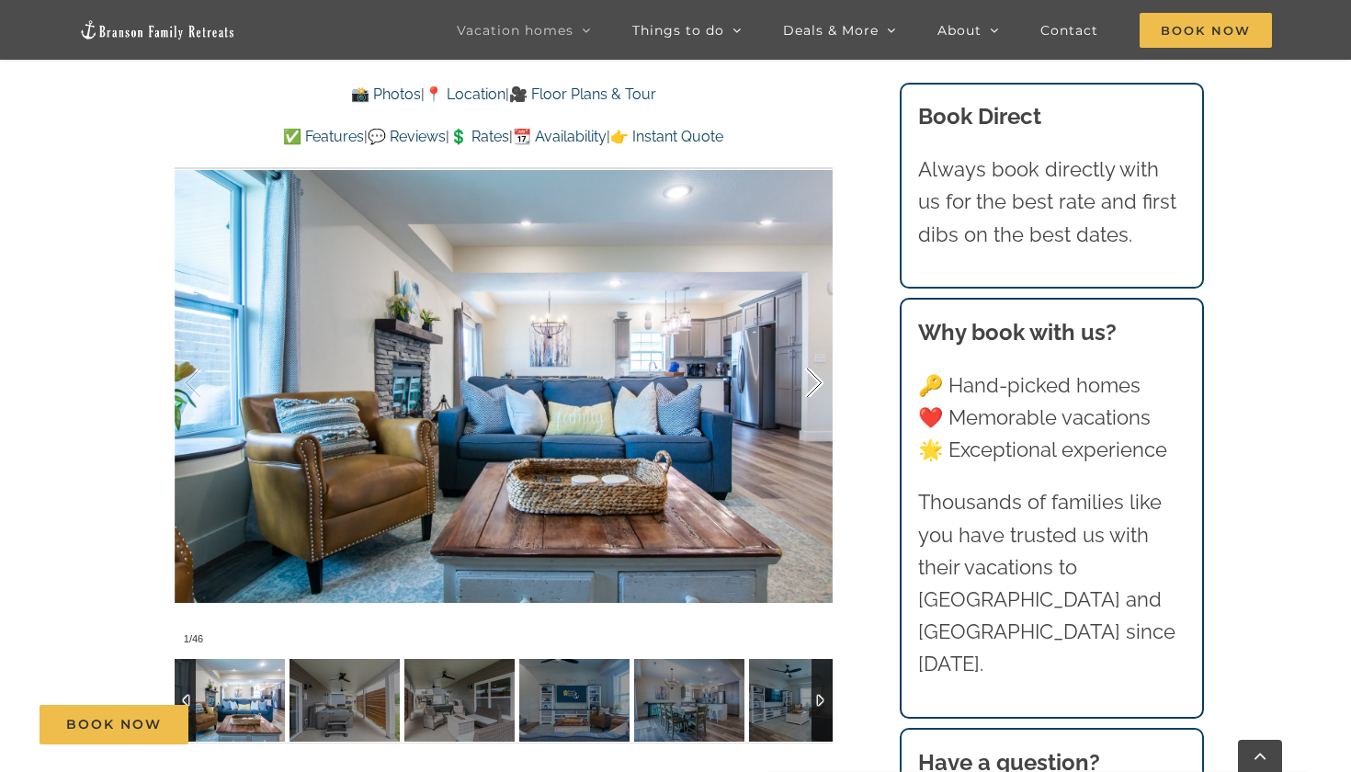
click at [804, 343] on div at bounding box center [795, 383] width 57 height 114
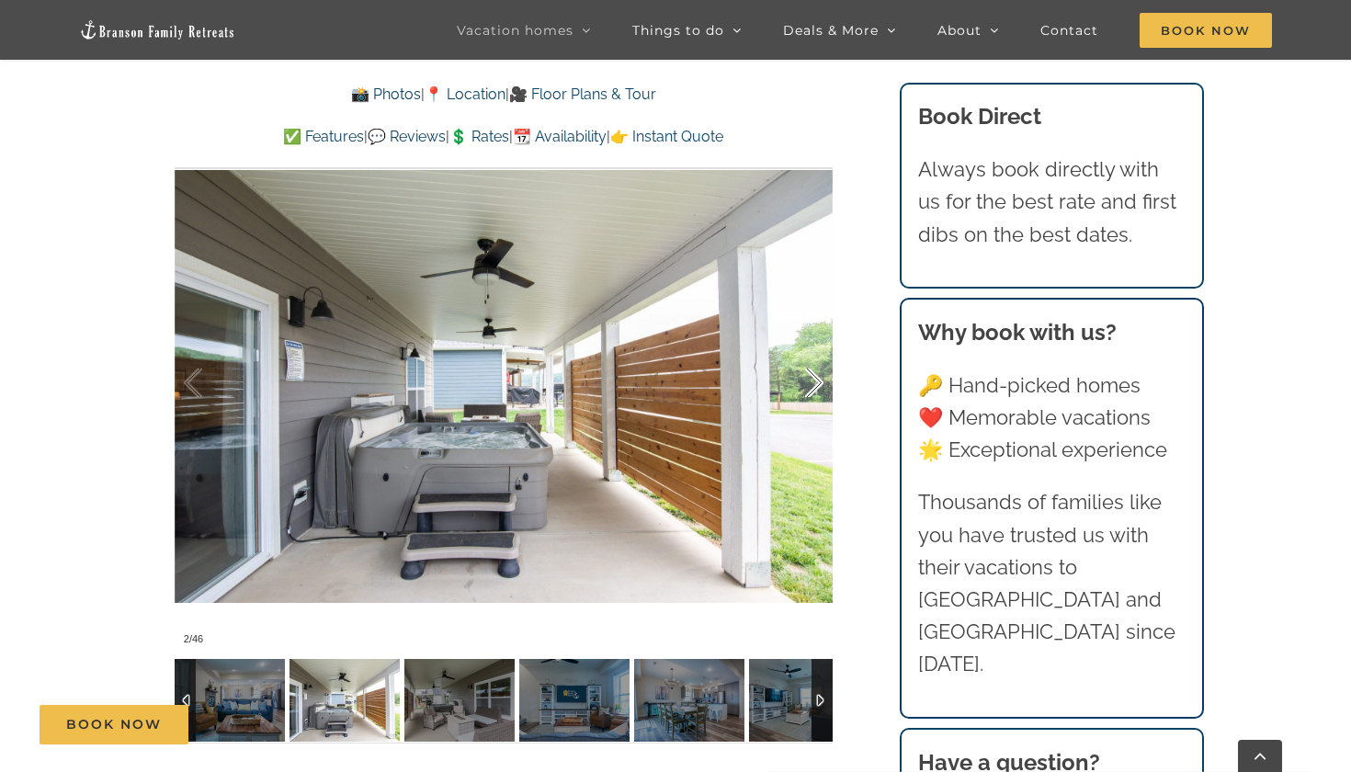
click at [804, 343] on div at bounding box center [795, 383] width 57 height 114
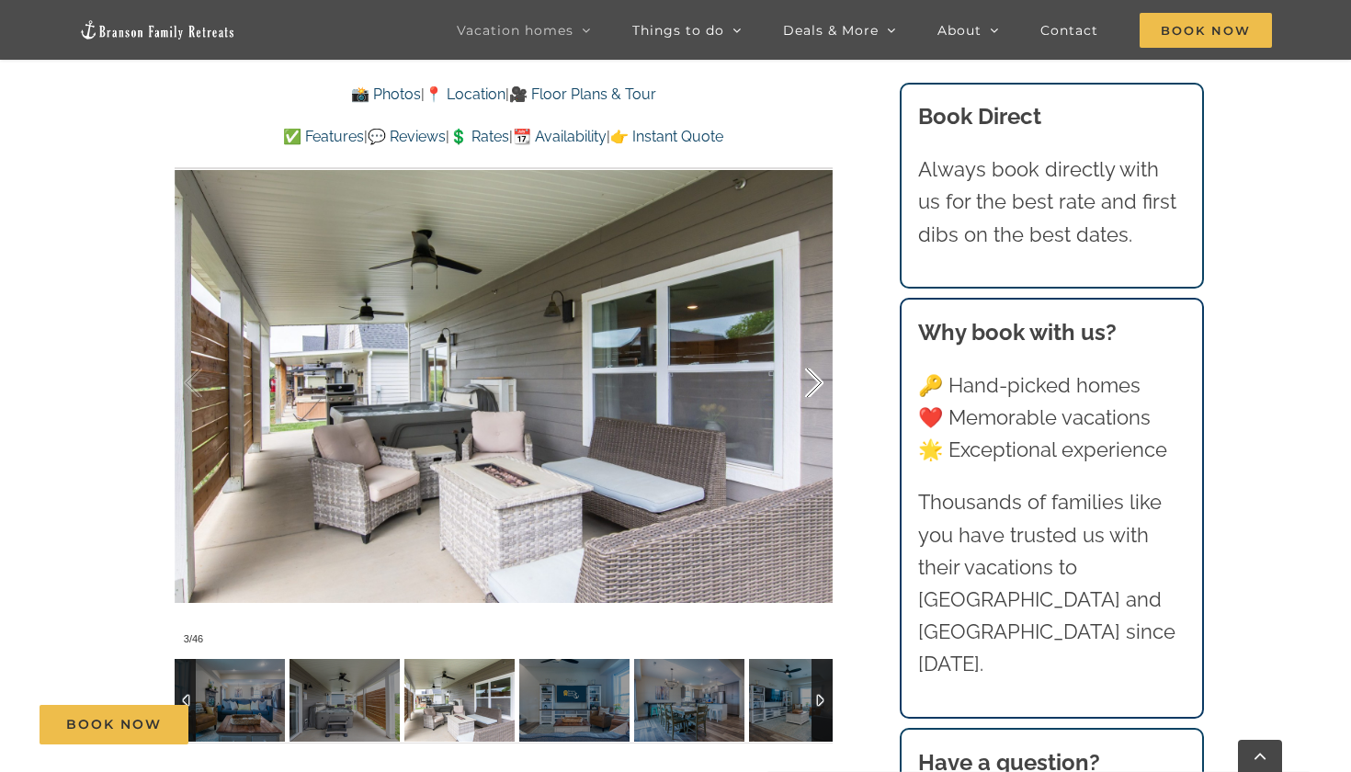
click at [804, 343] on div at bounding box center [795, 383] width 57 height 114
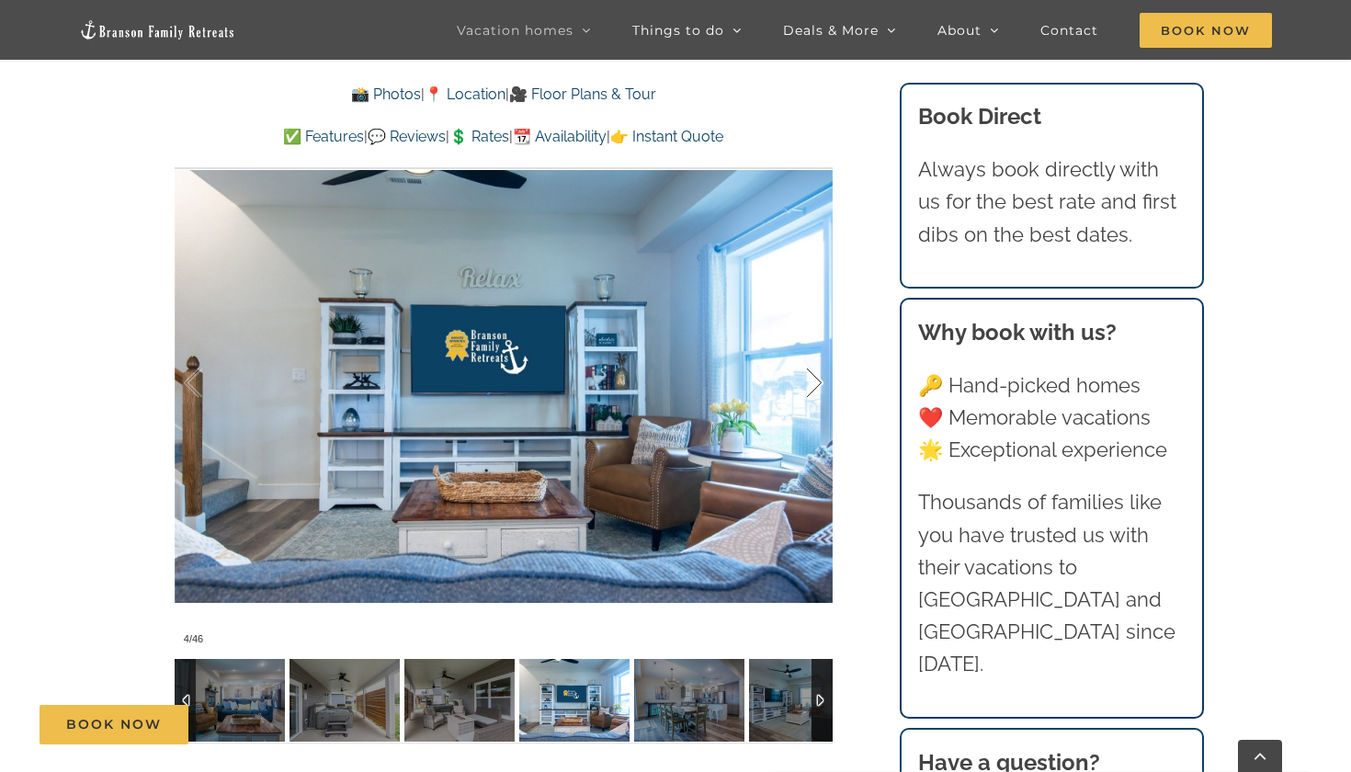
click at [804, 343] on div at bounding box center [795, 383] width 57 height 114
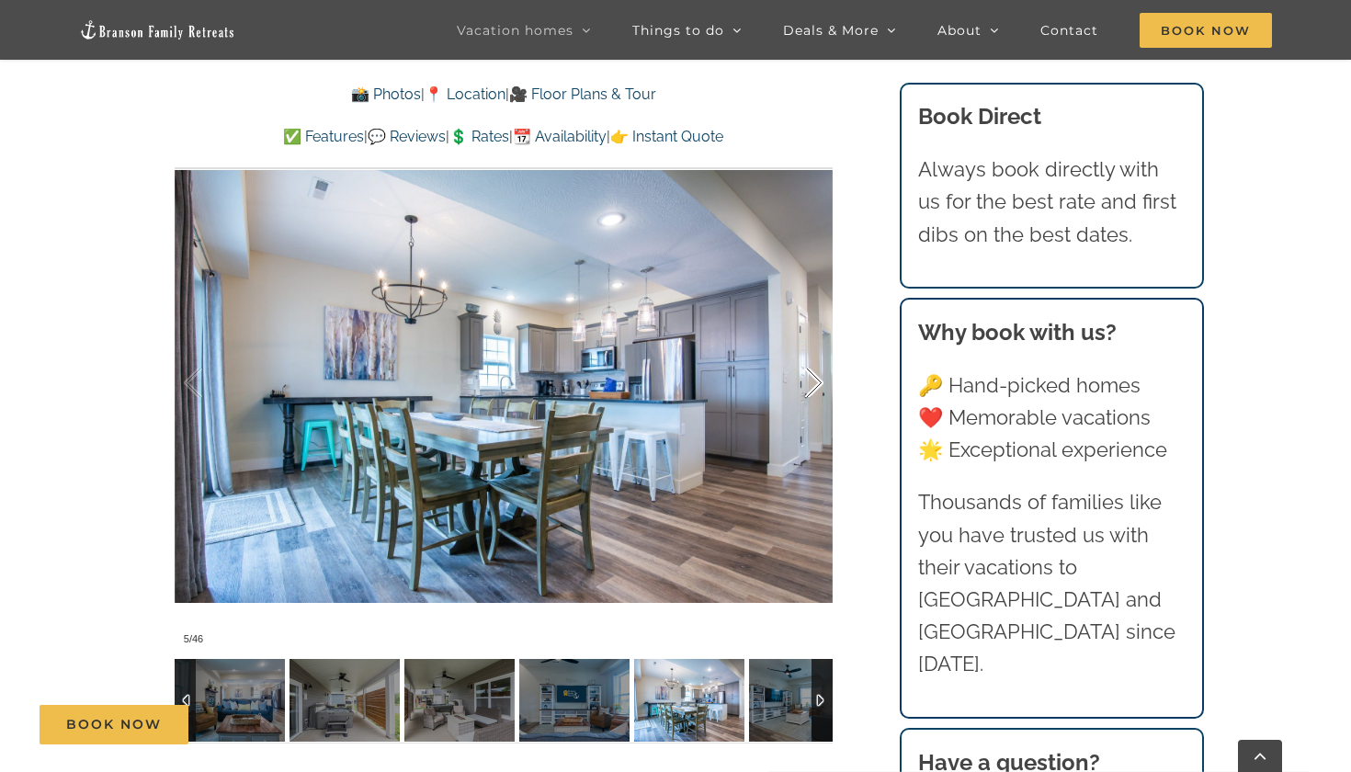
click at [804, 343] on div at bounding box center [795, 383] width 57 height 114
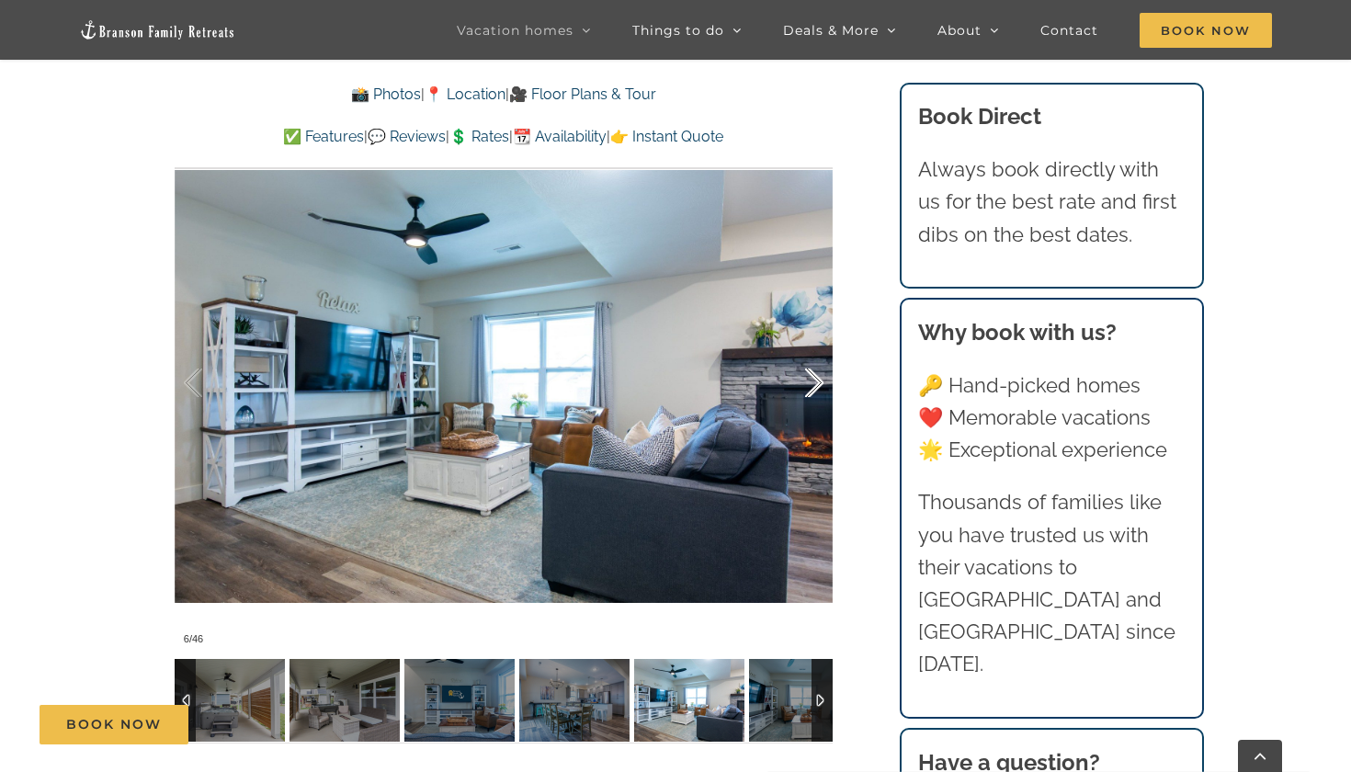
click at [804, 343] on div at bounding box center [795, 383] width 57 height 114
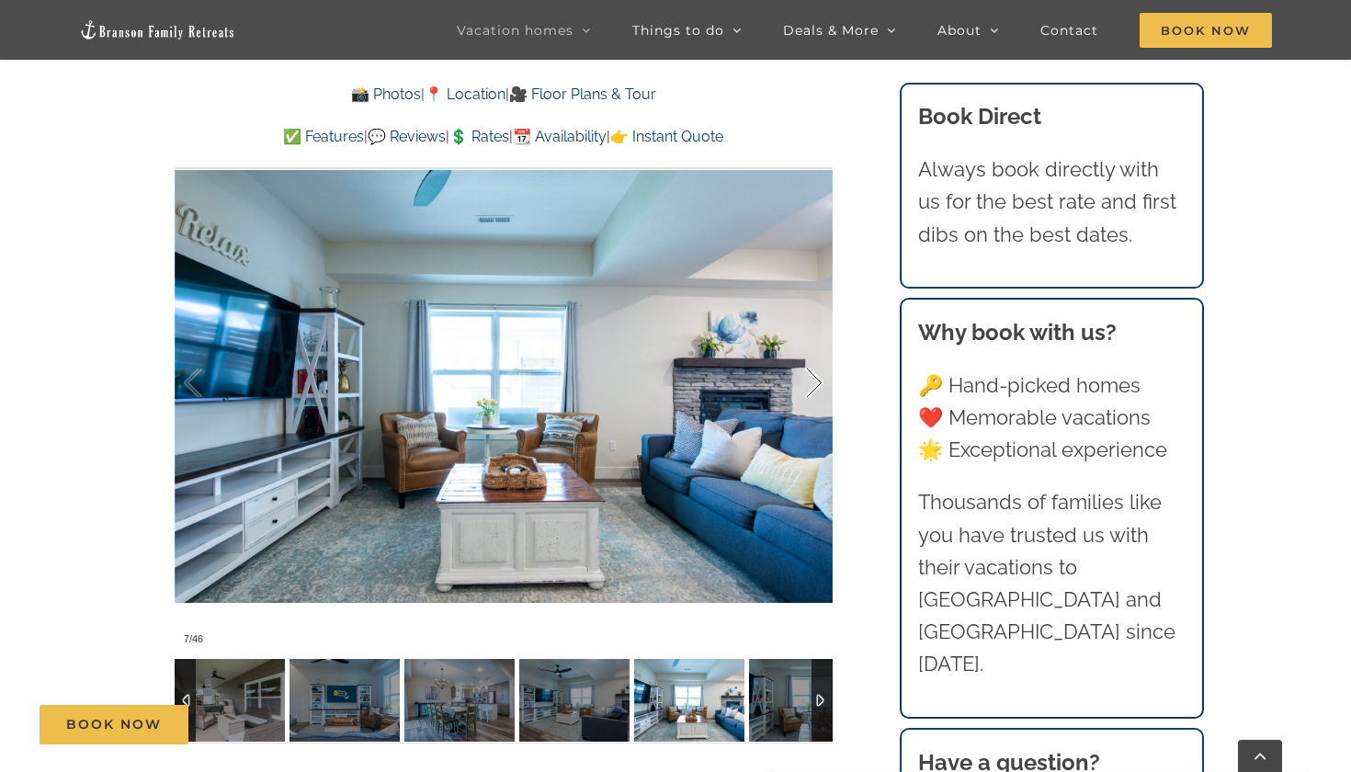
click at [804, 343] on div at bounding box center [795, 383] width 57 height 114
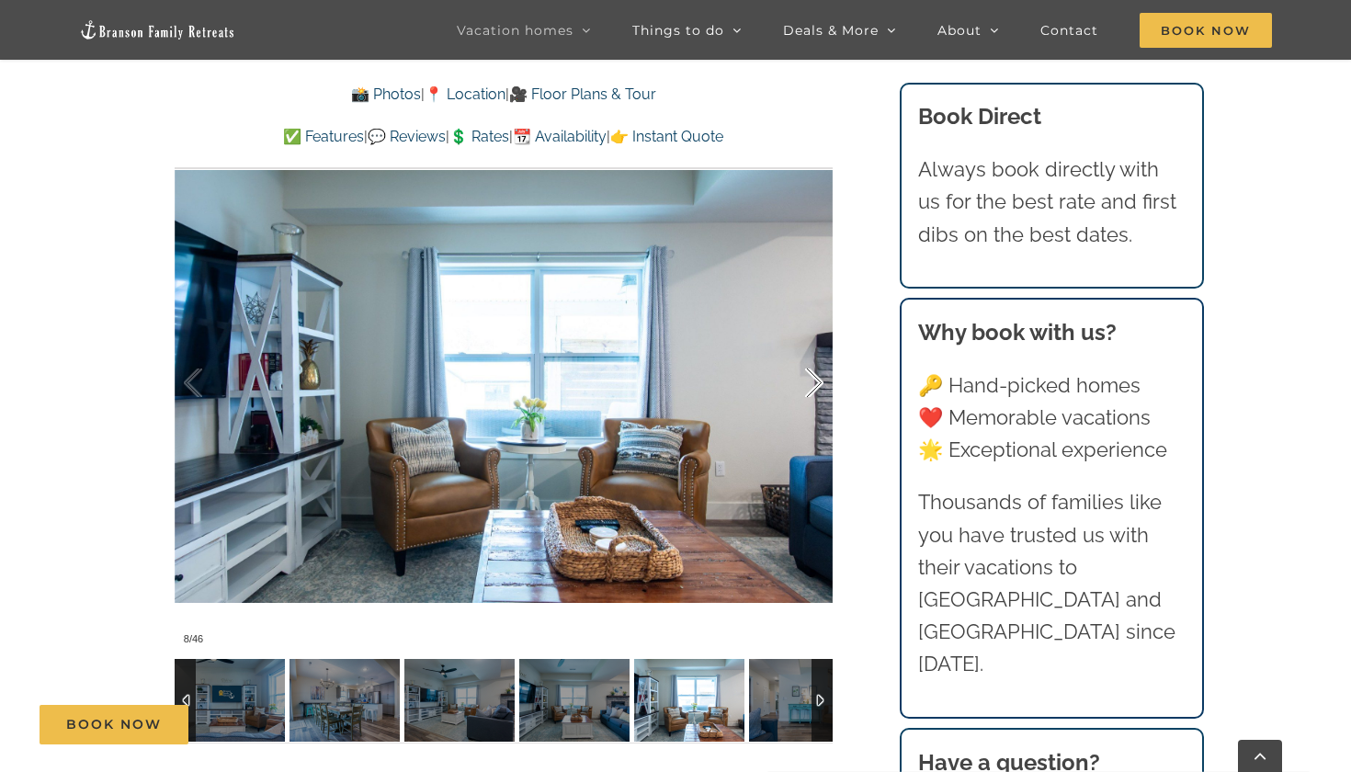
click at [804, 343] on div at bounding box center [795, 383] width 57 height 114
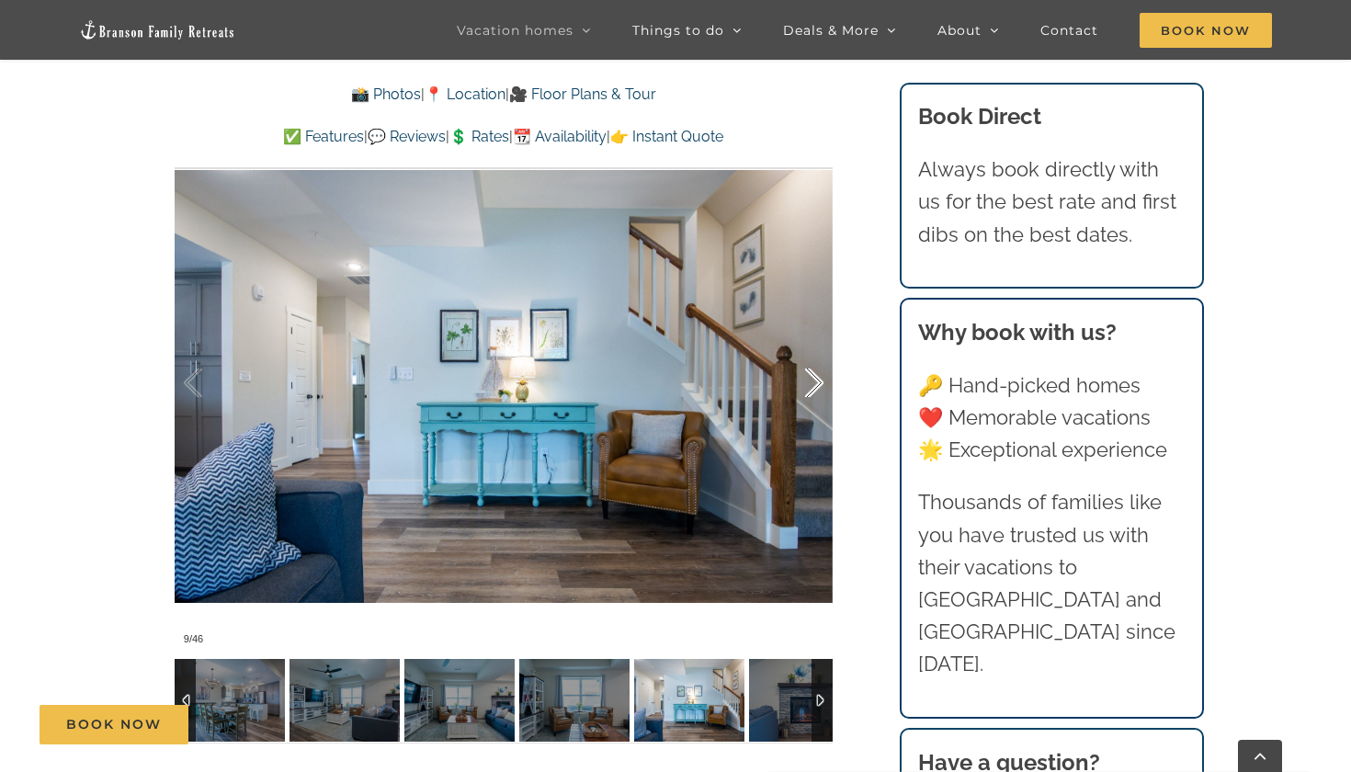
click at [804, 343] on div at bounding box center [795, 383] width 57 height 114
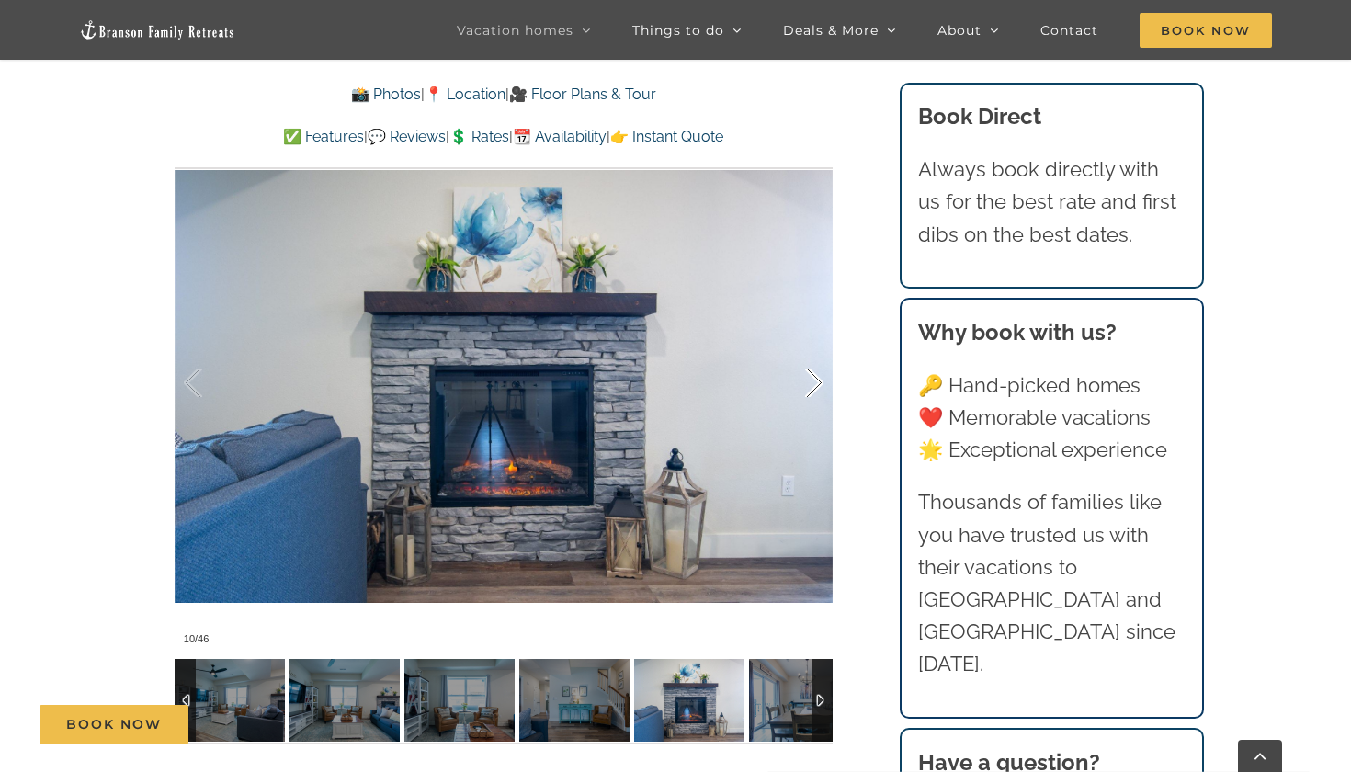
click at [804, 343] on div at bounding box center [795, 383] width 57 height 114
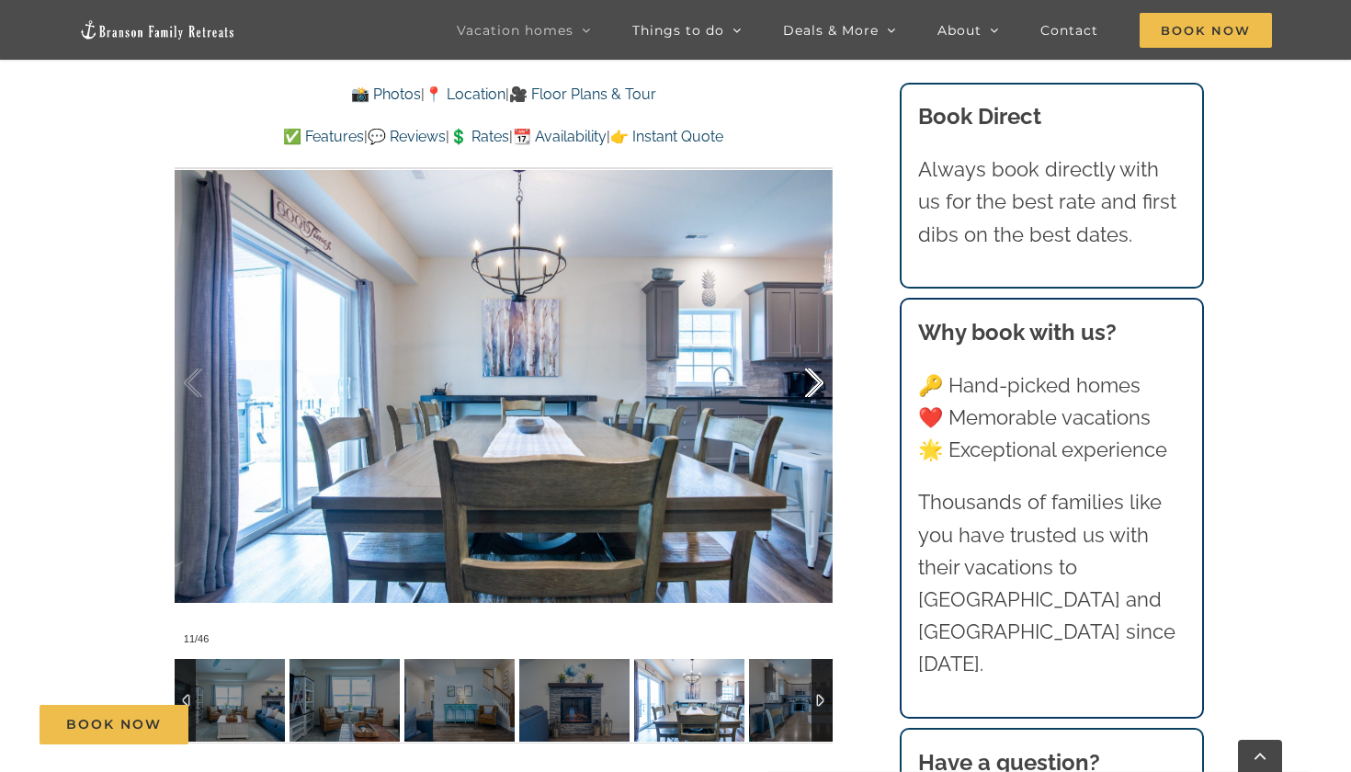
click at [804, 343] on div at bounding box center [795, 383] width 57 height 114
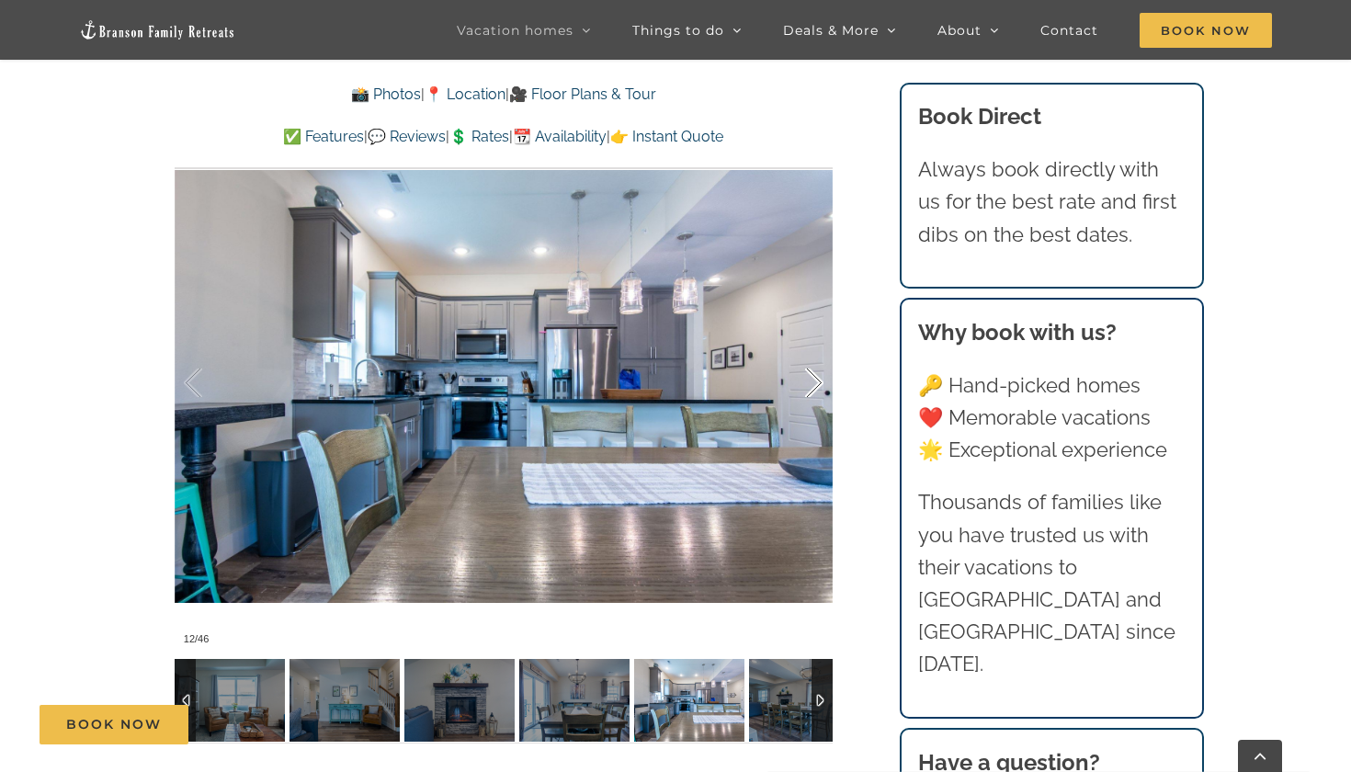
click at [804, 343] on div at bounding box center [795, 383] width 57 height 114
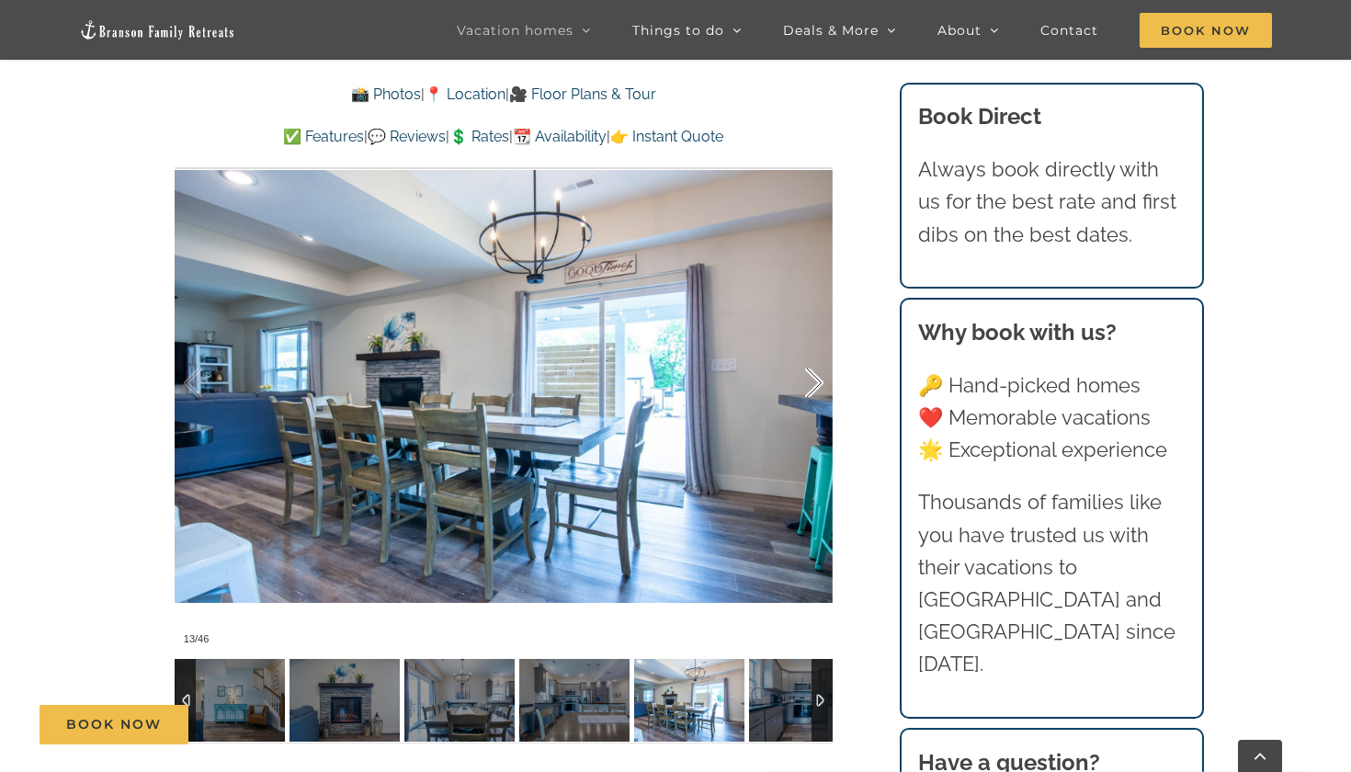
click at [804, 343] on div at bounding box center [795, 383] width 57 height 114
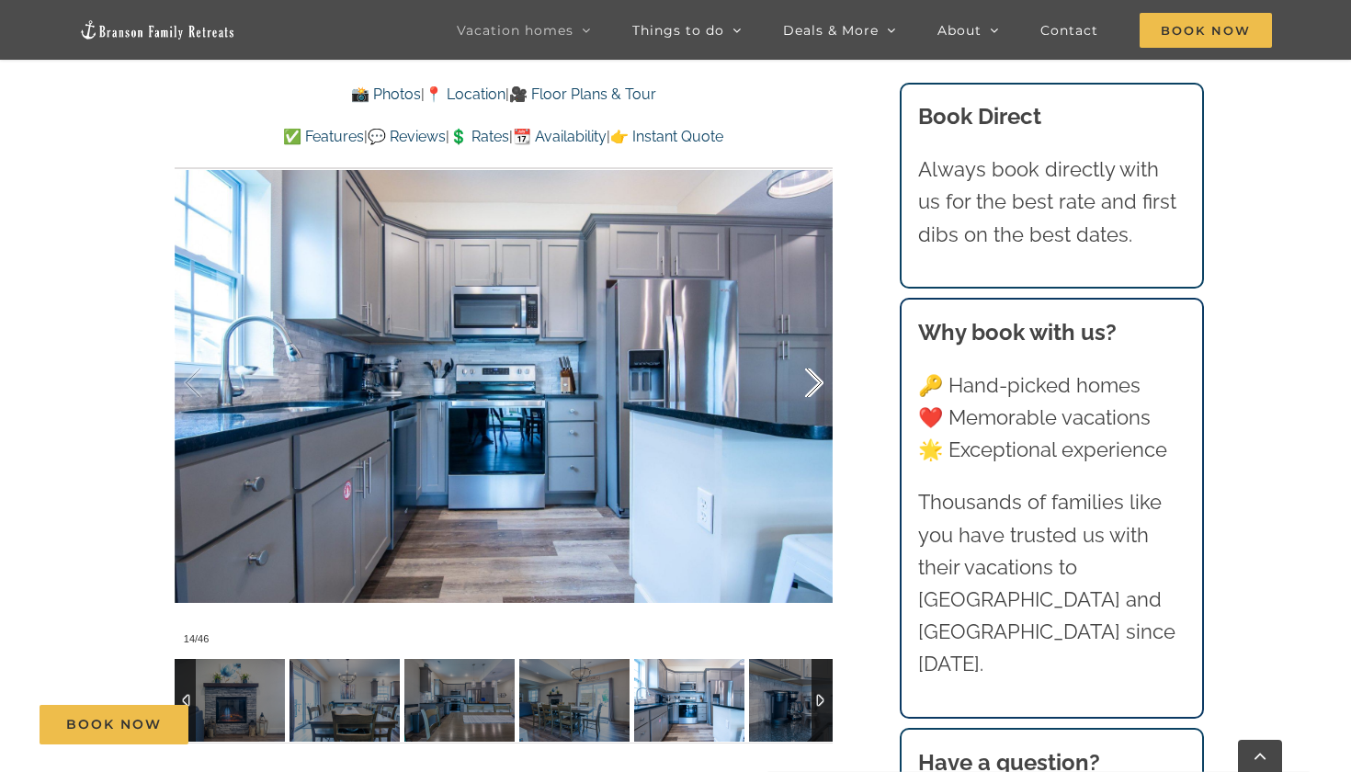
click at [804, 343] on div at bounding box center [795, 383] width 57 height 114
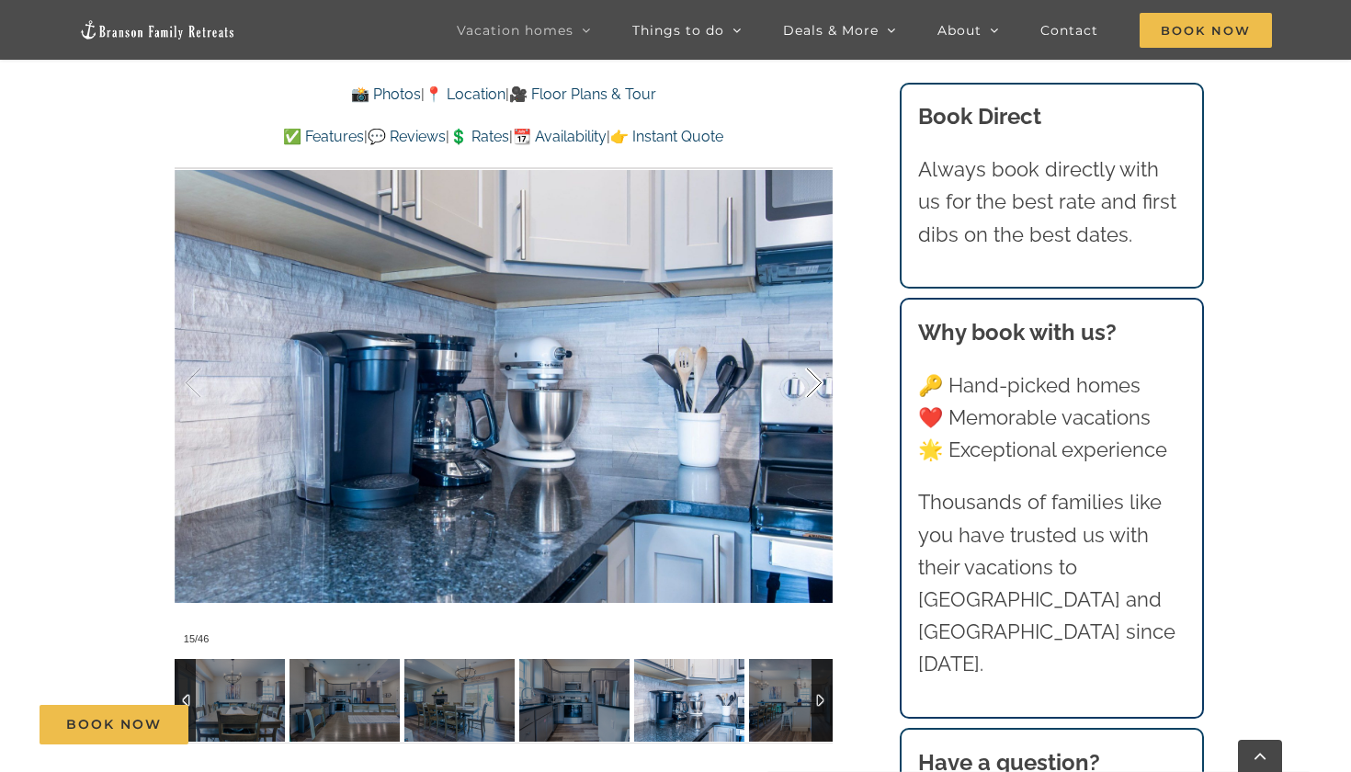
click at [804, 343] on div at bounding box center [795, 383] width 57 height 114
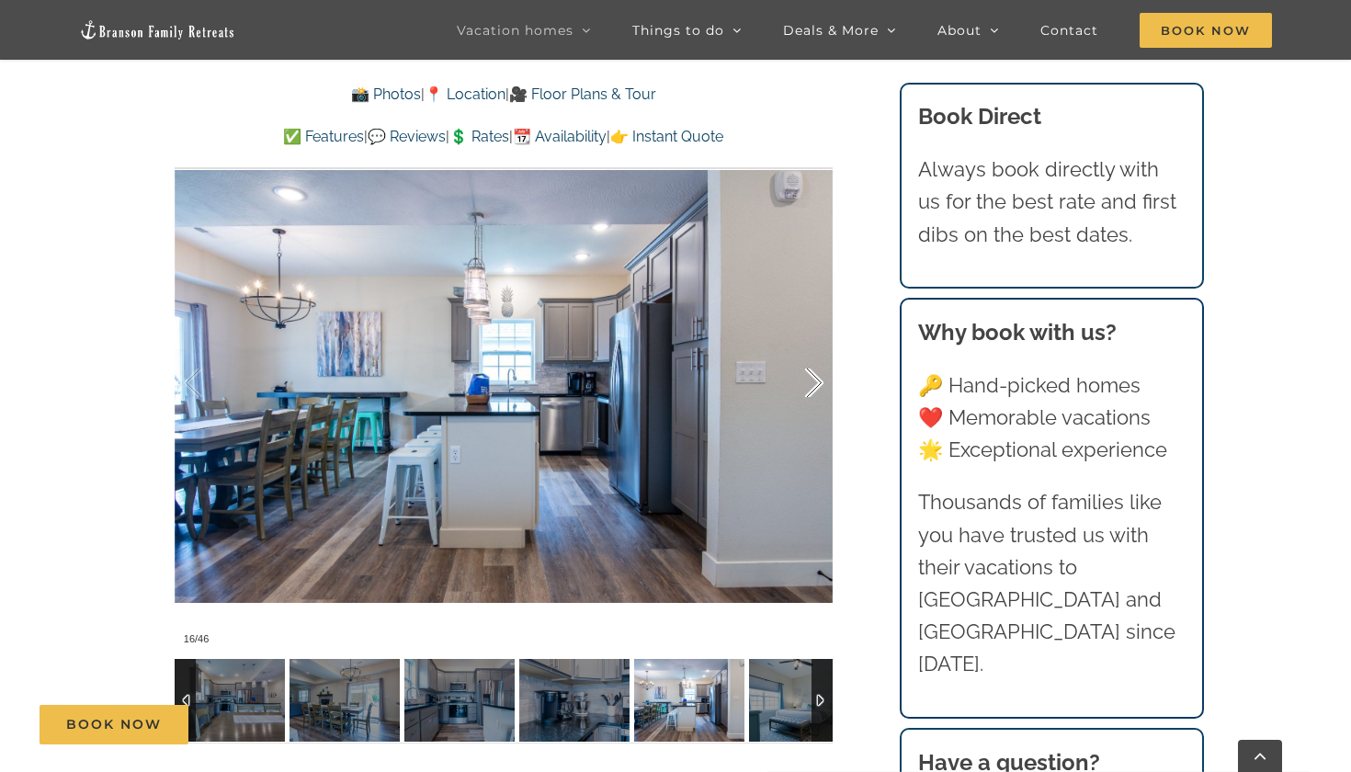
click at [804, 343] on div at bounding box center [795, 383] width 57 height 114
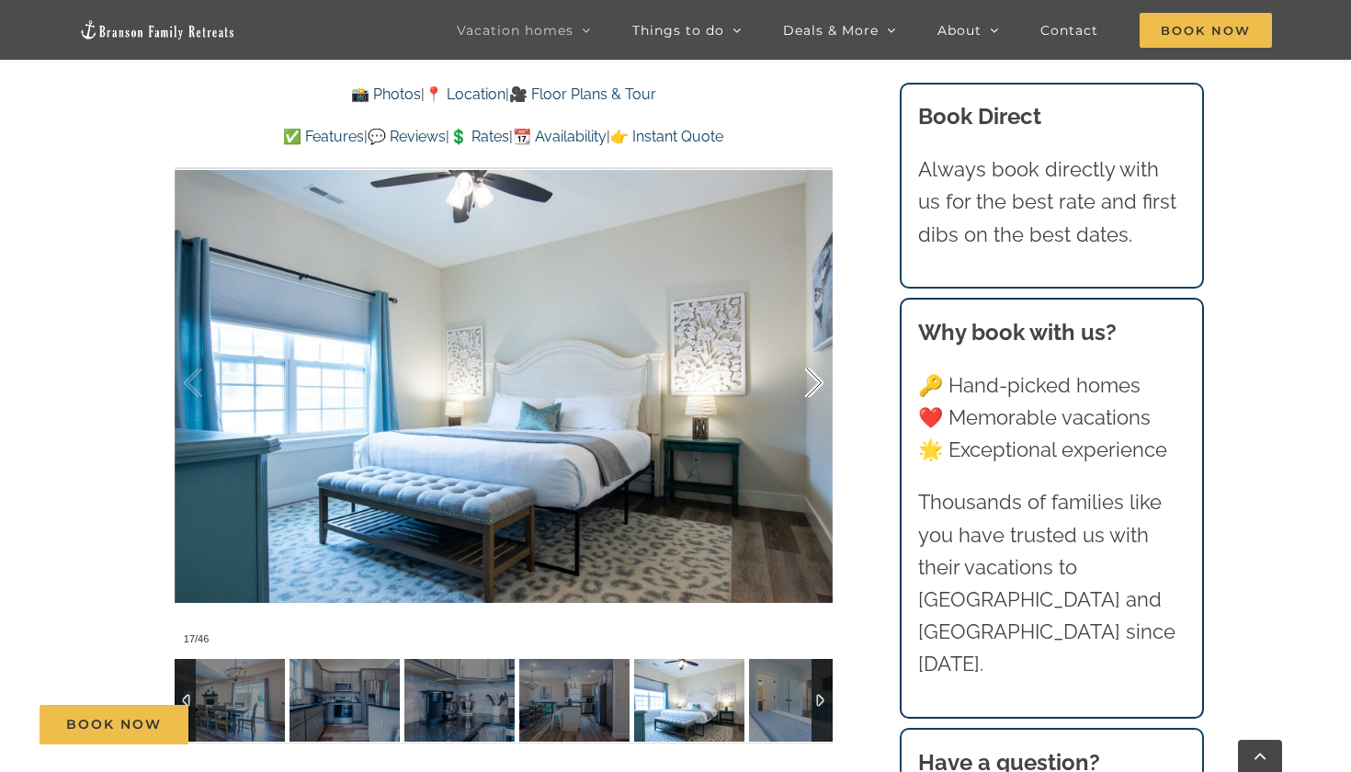
click at [804, 343] on div at bounding box center [795, 383] width 57 height 114
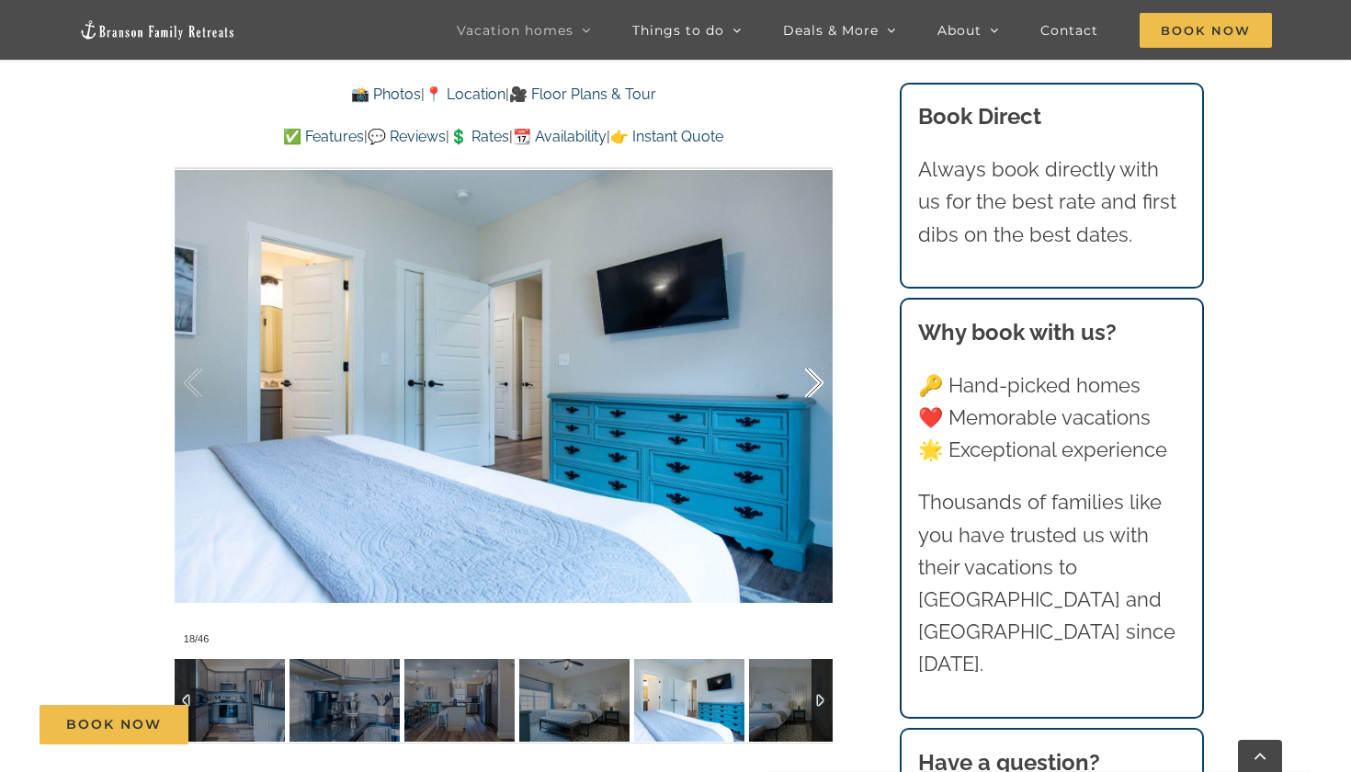
click at [804, 343] on div at bounding box center [795, 383] width 57 height 114
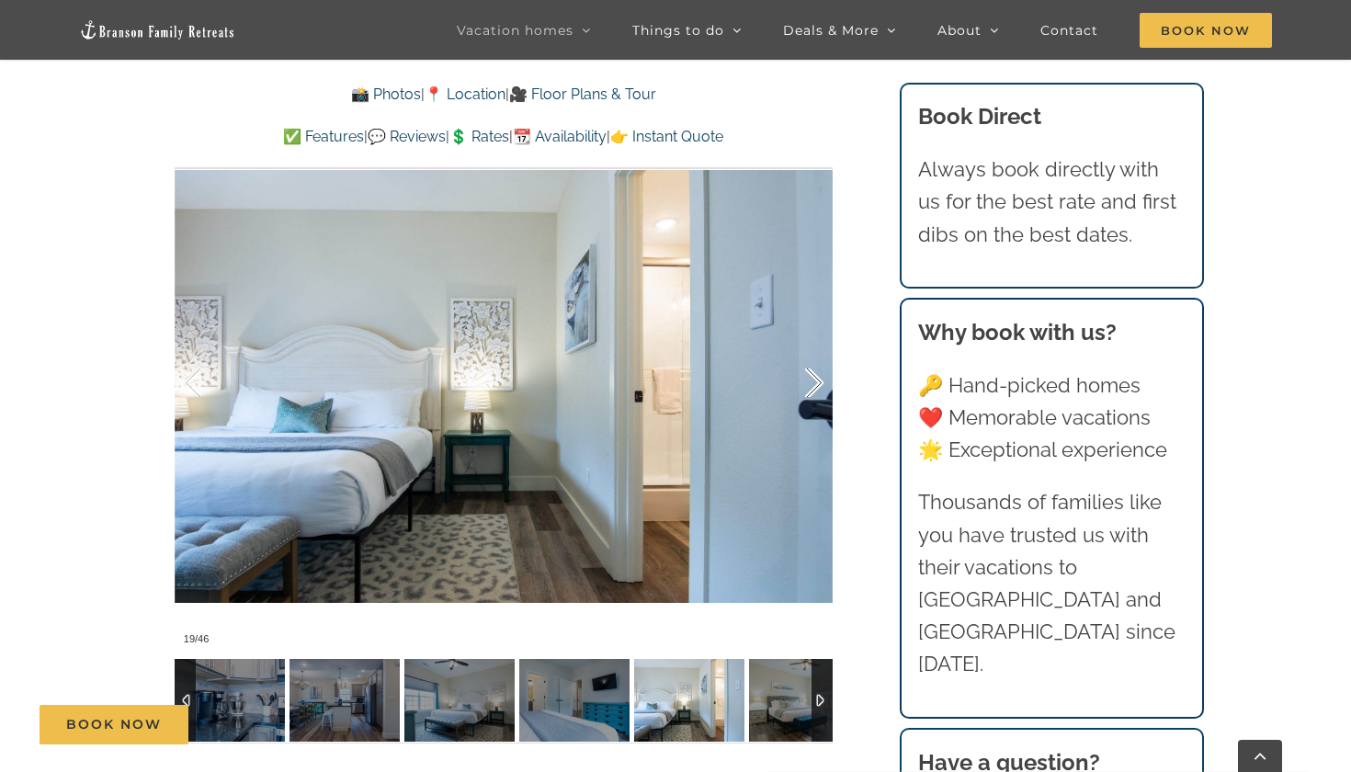
click at [804, 343] on div at bounding box center [795, 383] width 57 height 114
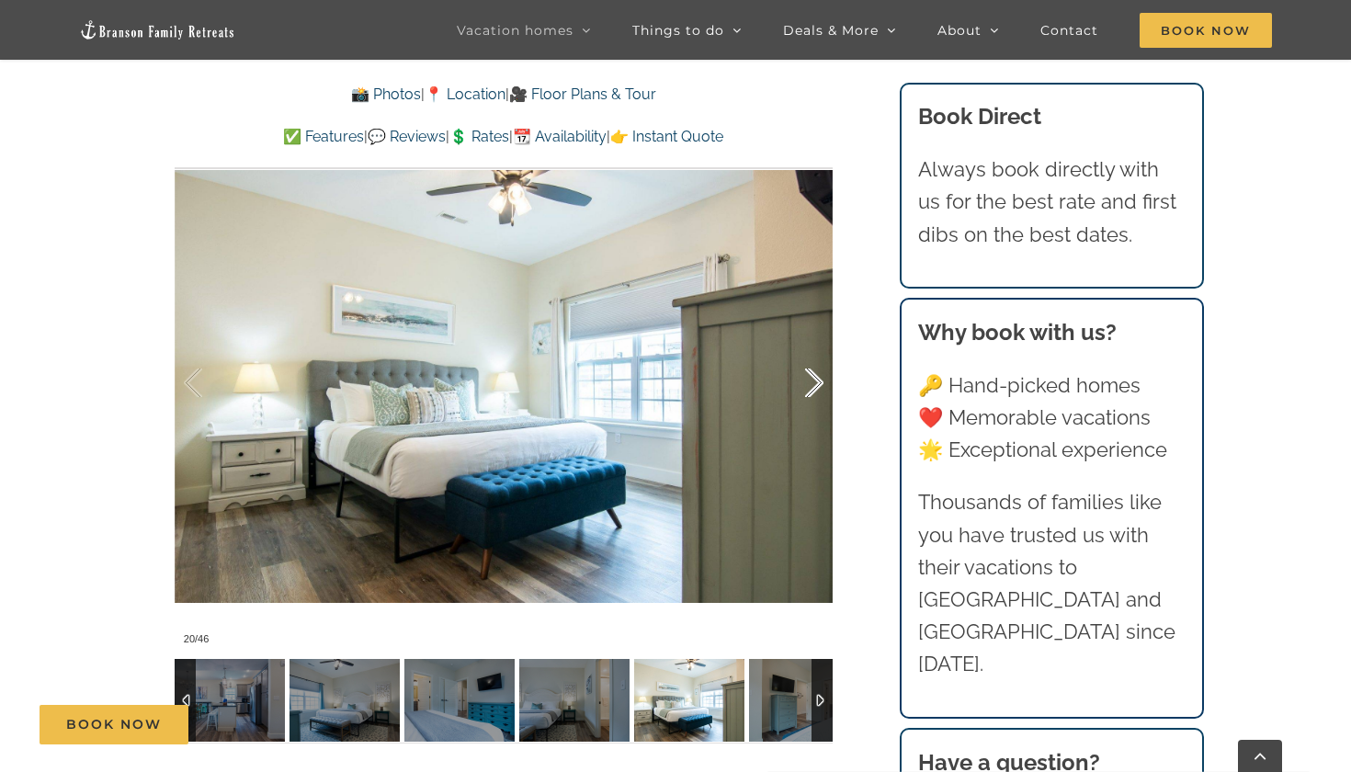
click at [804, 343] on div at bounding box center [795, 383] width 57 height 114
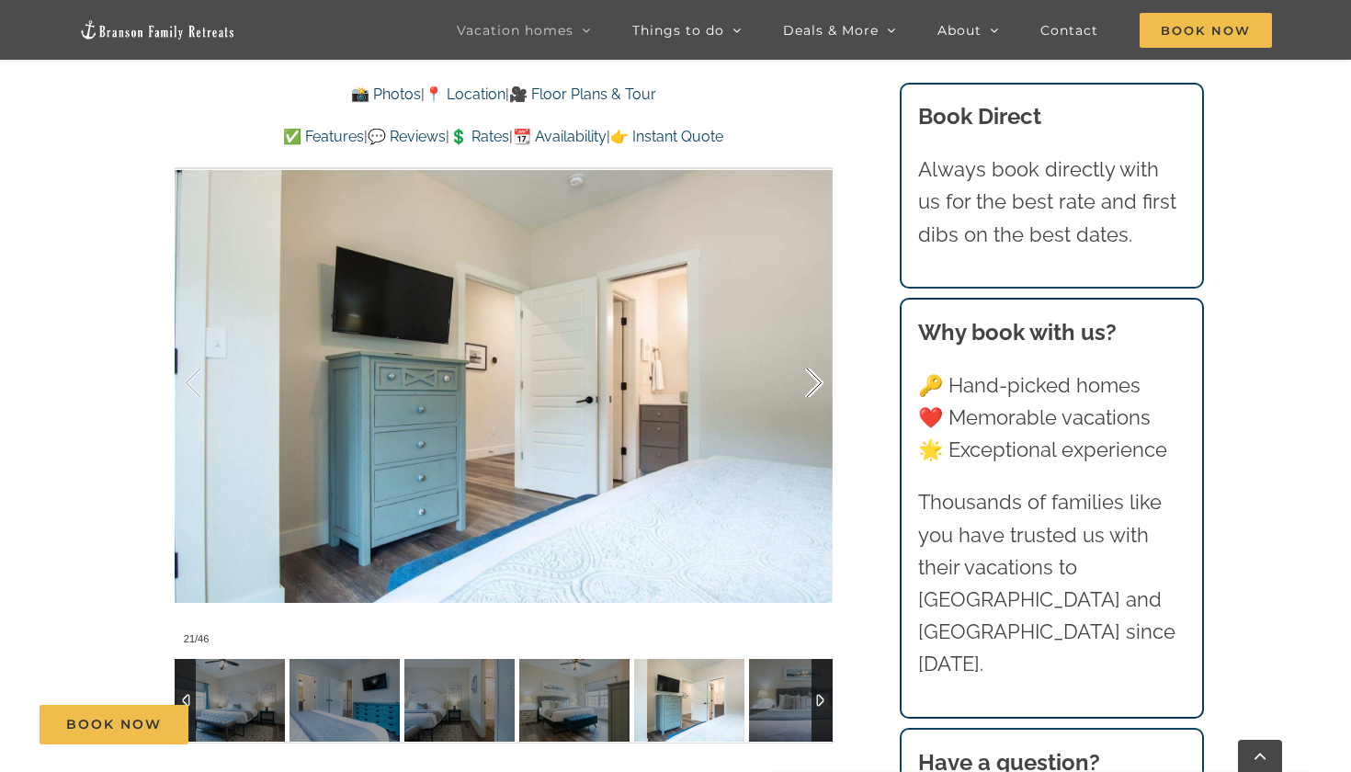
click at [804, 343] on div at bounding box center [795, 383] width 57 height 114
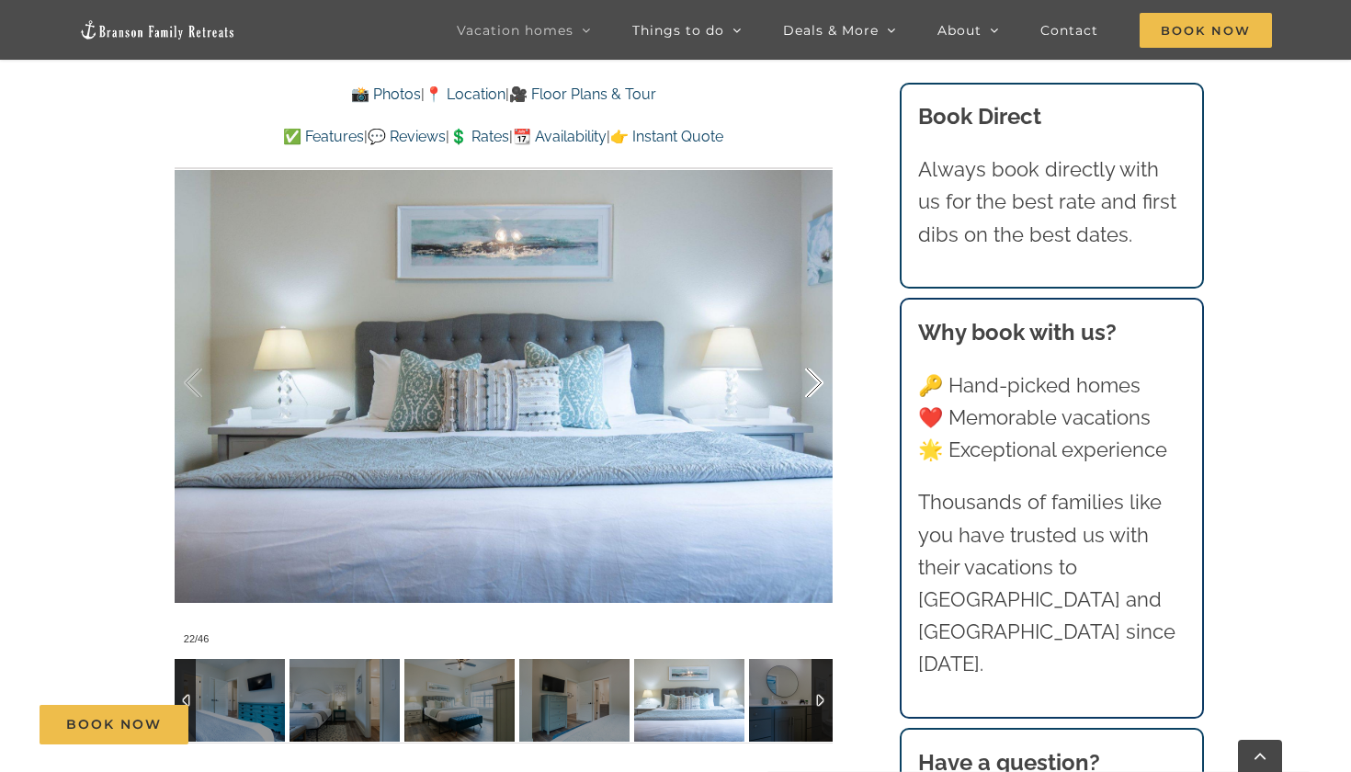
click at [804, 343] on div at bounding box center [795, 383] width 57 height 114
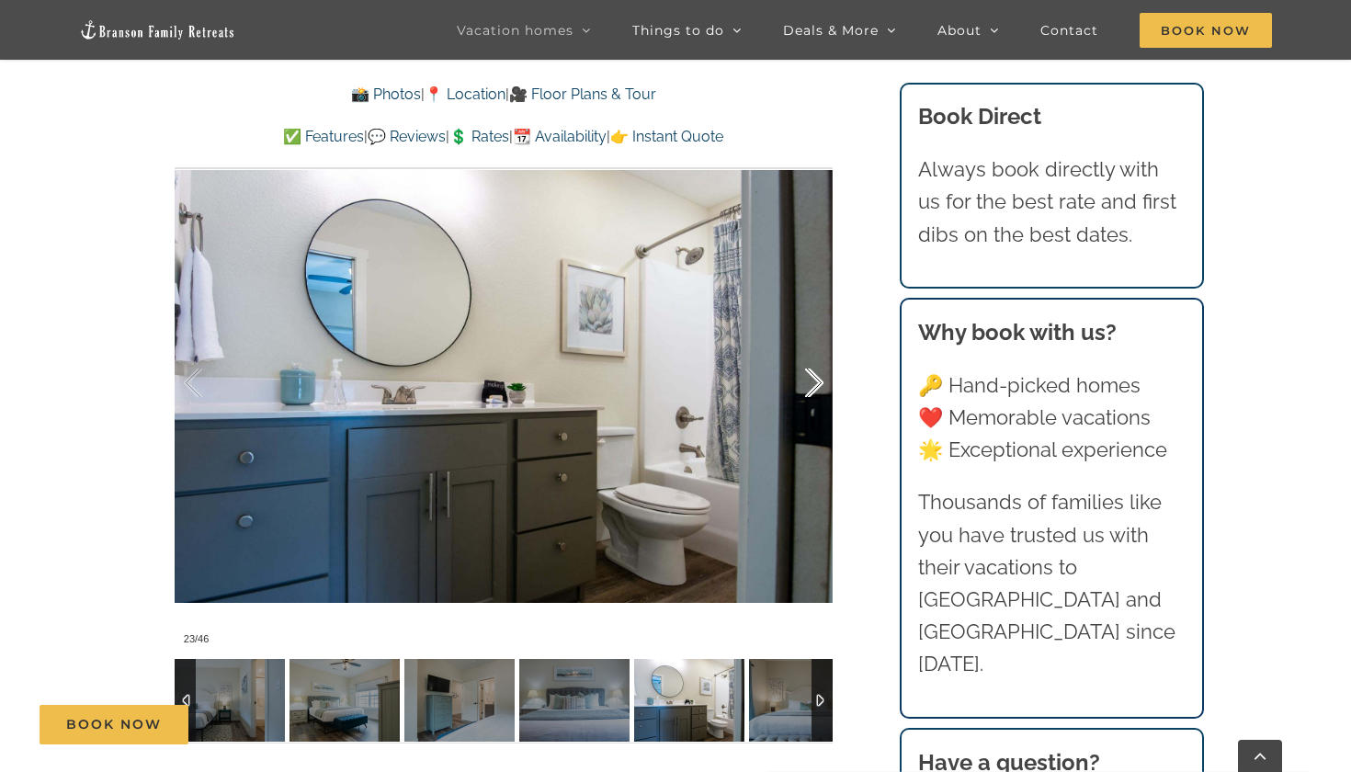
click at [804, 343] on div at bounding box center [795, 383] width 57 height 114
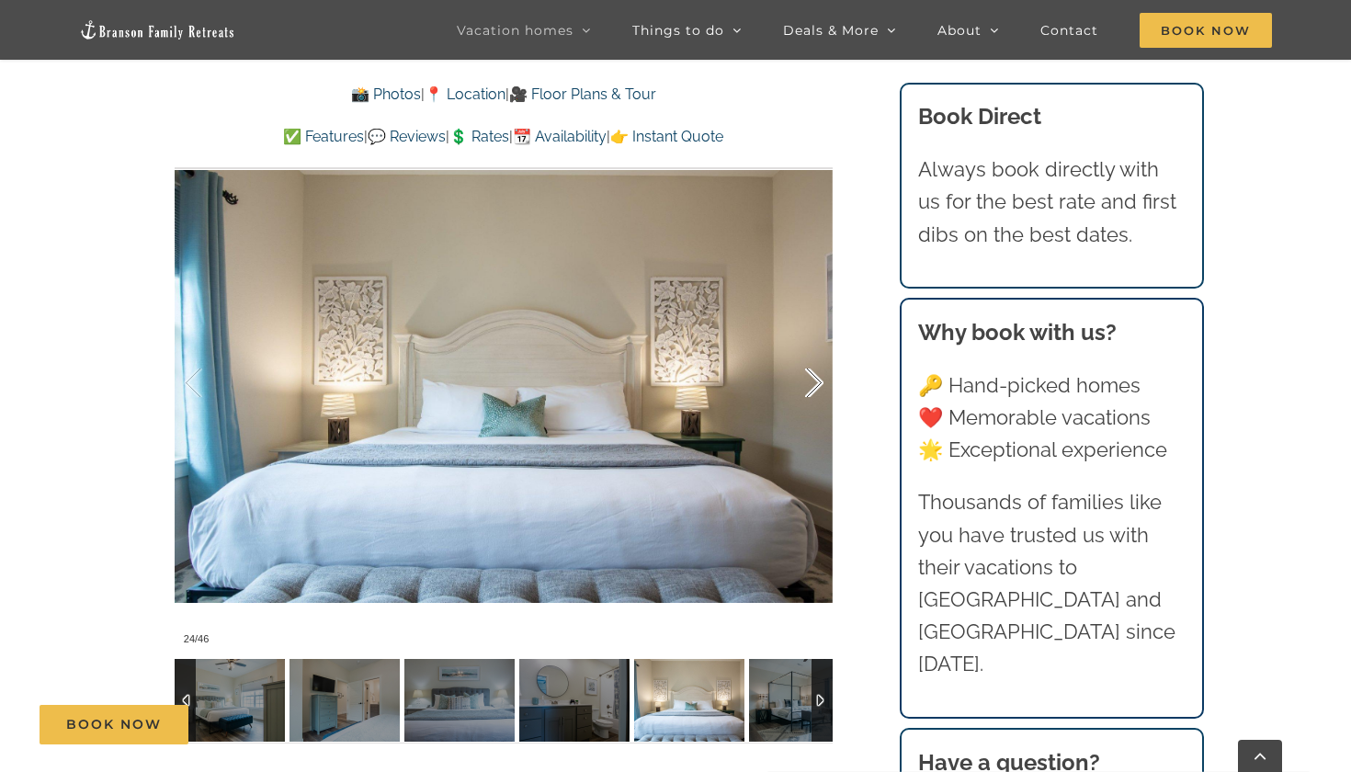
click at [804, 343] on div at bounding box center [795, 383] width 57 height 114
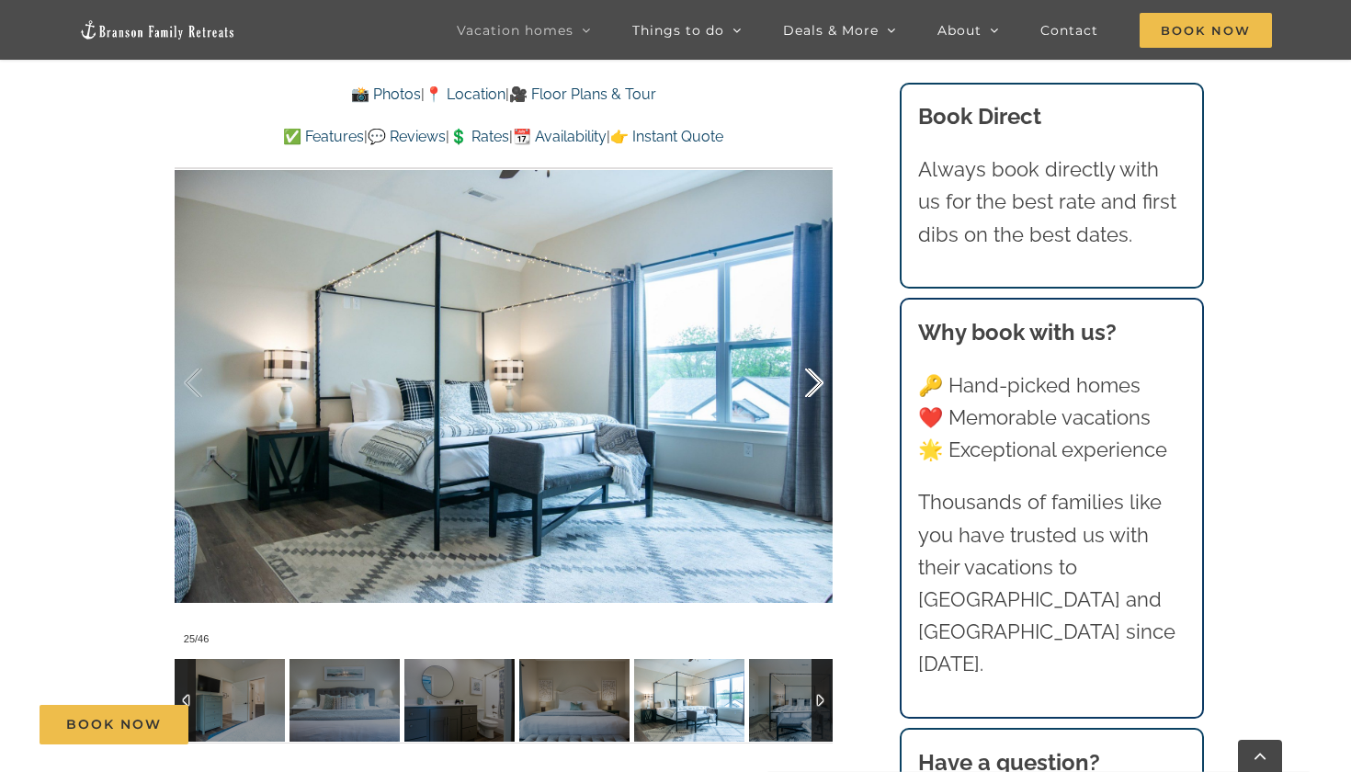
click at [804, 343] on div at bounding box center [795, 383] width 57 height 114
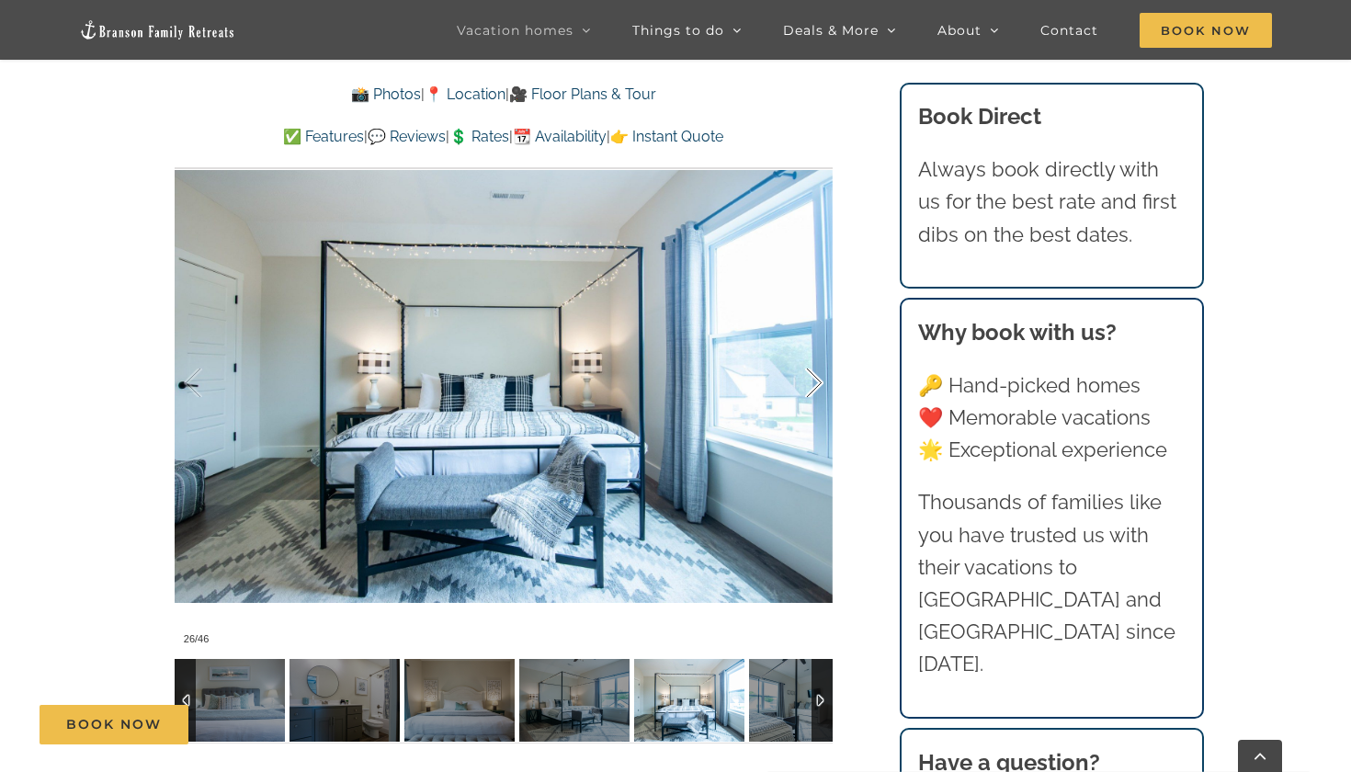
click at [804, 343] on div at bounding box center [795, 383] width 57 height 114
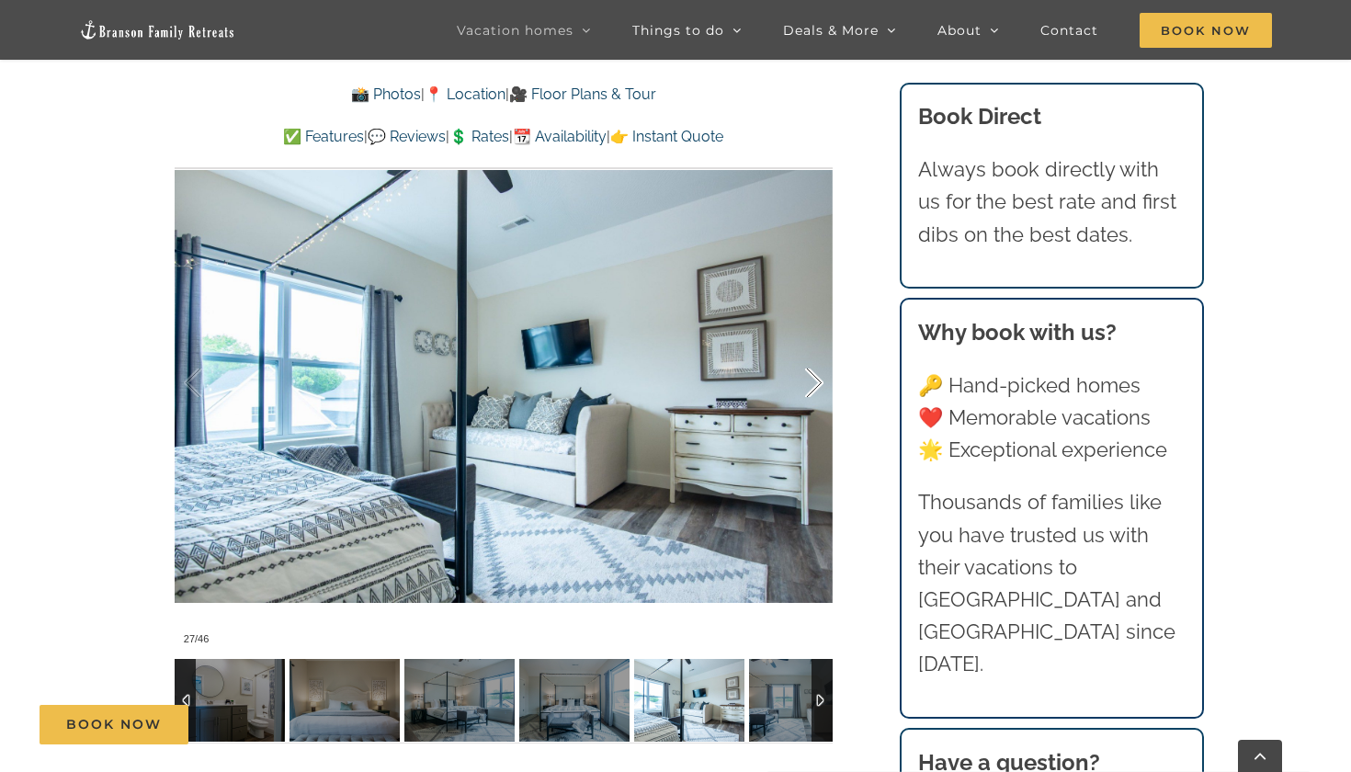
click at [804, 343] on div at bounding box center [795, 383] width 57 height 114
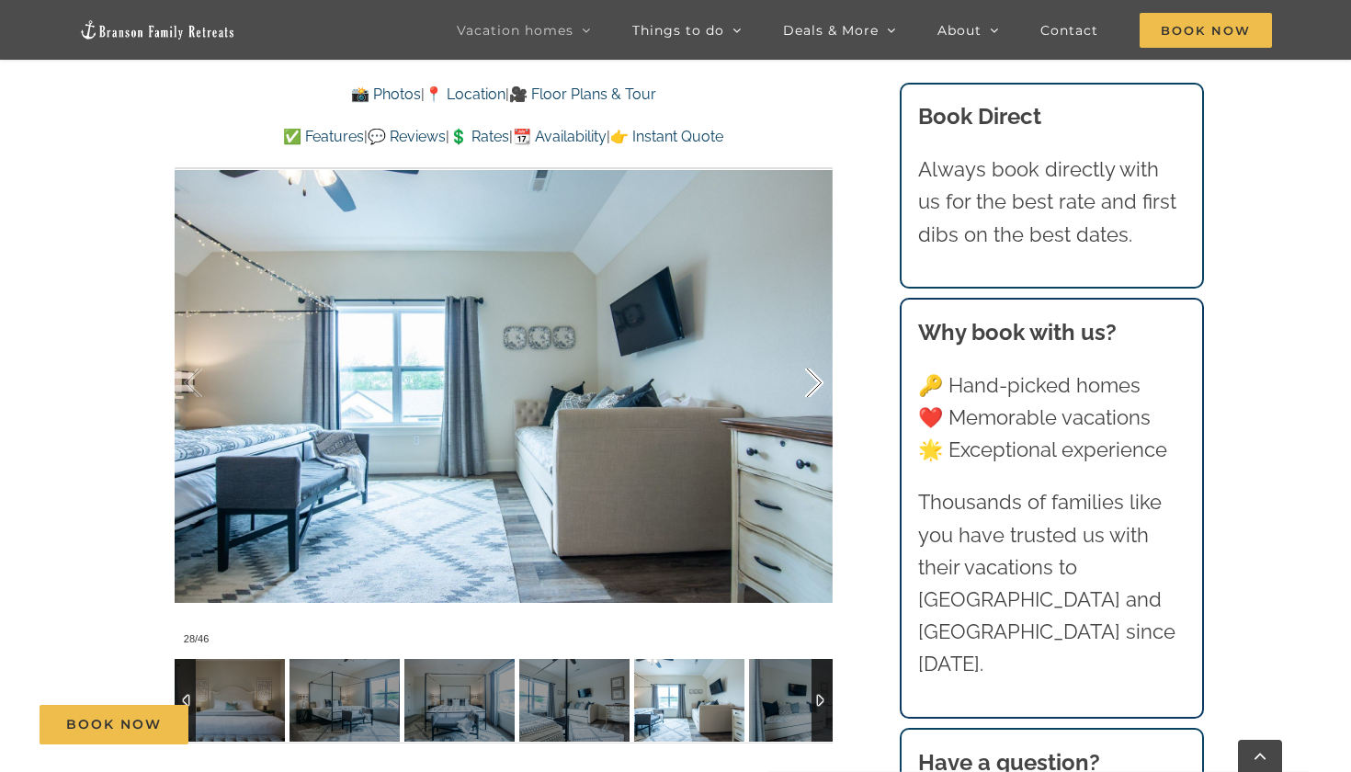
click at [804, 343] on div at bounding box center [795, 383] width 57 height 114
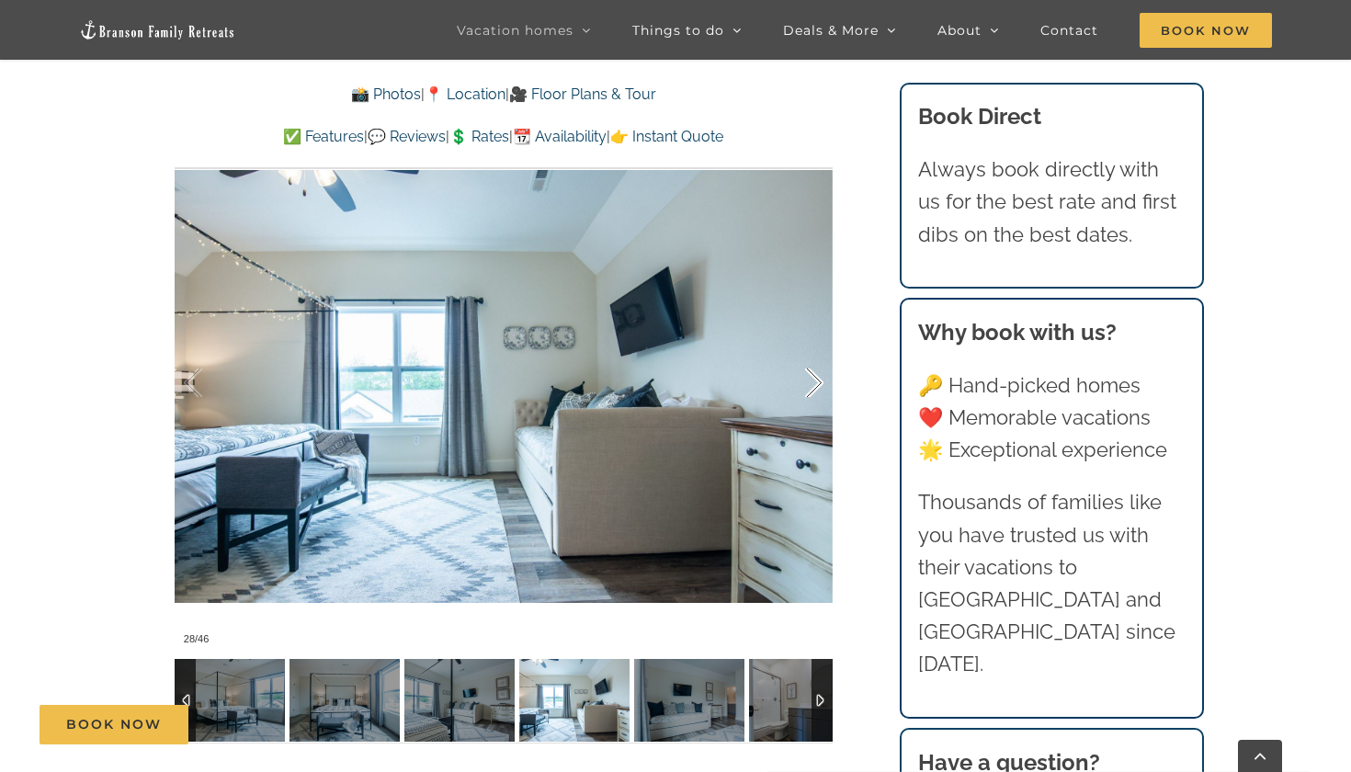
click at [804, 343] on div at bounding box center [795, 383] width 57 height 114
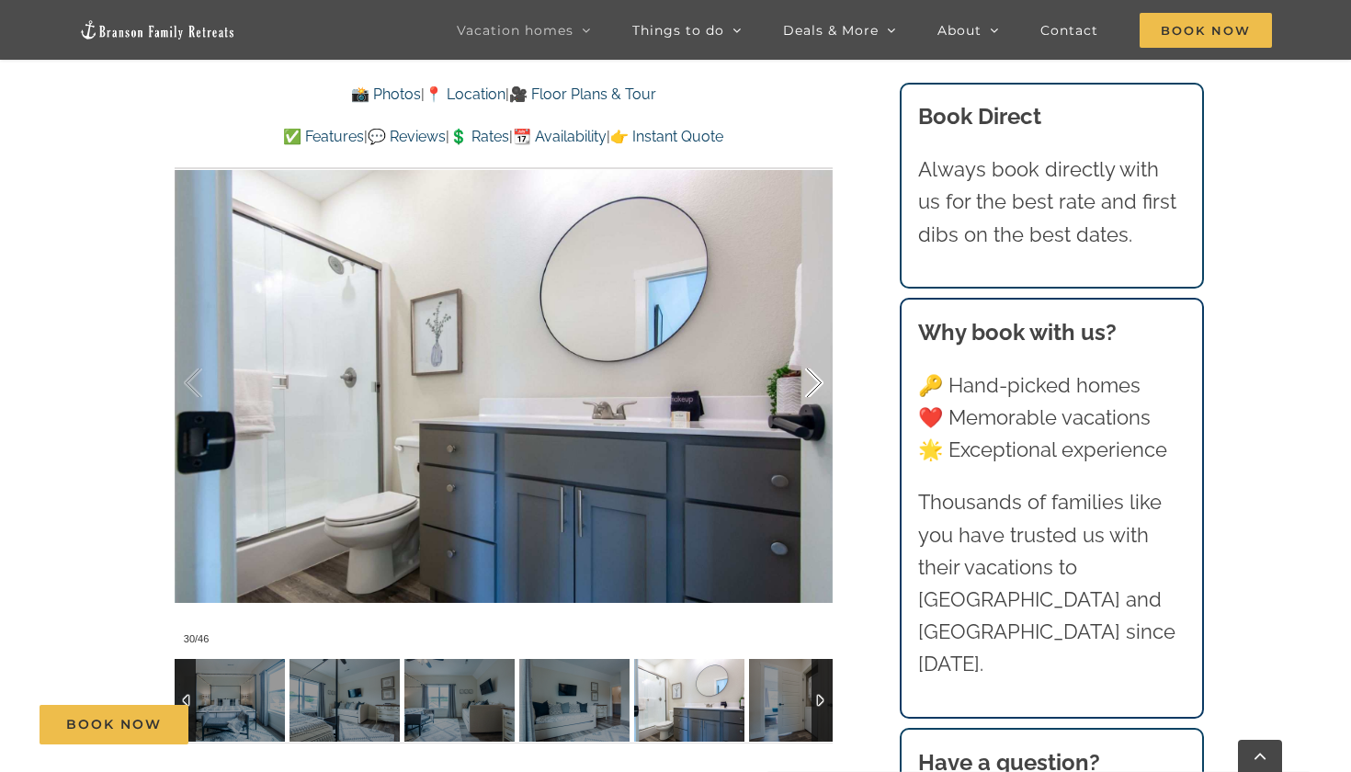
click at [804, 343] on div at bounding box center [795, 383] width 57 height 114
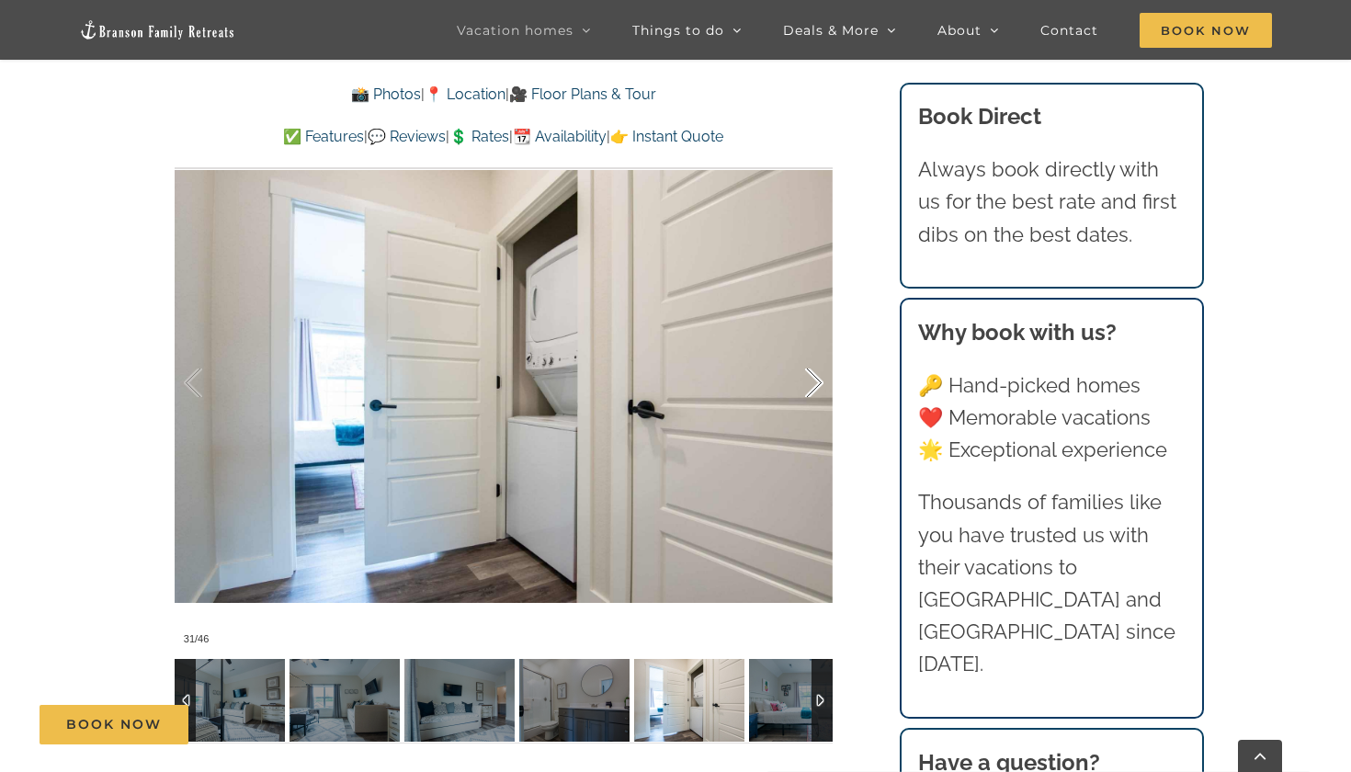
click at [804, 343] on div at bounding box center [795, 383] width 57 height 114
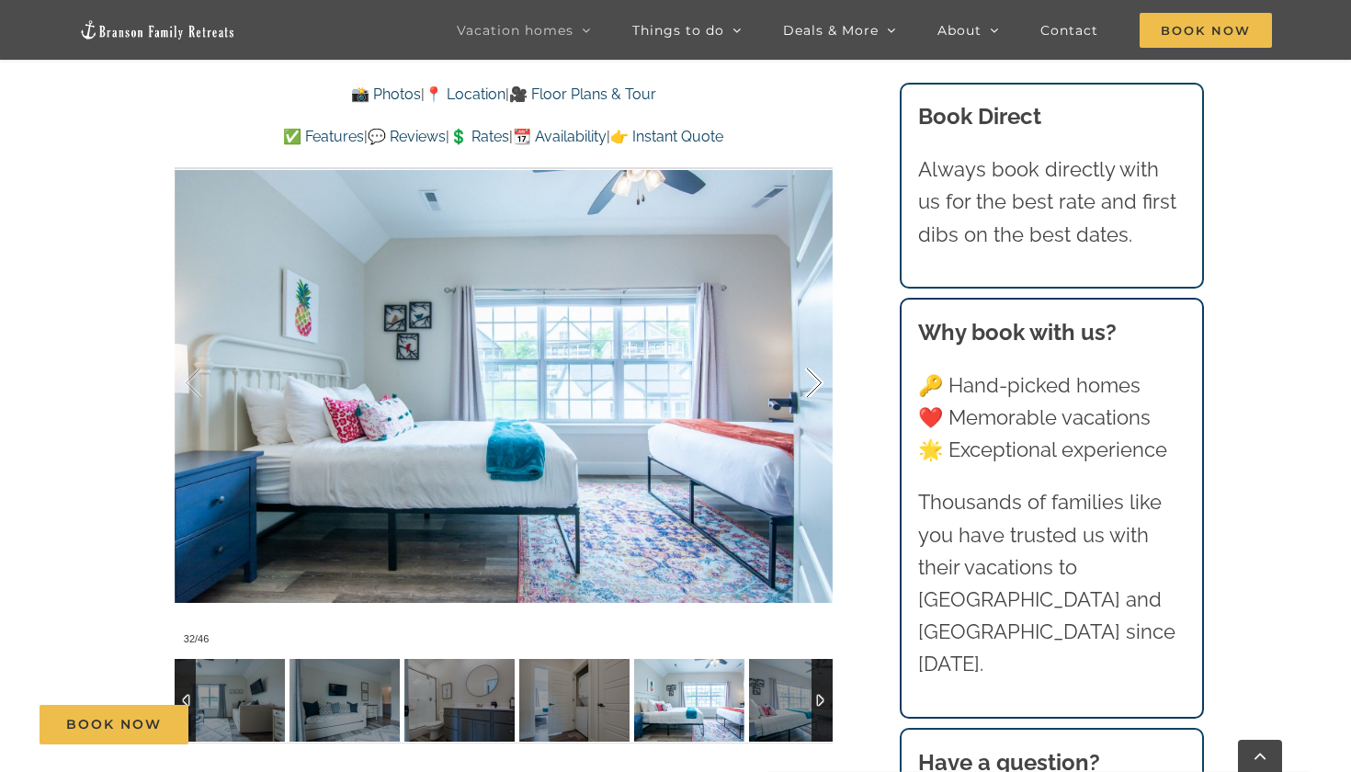
click at [804, 343] on div at bounding box center [795, 383] width 57 height 114
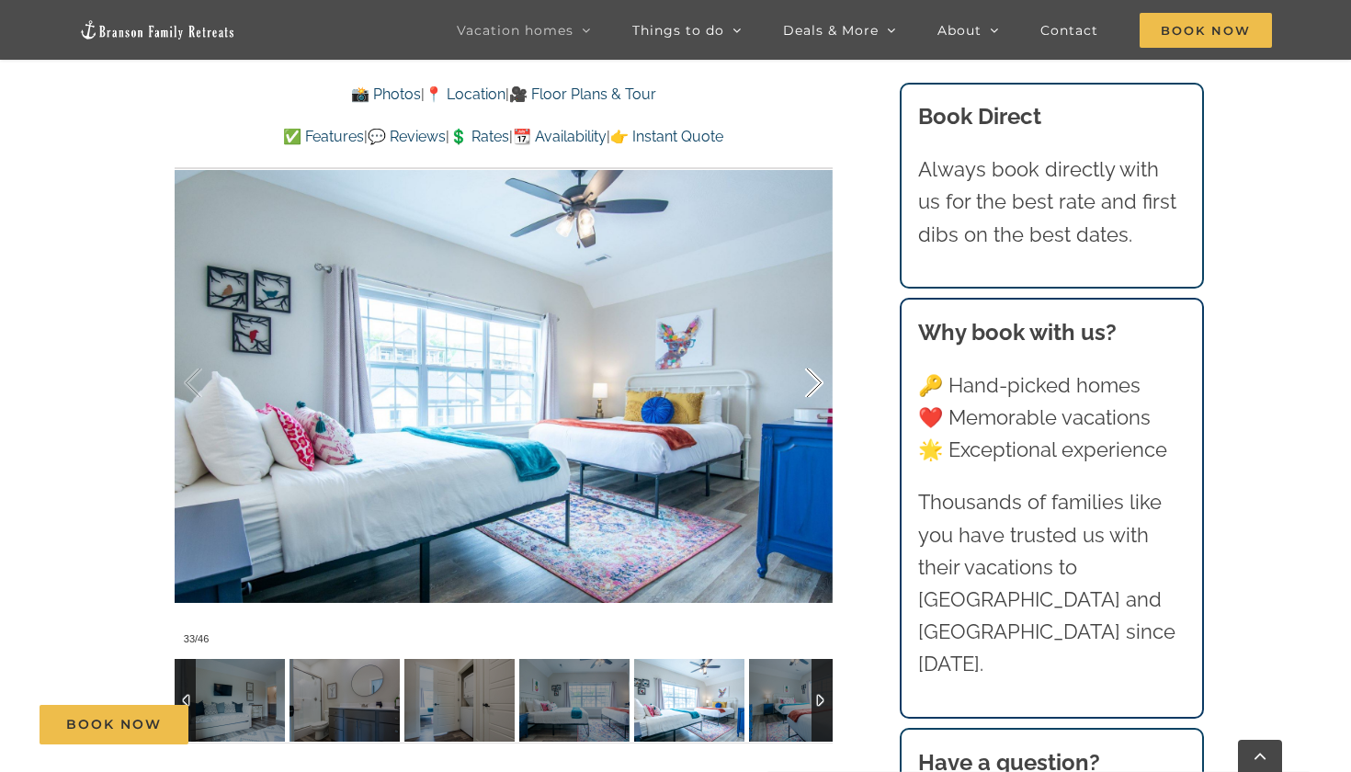
click at [804, 343] on div at bounding box center [795, 383] width 57 height 114
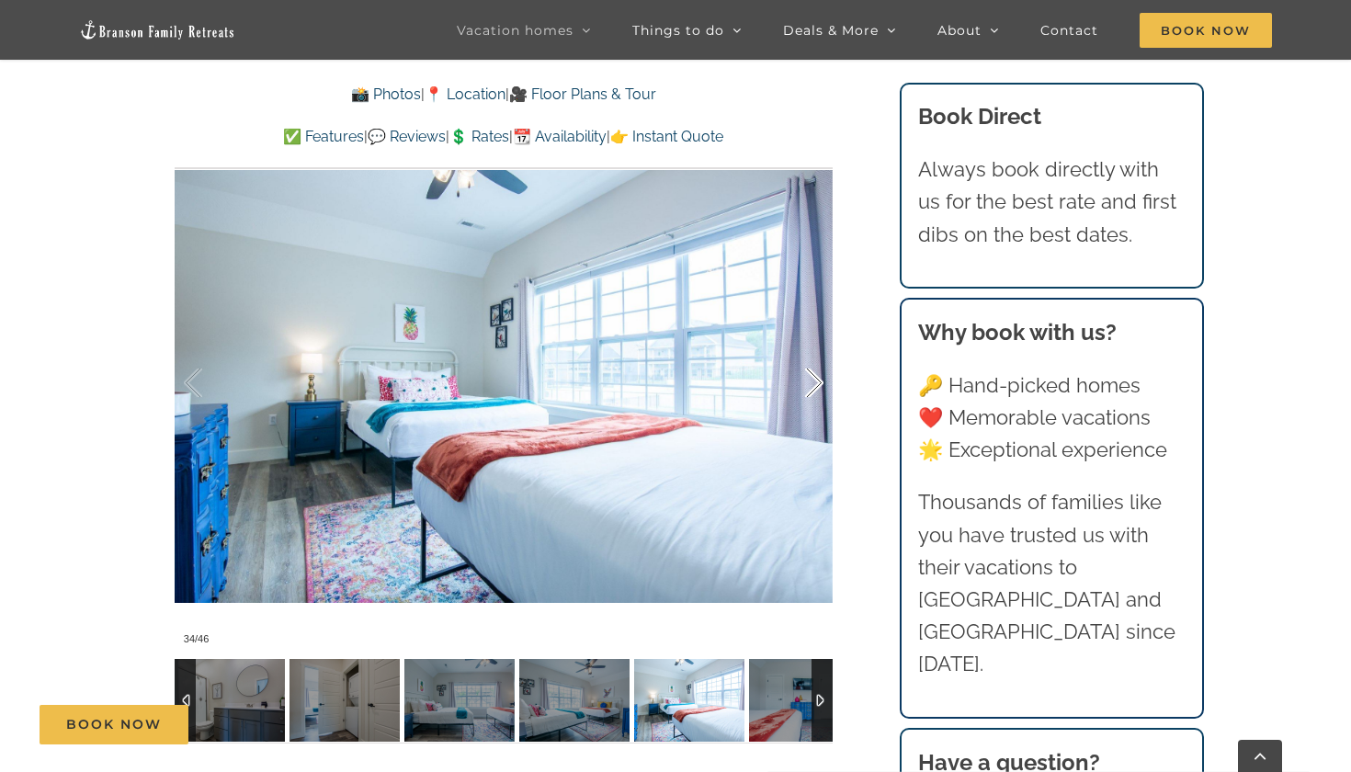
click at [804, 343] on div at bounding box center [795, 383] width 57 height 114
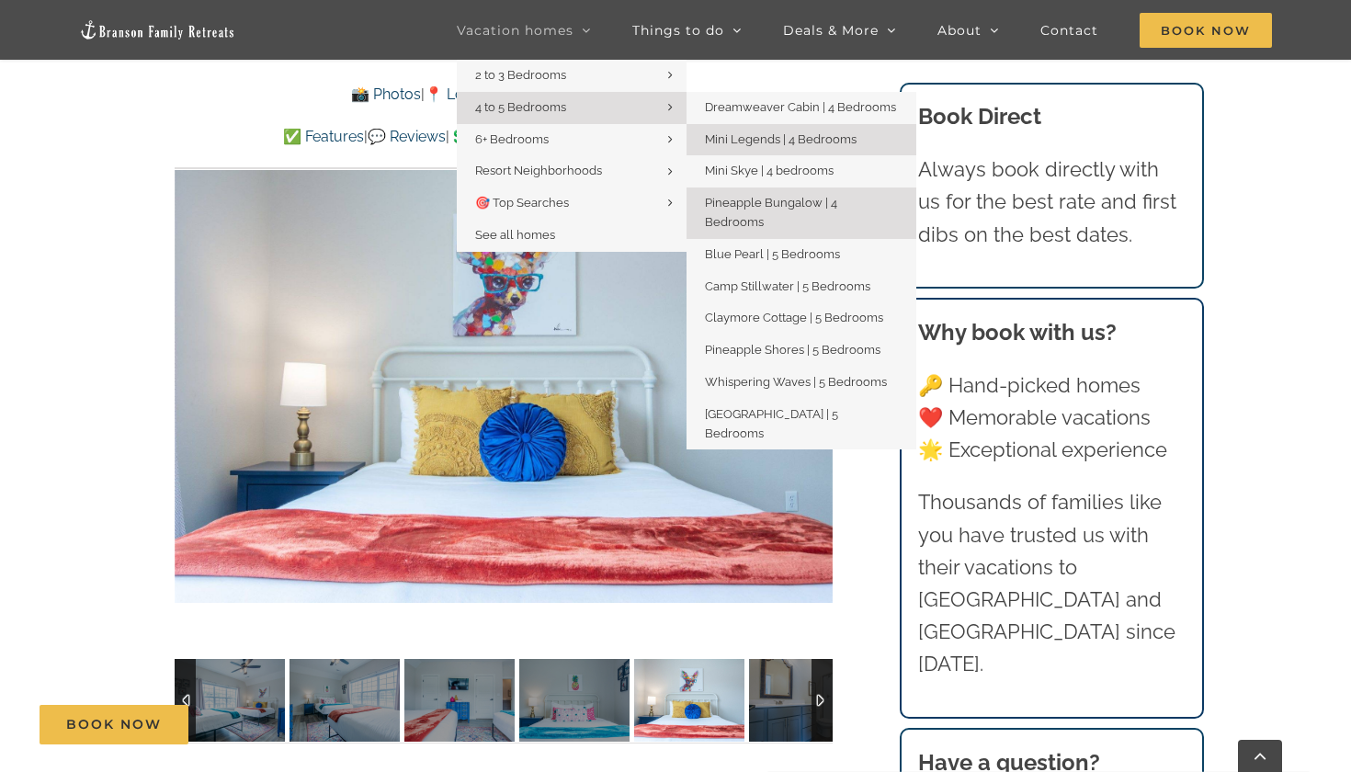
click at [746, 137] on span "Mini Legends | 4 Bedrooms" at bounding box center [781, 139] width 152 height 14
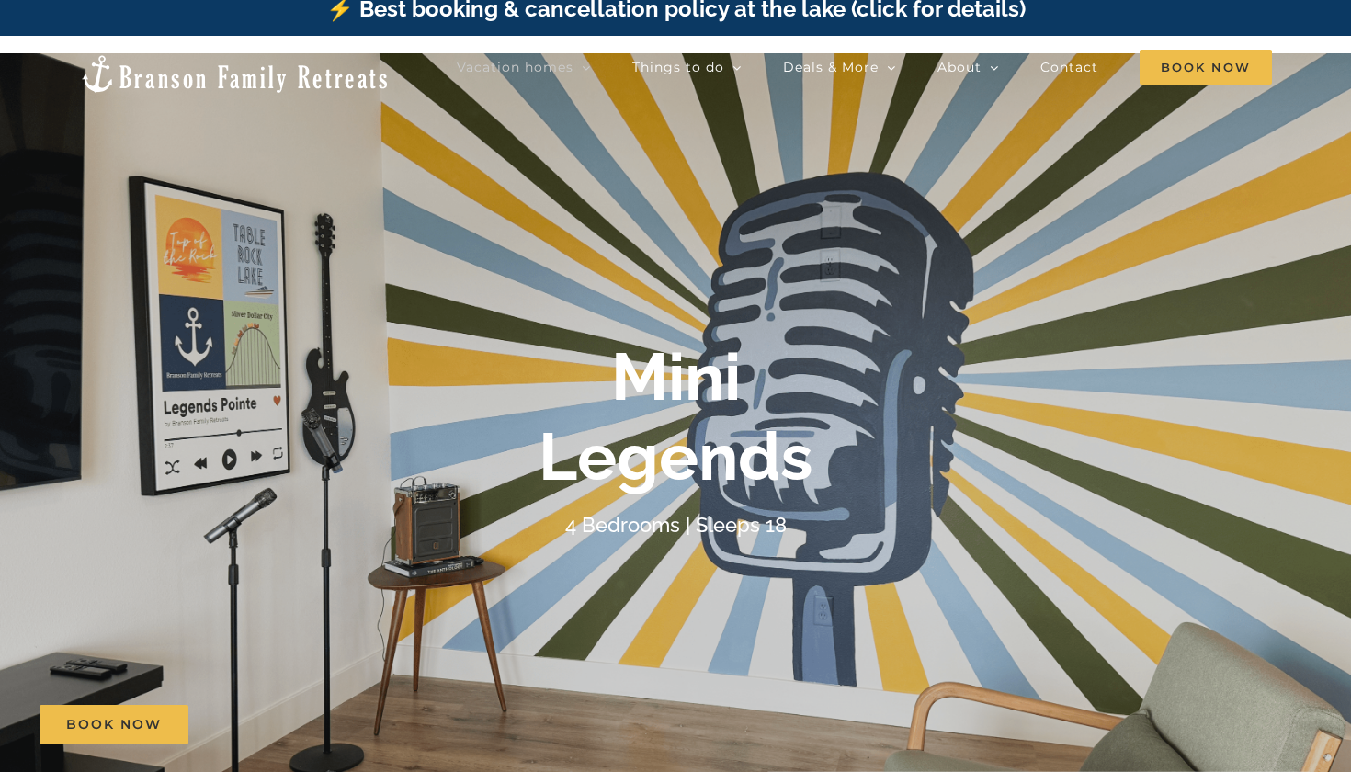
scroll to position [21, 0]
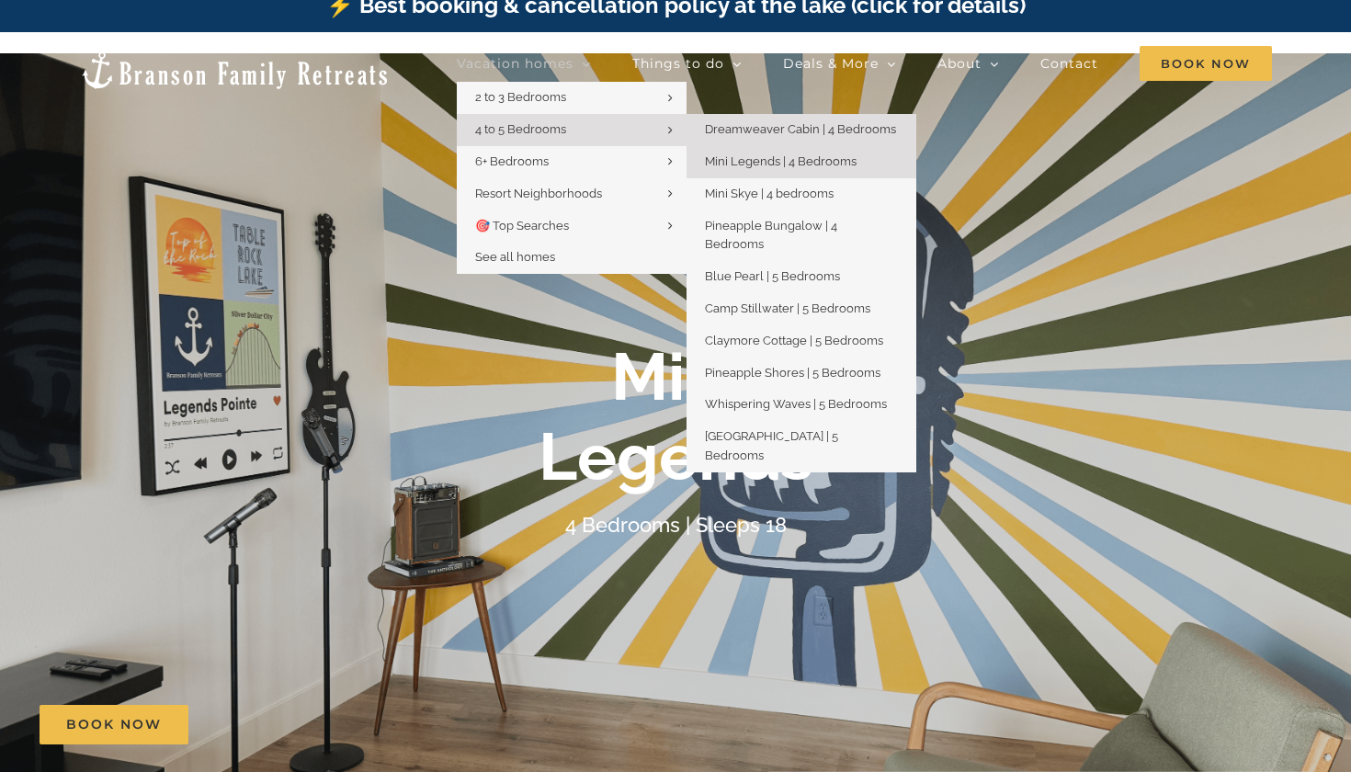
click at [753, 126] on span "Dreamweaver Cabin | 4 Bedrooms" at bounding box center [800, 129] width 191 height 14
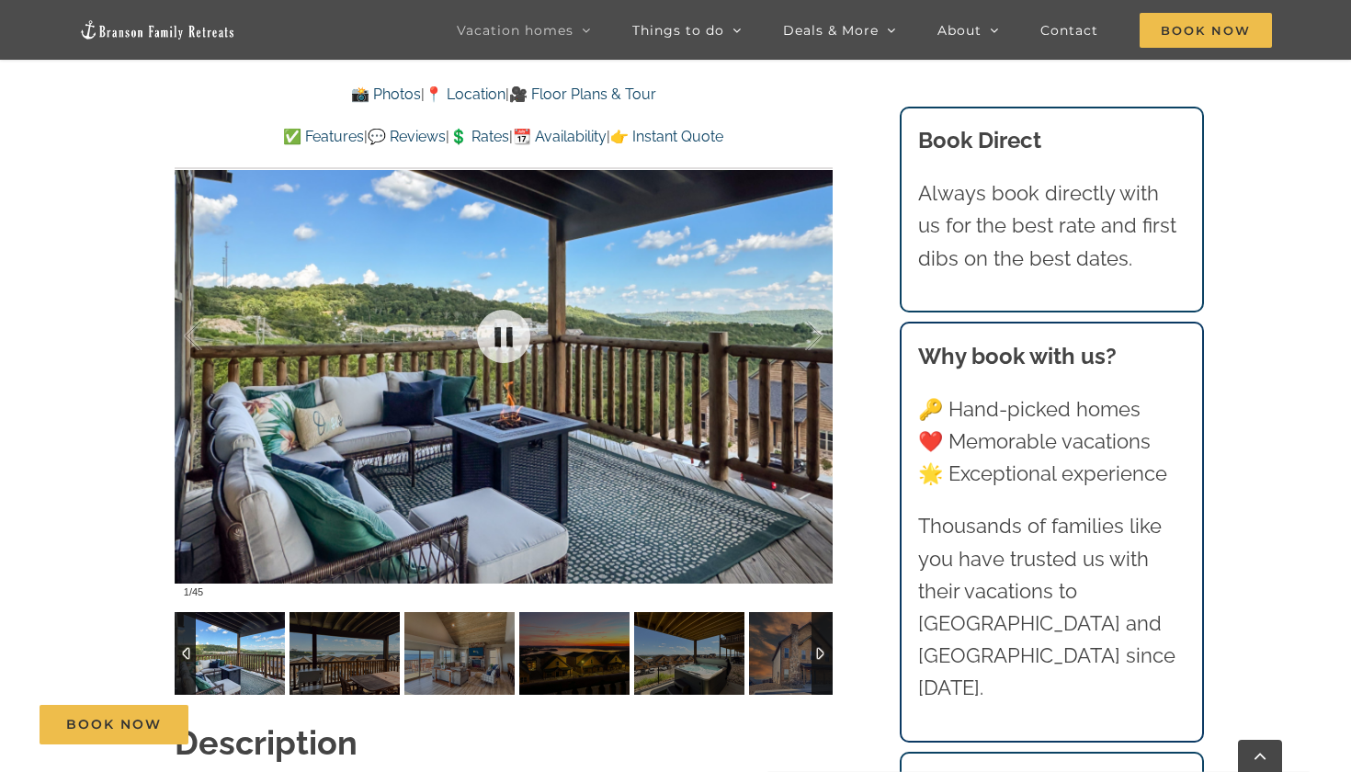
scroll to position [1383, 0]
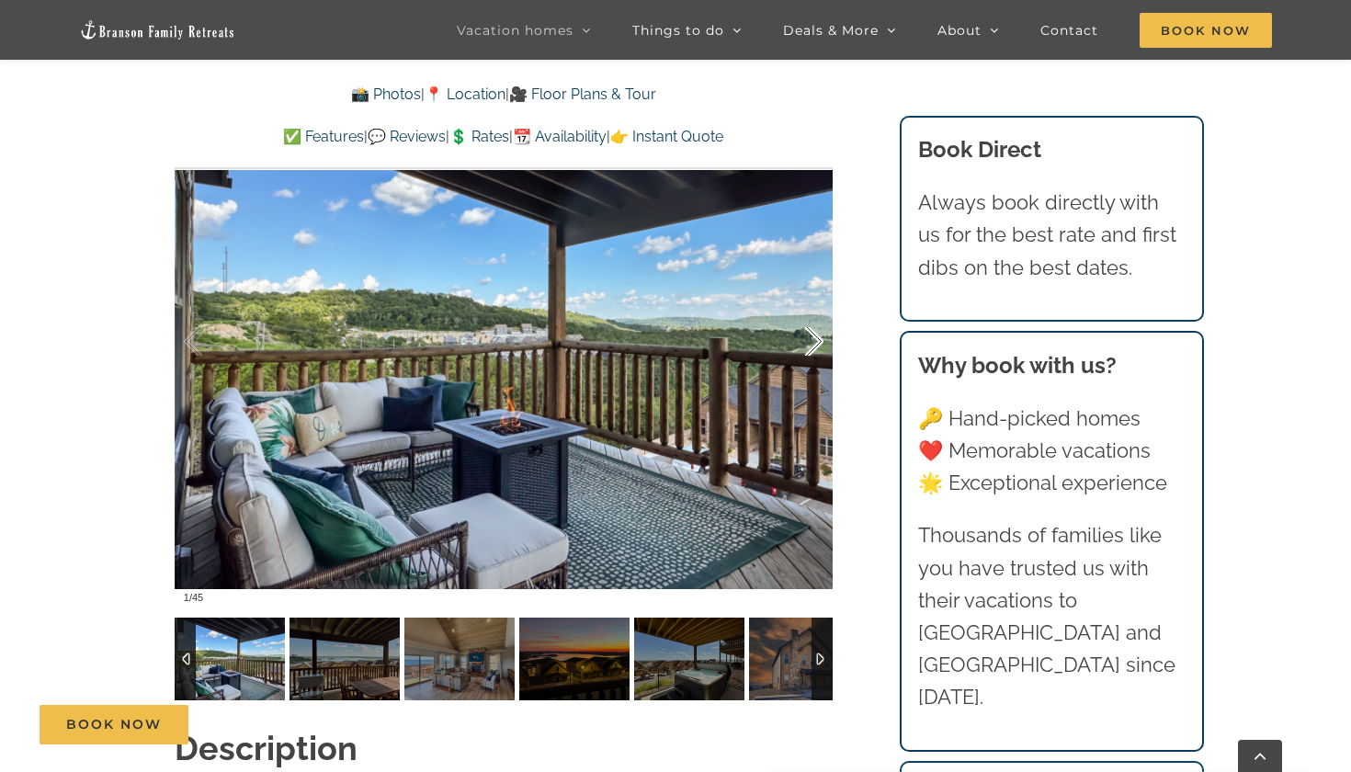
click at [805, 307] on div at bounding box center [795, 342] width 57 height 114
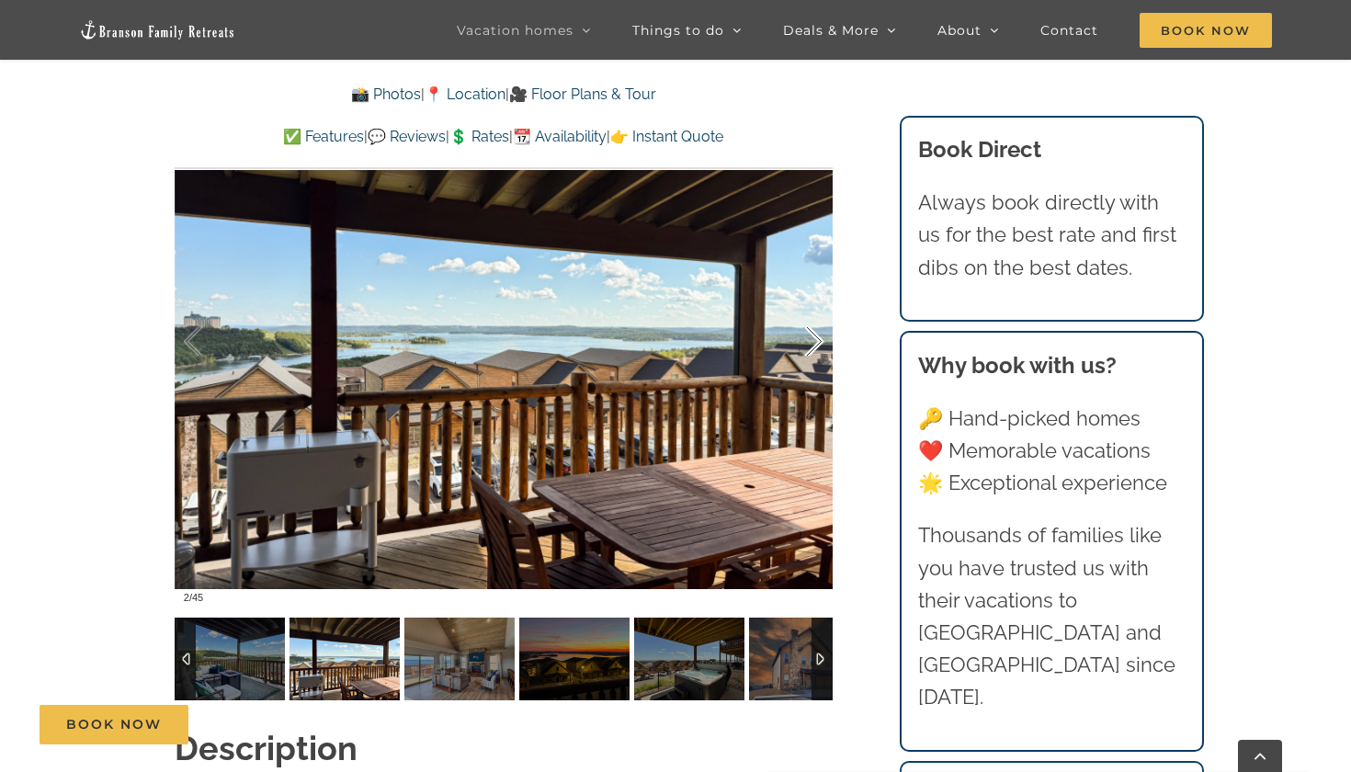
click at [805, 307] on div at bounding box center [795, 342] width 57 height 114
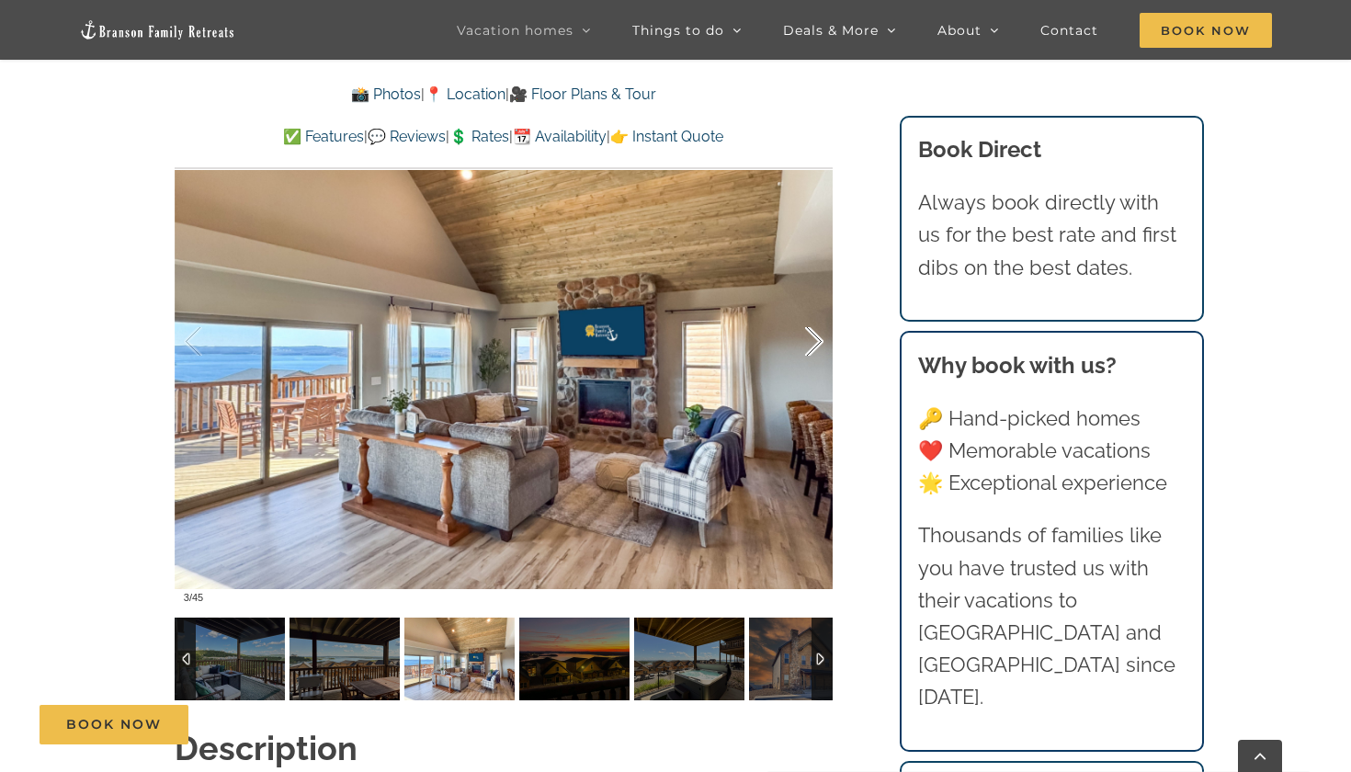
click at [805, 307] on div at bounding box center [795, 342] width 57 height 114
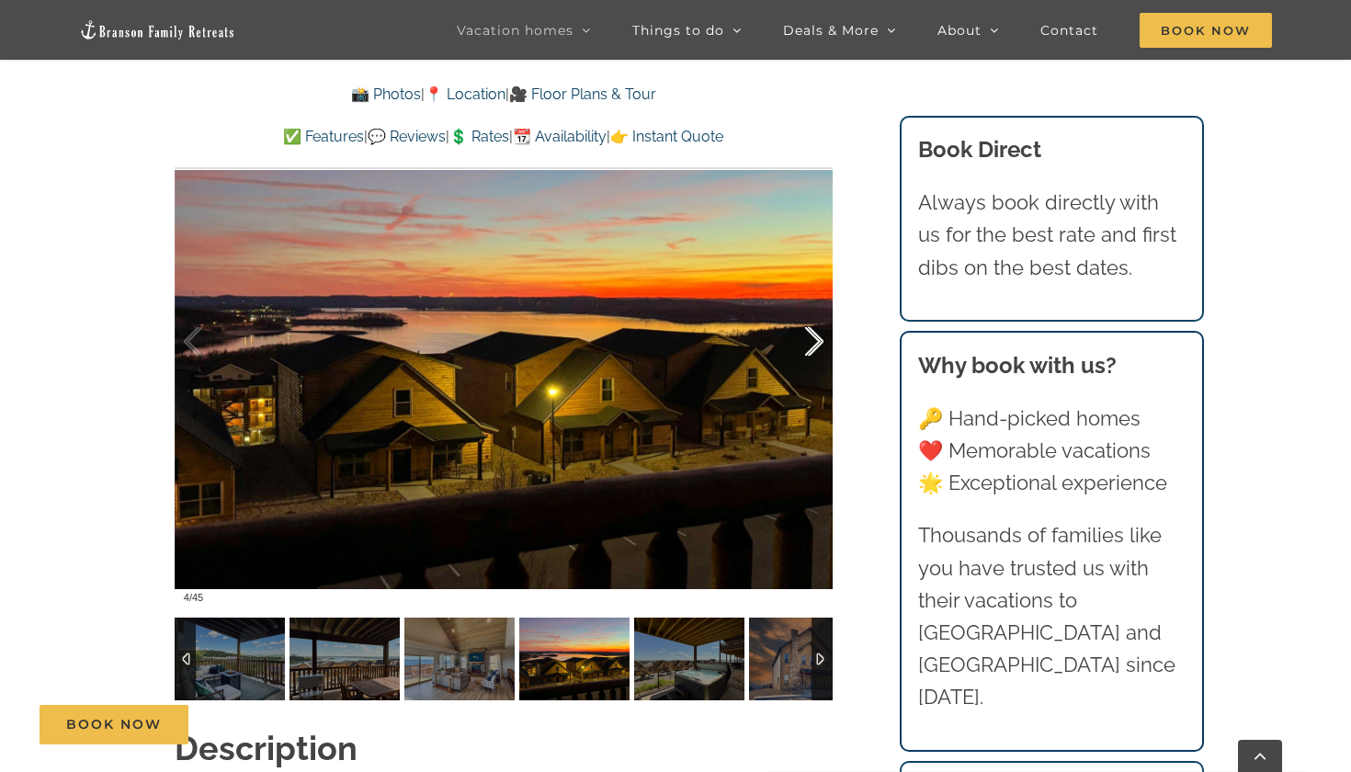
click at [805, 307] on div at bounding box center [795, 342] width 57 height 114
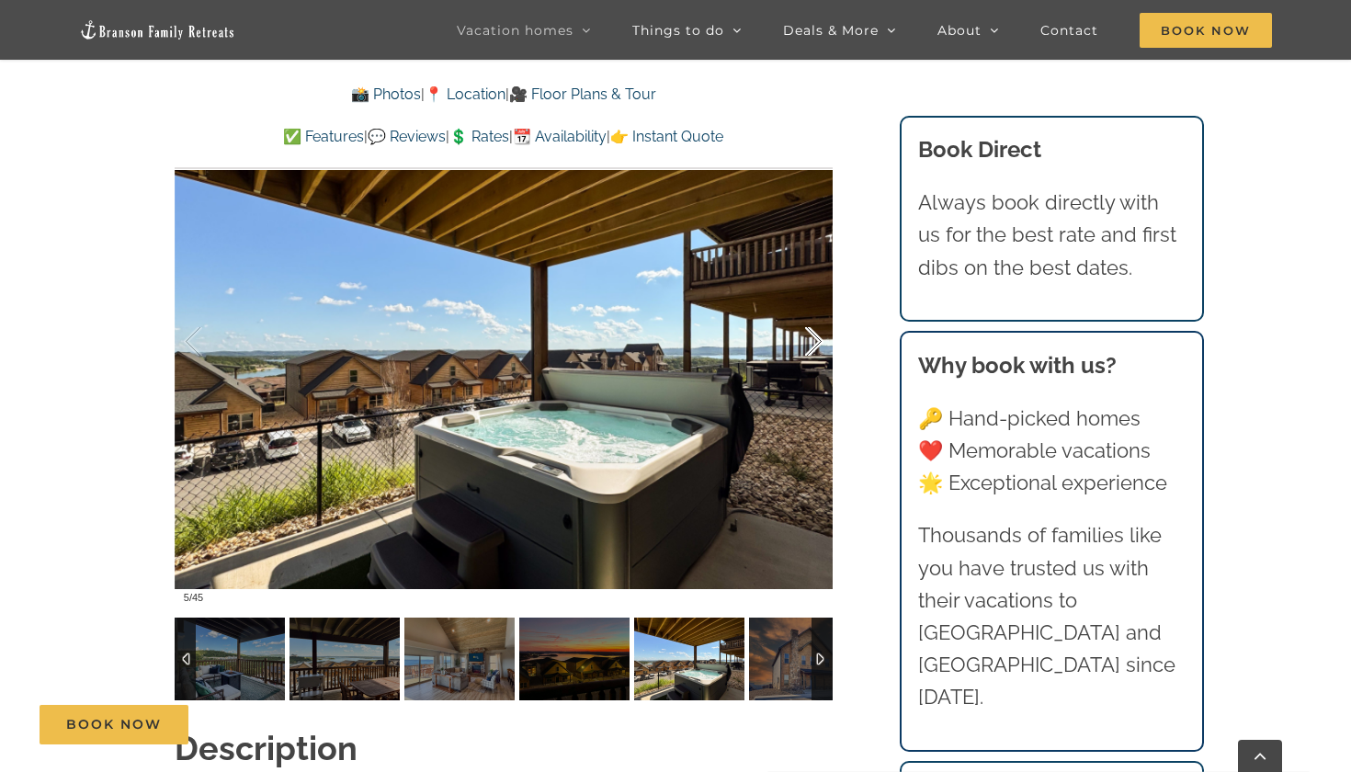
click at [805, 307] on div at bounding box center [795, 342] width 57 height 114
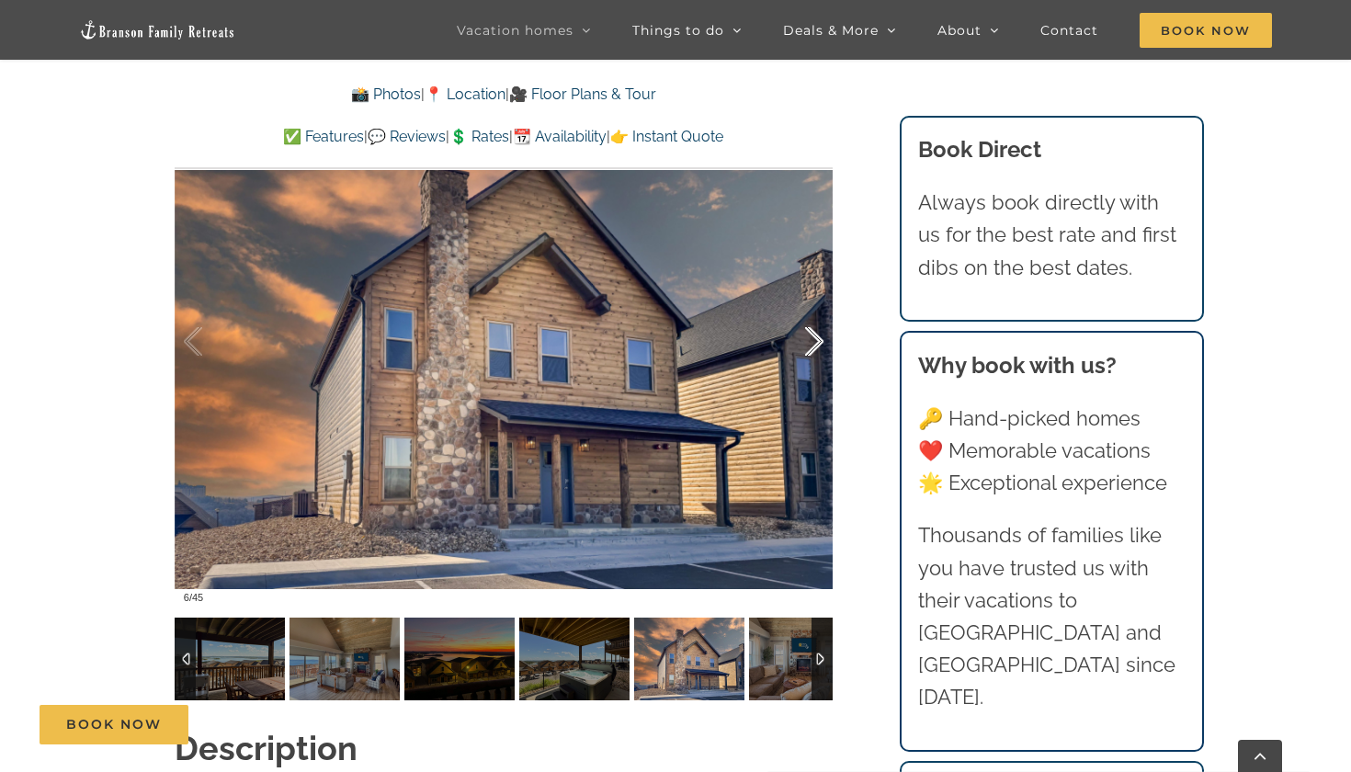
click at [805, 307] on div at bounding box center [795, 342] width 57 height 114
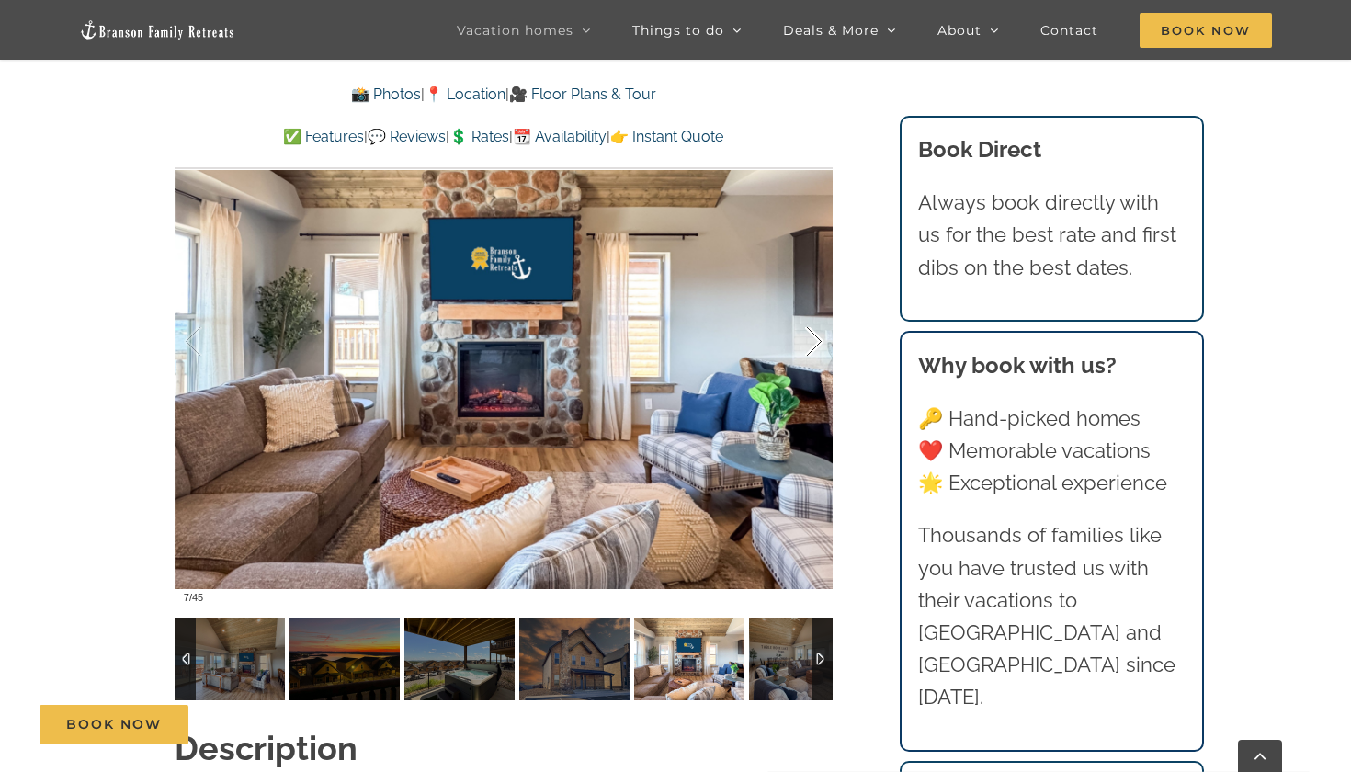
click at [805, 307] on div at bounding box center [795, 342] width 57 height 114
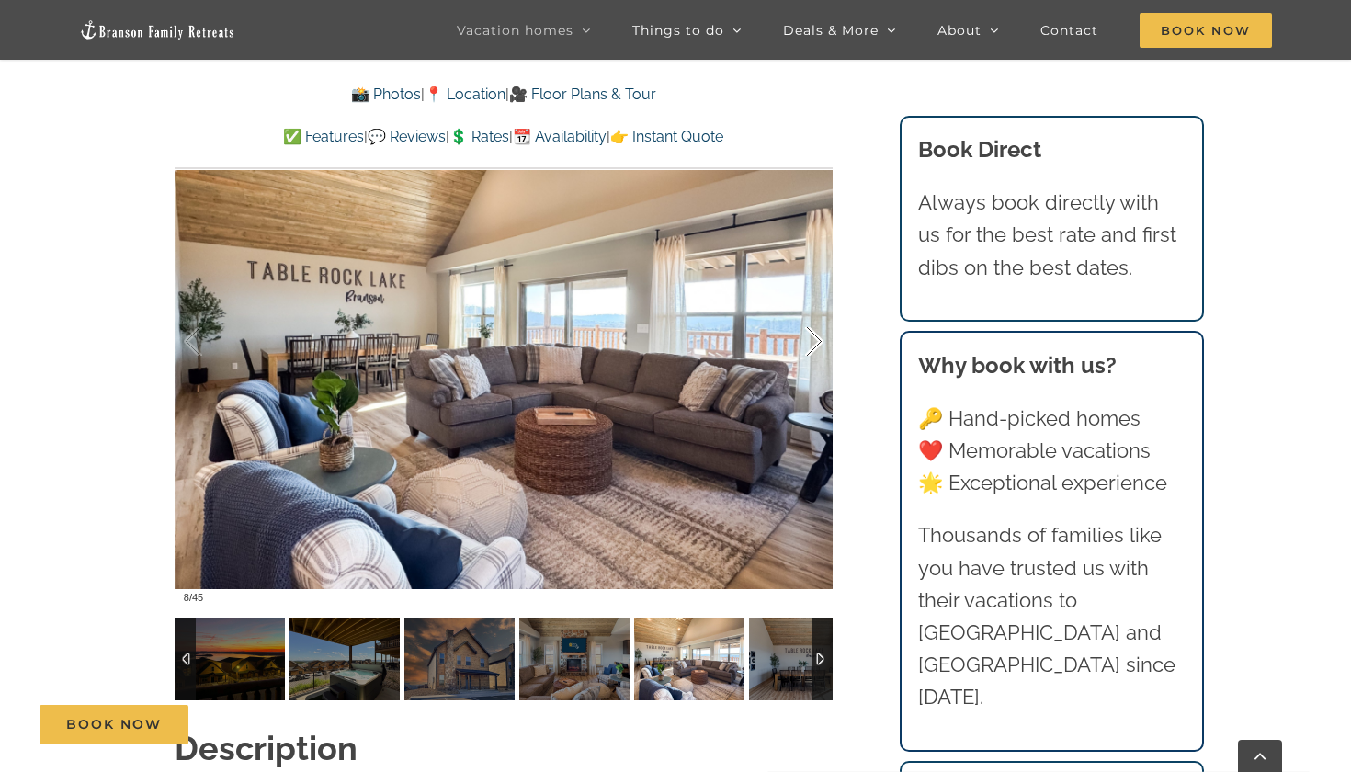
click at [805, 307] on div at bounding box center [795, 342] width 57 height 114
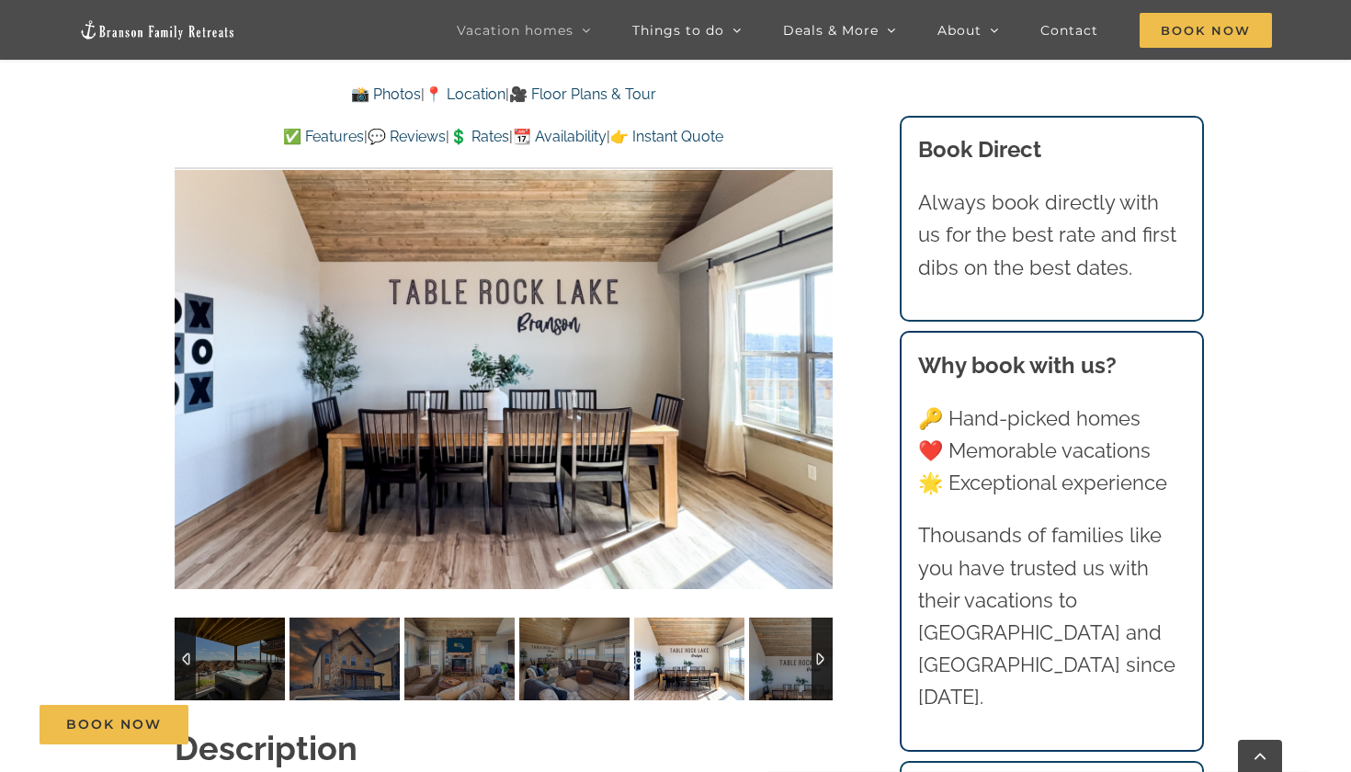
click at [805, 307] on div at bounding box center [504, 342] width 658 height 541
click at [812, 304] on div at bounding box center [795, 342] width 57 height 114
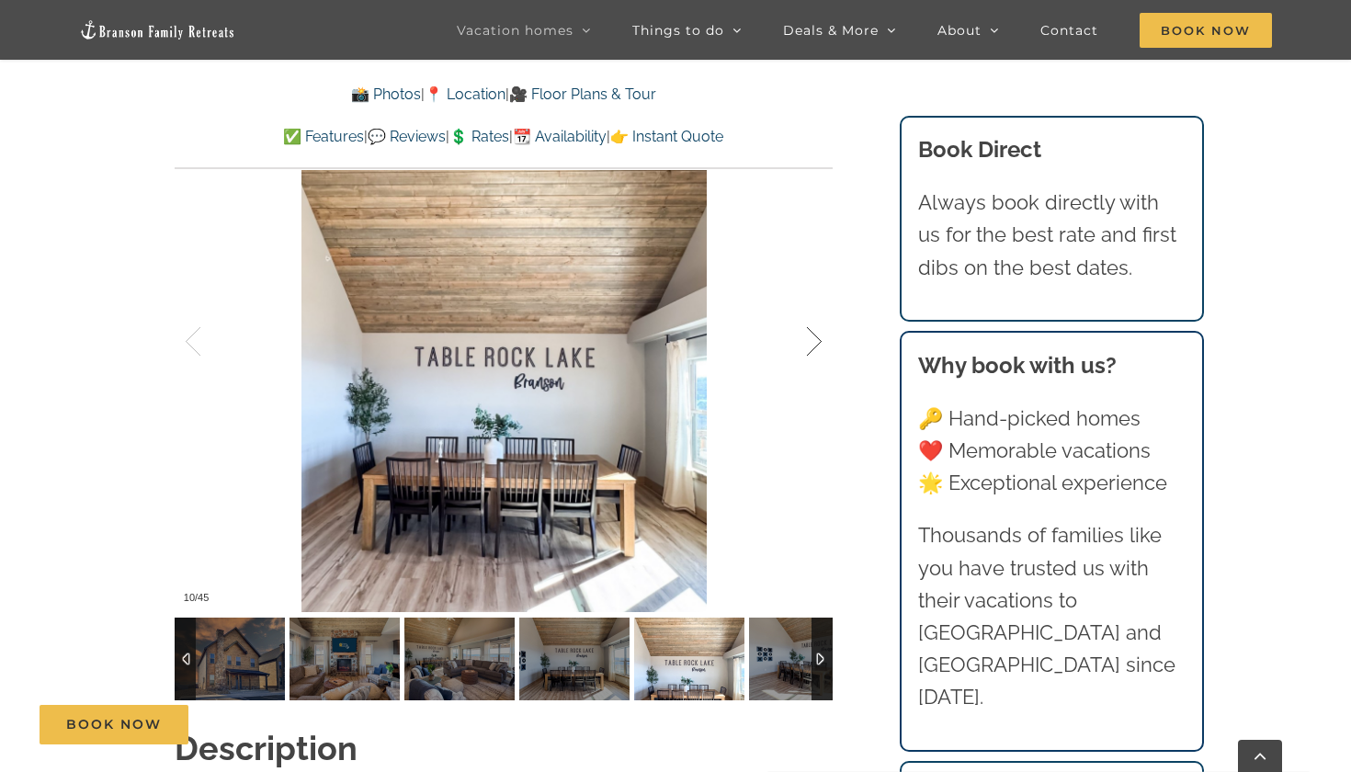
click at [812, 303] on div at bounding box center [795, 342] width 57 height 114
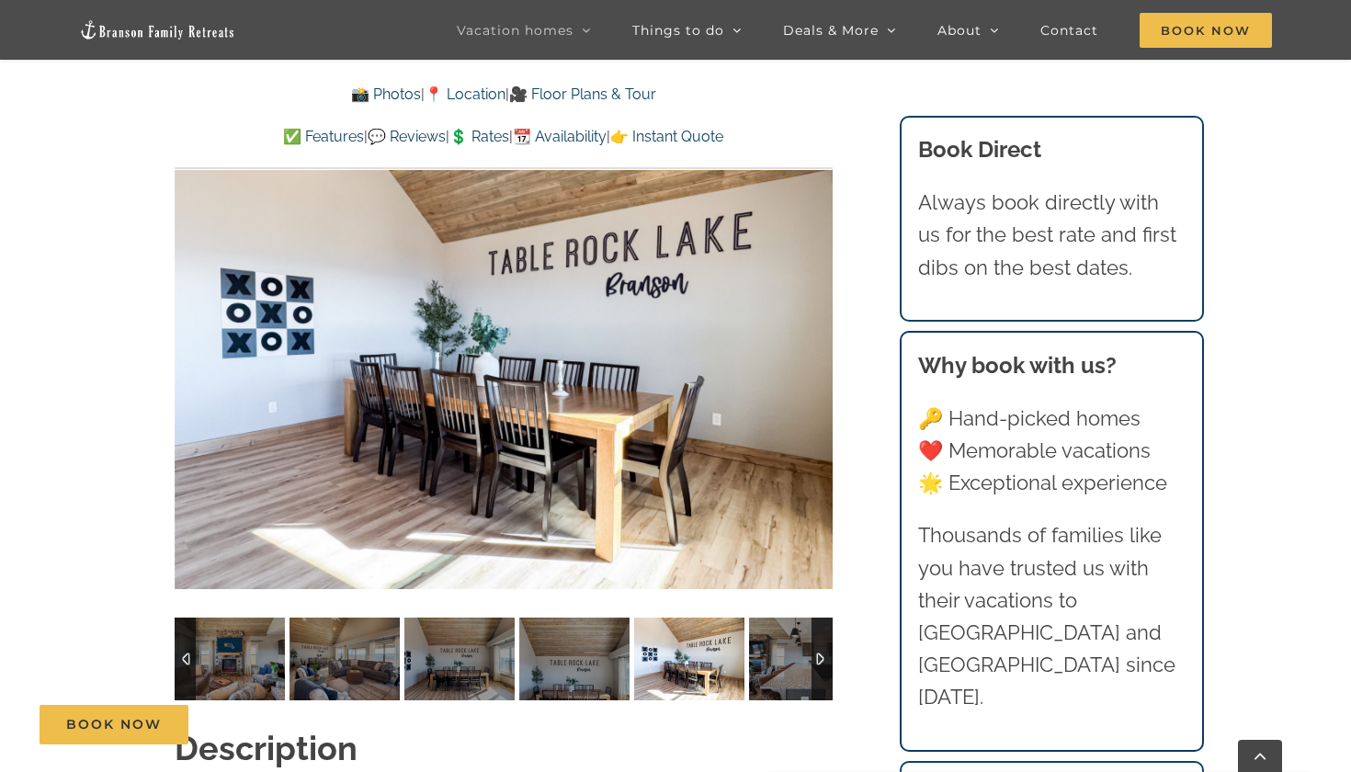
click at [812, 303] on div "11 / 45" at bounding box center [504, 342] width 658 height 541
click at [820, 304] on div at bounding box center [795, 342] width 57 height 114
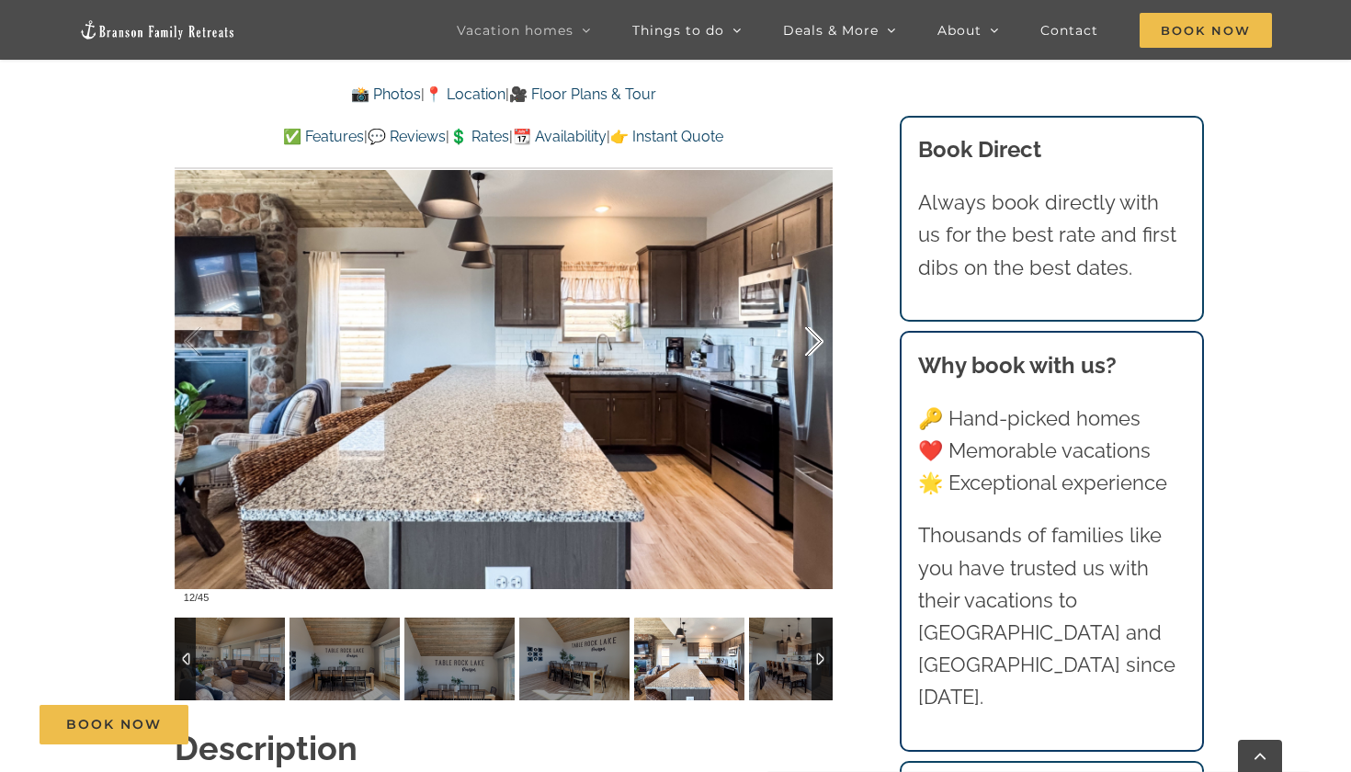
click at [821, 305] on div at bounding box center [795, 342] width 57 height 114
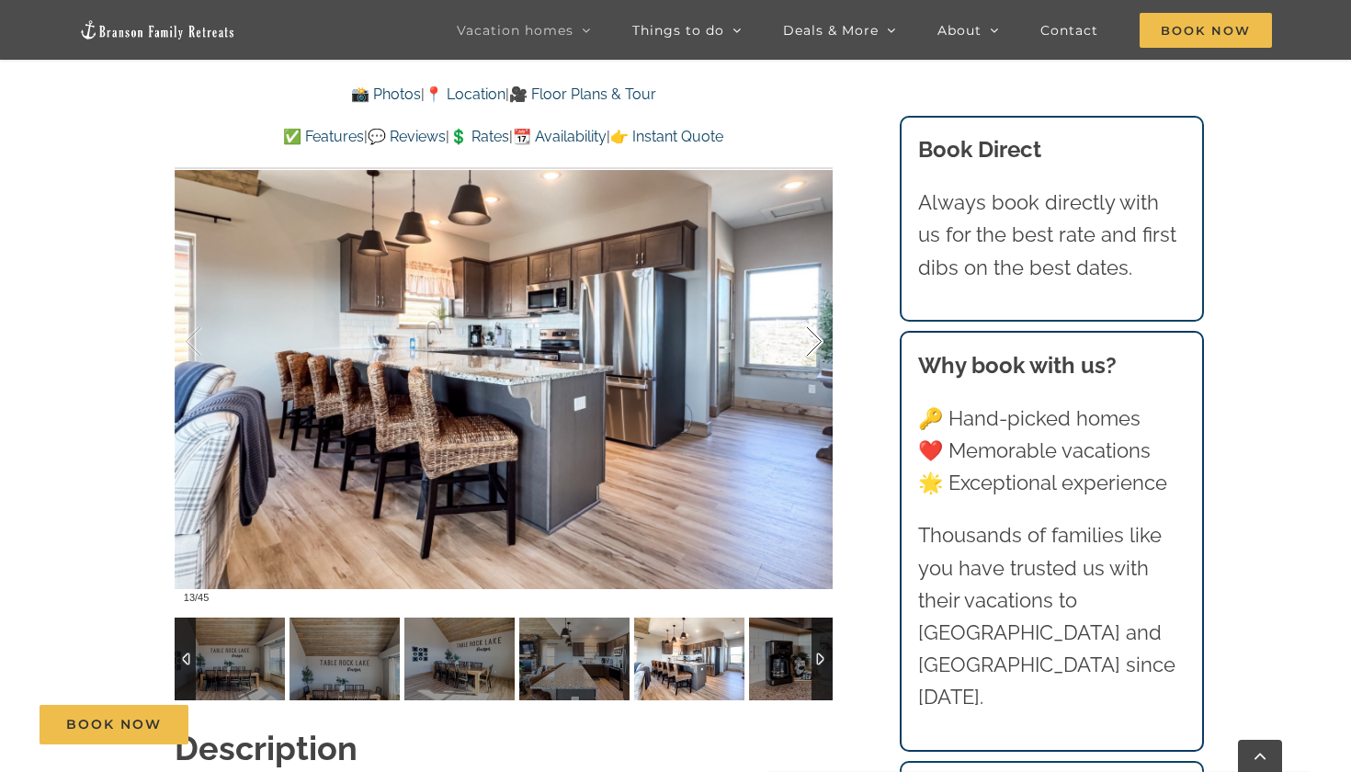
click at [821, 305] on div at bounding box center [795, 342] width 57 height 114
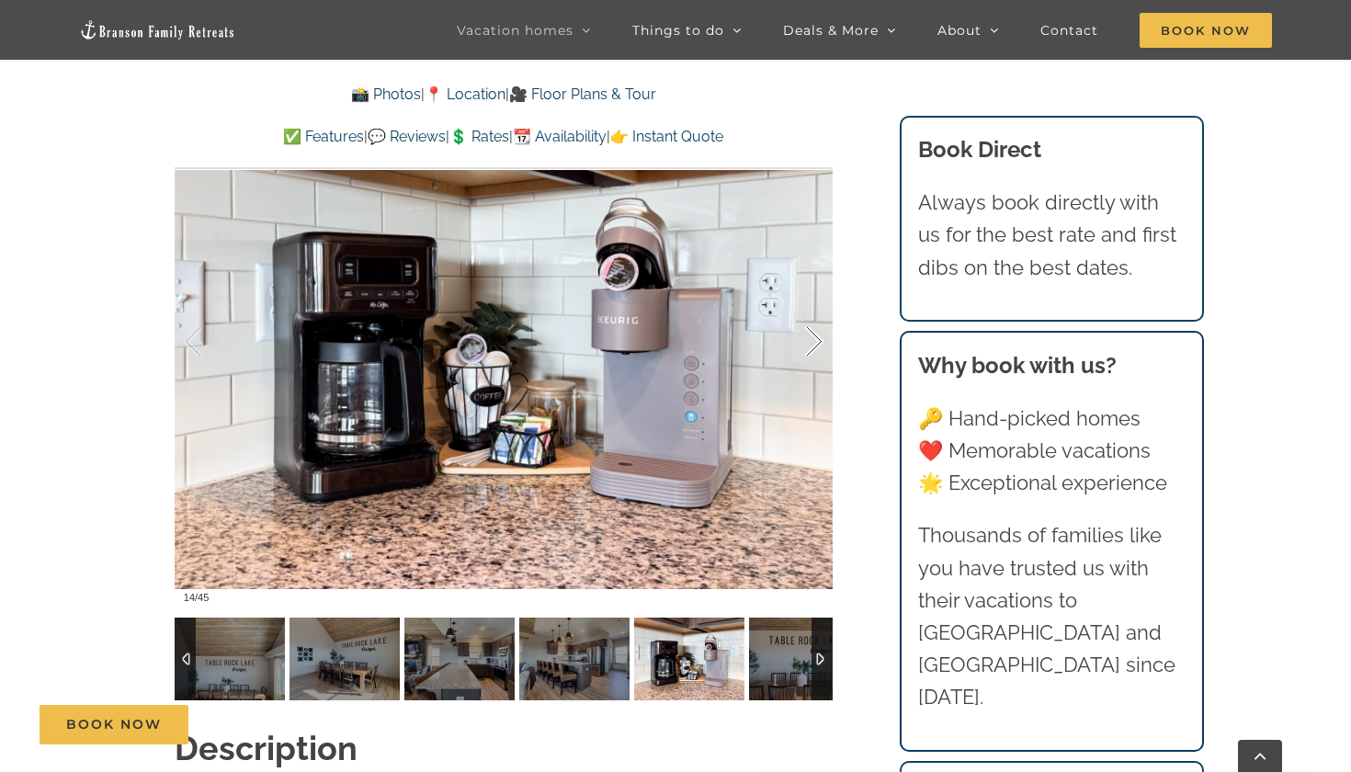
click at [821, 305] on div at bounding box center [795, 342] width 57 height 114
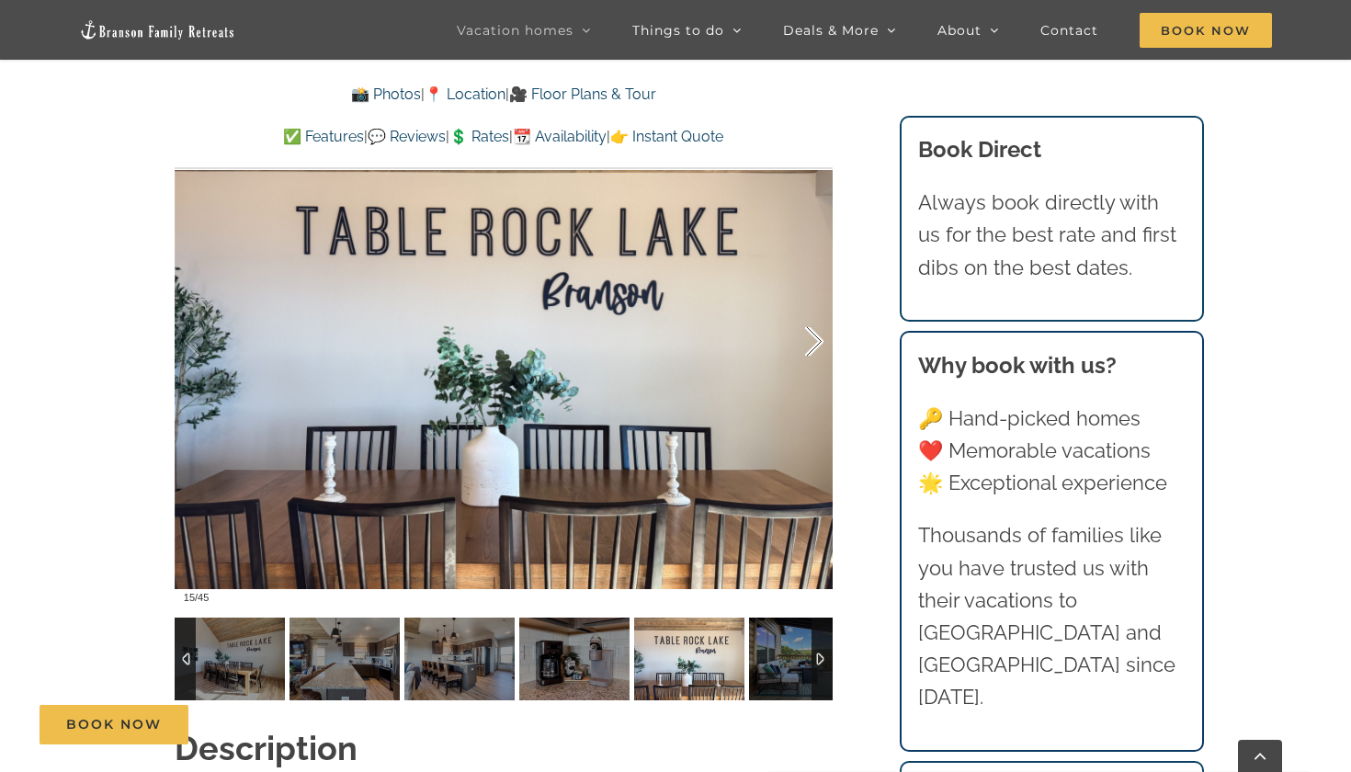
click at [821, 305] on div at bounding box center [795, 342] width 57 height 114
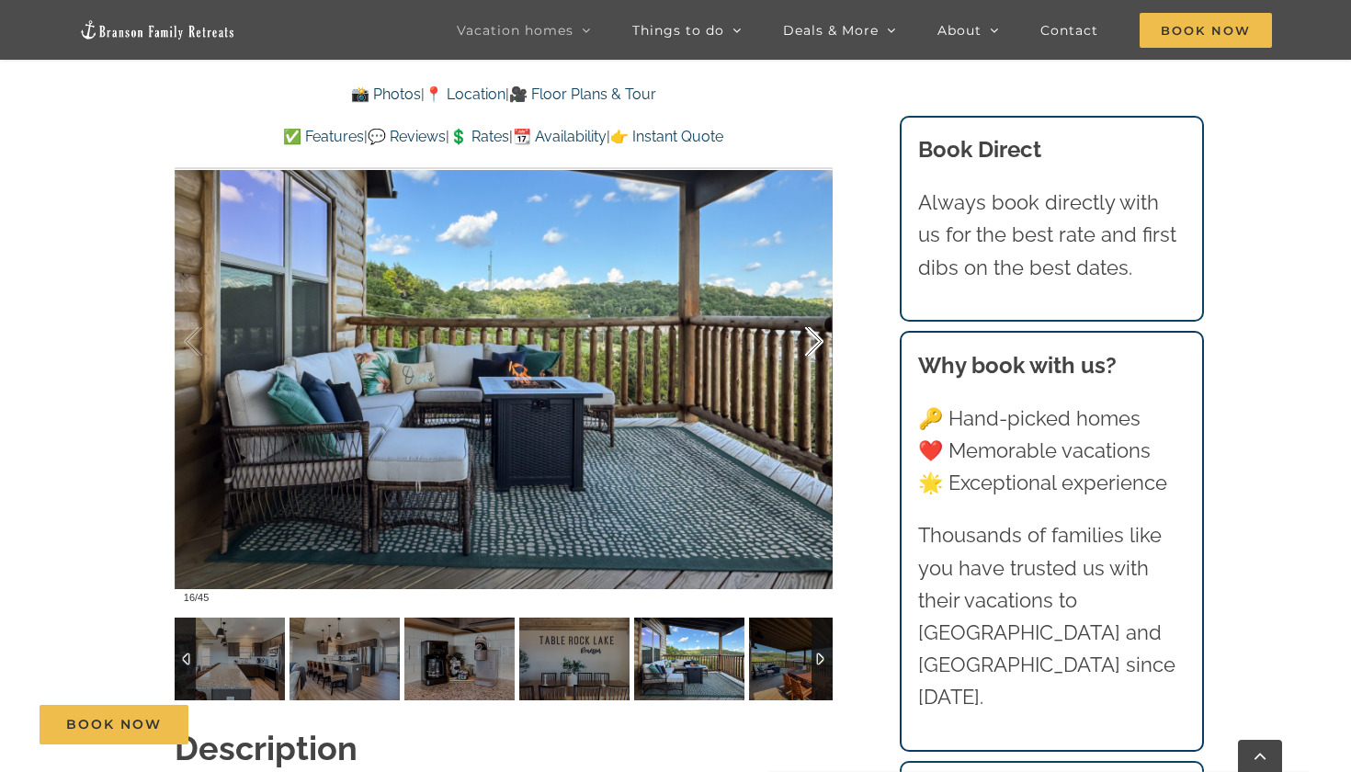
click at [821, 305] on div at bounding box center [795, 342] width 57 height 114
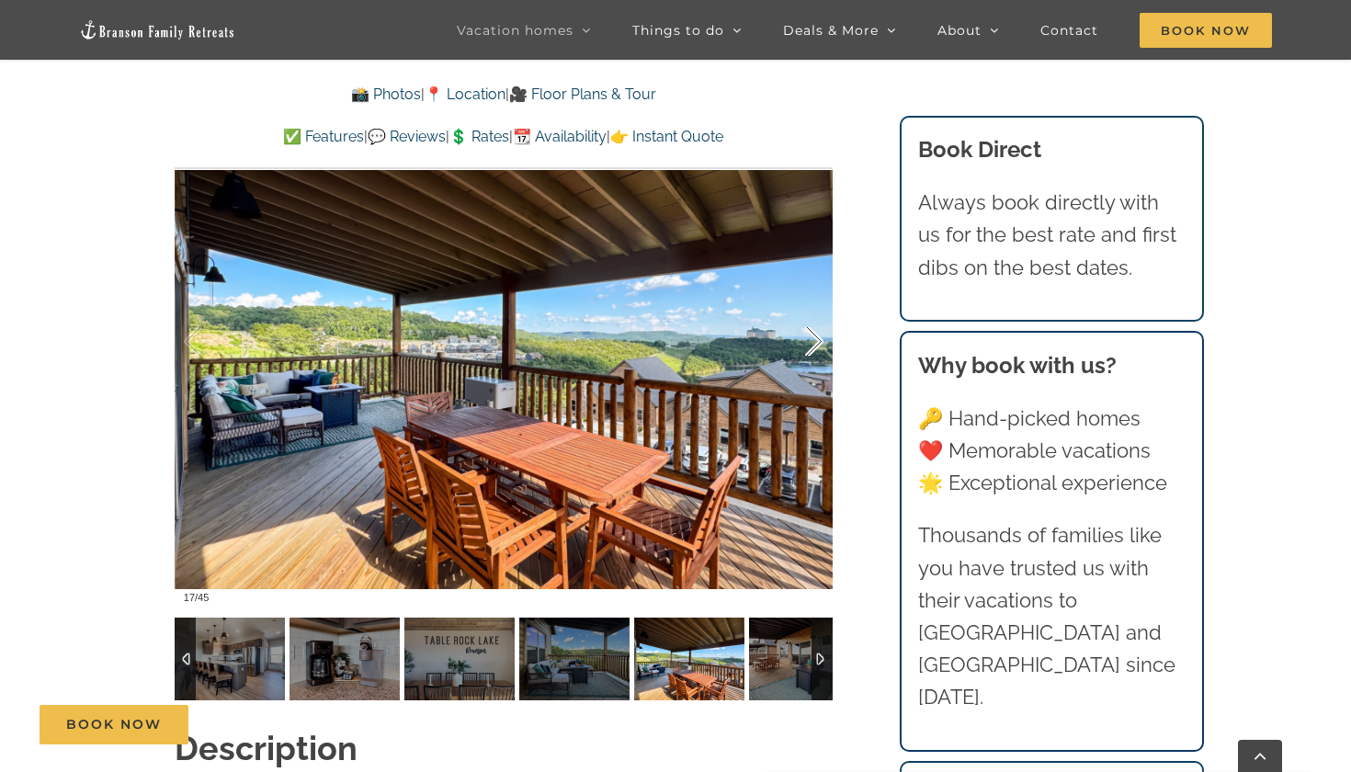
click at [821, 305] on div at bounding box center [795, 342] width 57 height 114
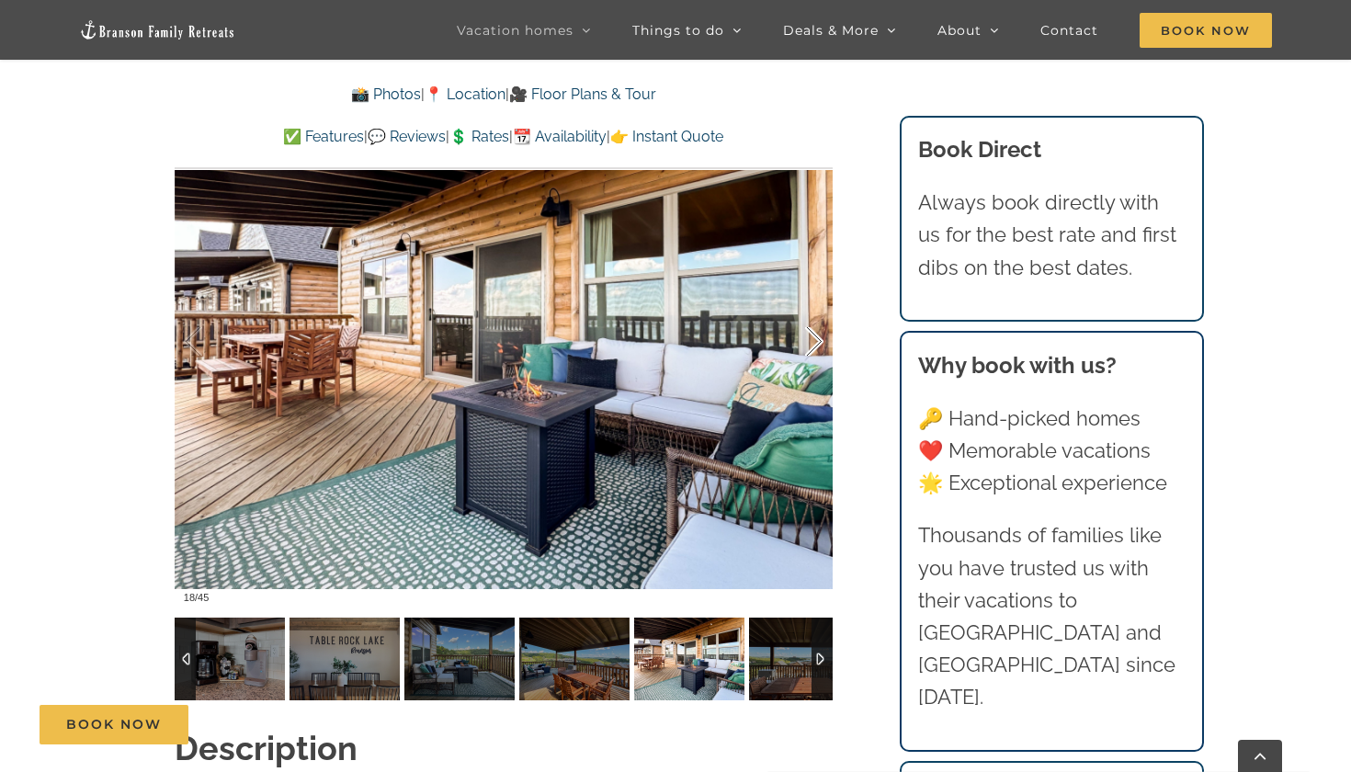
click at [821, 305] on div at bounding box center [795, 342] width 57 height 114
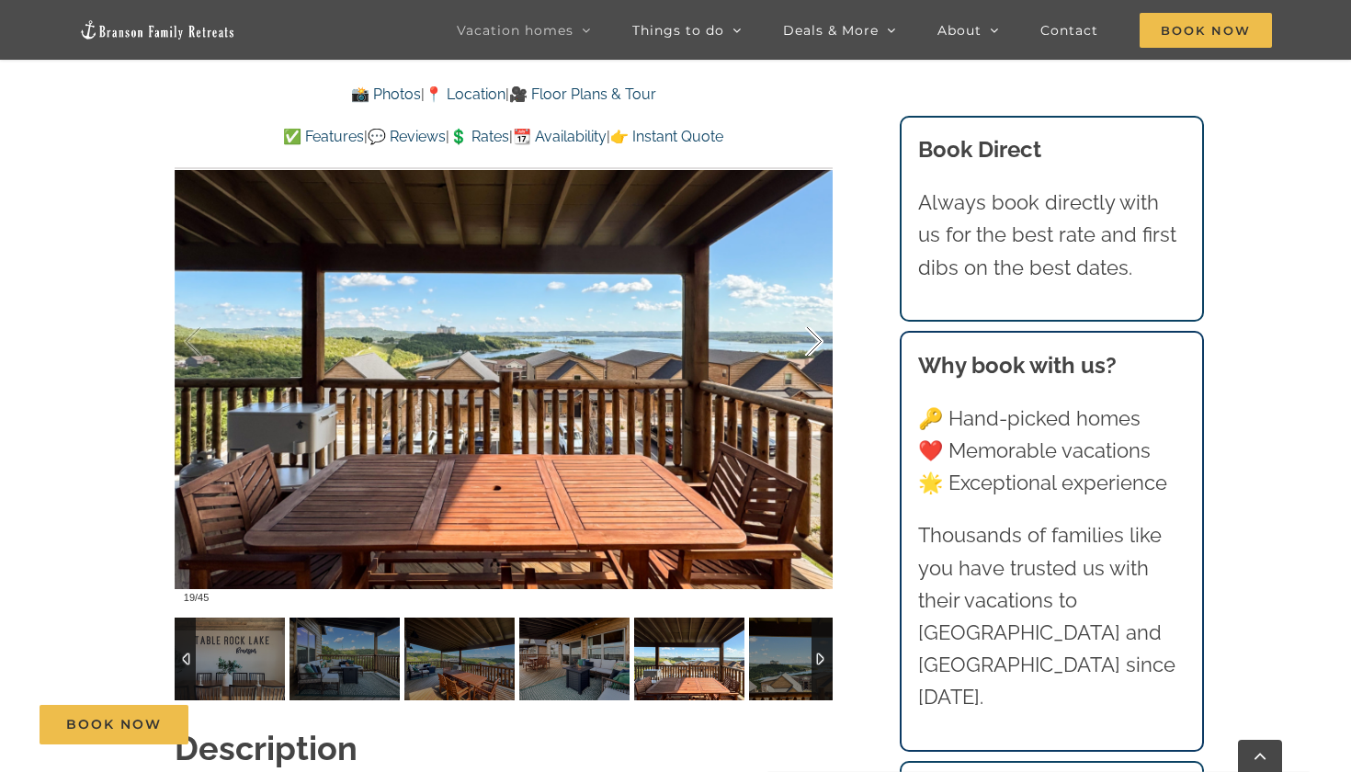
click at [821, 305] on div at bounding box center [795, 342] width 57 height 114
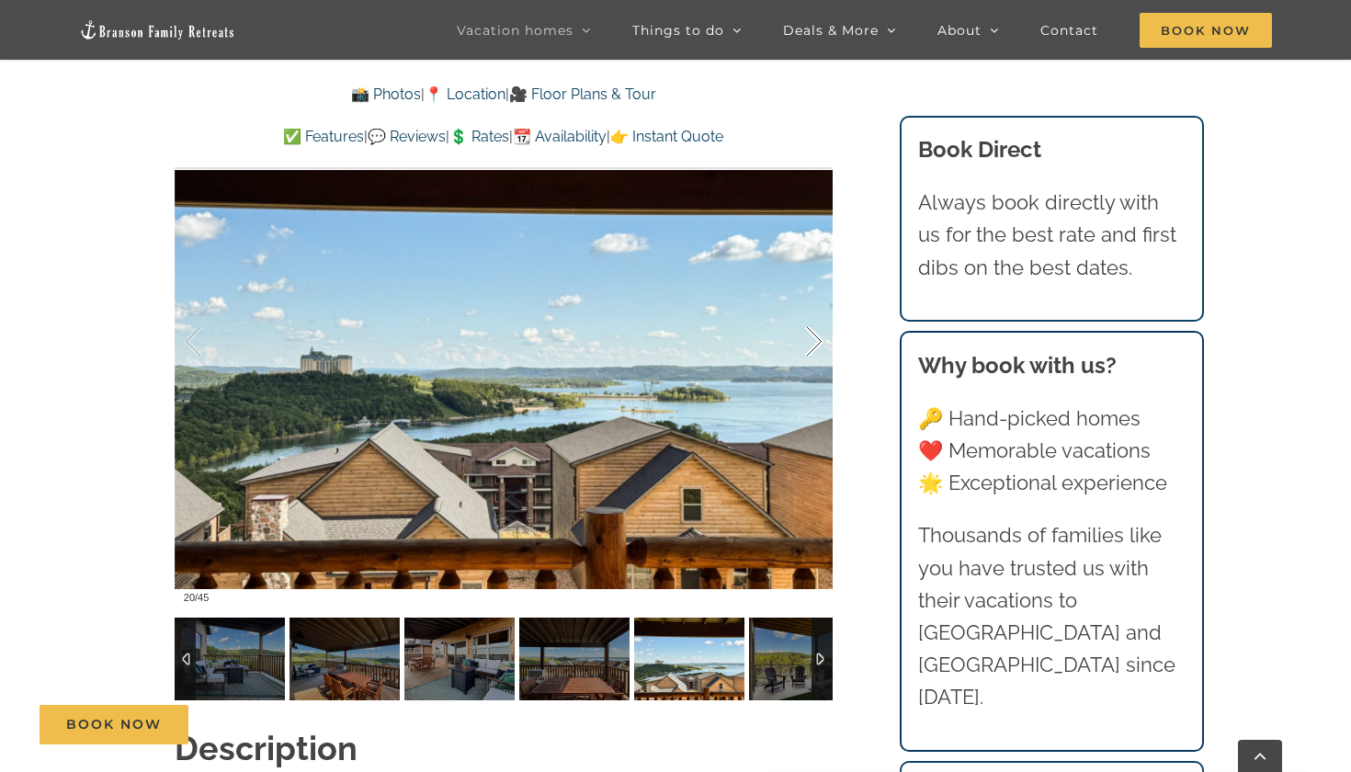
click at [821, 305] on div at bounding box center [795, 342] width 57 height 114
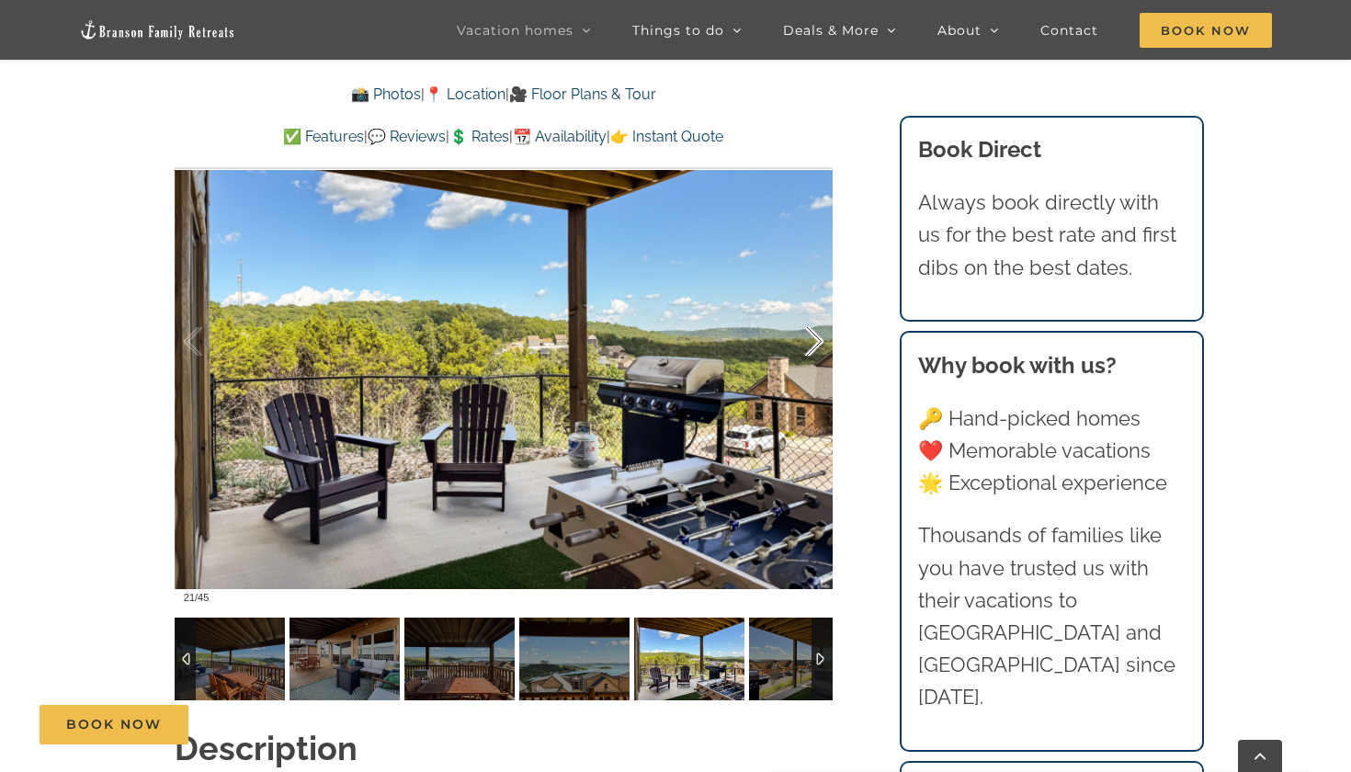
click at [821, 305] on div at bounding box center [795, 342] width 57 height 114
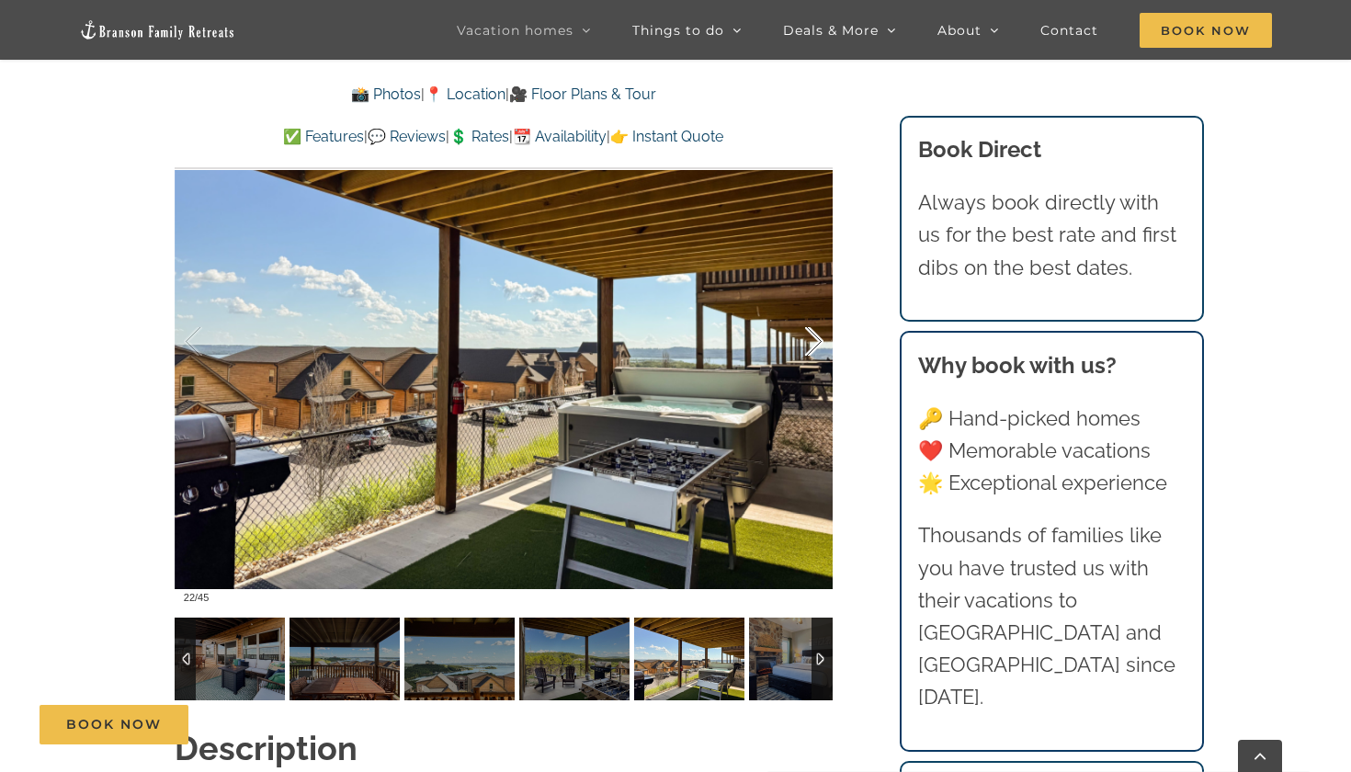
click at [821, 305] on div at bounding box center [795, 342] width 57 height 114
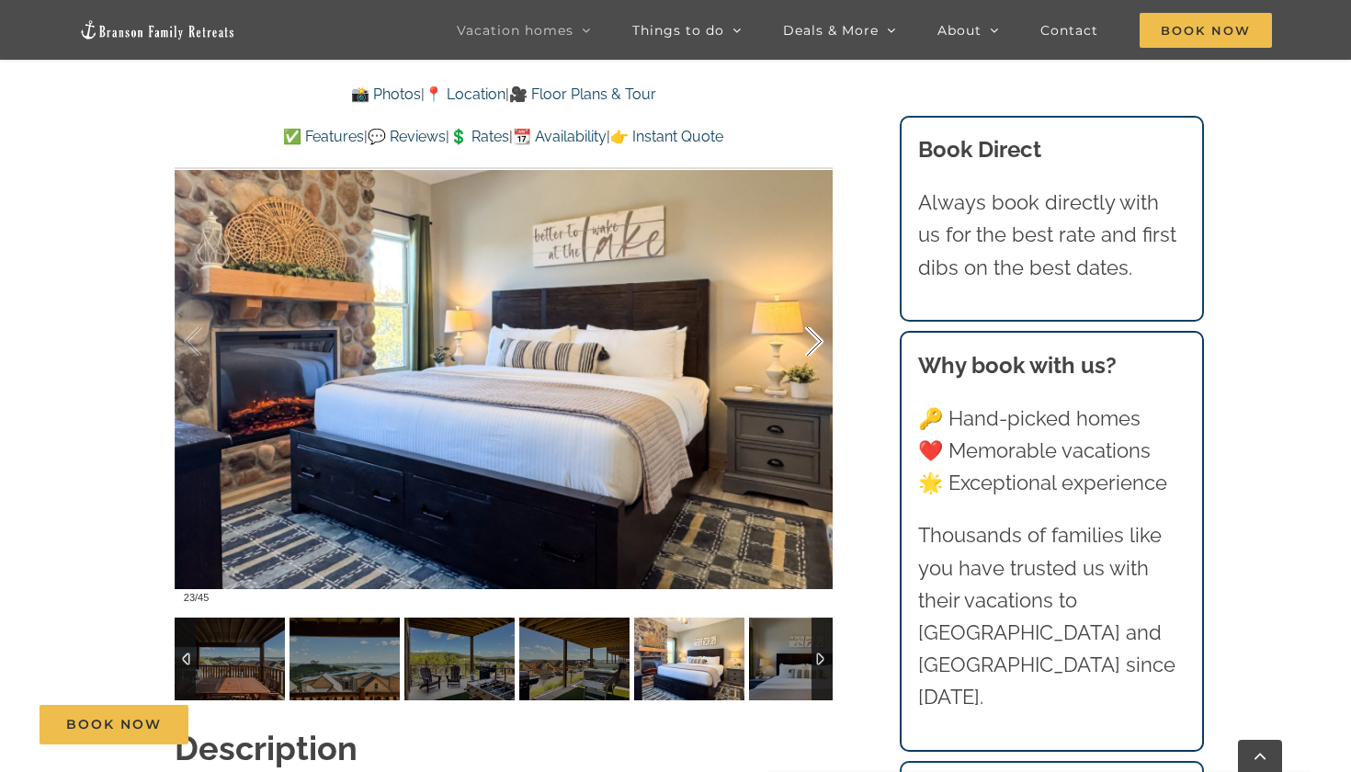
click at [821, 305] on div at bounding box center [795, 342] width 57 height 114
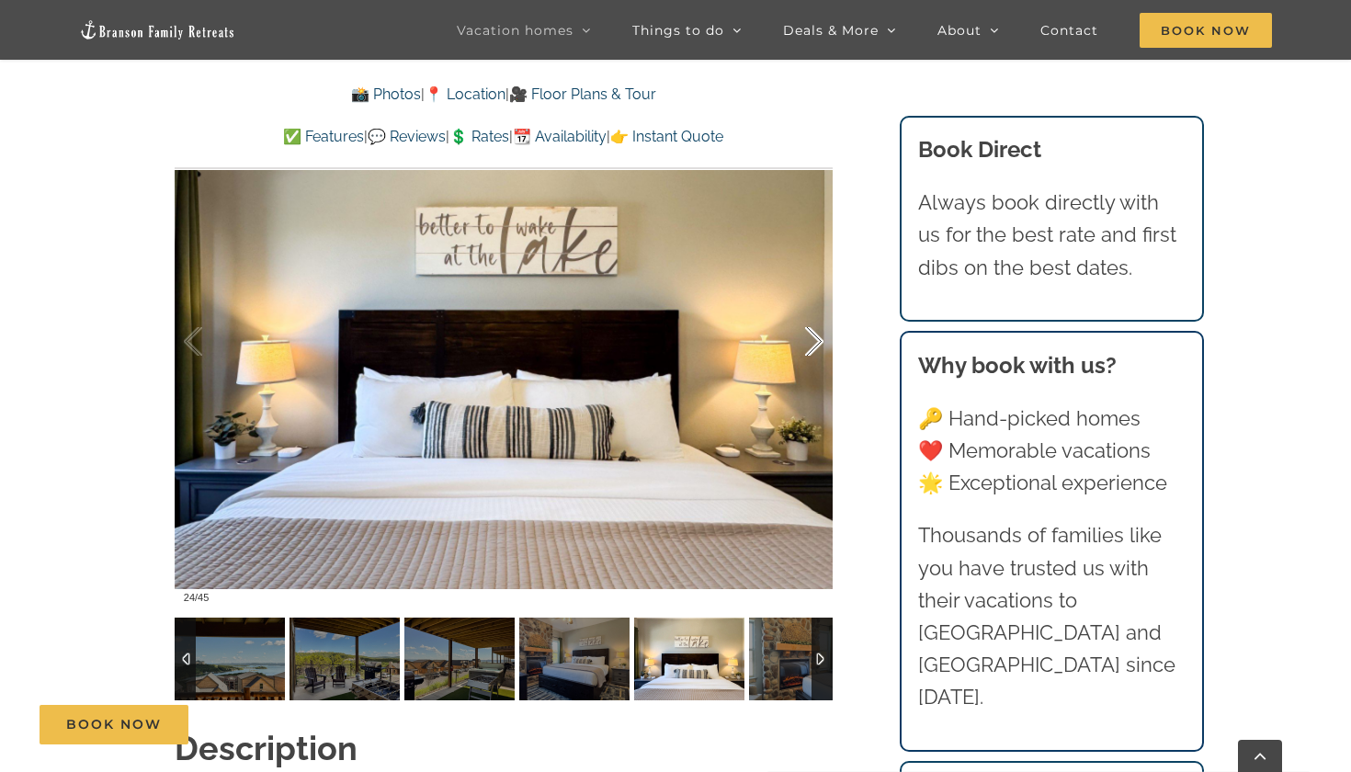
click at [821, 305] on div at bounding box center [795, 342] width 57 height 114
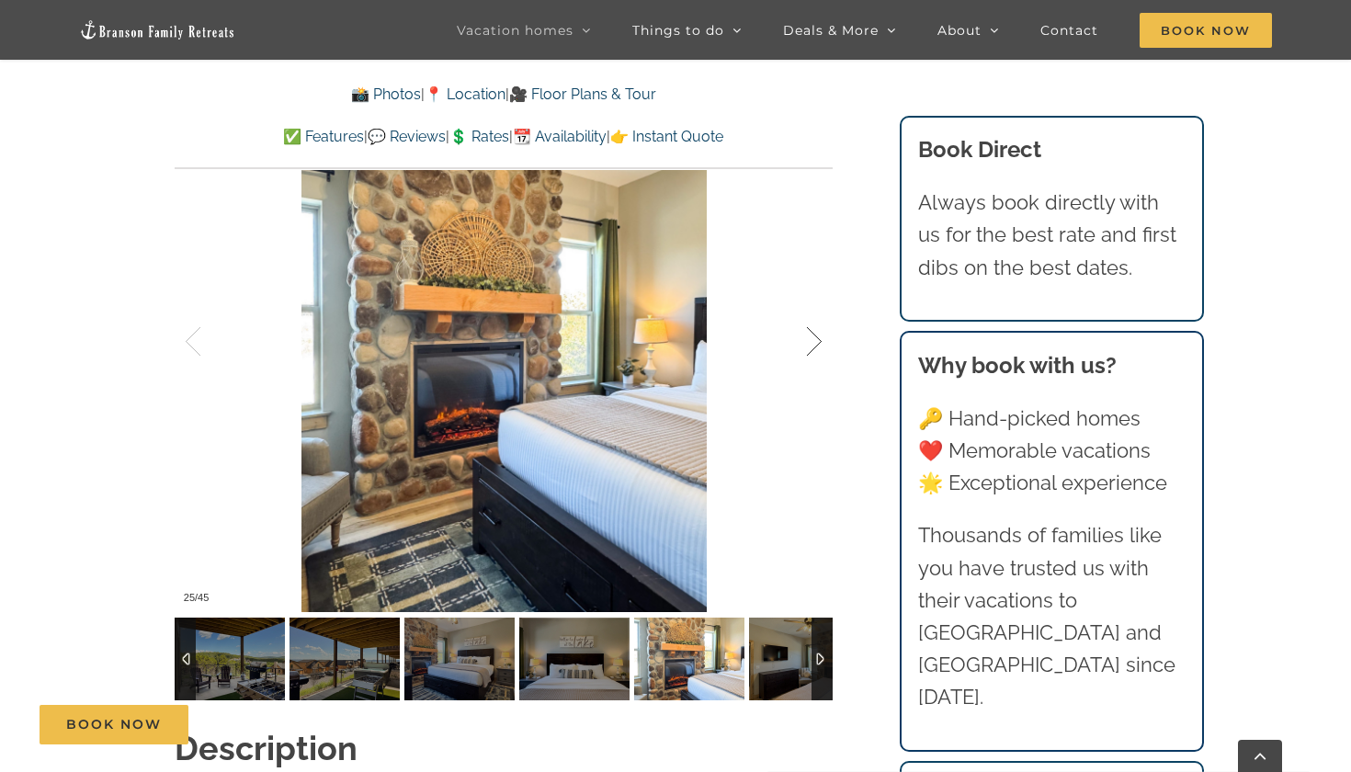
click at [821, 305] on div at bounding box center [795, 342] width 57 height 114
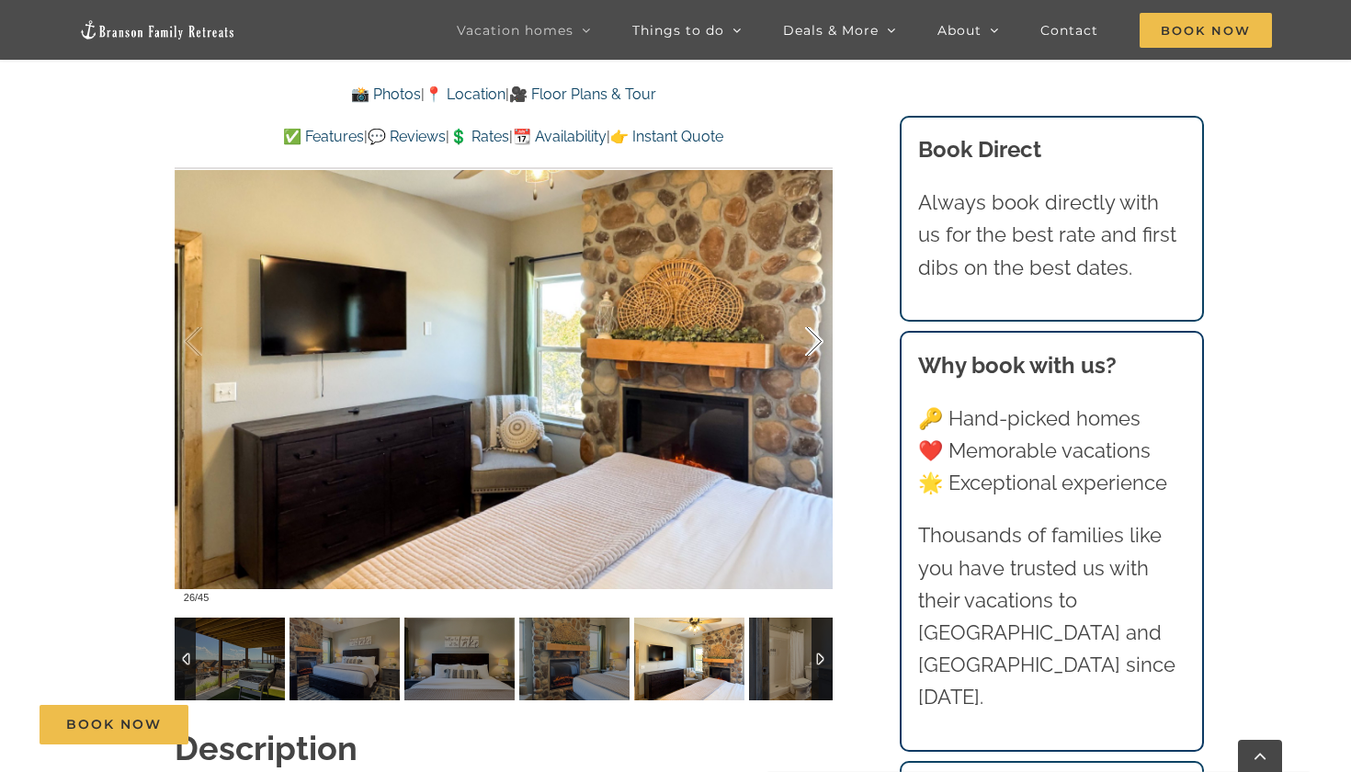
click at [821, 305] on div at bounding box center [795, 342] width 57 height 114
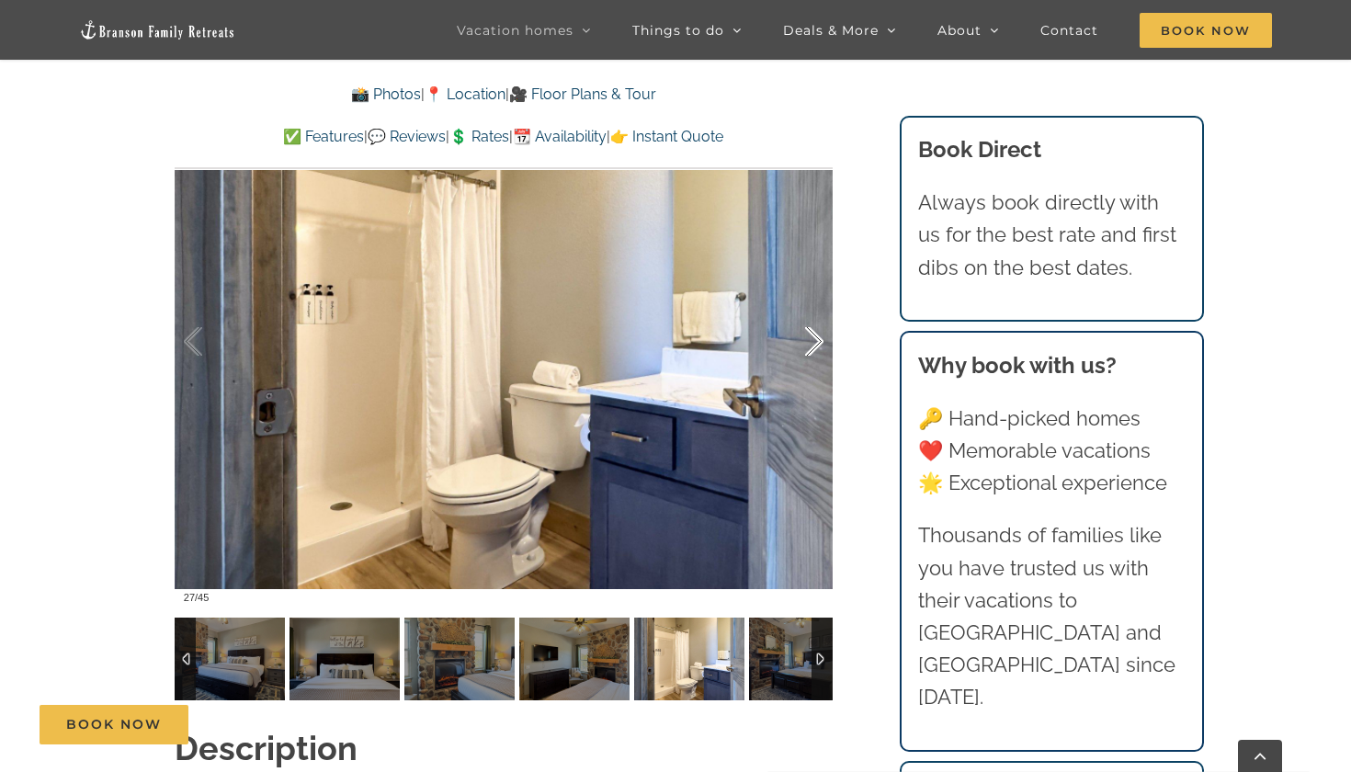
click at [821, 305] on div at bounding box center [795, 342] width 57 height 114
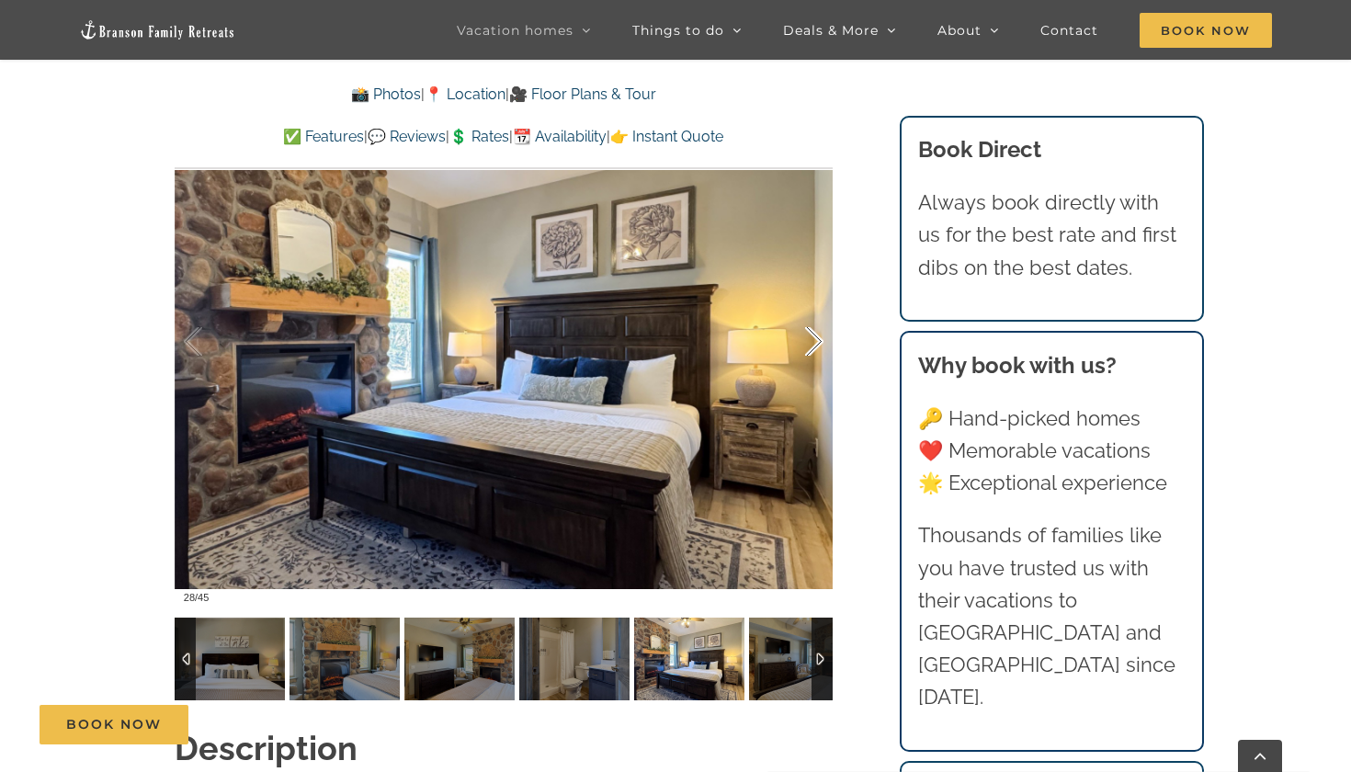
click at [821, 305] on div at bounding box center [795, 342] width 57 height 114
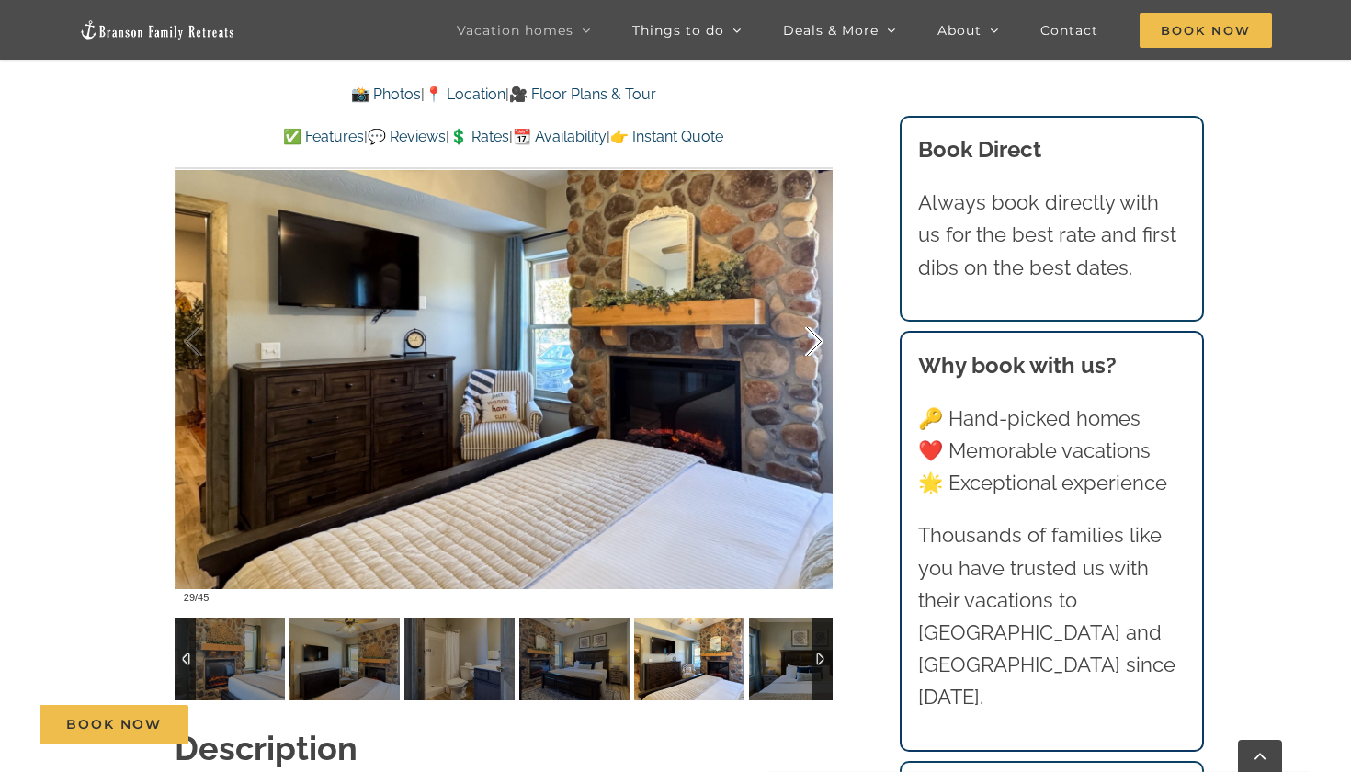
click at [821, 305] on div at bounding box center [795, 342] width 57 height 114
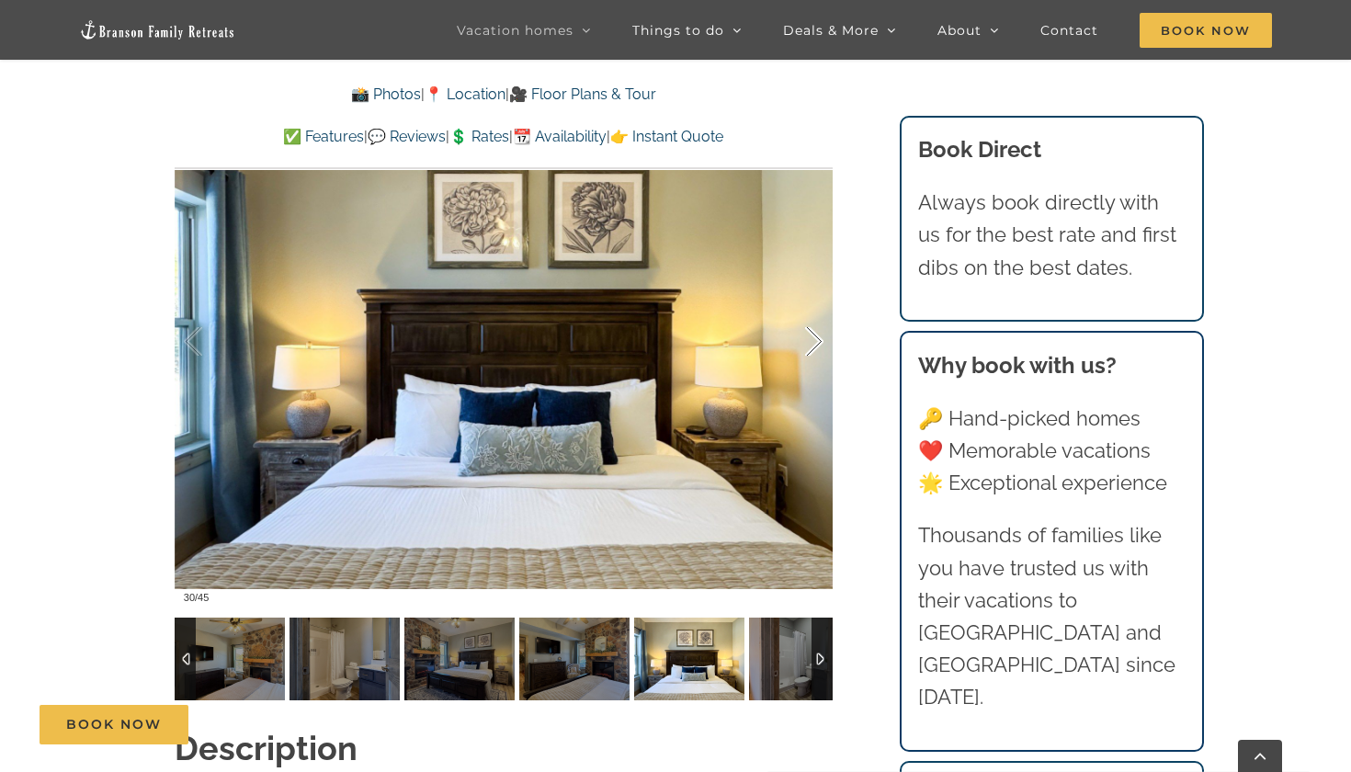
click at [821, 305] on div at bounding box center [795, 342] width 57 height 114
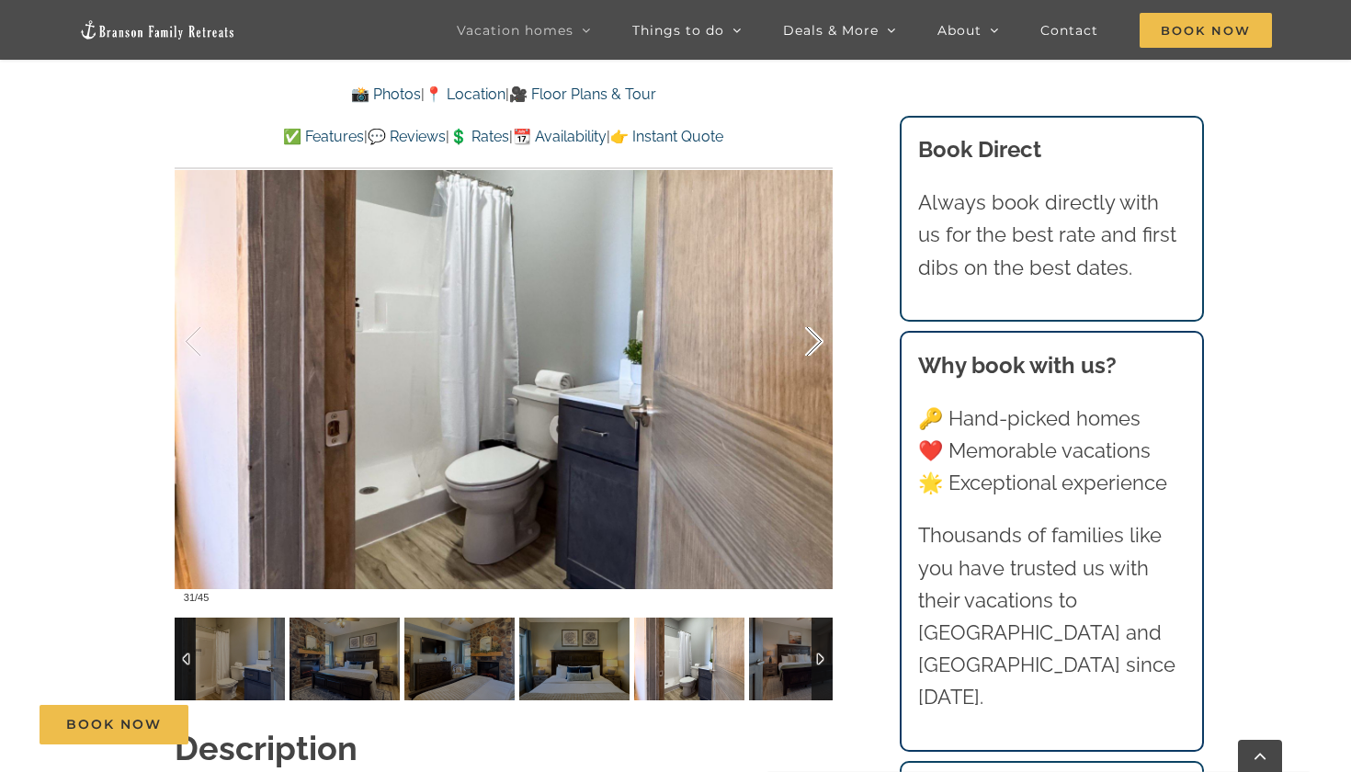
click at [821, 305] on div at bounding box center [795, 342] width 57 height 114
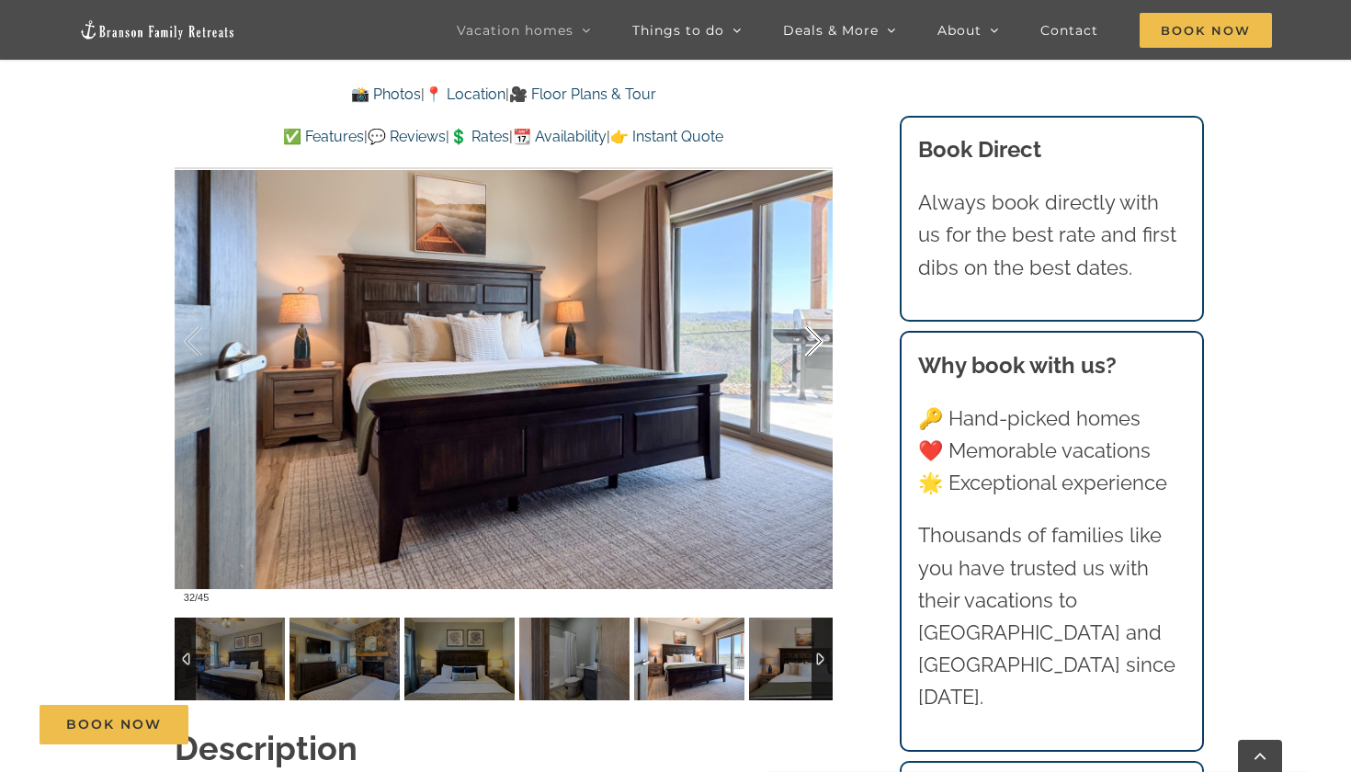
click at [821, 305] on div at bounding box center [795, 342] width 57 height 114
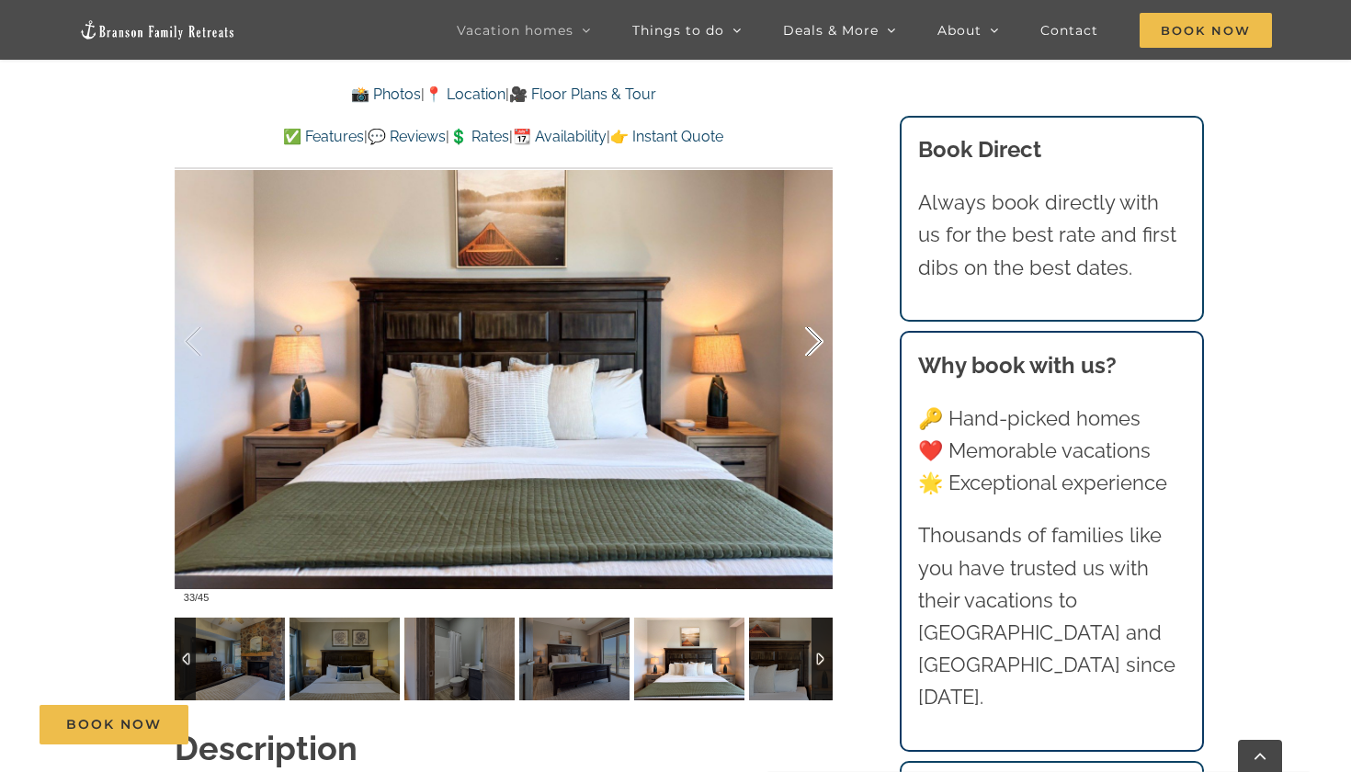
click at [821, 305] on div at bounding box center [795, 342] width 57 height 114
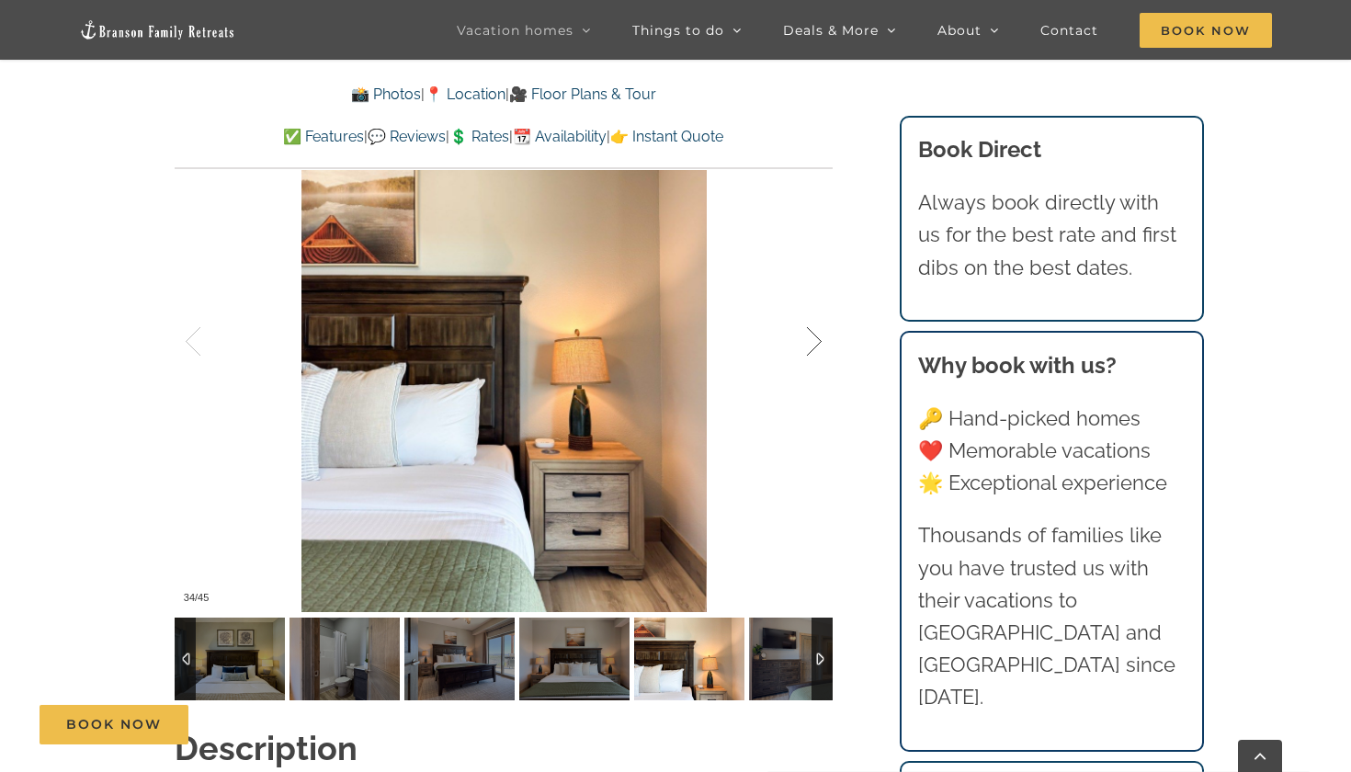
click at [821, 302] on div at bounding box center [795, 342] width 57 height 114
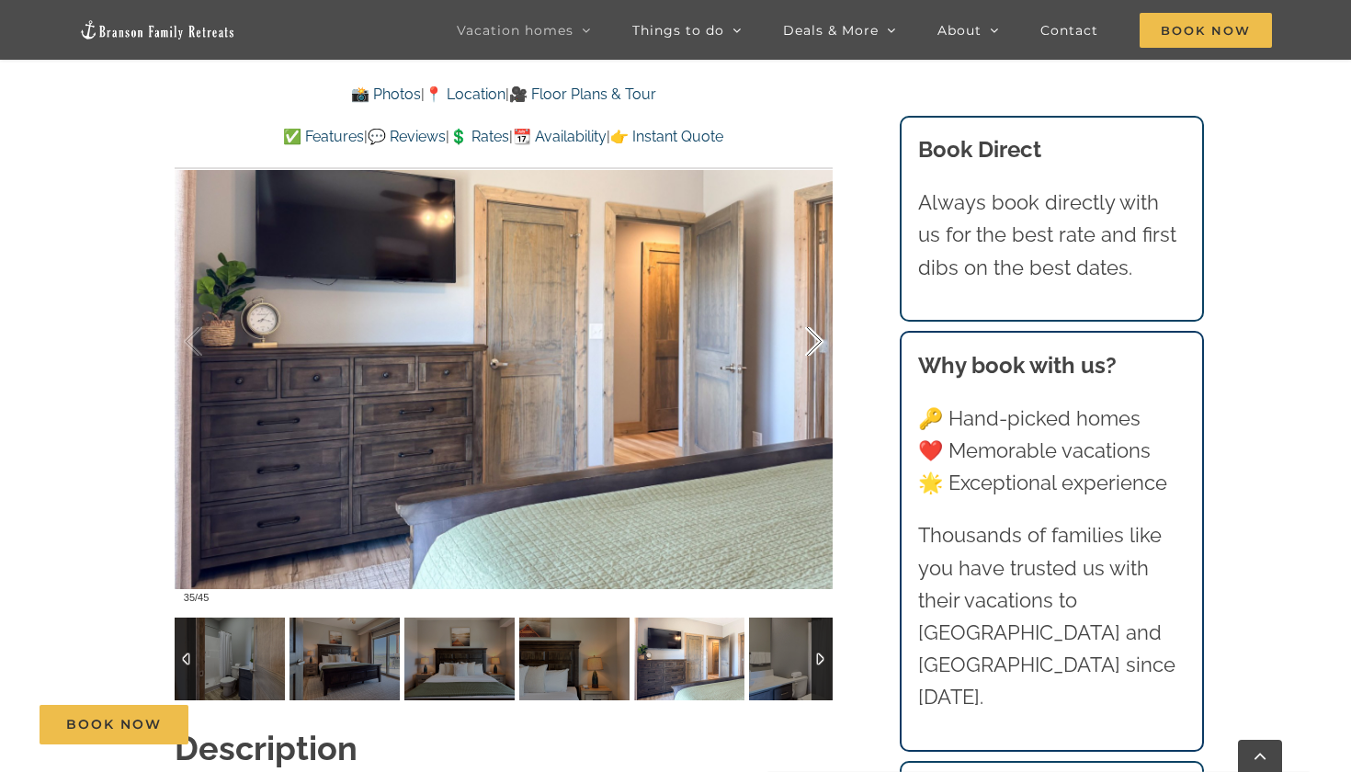
click at [821, 302] on div at bounding box center [795, 342] width 57 height 114
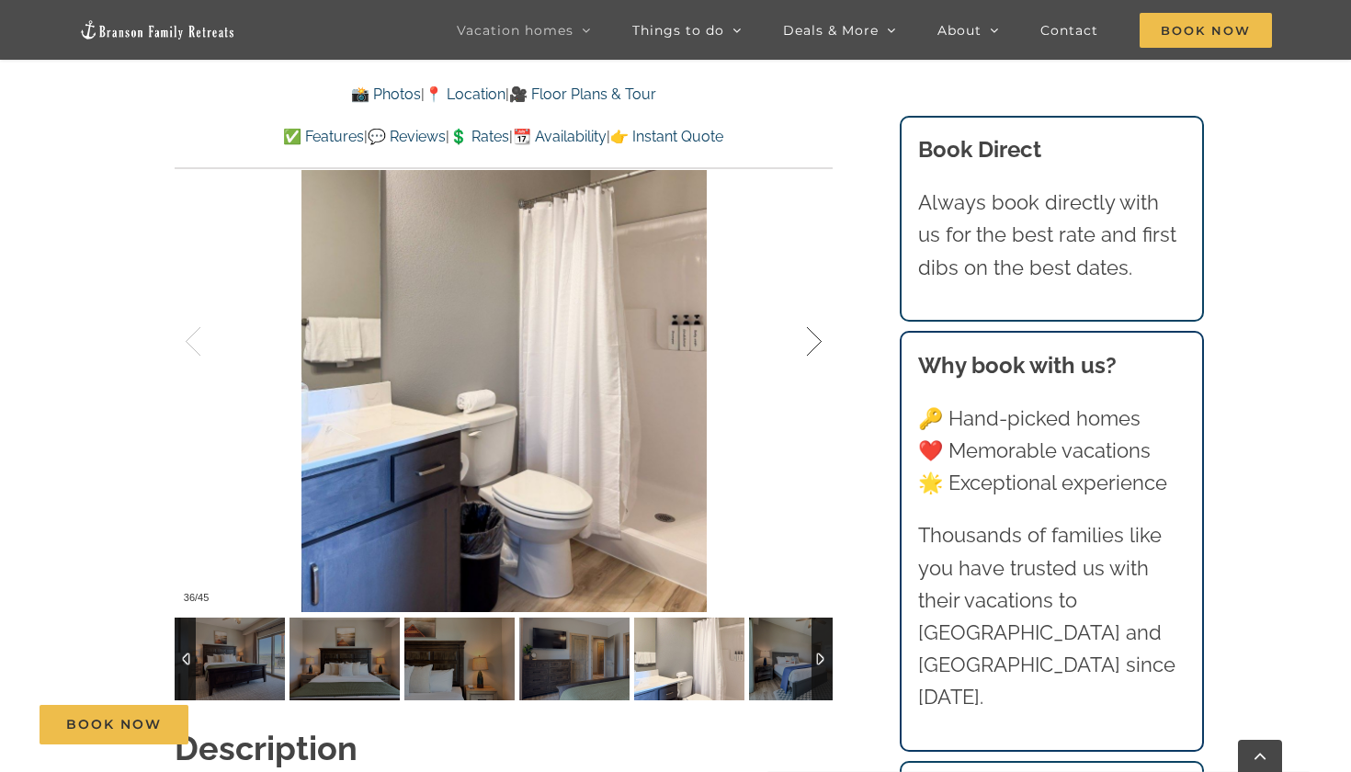
click at [821, 302] on div at bounding box center [795, 342] width 57 height 114
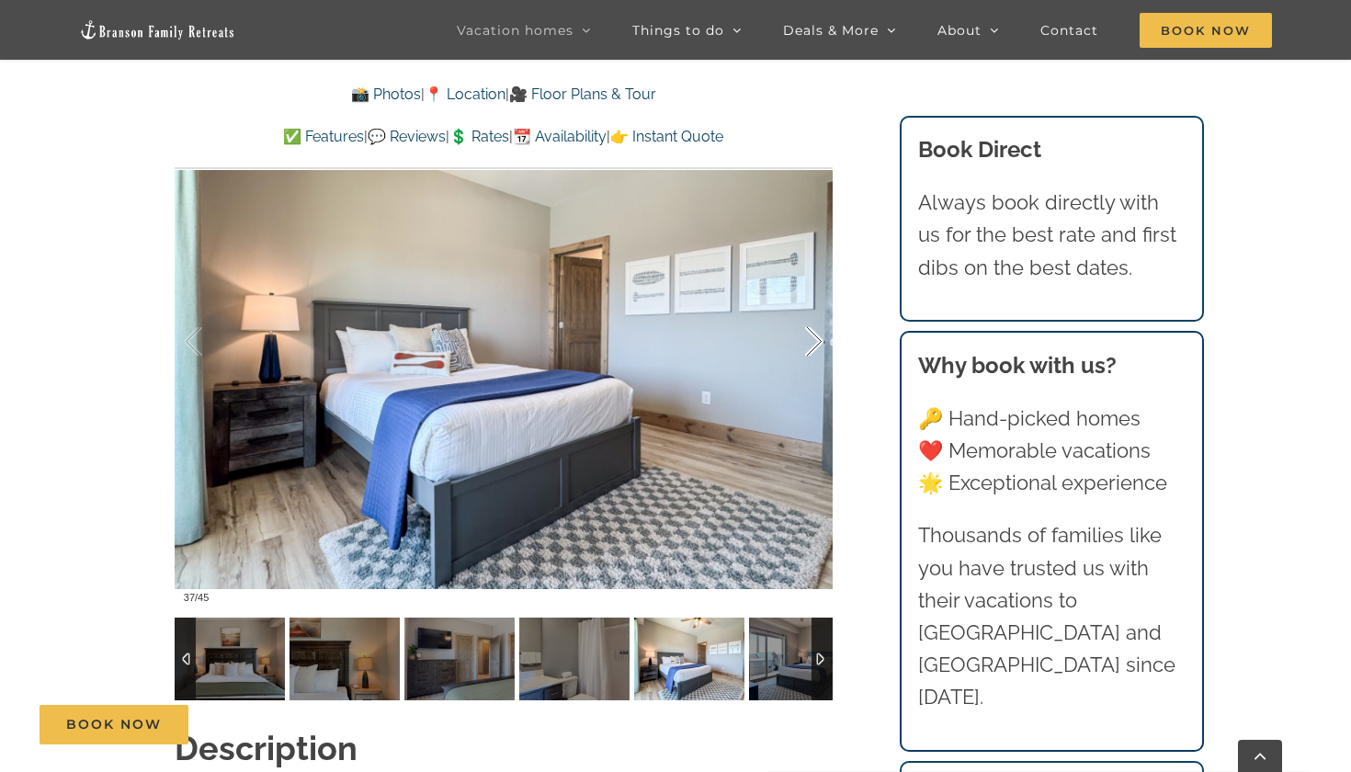
click at [821, 302] on div at bounding box center [795, 342] width 57 height 114
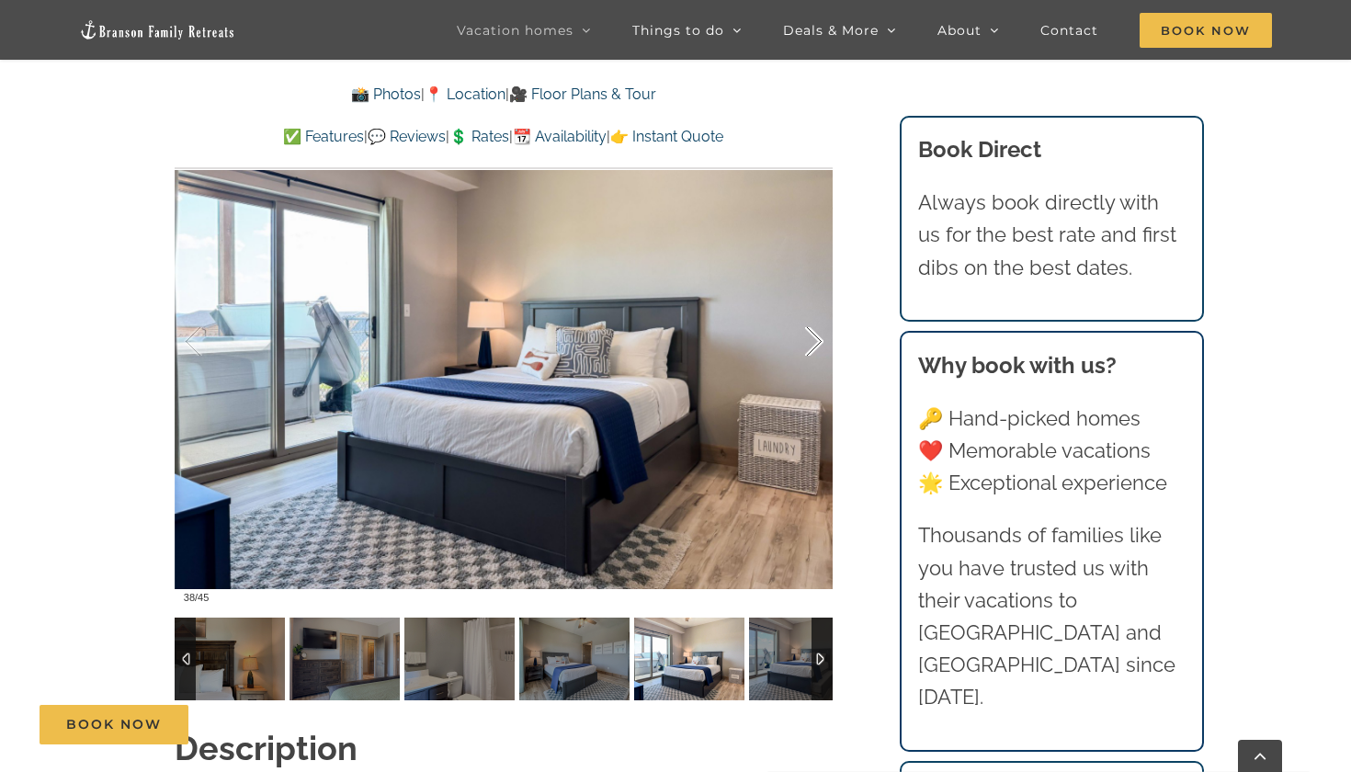
click at [821, 302] on div at bounding box center [795, 342] width 57 height 114
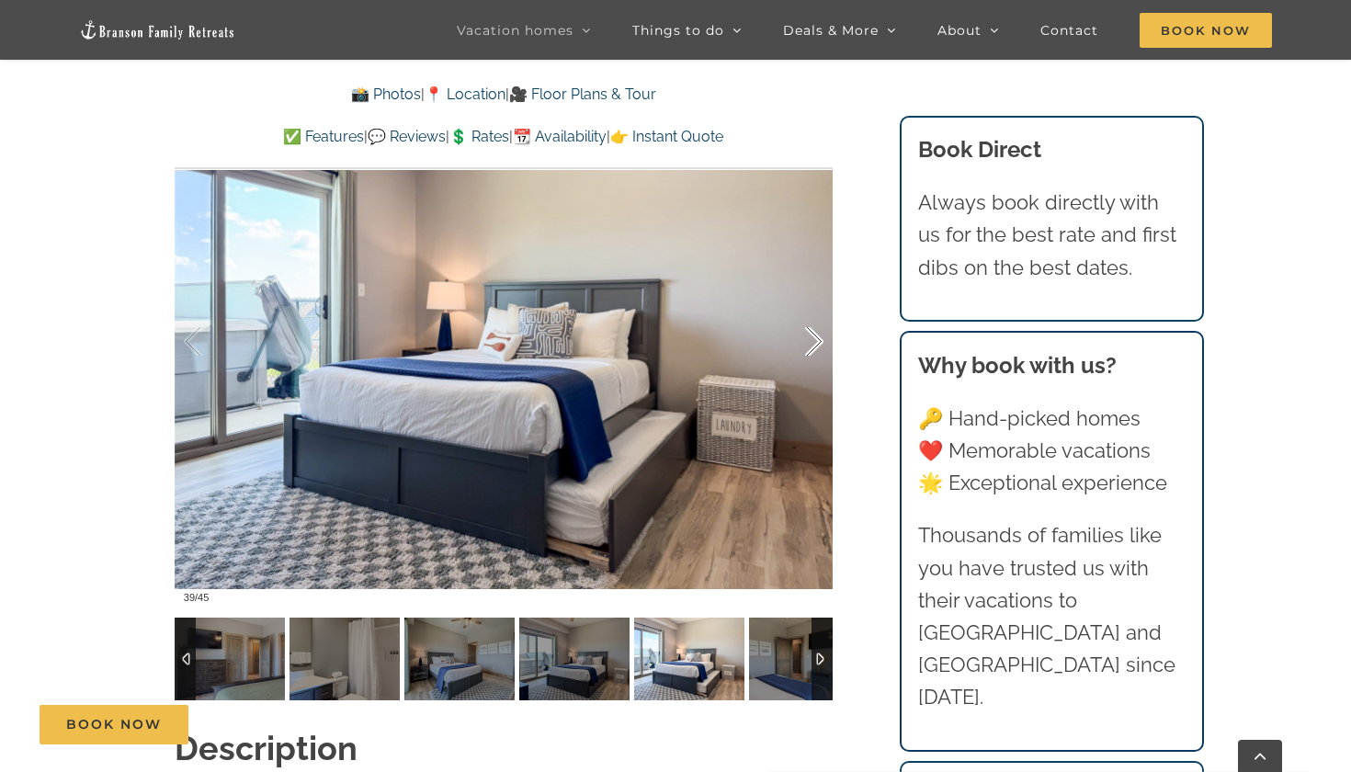
click at [821, 302] on div at bounding box center [795, 342] width 57 height 114
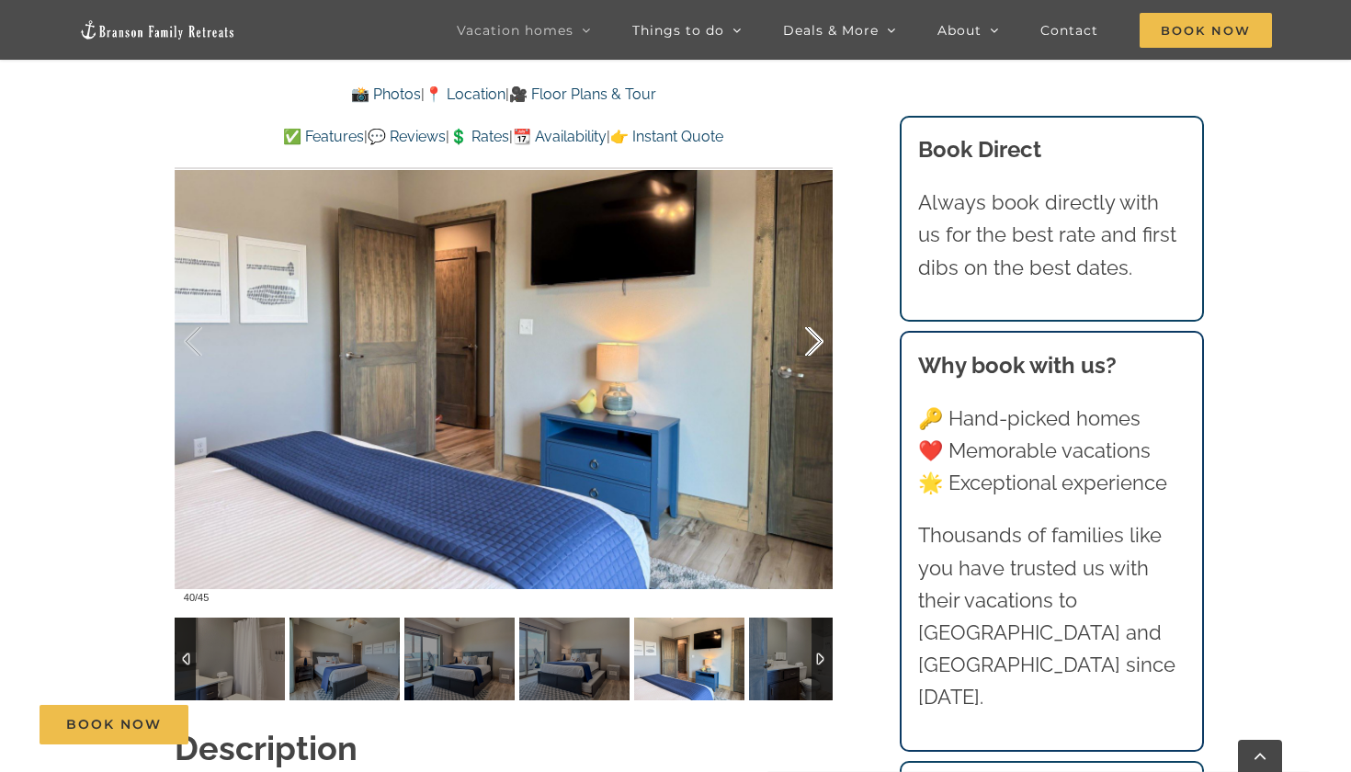
click at [821, 302] on div at bounding box center [795, 342] width 57 height 114
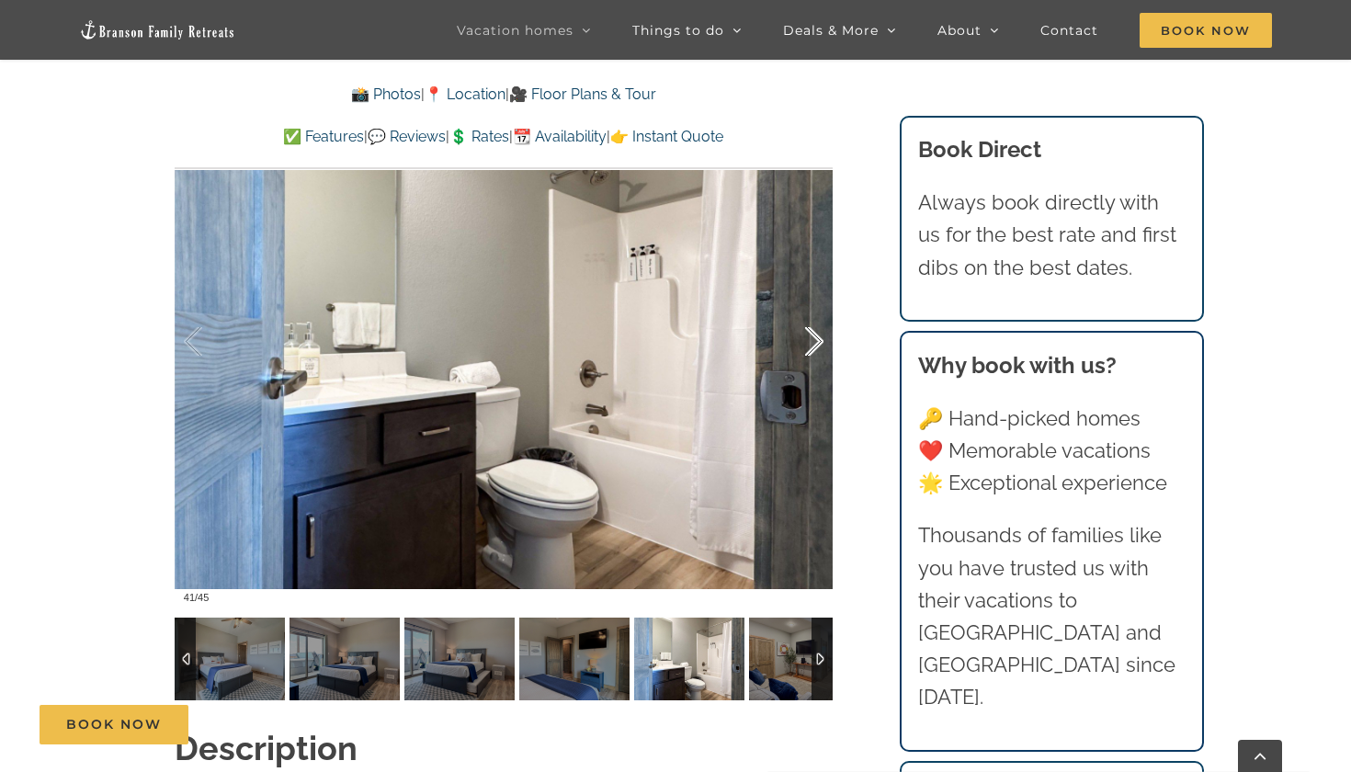
click at [821, 302] on div at bounding box center [795, 342] width 57 height 114
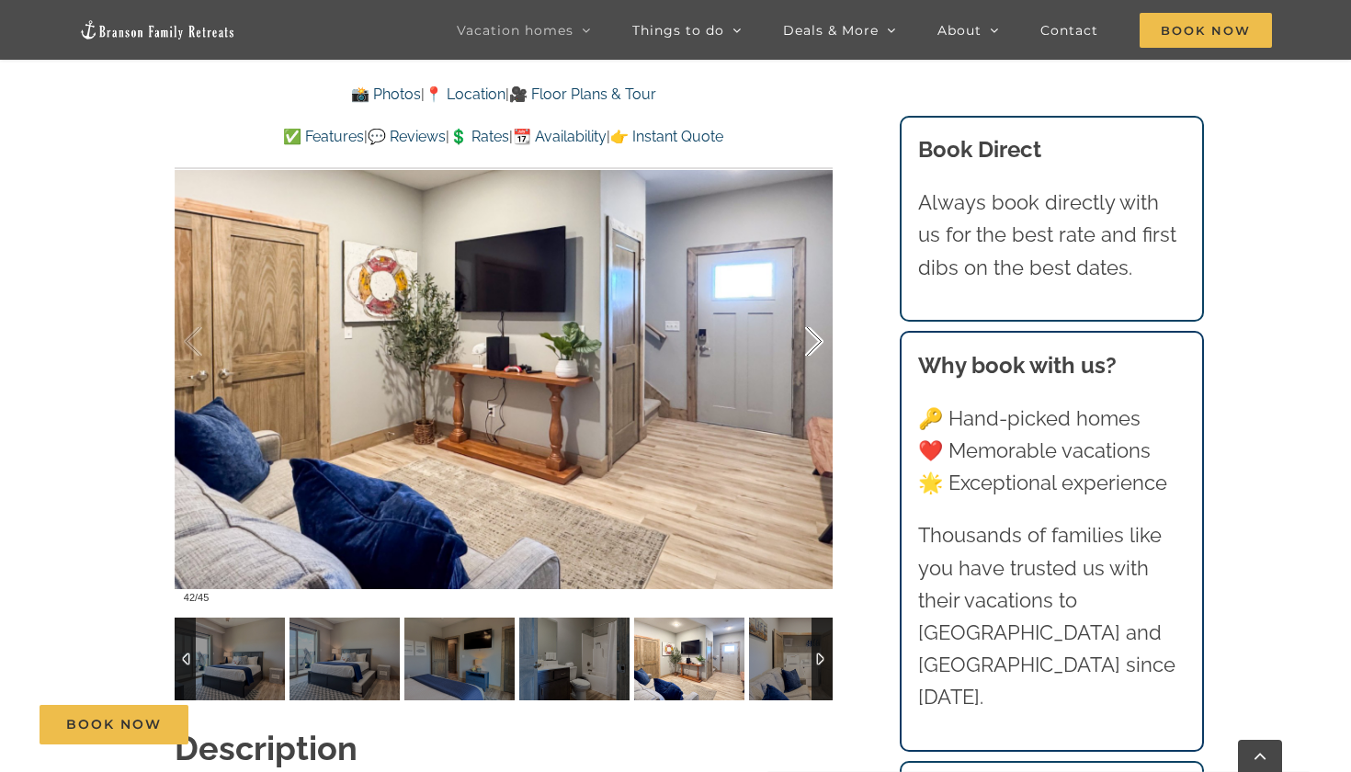
click at [821, 302] on div at bounding box center [795, 342] width 57 height 114
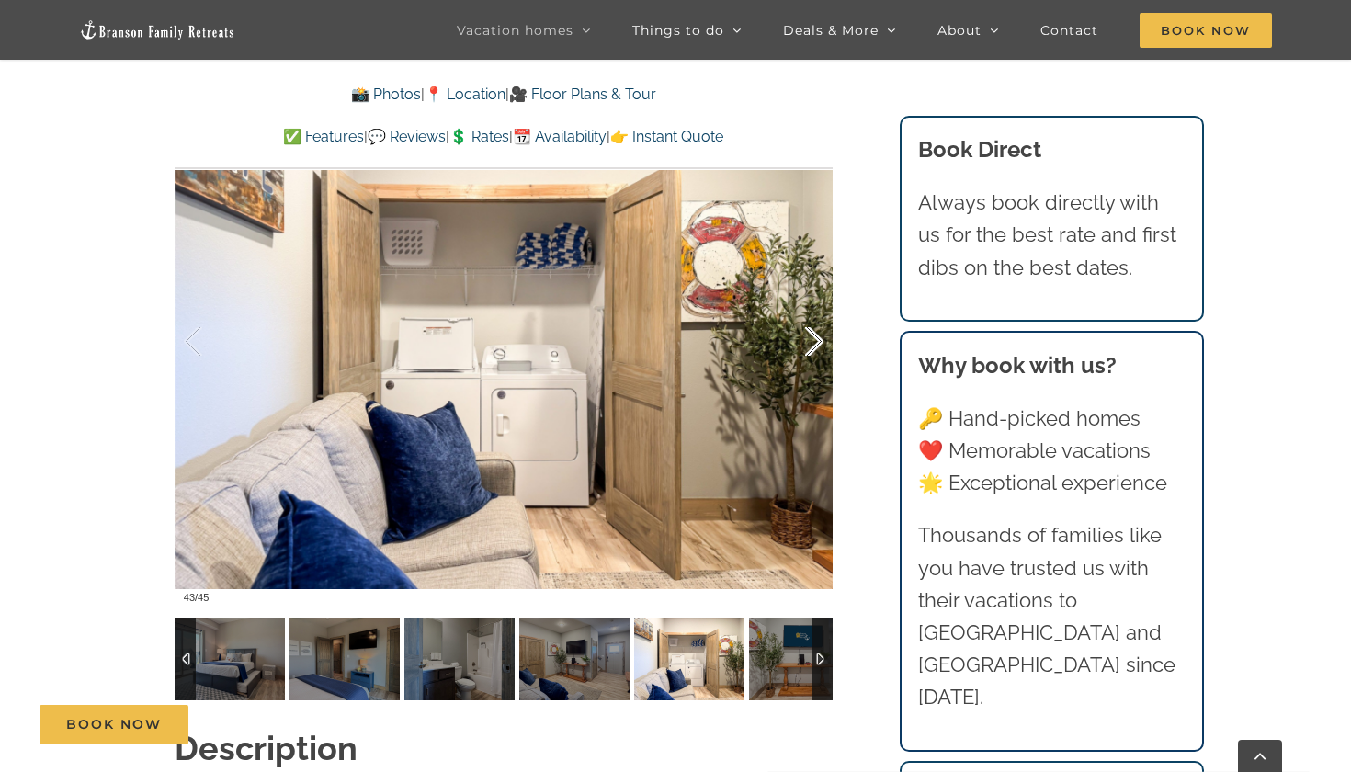
click at [821, 302] on div at bounding box center [795, 342] width 57 height 114
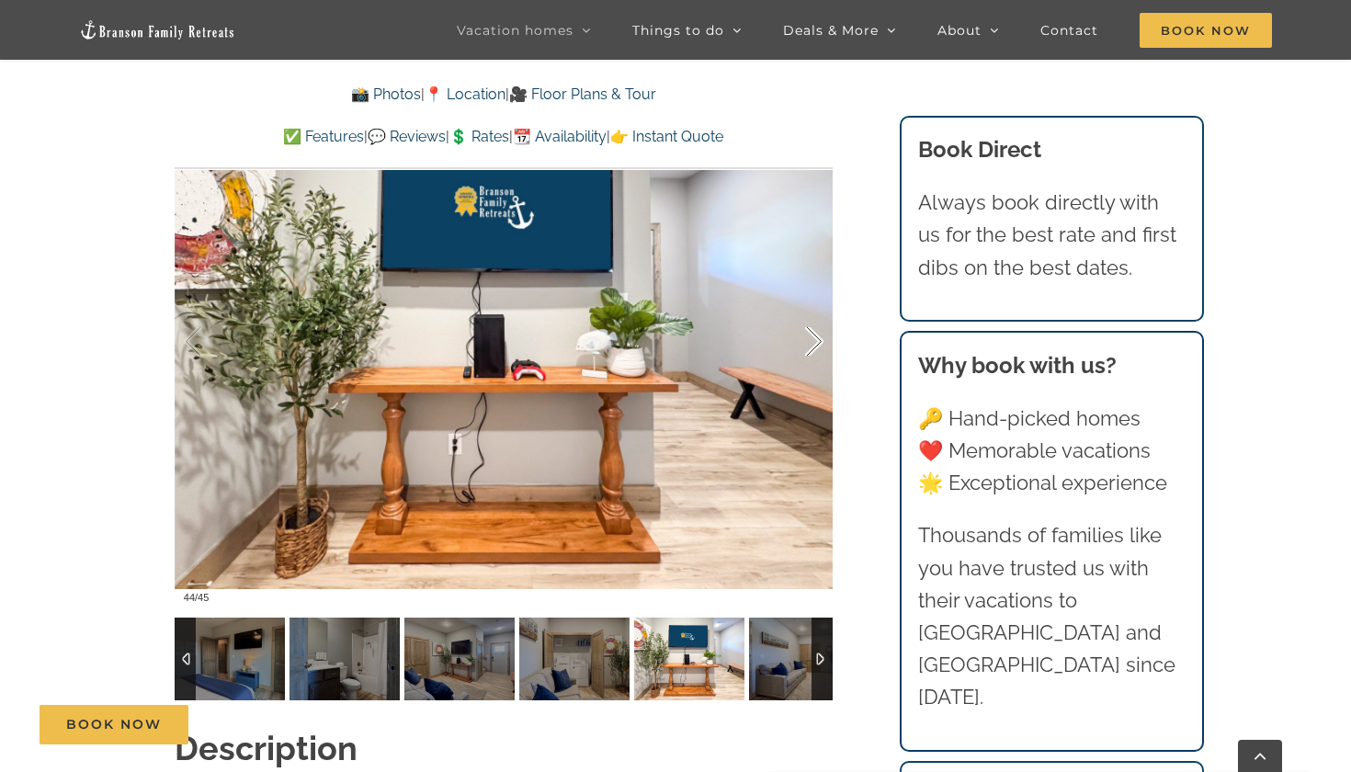
click at [821, 302] on div at bounding box center [795, 342] width 57 height 114
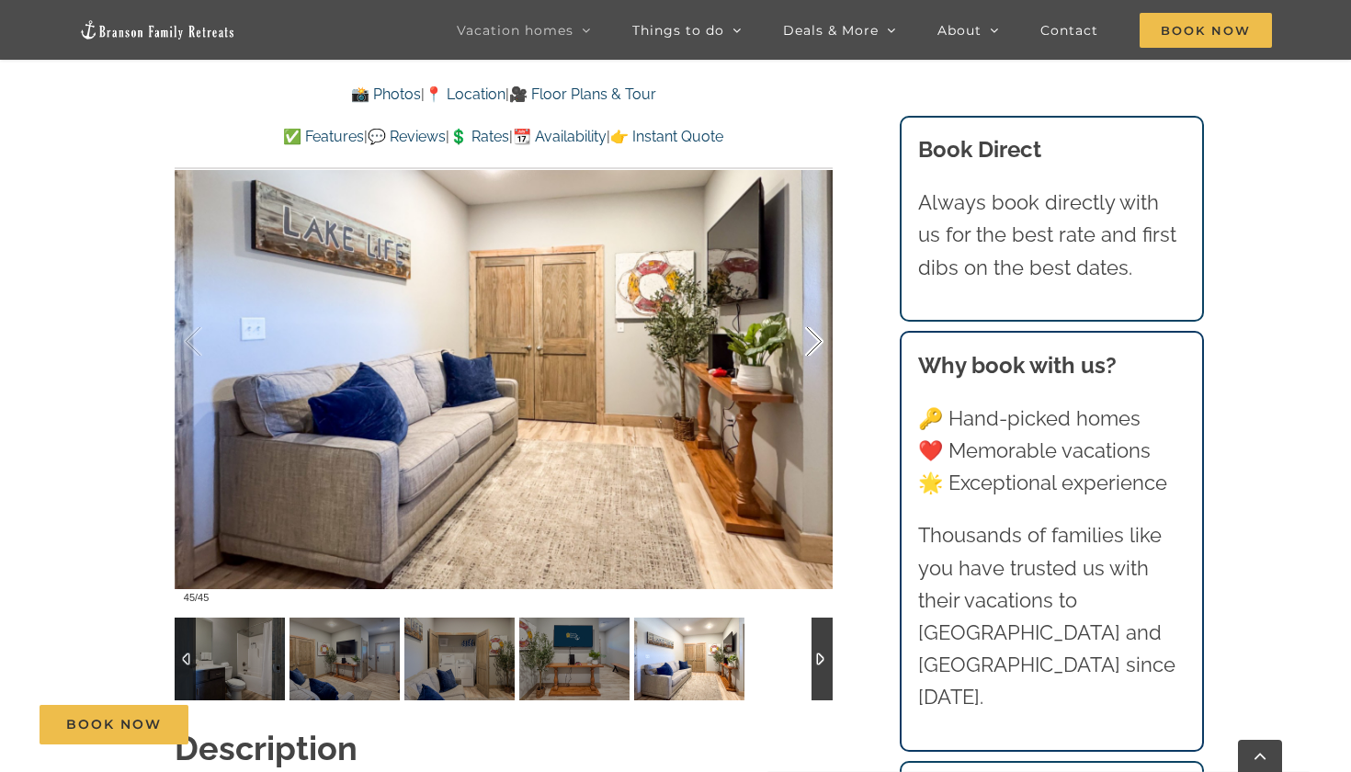
click at [821, 302] on div at bounding box center [795, 342] width 57 height 114
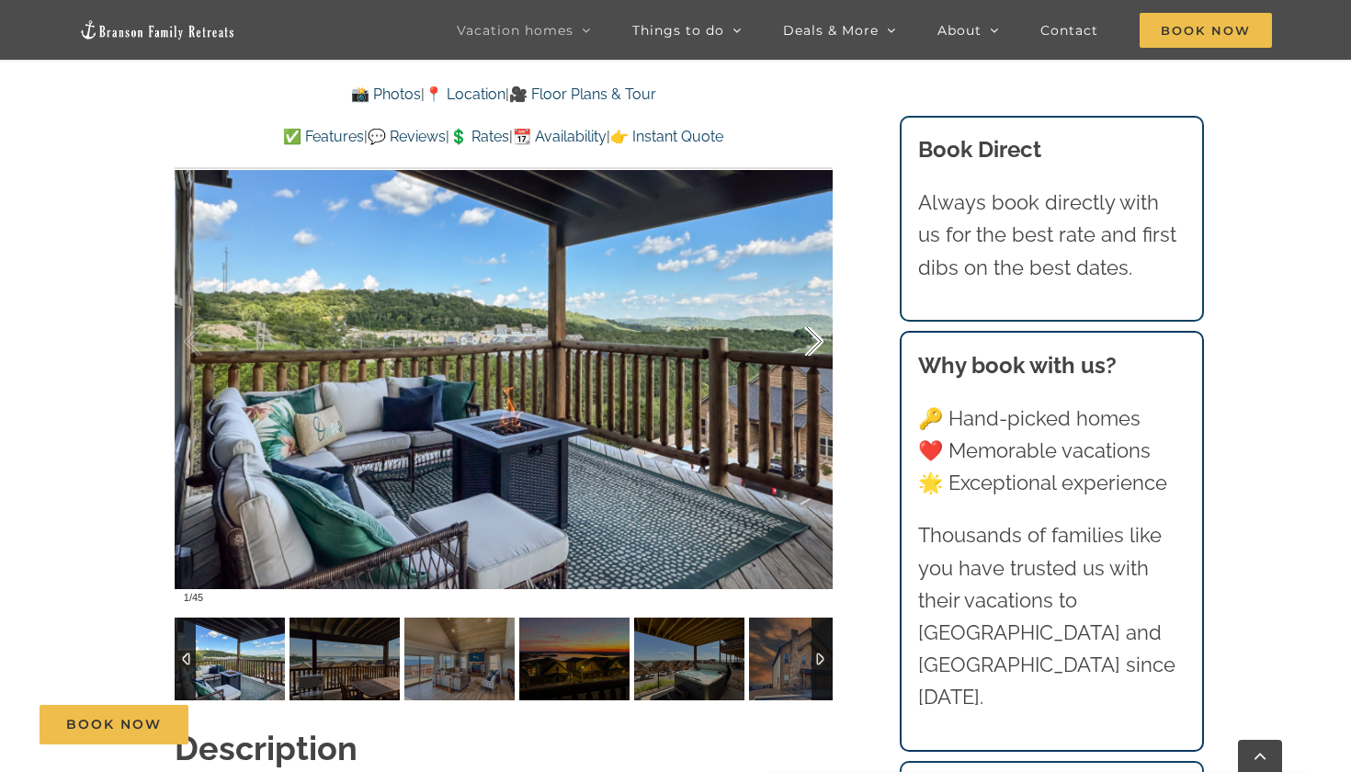
click at [821, 302] on div at bounding box center [795, 342] width 57 height 114
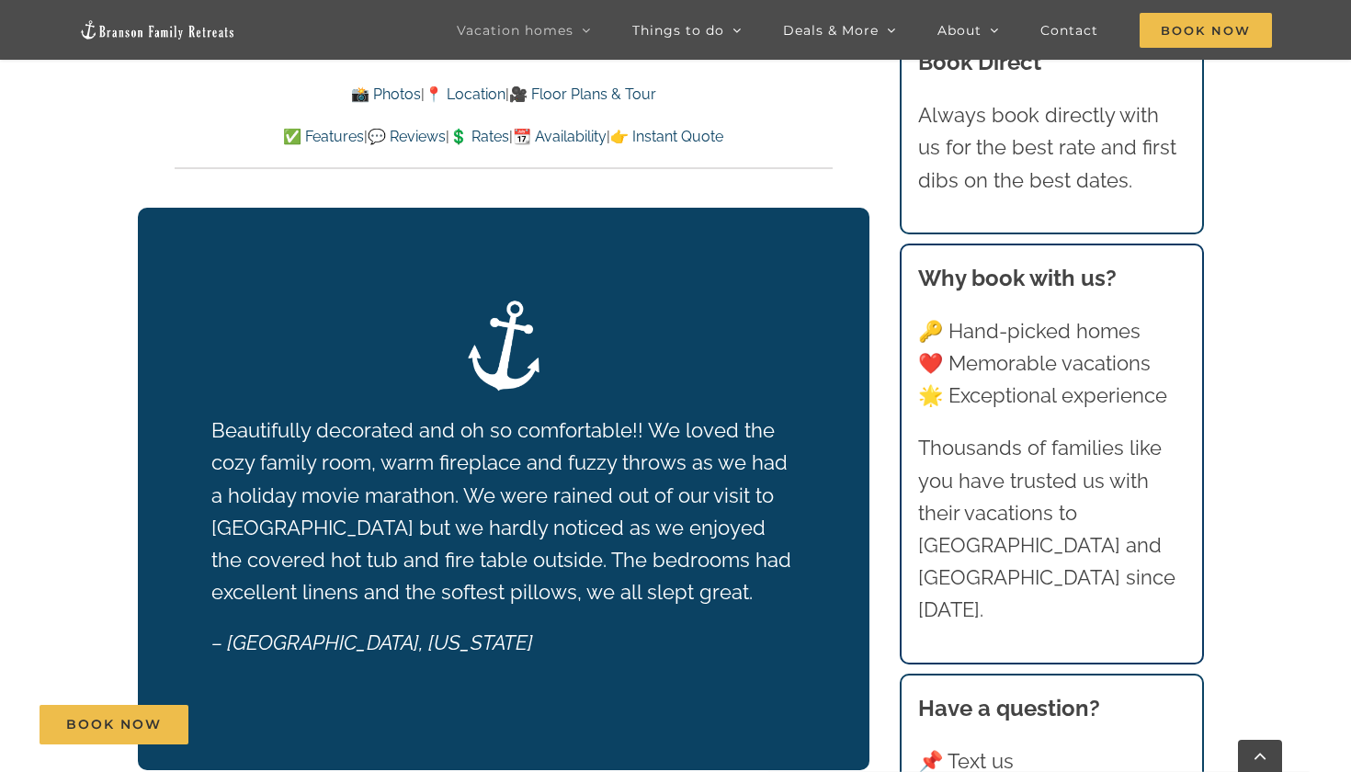
scroll to position [3024, 0]
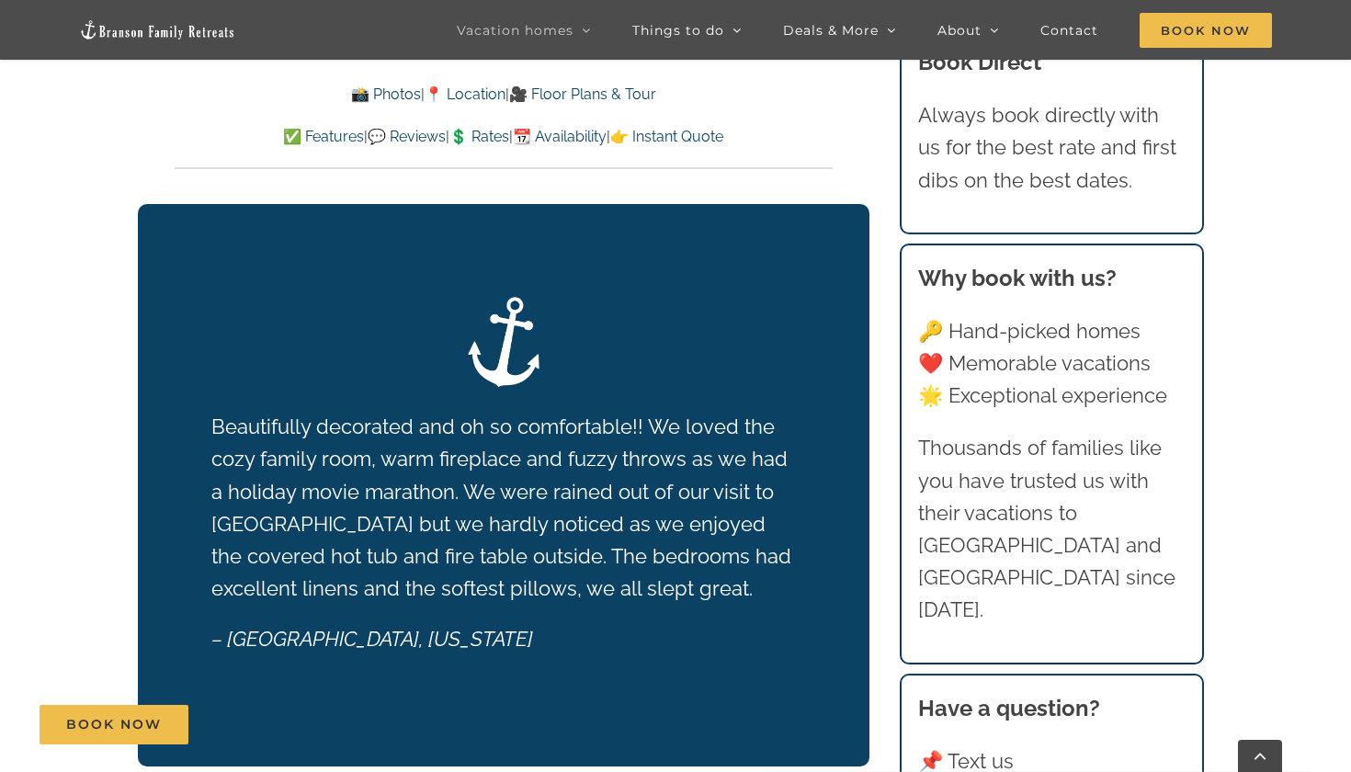
click at [600, 92] on link "🎥 Floor Plans & Tour" at bounding box center [582, 93] width 147 height 17
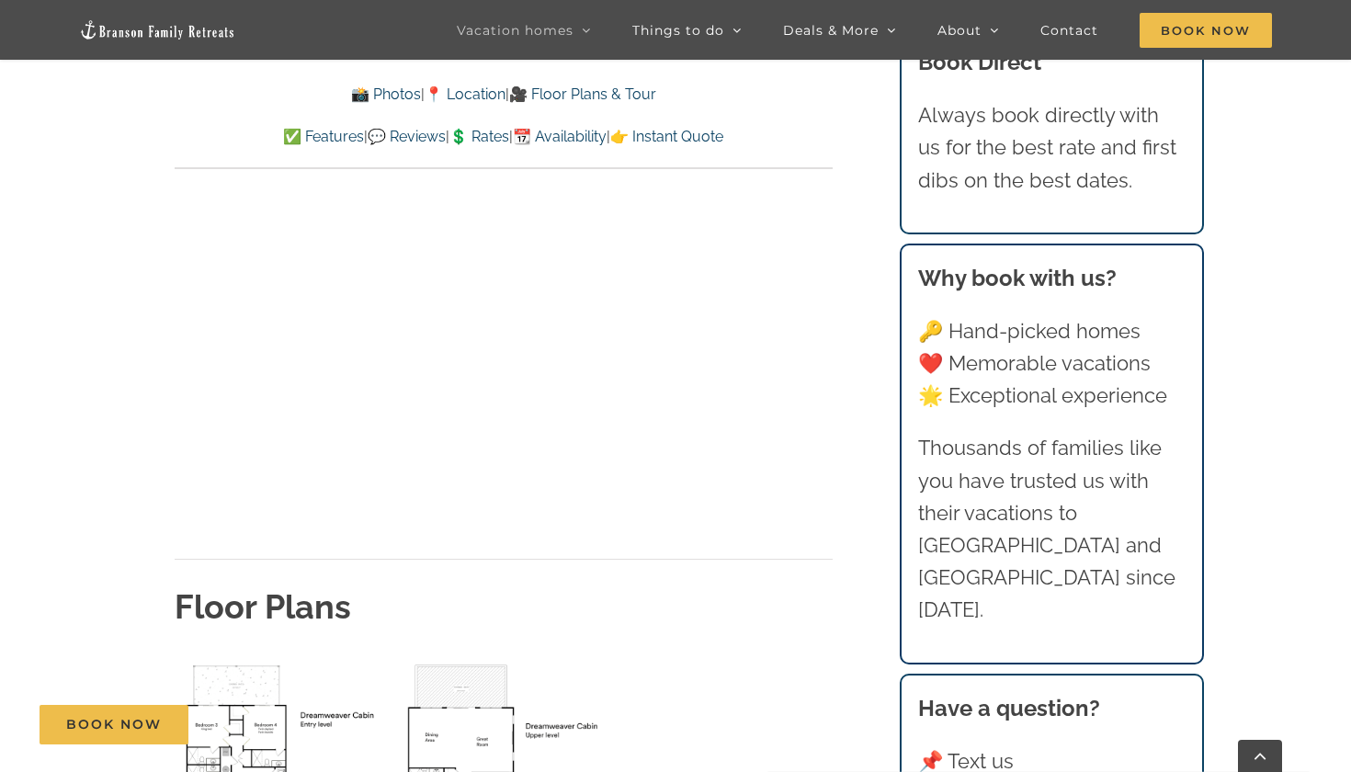
click at [266, 673] on img "lower level floor plan" at bounding box center [281, 753] width 213 height 196
